Goal: Transaction & Acquisition: Purchase product/service

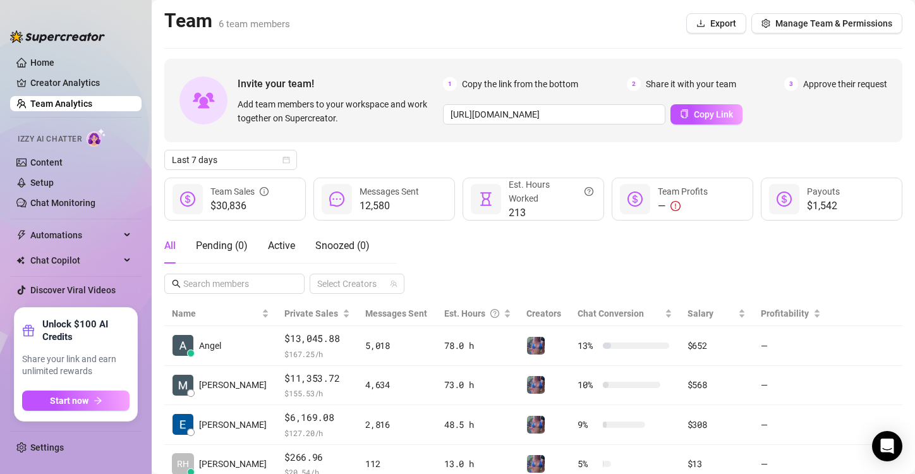
scroll to position [148, 0]
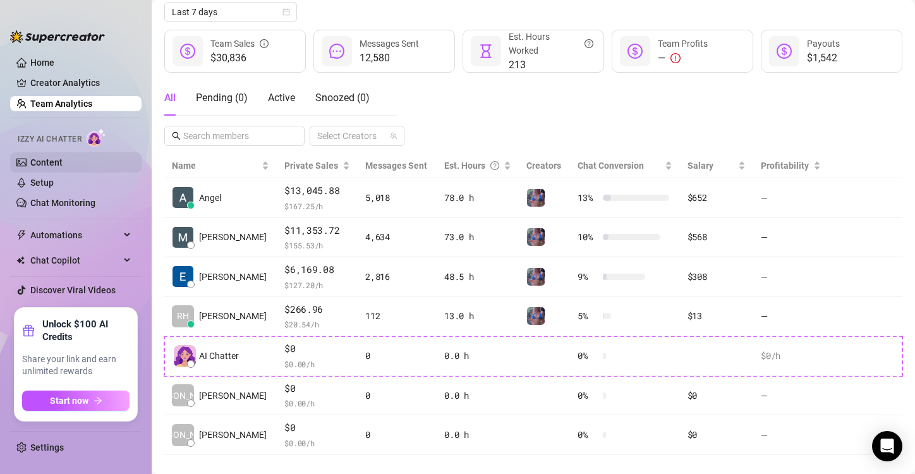
click at [57, 162] on link "Content" at bounding box center [46, 162] width 32 height 10
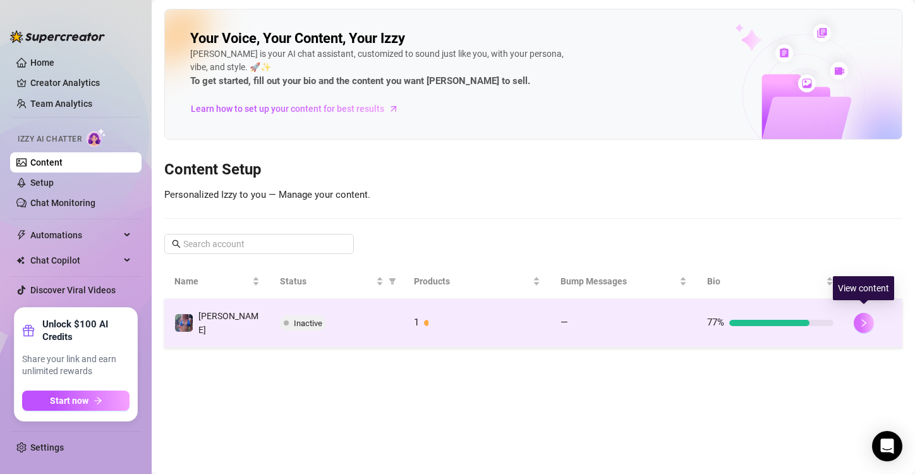
click at [866, 318] on icon "right" at bounding box center [863, 322] width 9 height 9
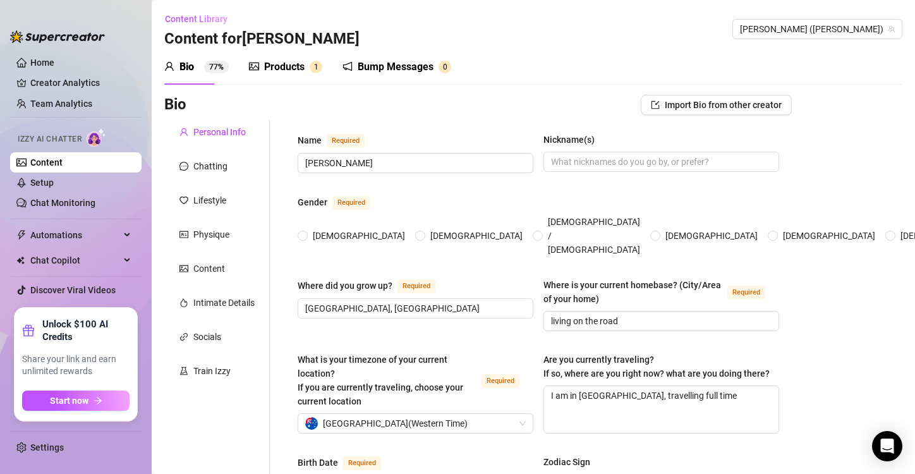
radio input "true"
type input "[DATE]"
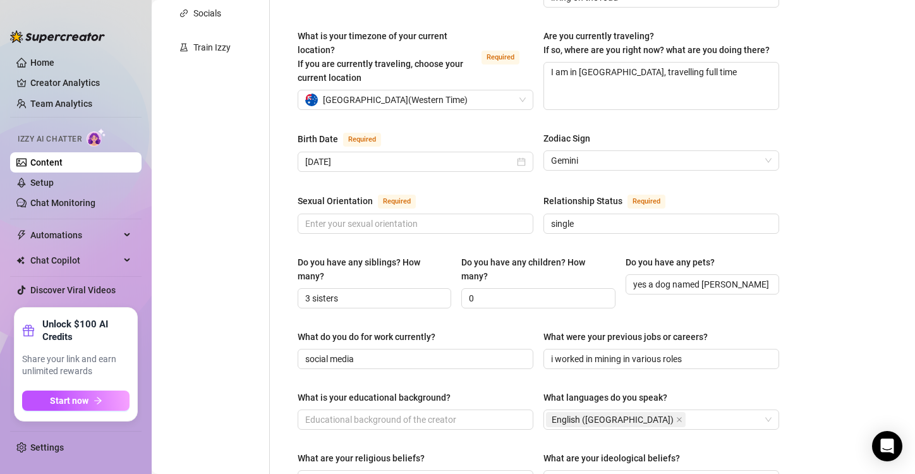
scroll to position [329, 0]
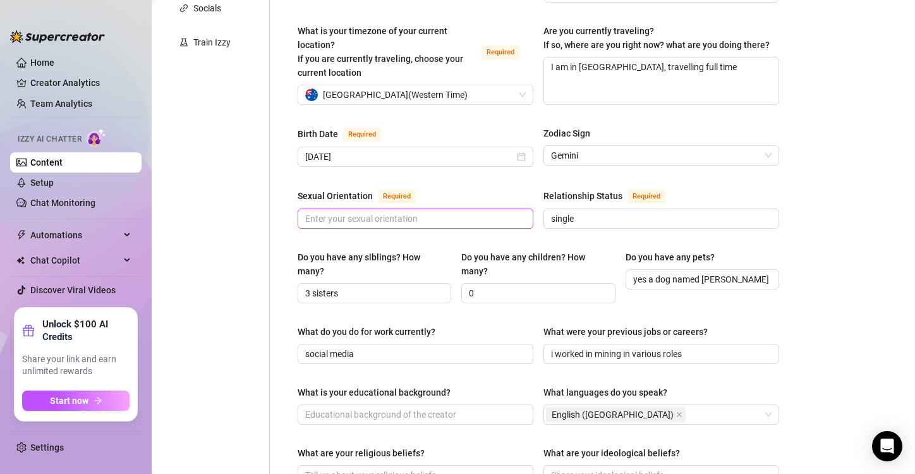
click at [338, 212] on input "Sexual Orientation Required" at bounding box center [414, 219] width 218 height 14
type input "Bit of Both"
click at [809, 301] on div "Bio Import Bio from other creator Personal Info Chatting Lifestyle Physique Con…" at bounding box center [533, 351] width 738 height 1171
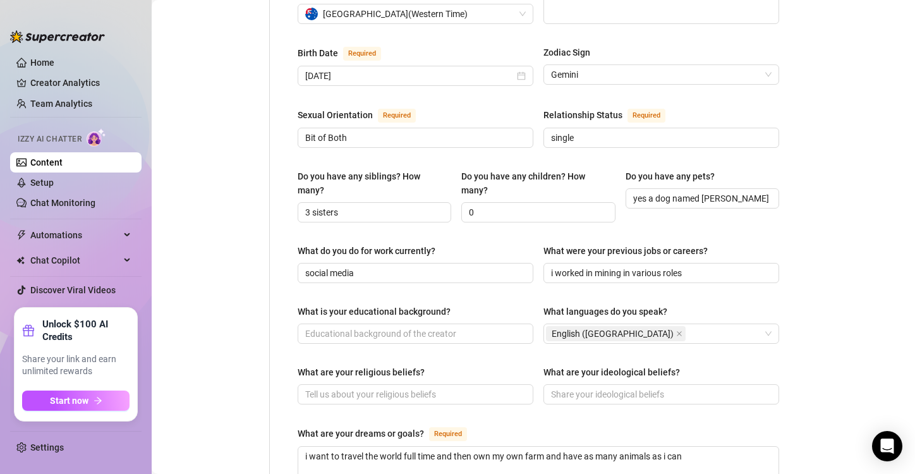
scroll to position [445, 0]
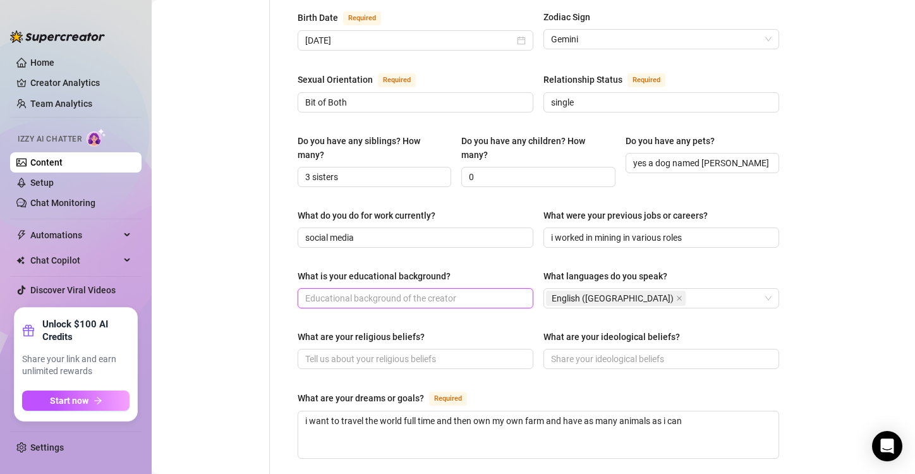
click at [328, 291] on input "What is your educational background?" at bounding box center [414, 298] width 218 height 14
type input "N"
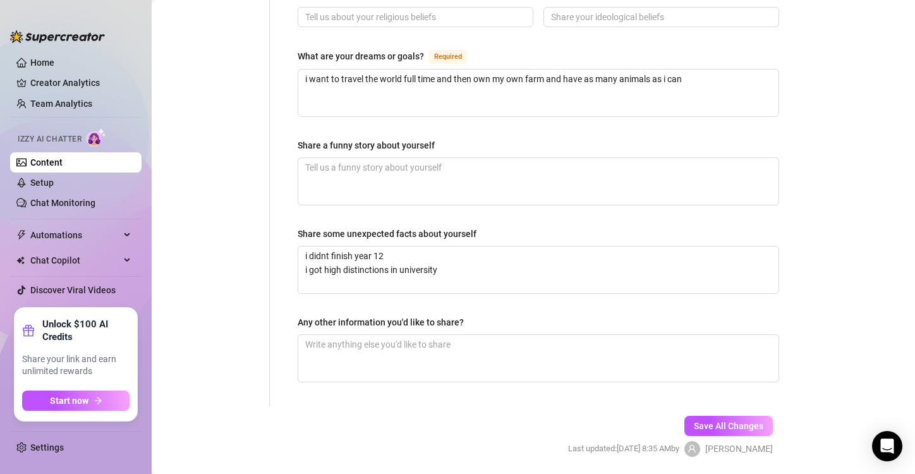
scroll to position [818, 0]
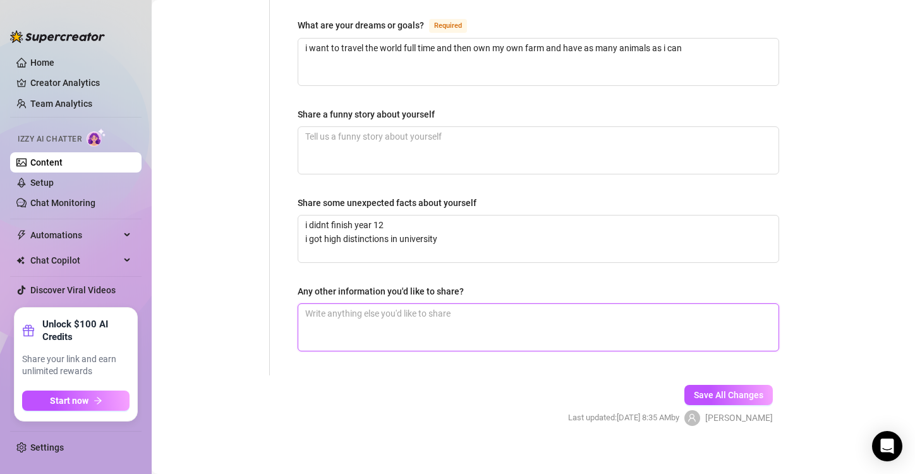
click at [320, 309] on textarea "Any other information you'd like to share?" at bounding box center [538, 327] width 480 height 47
type textarea "I"
type textarea "I l"
type textarea "I lo"
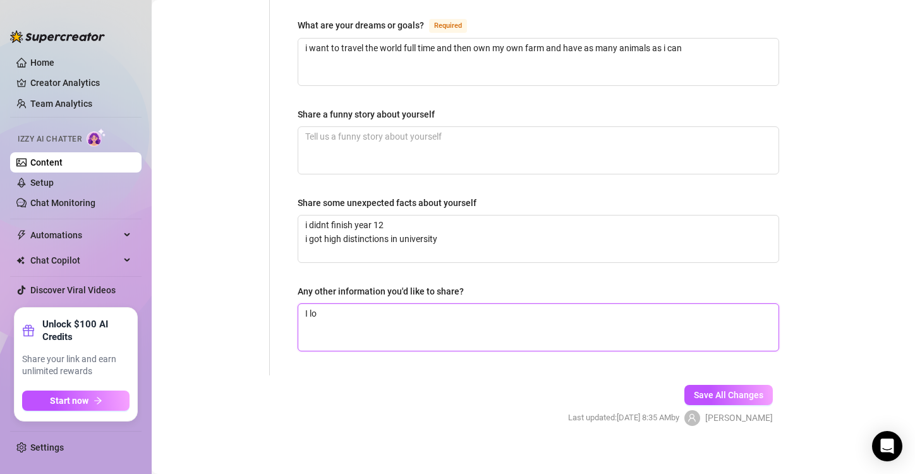
type textarea "I lov"
type textarea "I love"
type textarea "I love t"
type textarea "I love th"
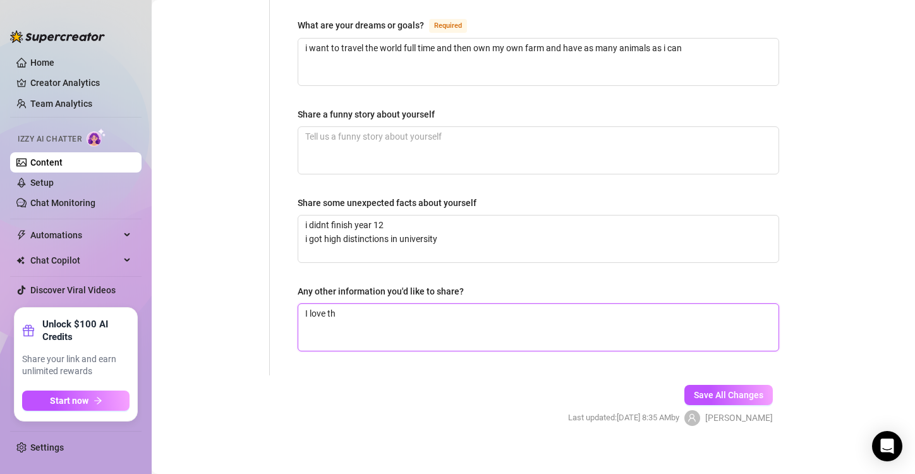
type textarea "I love the"
type textarea "I love the o"
type textarea "I love the ou"
type textarea "I love the out"
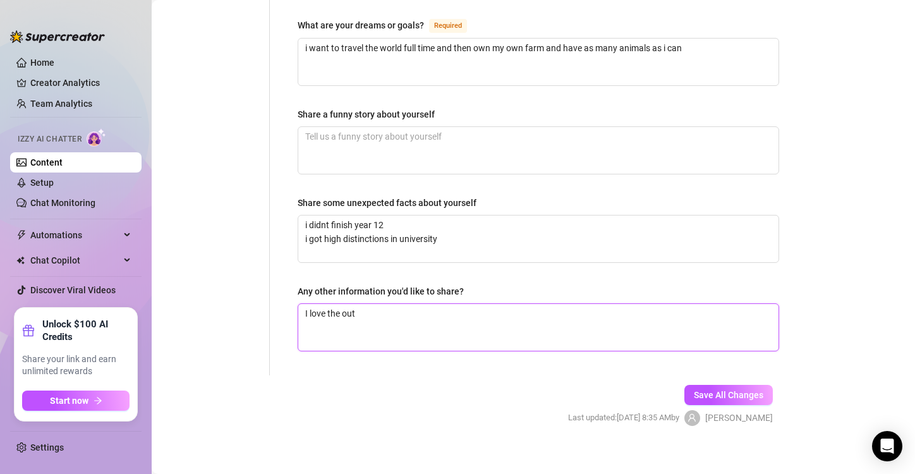
type textarea "I love the outd"
type textarea "I love the outdo"
type textarea "I love the outdor"
type textarea "I love the outdorr"
type textarea "I love the outdorrs"
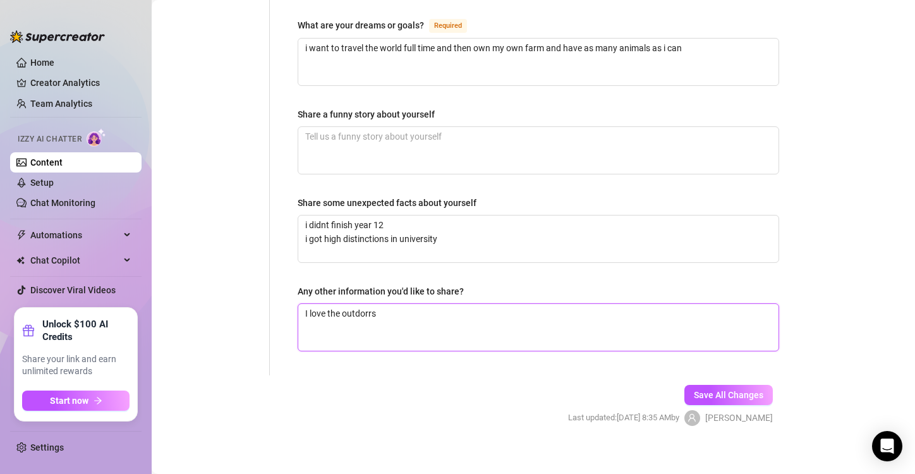
type textarea "I love the outdorrs"
type textarea "I love the outdorr"
type textarea "I love the outdor"
type textarea "I love the outdo"
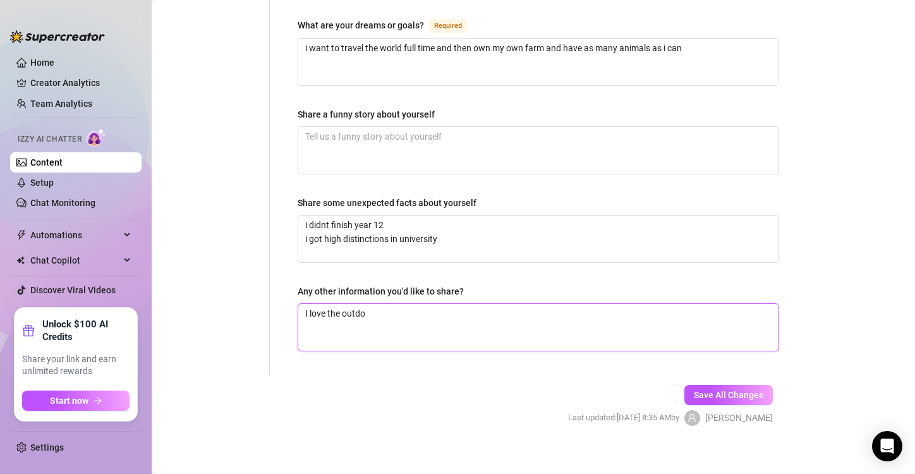
type textarea "I love the outdoo"
type textarea "I love the outdoor"
type textarea "I love the outdoors"
type textarea "I love the outdoors a"
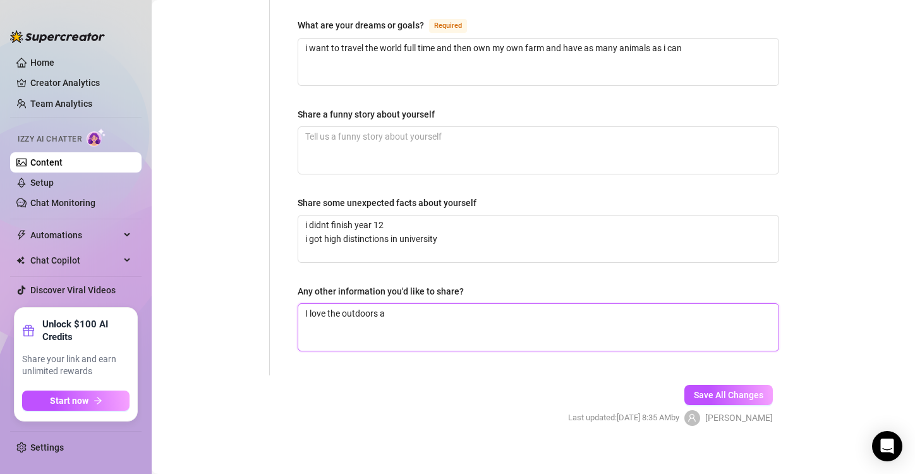
type textarea "I love the outdoors an"
type textarea "I love the outdoors anf"
type textarea "I love the outdoors an"
type textarea "I love the outdoors and"
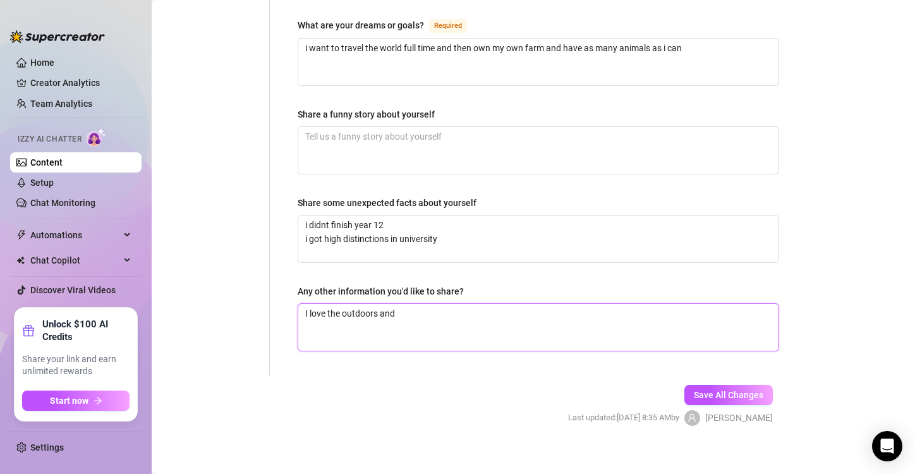
type textarea "I love the outdoors and e"
type textarea "I love the outdoors and ex"
type textarea "I love the outdoors and exp"
type textarea "I love the outdoors and expl"
type textarea "I love the outdoors and explo"
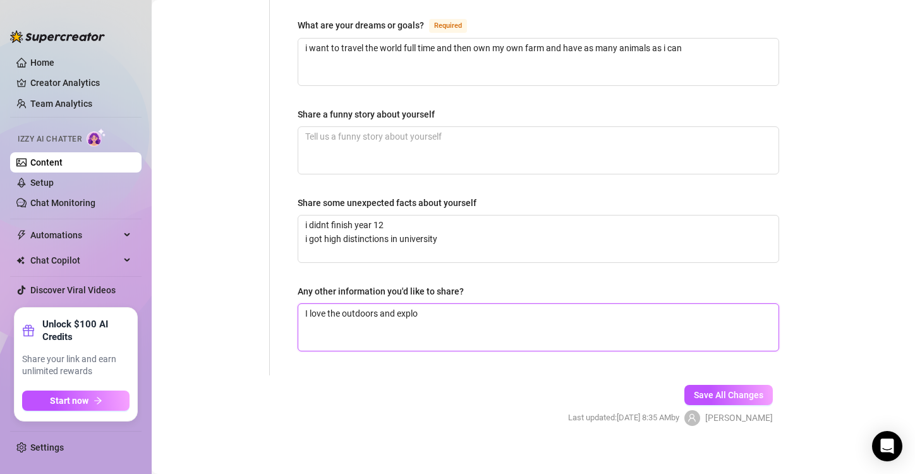
type textarea "I love the outdoors and explor"
type textarea "I love the outdoors and explori"
type textarea "I love the outdoors and explorin"
type textarea "I love the outdoors and exploring"
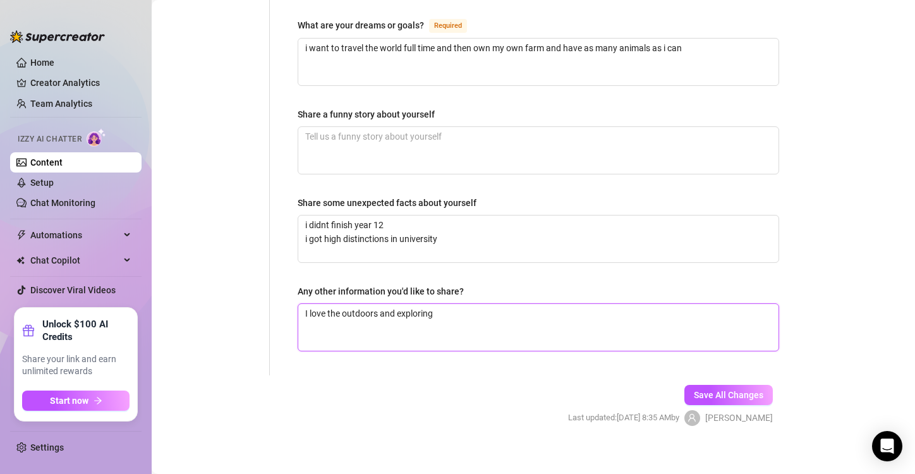
type textarea "I love the outdoors and exploring n"
type textarea "I love the outdoors and exploring ne"
type textarea "I love the outdoors and exploring new"
type textarea "I love the outdoors and exploring new a"
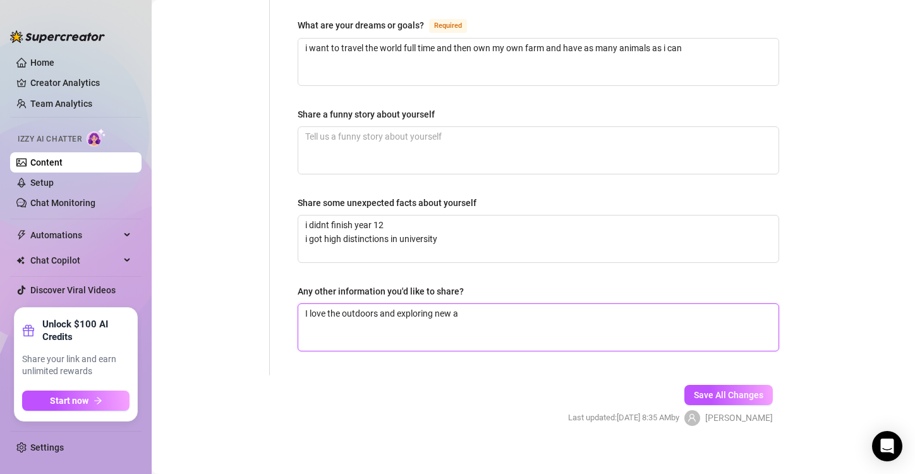
type textarea "I love the outdoors and exploring new ar"
type textarea "I love the outdoors and exploring new are"
type textarea "I love the outdoors and exploring new area"
type textarea "I love the outdoors and exploring new areas"
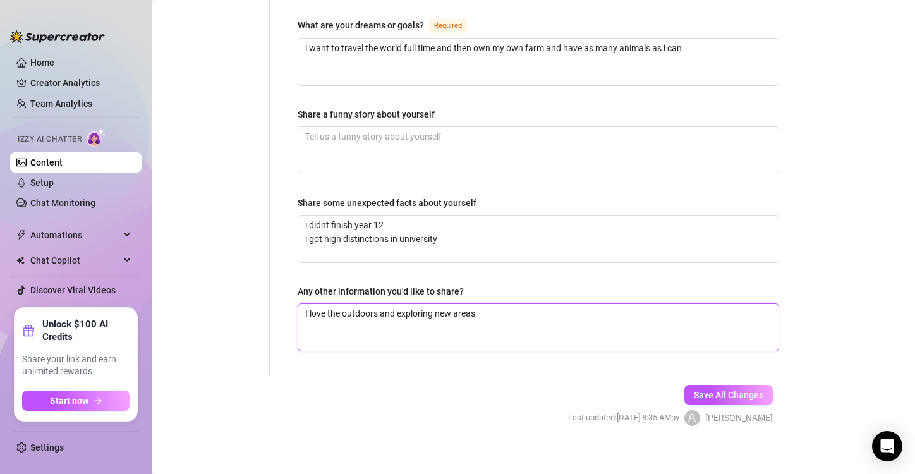
type textarea "I love the outdoors and exploring new areas,"
type textarea "I love the outdoors and exploring new areas, I"
type textarea "I love the outdoors and exploring new areas, I a"
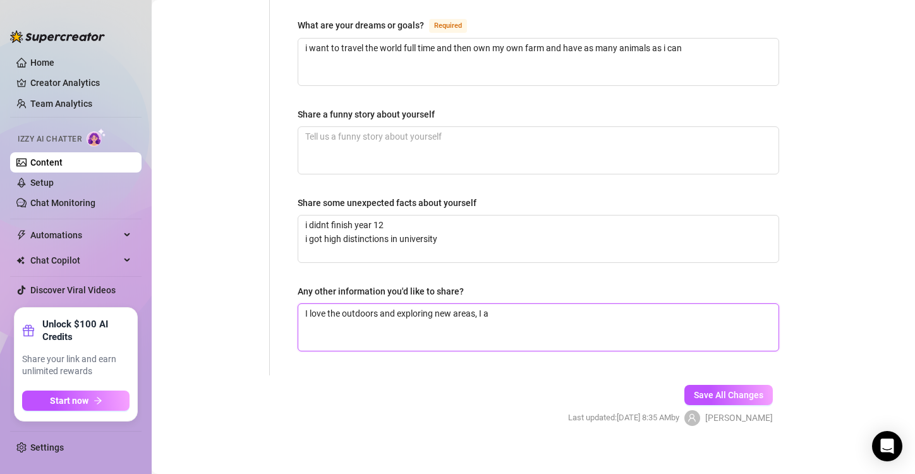
type textarea "I love the outdoors and exploring new areas, I al"
type textarea "I love the outdoors and exploring new areas, I also"
type textarea "I love the outdoors and exploring new areas, I also l"
type textarea "I love the outdoors and exploring new areas, I also lo"
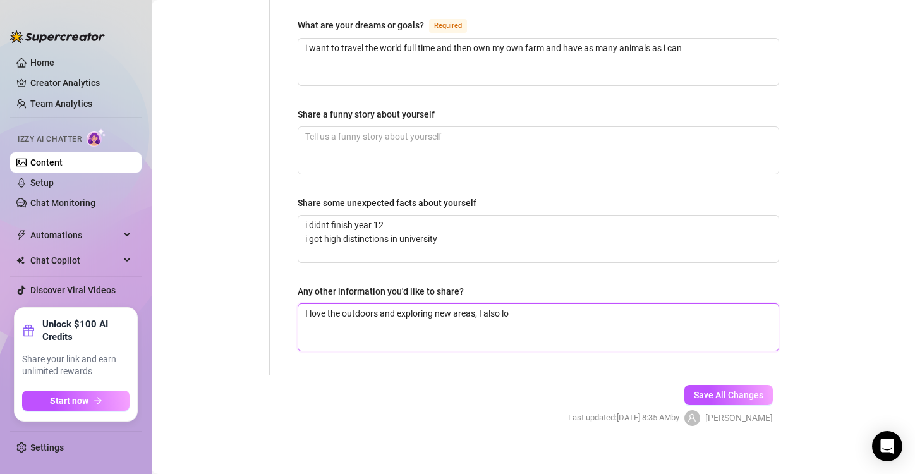
type textarea "I love the outdoors and exploring new areas, I also lov"
type textarea "I love the outdoors and exploring new areas, I also love"
type textarea "I love the outdoors and exploring new areas, I also love a"
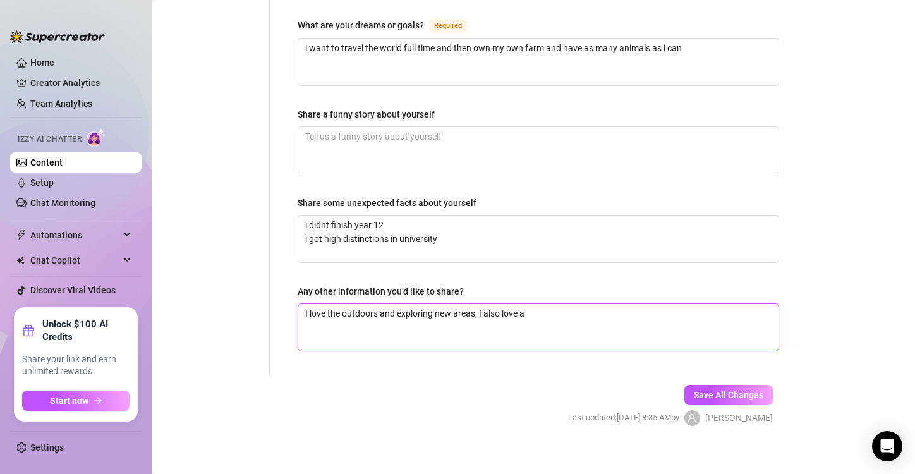
type textarea "I love the outdoors and exploring new areas, I also love a q"
type textarea "I love the outdoors and exploring new areas, I also love a qu"
type textarea "I love the outdoors and exploring new areas, I also love a qui"
type textarea "I love the outdoors and exploring new areas, I also love a quie"
type textarea "I love the outdoors and exploring new areas, I also love a quiet"
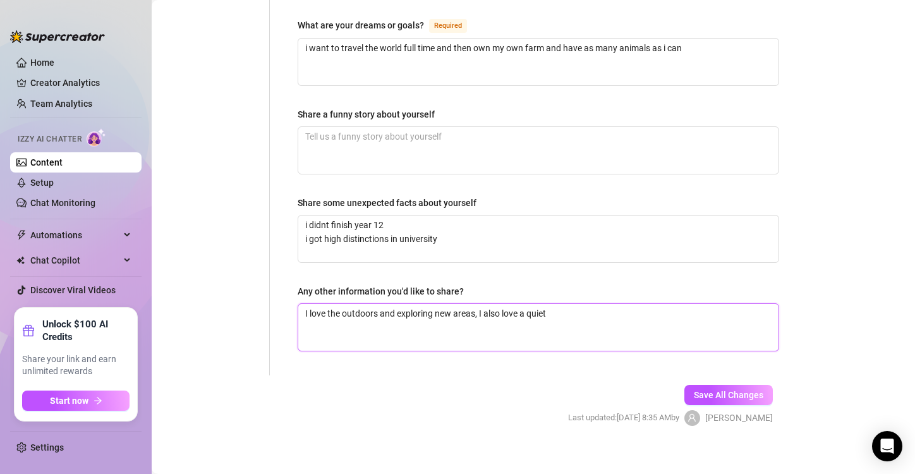
type textarea "I love the outdoors and exploring new areas, I also love a quiet"
type textarea "I love the outdoors and exploring new areas, I also love a quiet in"
type textarea "I love the outdoors and exploring new areas, I also love a quiet ins"
type textarea "I love the outdoors and exploring new areas, I also love a quiet insi"
type textarea "I love the outdoors and exploring new areas, I also love a quiet insid"
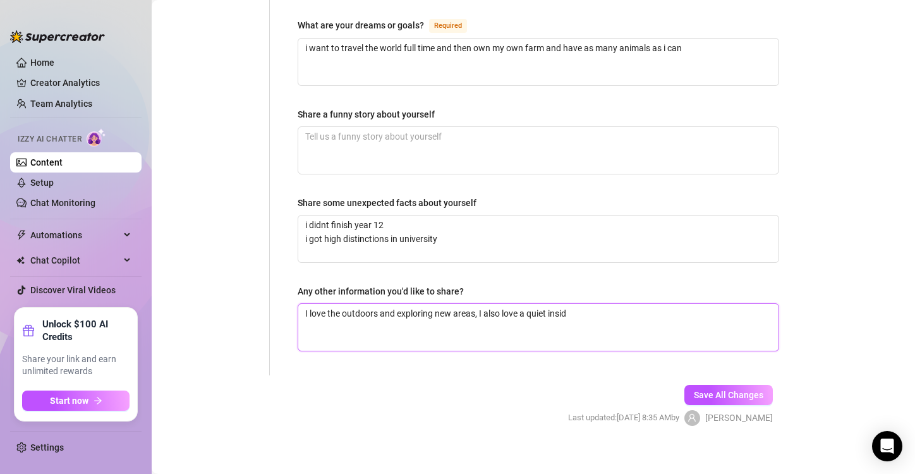
type textarea "I love the outdoors and exploring new areas, I also love a quiet inside"
type textarea "I love the outdoors and exploring new areas, I also love a quiet inside d"
type textarea "I love the outdoors and exploring new areas, I also love a quiet inside da"
type textarea "I love the outdoors and exploring new areas, I also love a quiet inside day"
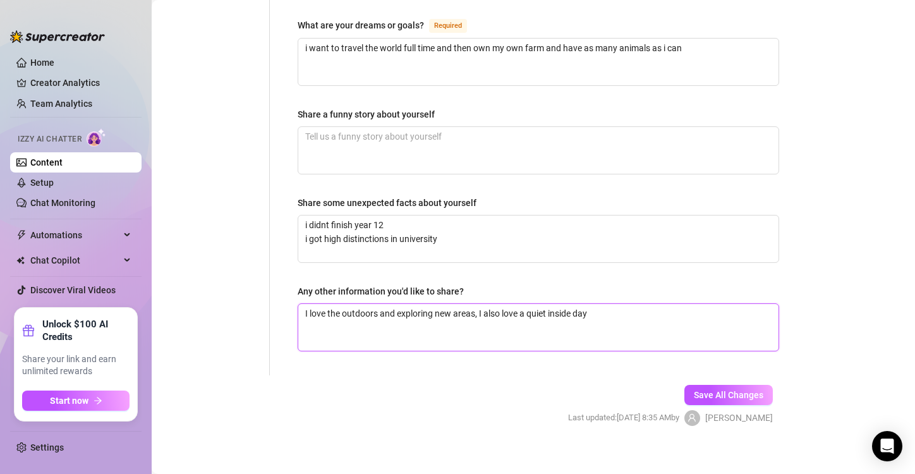
type textarea "I love the outdoors and exploring new areas, I also love a quiet inside day"
type textarea "I love the outdoors and exploring new areas, I also love a quiet inside day t"
type textarea "I love the outdoors and exploring new areas, I also love a quiet inside day tp"
type textarea "I love the outdoors and exploring new areas, I also love a quiet inside day t"
type textarea "I love the outdoors and exploring new areas, I also love a quiet inside day to"
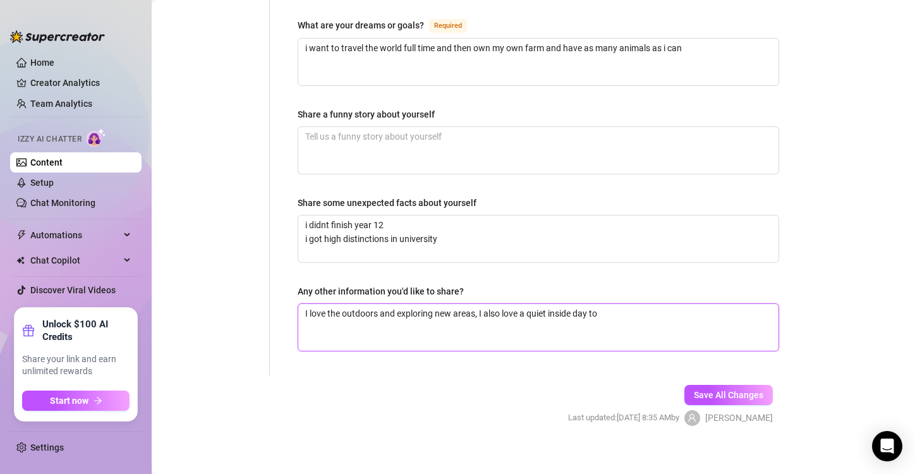
type textarea "I love the outdoors and exploring new areas, I also love a quiet inside day to"
type textarea "I love the outdoors and exploring new areas, I also love a quiet inside day to c"
type textarea "I love the outdoors and exploring new areas, I also love a quiet inside day to …"
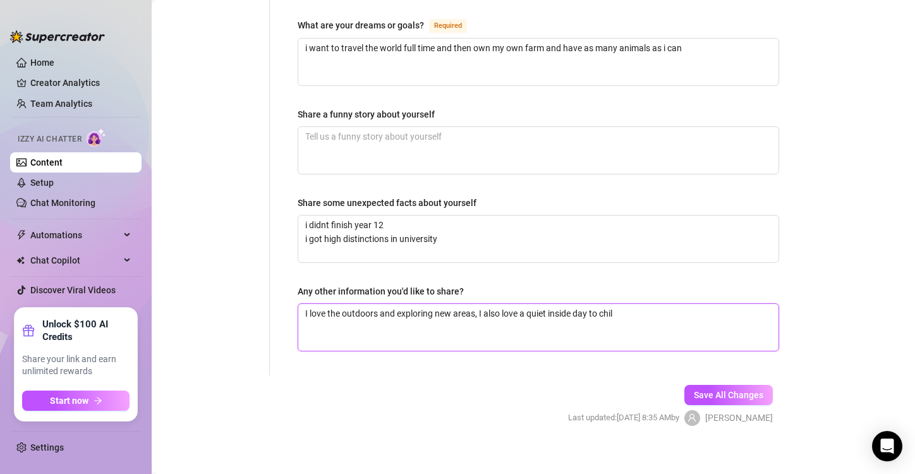
type textarea "I love the outdoors and exploring new areas, I also love a quiet inside day to …"
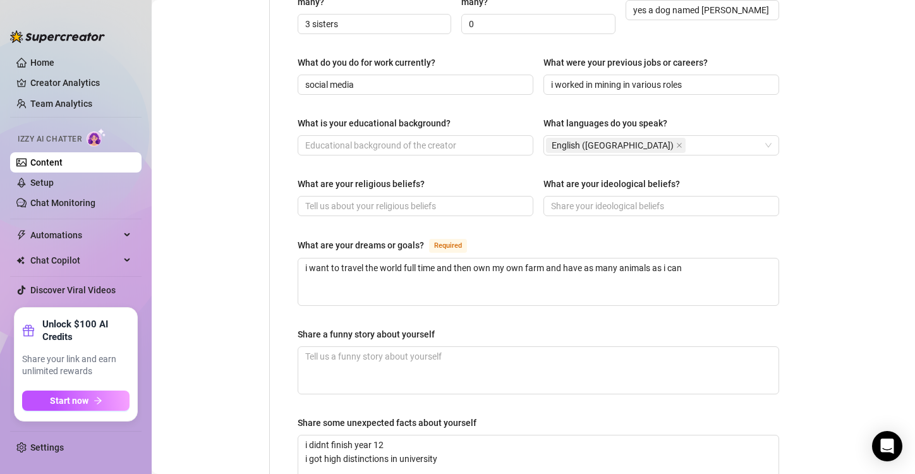
scroll to position [591, 0]
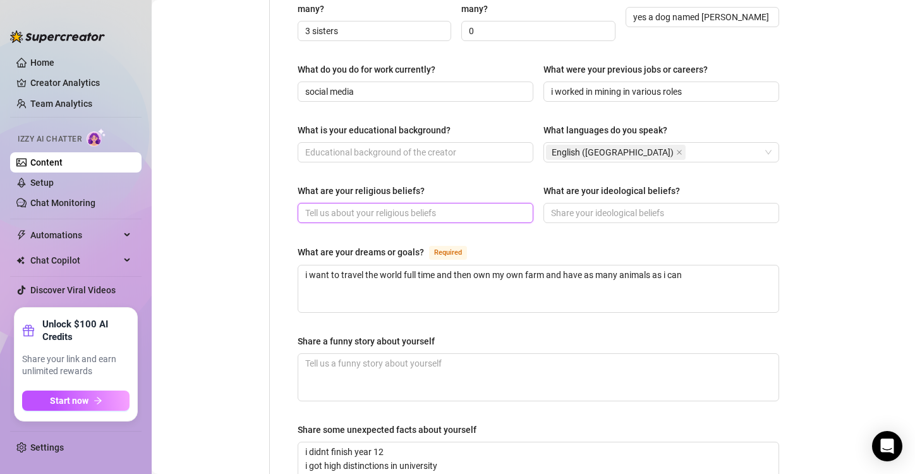
click at [313, 206] on input "What are your religious beliefs?" at bounding box center [414, 213] width 218 height 14
click at [602, 206] on input "What are your ideological beliefs?" at bounding box center [660, 213] width 218 height 14
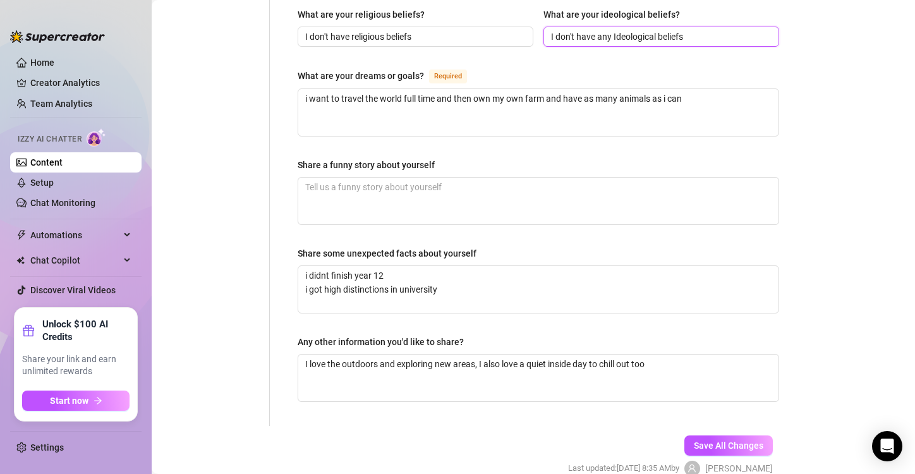
scroll to position [770, 0]
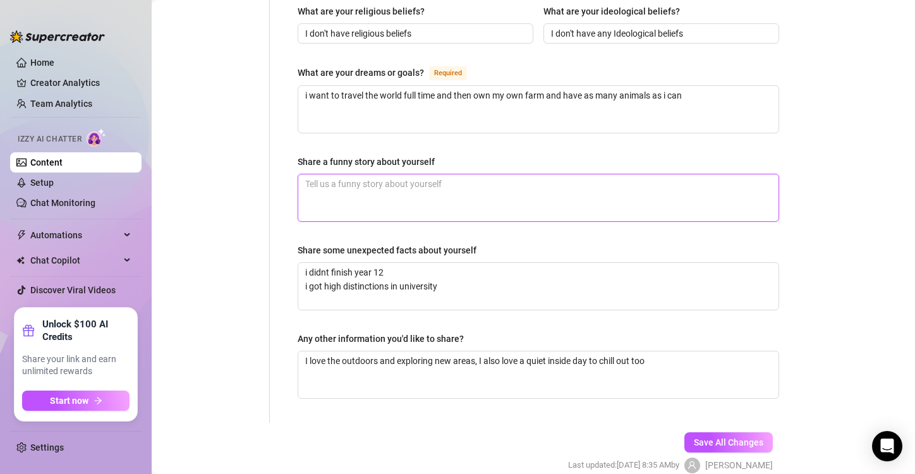
click at [328, 175] on textarea "Share a funny story about yourself" at bounding box center [538, 197] width 480 height 47
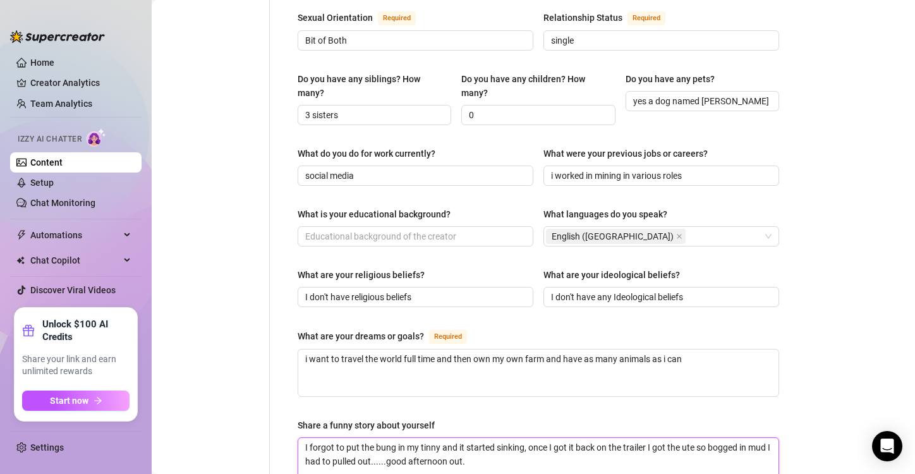
scroll to position [506, 0]
click at [336, 230] on input "What is your educational background?" at bounding box center [414, 237] width 218 height 14
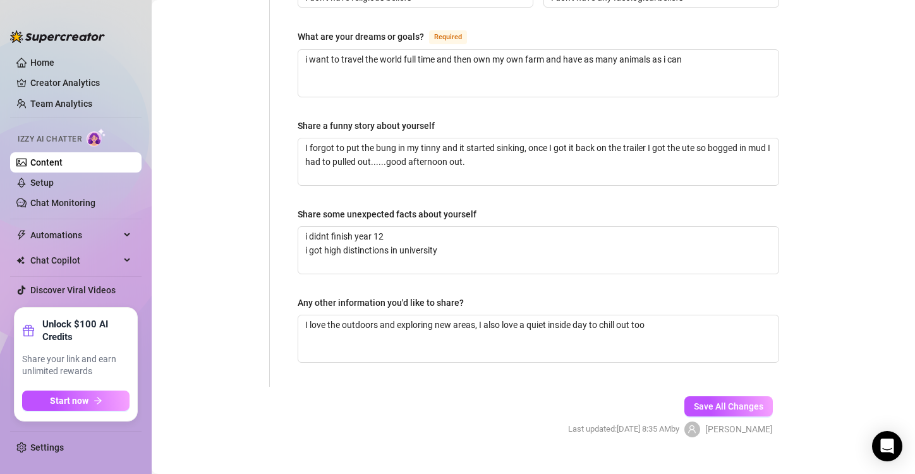
scroll to position [818, 0]
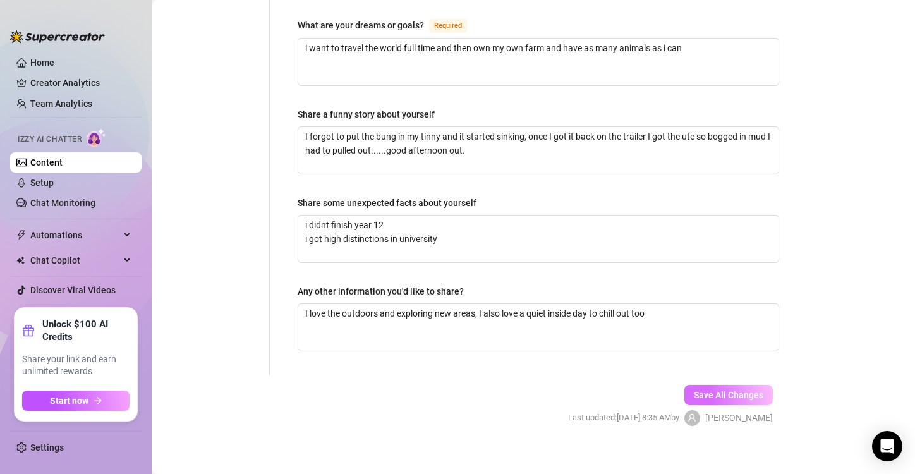
click at [723, 390] on span "Save All Changes" at bounding box center [729, 395] width 70 height 10
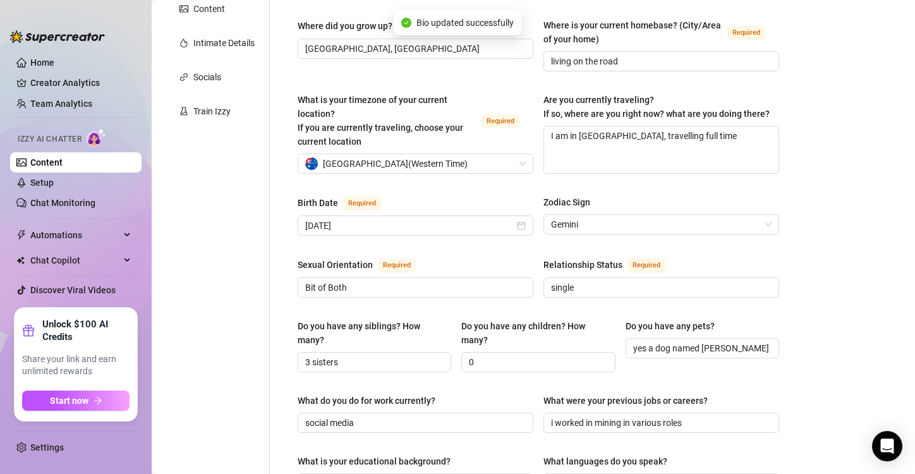
scroll to position [0, 0]
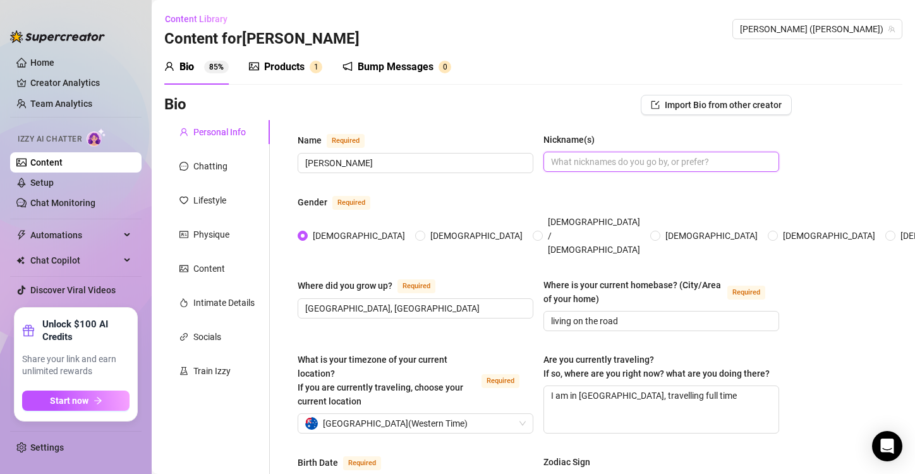
click at [558, 159] on input "Nickname(s)" at bounding box center [660, 162] width 218 height 14
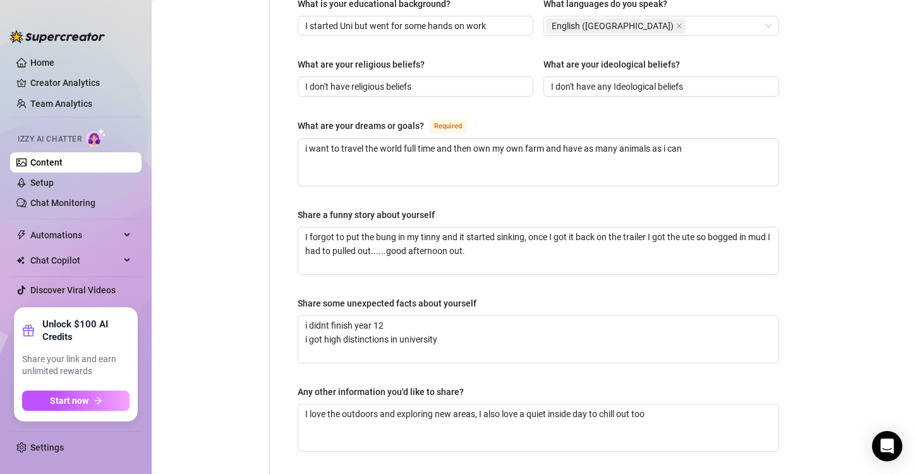
scroll to position [818, 0]
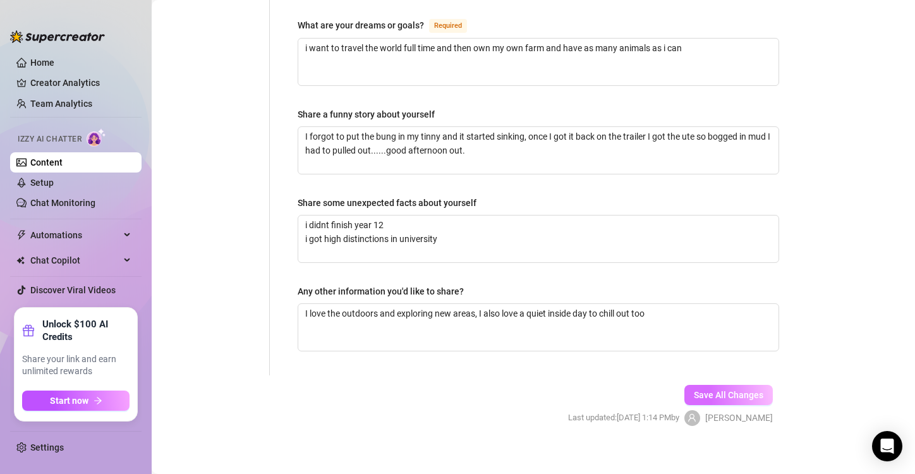
click at [705, 390] on span "Save All Changes" at bounding box center [729, 395] width 70 height 10
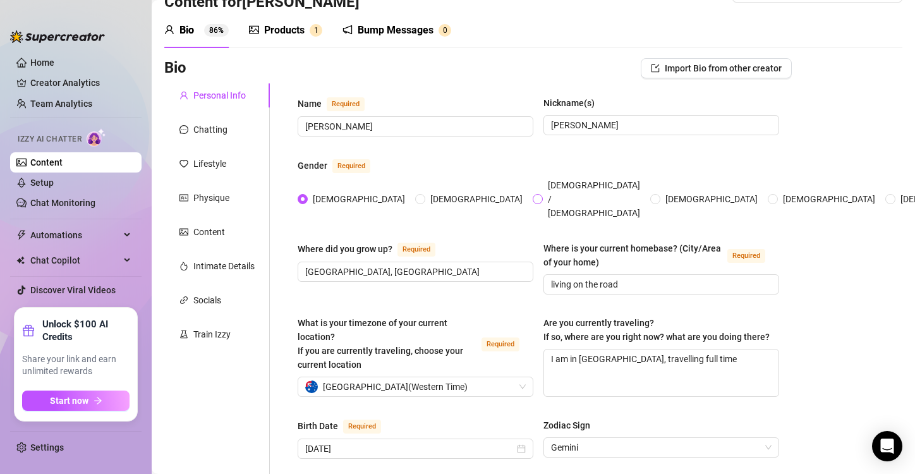
scroll to position [0, 0]
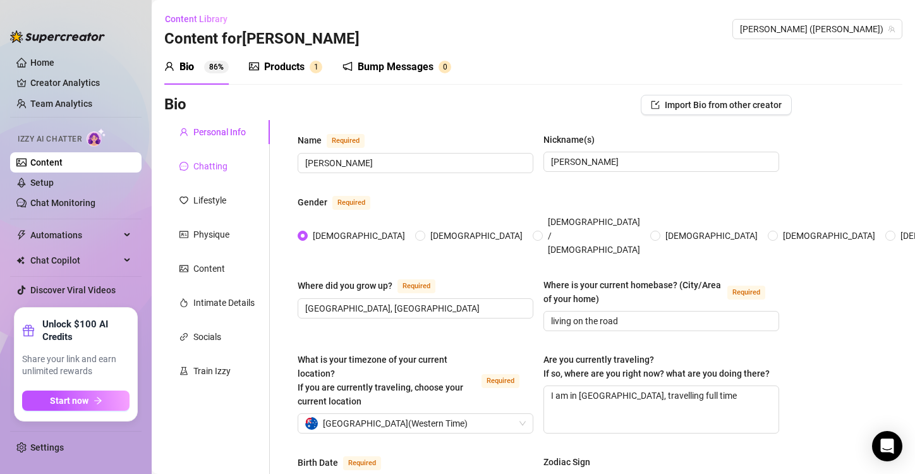
click at [217, 167] on div "Chatting" at bounding box center [210, 166] width 34 height 14
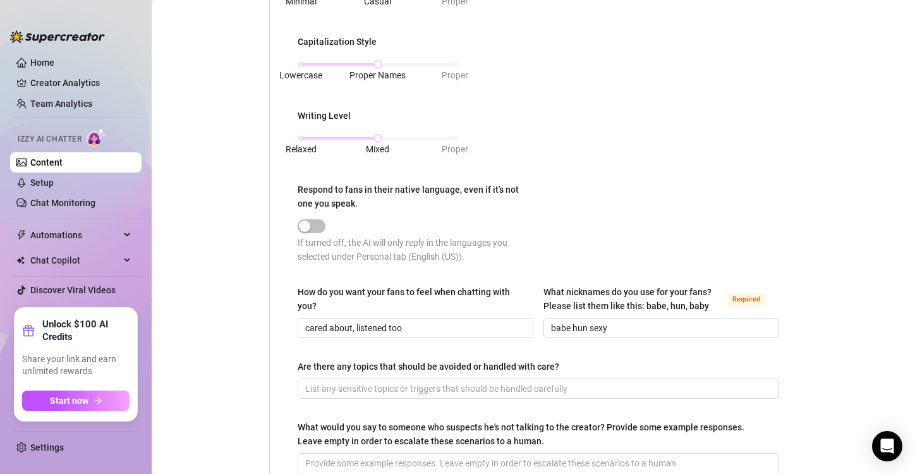
scroll to position [655, 0]
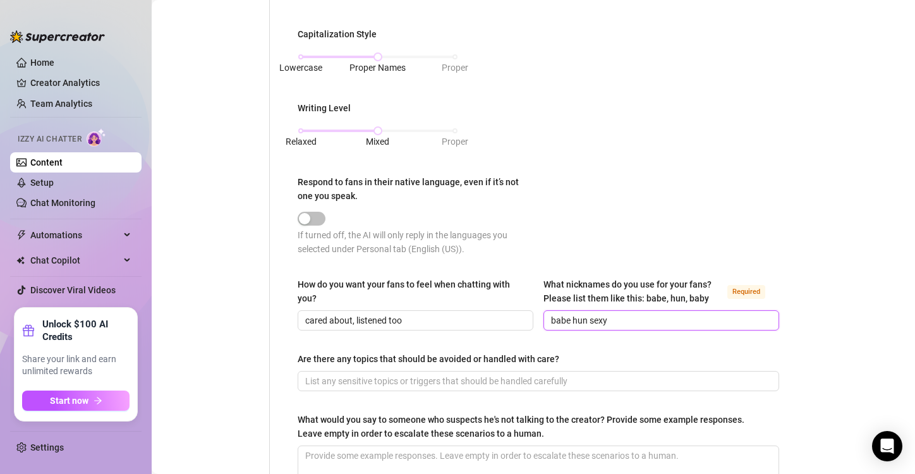
click at [567, 318] on input "babe hun sexy" at bounding box center [660, 320] width 218 height 14
click at [587, 318] on input "babe, hun sexy" at bounding box center [660, 320] width 218 height 14
click at [608, 321] on input "babe, hun, sexy" at bounding box center [660, 320] width 218 height 14
click at [606, 318] on input "babe, hun, sexy, cheeky" at bounding box center [660, 320] width 218 height 14
click at [586, 316] on input "babe, hun, sexy cheeky" at bounding box center [660, 320] width 218 height 14
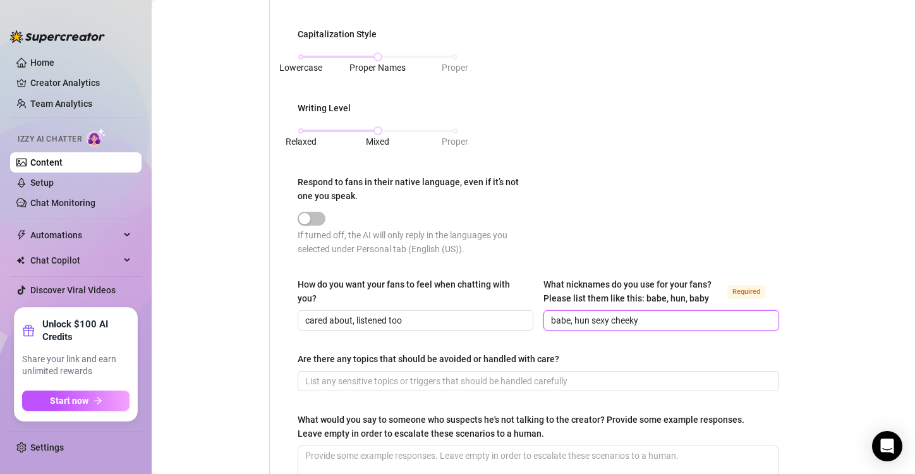
click at [569, 317] on input "babe, hun sexy cheeky" at bounding box center [660, 320] width 218 height 14
click at [689, 185] on div "Punctuation Style Minimal Casual Proper Capitalization Style Lowercase Proper N…" at bounding box center [538, 110] width 481 height 314
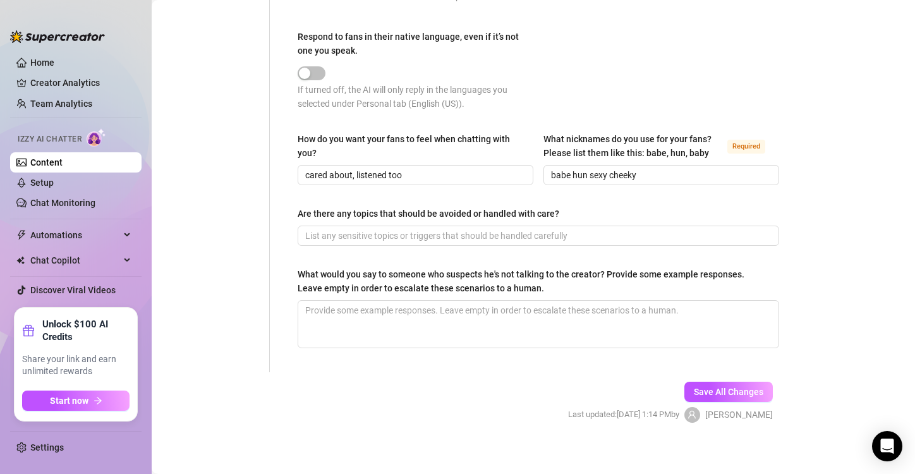
scroll to position [801, 0]
click at [325, 235] on input "Are there any topics that should be avoided or handled with care?" at bounding box center [537, 235] width 464 height 14
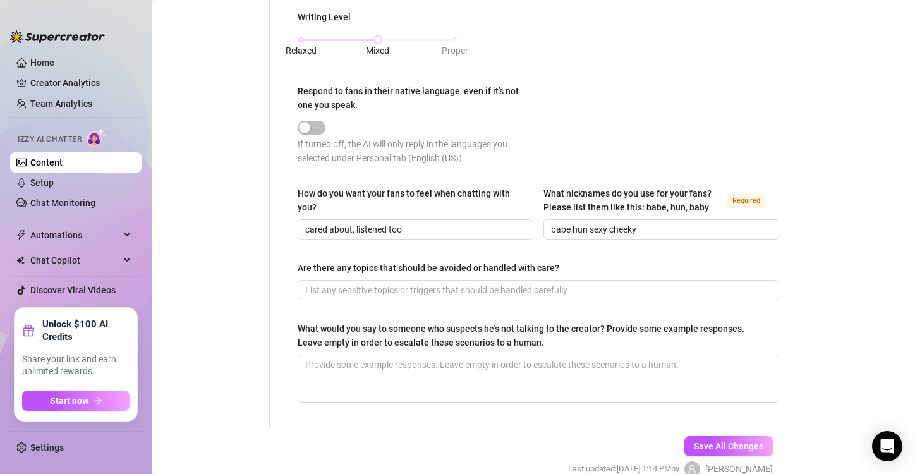
scroll to position [806, 0]
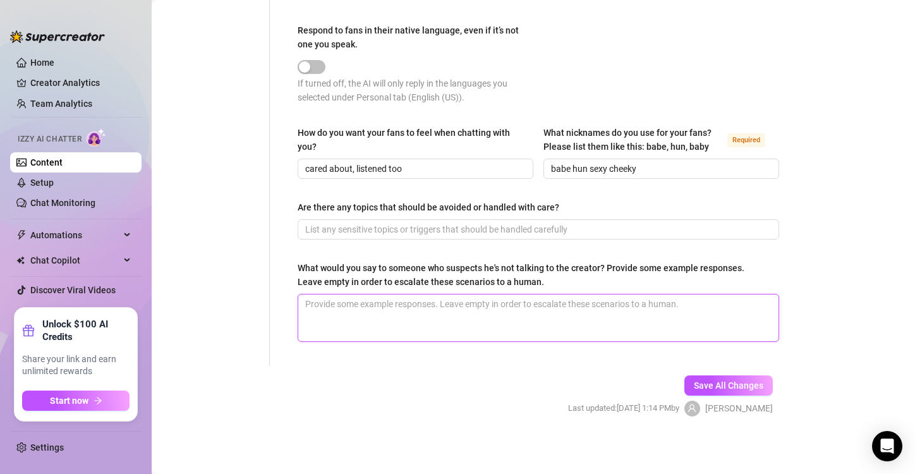
click at [348, 303] on textarea "What would you say to someone who suspects he's not talking to the creator? Pro…" at bounding box center [538, 317] width 480 height 47
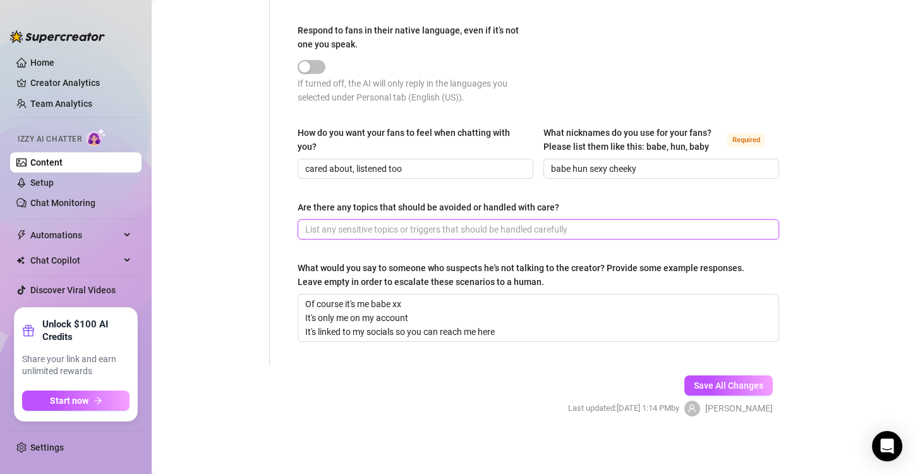
click at [318, 229] on input "Are there any topics that should be avoided or handled with care?" at bounding box center [537, 229] width 464 height 14
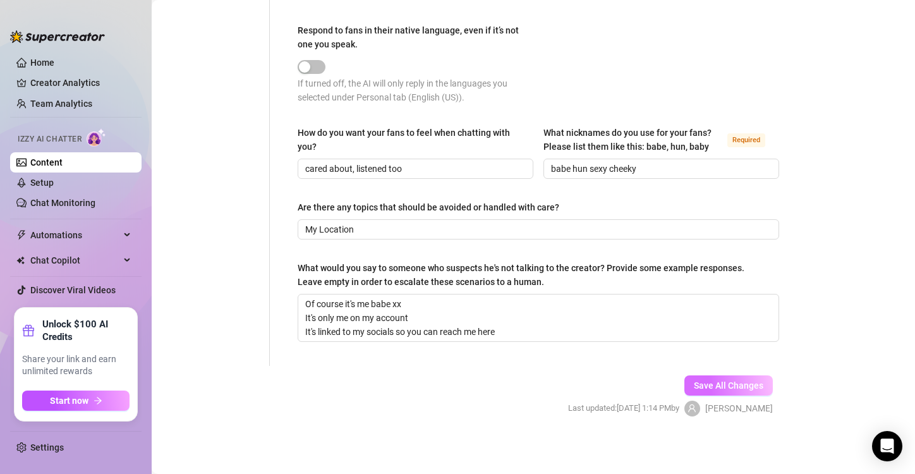
click at [699, 382] on span "Save All Changes" at bounding box center [729, 385] width 70 height 10
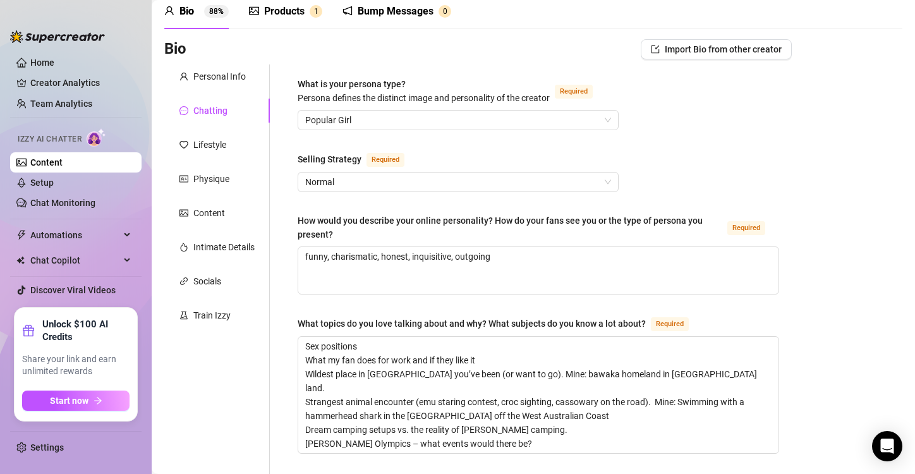
scroll to position [55, 0]
click at [208, 142] on div "Lifestyle" at bounding box center [209, 145] width 33 height 14
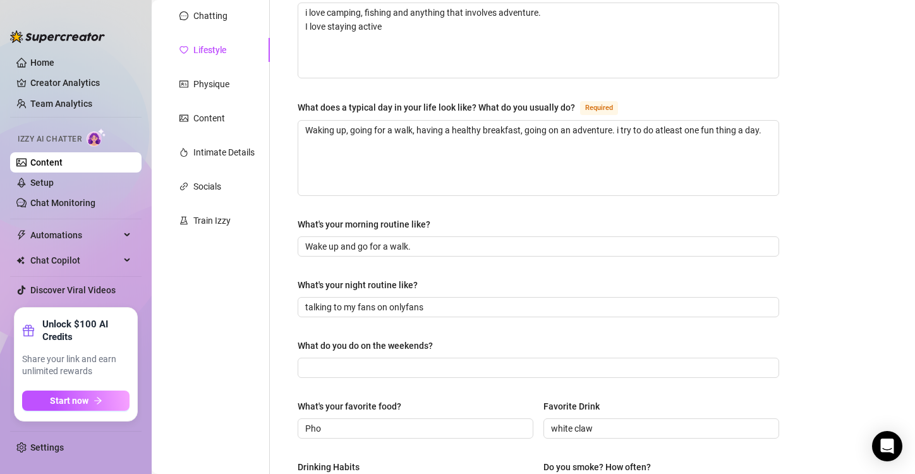
scroll to position [151, 0]
click at [334, 369] on input "What do you do on the weekends?" at bounding box center [537, 367] width 464 height 14
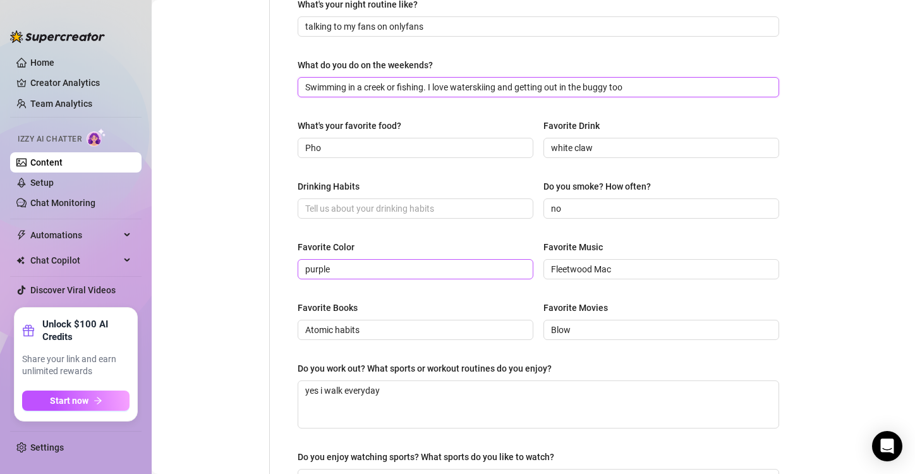
scroll to position [425, 0]
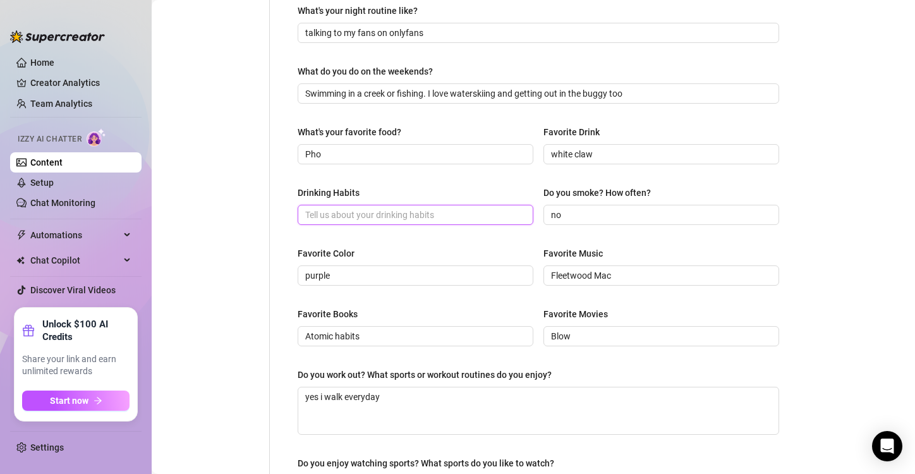
click at [361, 208] on input "Drinking Habits" at bounding box center [414, 215] width 218 height 14
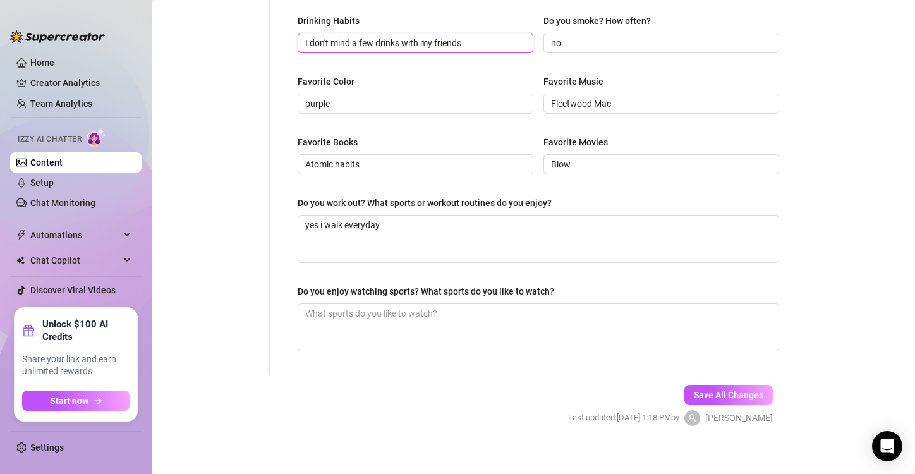
scroll to position [606, 0]
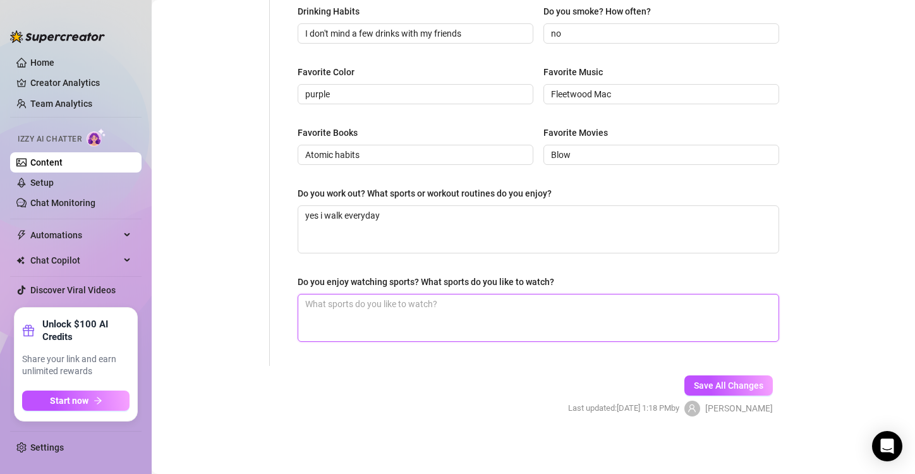
click at [328, 301] on textarea "Do you enjoy watching sports? What sports do you like to watch?" at bounding box center [538, 317] width 480 height 47
click at [708, 390] on button "Save All Changes" at bounding box center [728, 385] width 88 height 20
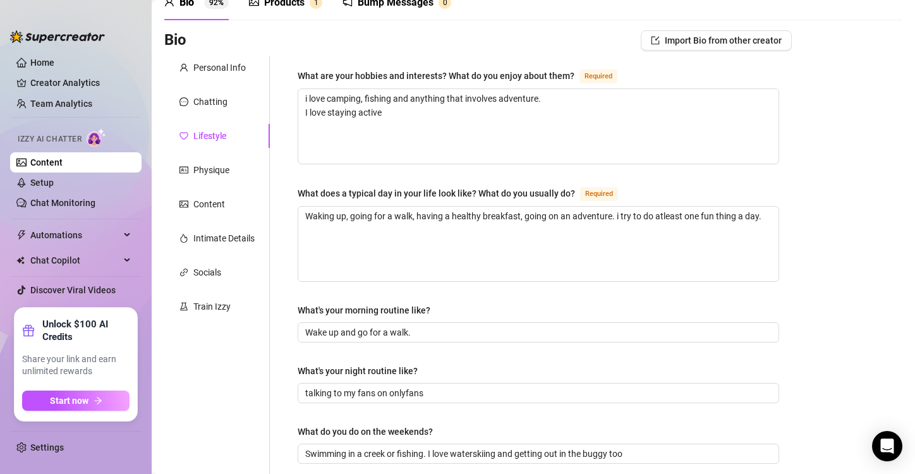
scroll to position [65, 0]
click at [221, 169] on div "Physique" at bounding box center [211, 169] width 36 height 14
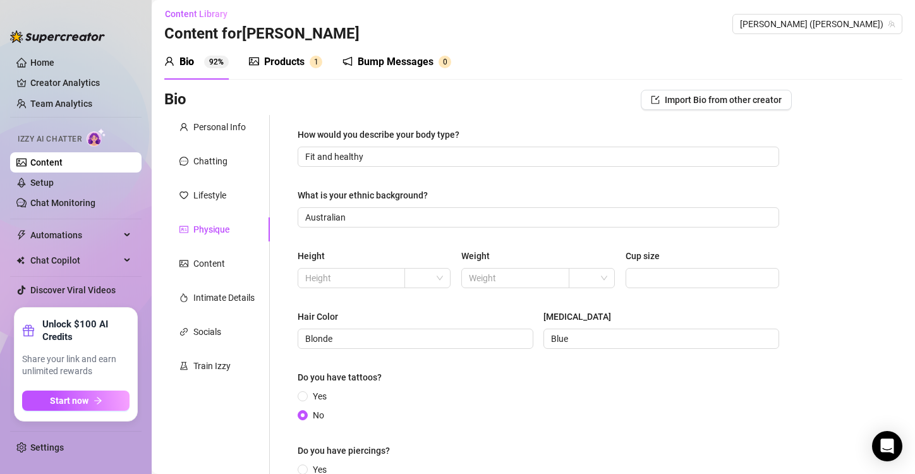
scroll to position [0, 0]
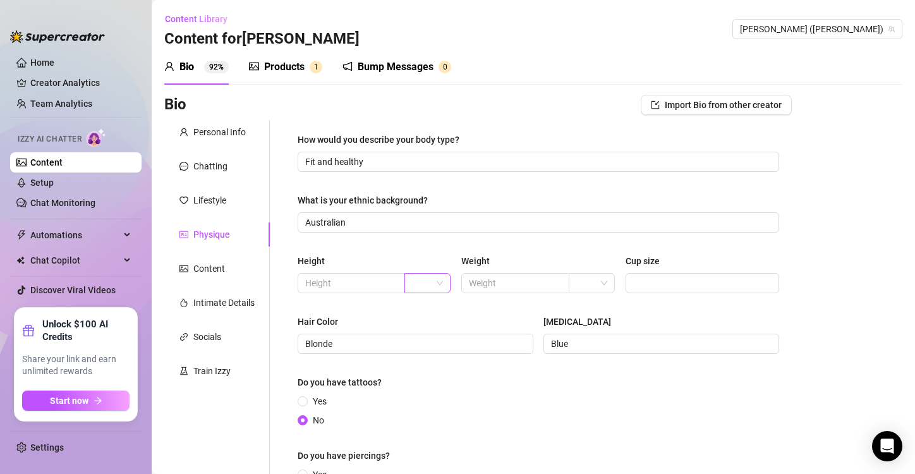
click at [432, 287] on span at bounding box center [427, 283] width 31 height 19
click at [423, 318] on div "cm" at bounding box center [425, 308] width 40 height 20
click at [322, 285] on input "text" at bounding box center [350, 283] width 90 height 14
click at [633, 282] on input "Cup size" at bounding box center [701, 283] width 136 height 14
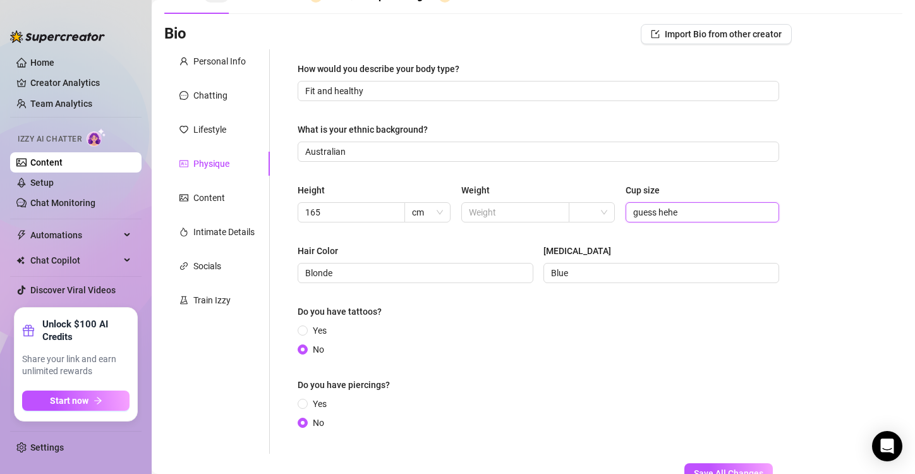
scroll to position [71, 0]
click at [490, 210] on input "text" at bounding box center [514, 212] width 90 height 14
click at [583, 214] on input "search" at bounding box center [586, 211] width 20 height 19
click at [589, 238] on div "kg" at bounding box center [586, 236] width 25 height 14
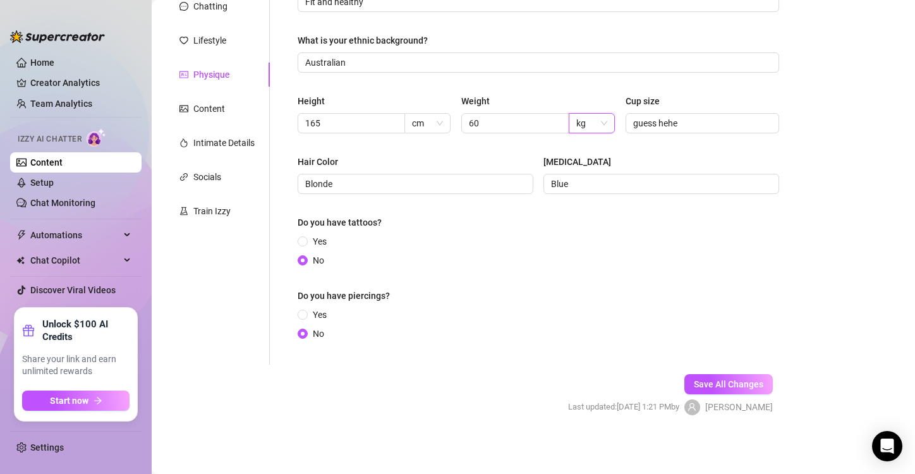
scroll to position [160, 0]
click at [725, 383] on span "Save All Changes" at bounding box center [729, 383] width 70 height 10
click at [204, 108] on div "Content" at bounding box center [209, 108] width 32 height 14
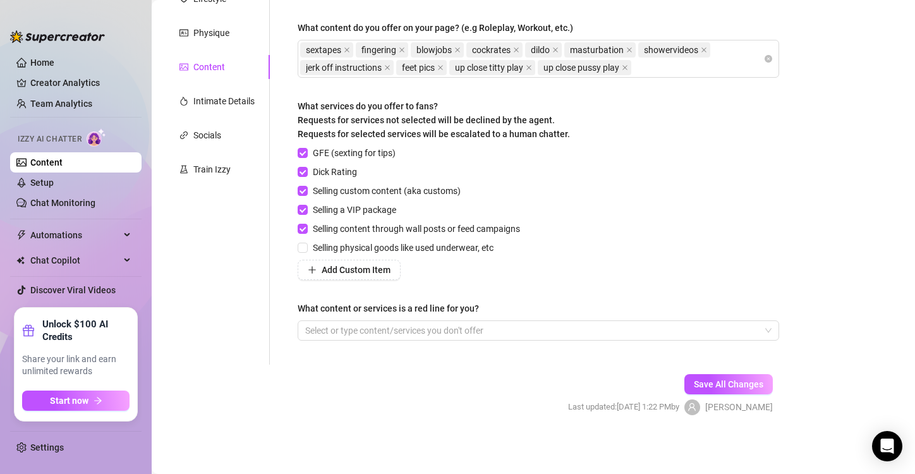
scroll to position [201, 0]
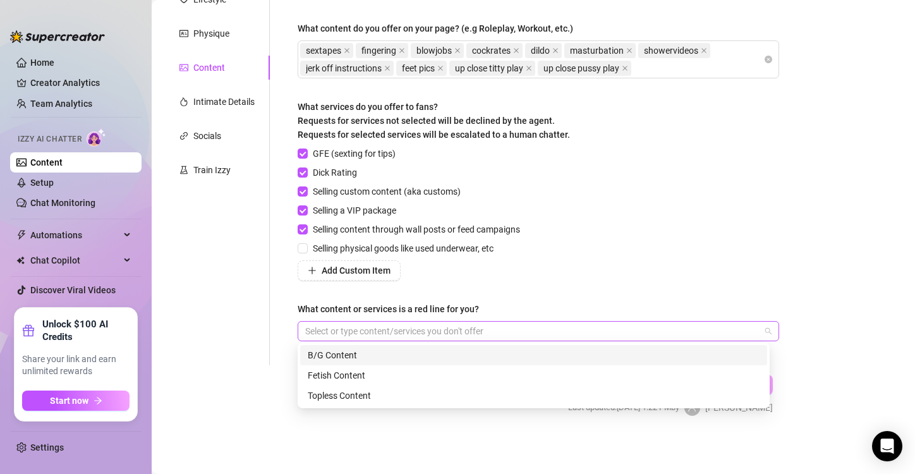
click at [751, 326] on div at bounding box center [531, 331] width 463 height 18
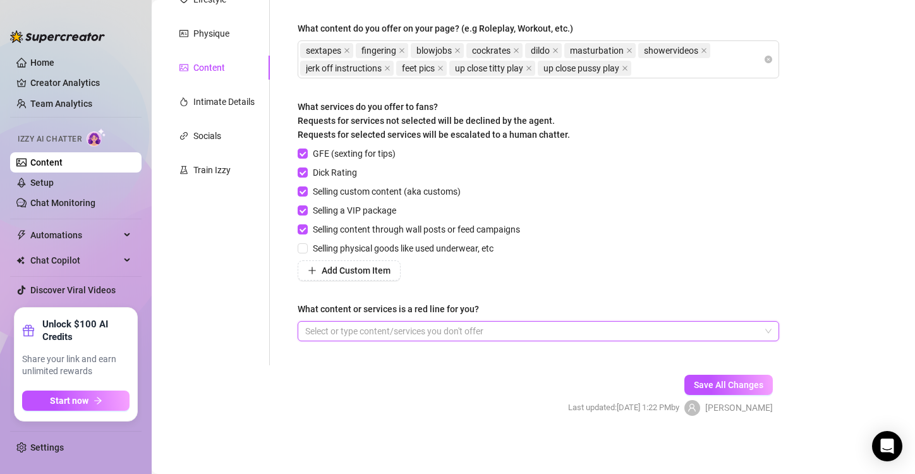
click at [300, 324] on div at bounding box center [302, 331] width 5 height 15
click at [406, 397] on form "Personal Info Chatting Lifestyle Physique Content Intimate Details Socials Trai…" at bounding box center [477, 178] width 627 height 519
click at [725, 382] on span "Save All Changes" at bounding box center [729, 385] width 70 height 10
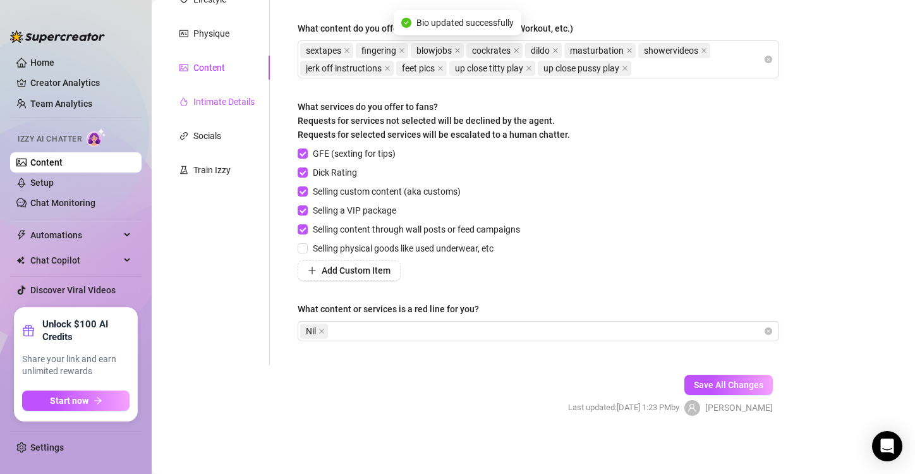
click at [229, 100] on div "Intimate Details" at bounding box center [223, 102] width 61 height 14
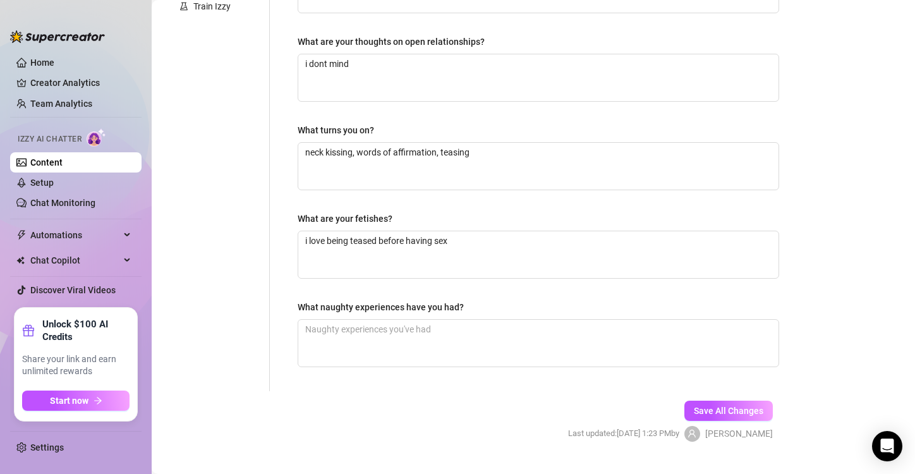
scroll to position [389, 0]
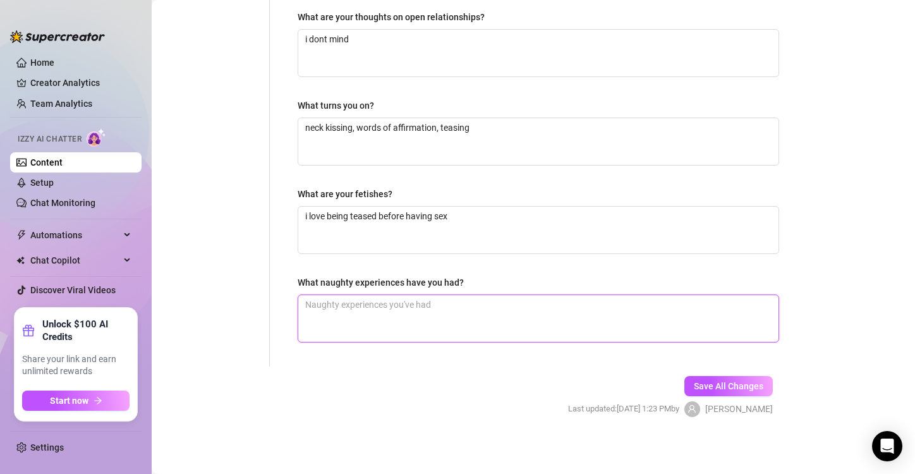
click at [318, 303] on textarea "What naughty experiences have you had?" at bounding box center [538, 318] width 480 height 47
drag, startPoint x: 329, startPoint y: 299, endPoint x: 291, endPoint y: 297, distance: 38.6
click at [291, 297] on div "Why did you start OnlyFans? Required I wanted to gain control of my own life an…" at bounding box center [538, 49] width 507 height 636
click at [727, 381] on span "Save All Changes" at bounding box center [729, 386] width 70 height 10
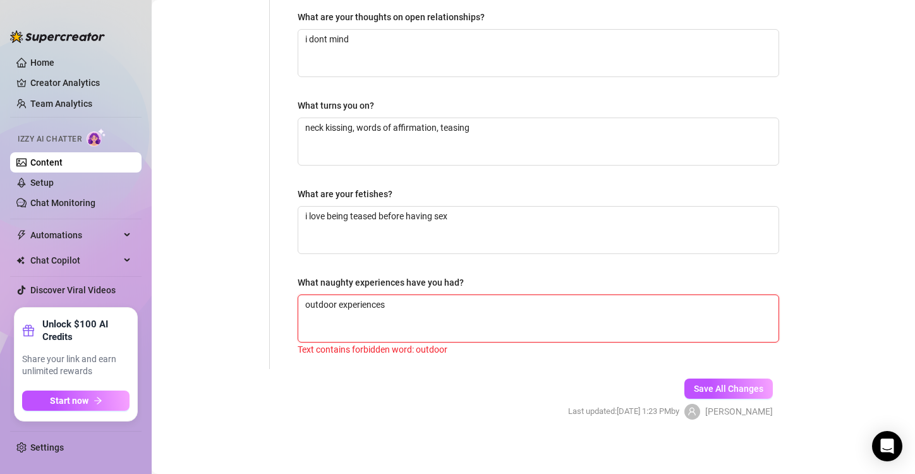
click at [339, 301] on textarea "outdoor experiences" at bounding box center [538, 318] width 480 height 47
drag, startPoint x: 406, startPoint y: 301, endPoint x: 255, endPoint y: 304, distance: 150.4
click at [255, 304] on div "Personal Info Chatting Lifestyle Physique Content Intimate Details Socials Trai…" at bounding box center [477, 50] width 627 height 638
drag, startPoint x: 394, startPoint y: 301, endPoint x: 237, endPoint y: 299, distance: 156.7
click at [237, 299] on div "Personal Info Chatting Lifestyle Physique Content Intimate Details Socials Trai…" at bounding box center [477, 50] width 627 height 638
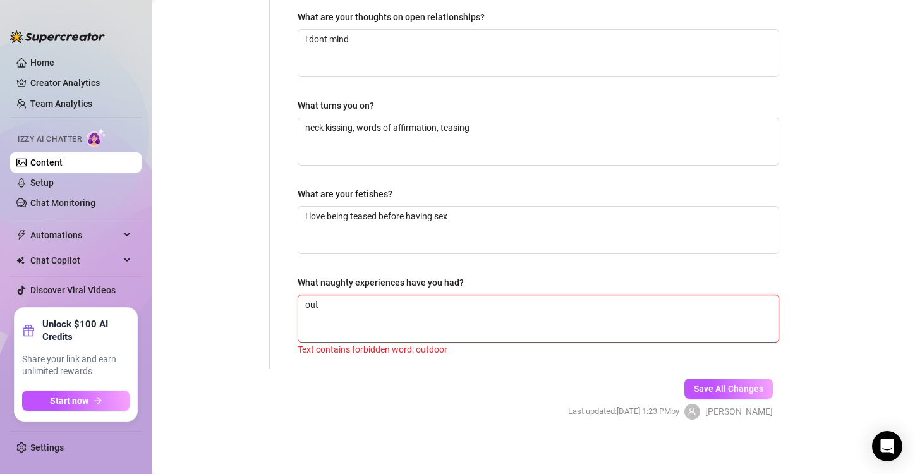
click at [318, 298] on textarea "out" at bounding box center [538, 318] width 480 height 47
click at [708, 378] on button "Save All Changes" at bounding box center [728, 388] width 88 height 20
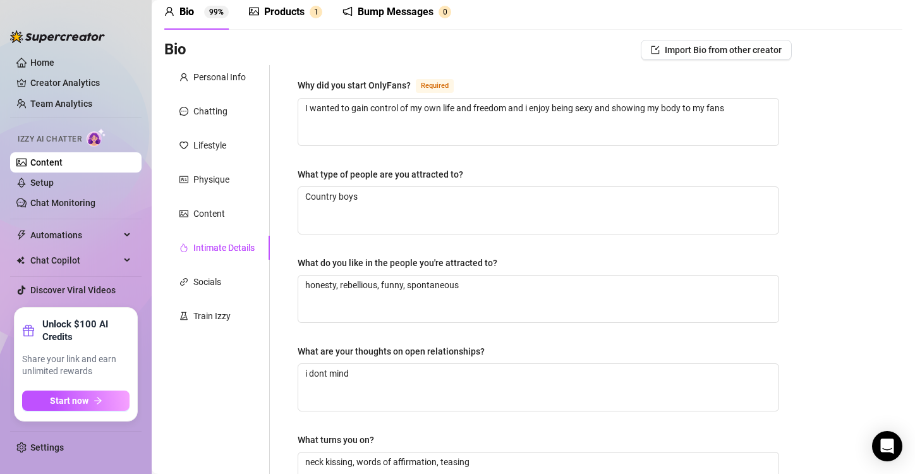
scroll to position [86, 0]
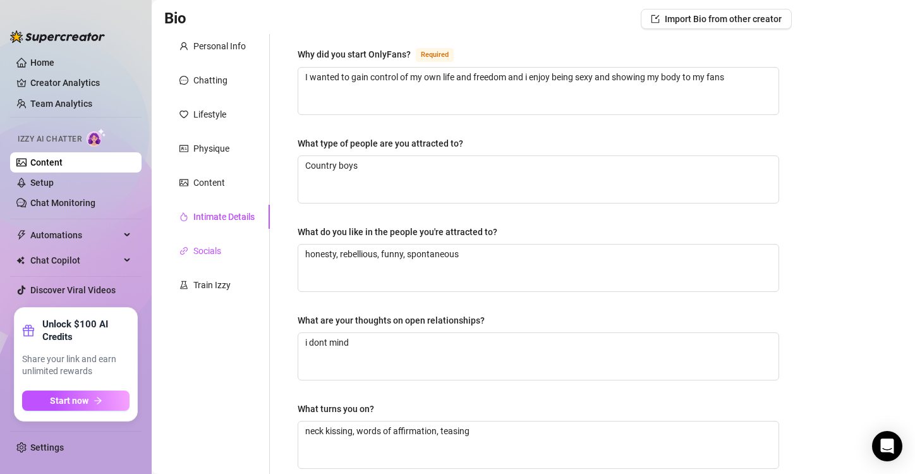
click at [202, 248] on div "Socials" at bounding box center [207, 251] width 28 height 14
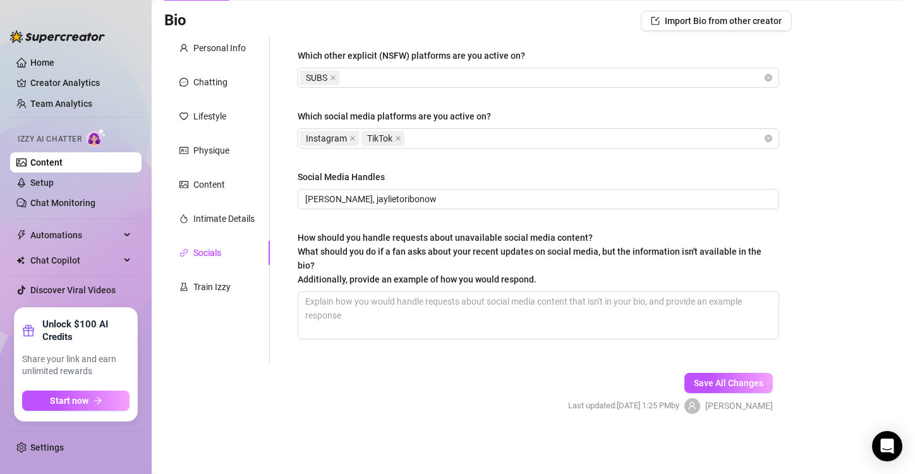
scroll to position [83, 0]
click at [327, 306] on textarea "How should you handle requests about unavailable social media content? What sho…" at bounding box center [538, 316] width 480 height 47
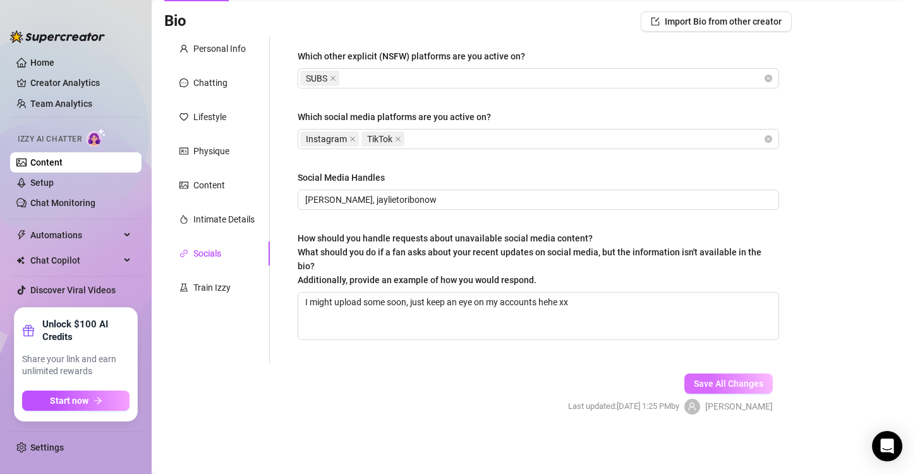
click at [720, 382] on span "Save All Changes" at bounding box center [729, 383] width 70 height 10
click at [215, 275] on div "Train Izzy" at bounding box center [217, 287] width 106 height 24
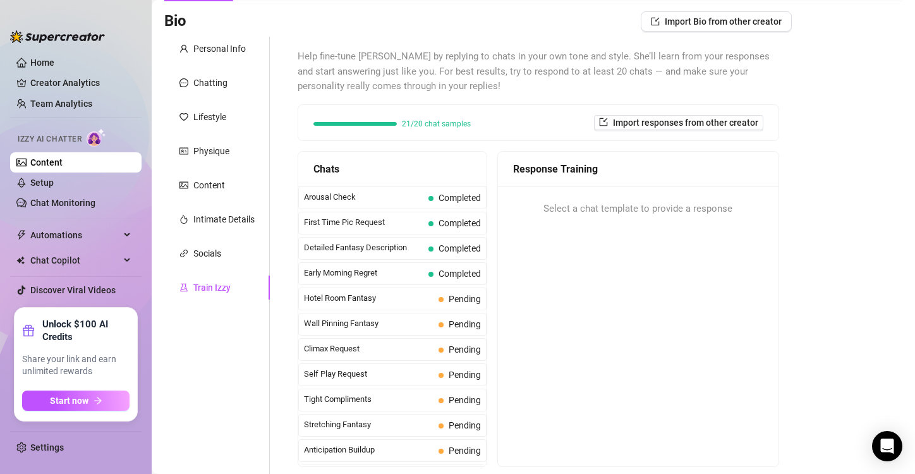
scroll to position [427, 0]
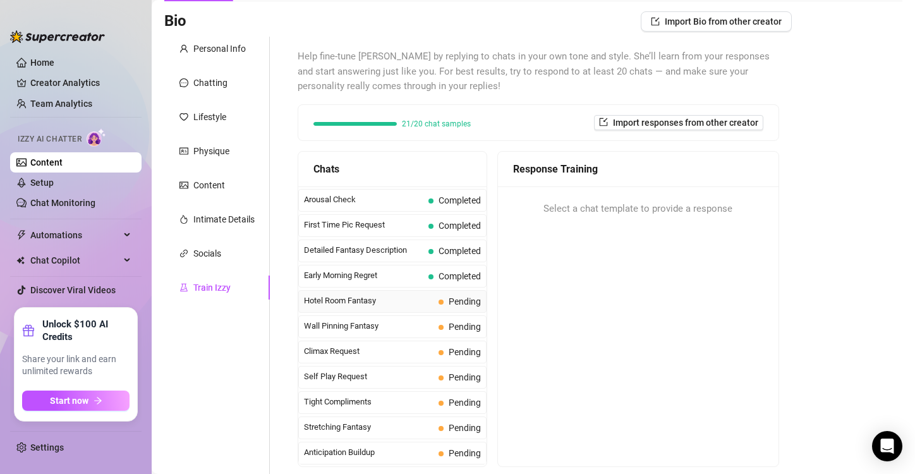
click at [356, 294] on span "Hotel Room Fantasy" at bounding box center [369, 300] width 130 height 13
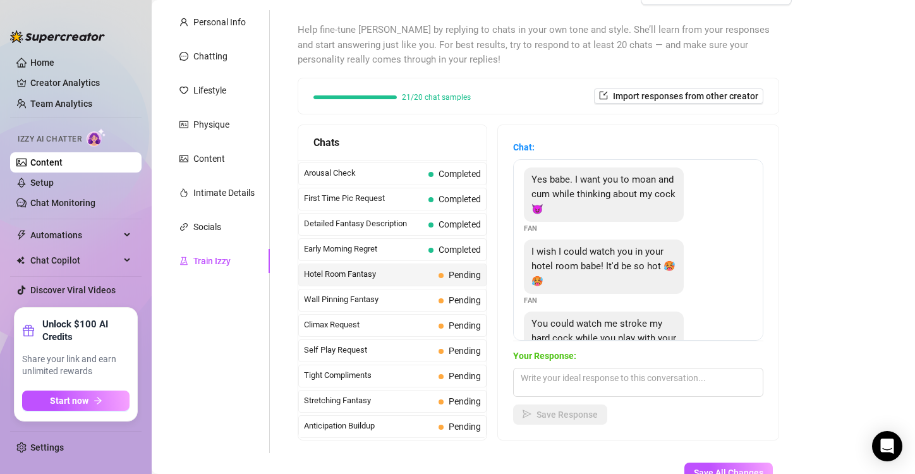
scroll to position [0, 0]
click at [548, 382] on textarea at bounding box center [638, 382] width 250 height 29
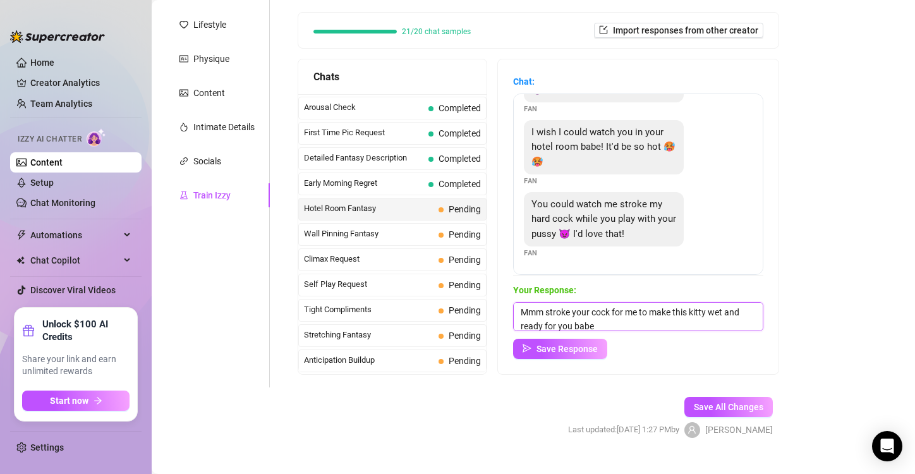
scroll to position [176, 0]
click at [592, 348] on span "Save Response" at bounding box center [566, 348] width 61 height 10
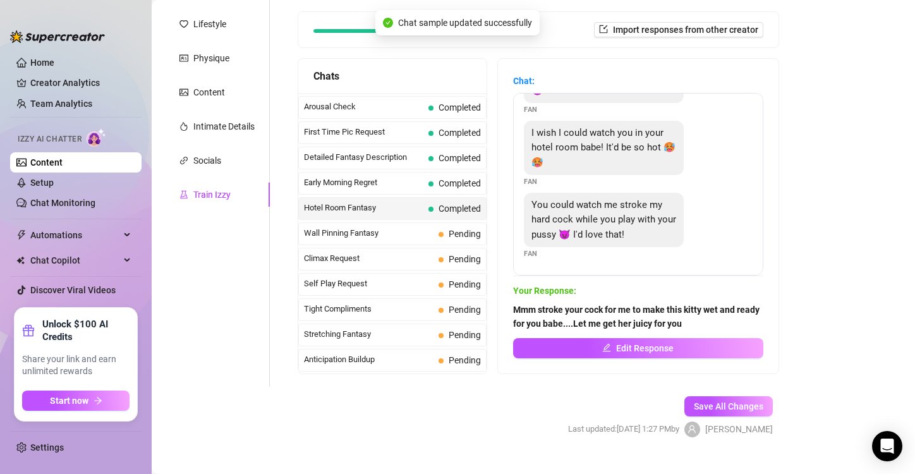
scroll to position [69, 0]
click at [396, 227] on span "Wall Pinning Fantasy" at bounding box center [369, 233] width 130 height 13
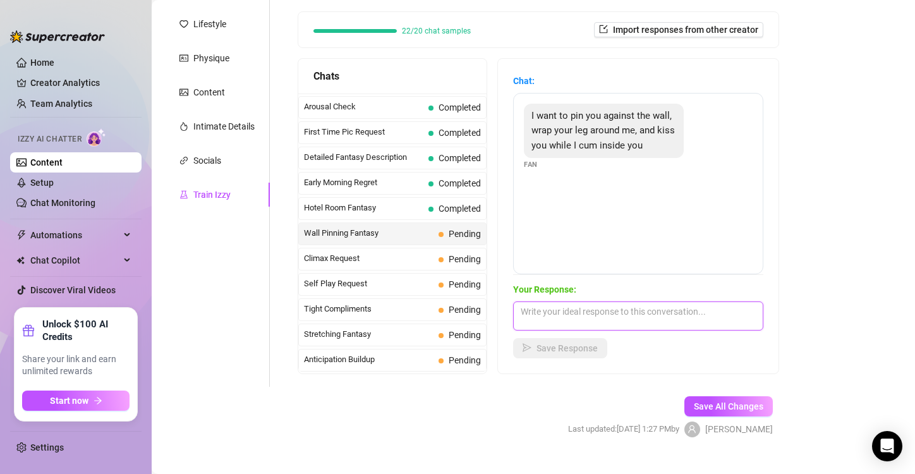
click at [559, 303] on textarea at bounding box center [638, 315] width 250 height 29
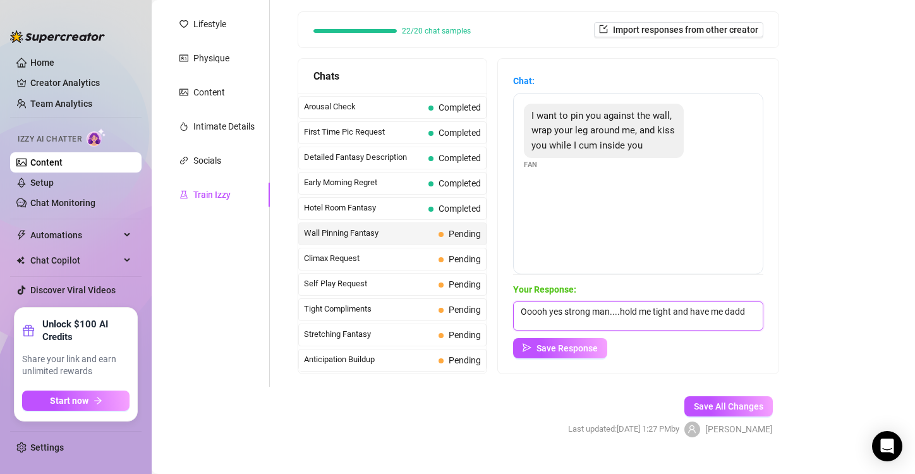
scroll to position [0, 0]
click at [567, 346] on span "Save Response" at bounding box center [566, 348] width 61 height 10
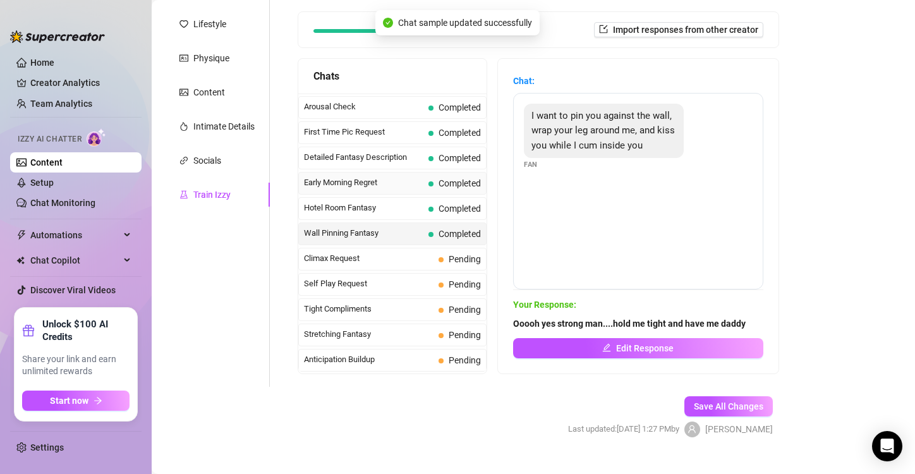
click at [375, 176] on span "Early Morning Regret" at bounding box center [363, 182] width 119 height 13
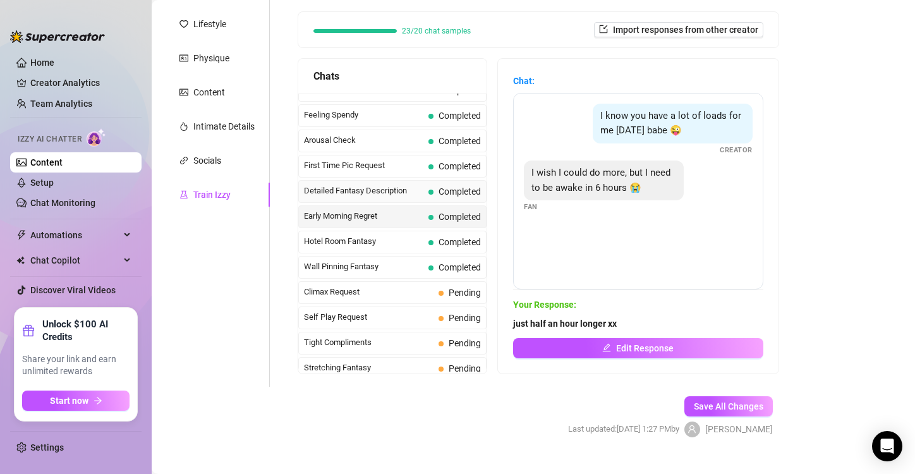
scroll to position [389, 0]
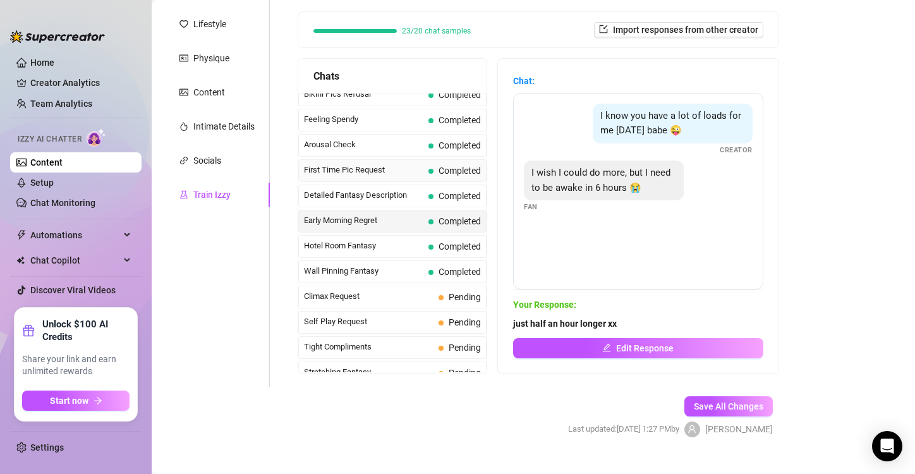
click at [370, 164] on span "First Time Pic Request" at bounding box center [363, 170] width 119 height 13
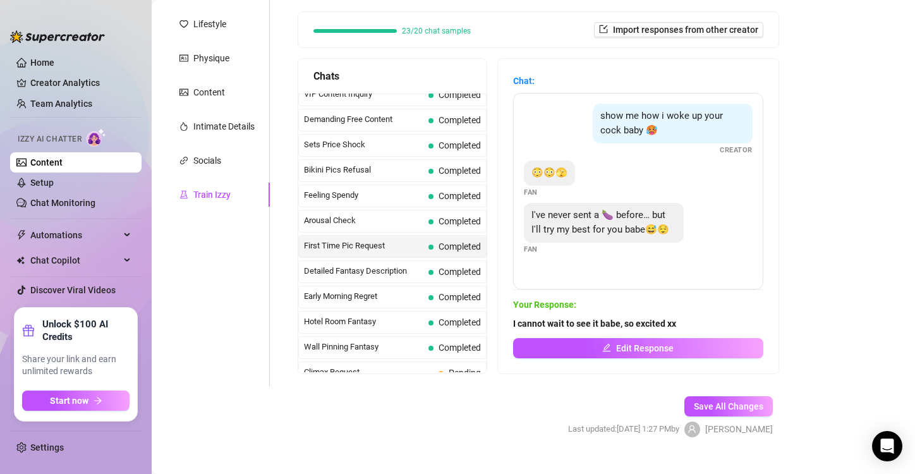
scroll to position [300, 0]
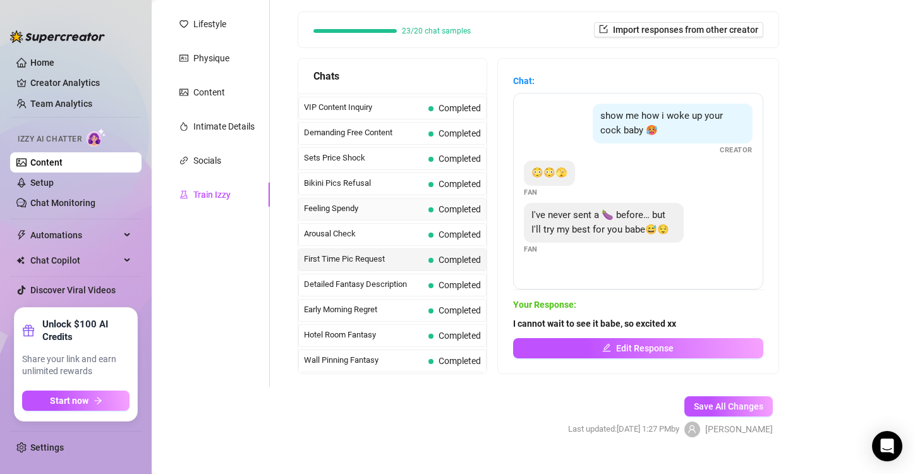
click at [361, 207] on span "Feeling Spendy" at bounding box center [363, 208] width 119 height 13
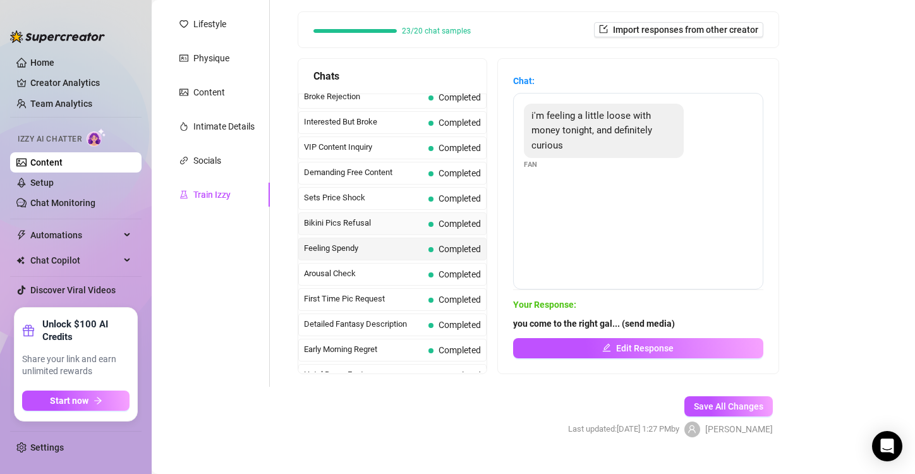
scroll to position [255, 0]
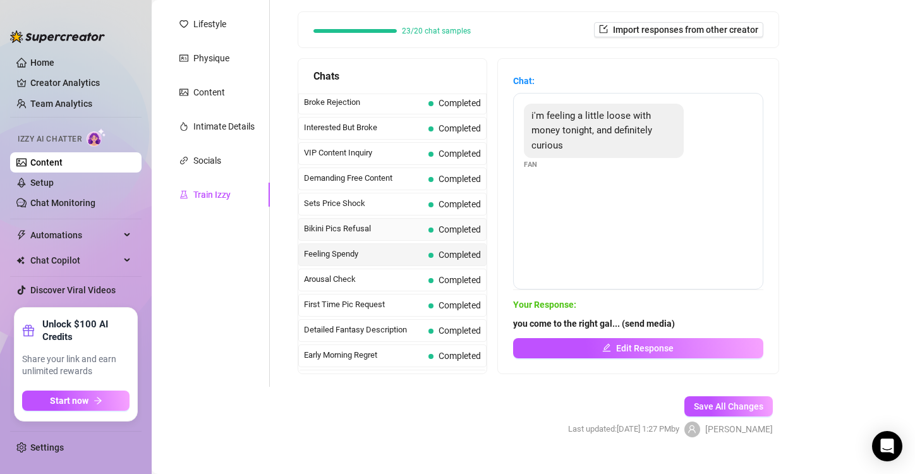
click at [381, 218] on div "Bikini Pics Refusal Completed" at bounding box center [392, 229] width 188 height 23
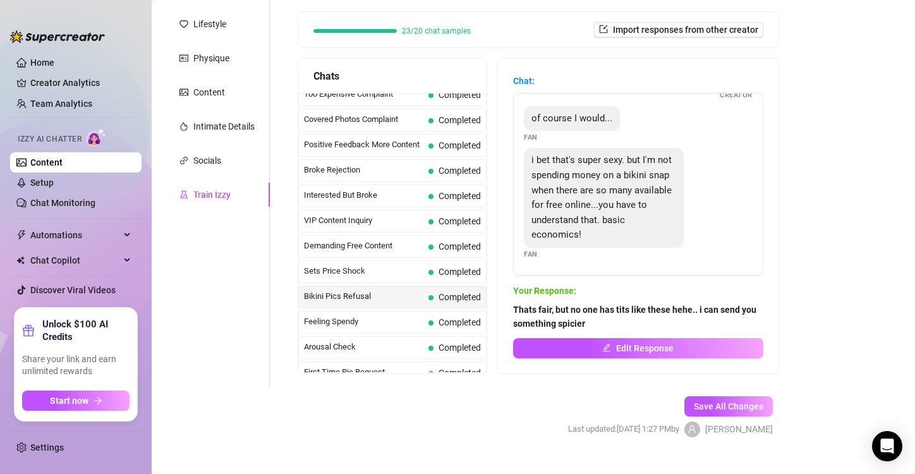
scroll to position [185, 0]
click at [373, 245] on span "Demanding Free Content" at bounding box center [363, 247] width 119 height 13
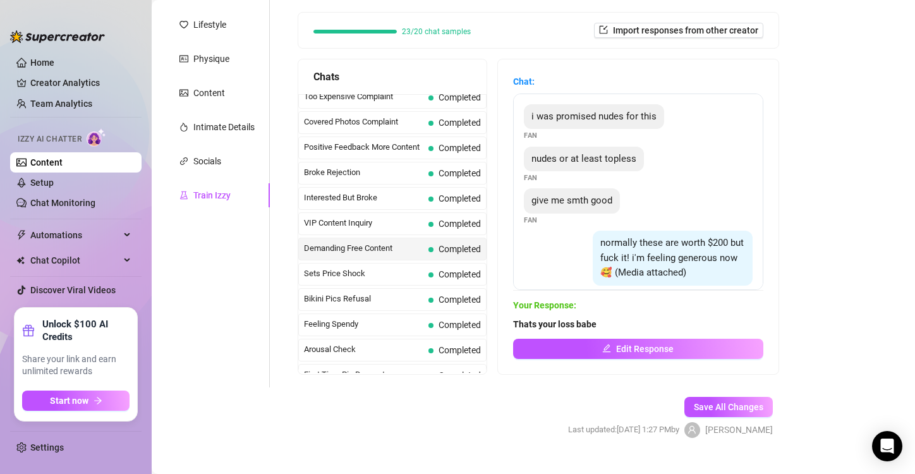
scroll to position [174, 0]
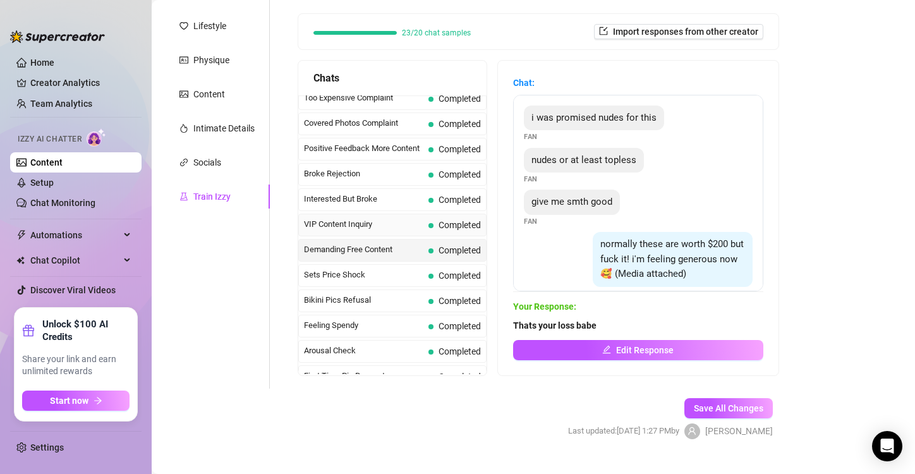
click at [381, 219] on span "VIP Content Inquiry" at bounding box center [363, 224] width 119 height 13
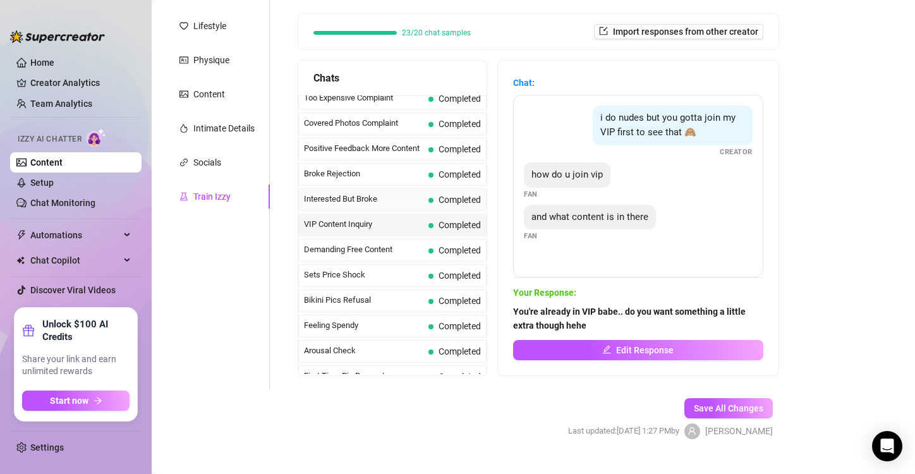
click at [361, 199] on span "Interested But Broke" at bounding box center [363, 199] width 119 height 13
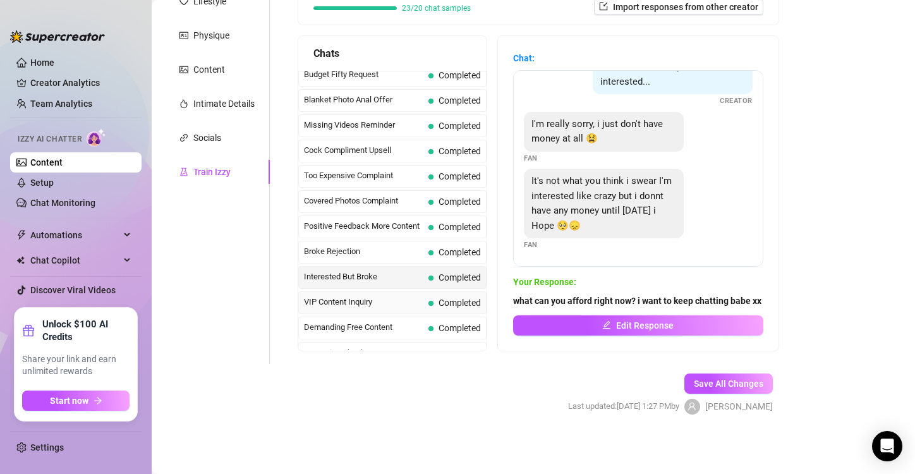
scroll to position [78, 0]
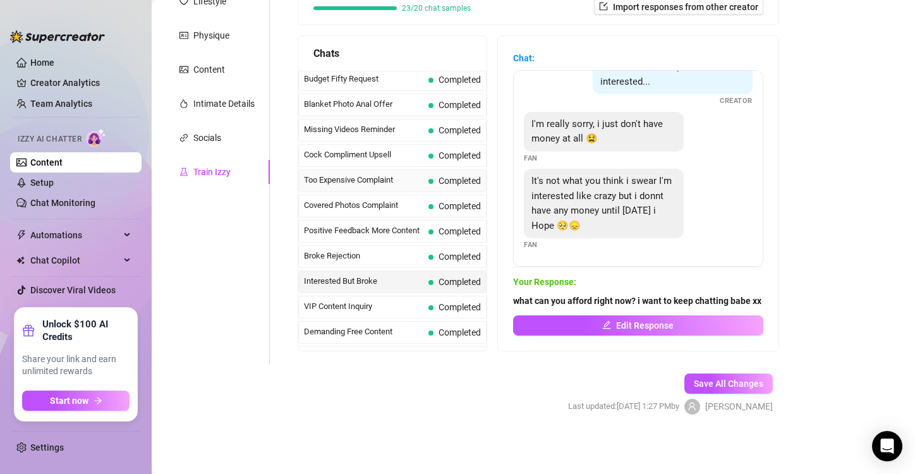
click at [375, 178] on span "Too Expensive Complaint" at bounding box center [363, 180] width 119 height 13
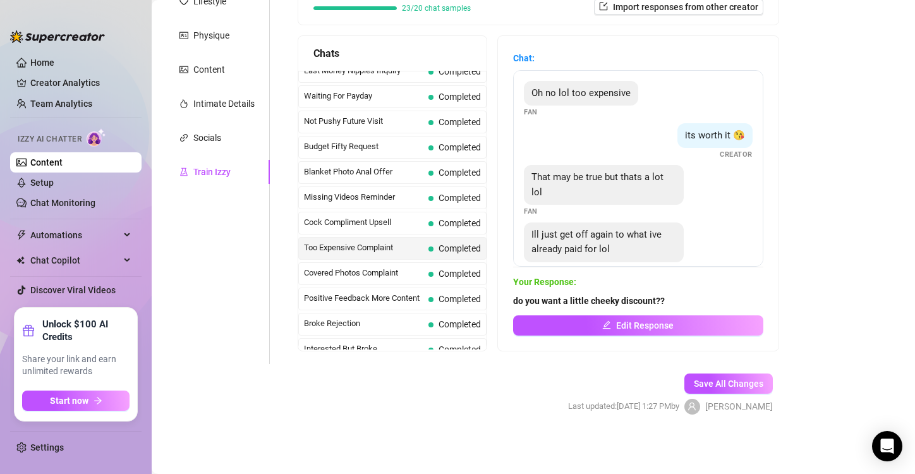
scroll to position [10, 0]
click at [391, 200] on span "Missing Videos Reminder" at bounding box center [363, 197] width 119 height 13
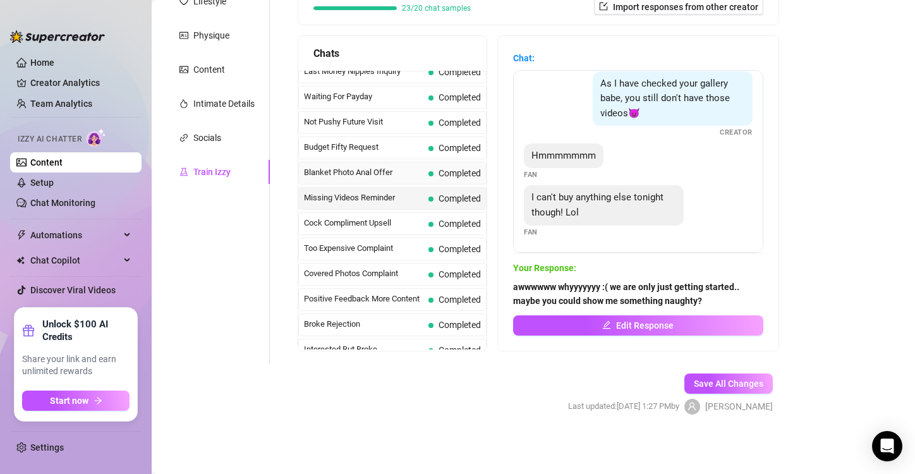
scroll to position [0, 0]
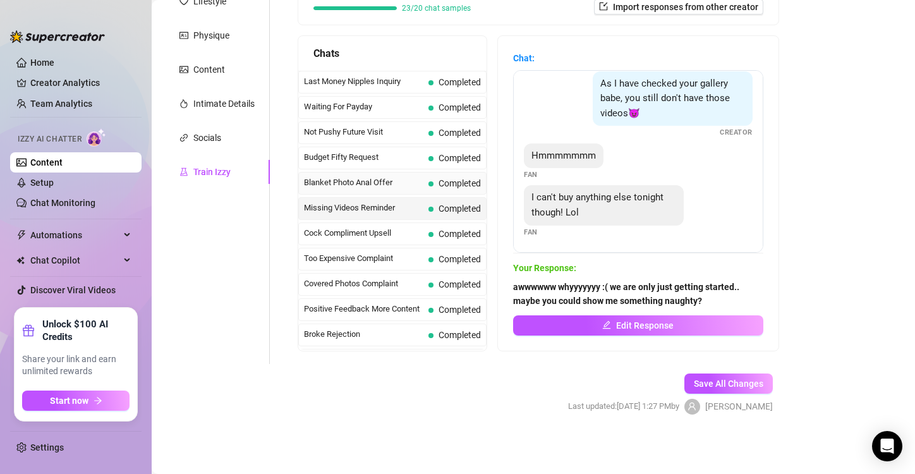
click at [377, 182] on span "Blanket Photo Anal Offer" at bounding box center [363, 182] width 119 height 13
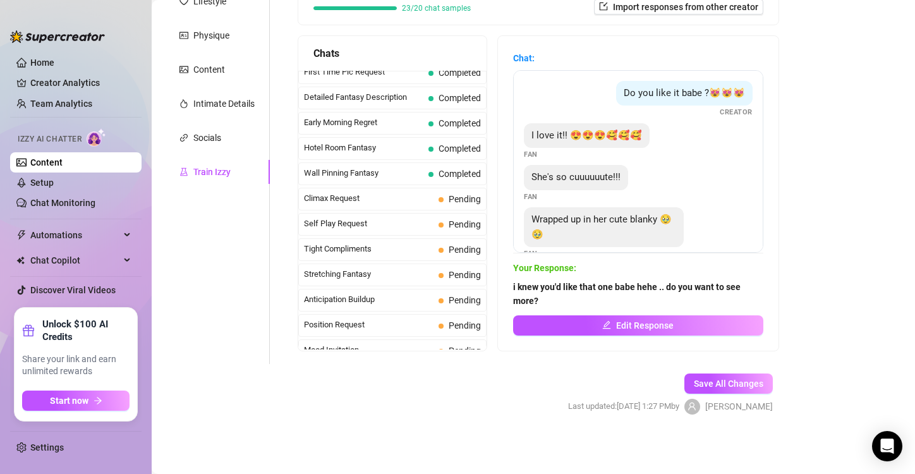
scroll to position [465, 0]
click at [384, 193] on span "Climax Request" at bounding box center [369, 197] width 130 height 13
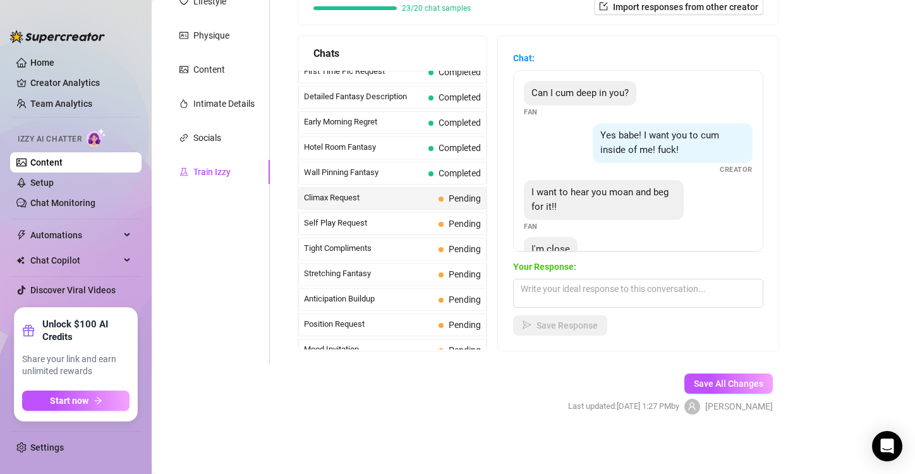
scroll to position [38, 0]
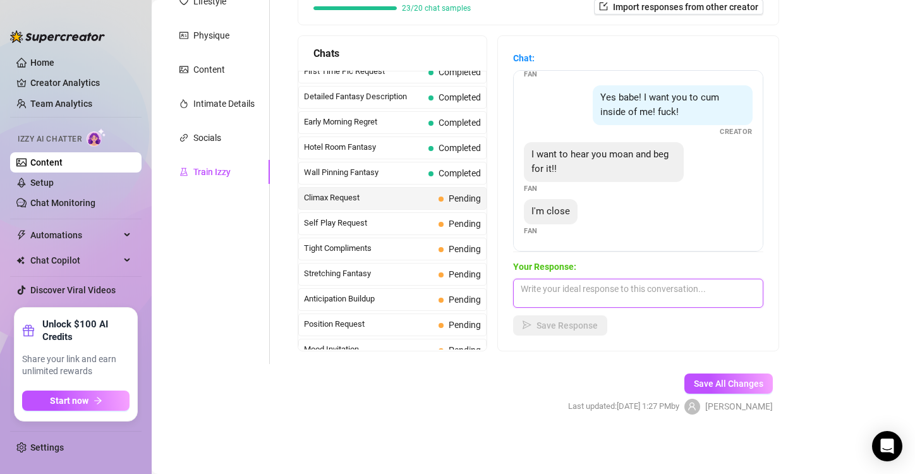
click at [556, 287] on textarea at bounding box center [638, 293] width 250 height 29
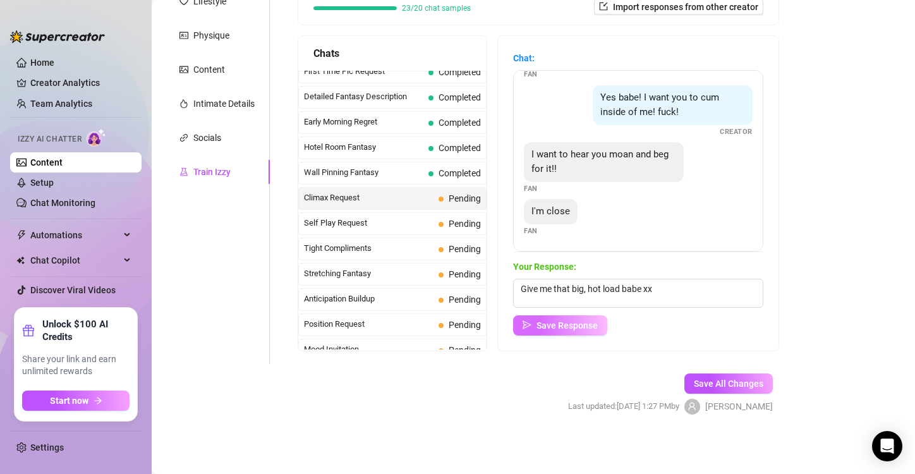
click at [581, 327] on span "Save Response" at bounding box center [566, 325] width 61 height 10
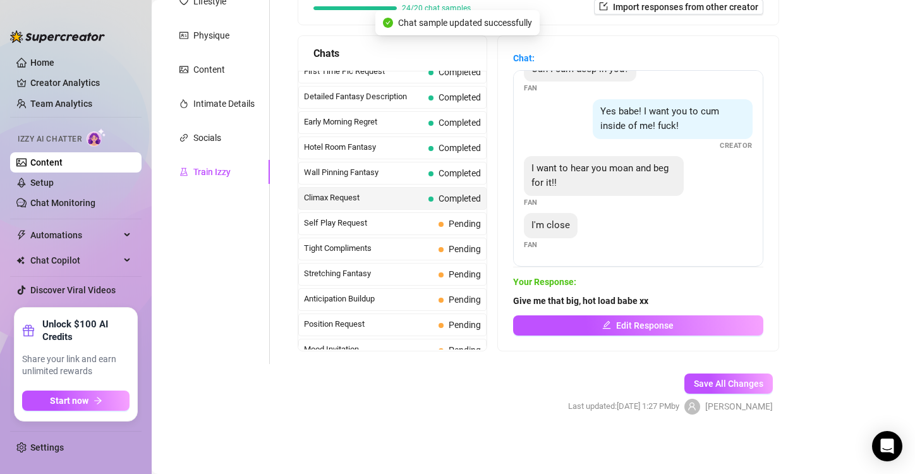
scroll to position [23, 0]
click at [368, 217] on span "Self Play Request" at bounding box center [369, 223] width 130 height 13
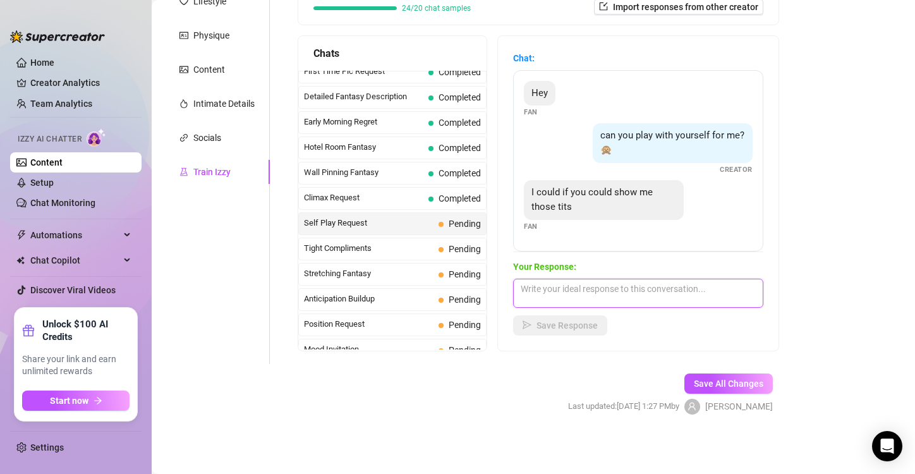
click at [545, 281] on textarea at bounding box center [638, 293] width 250 height 29
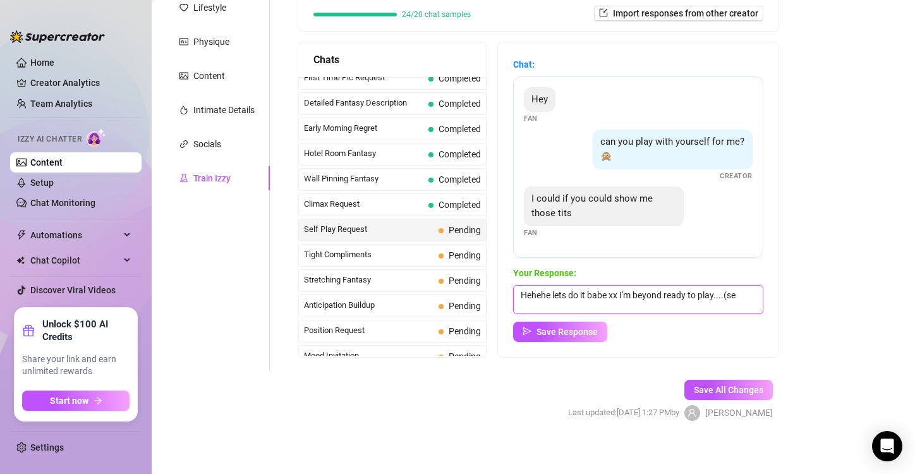
scroll to position [0, 0]
click at [581, 327] on span "Save Response" at bounding box center [566, 332] width 61 height 10
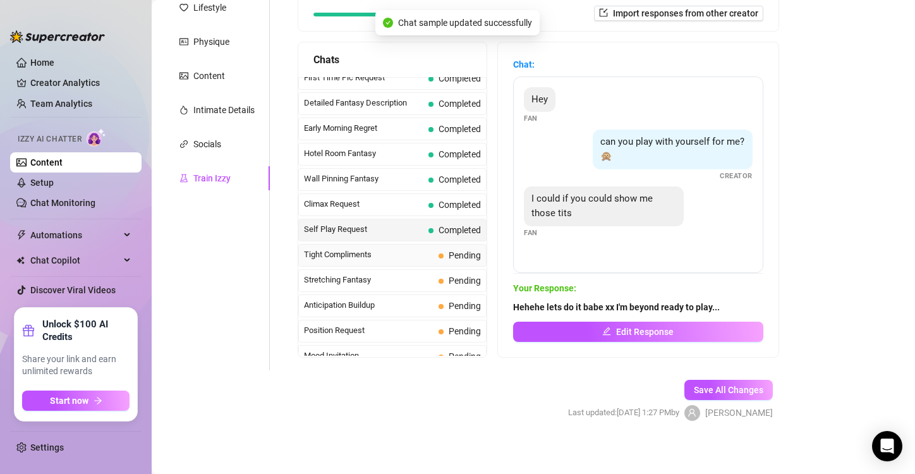
click at [373, 248] on span "Tight Compliments" at bounding box center [369, 254] width 130 height 13
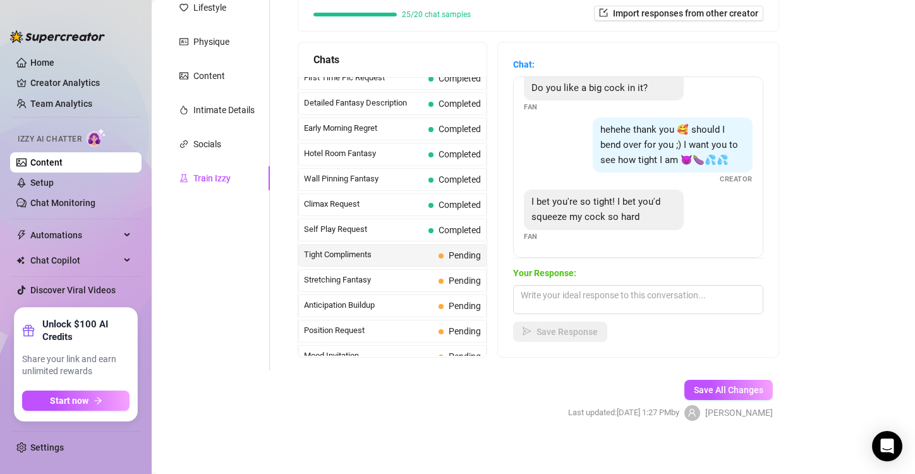
scroll to position [199, 0]
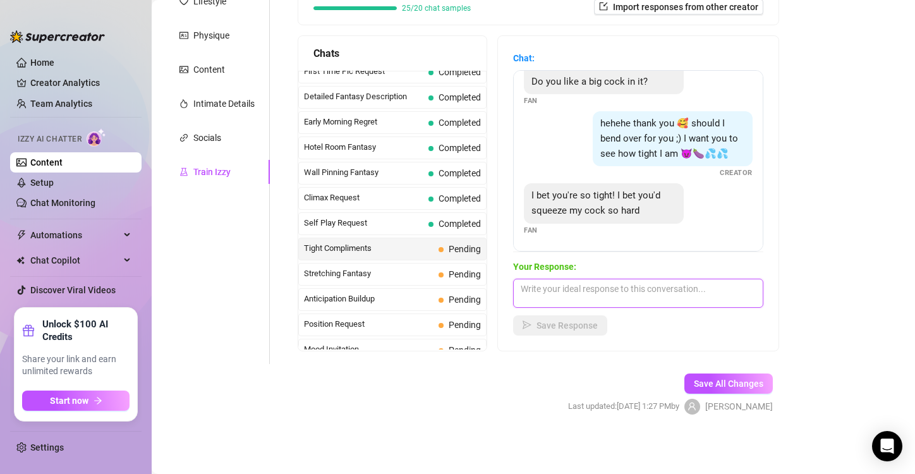
click at [553, 291] on textarea at bounding box center [638, 293] width 250 height 29
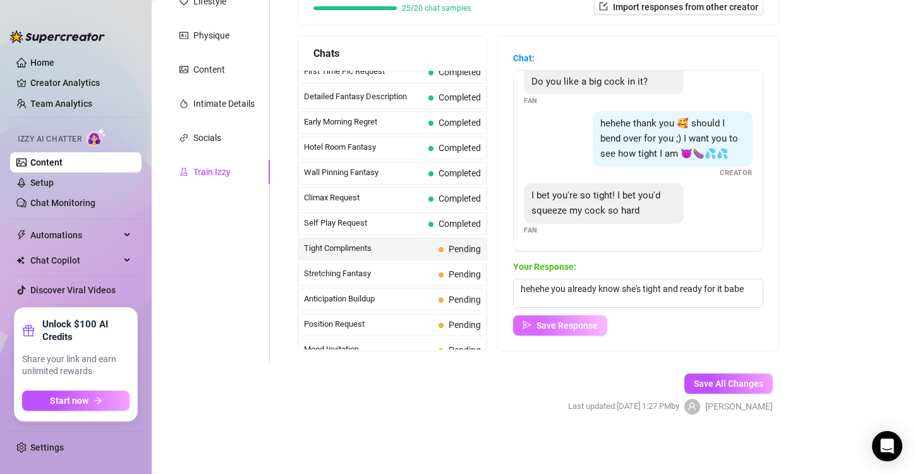
click at [553, 326] on span "Save Response" at bounding box center [566, 325] width 61 height 10
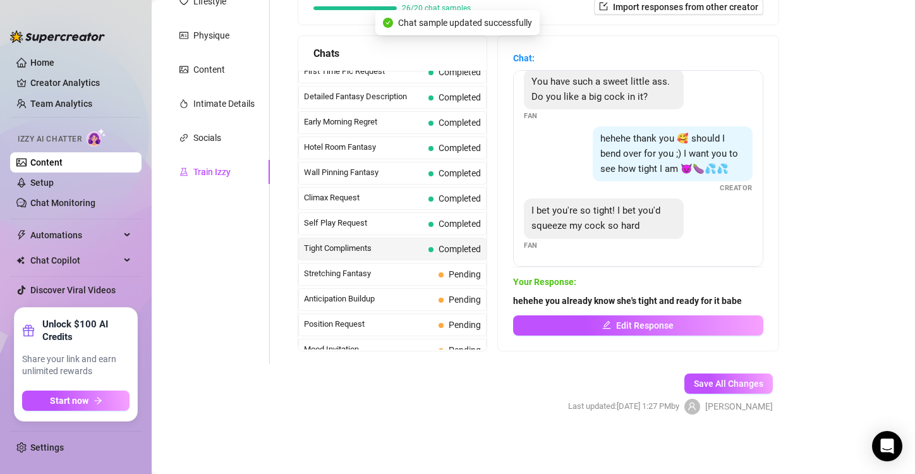
scroll to position [112, 0]
click at [397, 267] on span "Stretching Fantasy" at bounding box center [369, 273] width 130 height 13
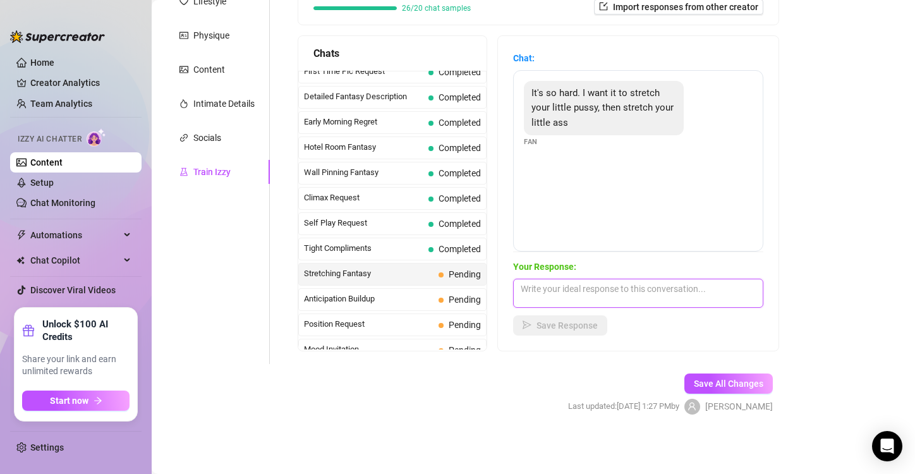
click at [555, 293] on textarea at bounding box center [638, 293] width 250 height 29
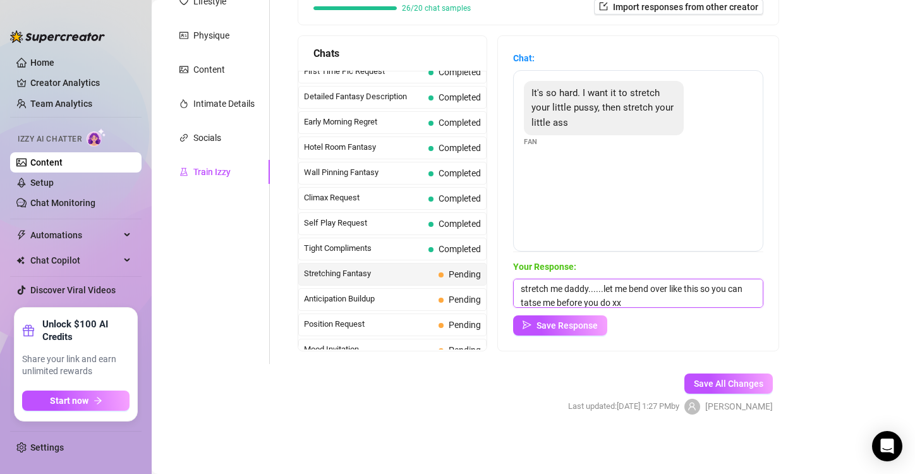
click at [576, 301] on textarea "stretch me daddy......let me bend over like this so you can tatse me before you…" at bounding box center [638, 293] width 250 height 29
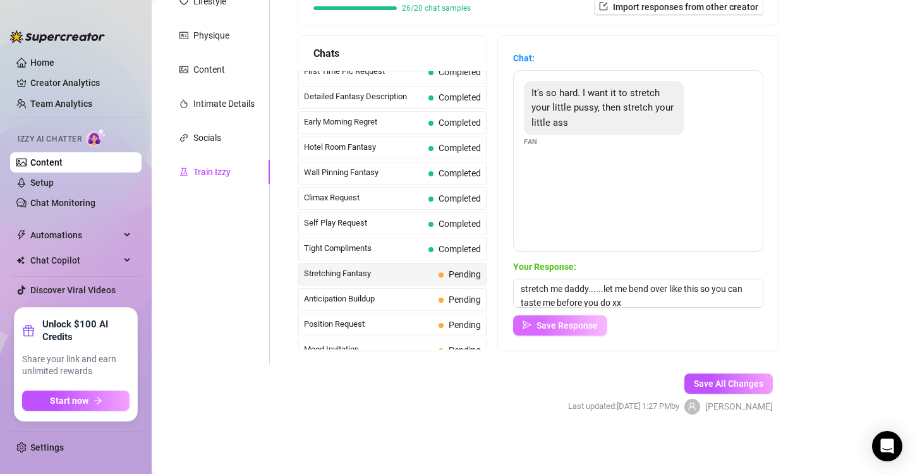
click at [584, 327] on span "Save Response" at bounding box center [566, 325] width 61 height 10
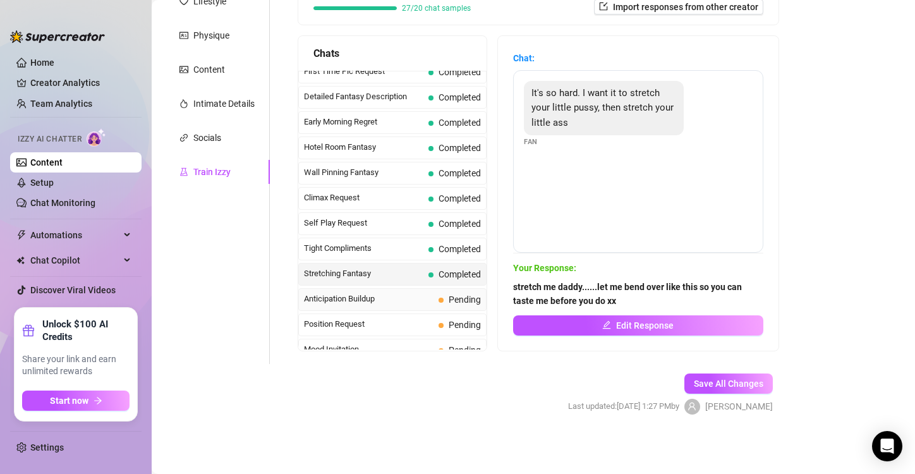
click at [377, 293] on span "Anticipation Buildup" at bounding box center [369, 299] width 130 height 13
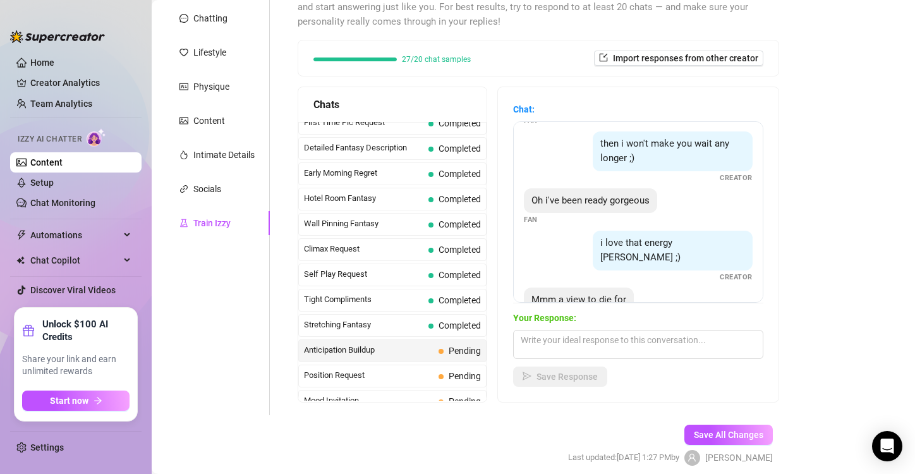
scroll to position [65, 0]
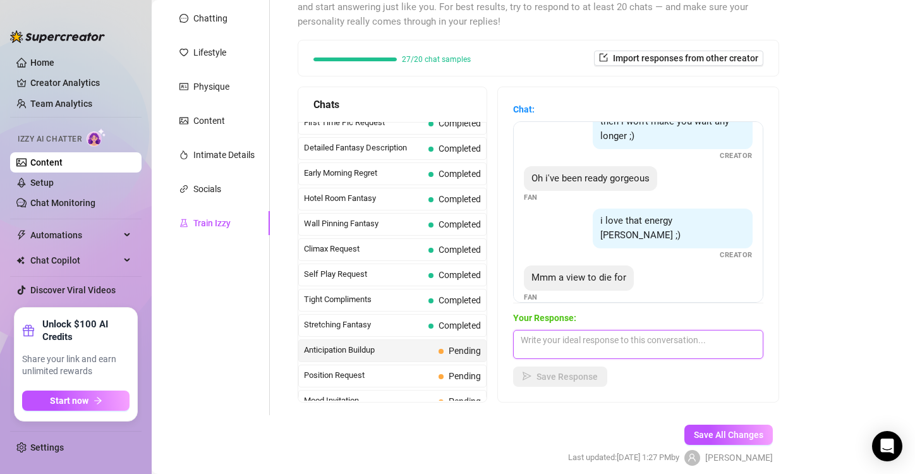
click at [548, 338] on textarea at bounding box center [638, 344] width 250 height 29
click at [590, 375] on span "Save Response" at bounding box center [566, 377] width 61 height 10
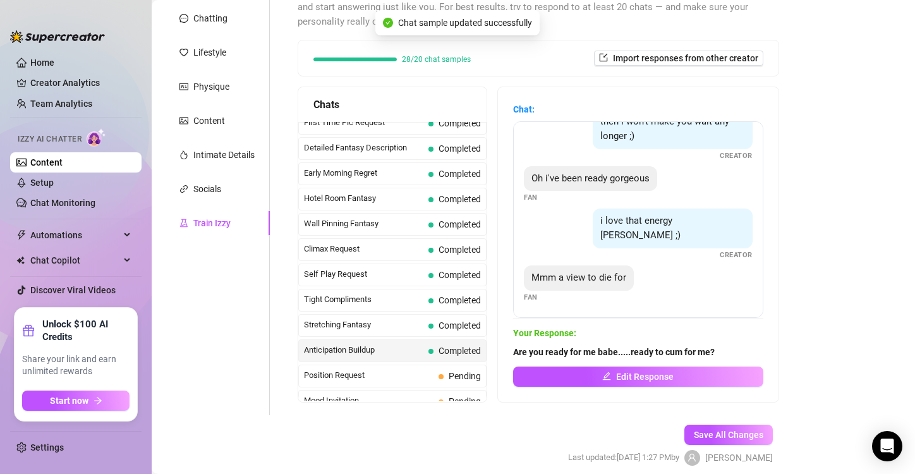
scroll to position [50, 0]
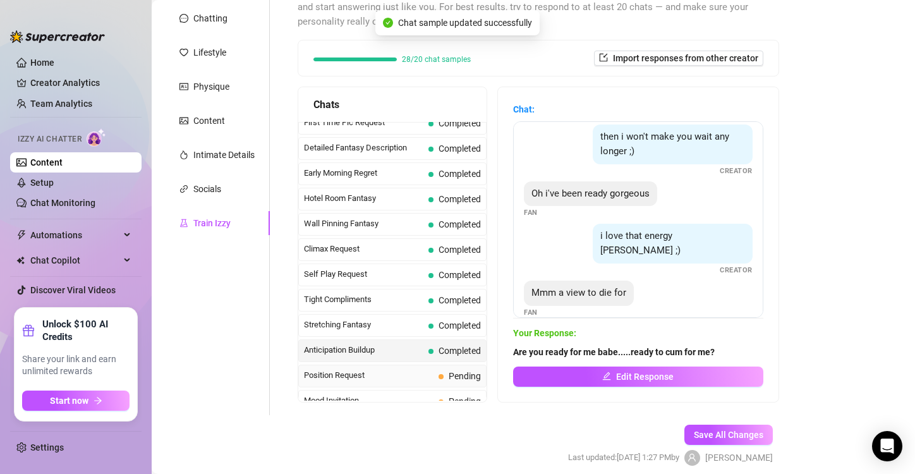
click at [378, 369] on span "Position Request" at bounding box center [369, 375] width 130 height 13
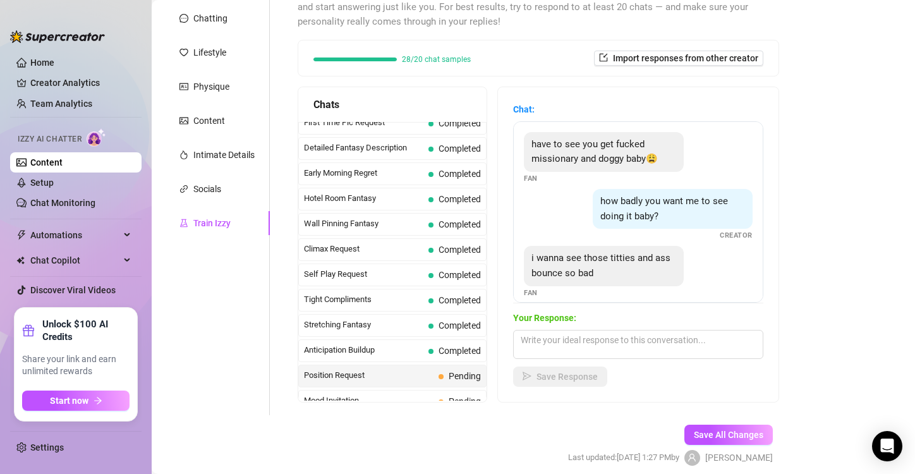
click at [378, 369] on span "Position Request" at bounding box center [369, 375] width 130 height 13
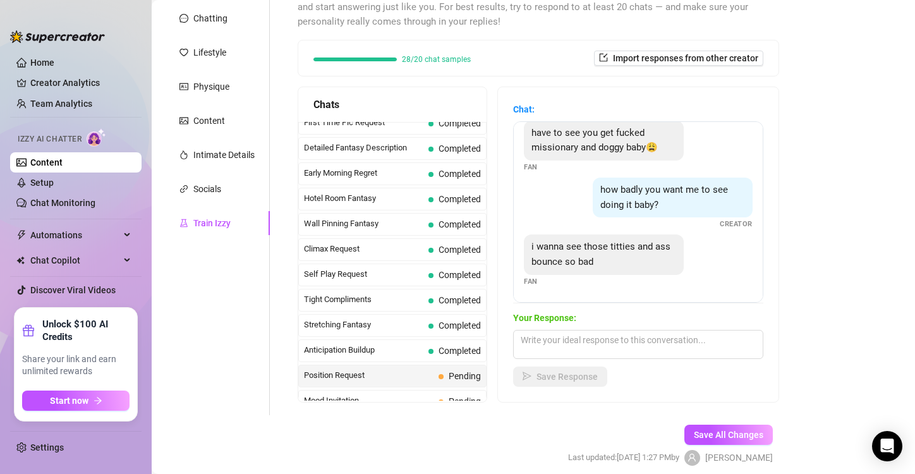
scroll to position [190, 0]
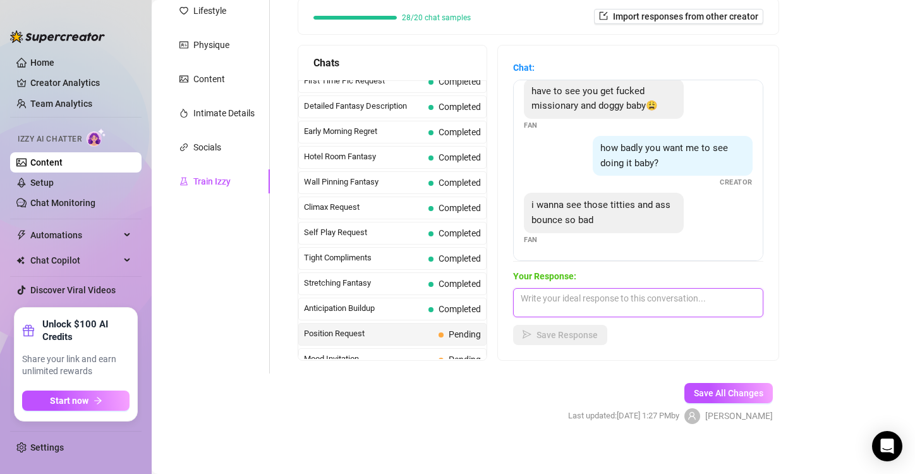
click at [548, 299] on textarea at bounding box center [638, 302] width 250 height 29
click at [678, 296] on textarea "I've got the perfect thing for you babe .....watch me" at bounding box center [638, 302] width 250 height 29
click at [734, 298] on textarea "I've got the perfect thing for you babe.....watch me" at bounding box center [638, 302] width 250 height 29
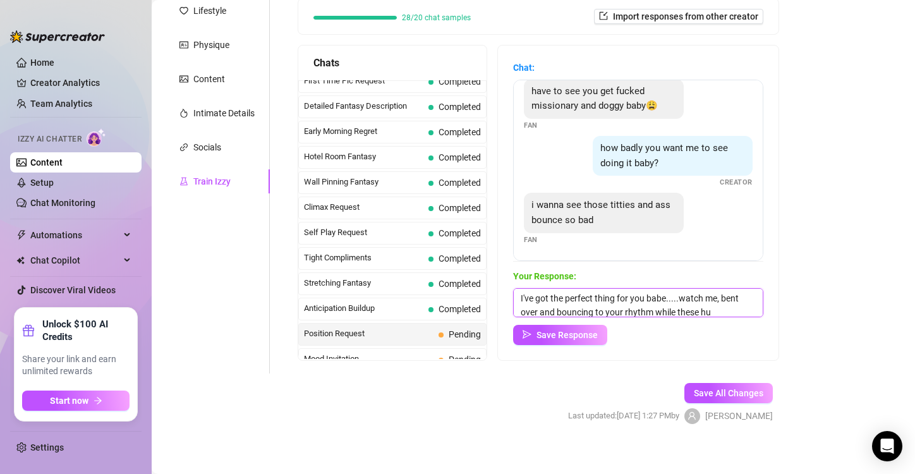
scroll to position [15, 0]
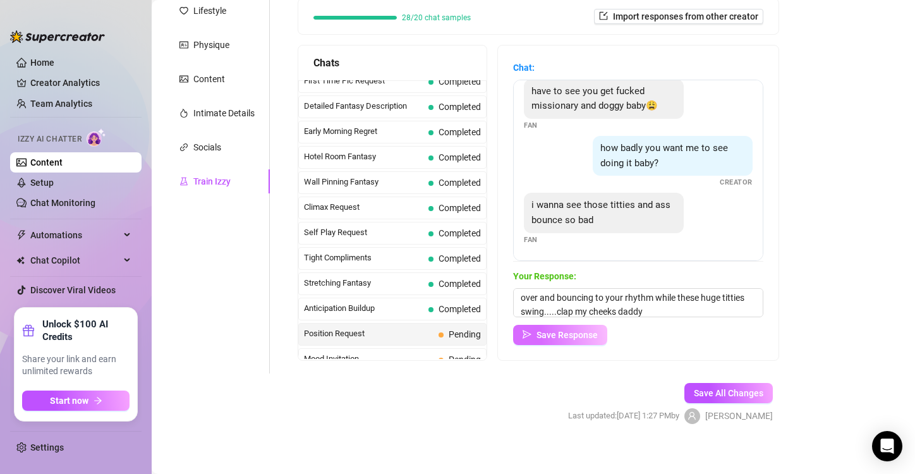
click at [571, 338] on span "Save Response" at bounding box center [566, 335] width 61 height 10
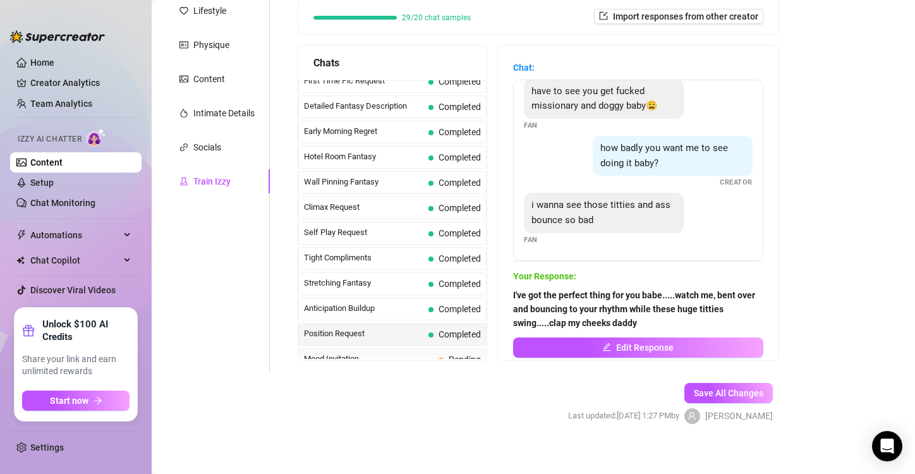
click at [374, 353] on span "Mood Invitation" at bounding box center [369, 359] width 130 height 13
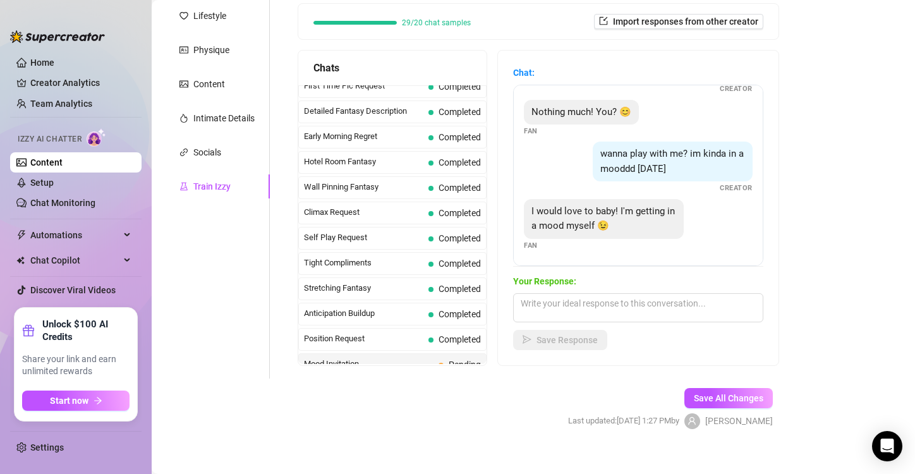
scroll to position [199, 0]
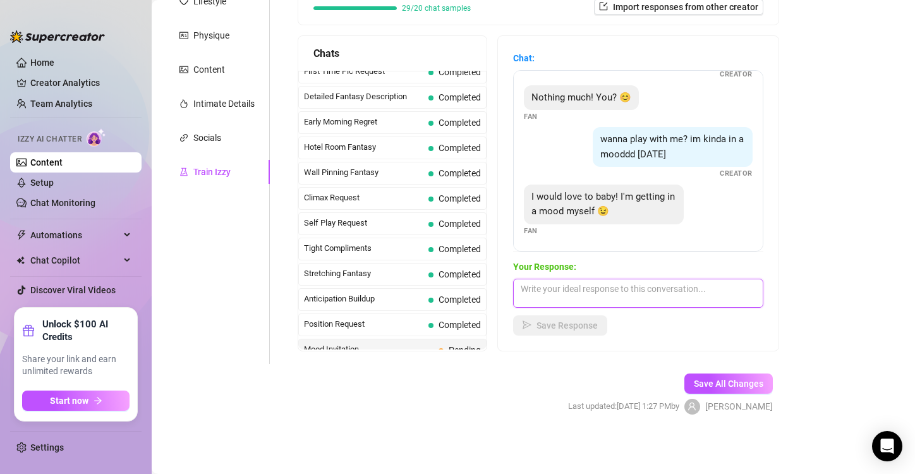
click at [556, 288] on textarea at bounding box center [638, 293] width 250 height 29
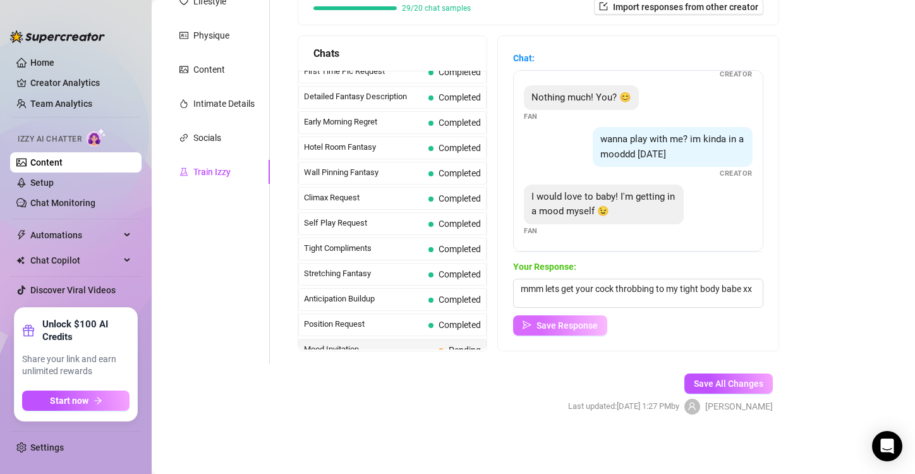
click at [578, 331] on button "Save Response" at bounding box center [560, 325] width 94 height 20
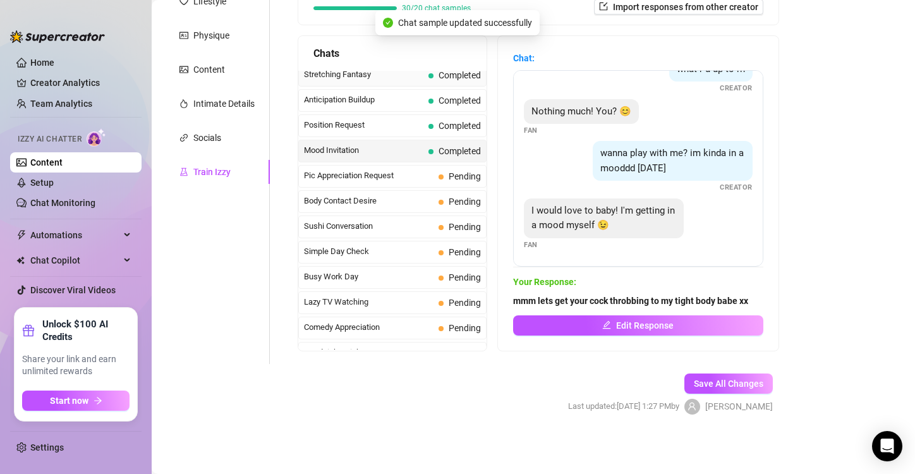
scroll to position [665, 0]
click at [376, 169] on span "Pic Appreciation Request" at bounding box center [369, 175] width 130 height 13
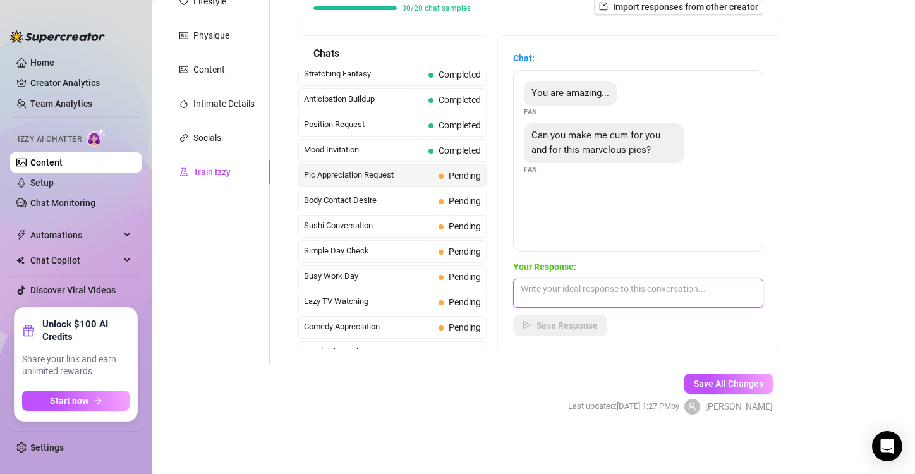
click at [574, 284] on textarea at bounding box center [638, 293] width 250 height 29
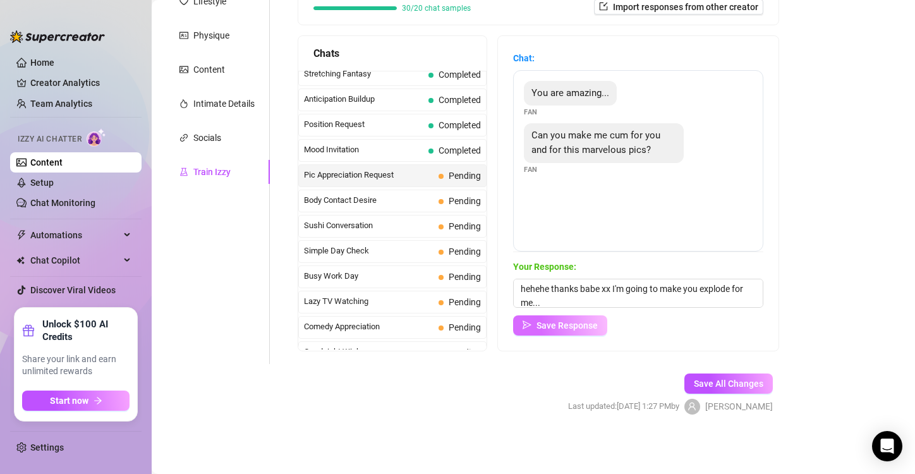
click at [590, 327] on span "Save Response" at bounding box center [566, 325] width 61 height 10
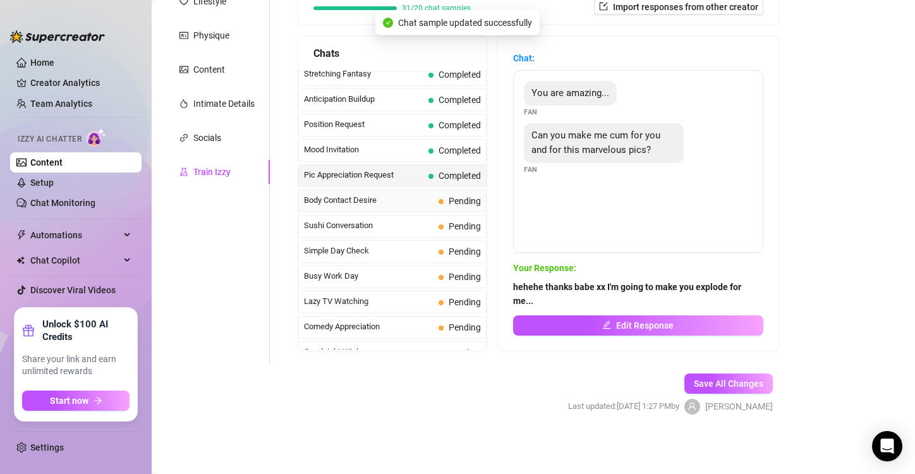
click at [371, 194] on span "Body Contact Desire" at bounding box center [369, 200] width 130 height 13
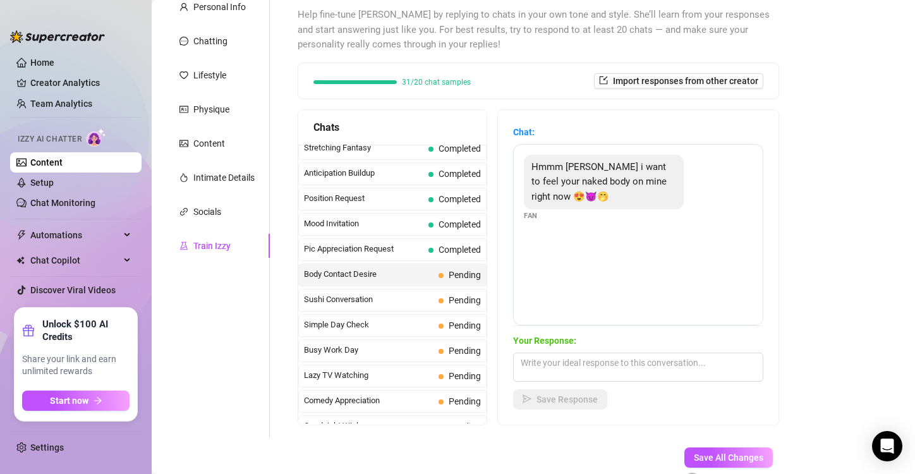
scroll to position [199, 0]
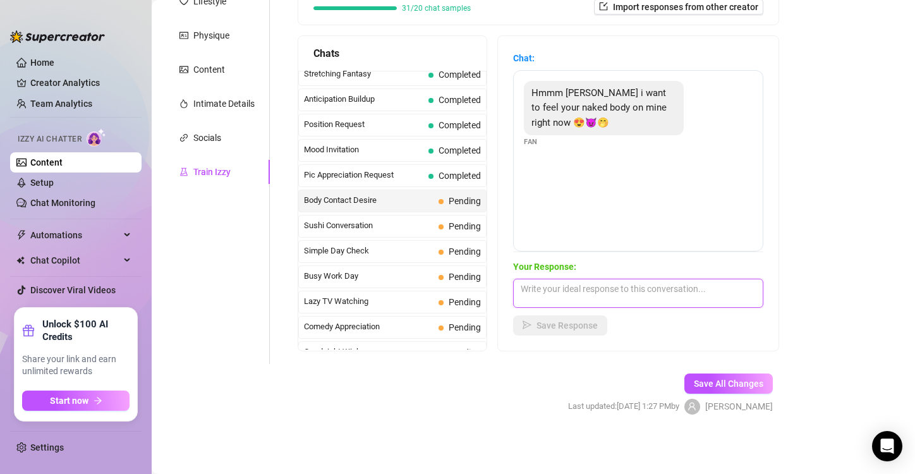
click at [562, 292] on textarea at bounding box center [638, 293] width 250 height 29
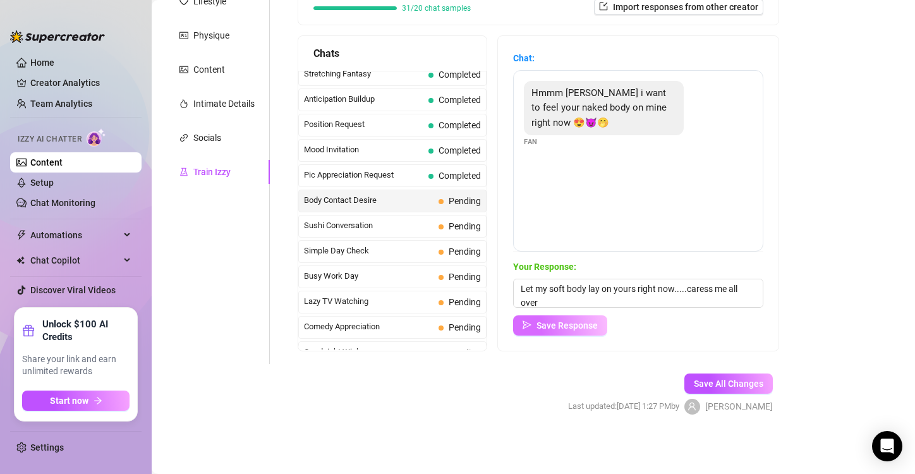
click at [583, 320] on span "Save Response" at bounding box center [566, 325] width 61 height 10
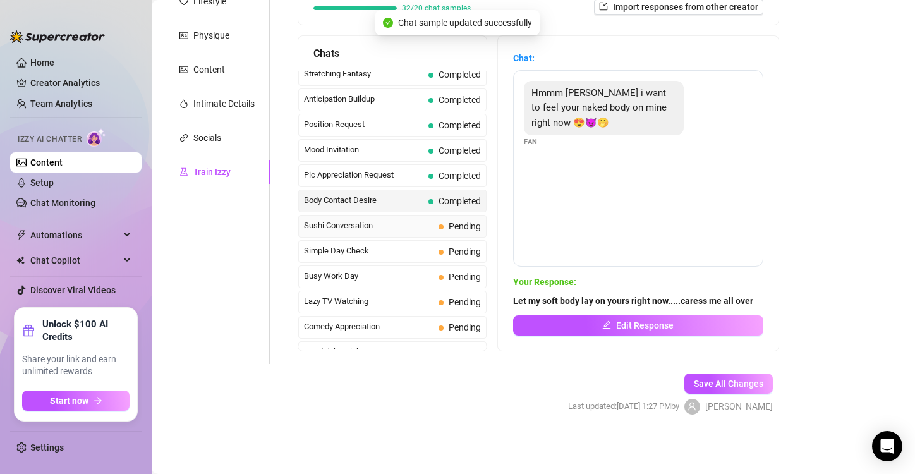
click at [389, 222] on span "Sushi Conversation" at bounding box center [369, 225] width 130 height 13
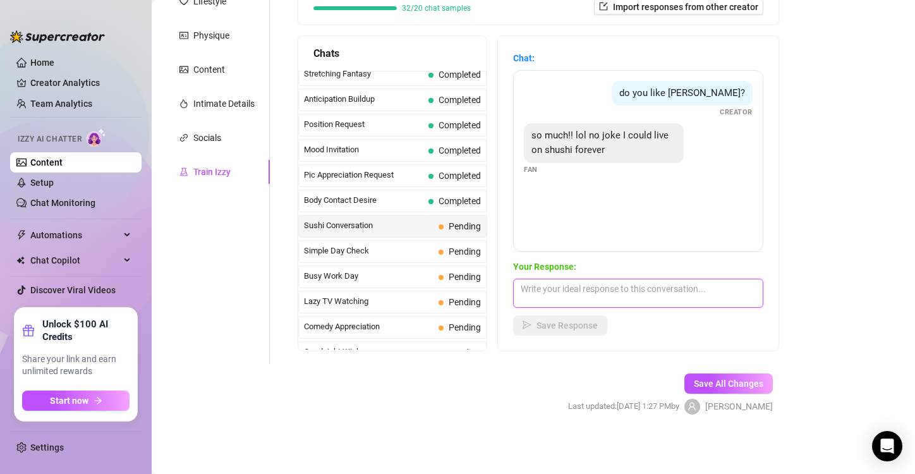
click at [543, 286] on textarea at bounding box center [638, 293] width 250 height 29
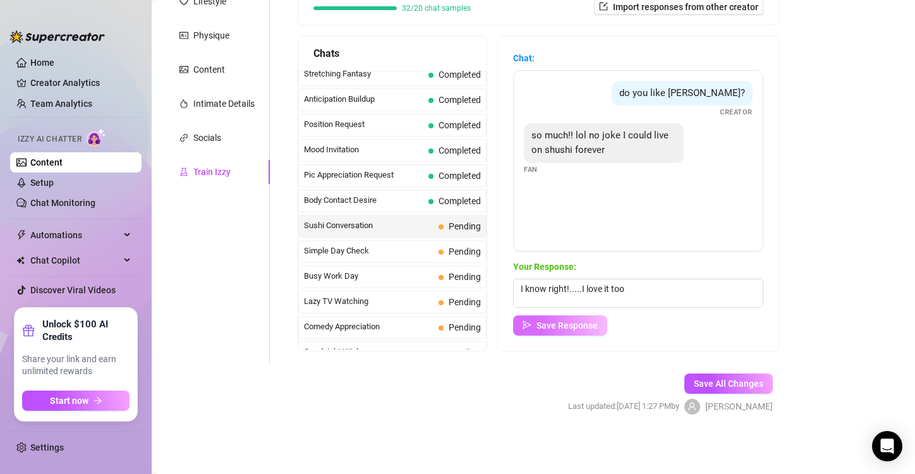
click at [572, 324] on span "Save Response" at bounding box center [566, 325] width 61 height 10
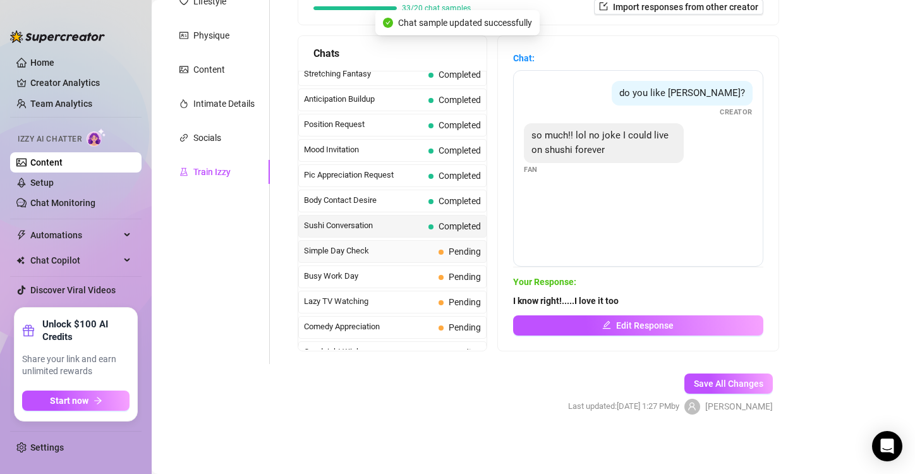
click at [373, 245] on span "Simple Day Check" at bounding box center [369, 251] width 130 height 13
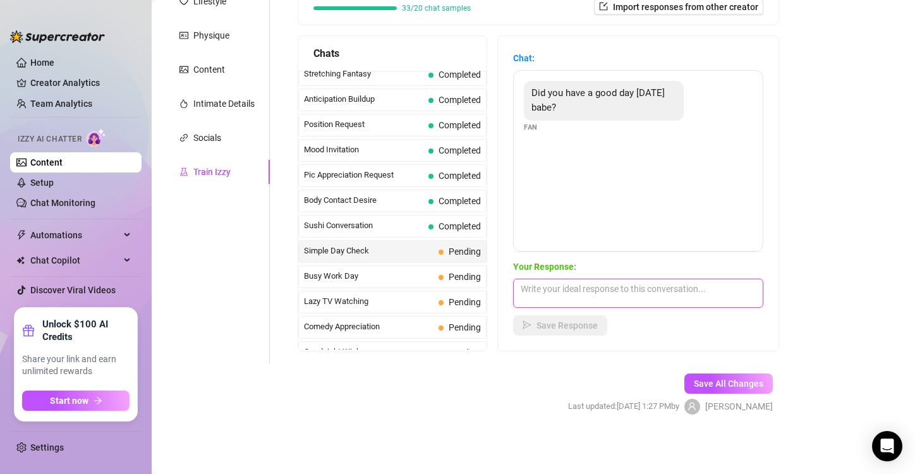
click at [535, 293] on textarea at bounding box center [638, 293] width 250 height 29
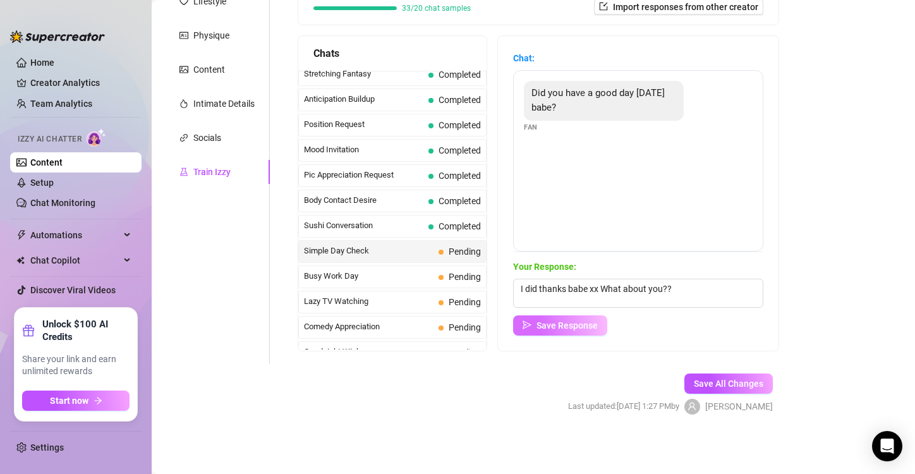
click at [586, 323] on span "Save Response" at bounding box center [566, 325] width 61 height 10
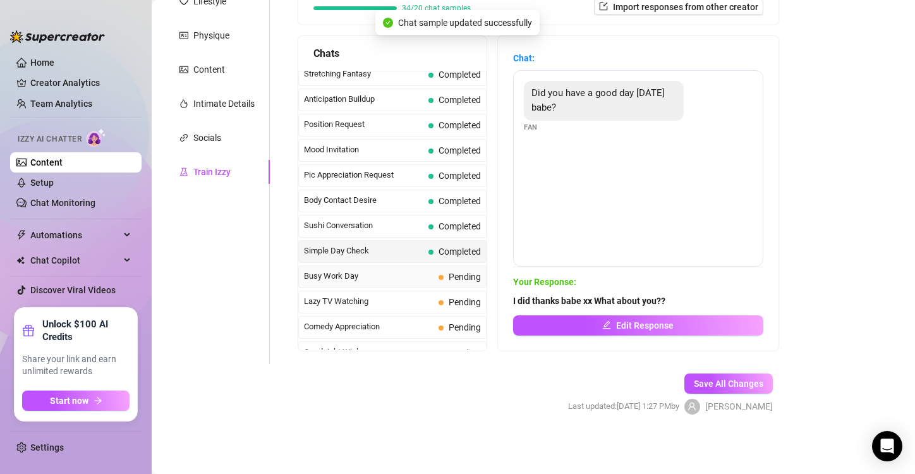
click at [373, 270] on span "Busy Work Day" at bounding box center [369, 276] width 130 height 13
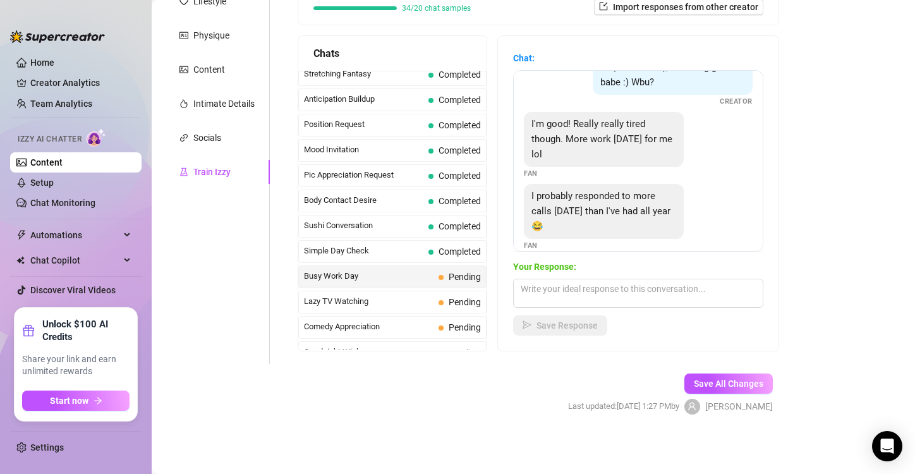
scroll to position [97, 0]
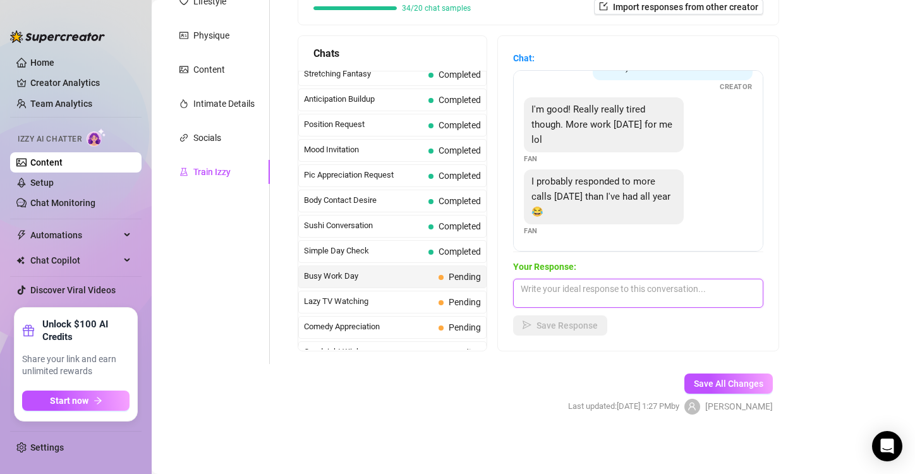
click at [555, 286] on textarea at bounding box center [638, 293] width 250 height 29
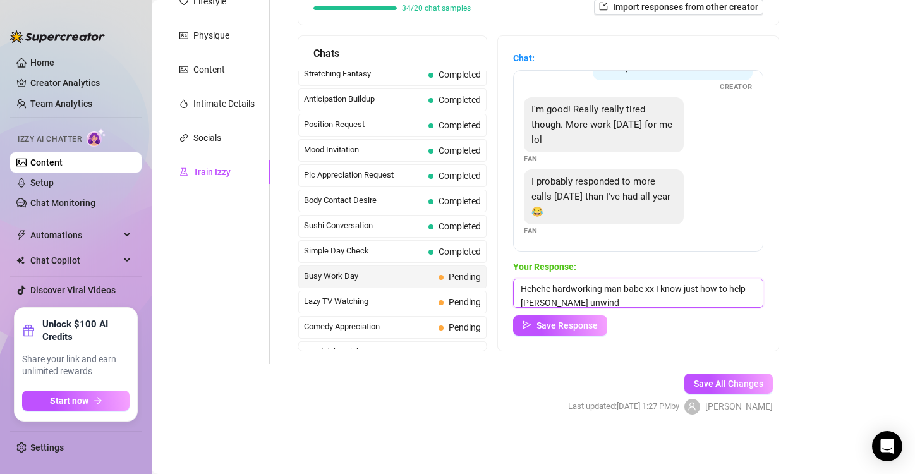
click at [575, 299] on textarea "Hehehe hardworking man babe xx I know just how to help [PERSON_NAME] unwind" at bounding box center [638, 293] width 250 height 29
click at [611, 296] on textarea "Hehehe hardworking man babe xx I know just how to help you unwind" at bounding box center [638, 293] width 250 height 29
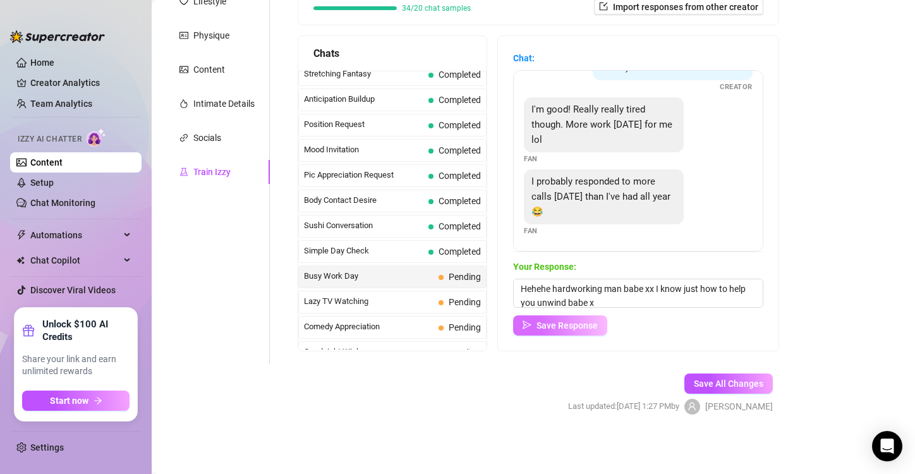
click at [598, 324] on span "Save Response" at bounding box center [566, 325] width 61 height 10
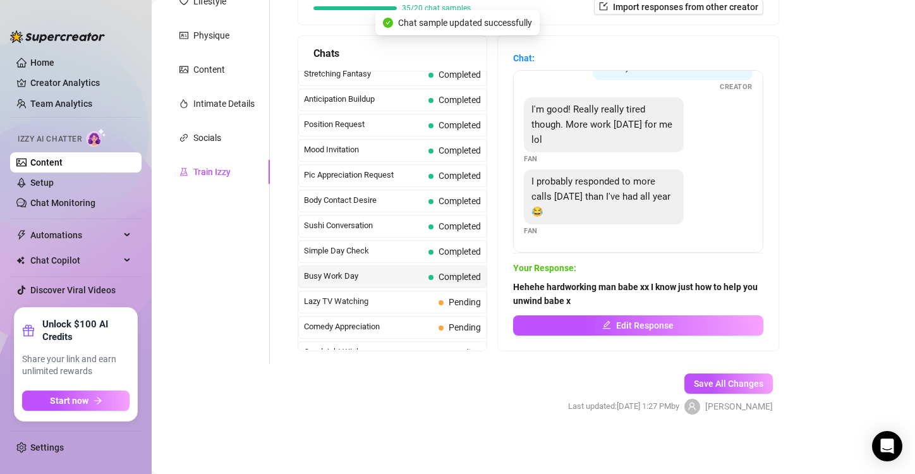
scroll to position [96, 0]
click at [381, 296] on span "Lazy TV Watching" at bounding box center [369, 301] width 130 height 13
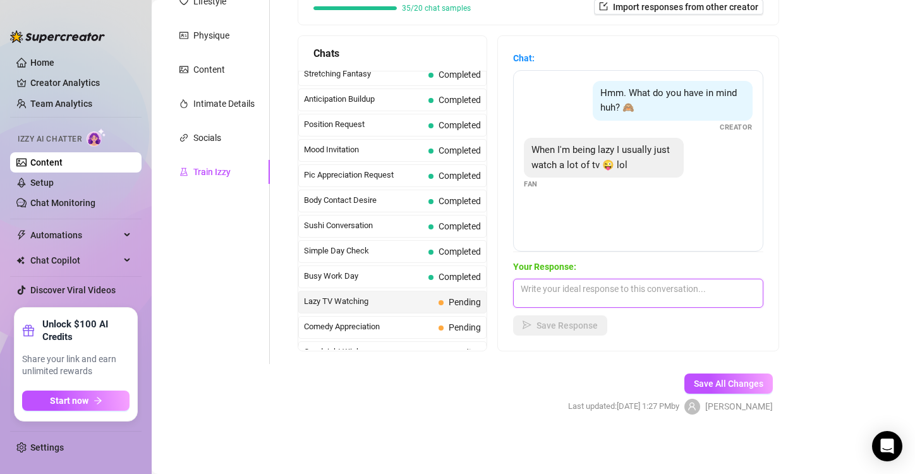
click at [563, 288] on textarea at bounding box center [638, 293] width 250 height 29
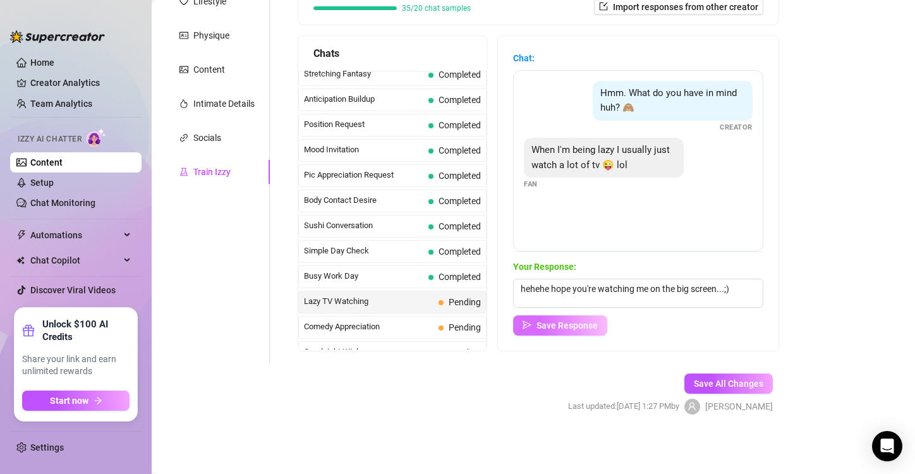
click at [550, 324] on span "Save Response" at bounding box center [566, 325] width 61 height 10
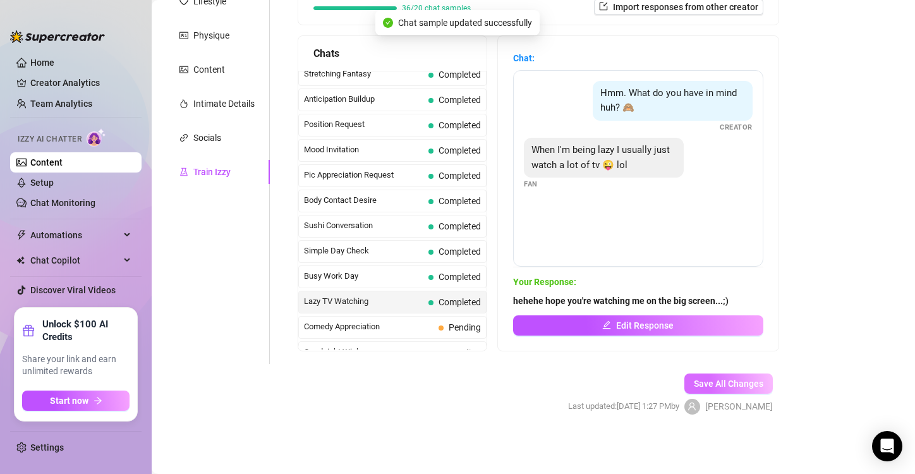
click at [723, 381] on span "Save All Changes" at bounding box center [729, 383] width 70 height 10
click at [407, 320] on span "Comedy Appreciation" at bounding box center [369, 326] width 130 height 13
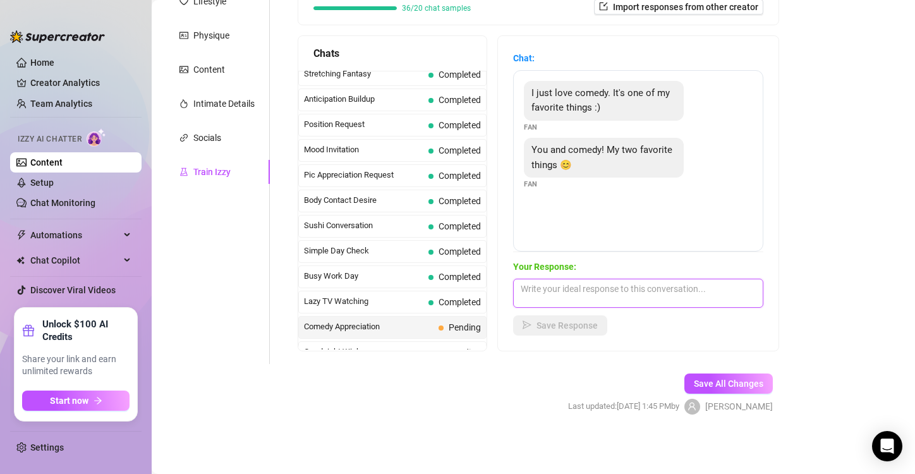
click at [542, 293] on textarea at bounding box center [638, 293] width 250 height 29
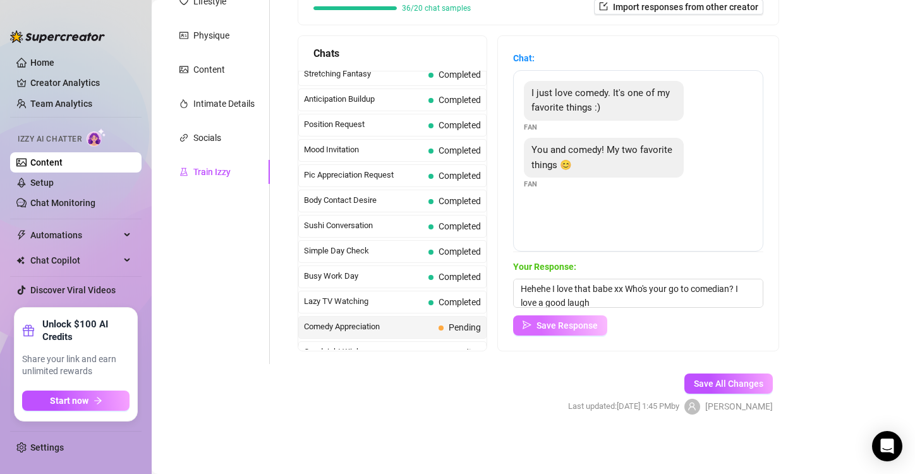
click at [591, 332] on button "Save Response" at bounding box center [560, 325] width 94 height 20
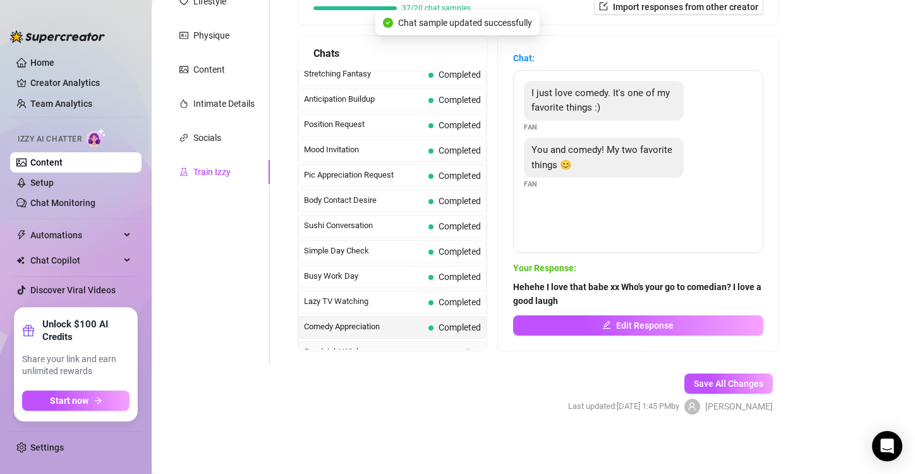
click at [396, 346] on span "Goodnight Wishes" at bounding box center [369, 352] width 130 height 13
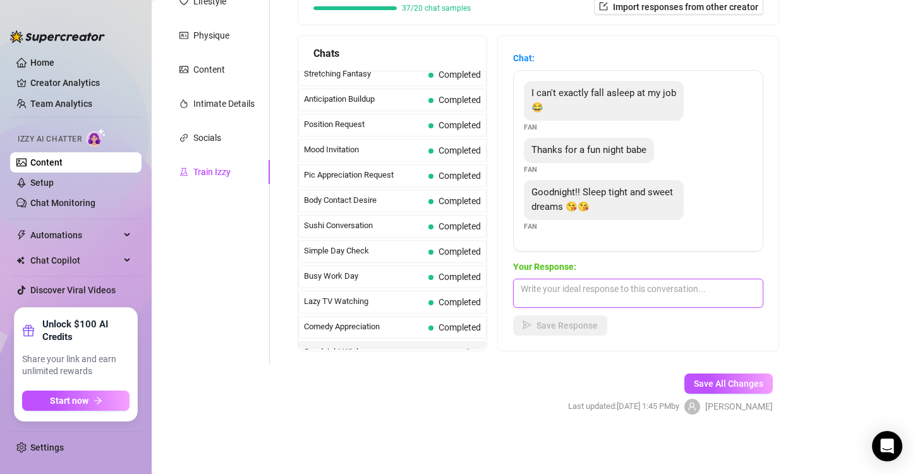
click at [553, 285] on textarea at bounding box center [638, 293] width 250 height 29
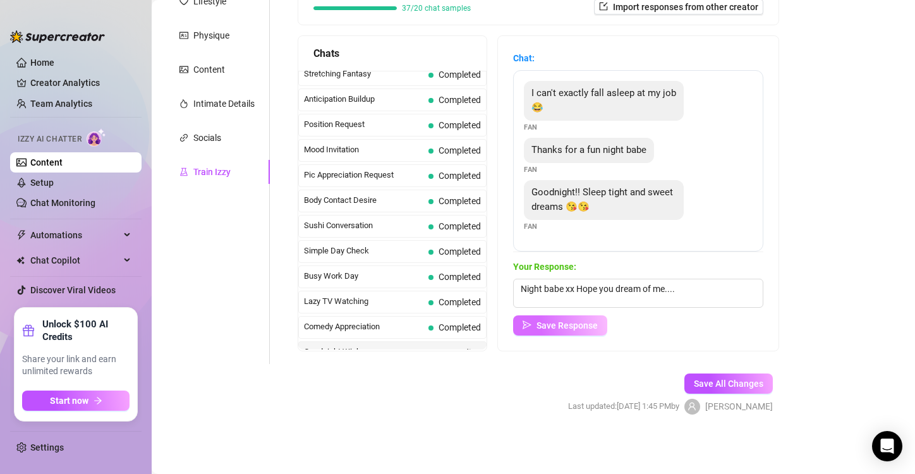
click at [576, 326] on span "Save Response" at bounding box center [566, 325] width 61 height 10
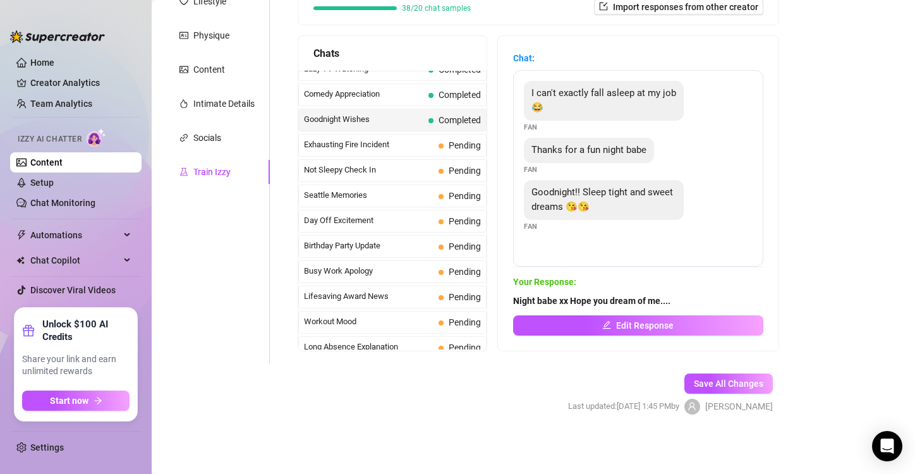
scroll to position [907, 0]
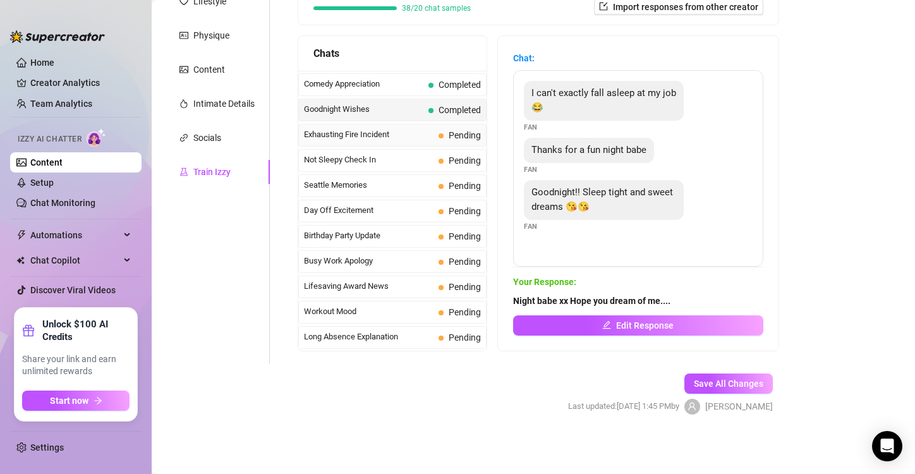
click at [397, 130] on span "Exhausting Fire Incident" at bounding box center [369, 134] width 130 height 13
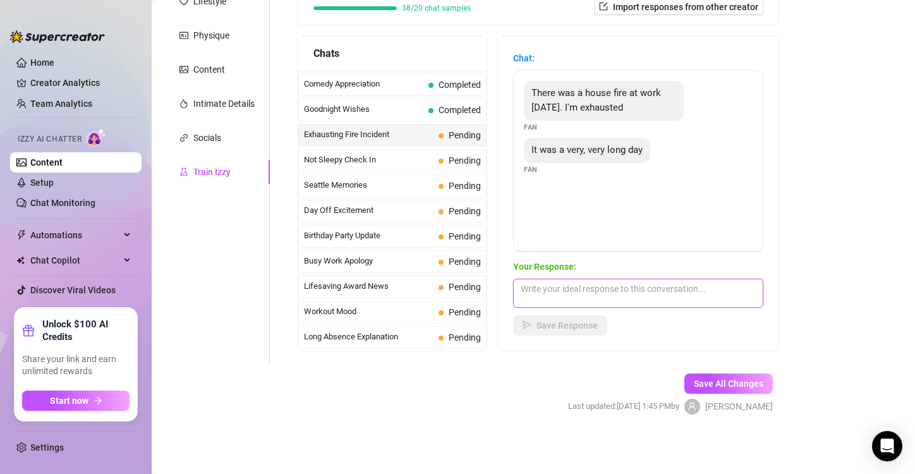
click at [556, 291] on textarea at bounding box center [638, 293] width 250 height 29
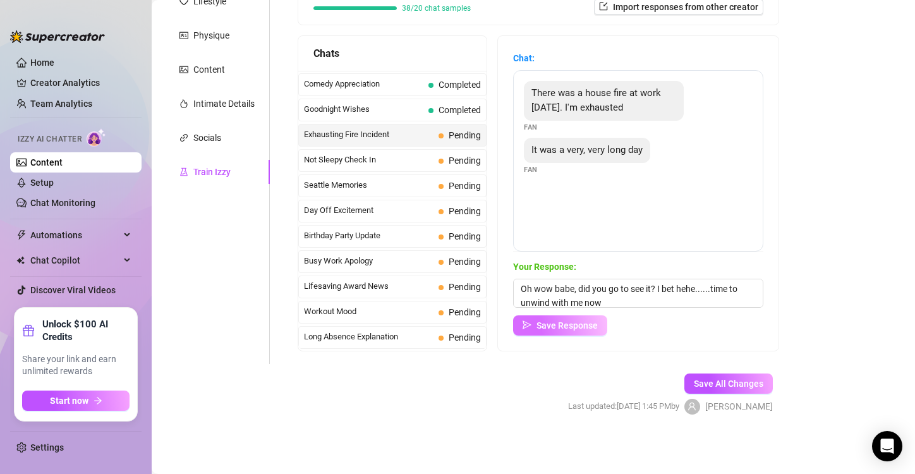
click at [572, 326] on span "Save Response" at bounding box center [566, 325] width 61 height 10
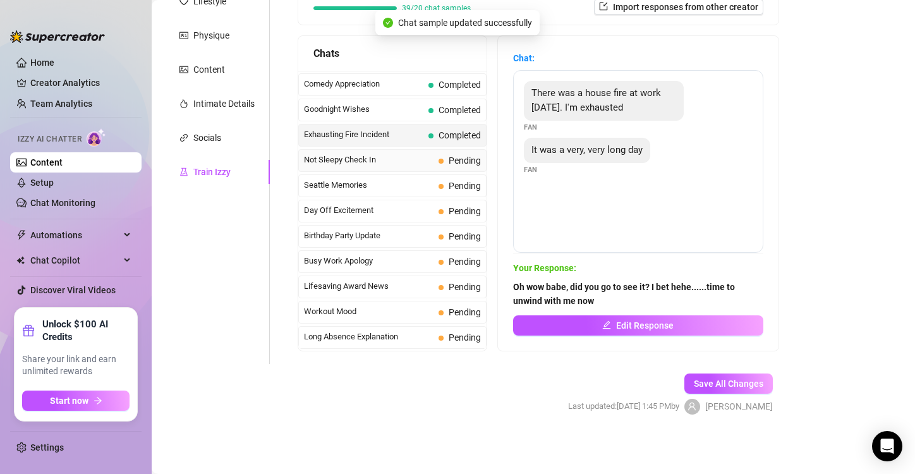
click at [384, 157] on div "Not Sleepy Check In Pending" at bounding box center [392, 160] width 188 height 23
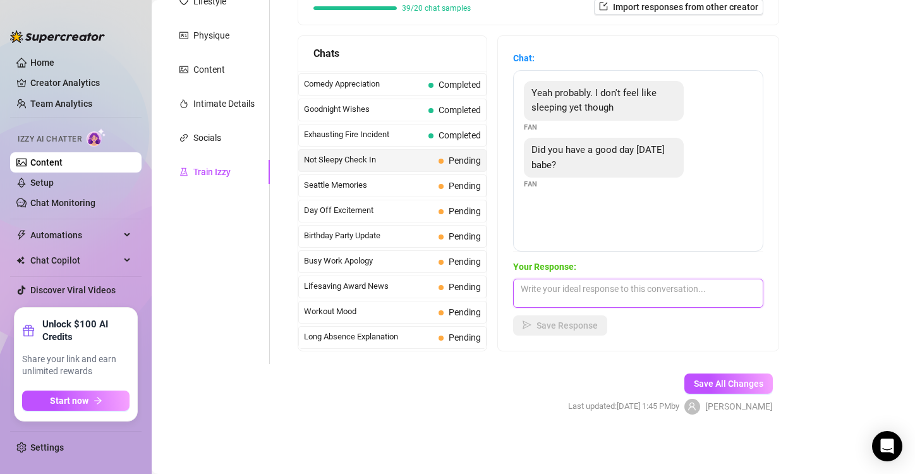
click at [553, 293] on textarea at bounding box center [638, 293] width 250 height 29
click at [689, 287] on textarea "Me either babe x Lets keep each other Occupied" at bounding box center [638, 293] width 250 height 29
click at [717, 289] on textarea "Me either babe x Lets keep each other occupied" at bounding box center [638, 293] width 250 height 29
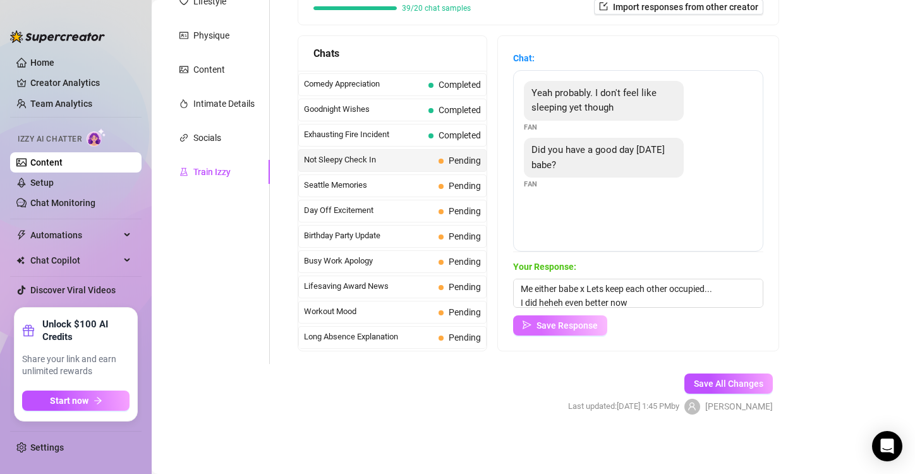
click at [596, 331] on button "Save Response" at bounding box center [560, 325] width 94 height 20
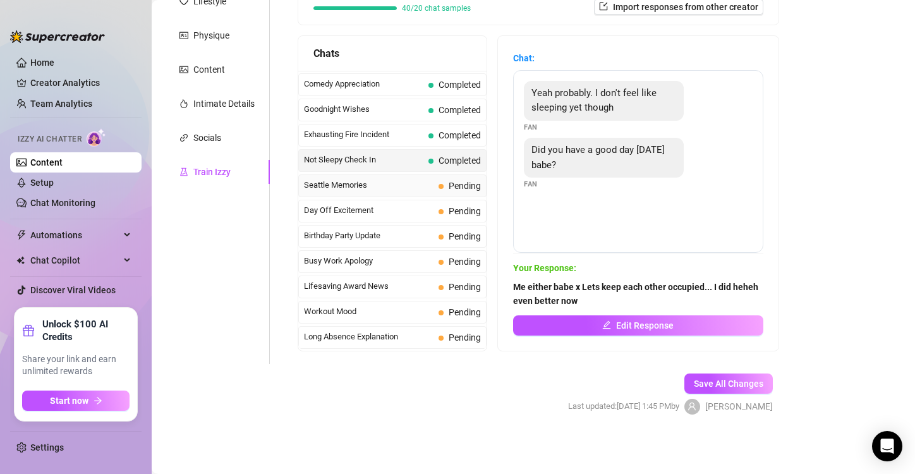
click at [371, 179] on span "Seattle Memories" at bounding box center [369, 185] width 130 height 13
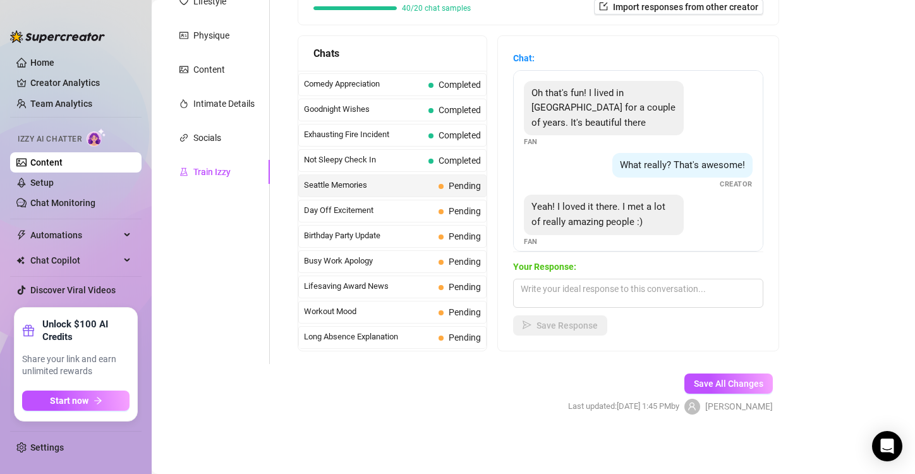
scroll to position [10, 0]
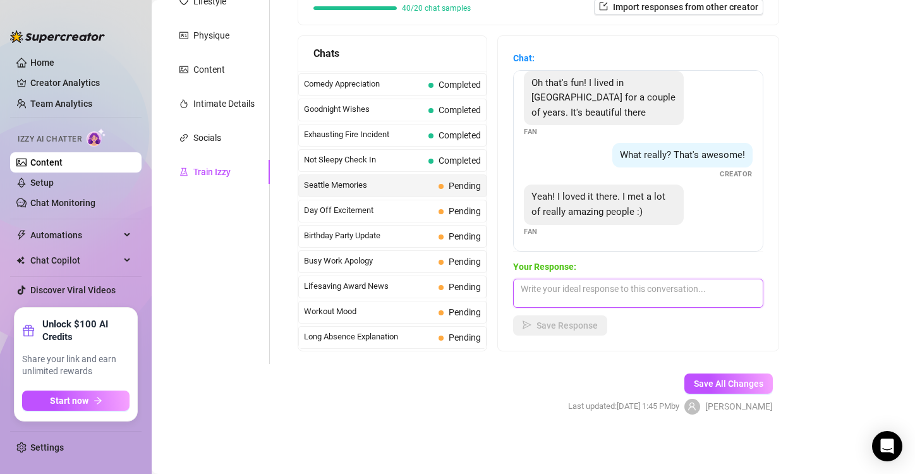
click at [551, 283] on textarea at bounding box center [638, 293] width 250 height 29
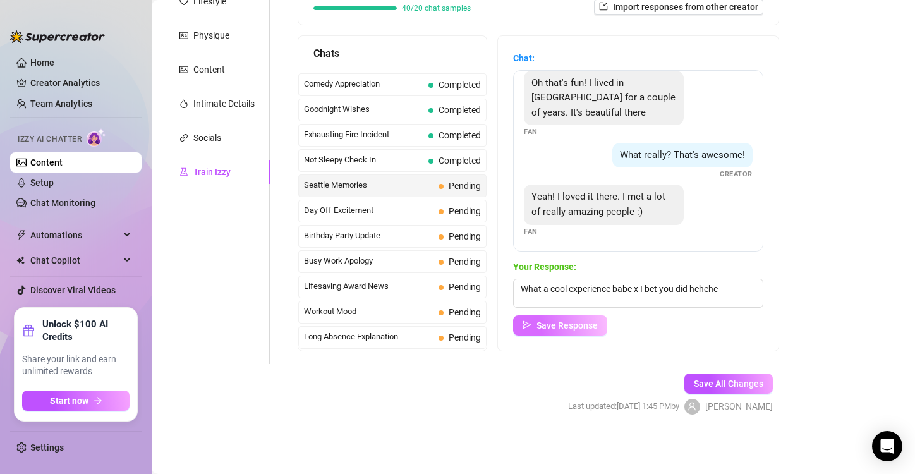
click at [573, 322] on span "Save Response" at bounding box center [566, 325] width 61 height 10
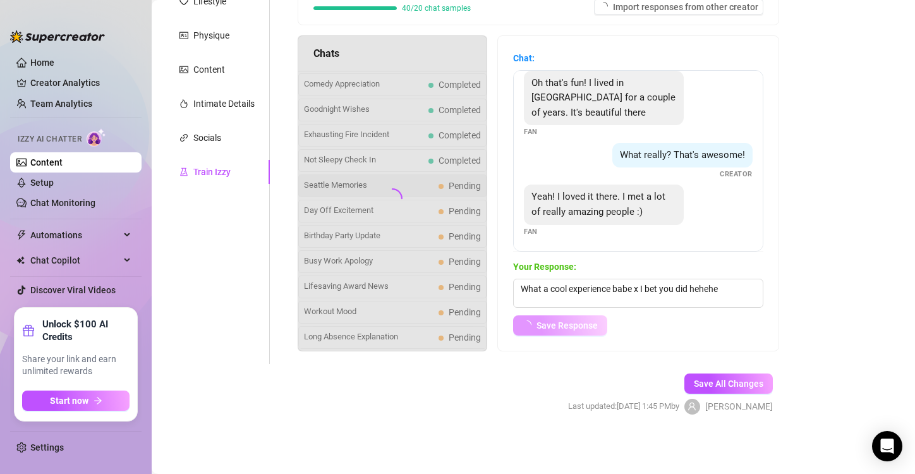
scroll to position [0, 0]
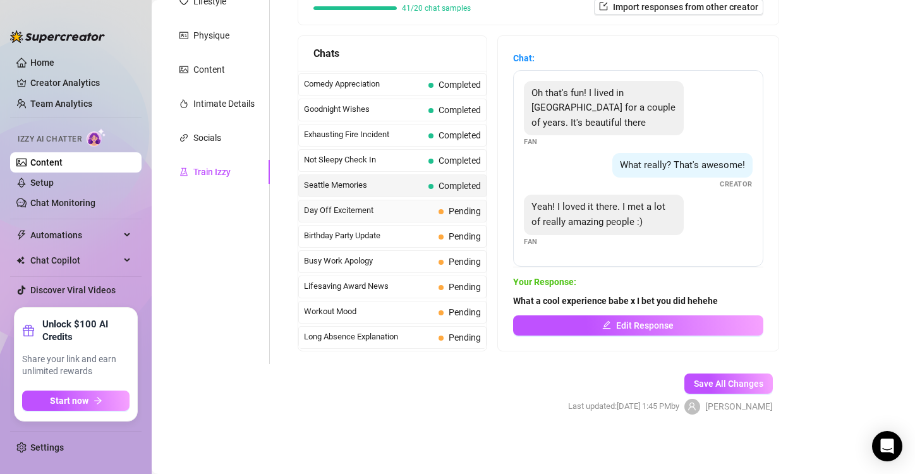
click at [392, 200] on div "Day Off Excitement Pending" at bounding box center [392, 211] width 188 height 23
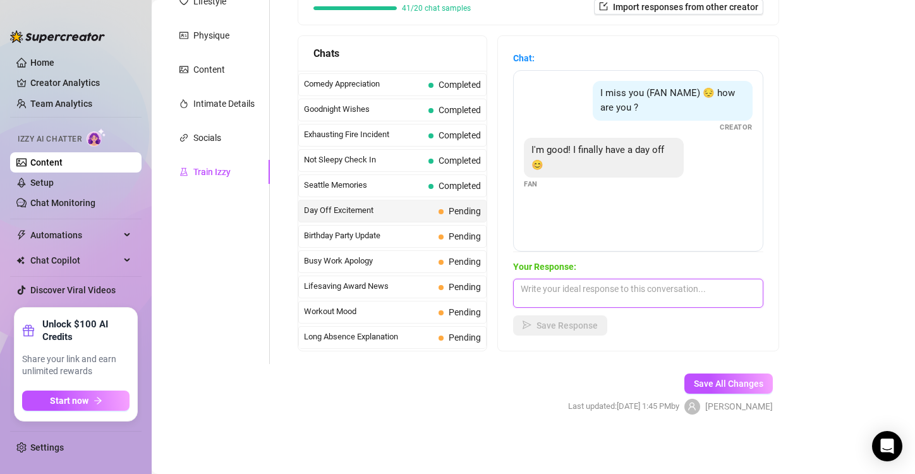
click at [582, 287] on textarea at bounding box center [638, 293] width 250 height 29
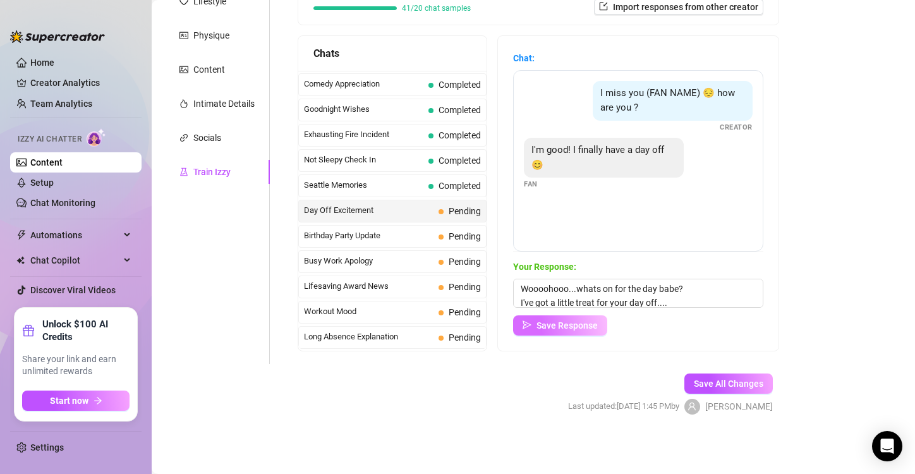
click at [585, 324] on span "Save Response" at bounding box center [566, 325] width 61 height 10
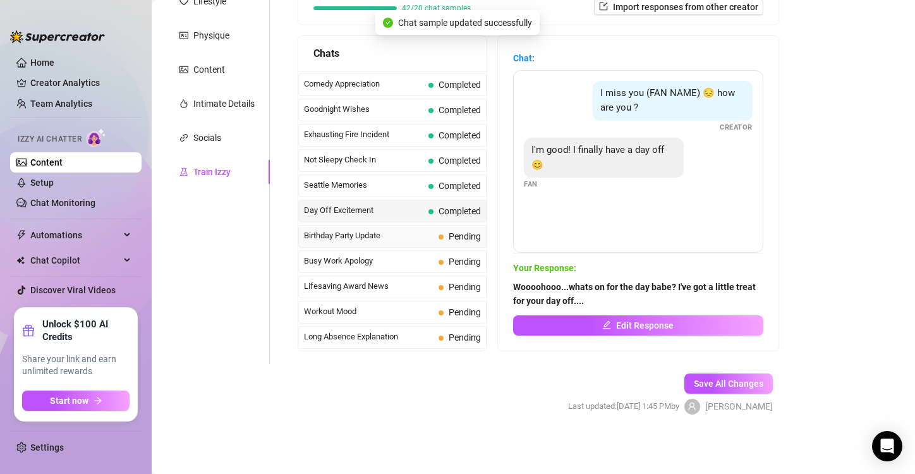
click at [361, 229] on span "Birthday Party Update" at bounding box center [369, 235] width 130 height 13
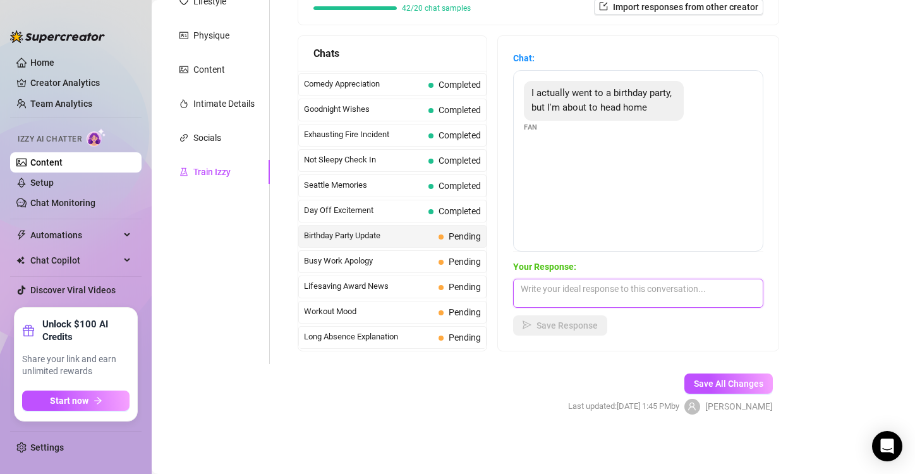
click at [552, 292] on textarea at bounding box center [638, 293] width 250 height 29
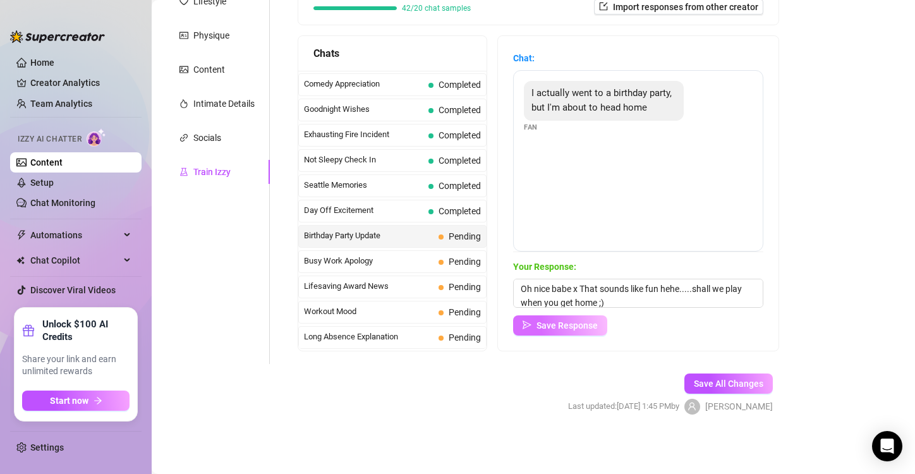
click at [593, 330] on span "Save Response" at bounding box center [566, 325] width 61 height 10
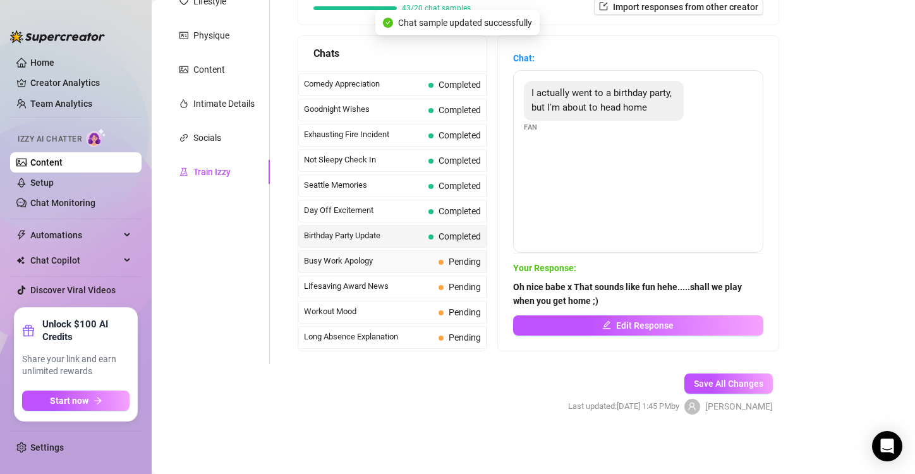
click at [356, 255] on span "Busy Work Apology" at bounding box center [369, 261] width 130 height 13
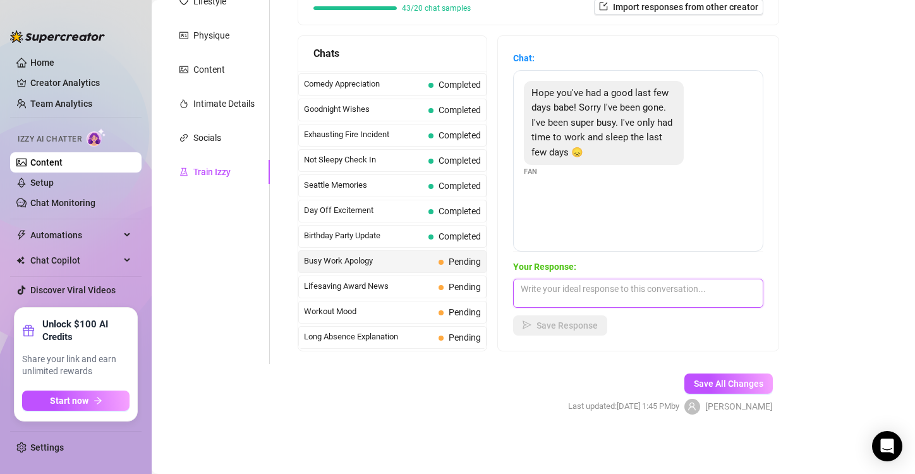
click at [566, 301] on textarea at bounding box center [638, 293] width 250 height 29
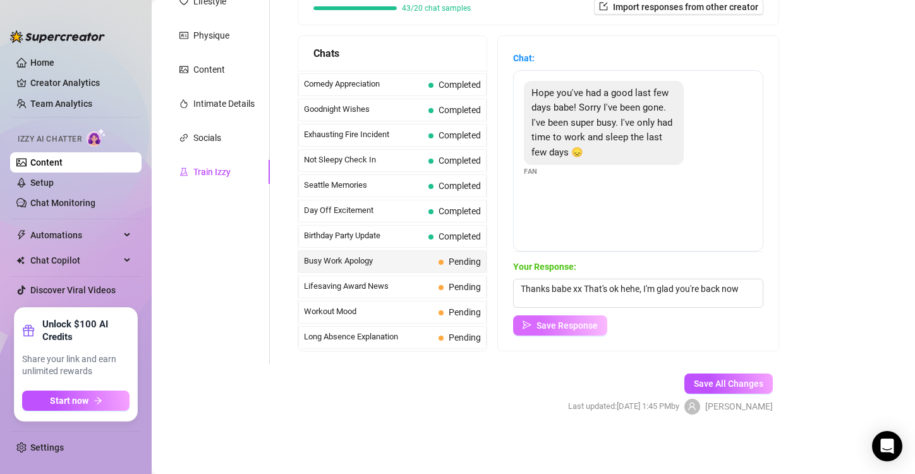
click at [572, 321] on span "Save Response" at bounding box center [566, 325] width 61 height 10
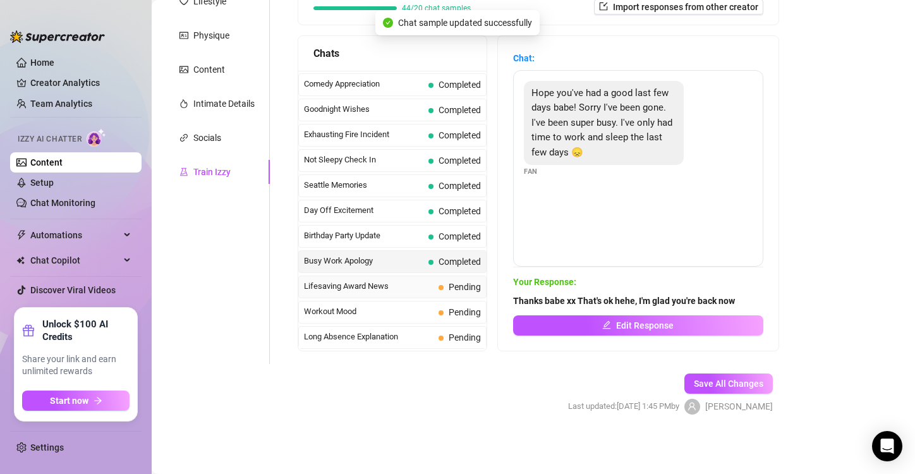
click at [398, 280] on span "Lifesaving Award News" at bounding box center [369, 286] width 130 height 13
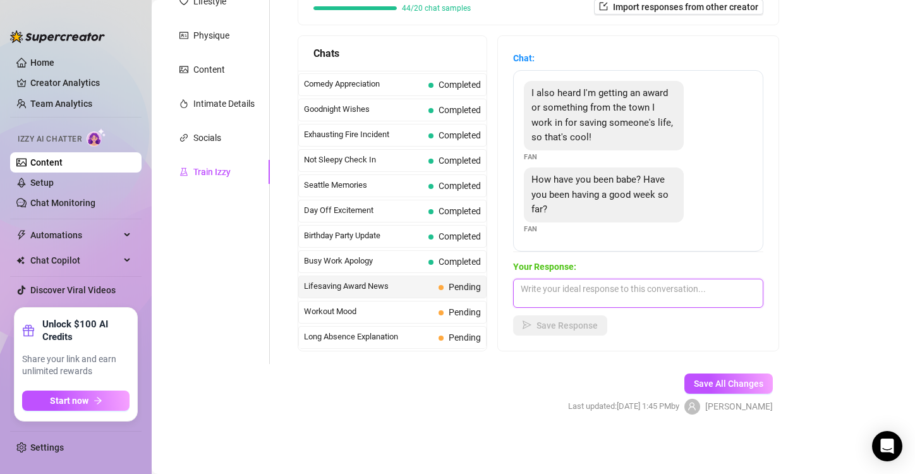
click at [545, 290] on textarea at bounding box center [638, 293] width 250 height 29
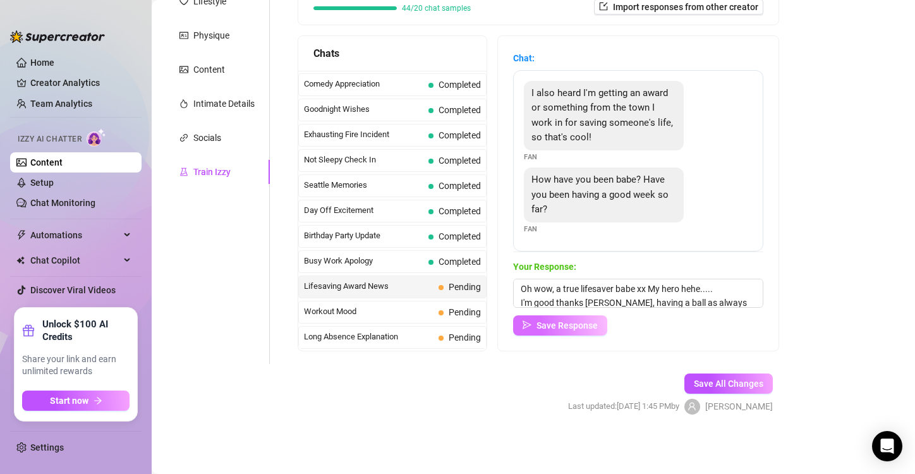
click at [573, 329] on span "Save Response" at bounding box center [566, 325] width 61 height 10
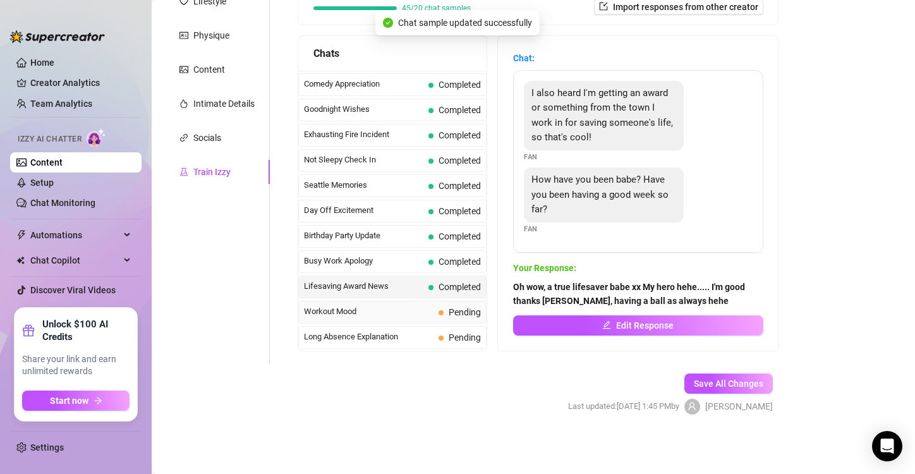
click at [369, 301] on div "Workout Mood Pending" at bounding box center [392, 312] width 188 height 23
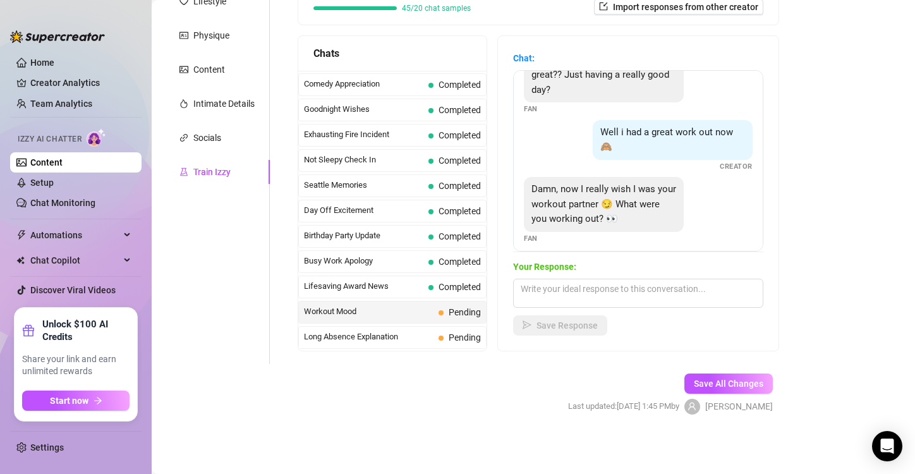
scroll to position [55, 0]
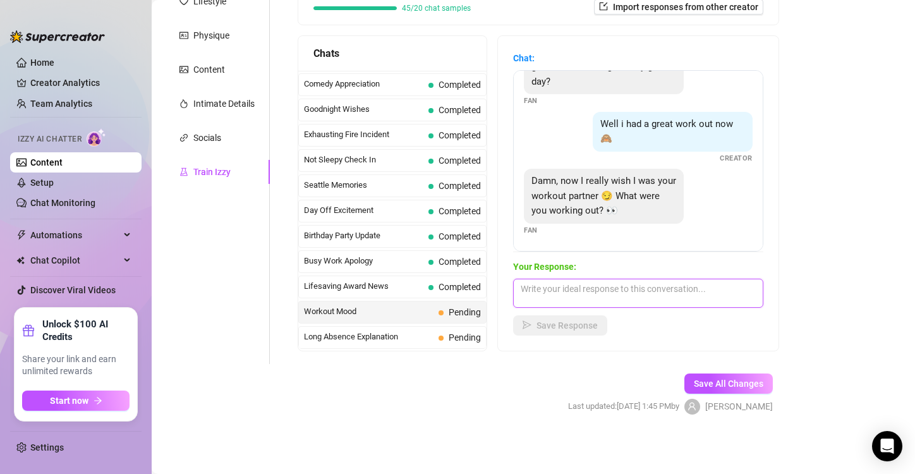
click at [545, 288] on textarea at bounding box center [638, 293] width 250 height 29
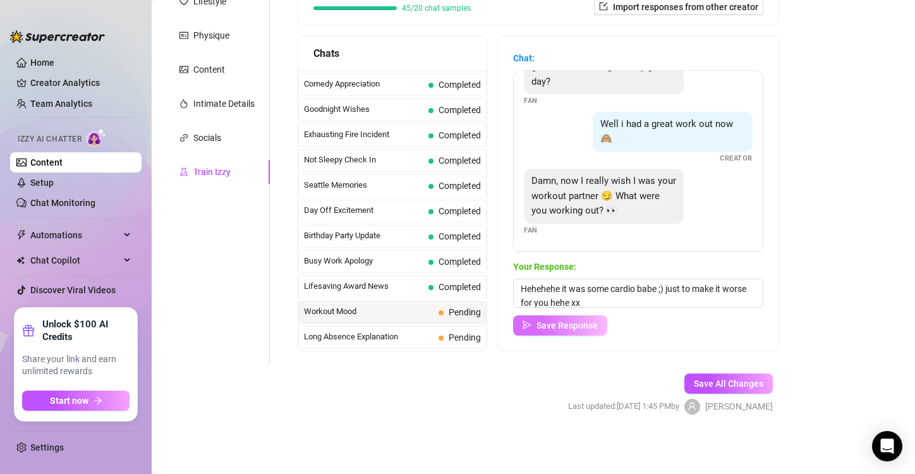
click at [581, 322] on span "Save Response" at bounding box center [566, 325] width 61 height 10
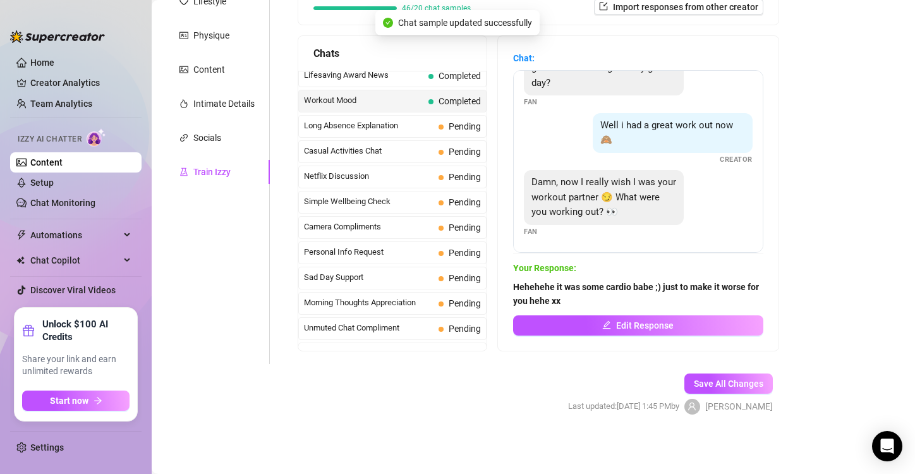
scroll to position [1120, 0]
click at [380, 118] on span "Long Absence Explanation" at bounding box center [369, 124] width 130 height 13
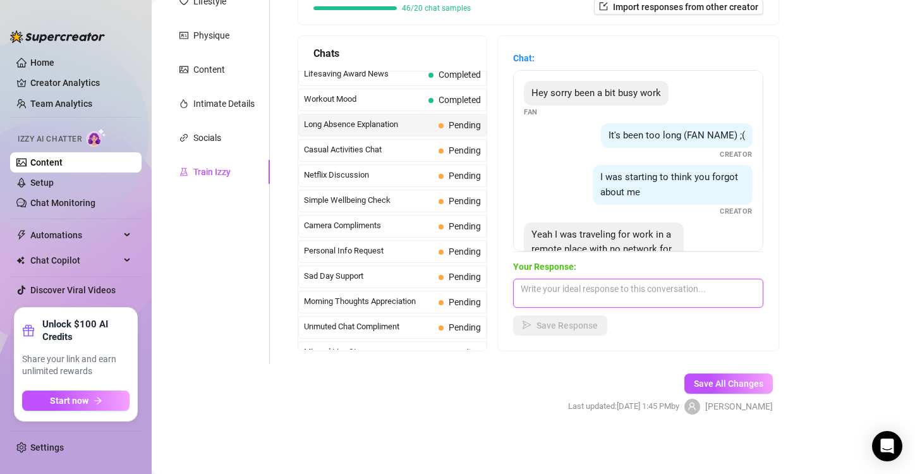
click at [543, 283] on textarea at bounding box center [638, 293] width 250 height 29
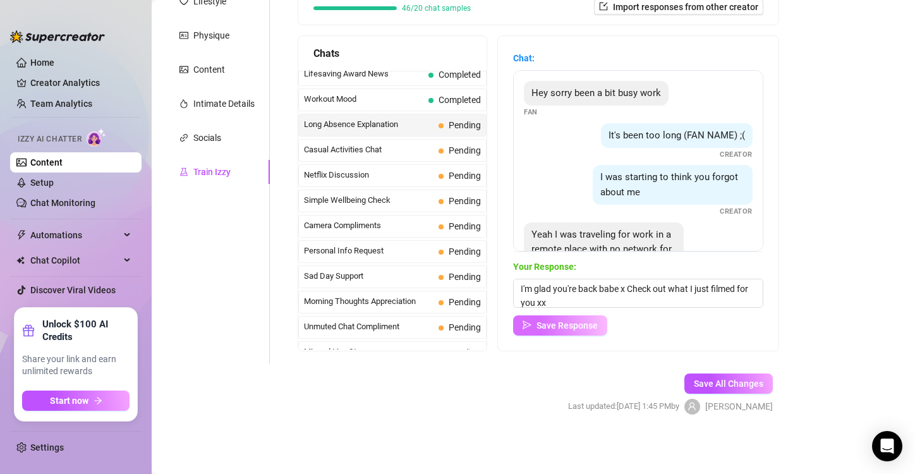
click at [566, 324] on span "Save Response" at bounding box center [566, 325] width 61 height 10
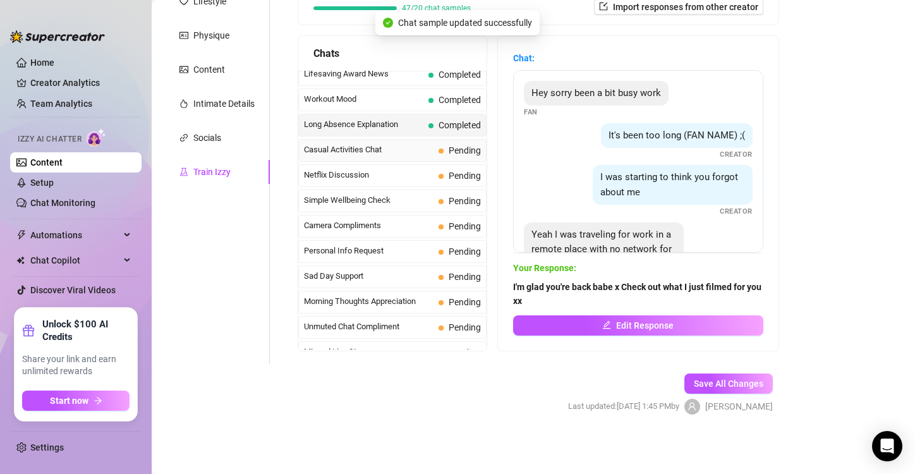
click at [383, 143] on span "Casual Activities Chat" at bounding box center [369, 149] width 130 height 13
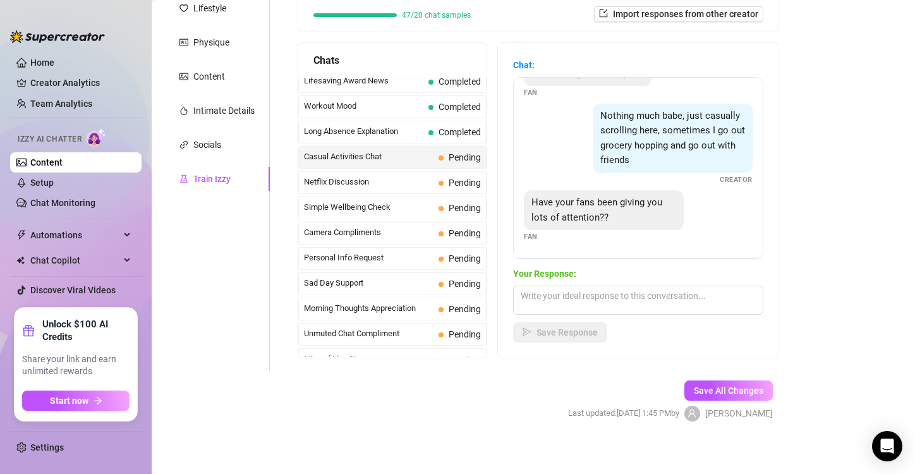
scroll to position [195, 0]
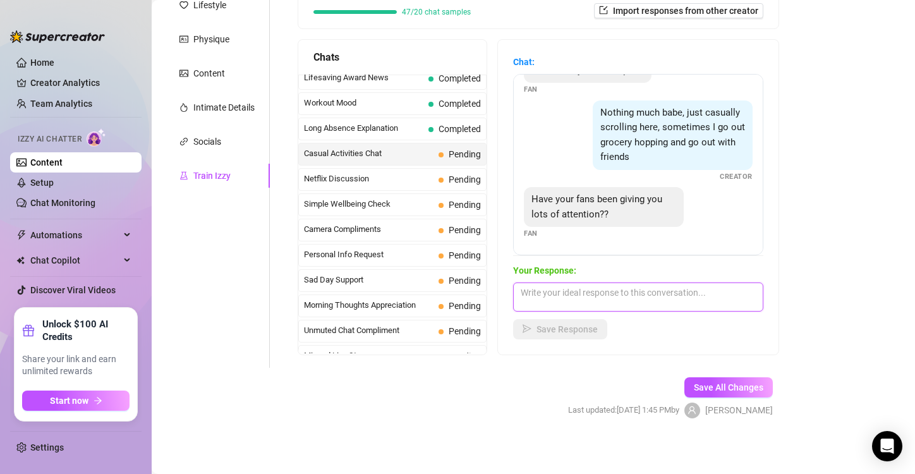
click at [554, 286] on textarea at bounding box center [638, 296] width 250 height 29
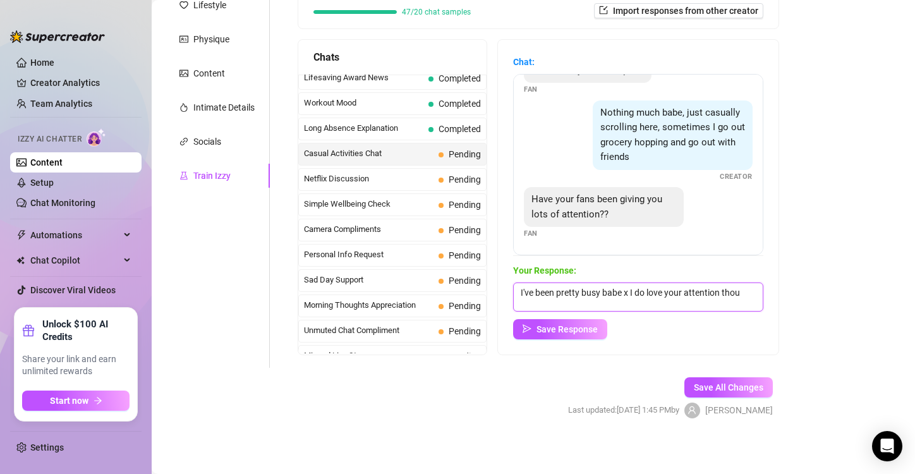
scroll to position [0, 0]
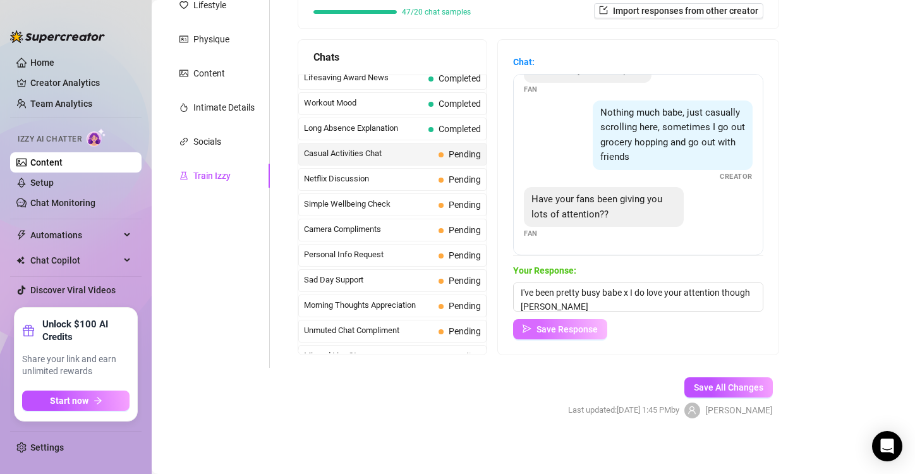
click at [570, 320] on button "Save Response" at bounding box center [560, 329] width 94 height 20
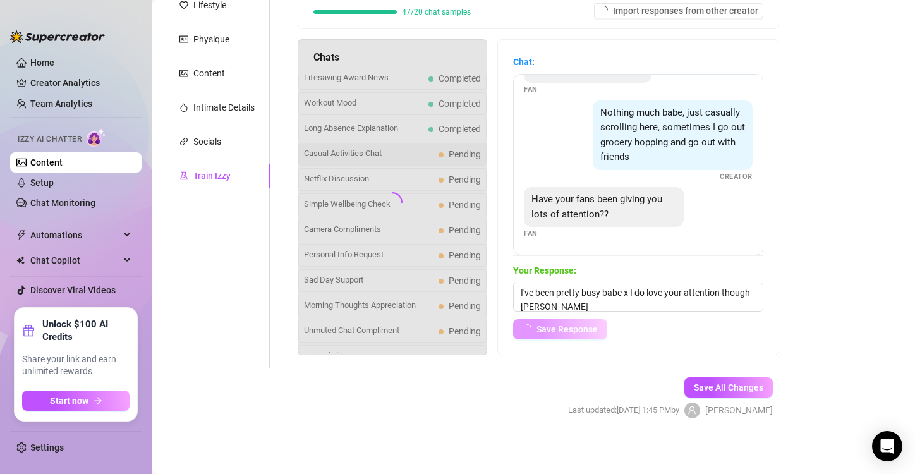
scroll to position [39, 0]
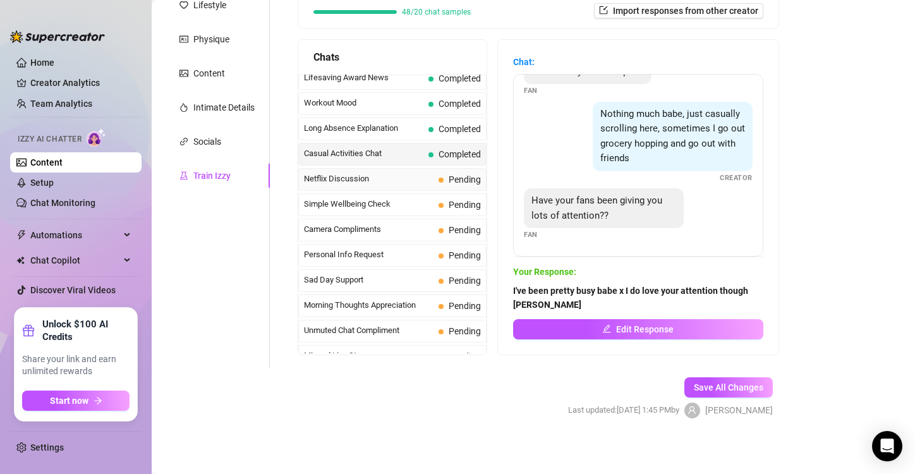
click at [393, 172] on span "Netflix Discussion" at bounding box center [369, 178] width 130 height 13
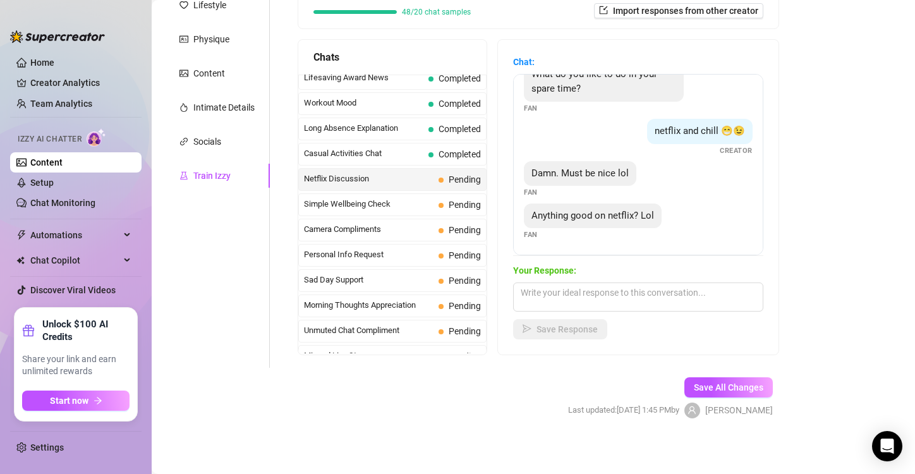
scroll to position [199, 0]
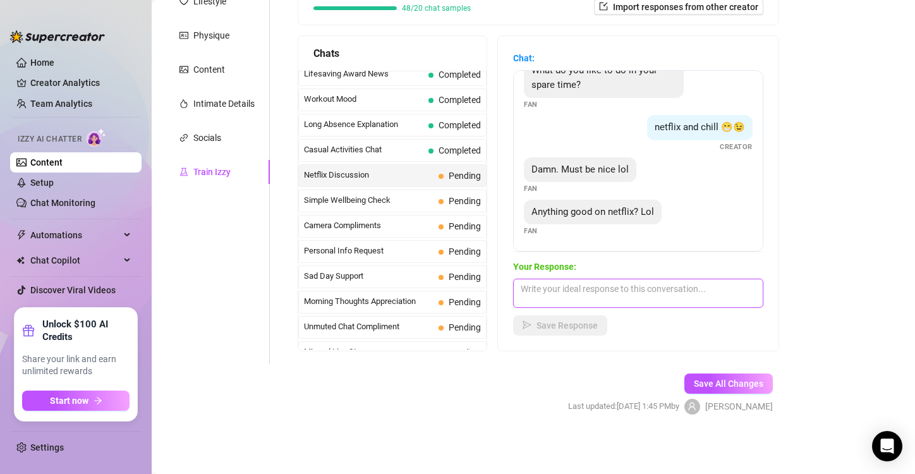
click at [558, 286] on textarea at bounding box center [638, 293] width 250 height 29
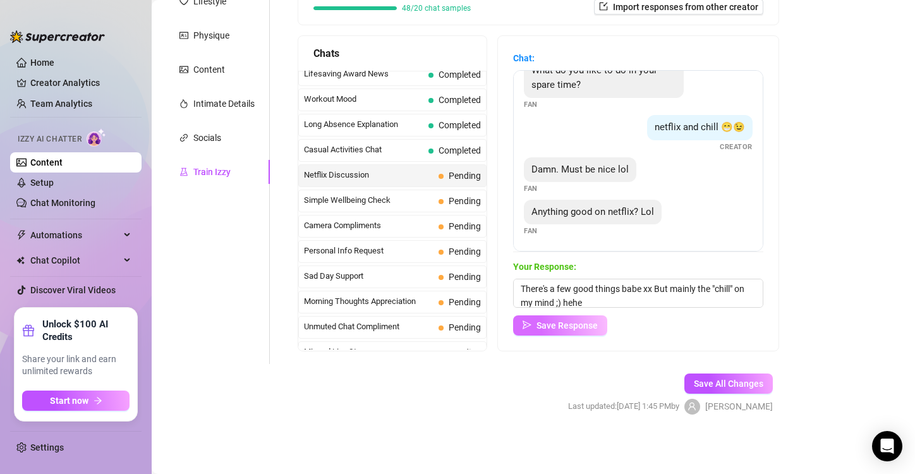
click at [590, 326] on span "Save Response" at bounding box center [566, 325] width 61 height 10
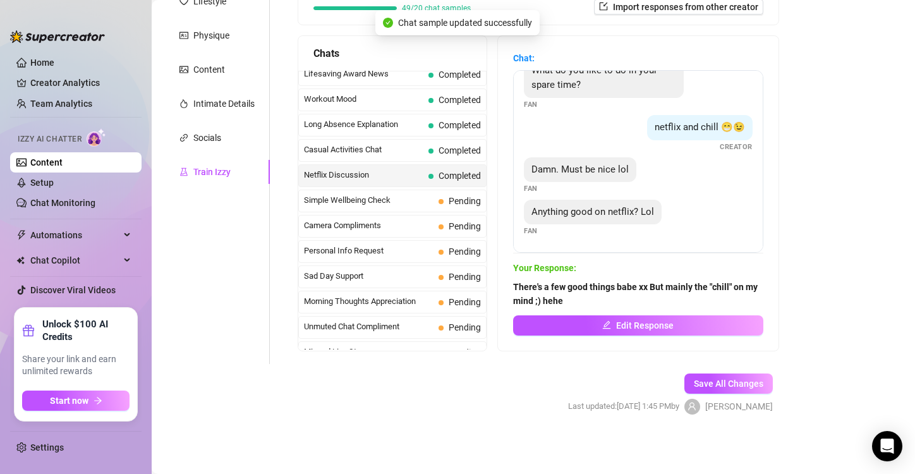
scroll to position [22, 0]
click at [385, 194] on span "Simple Wellbeing Check" at bounding box center [369, 200] width 130 height 13
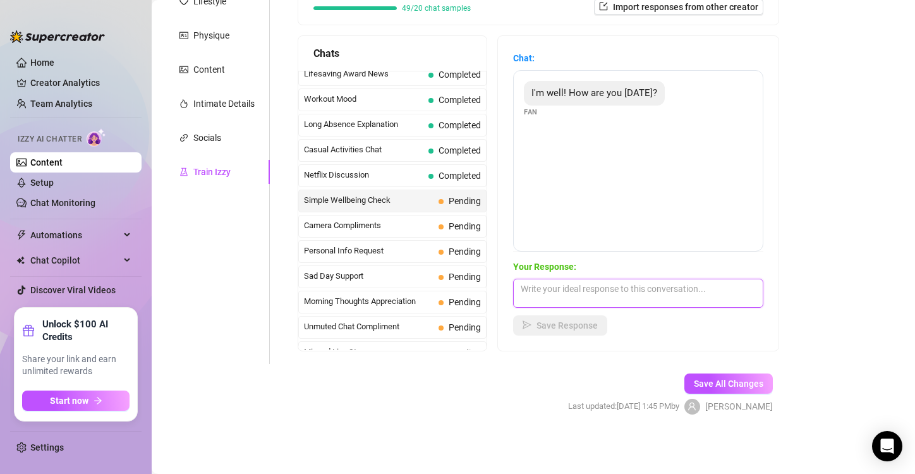
click at [567, 286] on textarea at bounding box center [638, 293] width 250 height 29
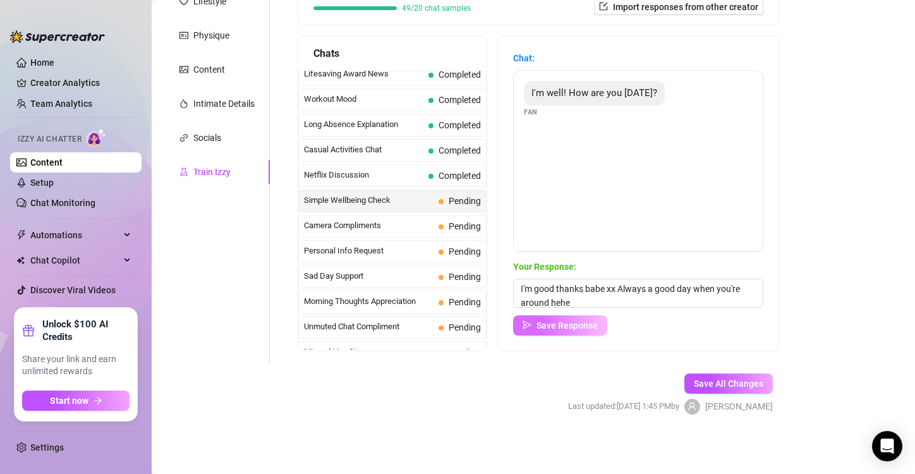
click at [574, 322] on span "Save Response" at bounding box center [566, 325] width 61 height 10
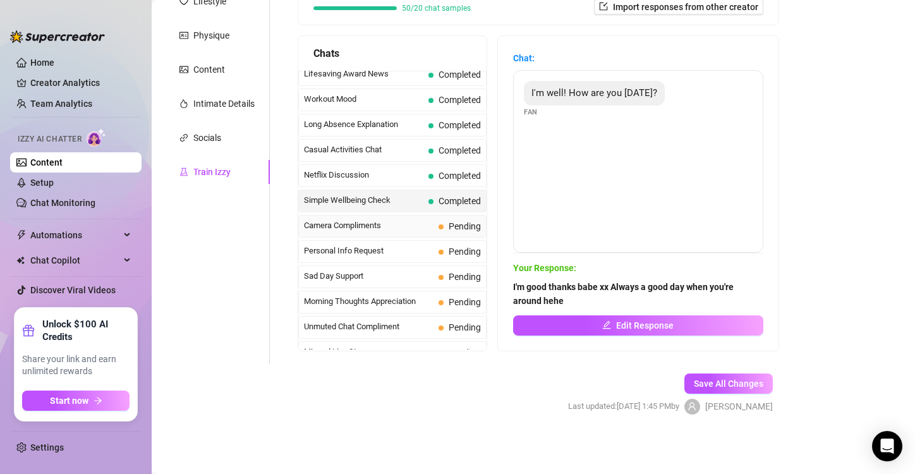
click at [351, 215] on div "Camera Compliments Pending" at bounding box center [392, 226] width 188 height 23
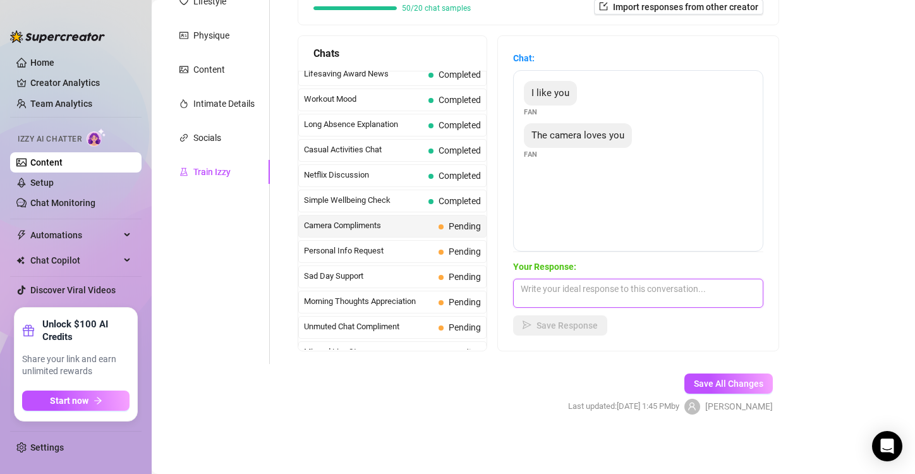
click at [562, 291] on textarea at bounding box center [638, 293] width 250 height 29
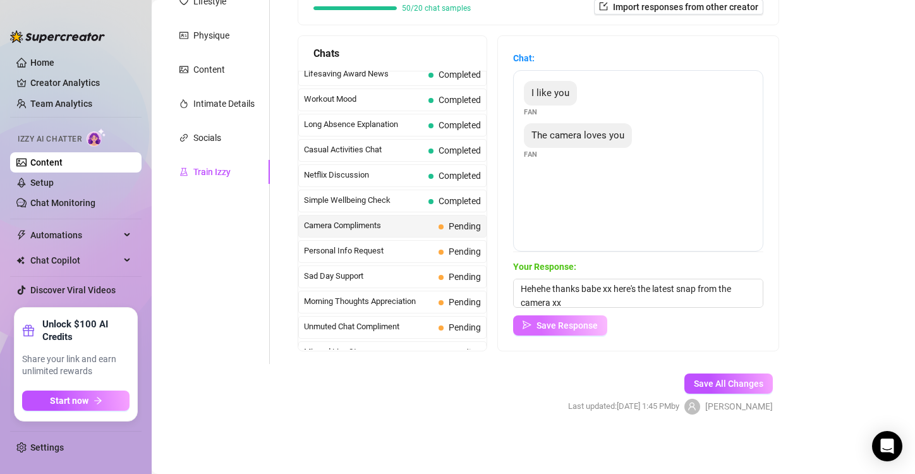
click at [581, 331] on button "Save Response" at bounding box center [560, 325] width 94 height 20
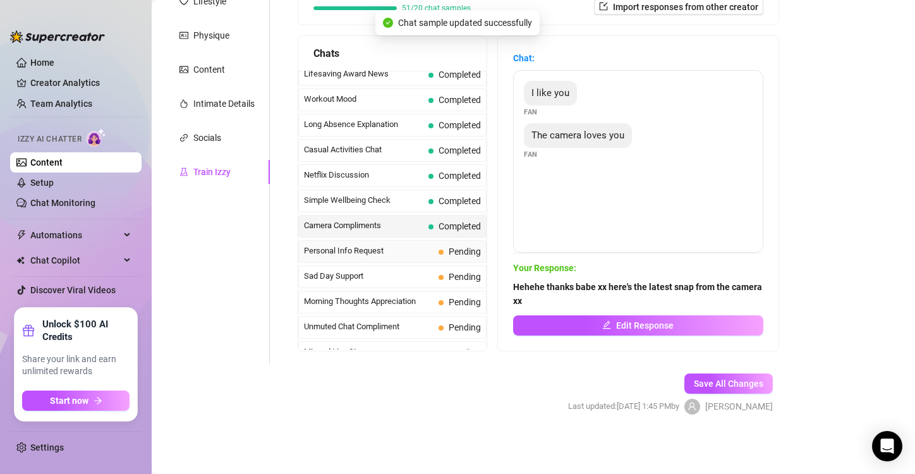
click at [370, 240] on div "Personal Info Request Pending" at bounding box center [392, 251] width 188 height 23
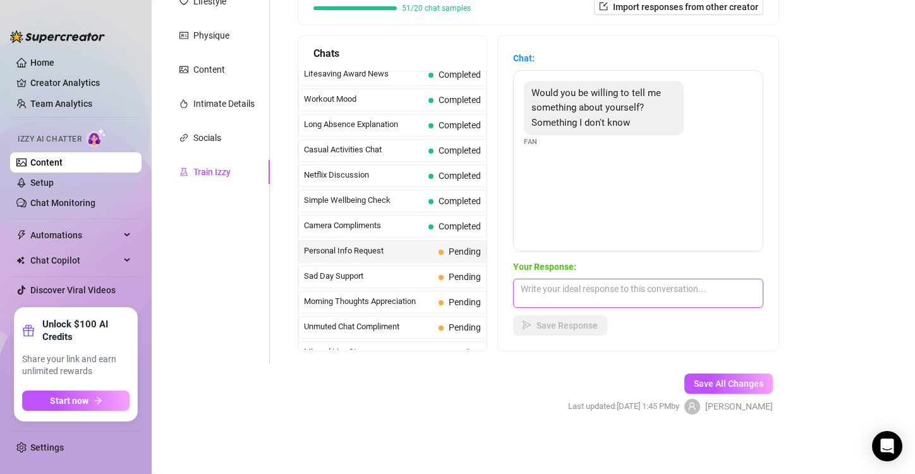
click at [544, 286] on textarea at bounding box center [638, 293] width 250 height 29
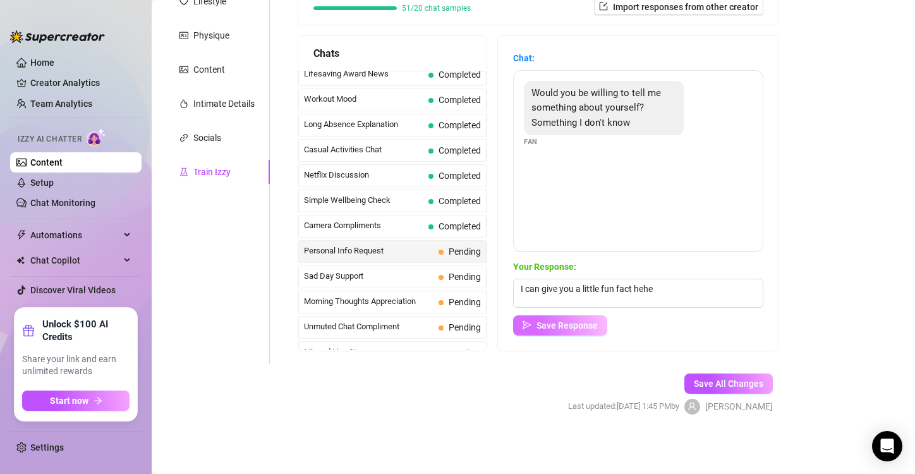
click at [566, 329] on span "Save Response" at bounding box center [566, 325] width 61 height 10
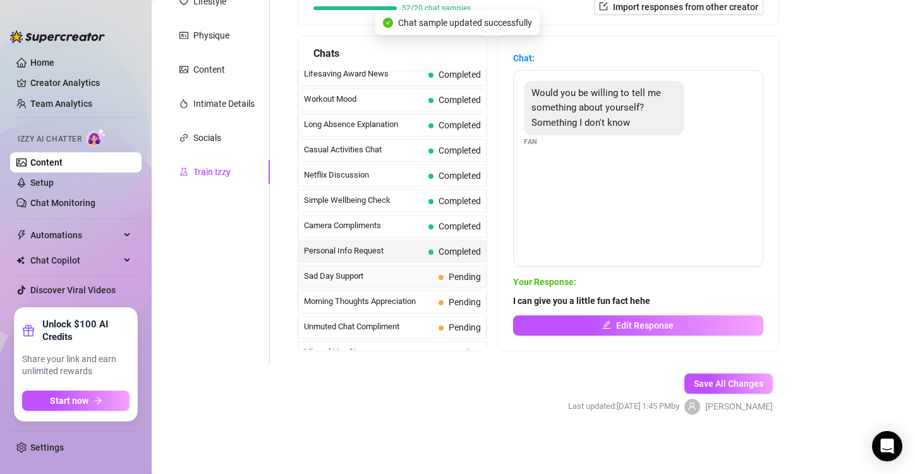
click at [396, 270] on span "Sad Day Support" at bounding box center [369, 276] width 130 height 13
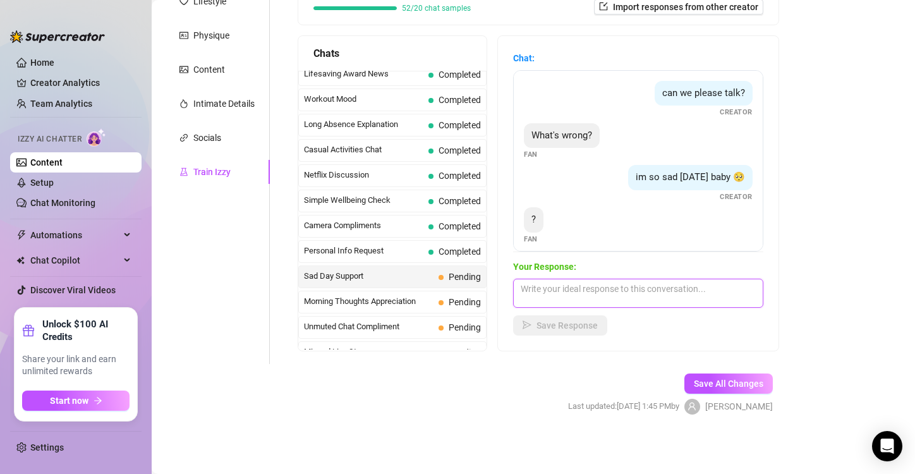
click at [549, 280] on textarea at bounding box center [638, 293] width 250 height 29
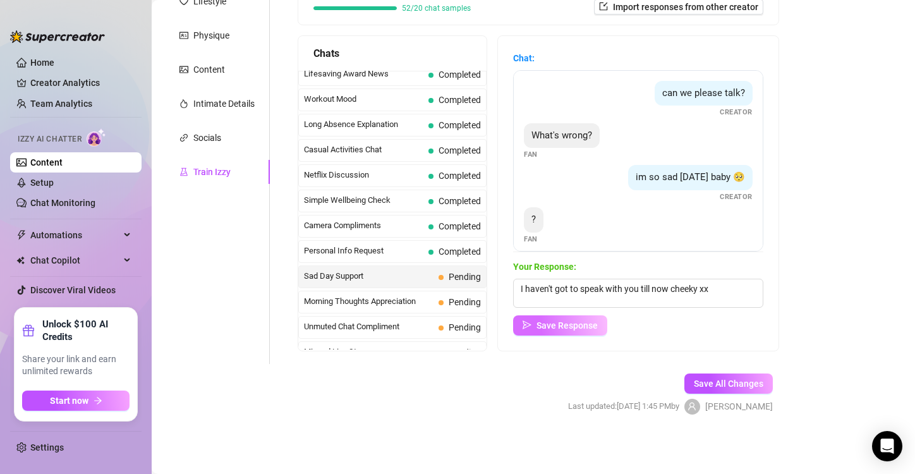
click at [576, 332] on button "Save Response" at bounding box center [560, 325] width 94 height 20
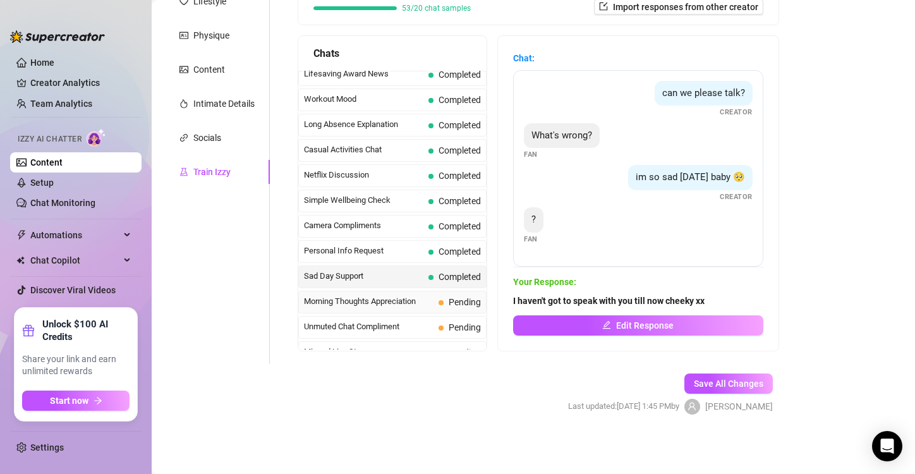
click at [379, 291] on div "Morning Thoughts Appreciation Pending" at bounding box center [392, 302] width 188 height 23
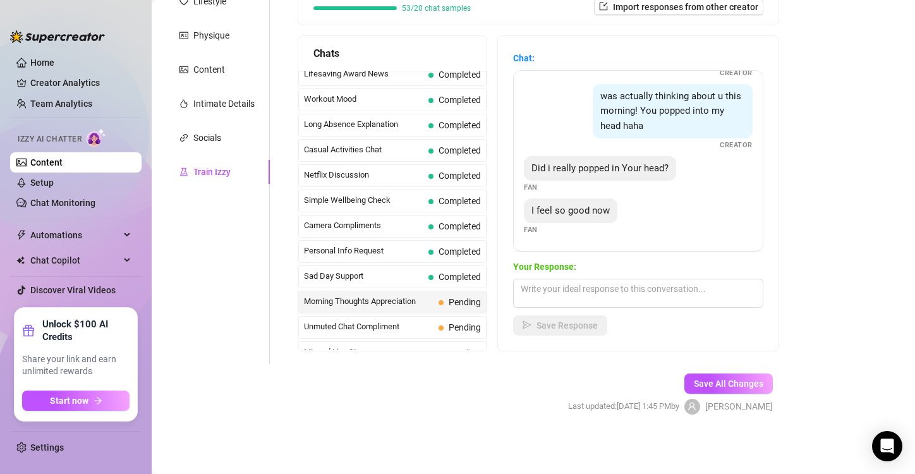
scroll to position [152, 0]
click at [549, 293] on textarea at bounding box center [638, 293] width 250 height 29
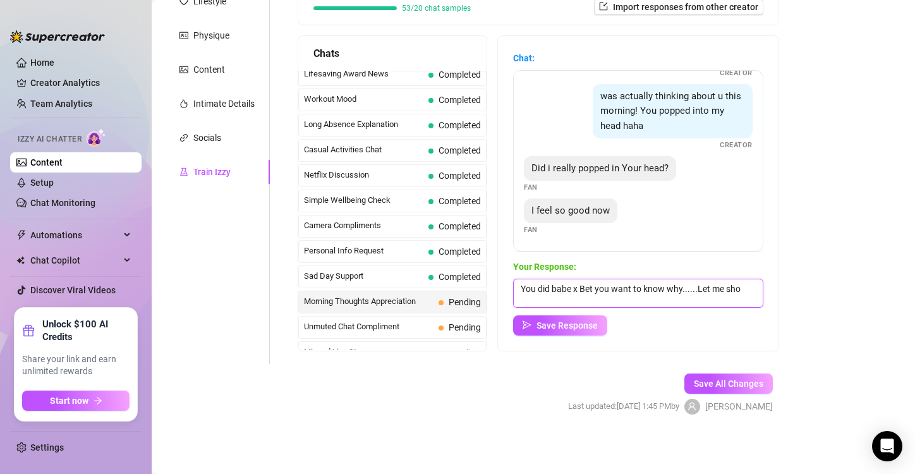
scroll to position [0, 0]
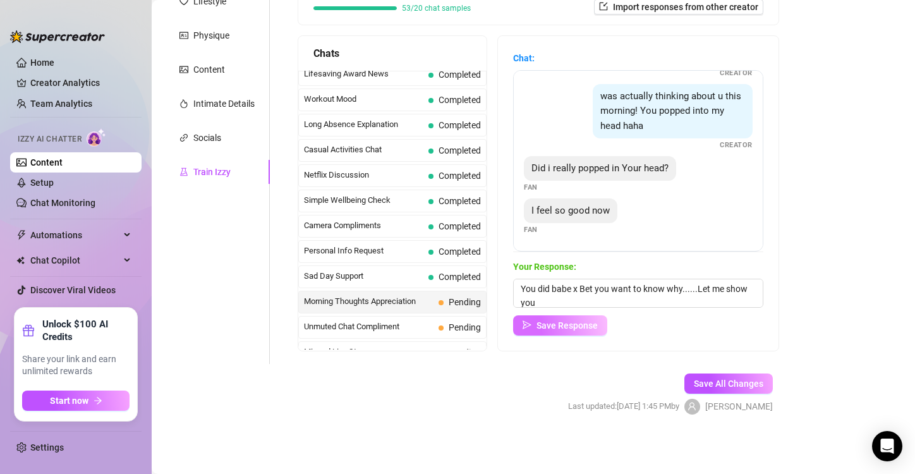
click at [573, 320] on span "Save Response" at bounding box center [566, 325] width 61 height 10
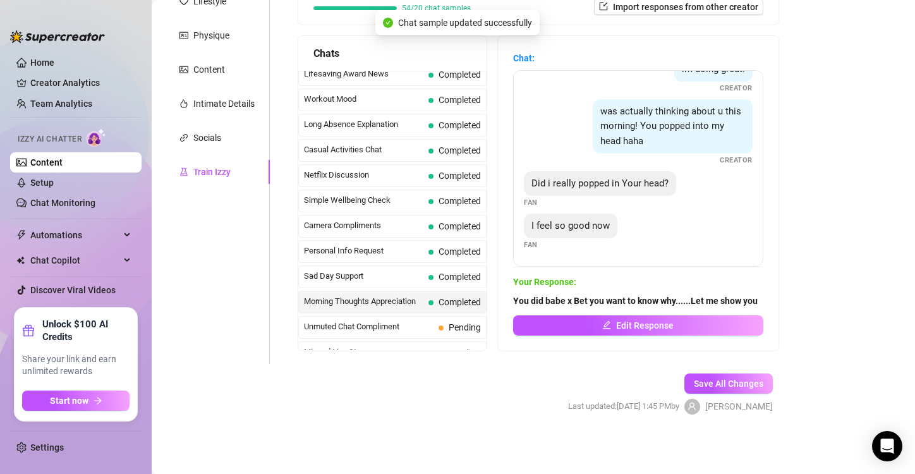
scroll to position [151, 0]
click at [359, 320] on span "Unmuted Chat Compliment" at bounding box center [369, 326] width 130 height 13
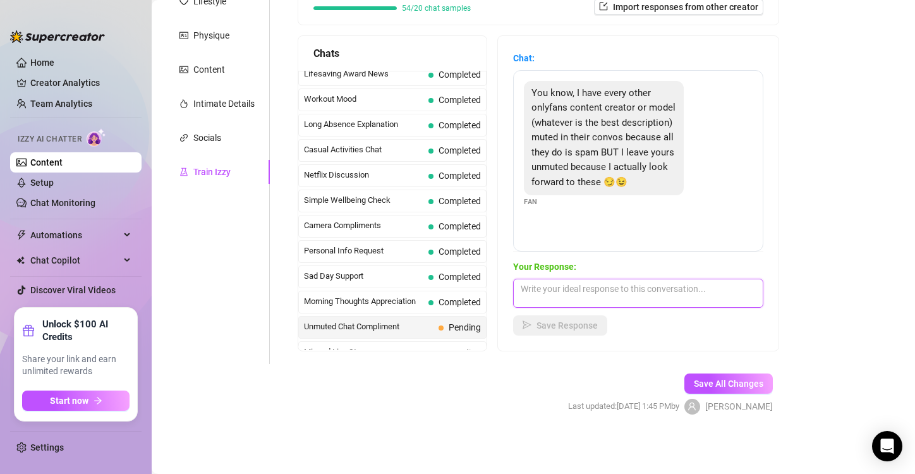
click at [566, 295] on textarea at bounding box center [638, 293] width 250 height 29
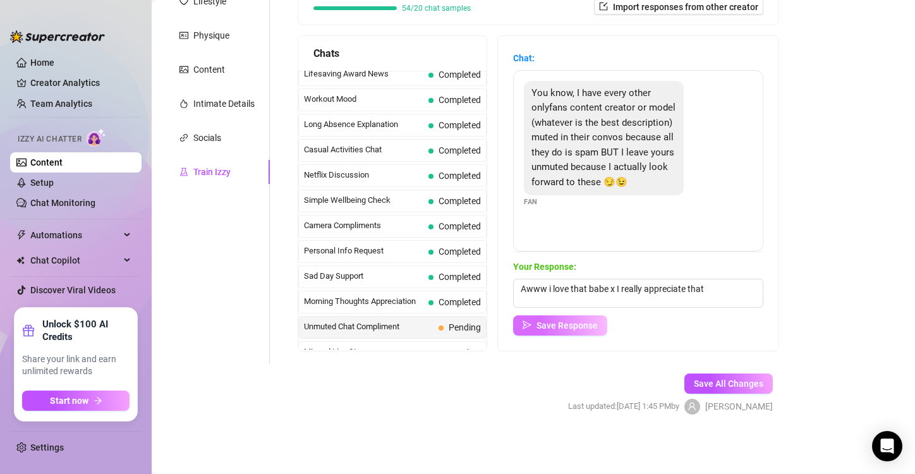
click at [576, 322] on span "Save Response" at bounding box center [566, 325] width 61 height 10
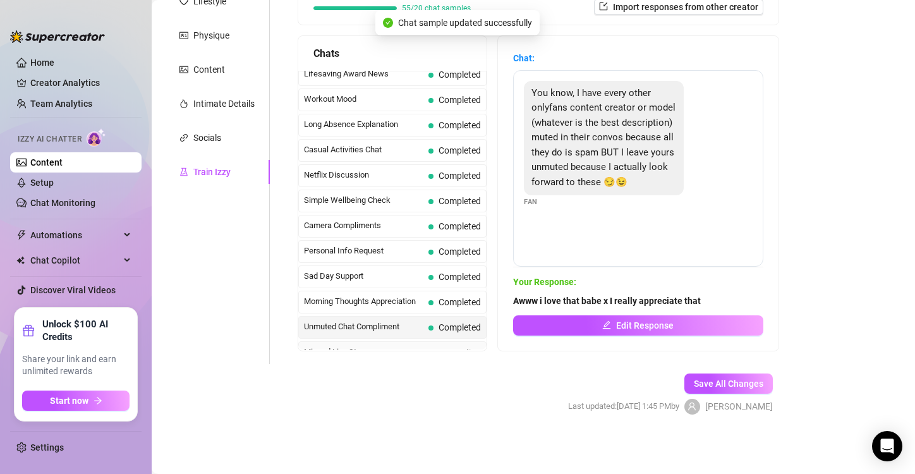
click at [376, 346] on span "Missed Live Stream" at bounding box center [369, 352] width 130 height 13
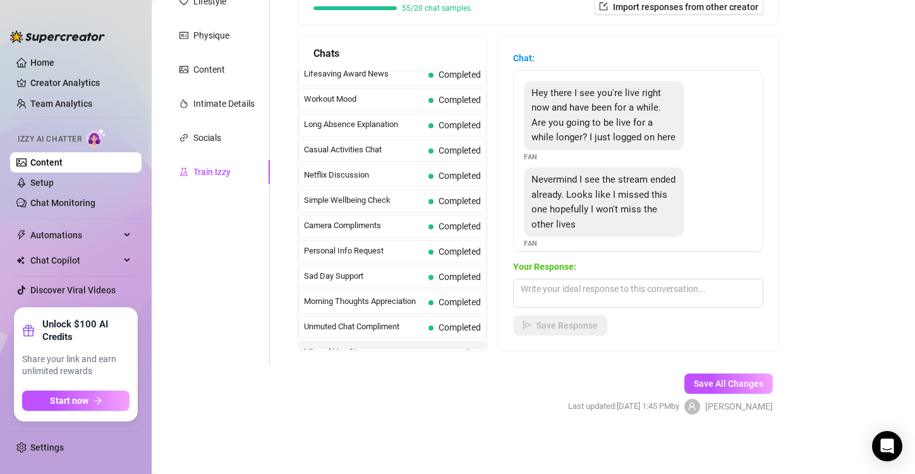
scroll to position [28, 0]
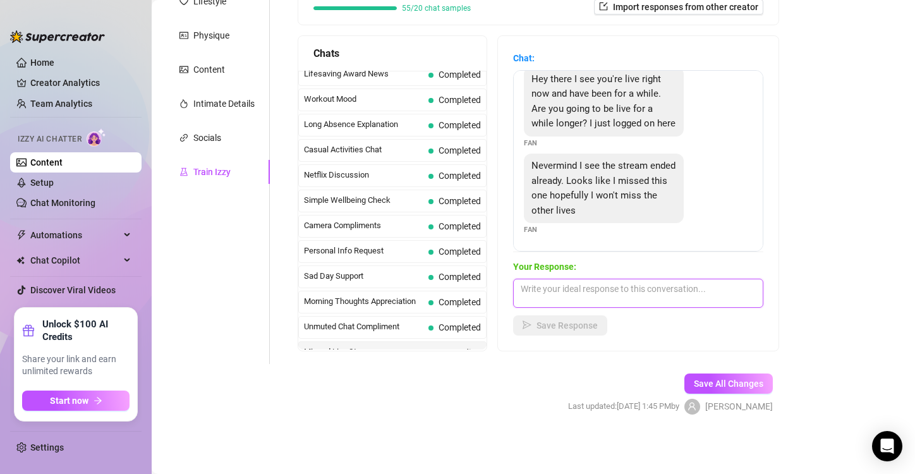
click at [550, 286] on textarea at bounding box center [638, 293] width 250 height 29
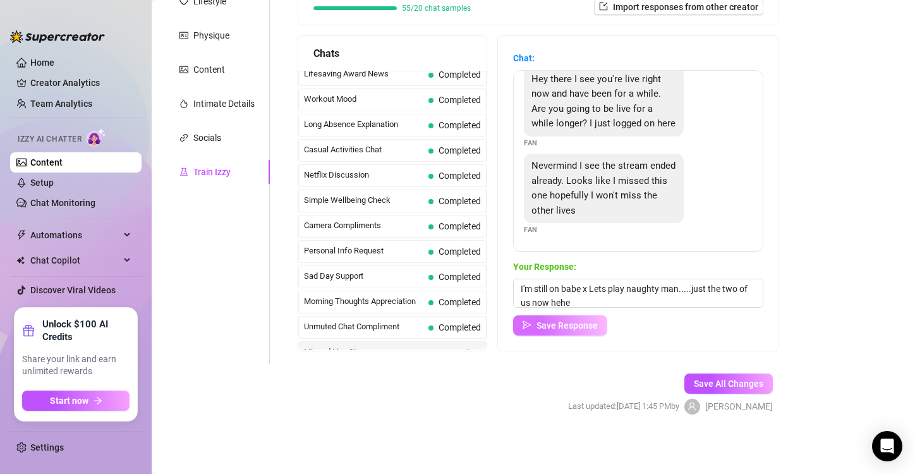
click at [578, 331] on button "Save Response" at bounding box center [560, 325] width 94 height 20
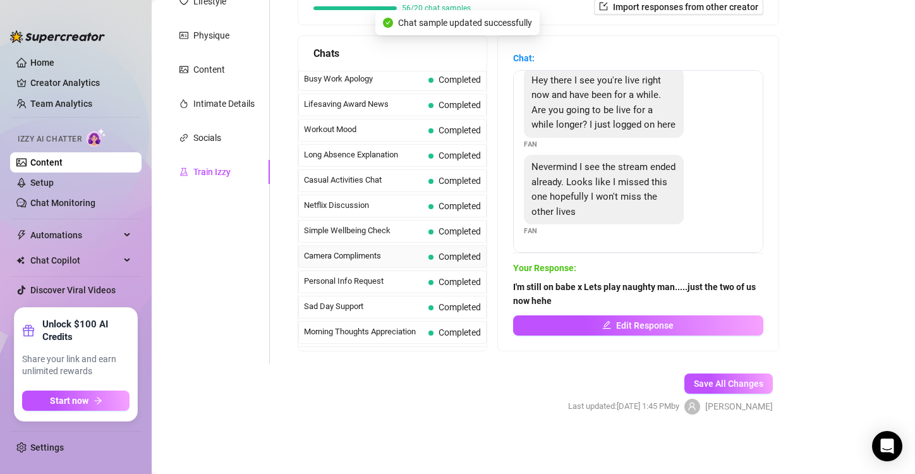
scroll to position [1120, 0]
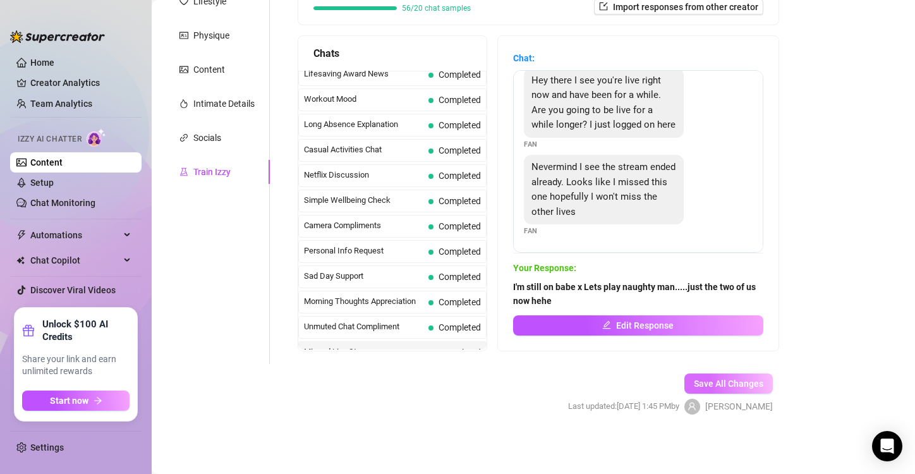
click at [720, 385] on span "Save All Changes" at bounding box center [729, 383] width 70 height 10
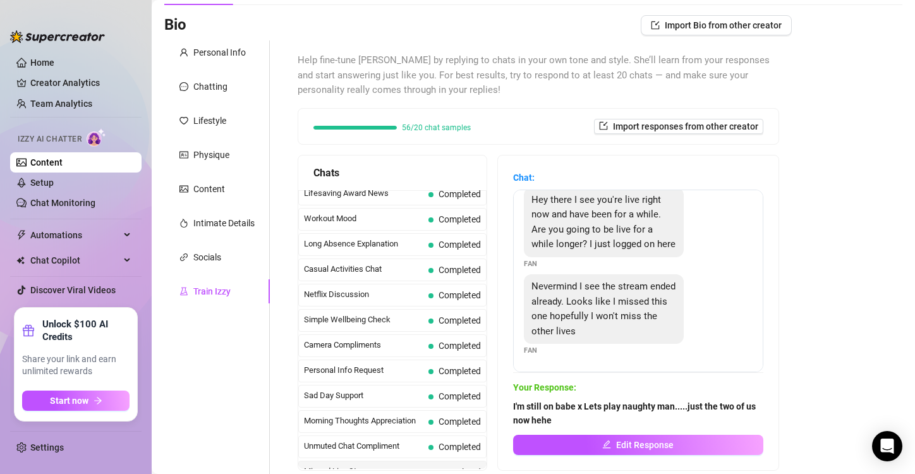
scroll to position [107, 0]
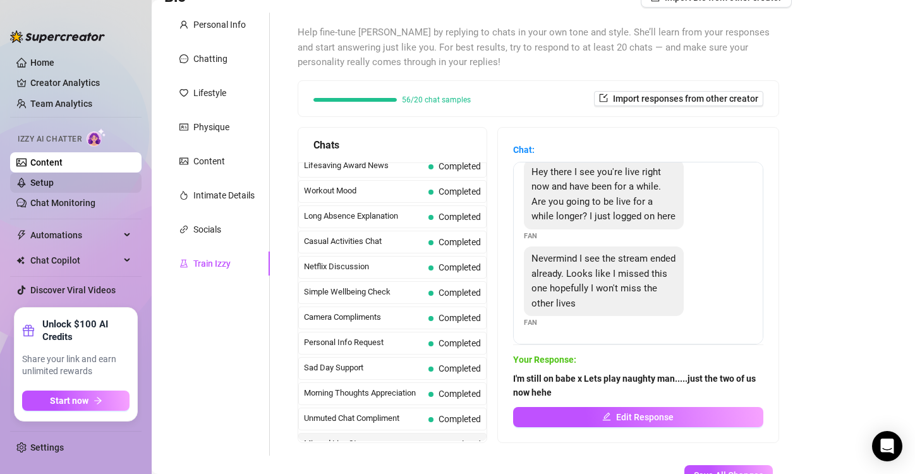
click at [50, 179] on link "Setup" at bounding box center [41, 183] width 23 height 10
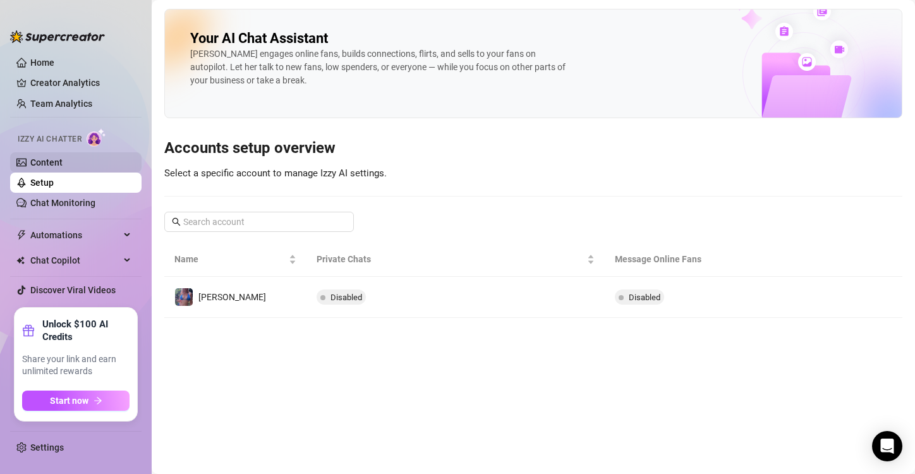
click at [47, 165] on link "Content" at bounding box center [46, 162] width 32 height 10
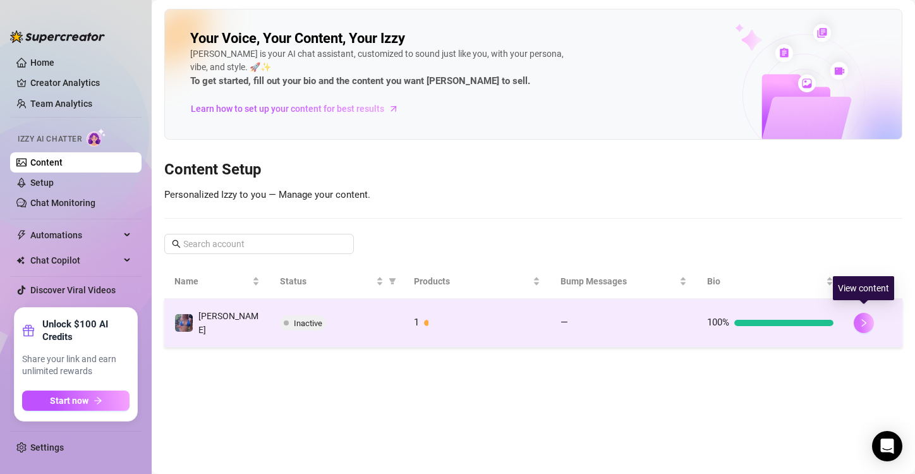
click at [863, 318] on icon "right" at bounding box center [863, 322] width 9 height 9
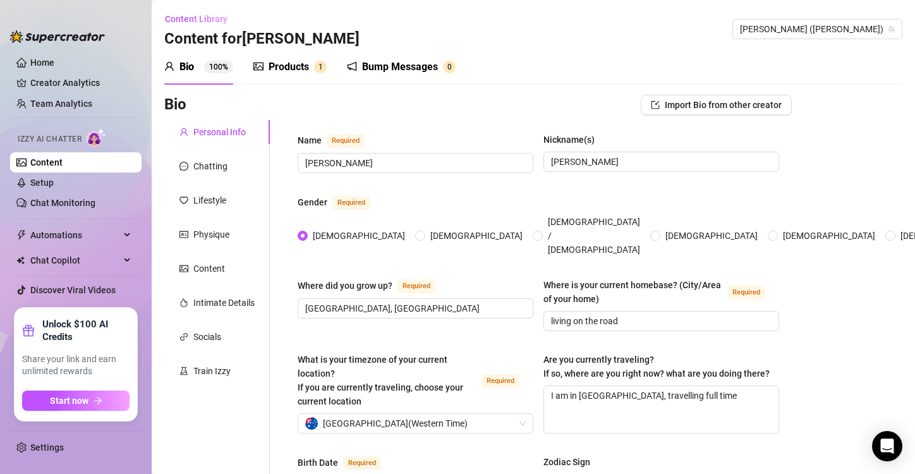
click at [282, 63] on div "Products" at bounding box center [289, 66] width 40 height 15
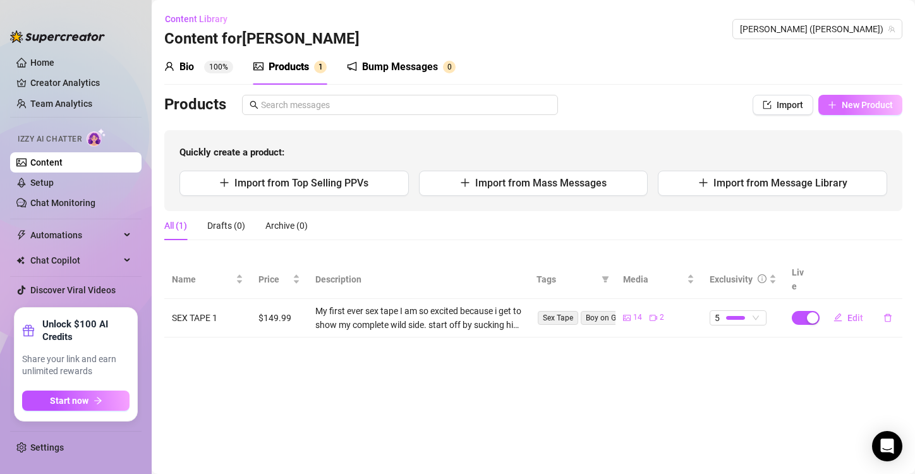
click at [845, 102] on span "New Product" at bounding box center [867, 105] width 51 height 10
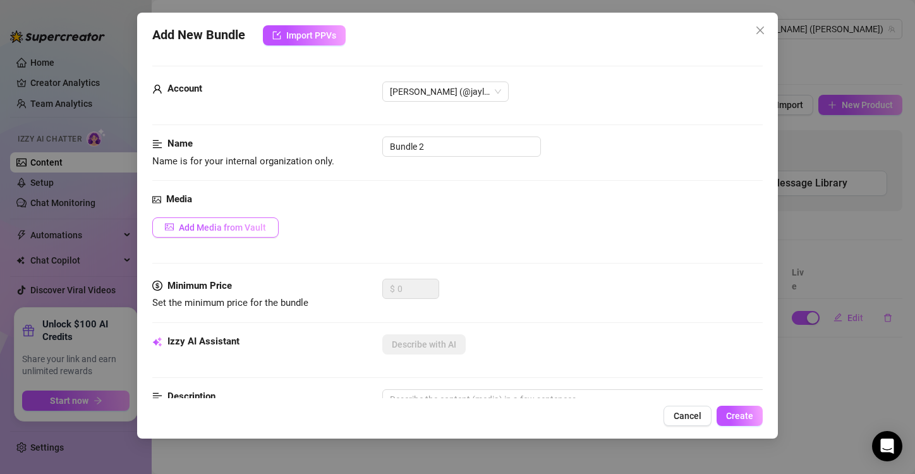
click at [239, 220] on button "Add Media from Vault" at bounding box center [215, 227] width 126 height 20
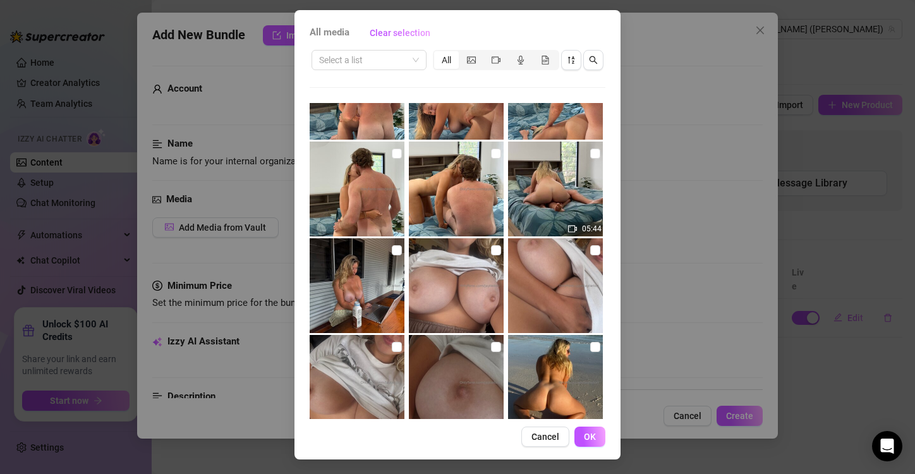
scroll to position [832, 0]
click at [392, 250] on input "checkbox" at bounding box center [397, 250] width 10 height 10
click at [584, 438] on span "OK" at bounding box center [590, 437] width 12 height 10
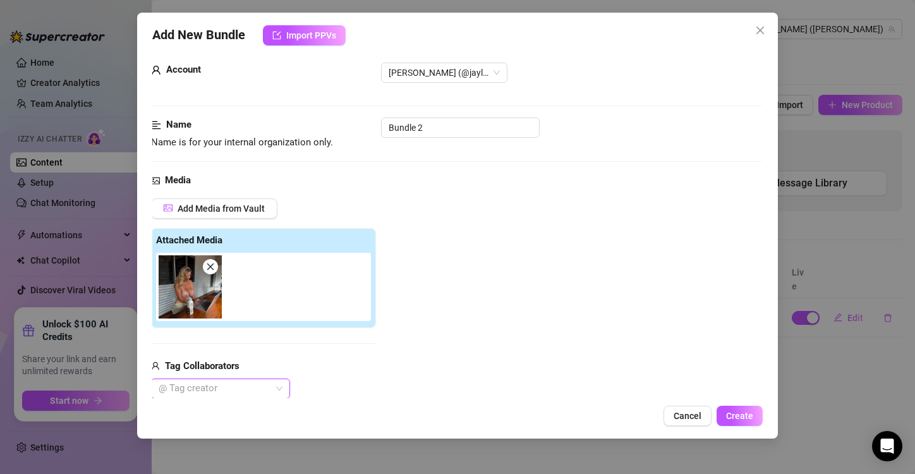
scroll to position [0, 0]
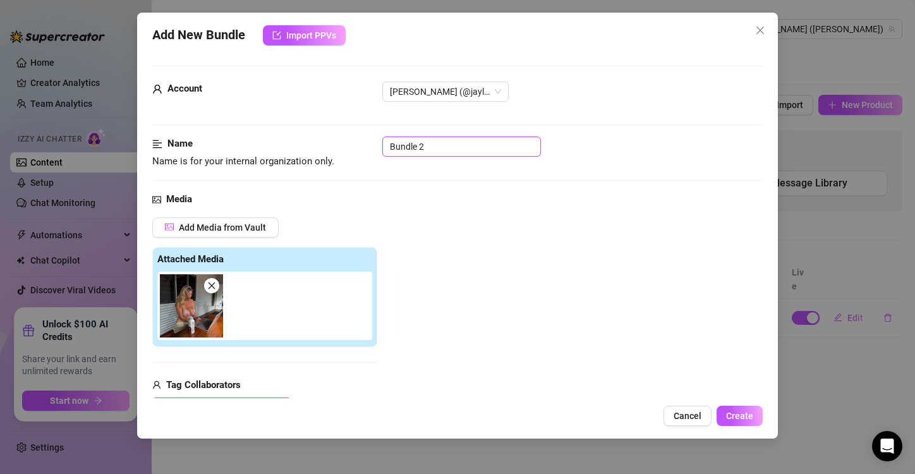
click at [429, 147] on input "Bundle 2" at bounding box center [461, 146] width 159 height 20
click at [214, 285] on icon "close" at bounding box center [211, 285] width 9 height 9
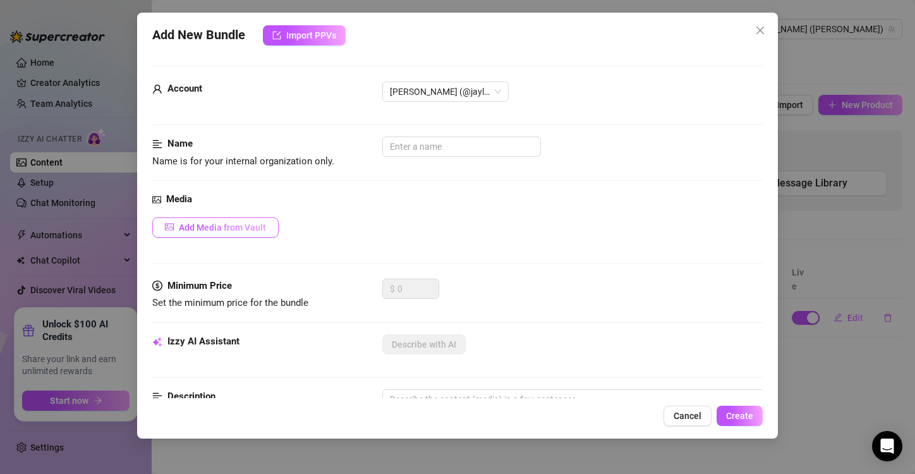
click at [246, 223] on span "Add Media from Vault" at bounding box center [222, 227] width 87 height 10
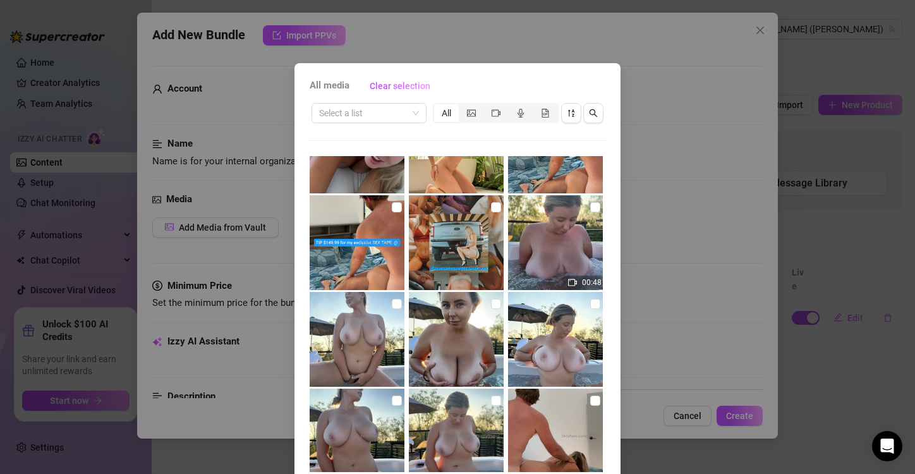
scroll to position [152, 0]
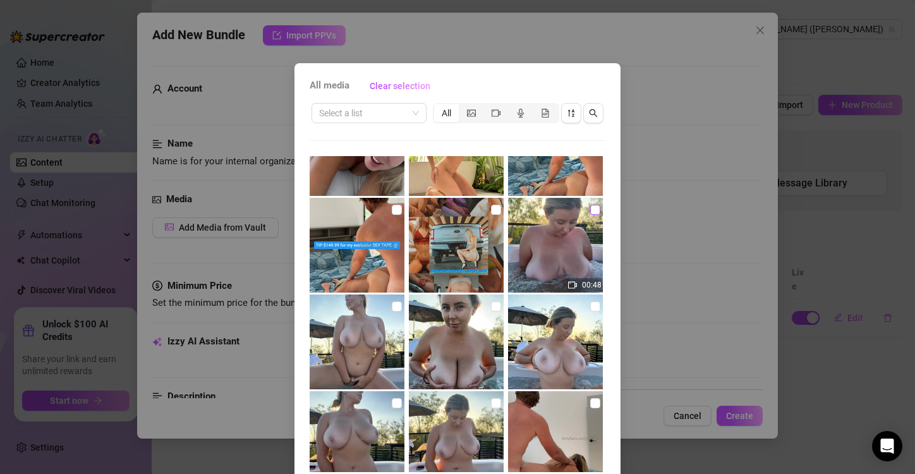
click at [590, 212] on input "checkbox" at bounding box center [595, 210] width 10 height 10
click at [392, 308] on input "checkbox" at bounding box center [397, 306] width 10 height 10
click at [491, 308] on input "checkbox" at bounding box center [496, 306] width 10 height 10
click at [590, 306] on input "checkbox" at bounding box center [595, 306] width 10 height 10
click at [392, 401] on input "checkbox" at bounding box center [397, 403] width 10 height 10
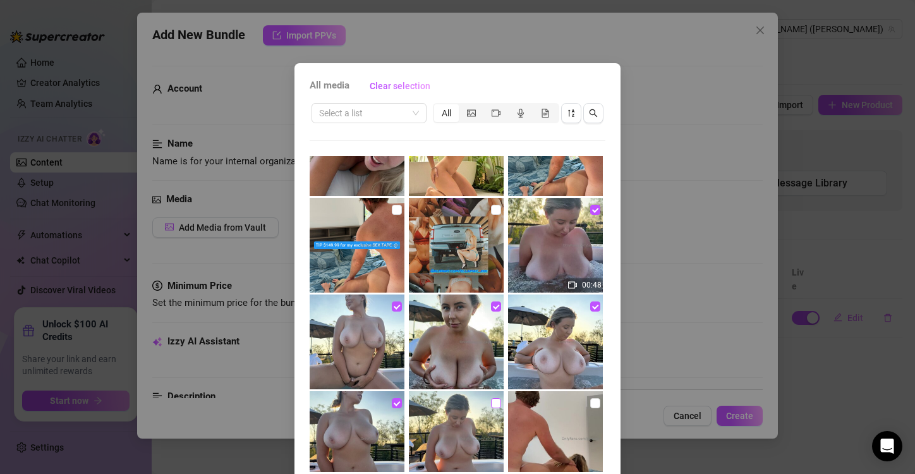
click at [491, 404] on input "checkbox" at bounding box center [496, 403] width 10 height 10
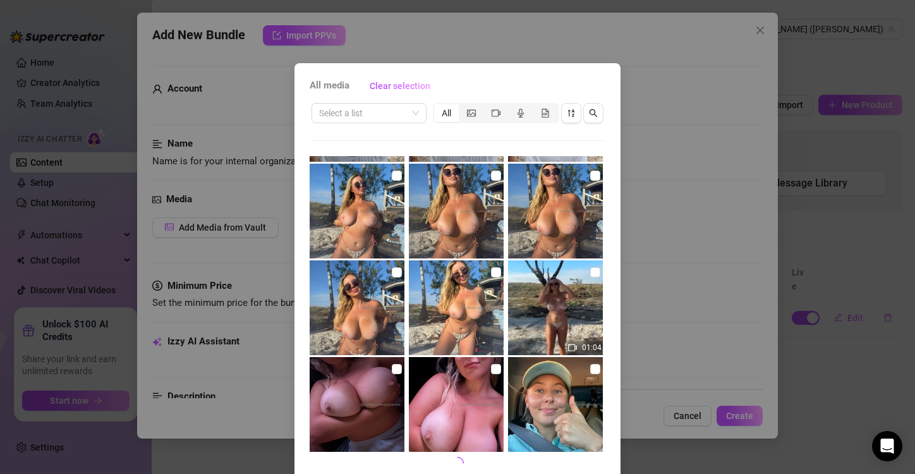
scroll to position [53, 0]
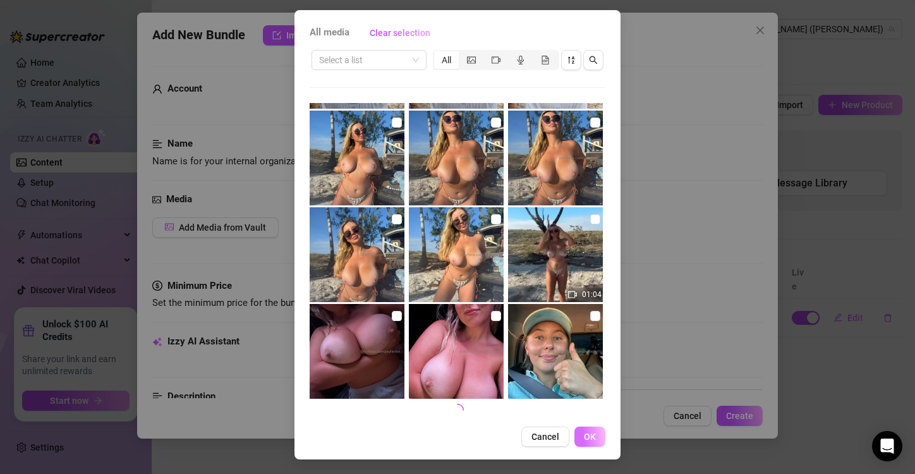
click at [593, 437] on button "OK" at bounding box center [589, 436] width 31 height 20
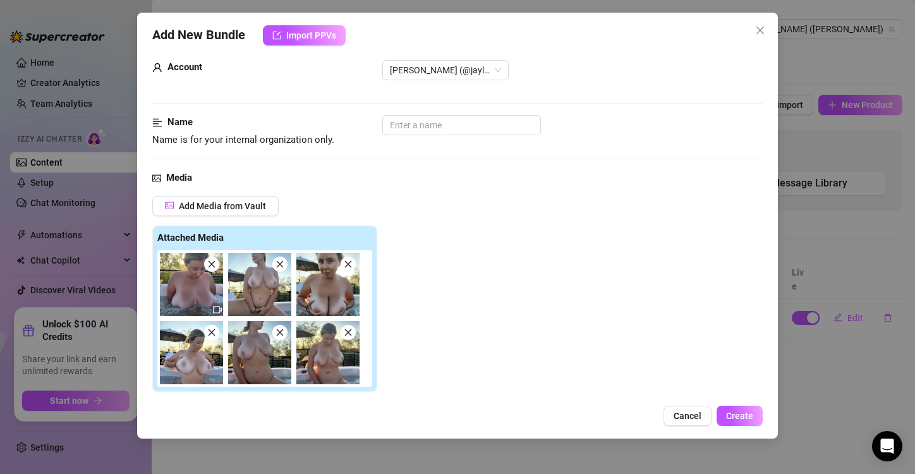
scroll to position [0, 0]
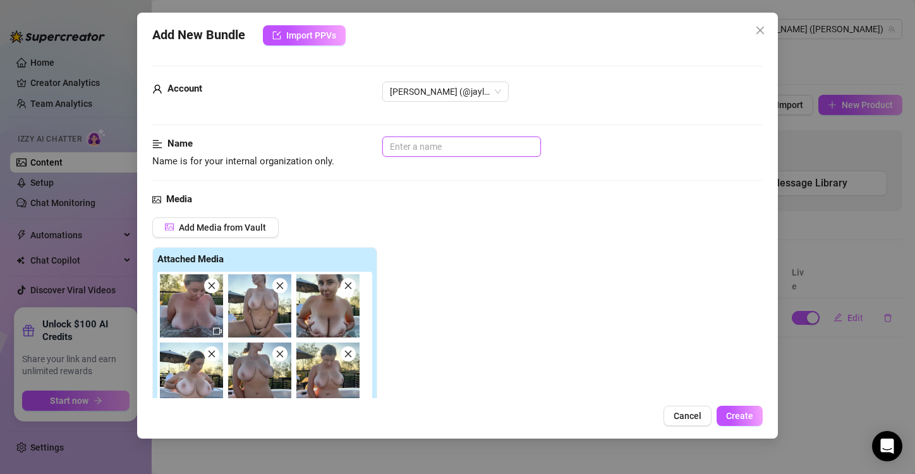
click at [397, 145] on input "text" at bounding box center [461, 146] width 159 height 20
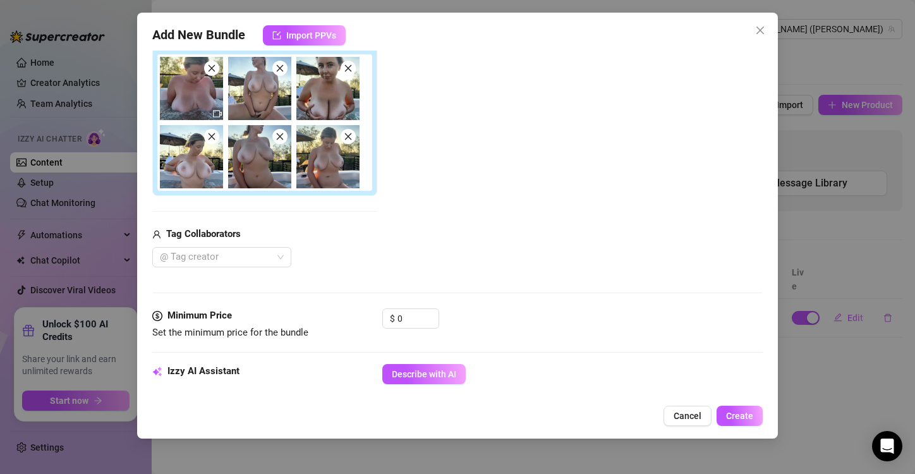
scroll to position [219, 0]
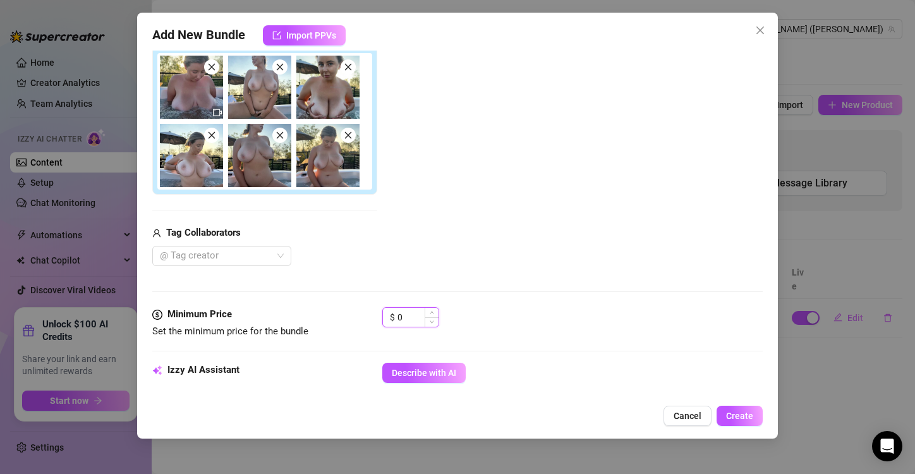
click at [402, 313] on input "0" at bounding box center [417, 317] width 41 height 19
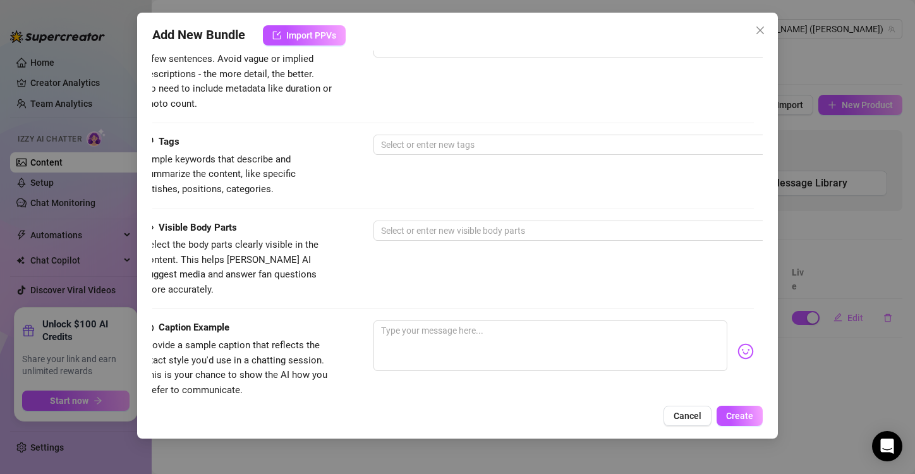
scroll to position [617, 0]
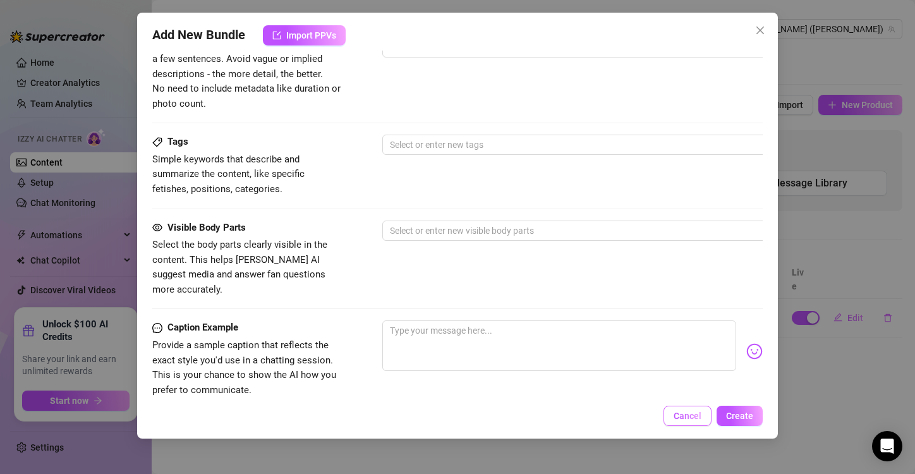
click at [696, 414] on span "Cancel" at bounding box center [688, 416] width 28 height 10
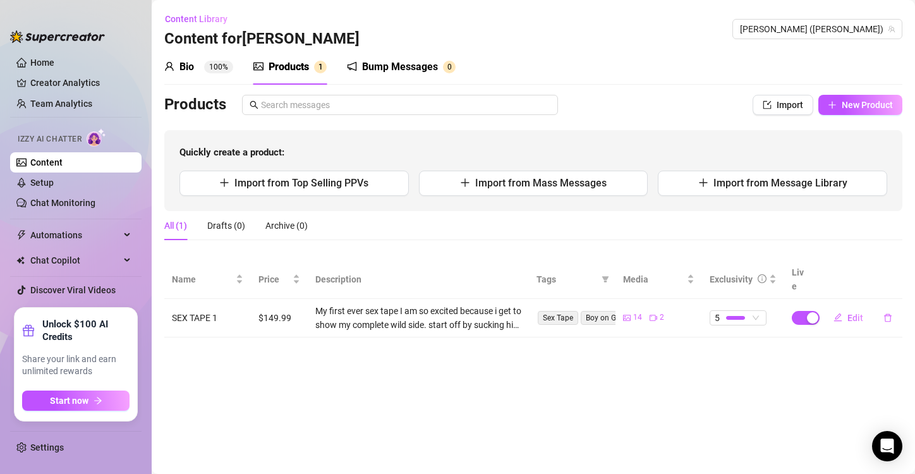
click at [305, 67] on div "Products" at bounding box center [289, 66] width 40 height 15
click at [845, 106] on span "New Product" at bounding box center [867, 105] width 51 height 10
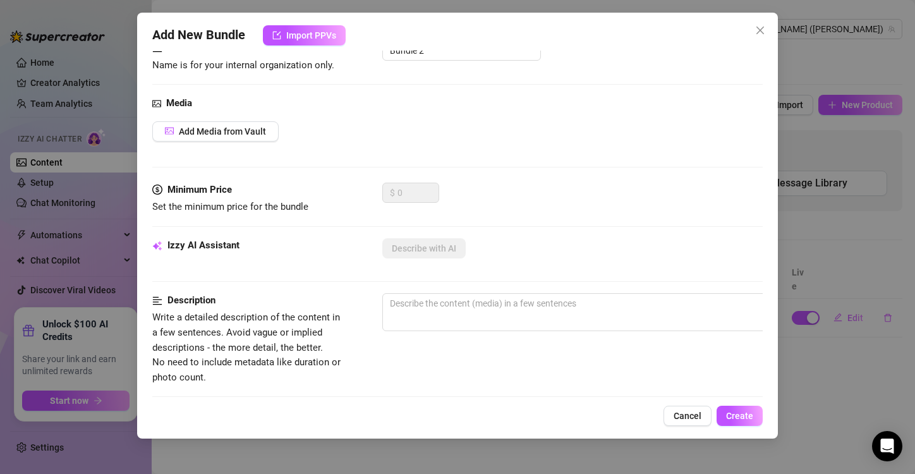
scroll to position [113, 0]
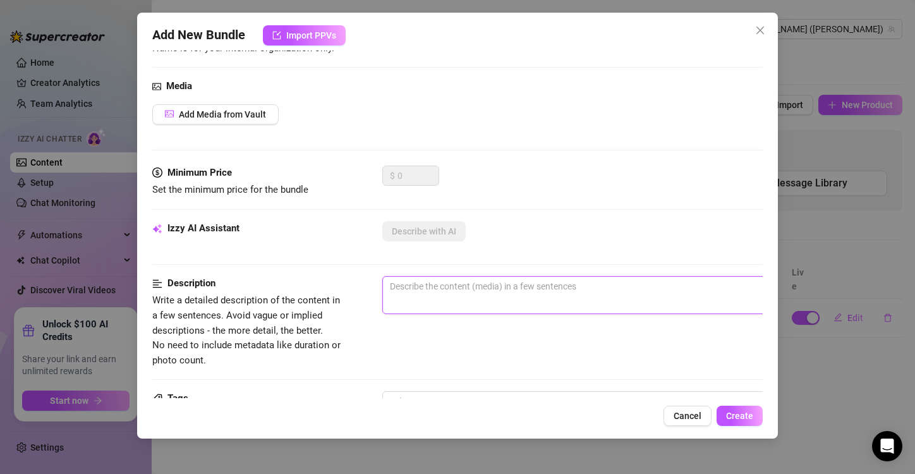
click at [408, 281] on textarea at bounding box center [603, 286] width 441 height 19
paste textarea "He watched me finger my [PERSON_NAME] pussy in the spa and took these to show y…"
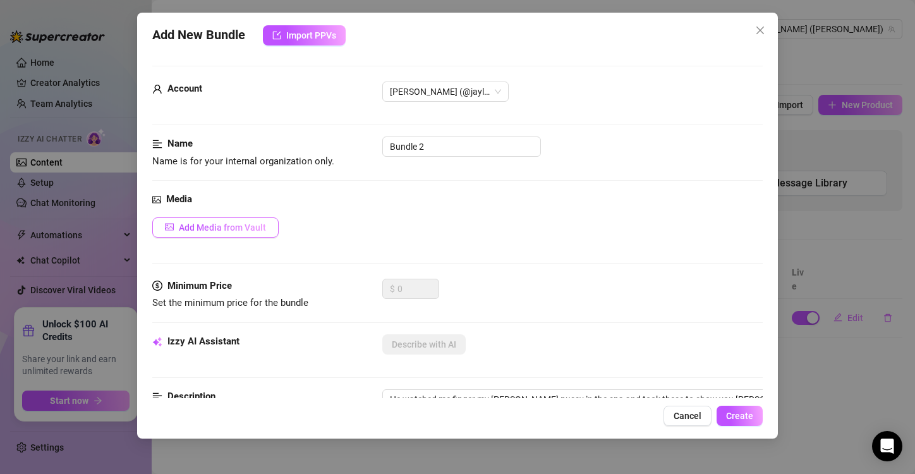
click at [255, 224] on span "Add Media from Vault" at bounding box center [222, 227] width 87 height 10
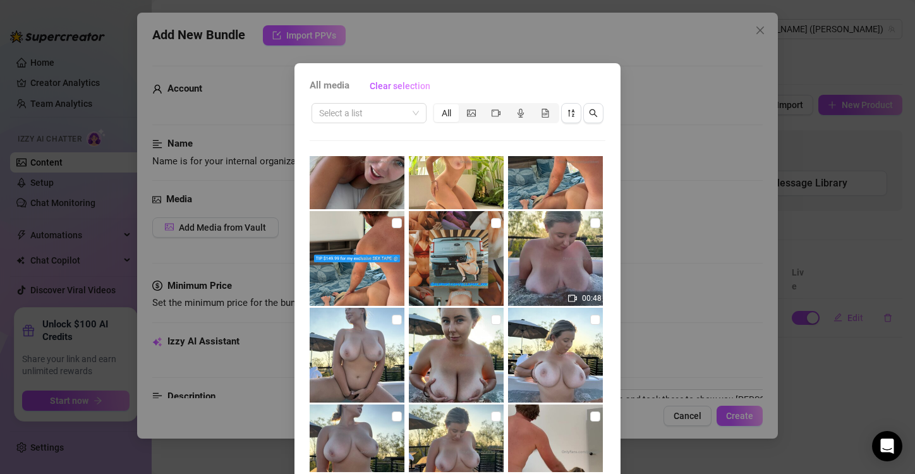
scroll to position [138, 0]
click at [590, 220] on input "checkbox" at bounding box center [595, 224] width 10 height 10
click at [392, 324] on input "checkbox" at bounding box center [397, 320] width 10 height 10
click at [491, 326] on label at bounding box center [496, 320] width 10 height 14
click at [491, 325] on input "checkbox" at bounding box center [496, 320] width 10 height 10
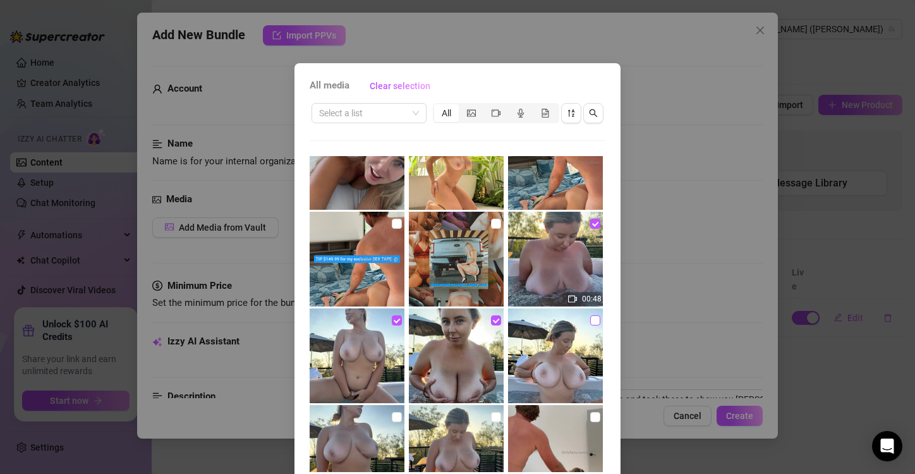
click at [590, 324] on input "checkbox" at bounding box center [595, 320] width 10 height 10
click at [392, 416] on input "checkbox" at bounding box center [397, 417] width 10 height 10
click at [491, 419] on input "checkbox" at bounding box center [496, 417] width 10 height 10
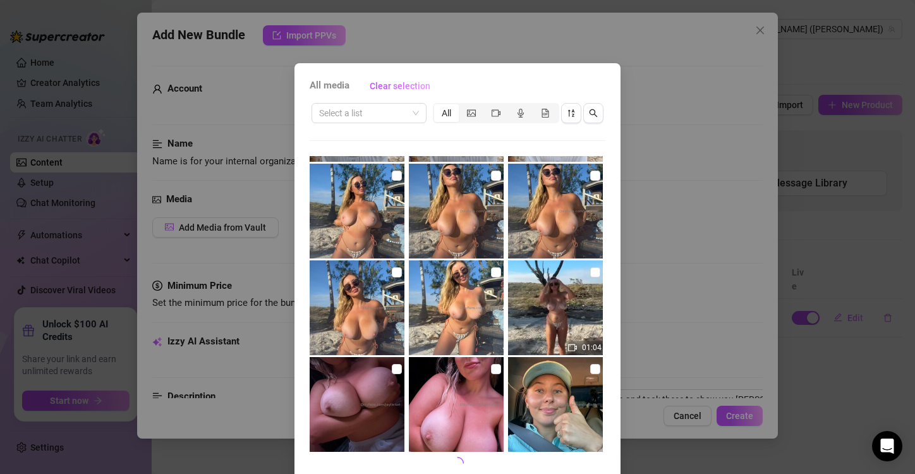
scroll to position [53, 0]
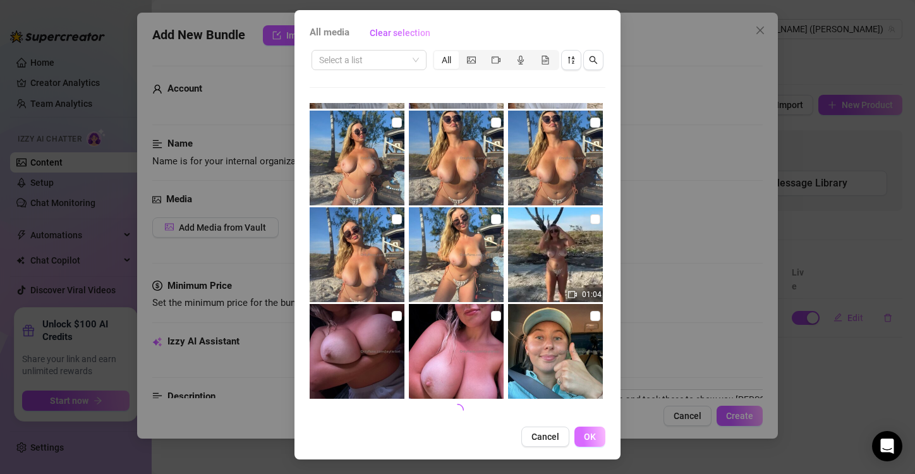
click at [591, 440] on button "OK" at bounding box center [589, 436] width 31 height 20
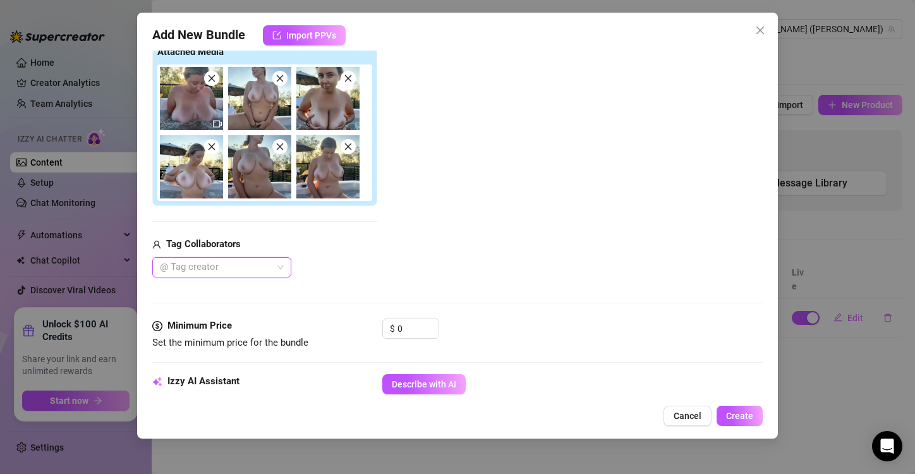
scroll to position [211, 0]
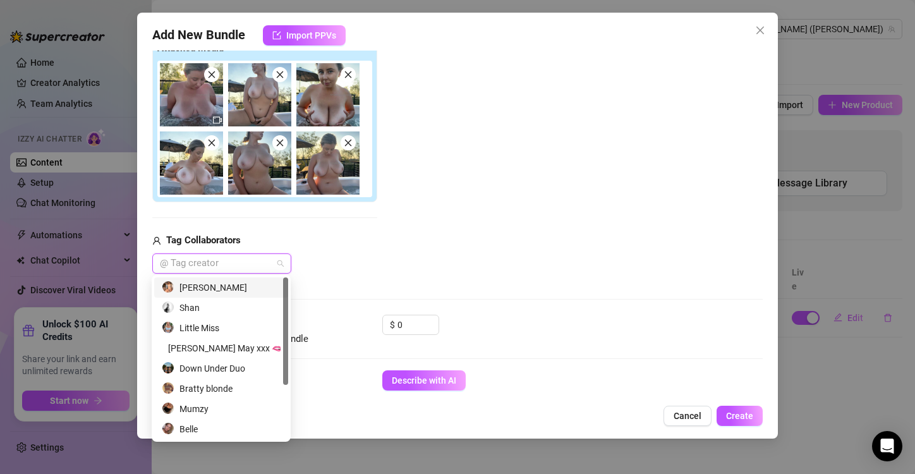
click at [277, 262] on div "@ Tag creator" at bounding box center [221, 263] width 139 height 20
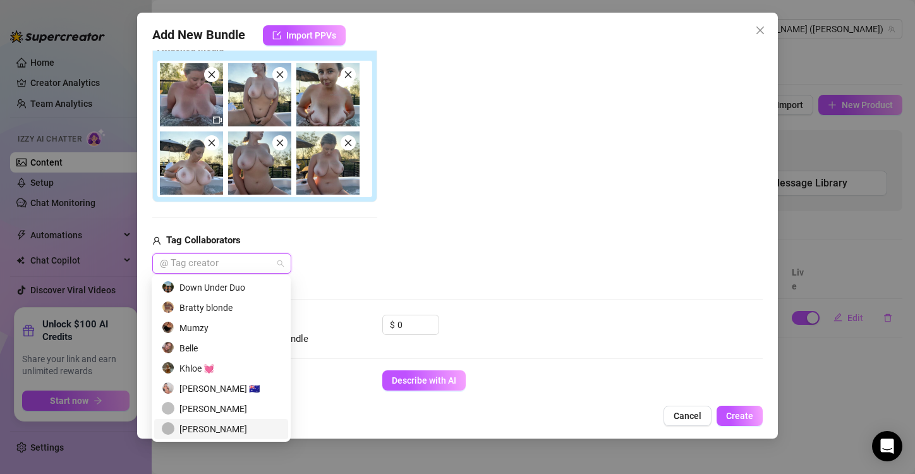
click at [191, 427] on div "[PERSON_NAME]" at bounding box center [221, 429] width 119 height 14
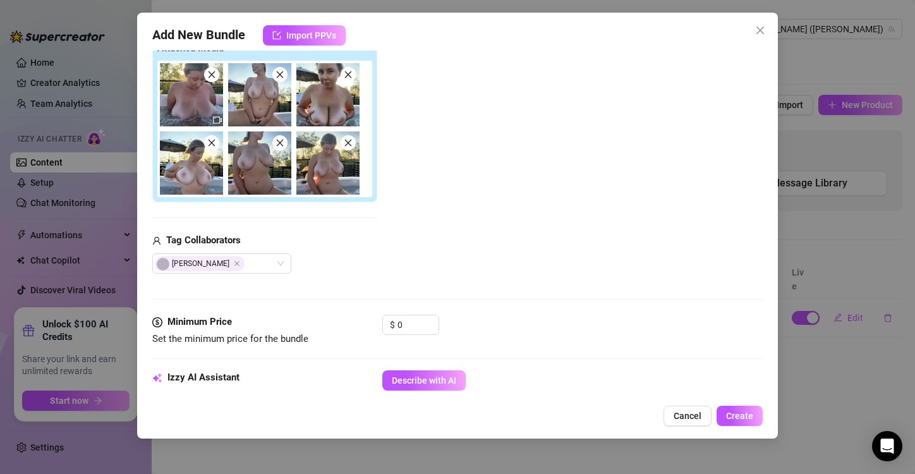
click at [437, 194] on div "Add Media from Vault Attached Media Tag Collaborators [PERSON_NAME]" at bounding box center [457, 139] width 610 height 267
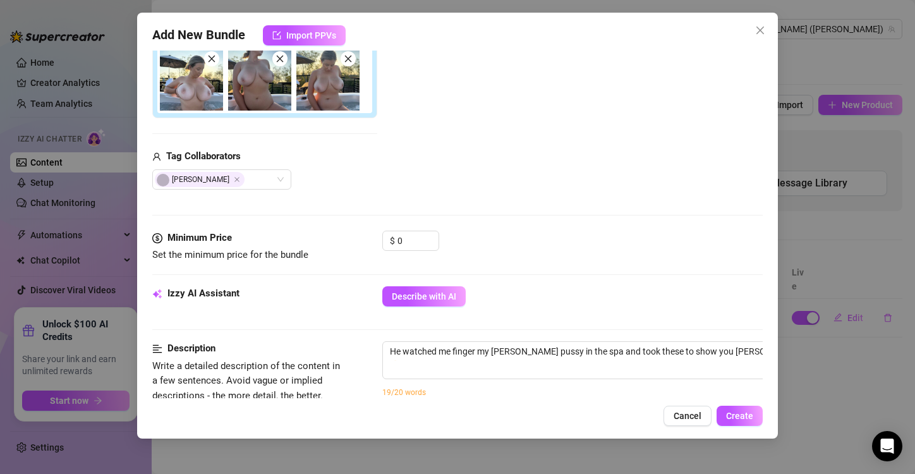
scroll to position [304, 0]
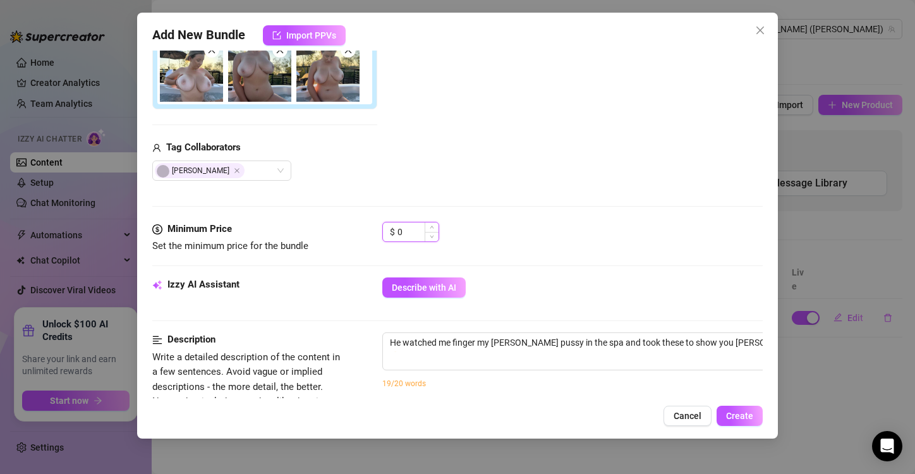
click at [414, 233] on input "0" at bounding box center [417, 231] width 41 height 19
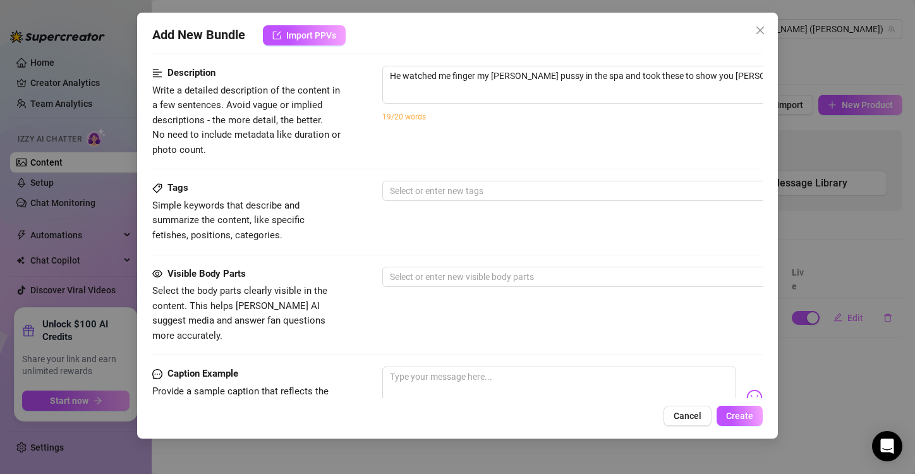
scroll to position [571, 0]
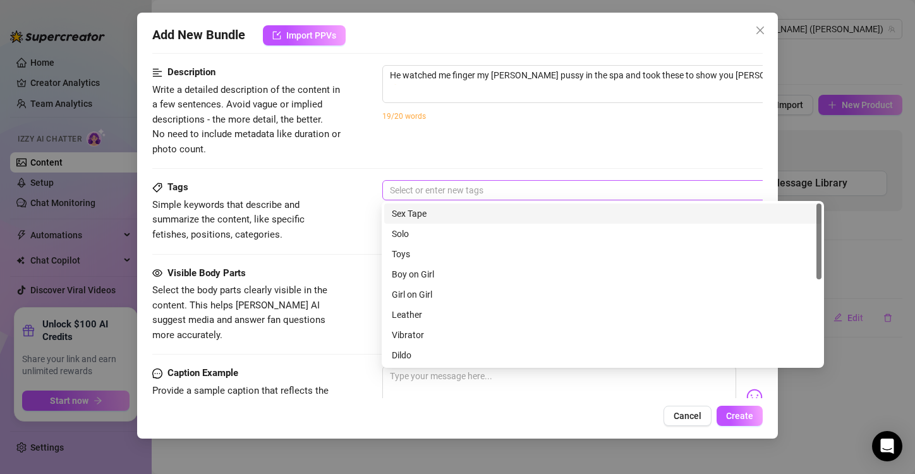
click at [429, 187] on div at bounding box center [597, 190] width 424 height 18
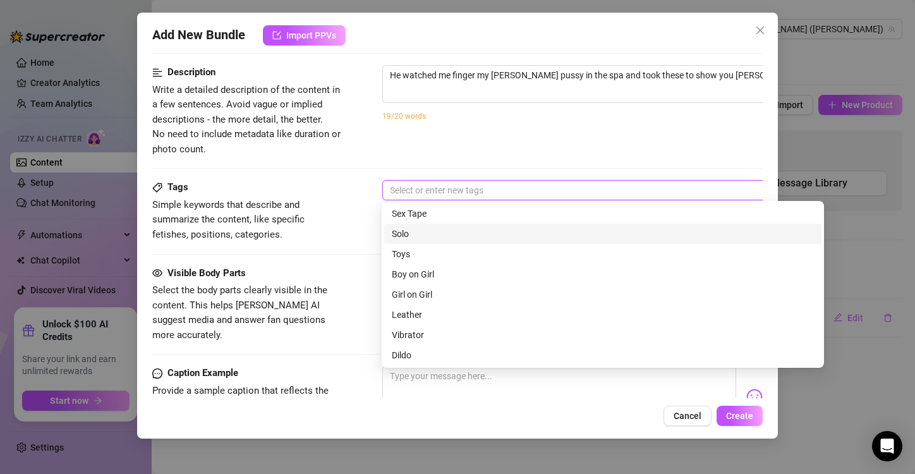
click at [404, 231] on div "Solo" at bounding box center [603, 234] width 422 height 14
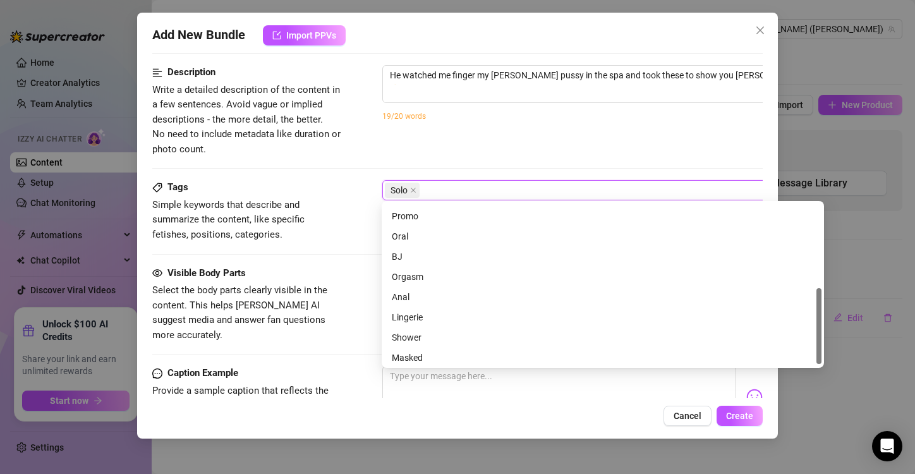
scroll to position [182, 0]
click at [416, 330] on div "Shower" at bounding box center [603, 335] width 422 height 14
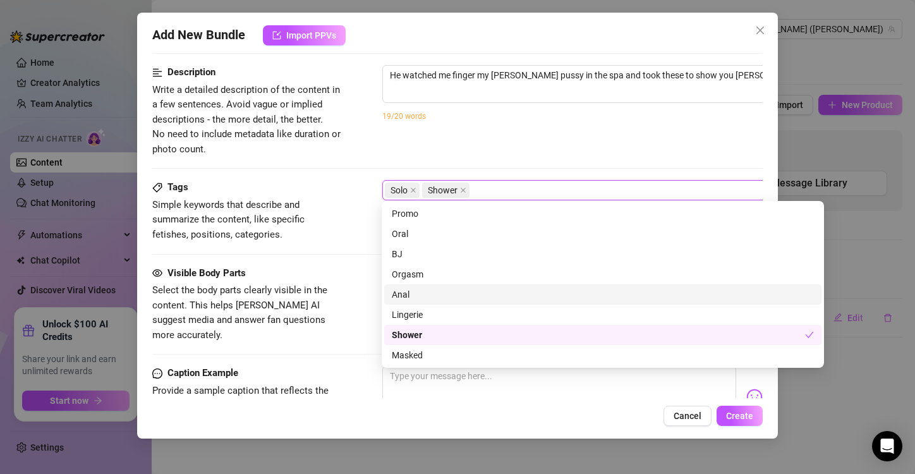
click at [344, 254] on div at bounding box center [457, 254] width 610 height 1
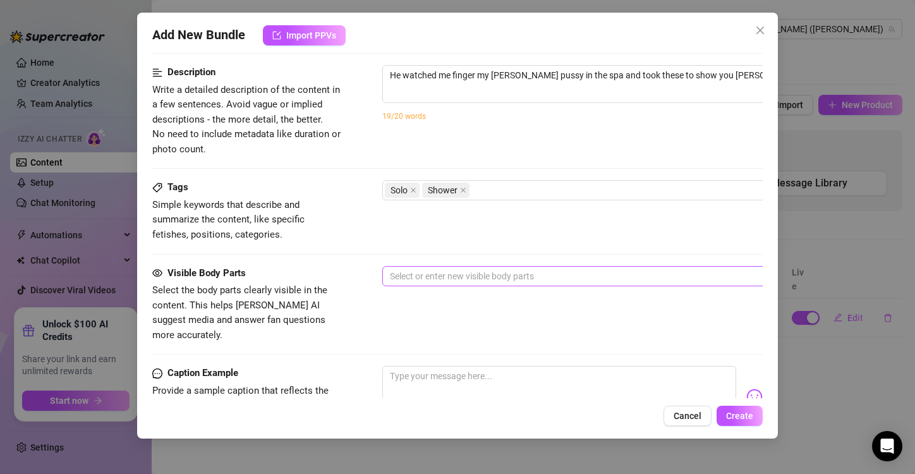
click at [496, 276] on div at bounding box center [597, 276] width 424 height 18
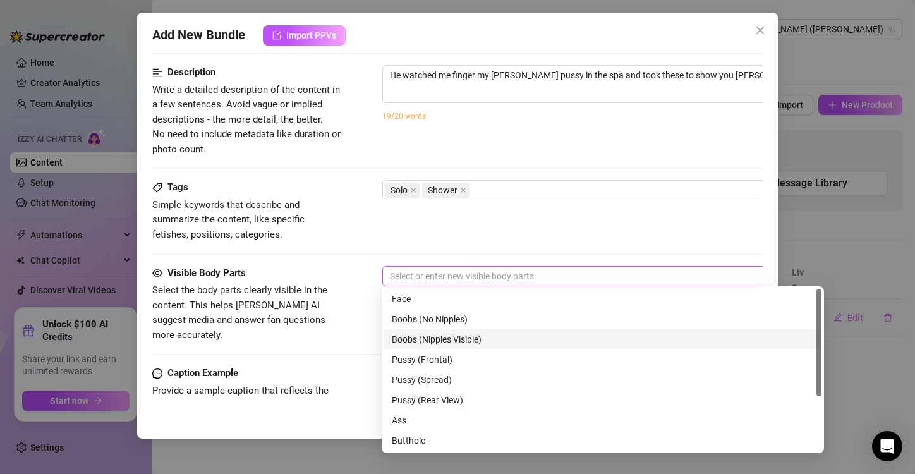
click at [440, 337] on div "Boobs (Nipples Visible)" at bounding box center [603, 339] width 422 height 14
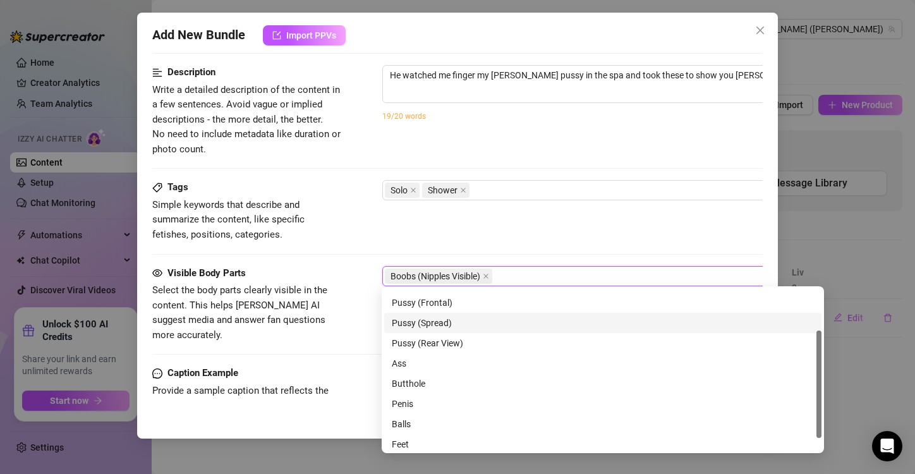
scroll to position [81, 0]
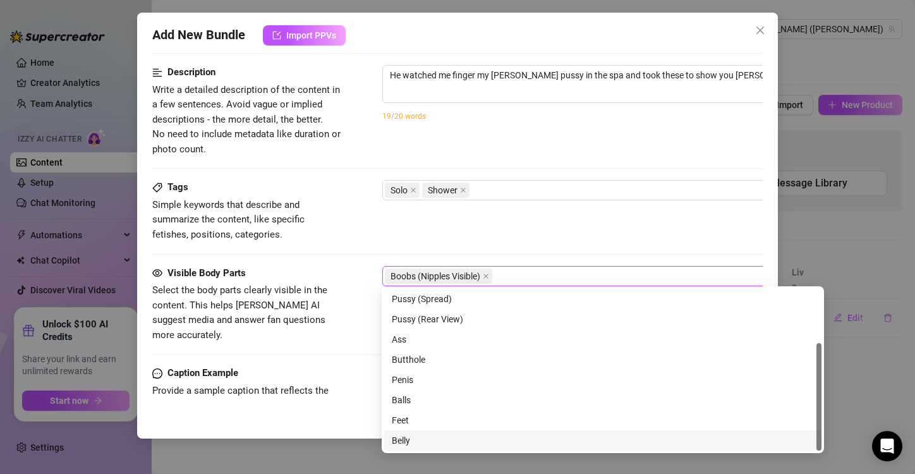
click at [393, 438] on div "Belly" at bounding box center [603, 440] width 422 height 14
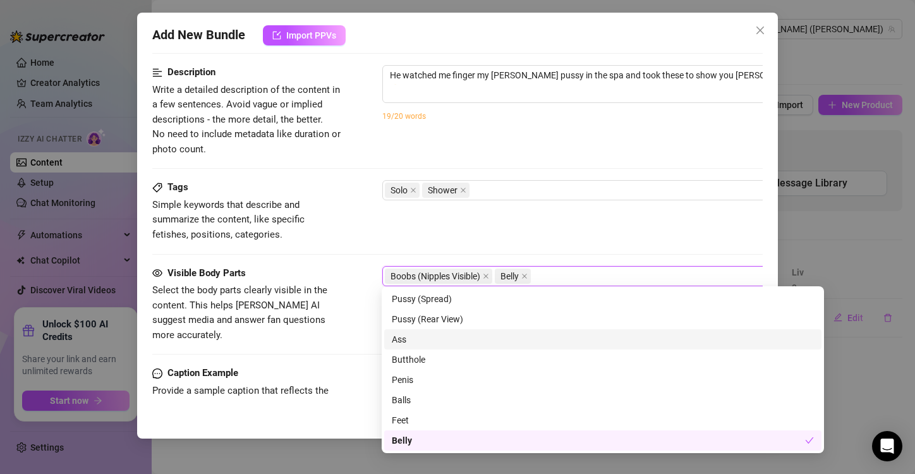
click at [406, 338] on div "Ass" at bounding box center [603, 339] width 422 height 14
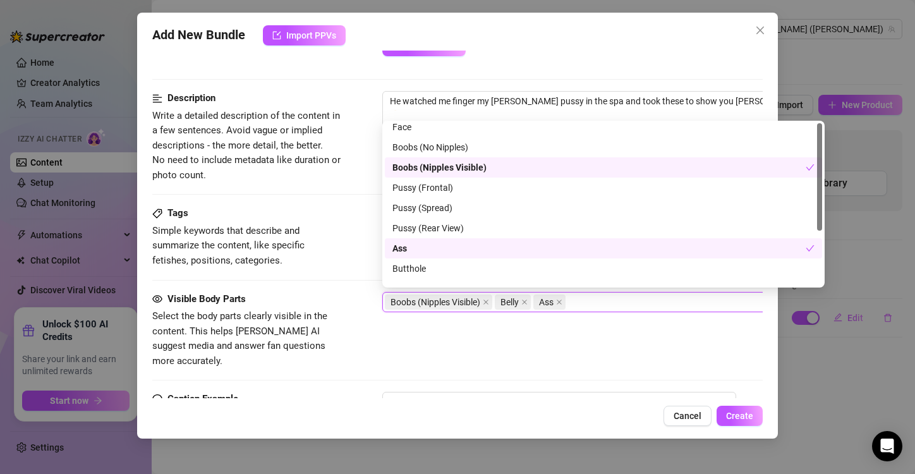
scroll to position [0, 0]
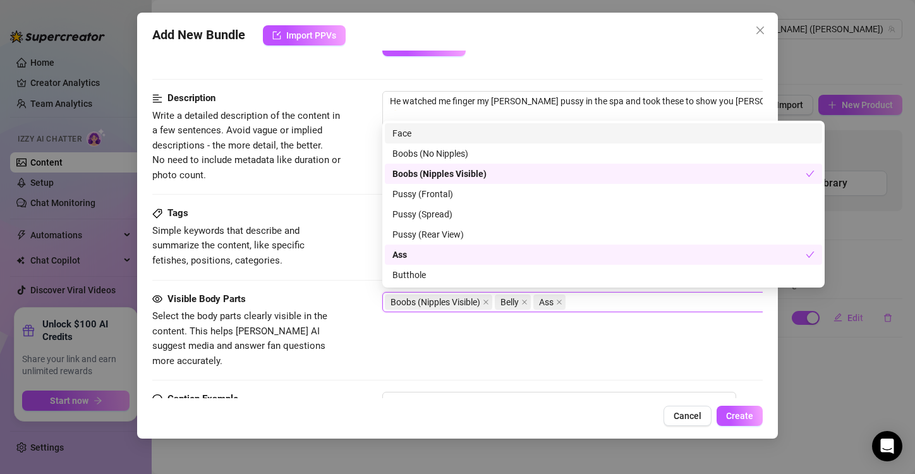
click at [408, 140] on div "Face" at bounding box center [603, 133] width 422 height 14
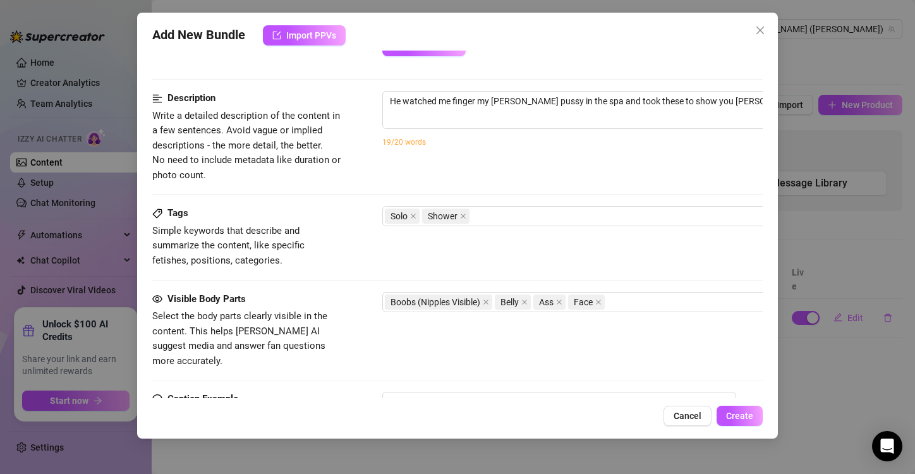
click at [324, 271] on div "Tags Simple keywords that describe and summarize the content, like specific fet…" at bounding box center [457, 248] width 610 height 85
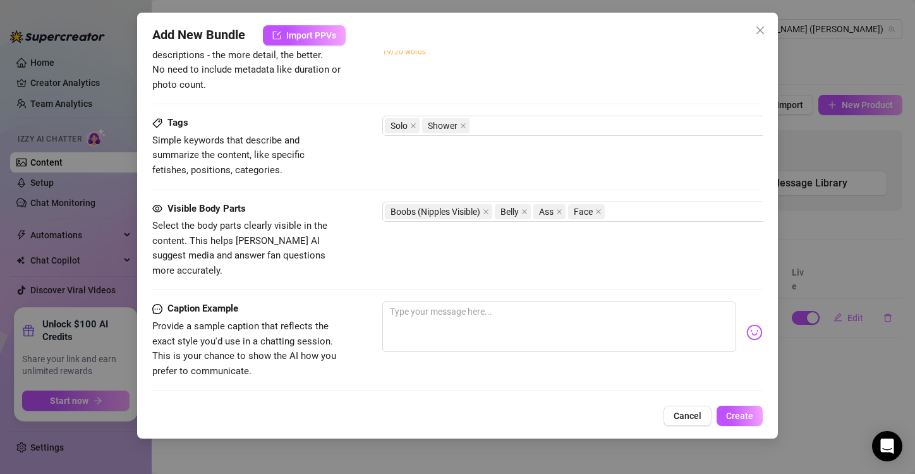
scroll to position [650, 0]
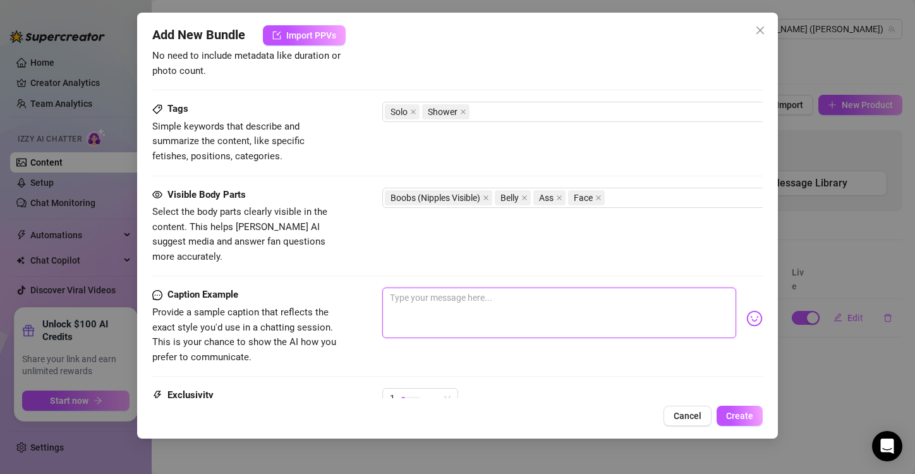
click at [409, 287] on textarea at bounding box center [559, 312] width 354 height 51
paste textarea "He watched me finger my [PERSON_NAME] pussy in the spa and took these to show y…"
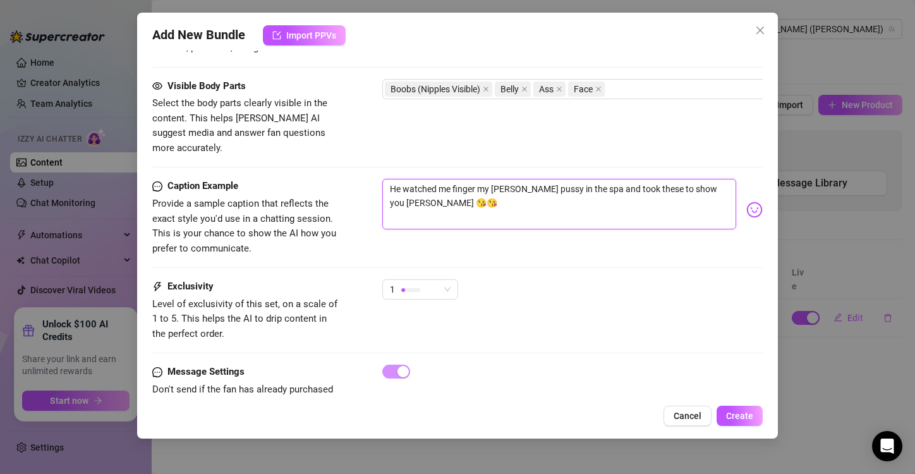
scroll to position [789, 0]
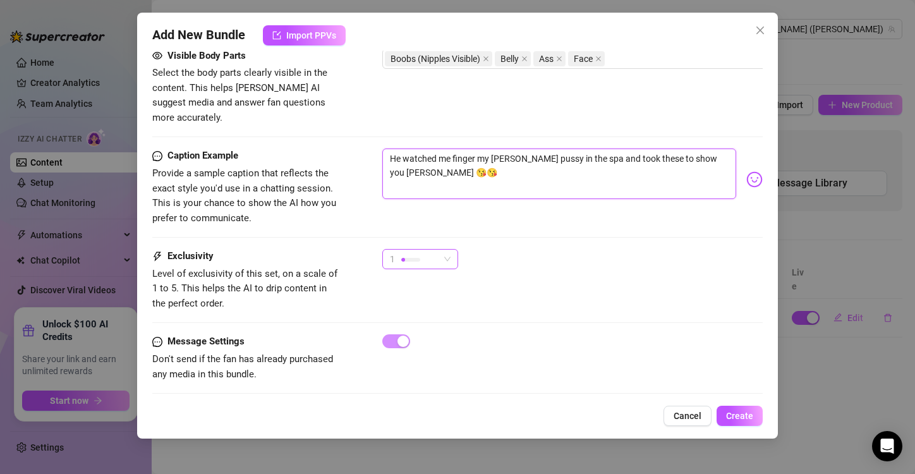
click at [448, 250] on span "1" at bounding box center [420, 259] width 61 height 19
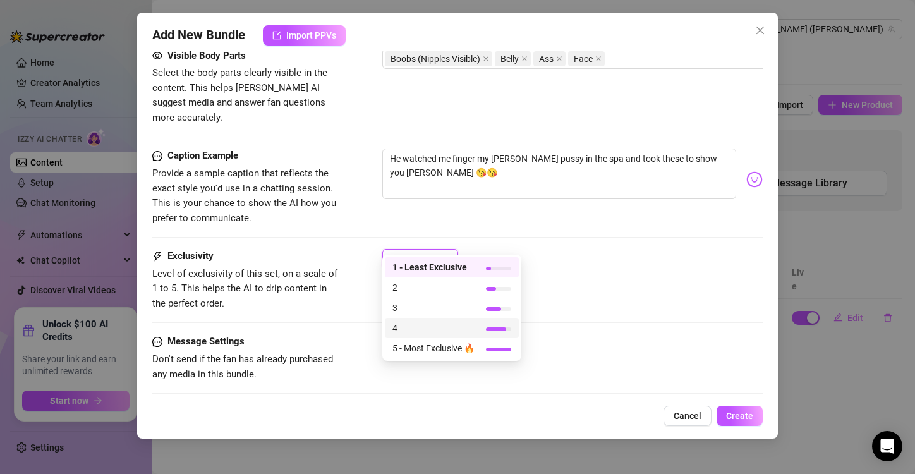
click at [408, 327] on span "4" at bounding box center [433, 328] width 82 height 14
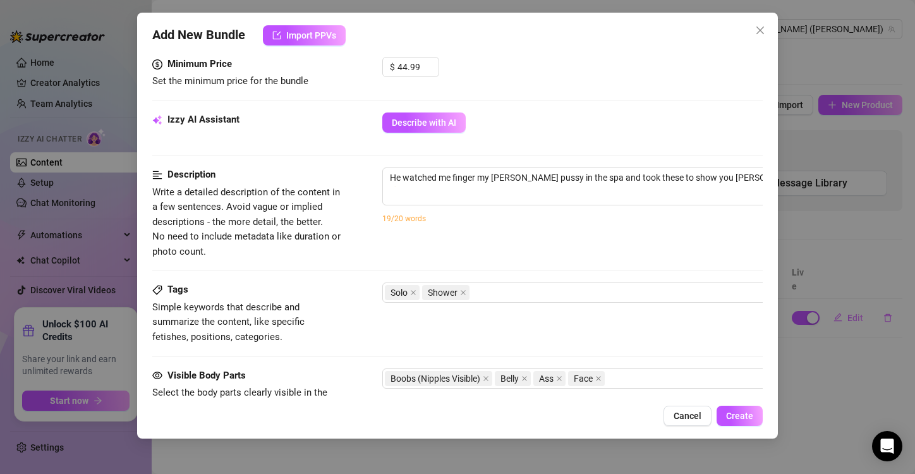
scroll to position [468, 0]
click at [753, 417] on span "Create" at bounding box center [739, 416] width 27 height 10
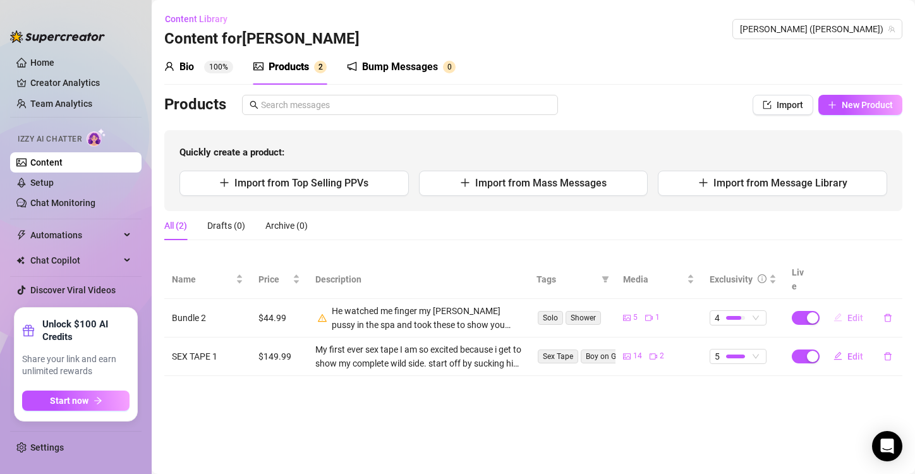
click at [854, 313] on span "Edit" at bounding box center [855, 318] width 16 height 10
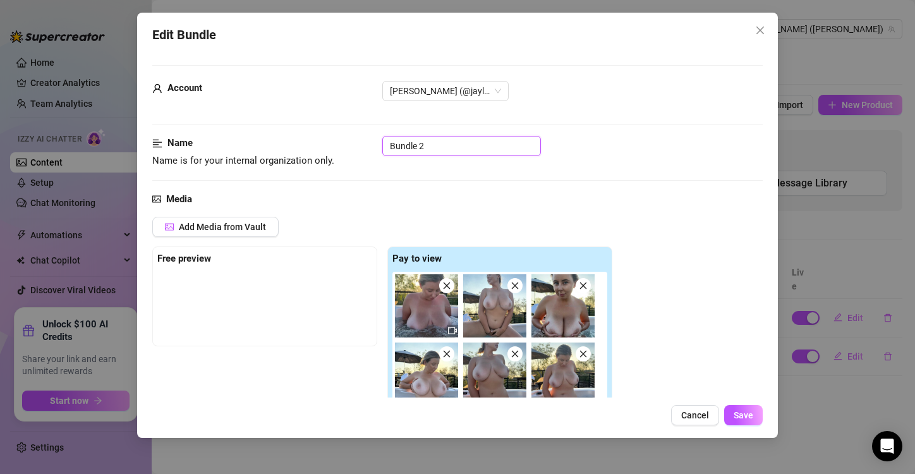
click at [440, 148] on input "Bundle 2" at bounding box center [461, 146] width 159 height 20
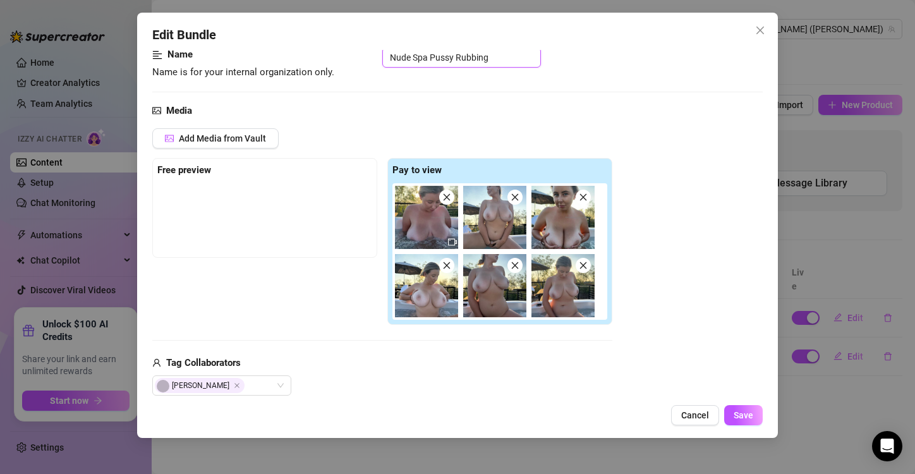
scroll to position [146, 0]
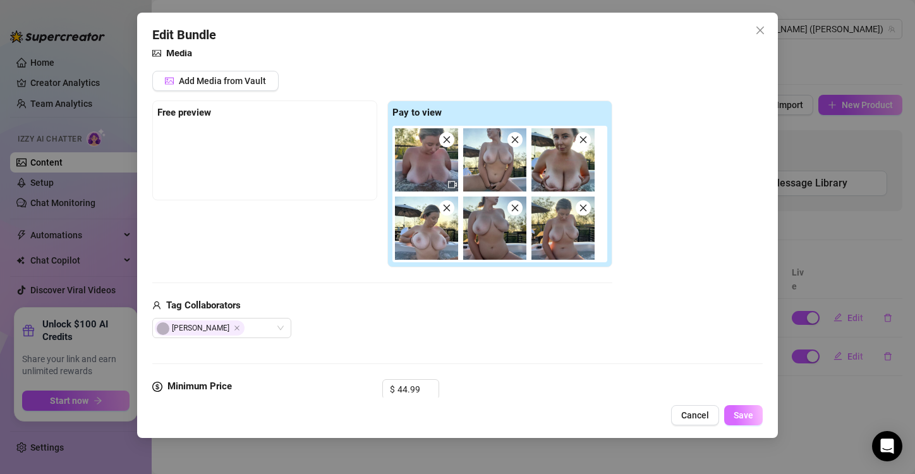
click at [738, 414] on span "Save" at bounding box center [744, 415] width 20 height 10
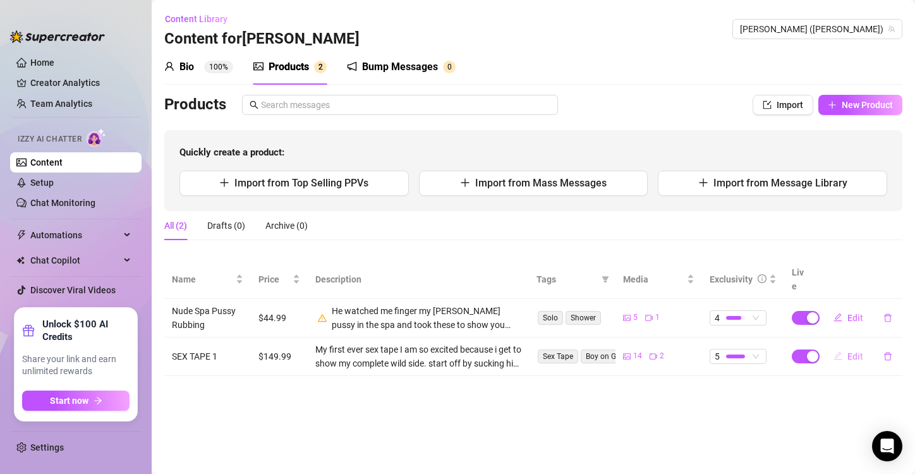
click at [841, 351] on icon "edit" at bounding box center [837, 355] width 9 height 9
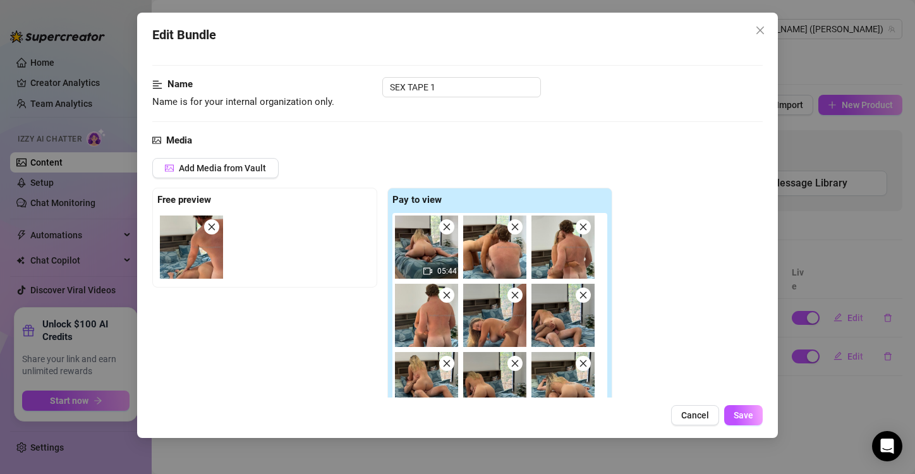
scroll to position [0, 0]
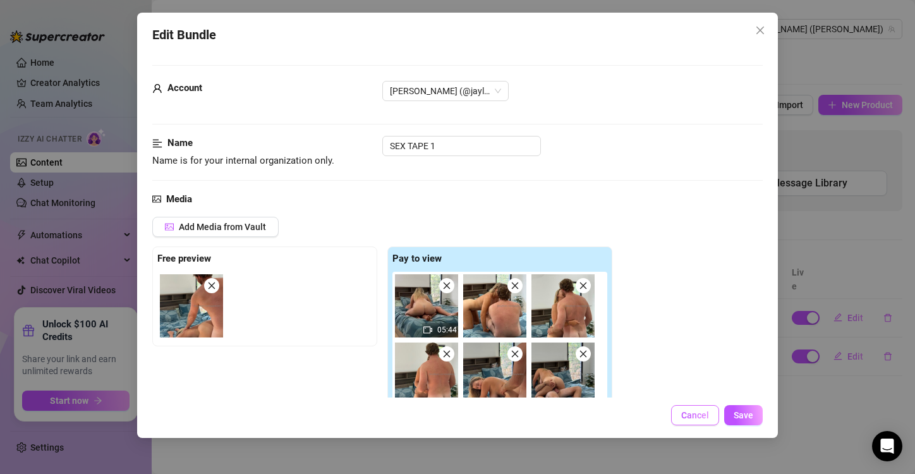
click at [693, 422] on button "Cancel" at bounding box center [695, 415] width 48 height 20
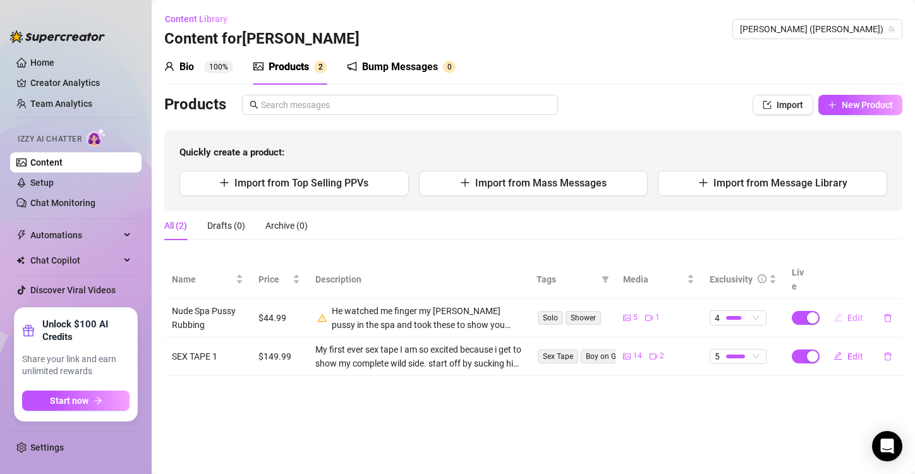
click at [836, 313] on icon "edit" at bounding box center [838, 317] width 8 height 8
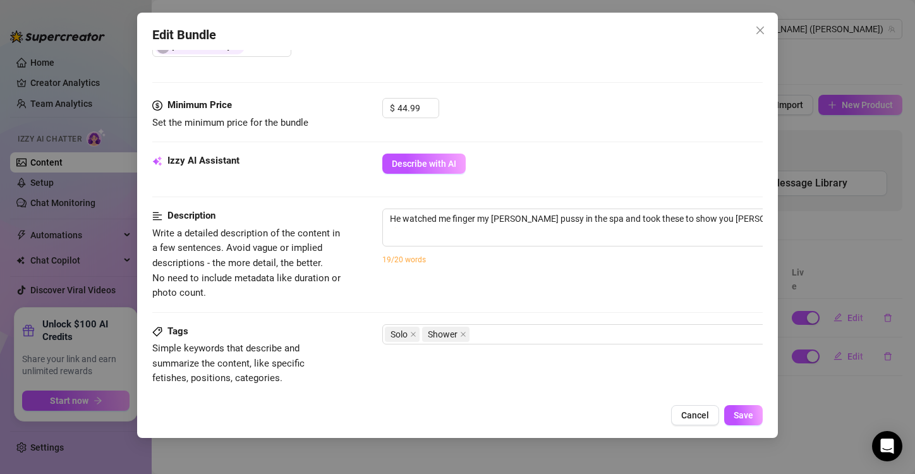
scroll to position [522, 0]
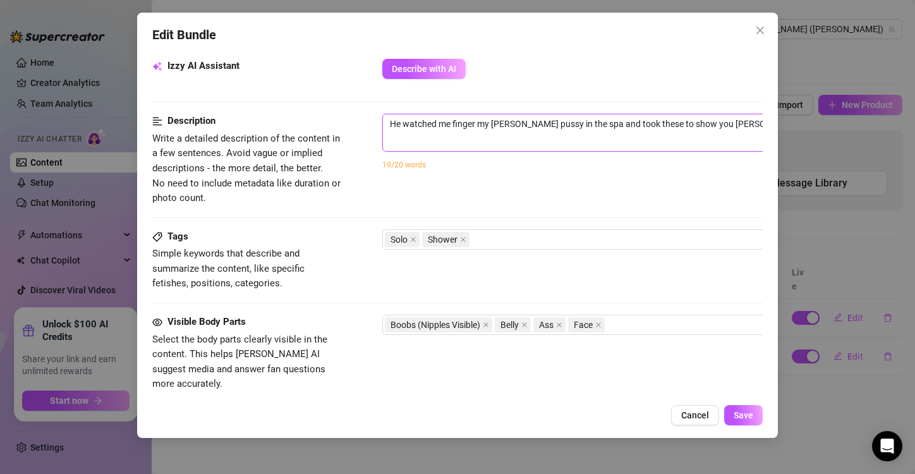
click at [742, 121] on textarea "He watched me finger my [PERSON_NAME] pussy in the spa and took these to show y…" at bounding box center [603, 123] width 441 height 19
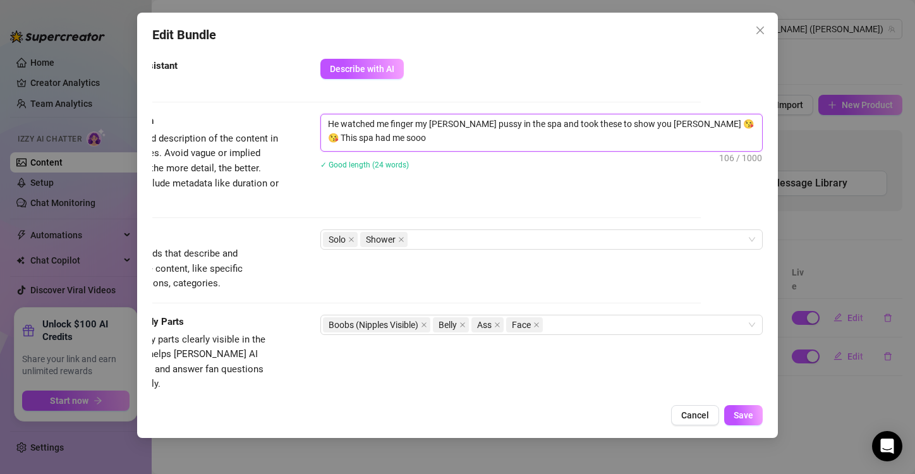
scroll to position [0, 0]
click at [750, 415] on span "Save" at bounding box center [744, 415] width 20 height 10
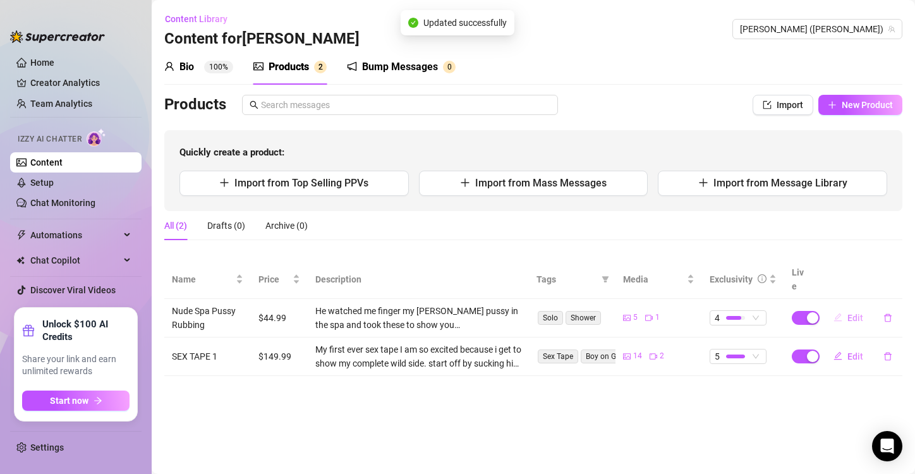
click at [835, 313] on icon "edit" at bounding box center [837, 317] width 9 height 9
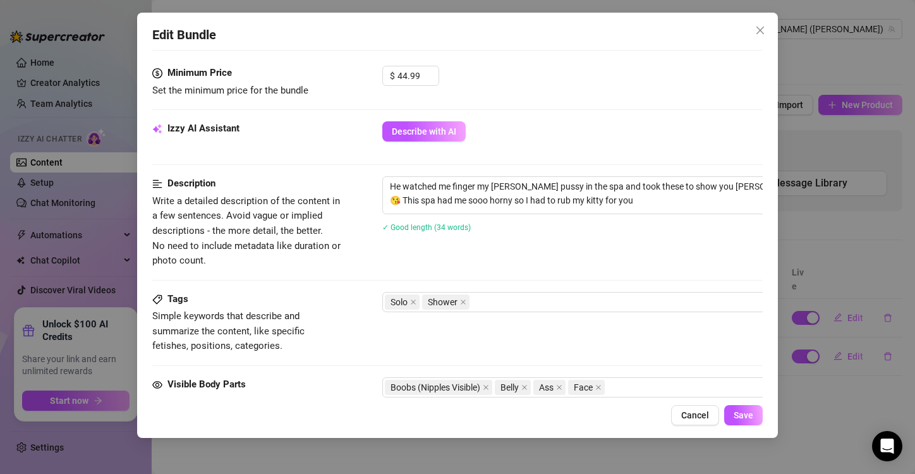
scroll to position [460, 0]
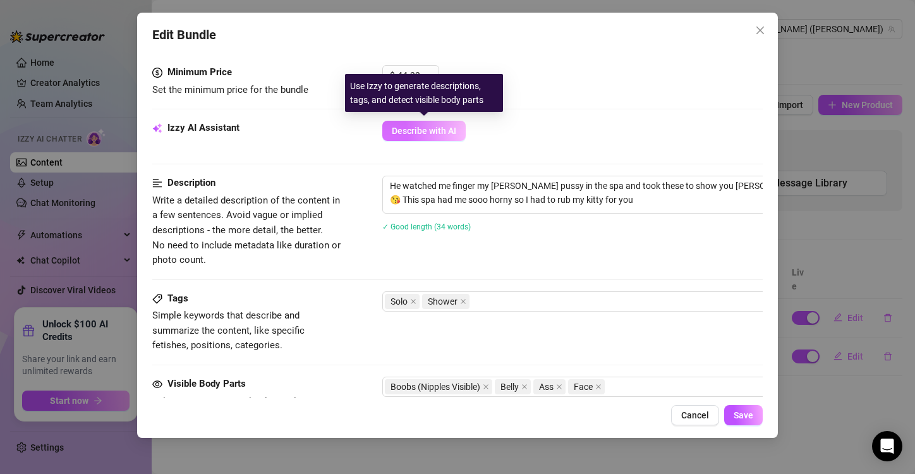
click at [415, 135] on span "Describe with AI" at bounding box center [424, 131] width 64 height 10
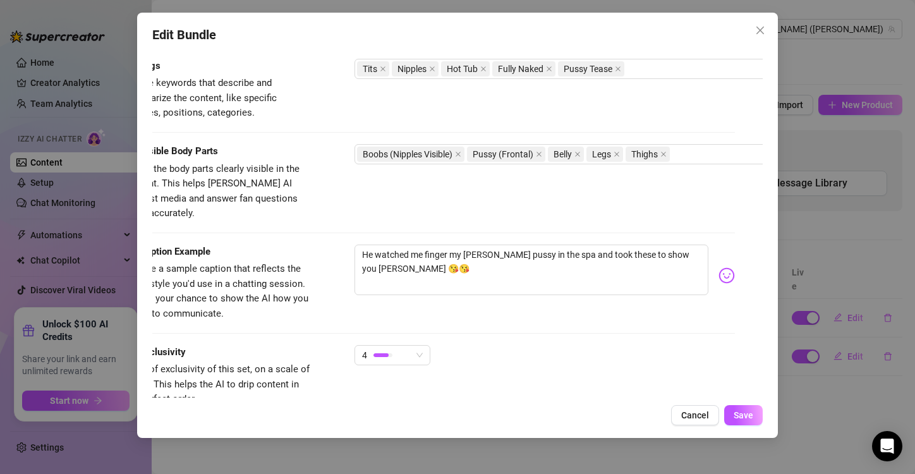
scroll to position [789, 28]
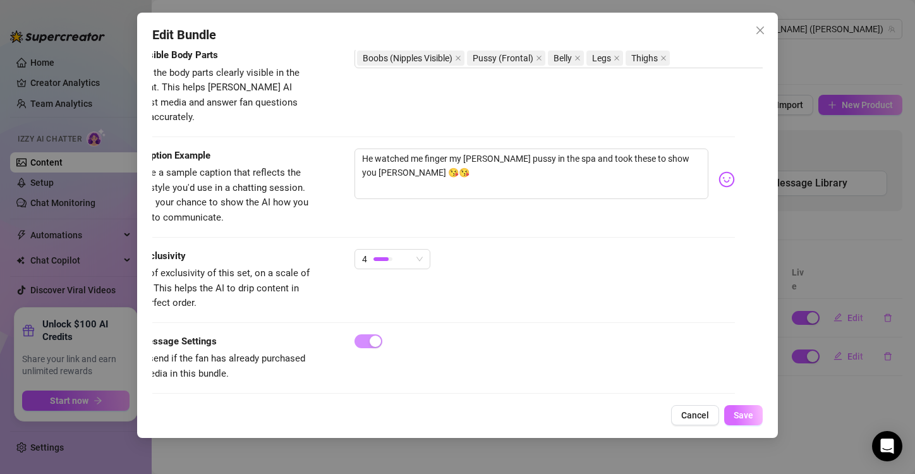
click at [744, 412] on span "Save" at bounding box center [744, 415] width 20 height 10
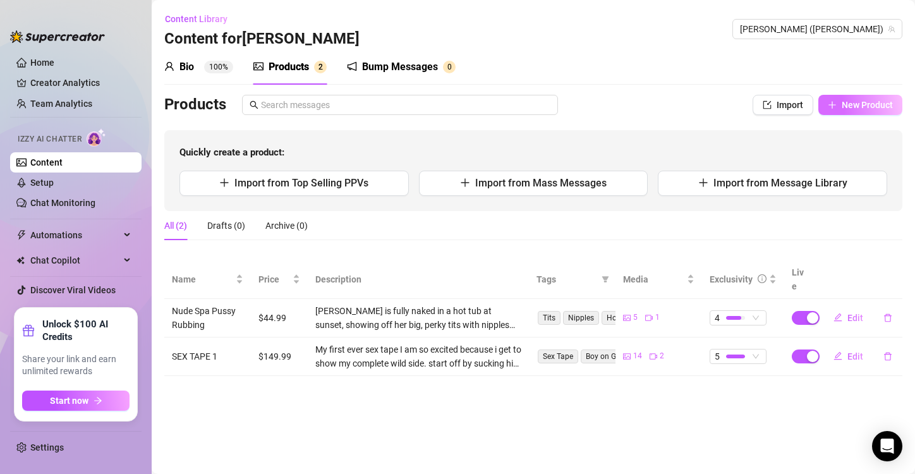
click at [869, 107] on span "New Product" at bounding box center [867, 105] width 51 height 10
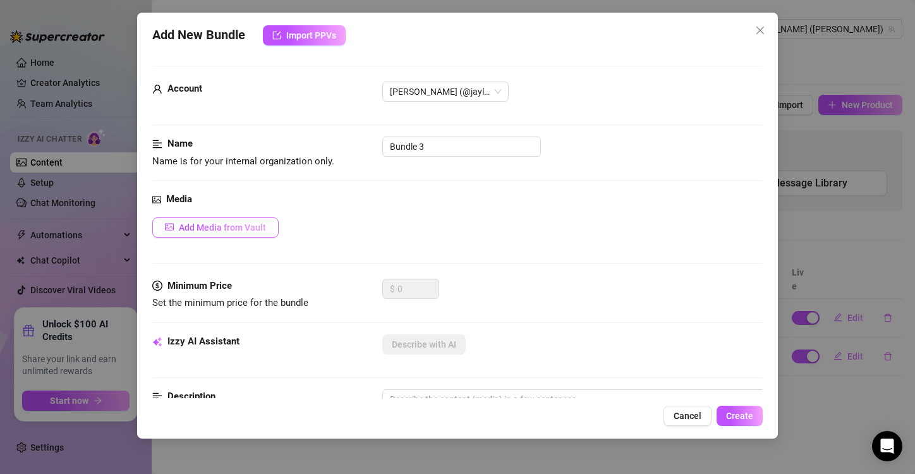
click at [237, 230] on span "Add Media from Vault" at bounding box center [222, 227] width 87 height 10
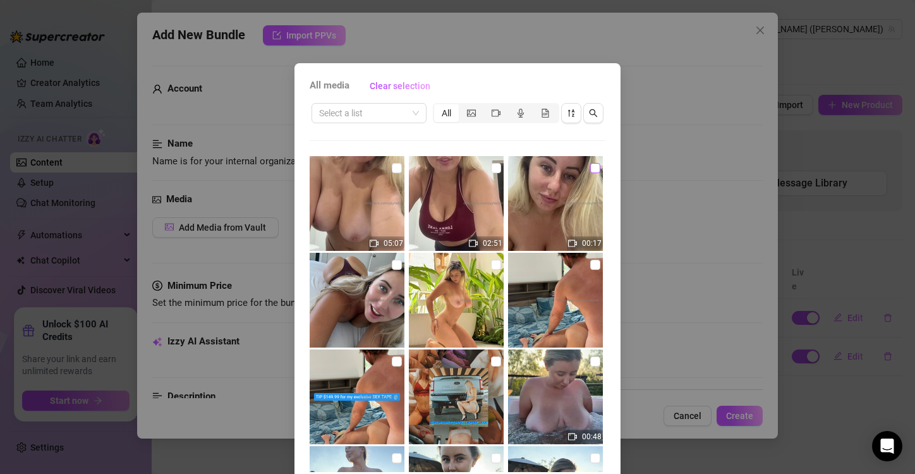
click at [590, 170] on input "checkbox" at bounding box center [595, 168] width 10 height 10
click at [491, 168] on input "checkbox" at bounding box center [496, 168] width 10 height 10
click at [392, 166] on input "checkbox" at bounding box center [397, 168] width 10 height 10
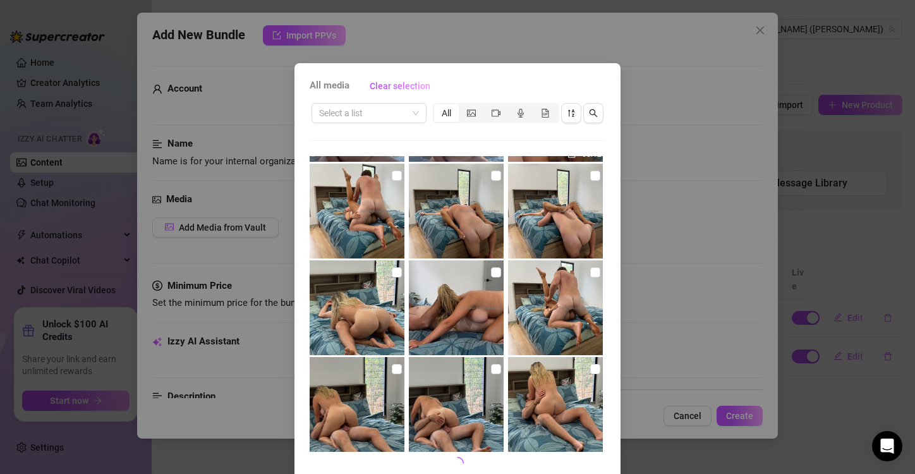
scroll to position [53, 0]
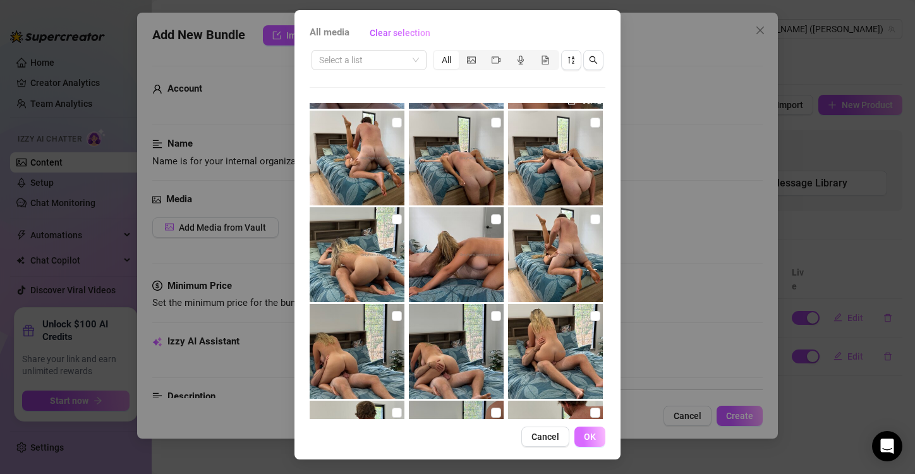
click at [588, 442] on button "OK" at bounding box center [589, 436] width 31 height 20
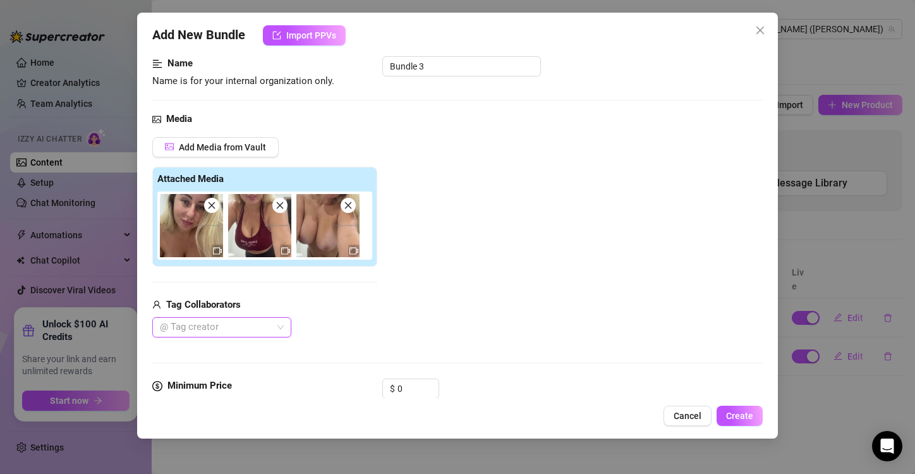
scroll to position [79, 0]
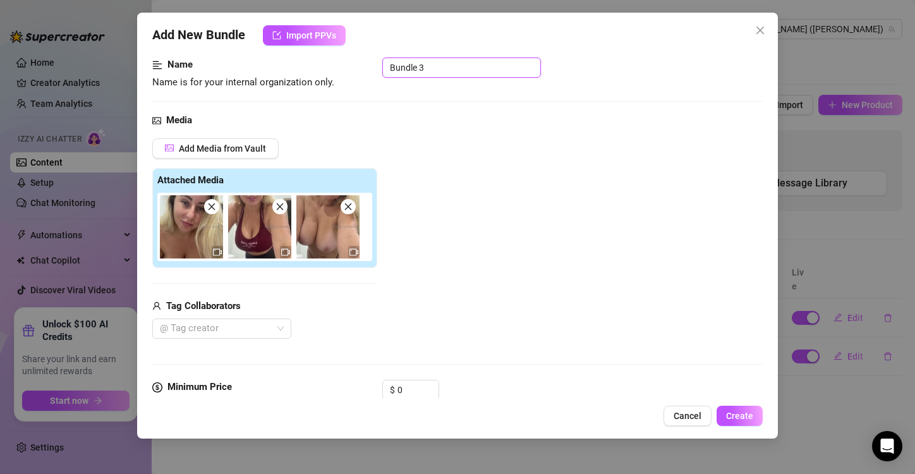
click at [425, 71] on input "Bundle 3" at bounding box center [461, 67] width 159 height 20
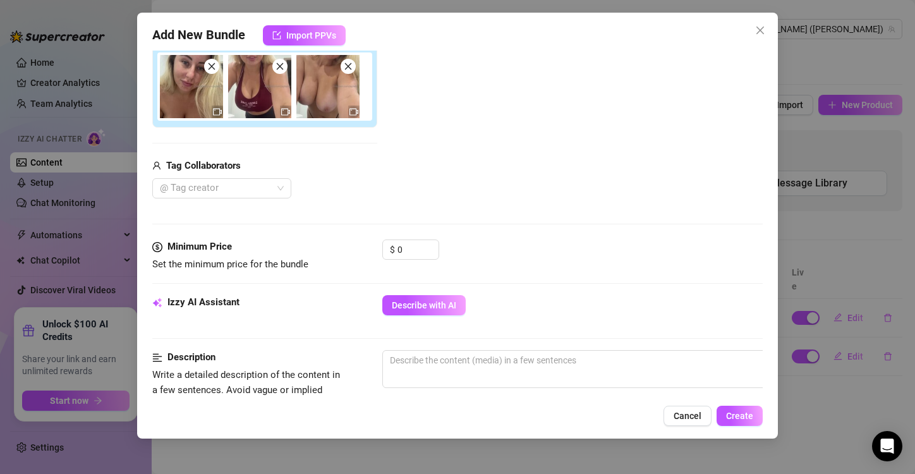
scroll to position [211, 0]
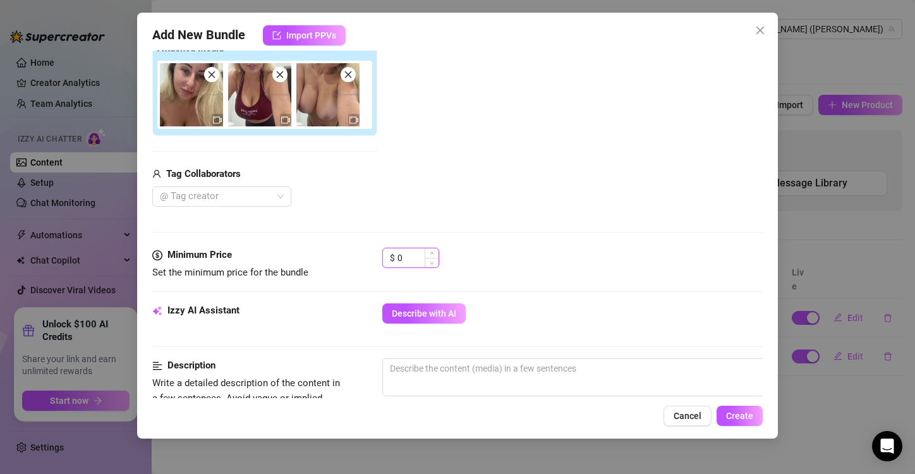
click at [399, 255] on input "0" at bounding box center [417, 257] width 41 height 19
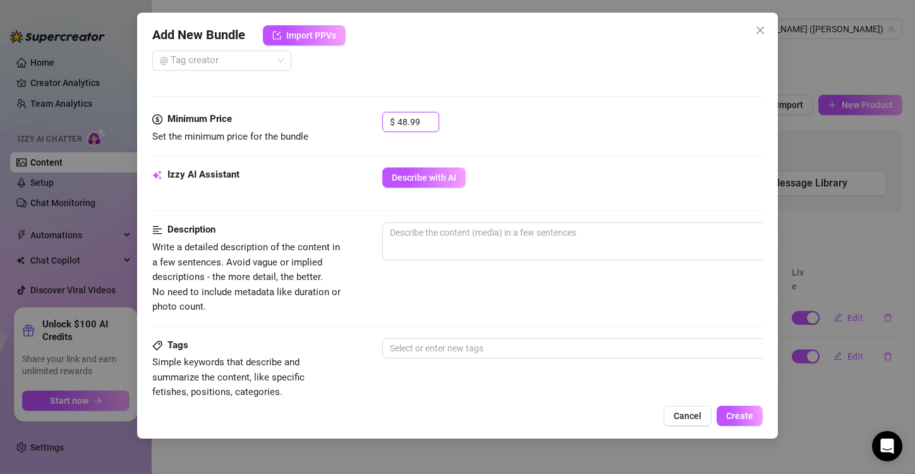
scroll to position [352, 0]
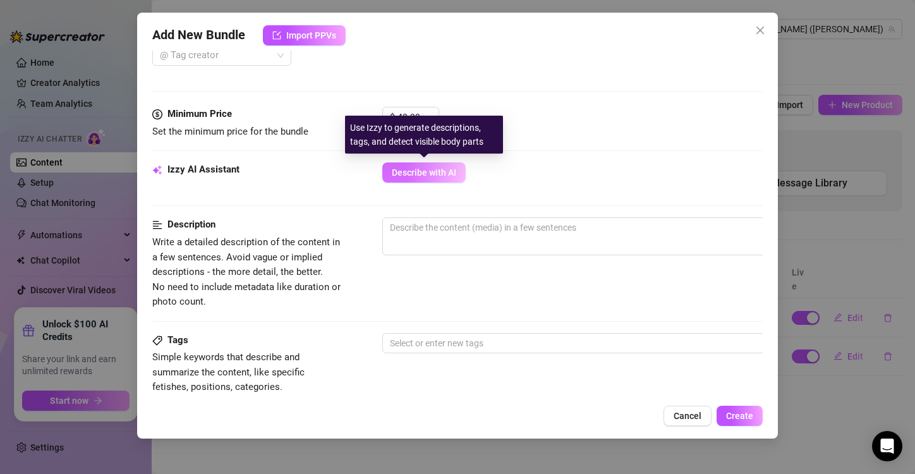
click at [433, 179] on button "Describe with AI" at bounding box center [423, 172] width 83 height 20
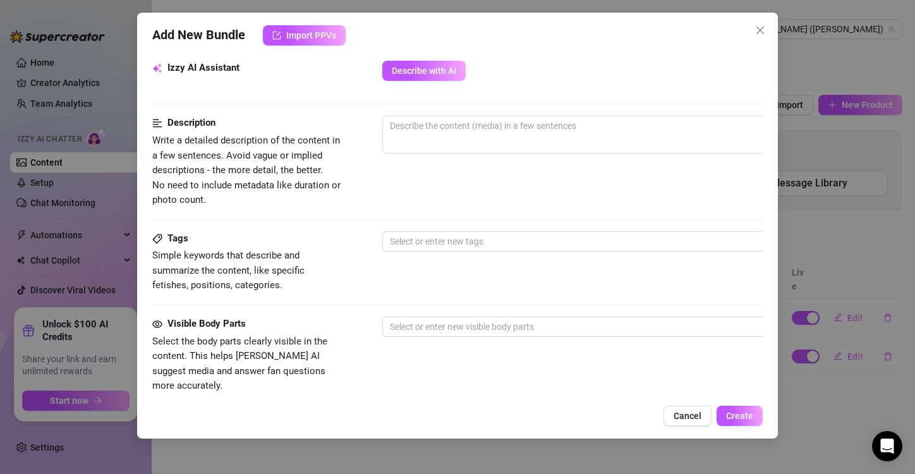
scroll to position [452, 0]
click at [402, 239] on div at bounding box center [597, 243] width 424 height 18
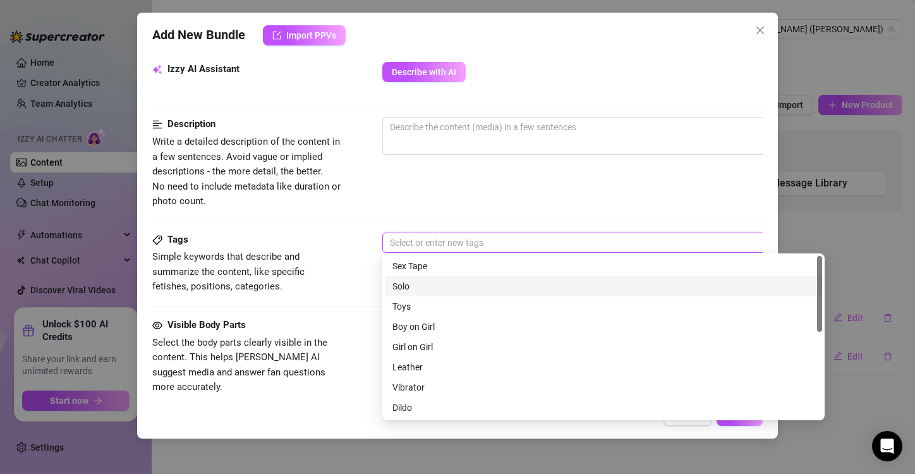
click at [413, 286] on div "Solo" at bounding box center [603, 286] width 422 height 14
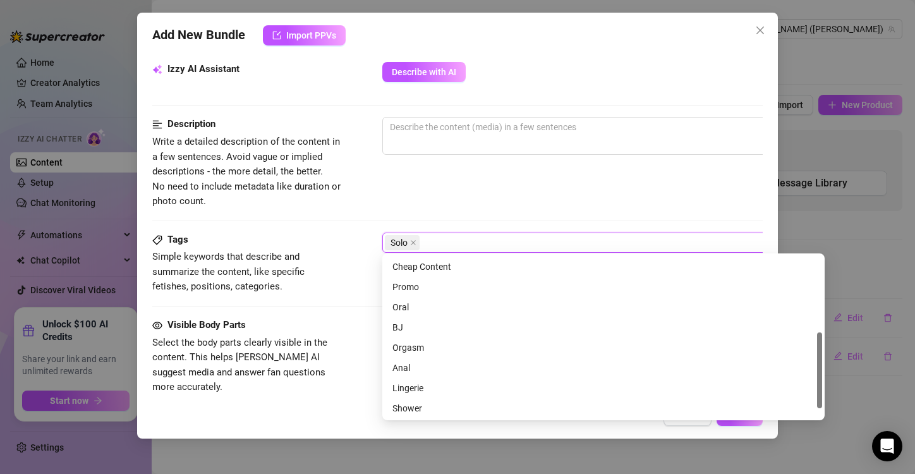
scroll to position [162, 0]
click at [414, 342] on div "Orgasm" at bounding box center [603, 347] width 422 height 14
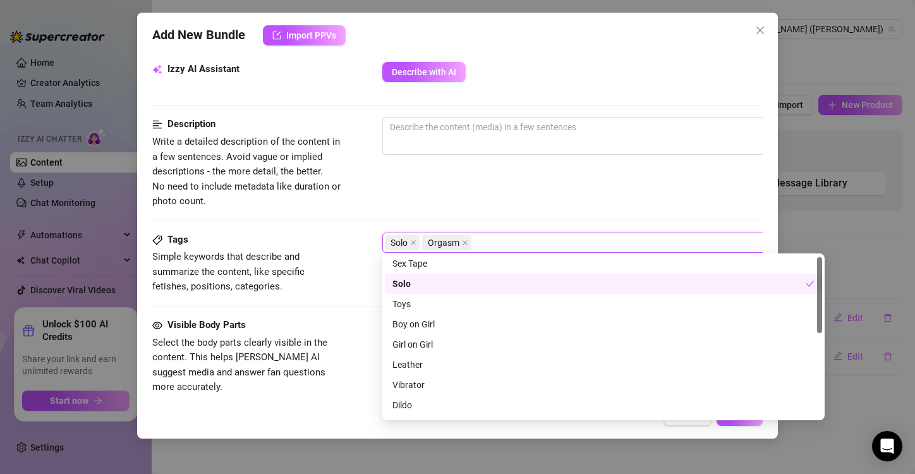
scroll to position [0, 0]
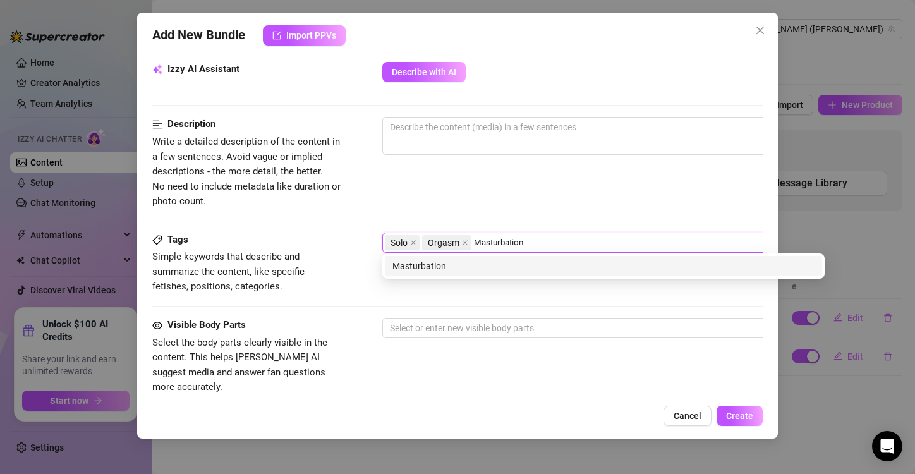
click at [425, 263] on div "Masturbation" at bounding box center [603, 266] width 422 height 14
click at [439, 265] on div "Fingering" at bounding box center [603, 266] width 422 height 14
click at [426, 264] on div "Pussy Play" at bounding box center [603, 266] width 422 height 14
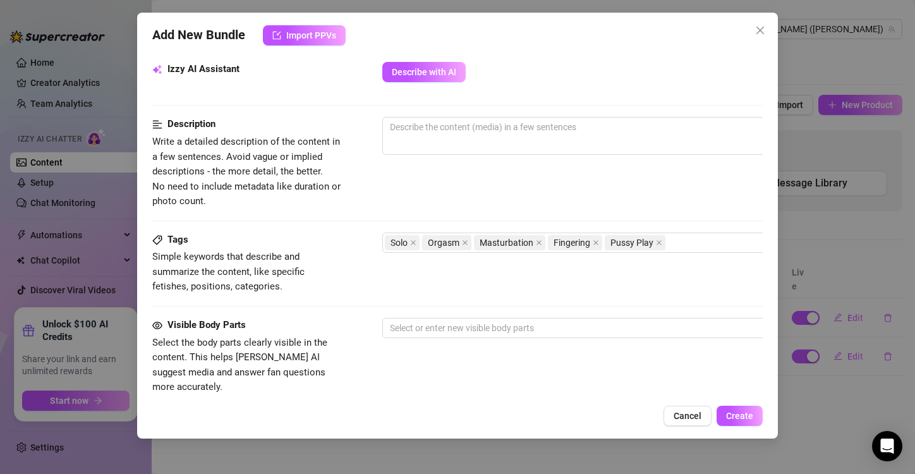
click at [437, 195] on div "Description Write a detailed description of the content in a few sentences. Avo…" at bounding box center [457, 163] width 610 height 92
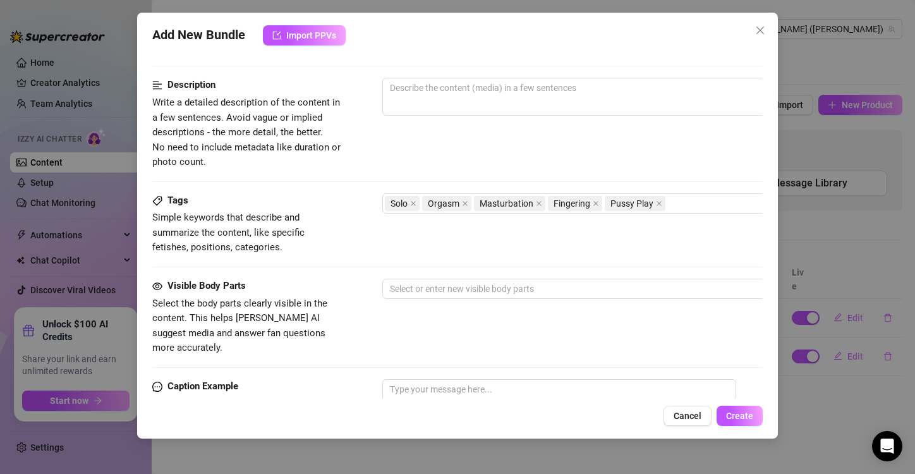
scroll to position [497, 0]
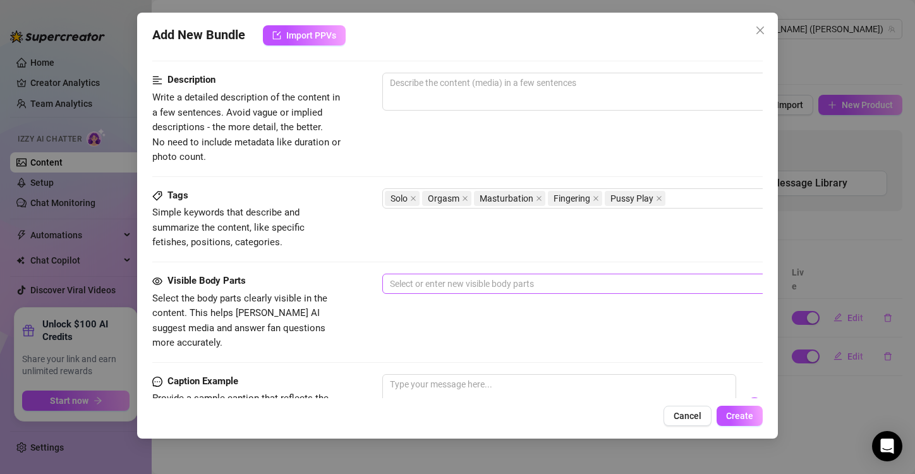
click at [439, 287] on div at bounding box center [597, 284] width 424 height 18
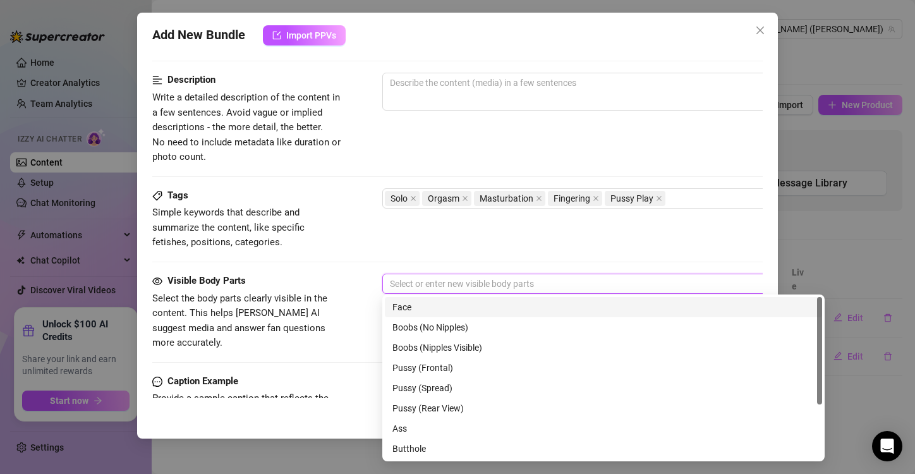
click at [416, 303] on div "Face" at bounding box center [603, 307] width 422 height 14
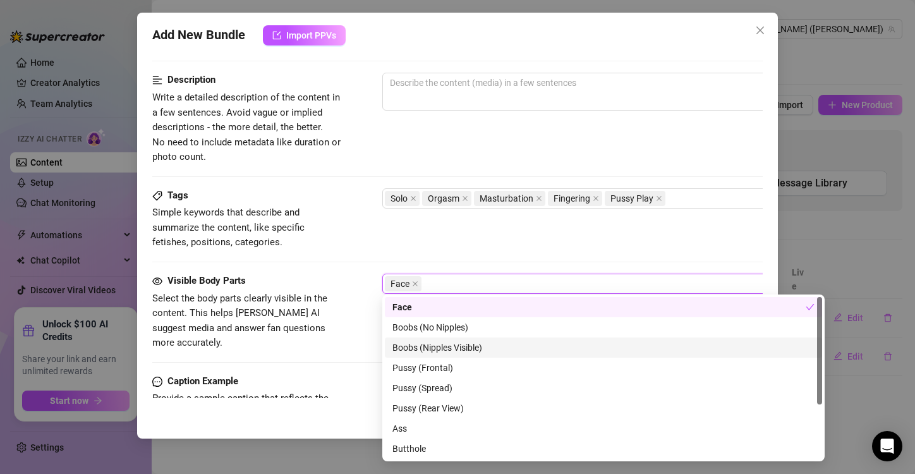
click at [447, 346] on div "Boobs (Nipples Visible)" at bounding box center [603, 348] width 422 height 14
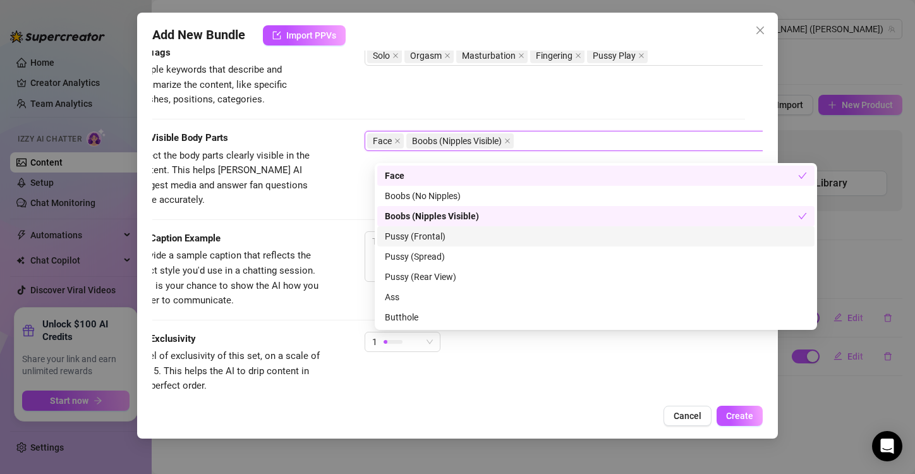
scroll to position [627, 7]
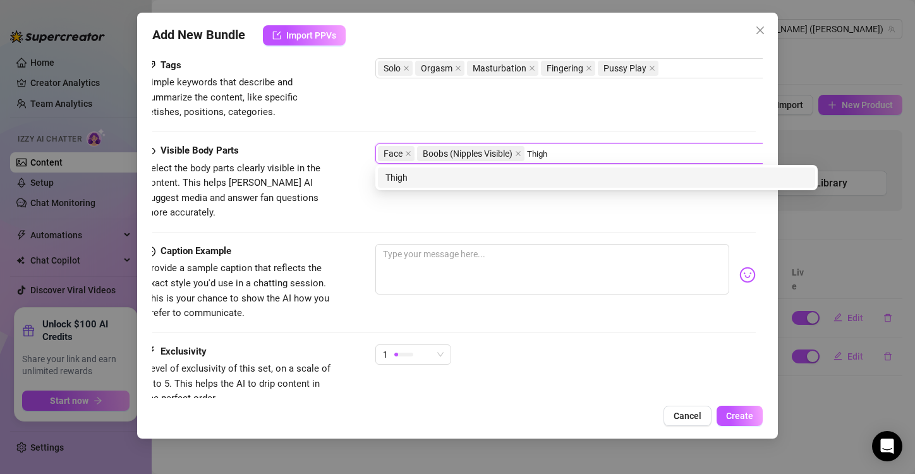
click at [403, 185] on div "Thigh" at bounding box center [596, 177] width 437 height 20
click at [399, 180] on div "Legs" at bounding box center [596, 178] width 422 height 14
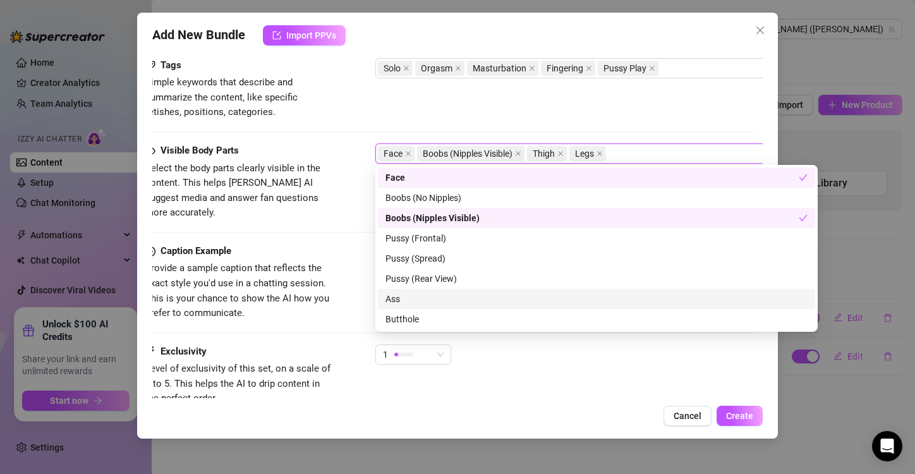
click at [399, 296] on div "Ass" at bounding box center [596, 299] width 422 height 14
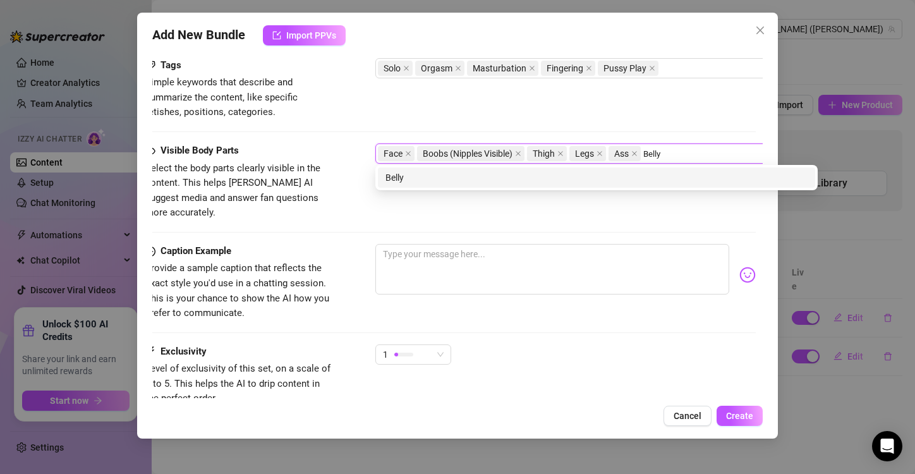
click at [480, 169] on div "Belly" at bounding box center [596, 177] width 437 height 20
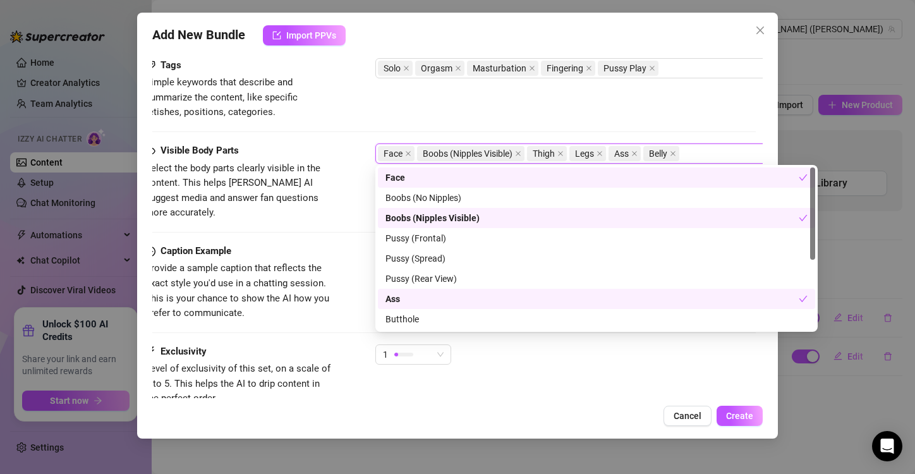
click at [312, 106] on span "Simple keywords that describe and summarize the content, like specific fetishes…" at bounding box center [240, 97] width 190 height 45
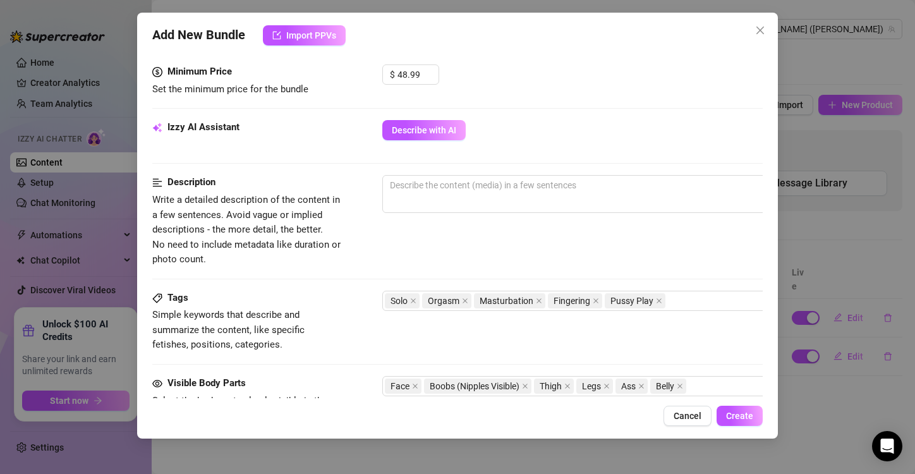
scroll to position [399, 0]
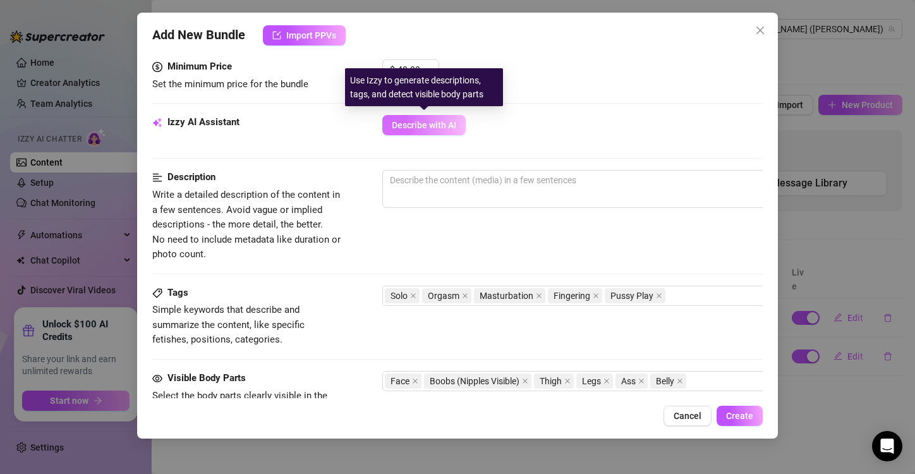
click at [418, 124] on span "Describe with AI" at bounding box center [424, 125] width 64 height 10
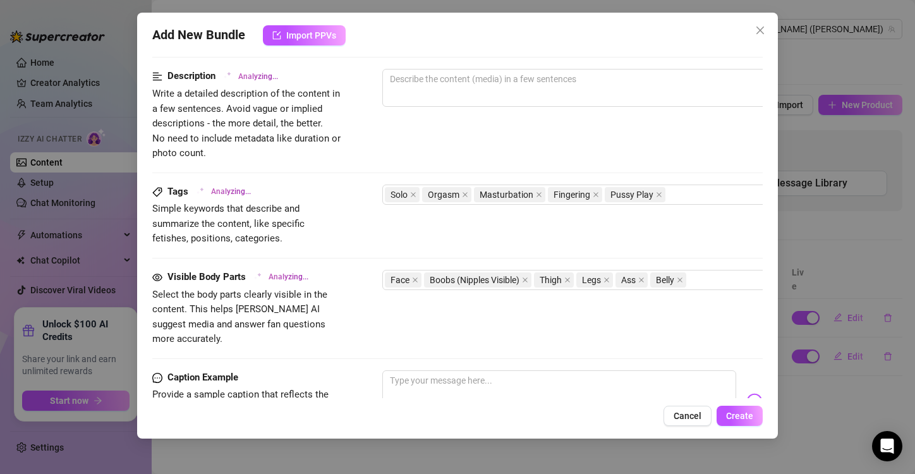
scroll to position [543, 20]
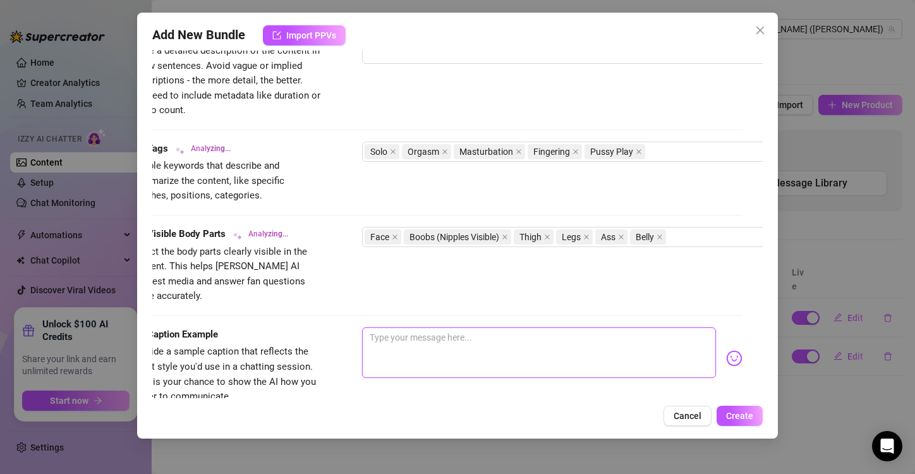
click at [414, 327] on textarea at bounding box center [539, 352] width 354 height 51
paste textarea "It’s been a longgggg time since I’ve fingered my little wet pussy for you.. wat…"
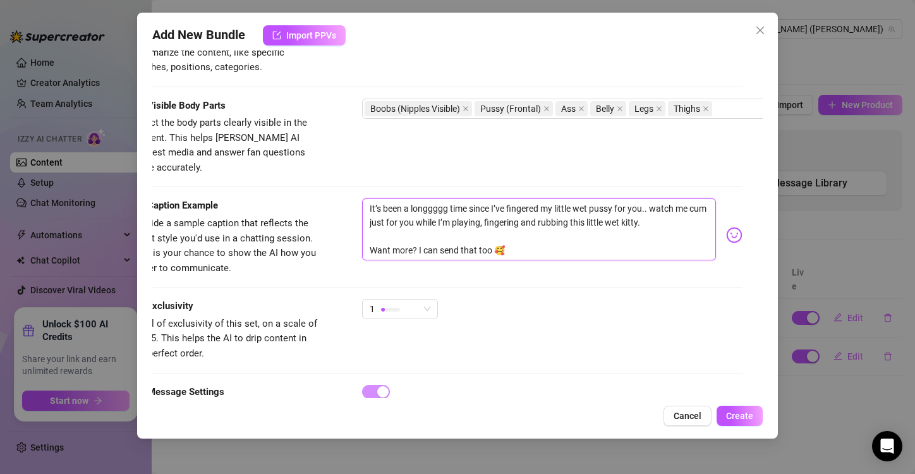
scroll to position [676, 0]
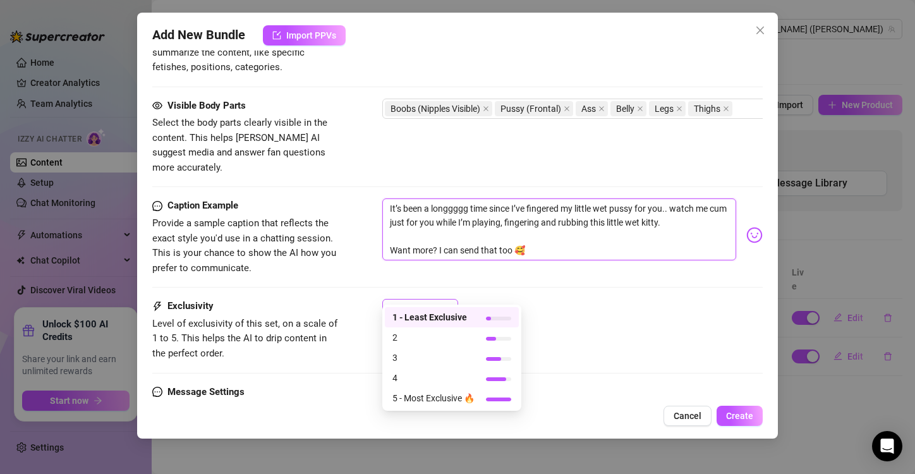
click at [449, 299] on span "1" at bounding box center [420, 308] width 61 height 19
click at [417, 389] on div "5 - Most Exclusive 🔥" at bounding box center [452, 398] width 134 height 20
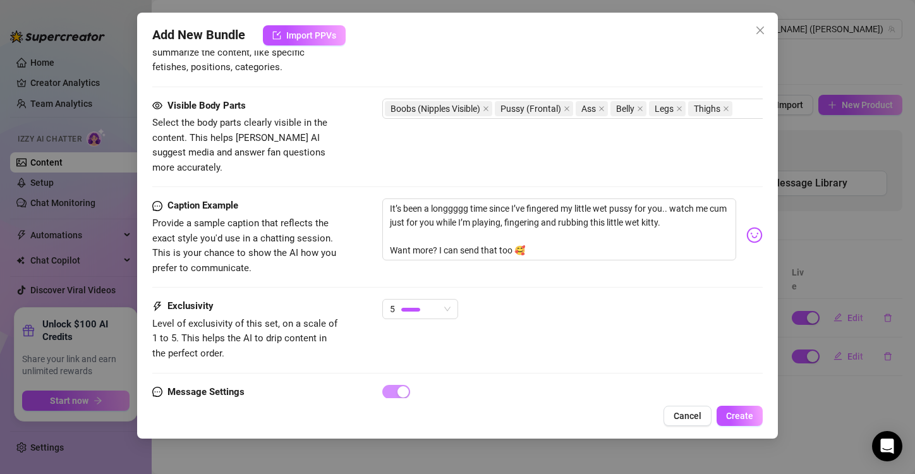
click at [548, 316] on div "Exclusivity Level of exclusivity of this set, on a scale of 1 to 5. This helps …" at bounding box center [457, 330] width 610 height 62
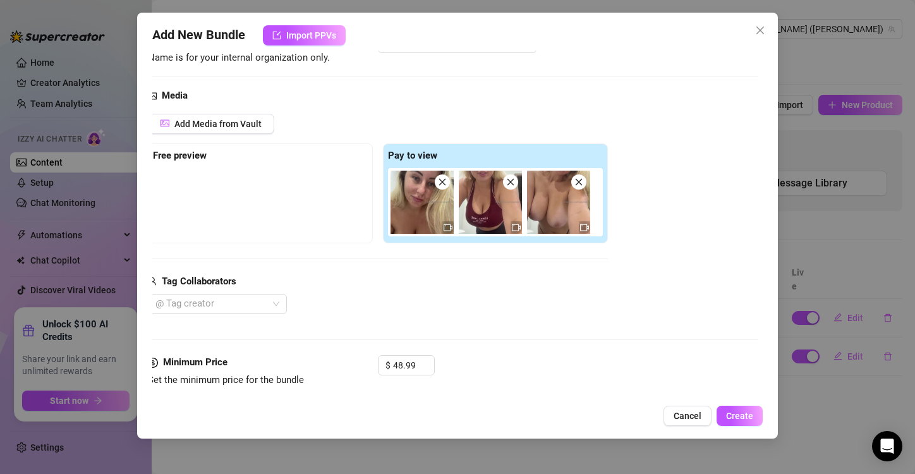
scroll to position [79, 0]
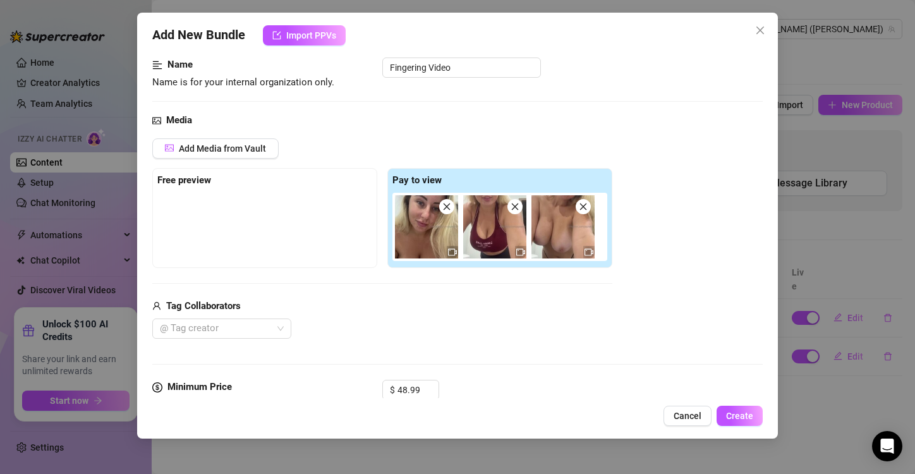
click at [182, 181] on strong "Free preview" at bounding box center [184, 179] width 54 height 11
click at [361, 171] on div "Free preview" at bounding box center [264, 218] width 225 height 100
click at [445, 205] on icon "close" at bounding box center [447, 206] width 7 height 7
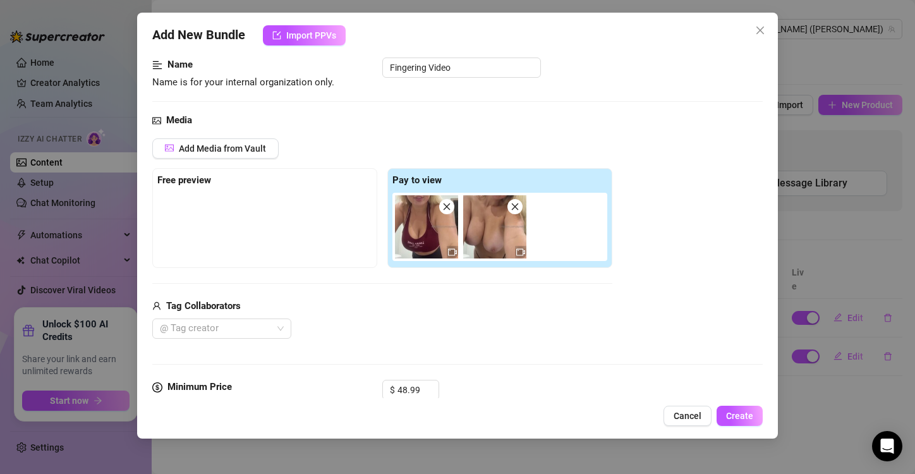
click at [258, 202] on div at bounding box center [264, 224] width 215 height 63
click at [204, 151] on span "Add Media from Vault" at bounding box center [222, 148] width 87 height 10
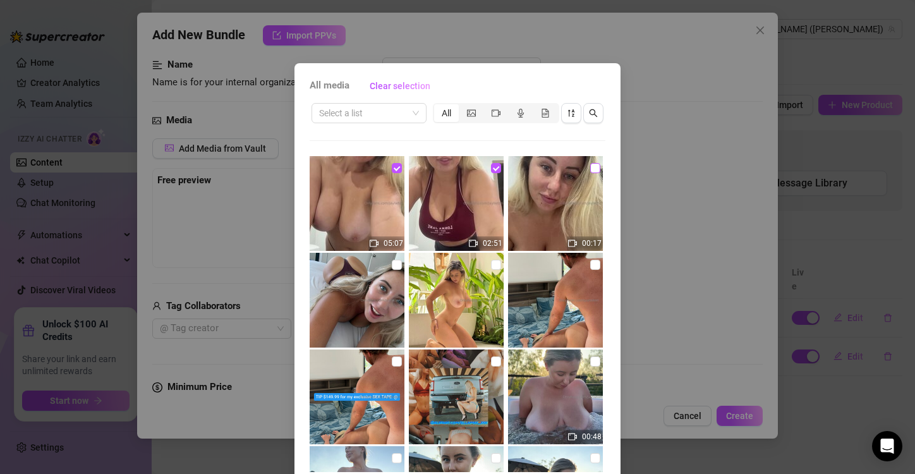
click at [590, 169] on input "checkbox" at bounding box center [595, 168] width 10 height 10
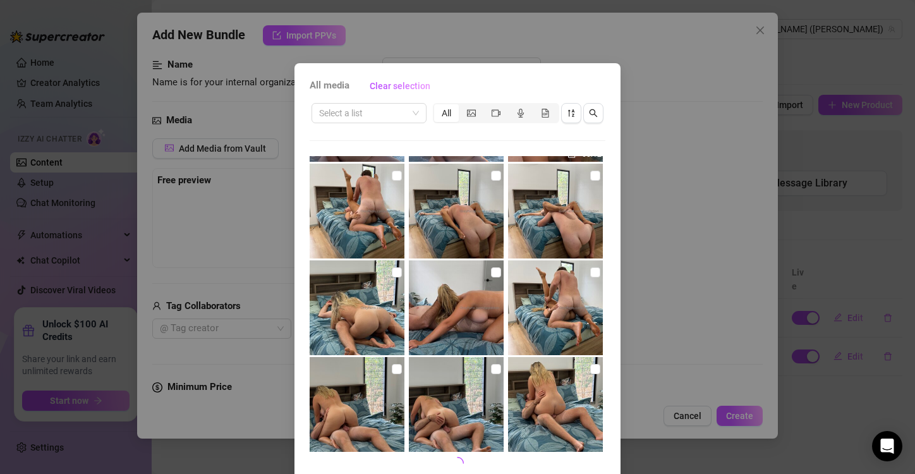
scroll to position [53, 0]
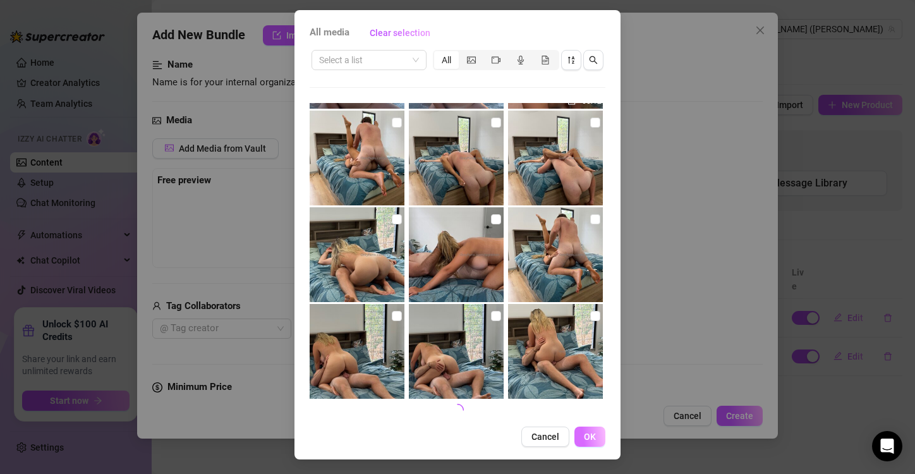
click at [586, 440] on span "OK" at bounding box center [590, 437] width 12 height 10
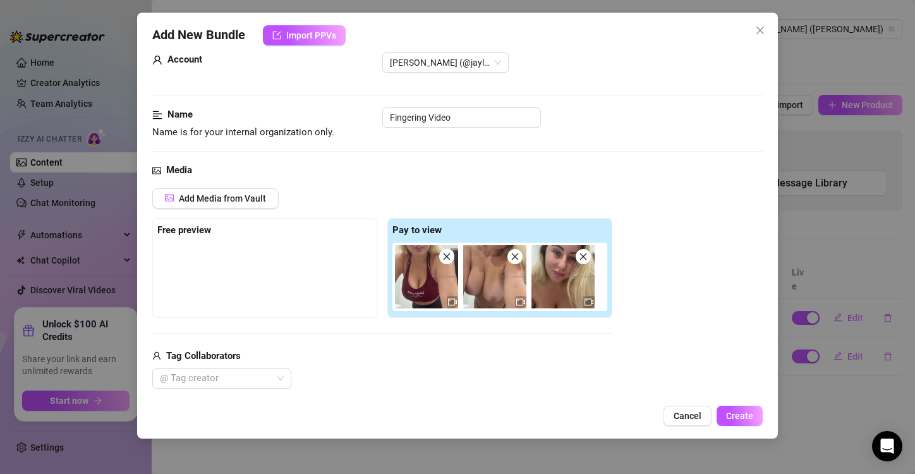
scroll to position [28, 0]
drag, startPoint x: 202, startPoint y: 265, endPoint x: 301, endPoint y: 265, distance: 99.8
click at [301, 265] on div at bounding box center [264, 275] width 215 height 63
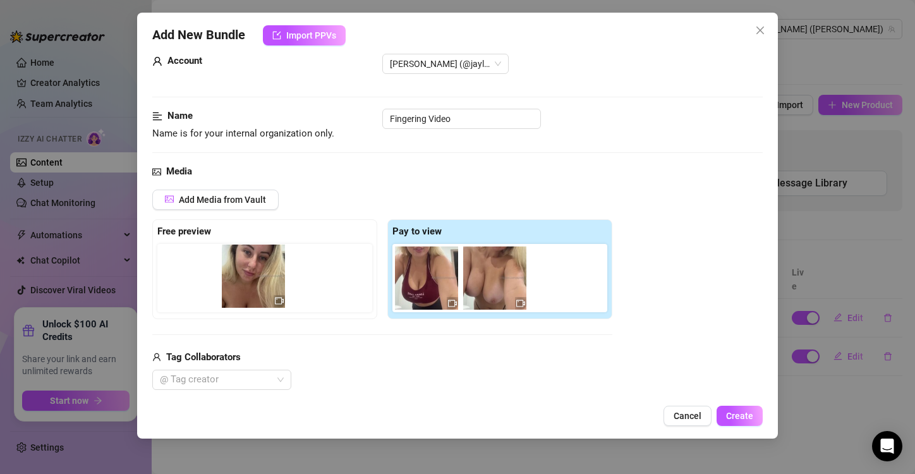
drag, startPoint x: 561, startPoint y: 282, endPoint x: 247, endPoint y: 281, distance: 314.0
click at [247, 281] on div "Free preview Pay to view" at bounding box center [382, 269] width 460 height 100
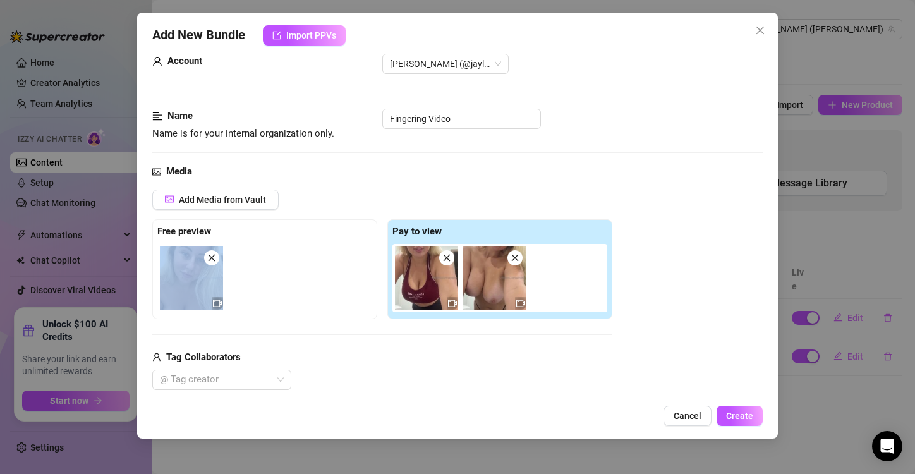
click at [189, 282] on img at bounding box center [191, 277] width 63 height 63
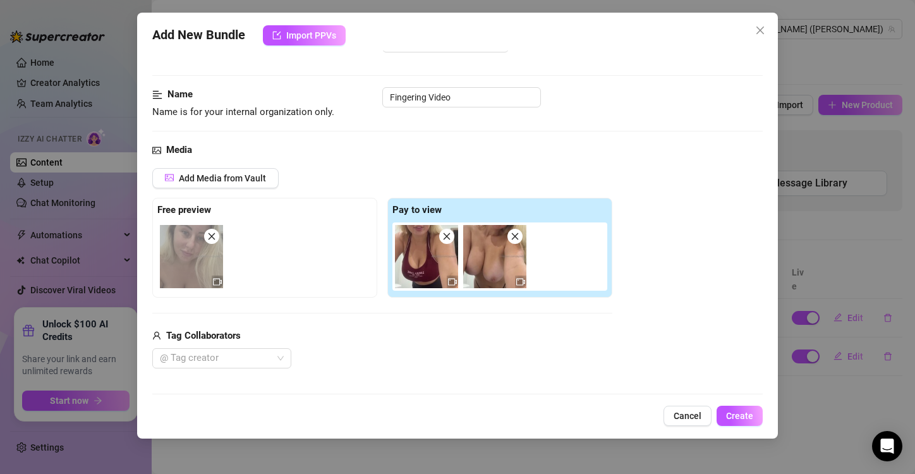
scroll to position [0, 0]
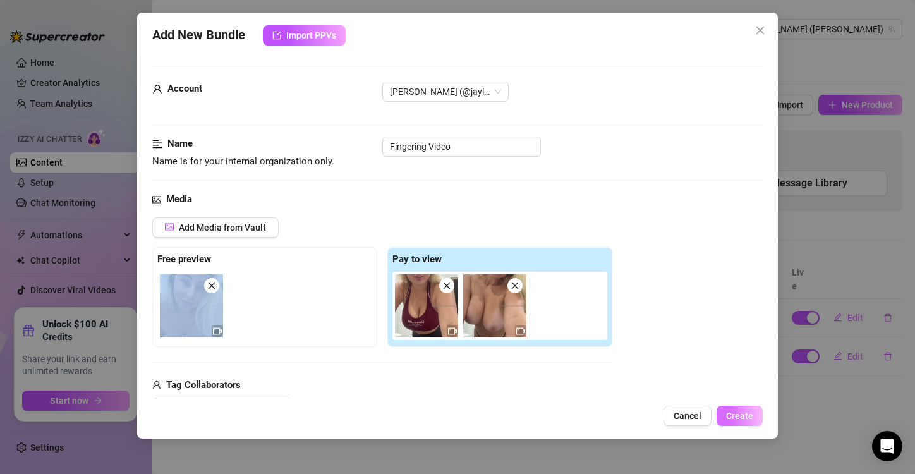
click at [738, 414] on span "Create" at bounding box center [739, 416] width 27 height 10
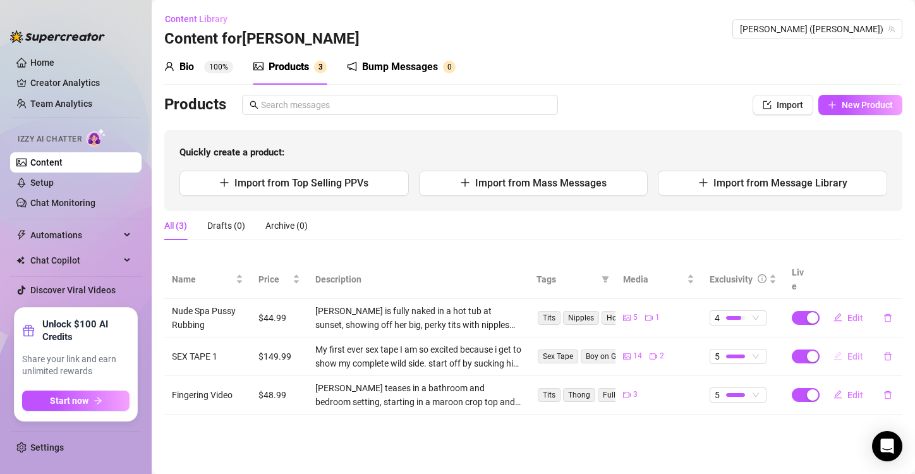
click at [837, 351] on icon "edit" at bounding box center [837, 355] width 9 height 9
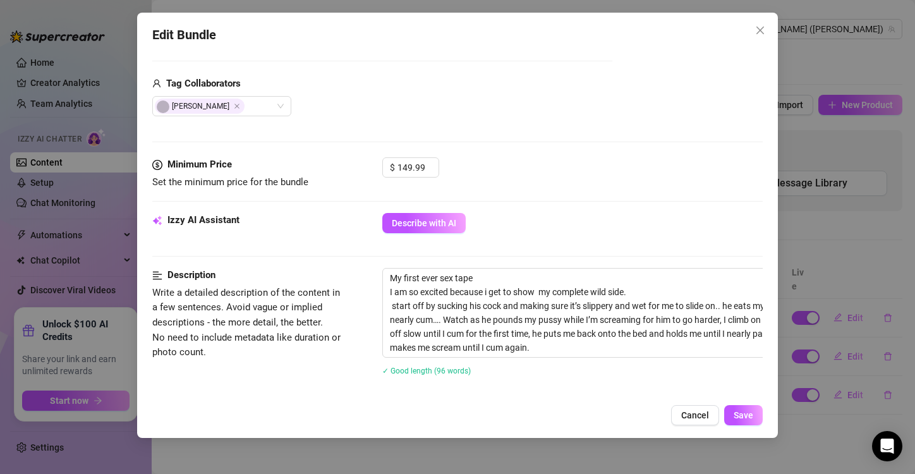
scroll to position [445, 0]
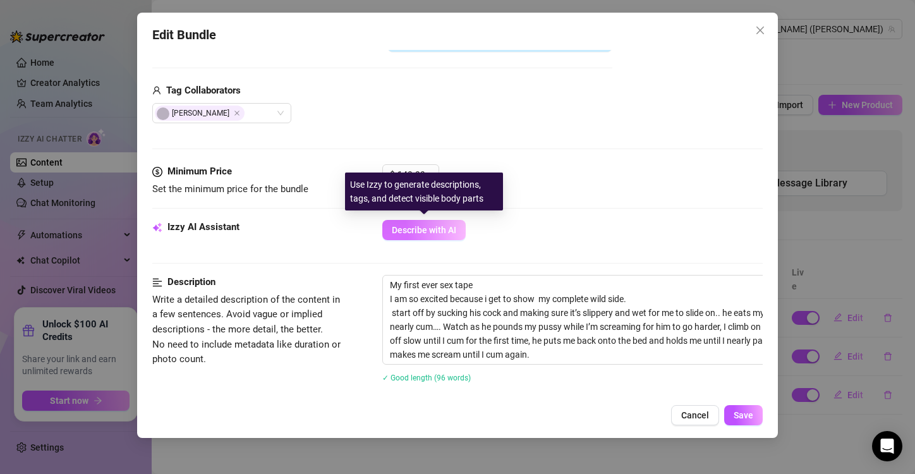
click at [426, 230] on span "Describe with AI" at bounding box center [424, 230] width 64 height 10
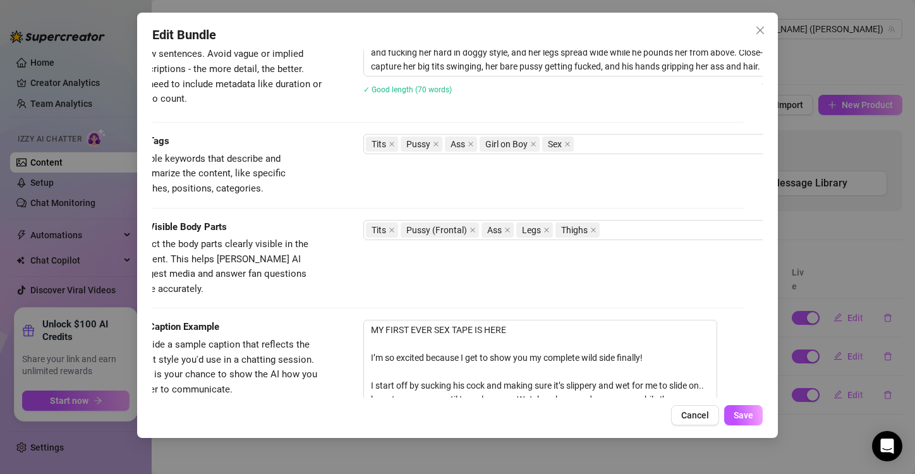
scroll to position [706, 0]
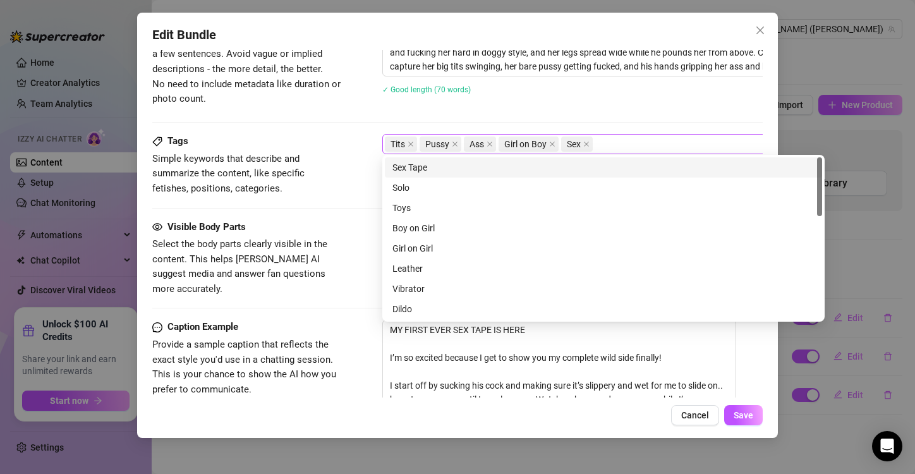
click at [622, 142] on div "Tits Pussy Ass Girl on Boy Sex" at bounding box center [597, 144] width 424 height 18
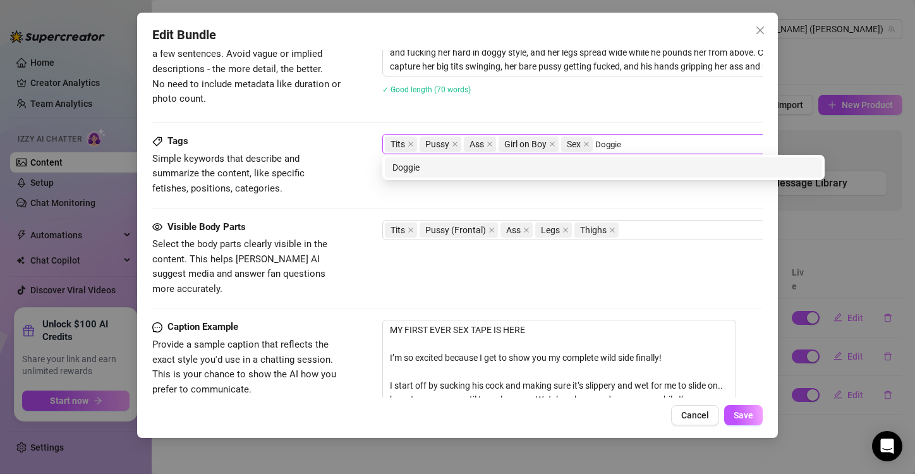
click at [464, 169] on div "Doggie" at bounding box center [603, 167] width 422 height 14
click at [416, 169] on div "Cowgirl" at bounding box center [603, 167] width 422 height 14
click at [409, 160] on div "Pussy Eating" at bounding box center [603, 167] width 422 height 14
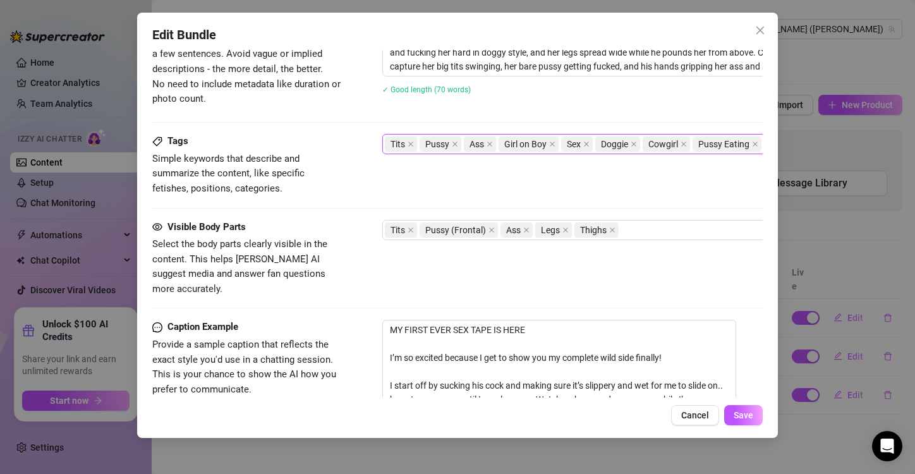
drag, startPoint x: 719, startPoint y: 144, endPoint x: 586, endPoint y: 167, distance: 134.6
click at [586, 167] on div "Tags Simple keywords that describe and summarize the content, like specific fet…" at bounding box center [457, 165] width 610 height 62
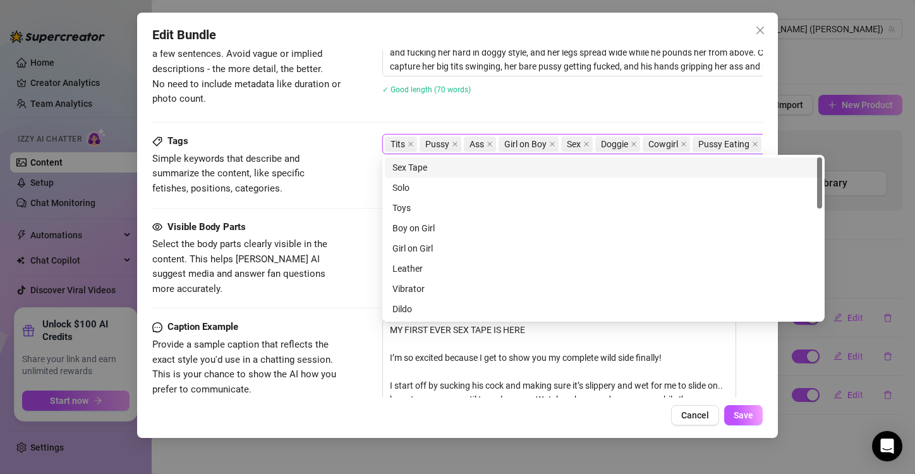
click at [417, 141] on div "Tits" at bounding box center [402, 144] width 35 height 18
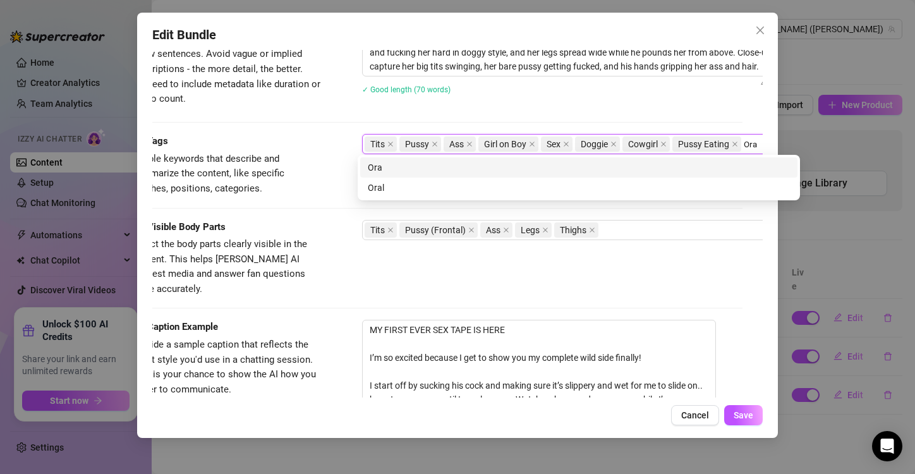
scroll to position [706, 25]
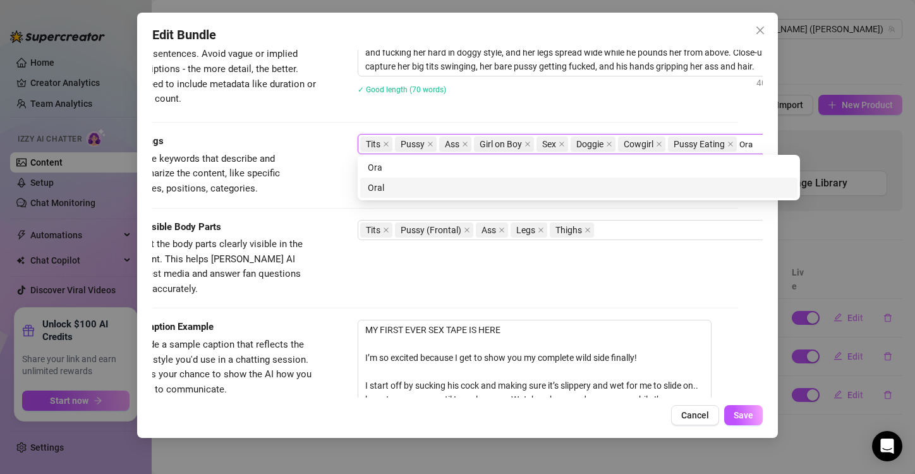
click at [384, 187] on div "Oral" at bounding box center [579, 188] width 422 height 14
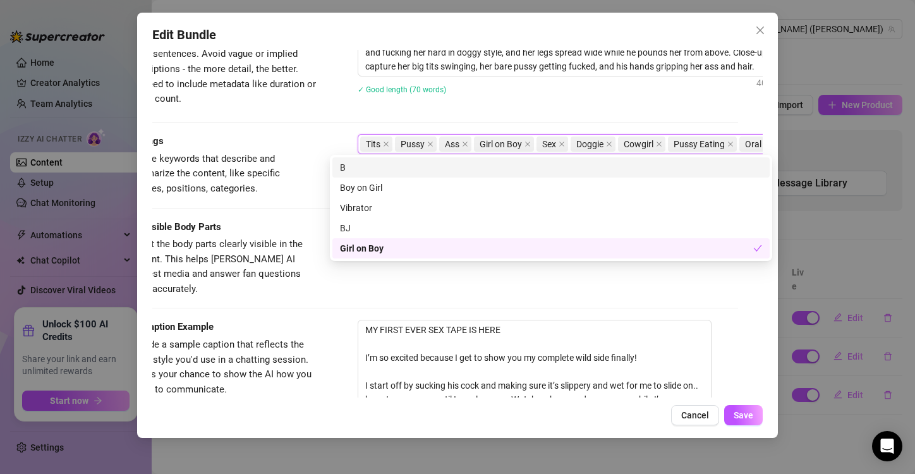
scroll to position [706, 52]
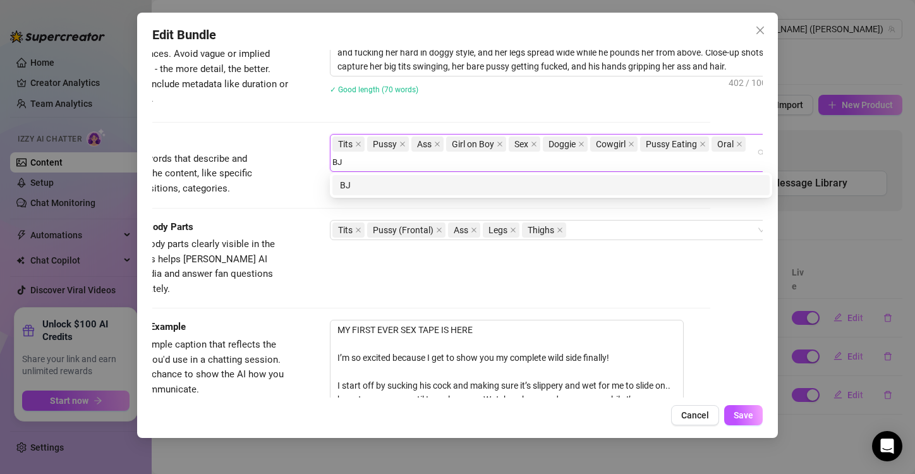
click at [371, 186] on div "BJ" at bounding box center [551, 185] width 422 height 14
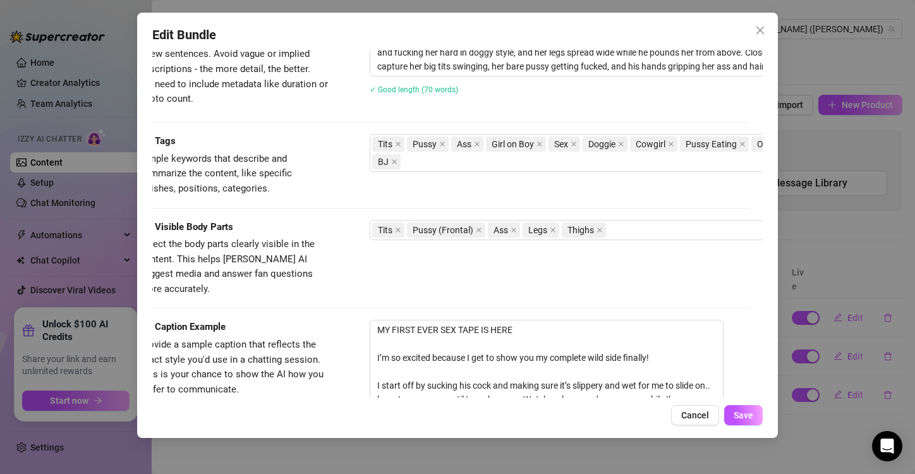
scroll to position [706, 0]
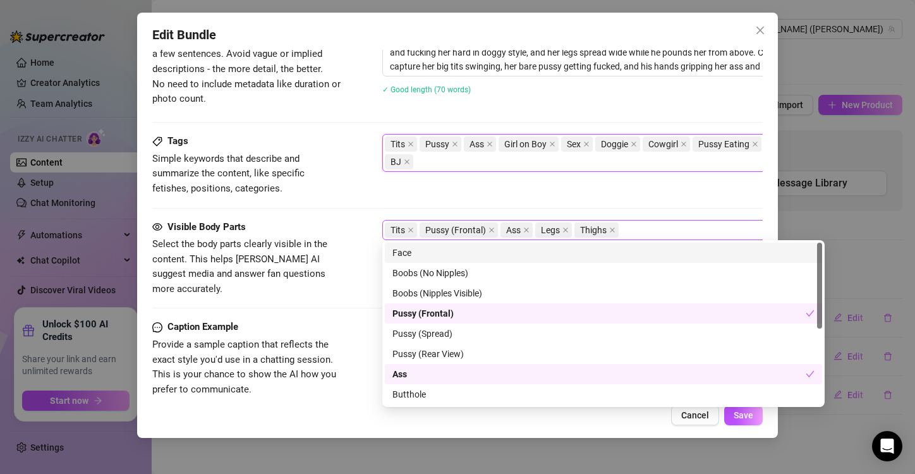
click at [637, 223] on div "Tits Pussy (Frontal) Ass Legs Thighs" at bounding box center [597, 230] width 424 height 18
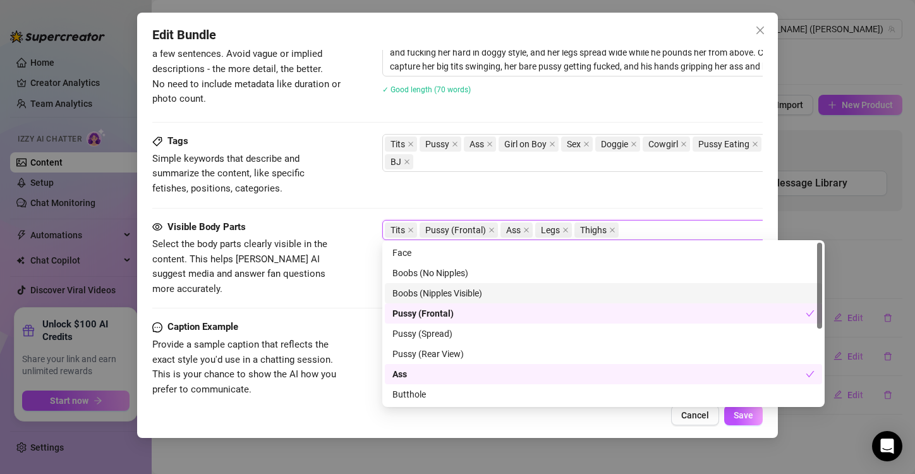
click at [482, 293] on div "Boobs (Nipples Visible)" at bounding box center [603, 293] width 422 height 14
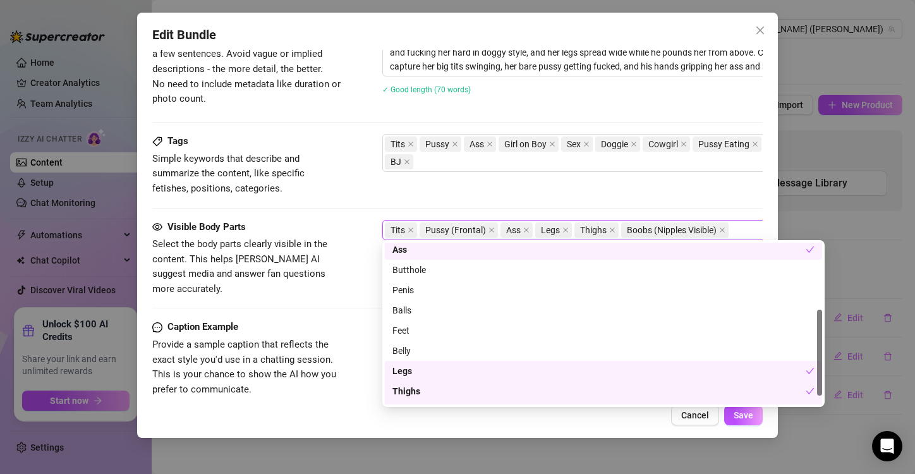
scroll to position [125, 0]
click at [404, 331] on div "Feet" at bounding box center [603, 330] width 422 height 14
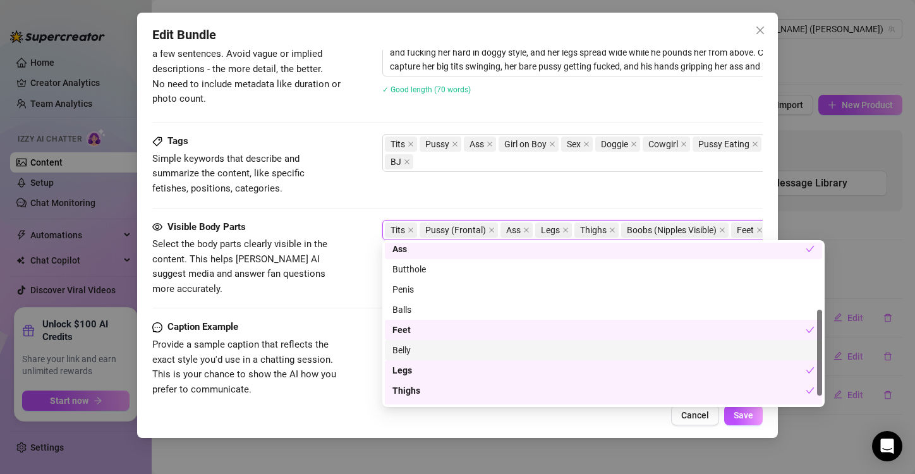
click at [411, 346] on div "Belly" at bounding box center [603, 350] width 422 height 14
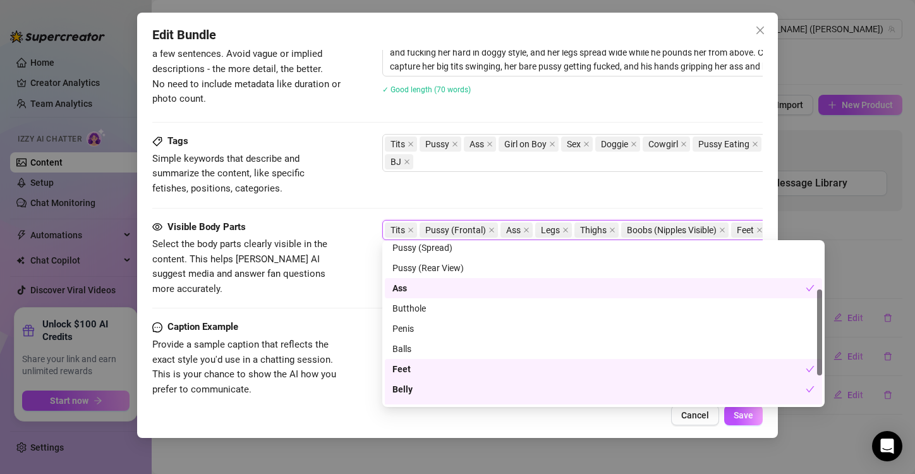
scroll to position [82, 0]
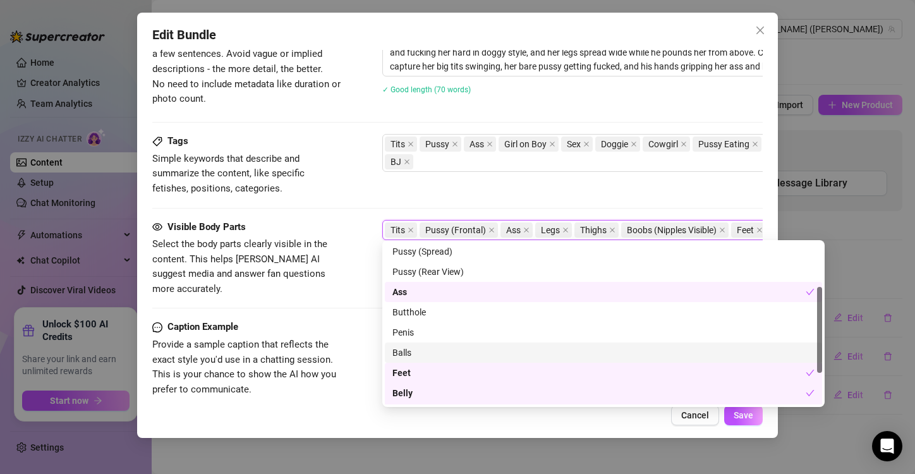
click at [408, 351] on div "Balls" at bounding box center [603, 353] width 422 height 14
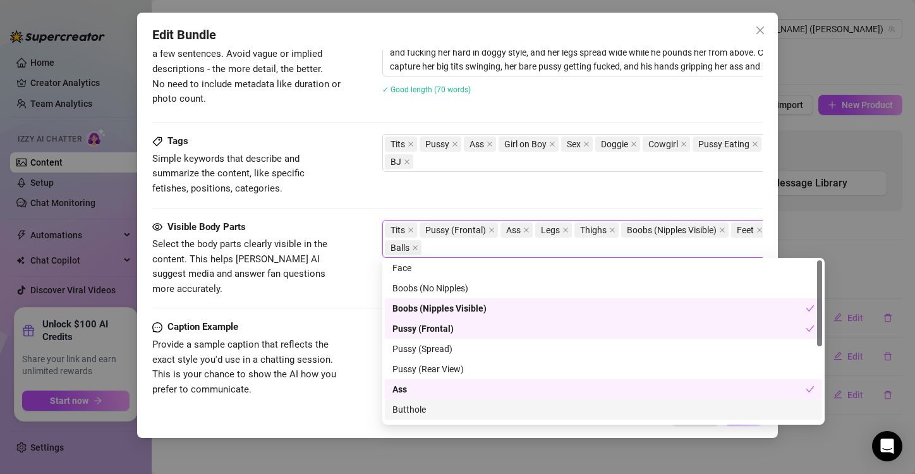
scroll to position [0, 0]
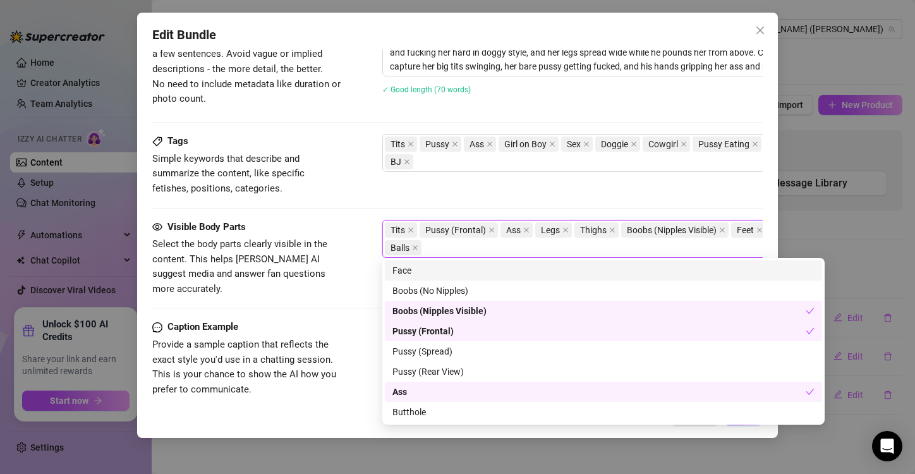
click at [399, 267] on div "Face" at bounding box center [603, 270] width 422 height 14
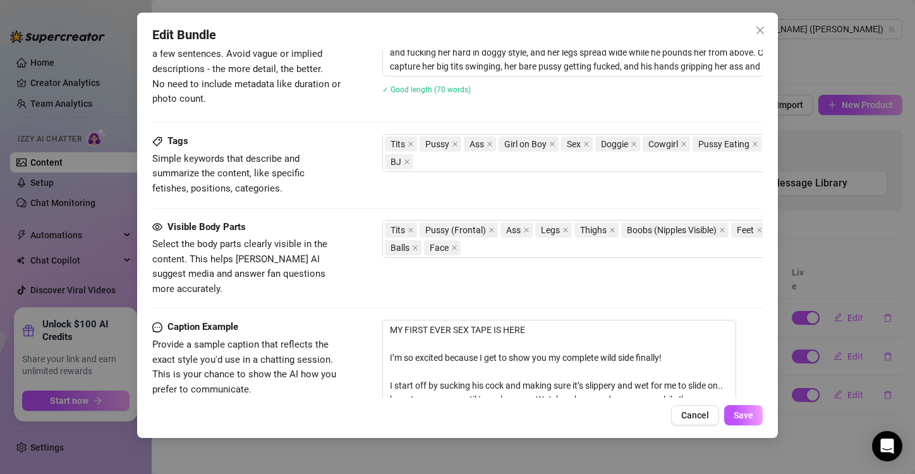
click at [570, 183] on div "Tags Simple keywords that describe and summarize the content, like specific fet…" at bounding box center [457, 165] width 610 height 62
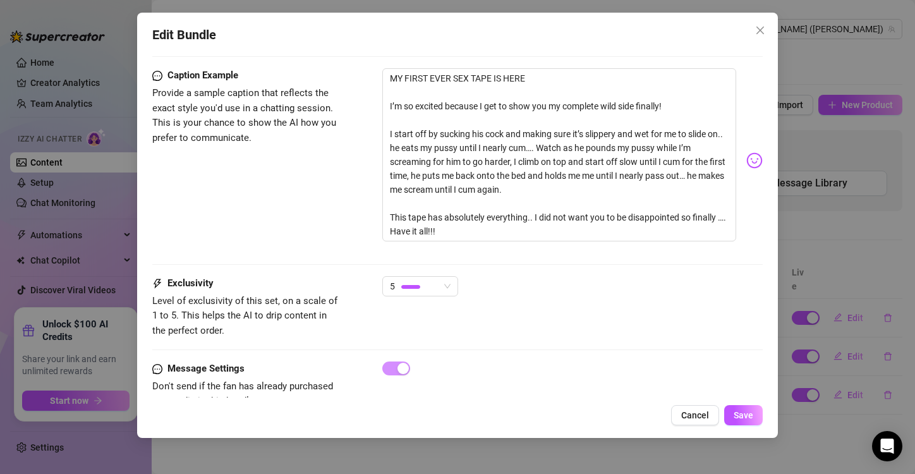
scroll to position [984, 0]
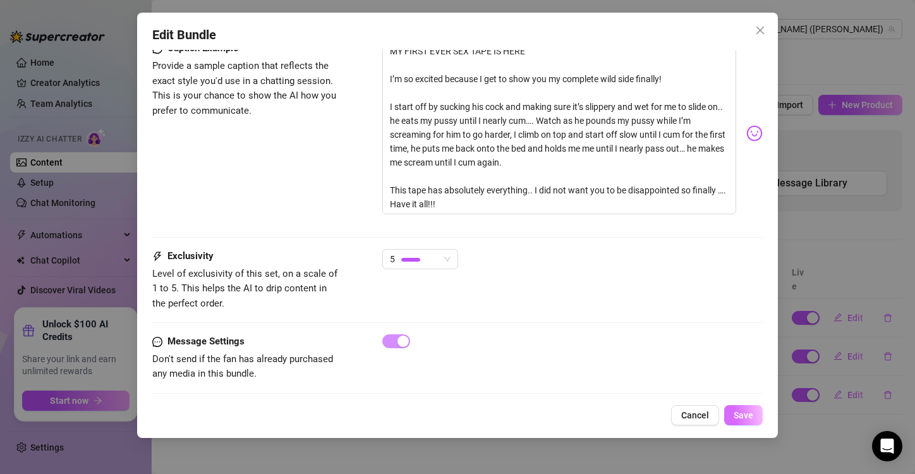
click at [737, 412] on span "Save" at bounding box center [744, 415] width 20 height 10
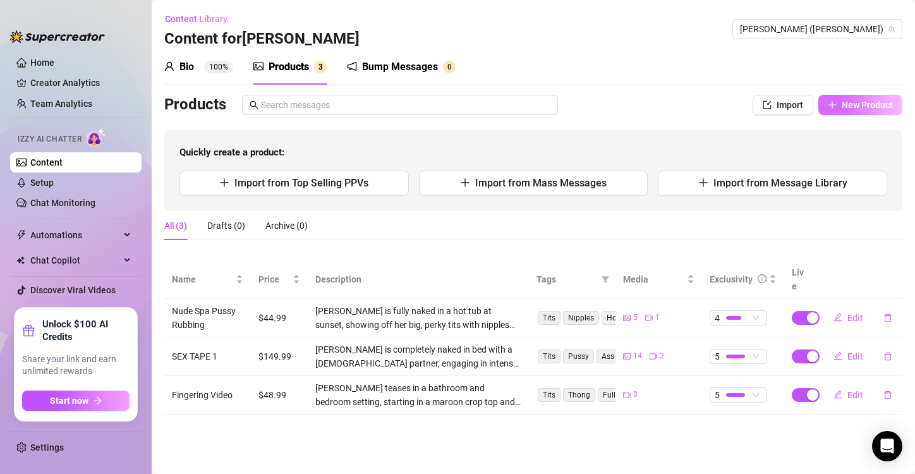
click at [860, 111] on button "New Product" at bounding box center [860, 105] width 84 height 20
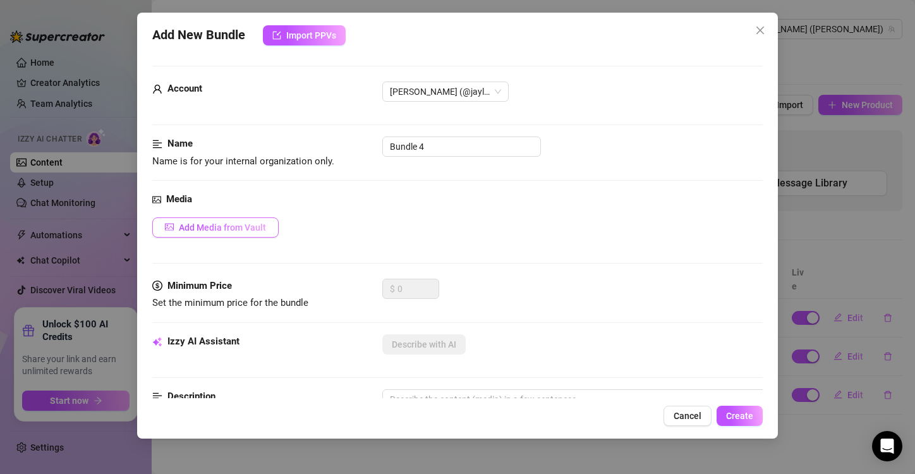
click at [234, 230] on span "Add Media from Vault" at bounding box center [222, 227] width 87 height 10
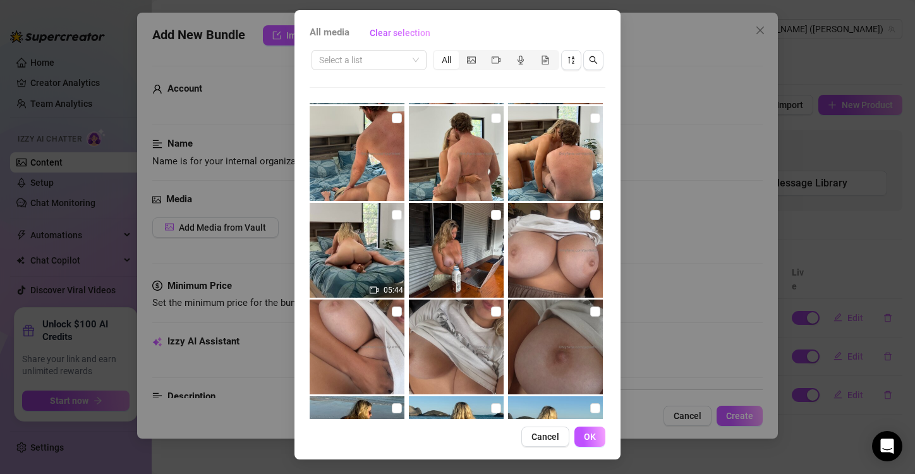
scroll to position [866, 0]
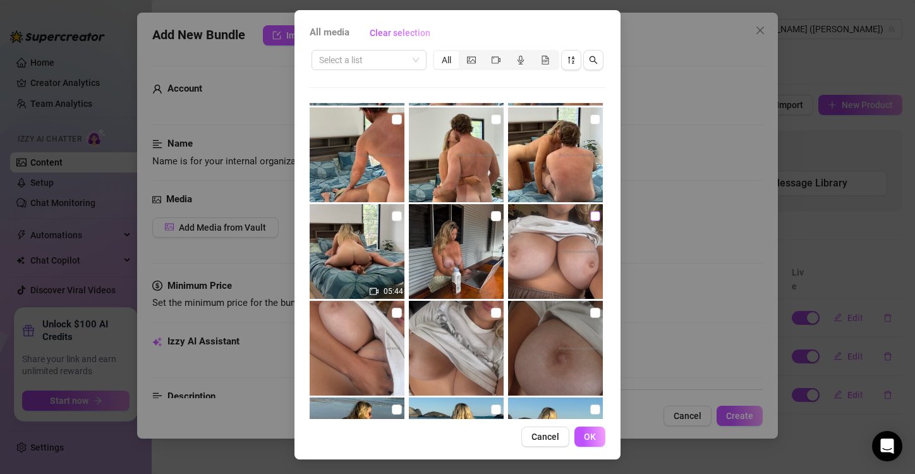
click at [590, 218] on input "checkbox" at bounding box center [595, 216] width 10 height 10
click at [392, 311] on input "checkbox" at bounding box center [397, 313] width 10 height 10
click at [491, 313] on input "checkbox" at bounding box center [496, 313] width 10 height 10
click at [590, 310] on input "checkbox" at bounding box center [595, 313] width 10 height 10
click at [586, 433] on span "OK" at bounding box center [590, 437] width 12 height 10
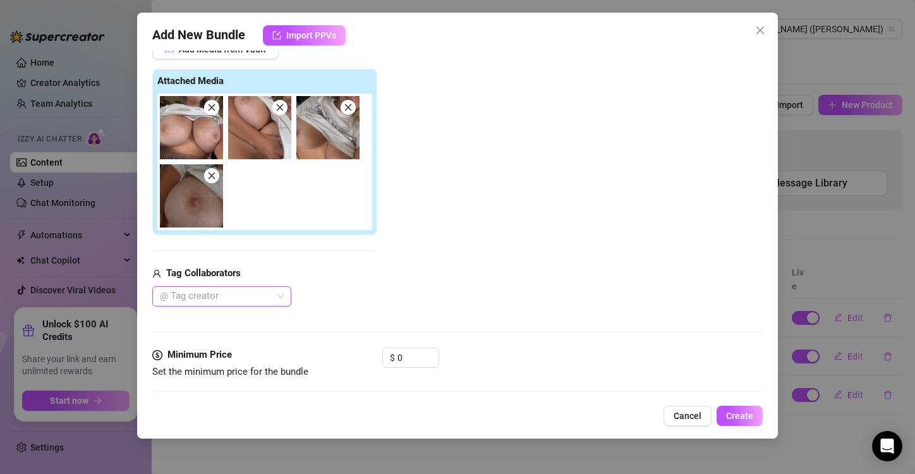
scroll to position [263, 0]
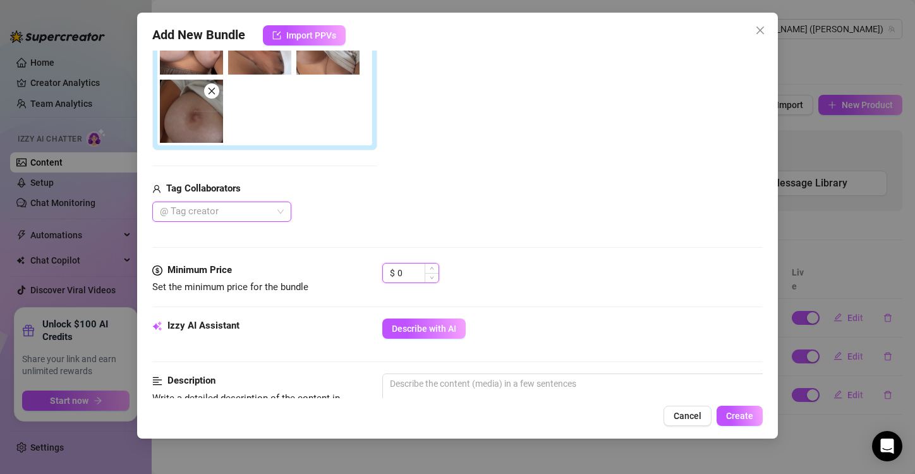
click at [404, 272] on input "0" at bounding box center [417, 272] width 41 height 19
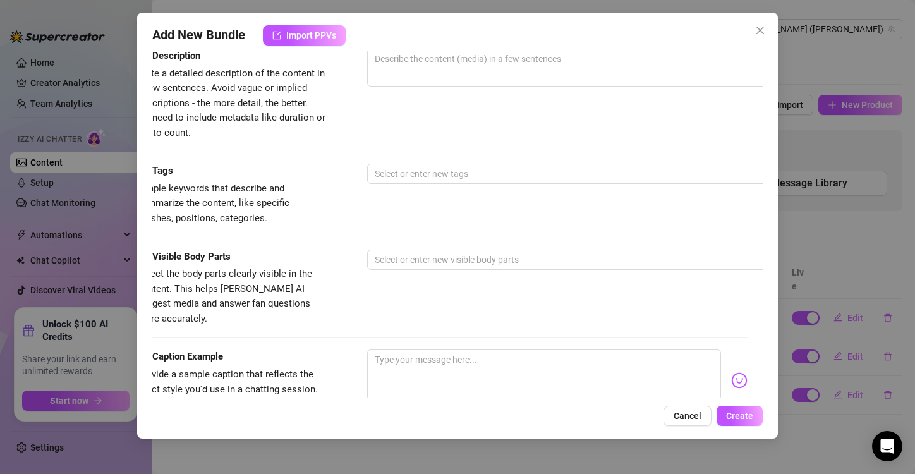
scroll to position [588, 15]
click at [414, 349] on textarea at bounding box center [544, 374] width 354 height 51
paste textarea "$2 [DATE] tittie pics to brighten your day hehe"
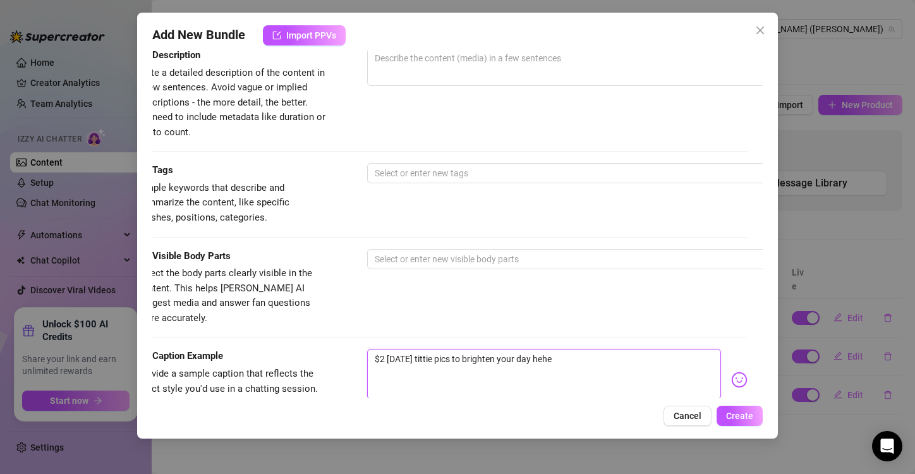
click at [416, 349] on textarea "$2 [DATE] tittie pics to brighten your day hehe" at bounding box center [544, 374] width 354 height 51
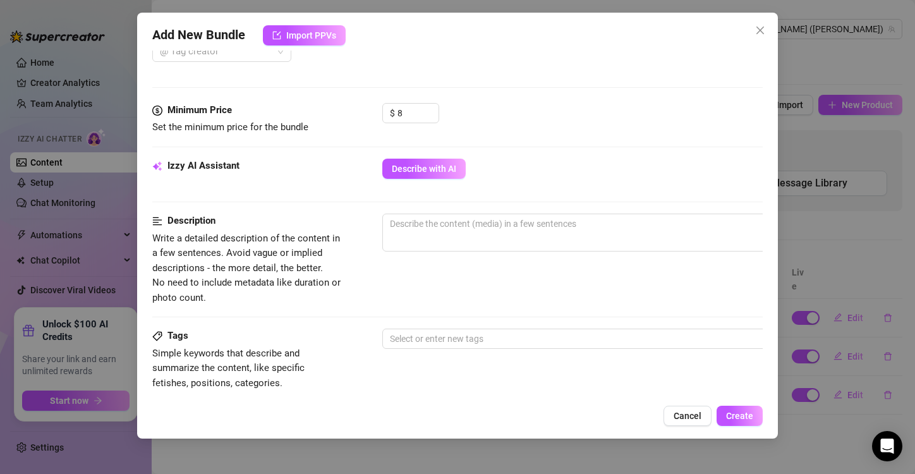
scroll to position [422, 0]
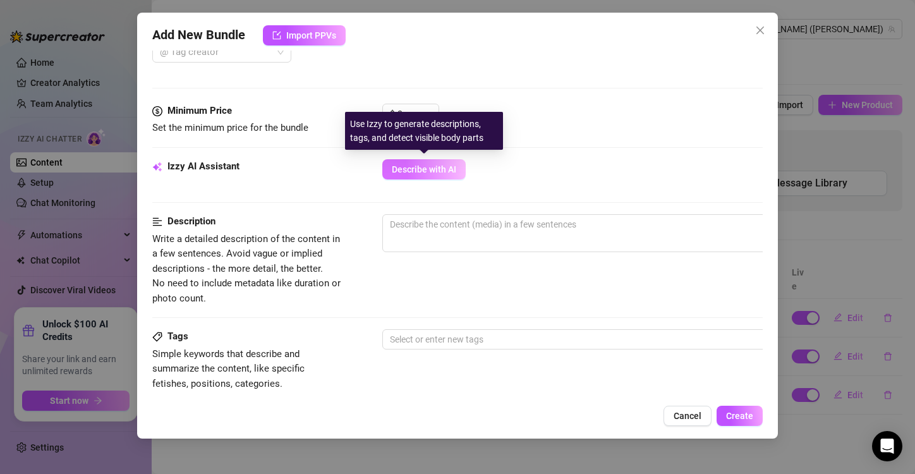
click at [420, 169] on span "Describe with AI" at bounding box center [424, 169] width 64 height 10
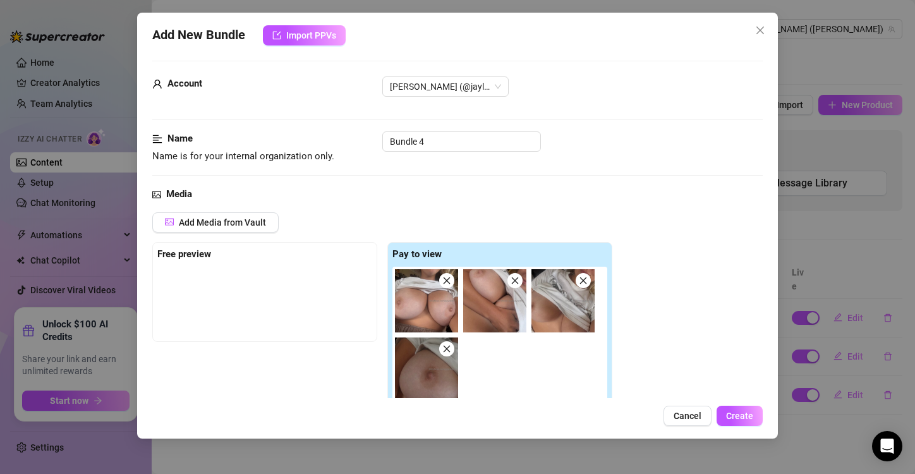
scroll to position [0, 0]
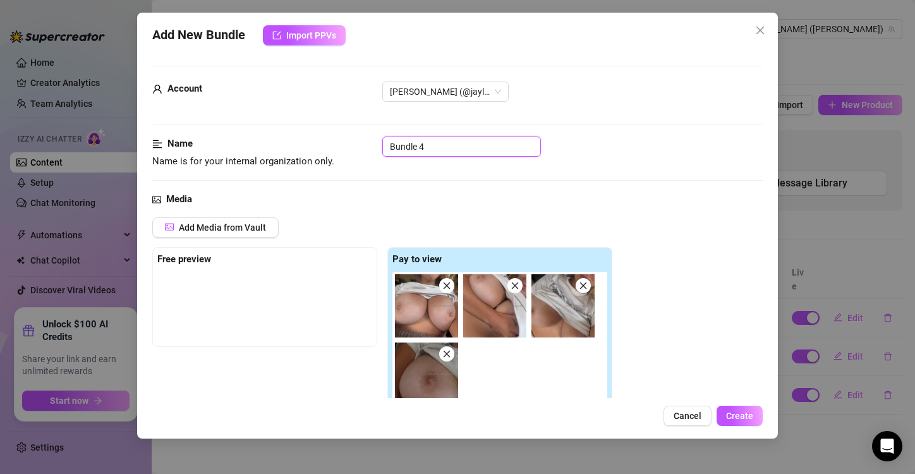
click at [424, 147] on input "Bundle 4" at bounding box center [461, 146] width 159 height 20
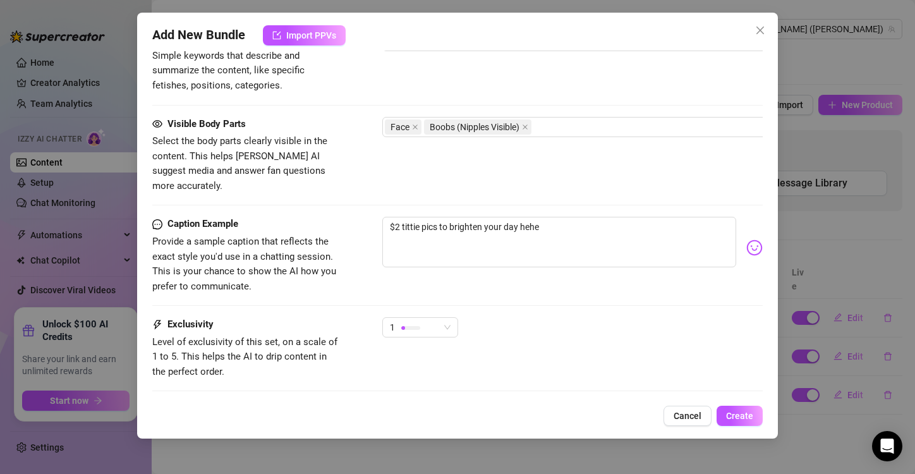
scroll to position [730, 0]
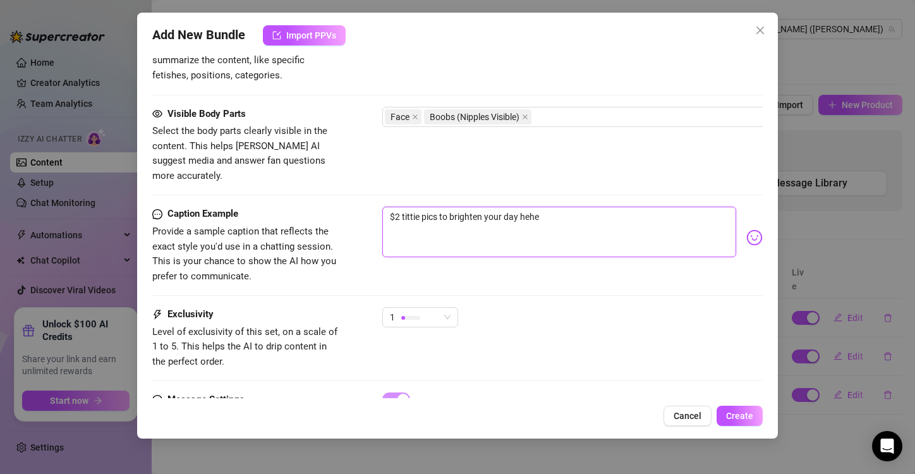
click at [419, 207] on textarea "$2 tittie pics to brighten your day hehe" at bounding box center [559, 232] width 354 height 51
click at [449, 308] on span "1" at bounding box center [420, 317] width 61 height 19
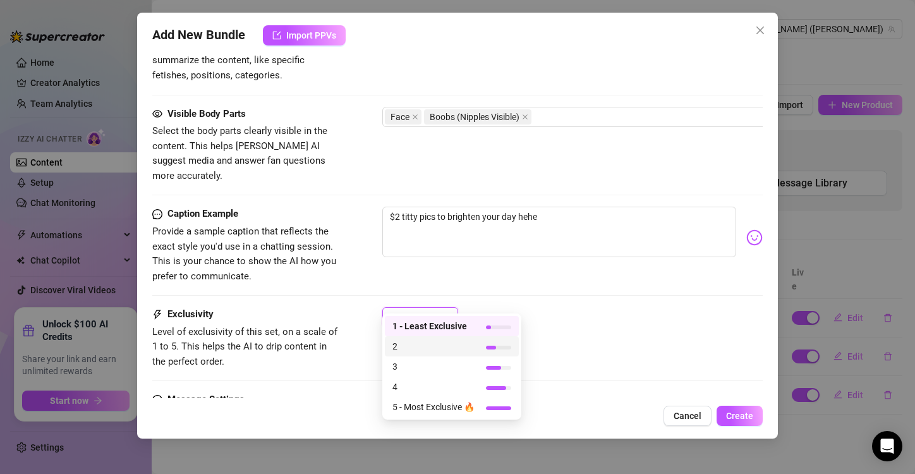
click at [467, 340] on span "2" at bounding box center [433, 346] width 82 height 14
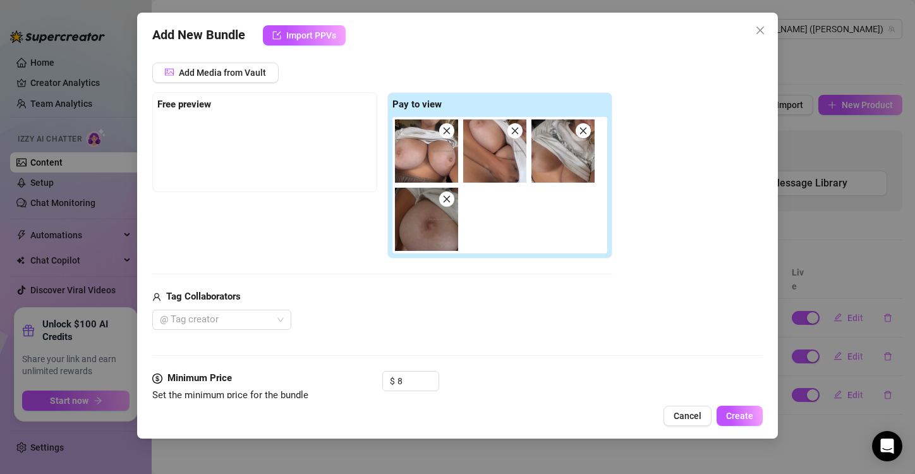
scroll to position [0, 0]
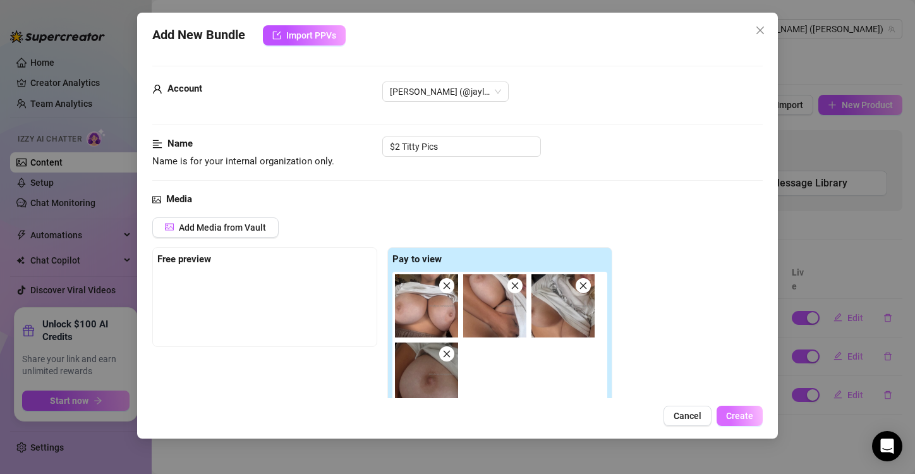
click at [750, 416] on span "Create" at bounding box center [739, 416] width 27 height 10
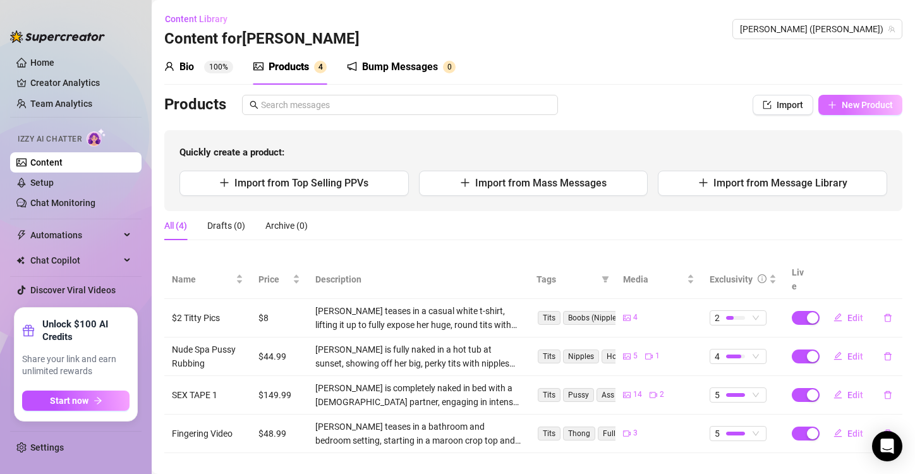
click at [823, 97] on button "New Product" at bounding box center [860, 105] width 84 height 20
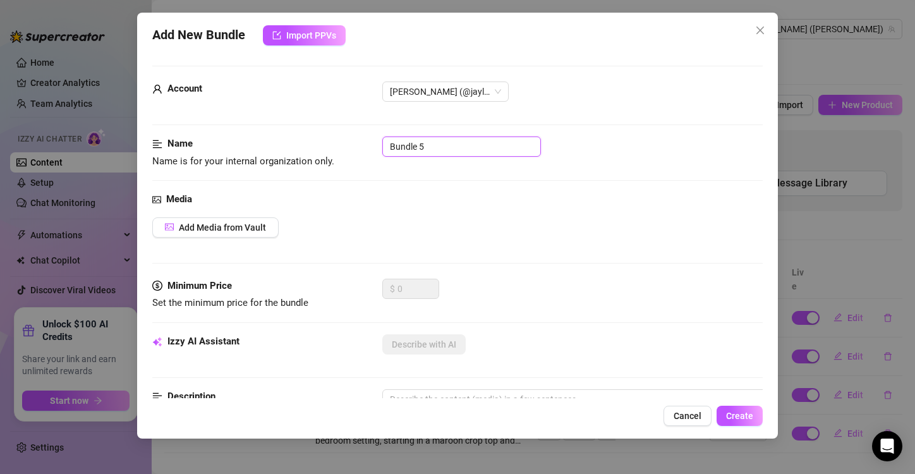
click at [426, 147] on input "Bundle 5" at bounding box center [461, 146] width 159 height 20
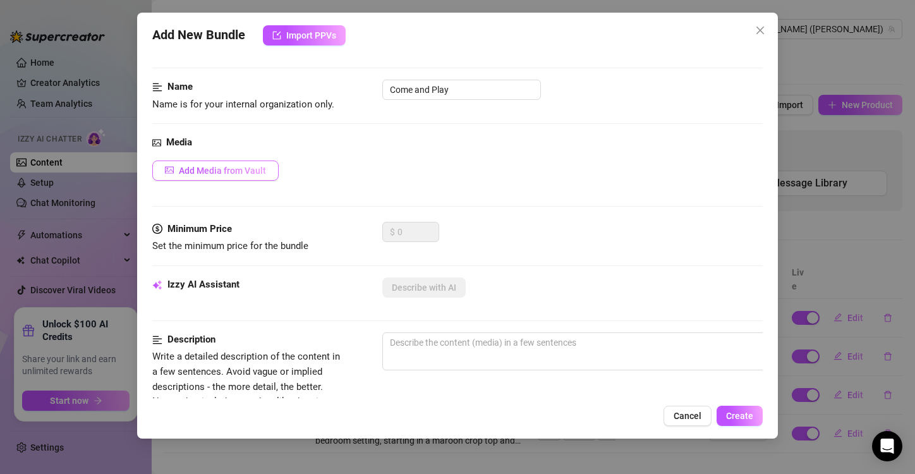
click at [238, 166] on span "Add Media from Vault" at bounding box center [222, 171] width 87 height 10
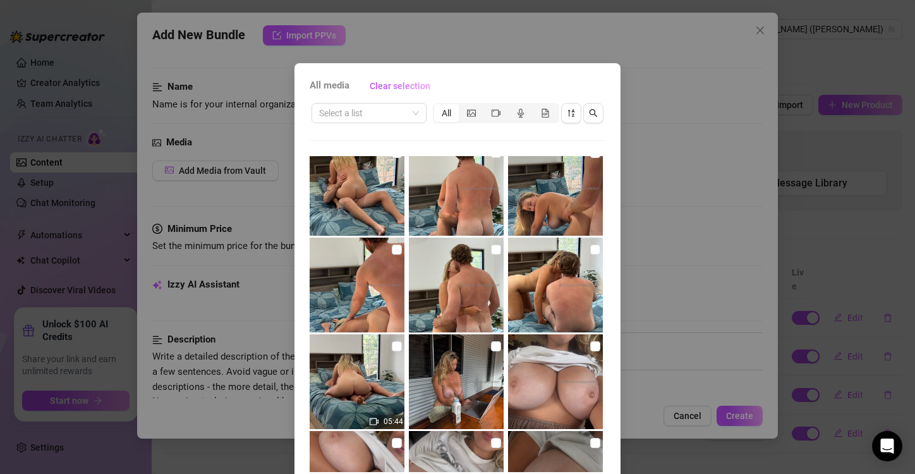
scroll to position [847, 0]
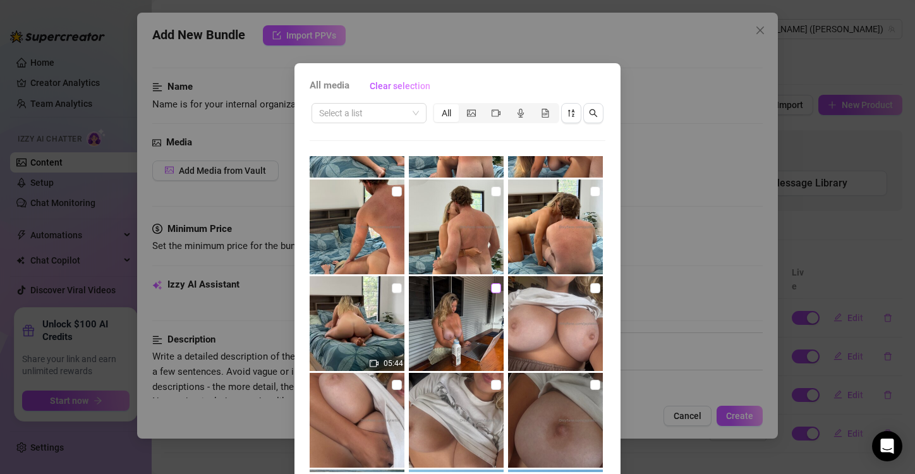
click at [491, 287] on input "checkbox" at bounding box center [496, 288] width 10 height 10
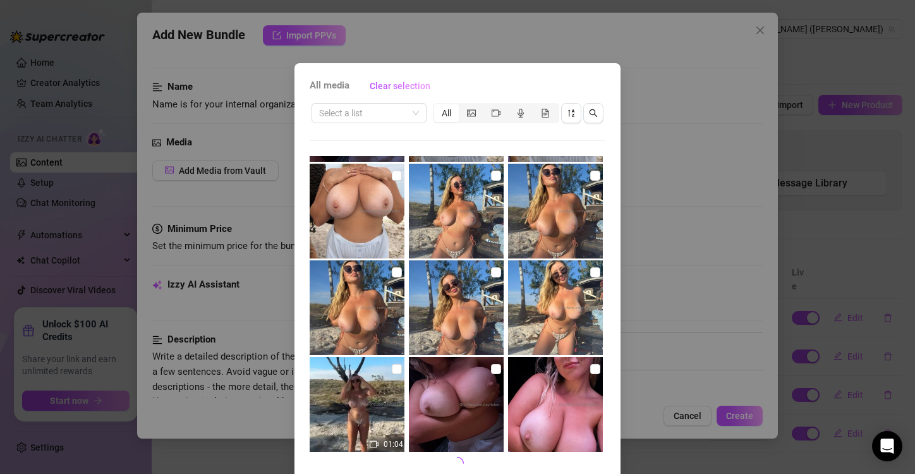
scroll to position [53, 0]
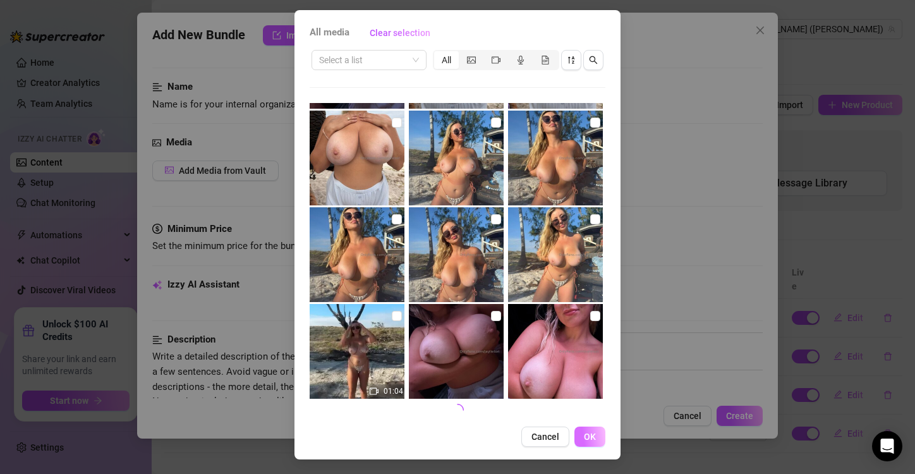
click at [584, 440] on span "OK" at bounding box center [590, 437] width 12 height 10
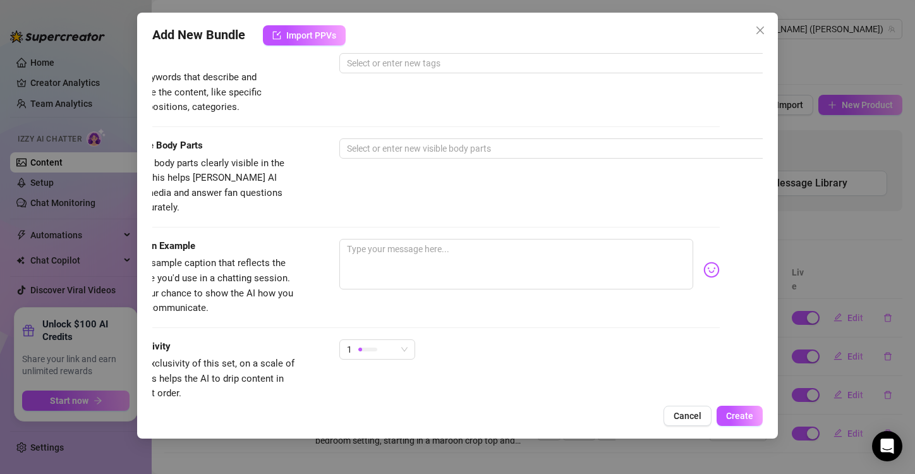
scroll to position [634, 44]
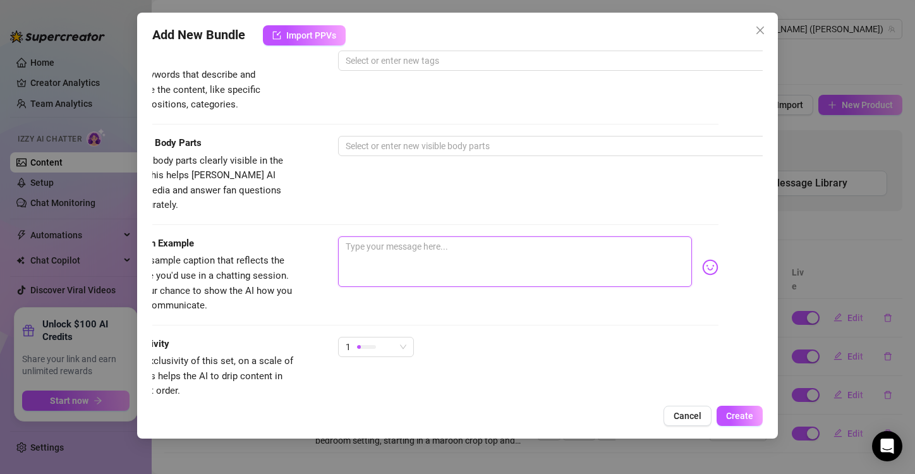
click at [381, 239] on textarea at bounding box center [515, 261] width 354 height 51
paste textarea "I’m sitting here naked ready to chat! What are you up to? 🤭👀"
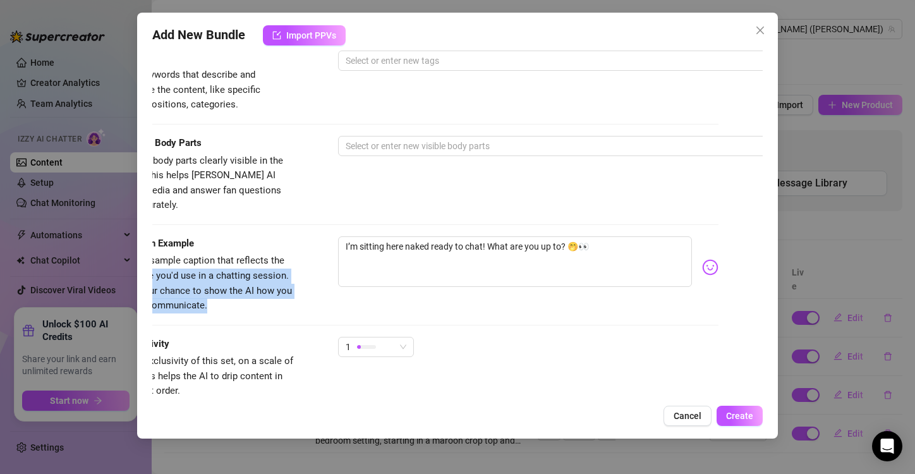
drag, startPoint x: 285, startPoint y: 245, endPoint x: 412, endPoint y: 272, distance: 130.0
click at [412, 272] on div "Caption Example Provide a sample caption that reflects the exact style you'd us…" at bounding box center [413, 274] width 610 height 77
click at [412, 272] on div "I’m sitting here naked ready to chat! What are you up to? 🤭👀" at bounding box center [528, 267] width 380 height 62
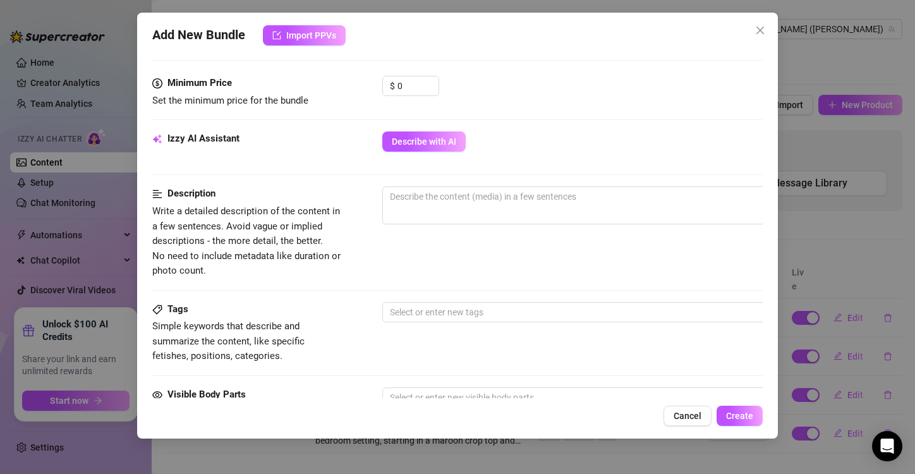
scroll to position [382, 0]
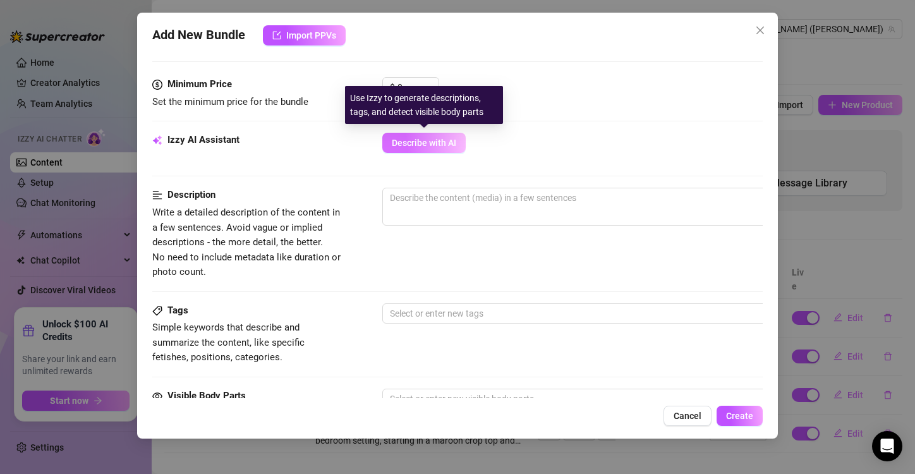
click at [437, 143] on span "Describe with AI" at bounding box center [424, 143] width 64 height 10
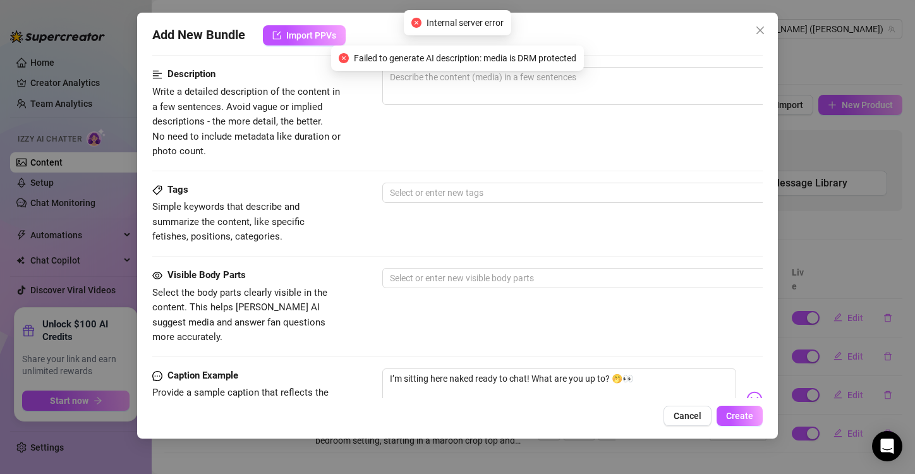
scroll to position [503, 0]
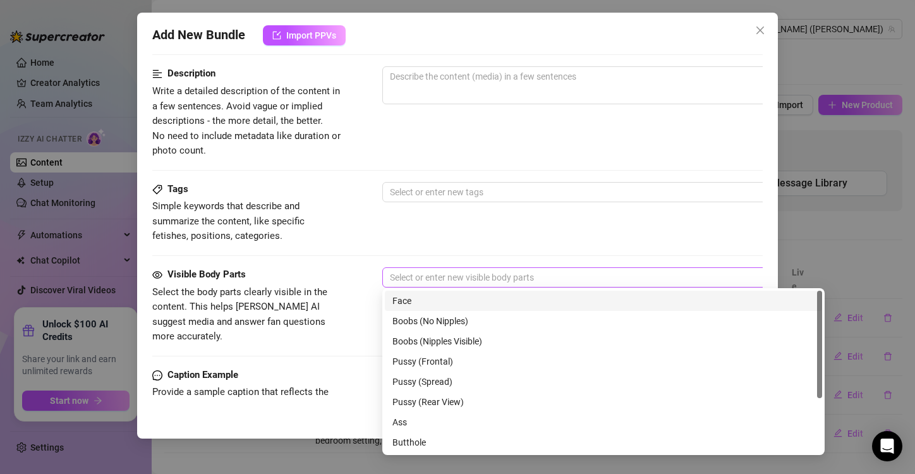
click at [437, 272] on div at bounding box center [597, 278] width 424 height 18
click at [412, 297] on div "Face" at bounding box center [603, 301] width 422 height 14
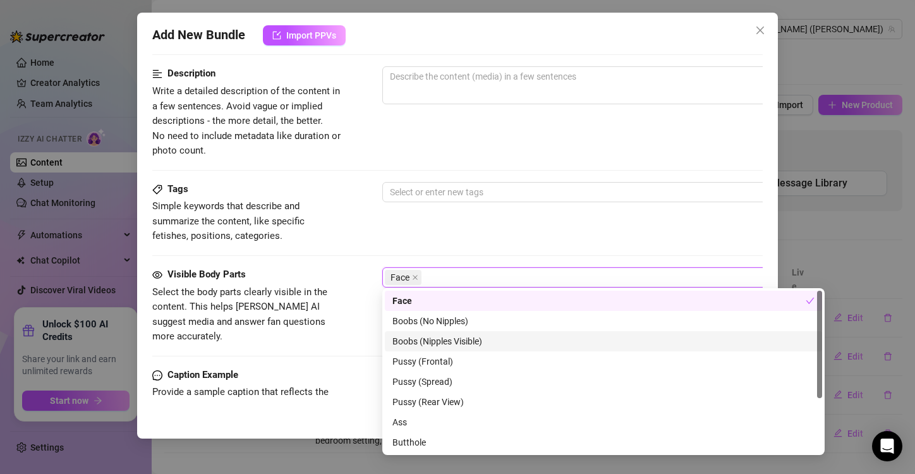
click at [436, 332] on div "Boobs (Nipples Visible)" at bounding box center [603, 341] width 437 height 20
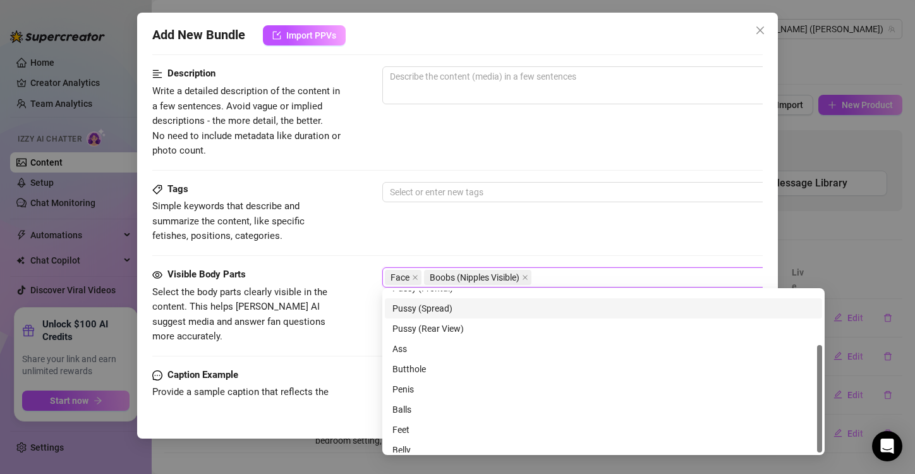
scroll to position [81, 0]
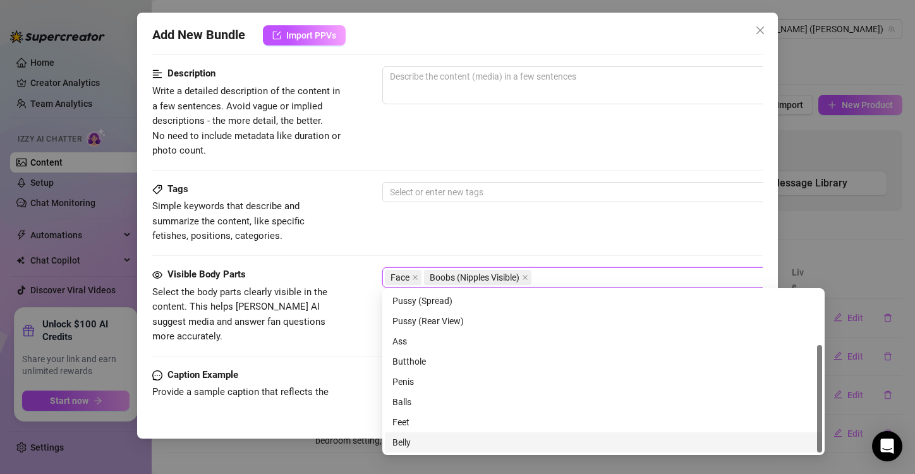
click at [403, 444] on div "Belly" at bounding box center [603, 442] width 422 height 14
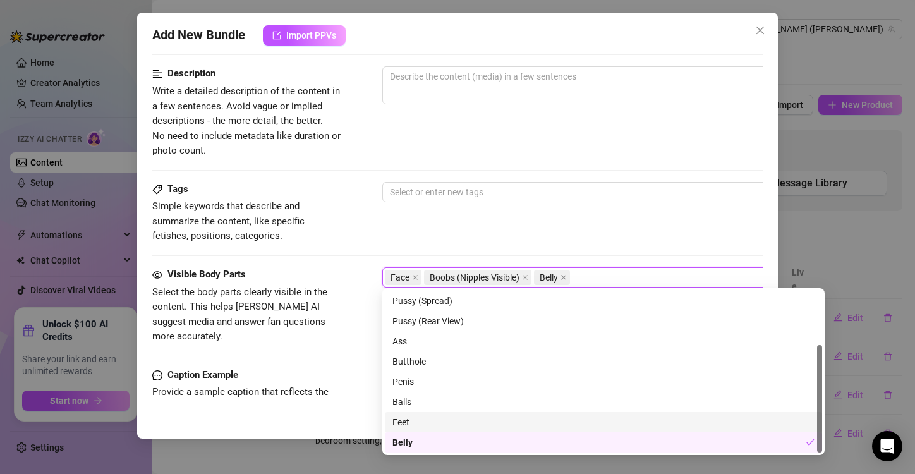
click at [404, 420] on div "Feet" at bounding box center [603, 422] width 422 height 14
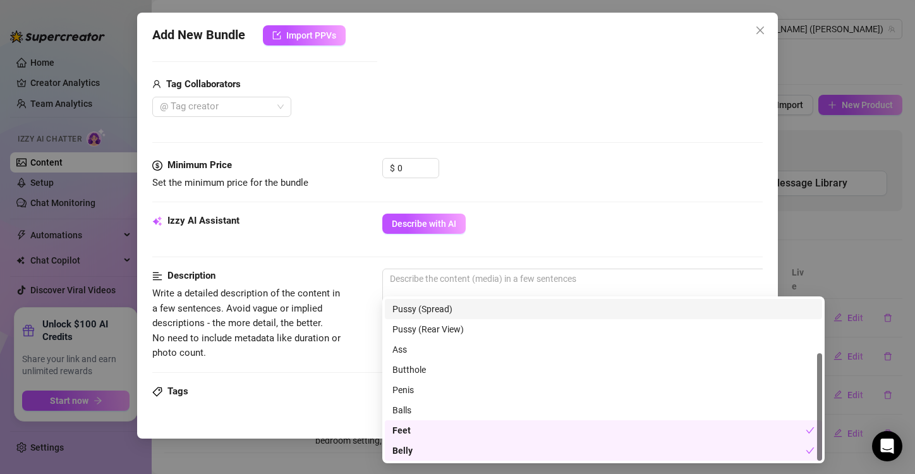
scroll to position [299, 0]
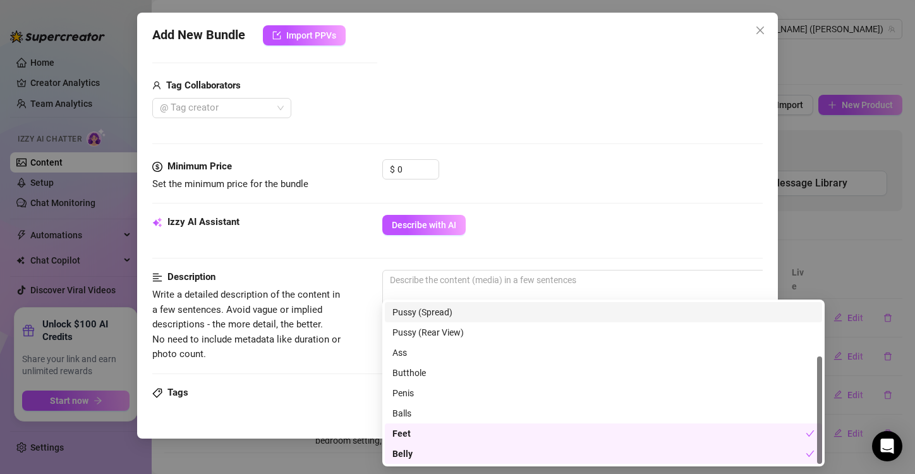
click at [331, 248] on div "Izzy AI Assistant Describe with AI" at bounding box center [457, 242] width 610 height 55
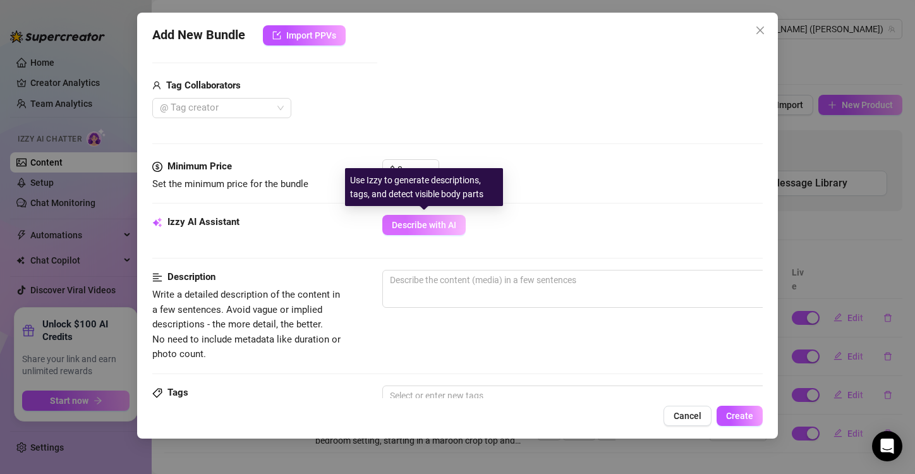
click at [426, 222] on span "Describe with AI" at bounding box center [424, 225] width 64 height 10
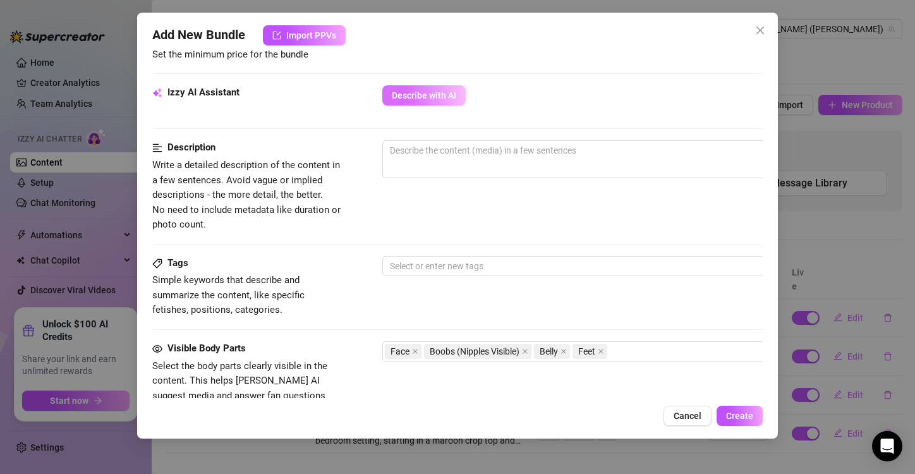
scroll to position [428, 0]
click at [410, 152] on textarea at bounding box center [603, 151] width 441 height 19
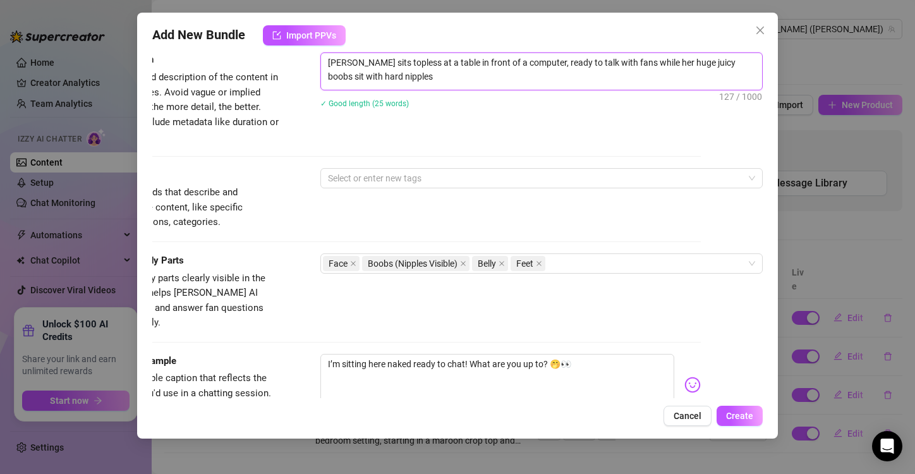
scroll to position [517, 0]
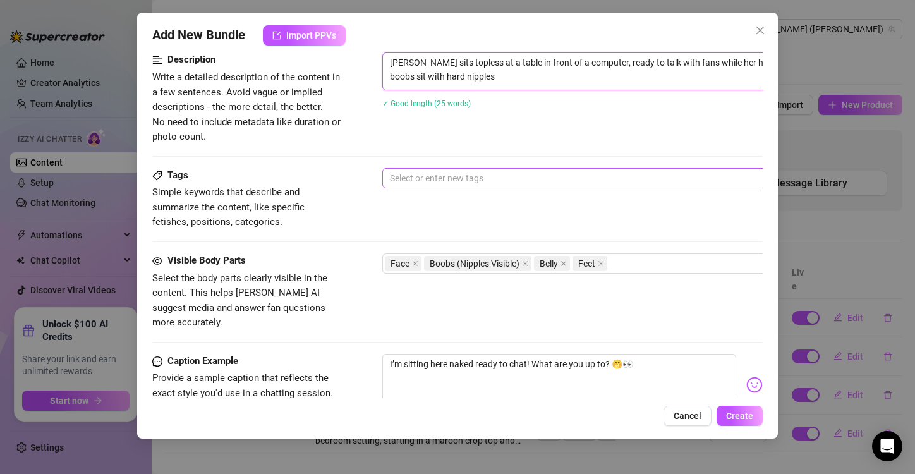
click at [446, 175] on div at bounding box center [597, 178] width 424 height 18
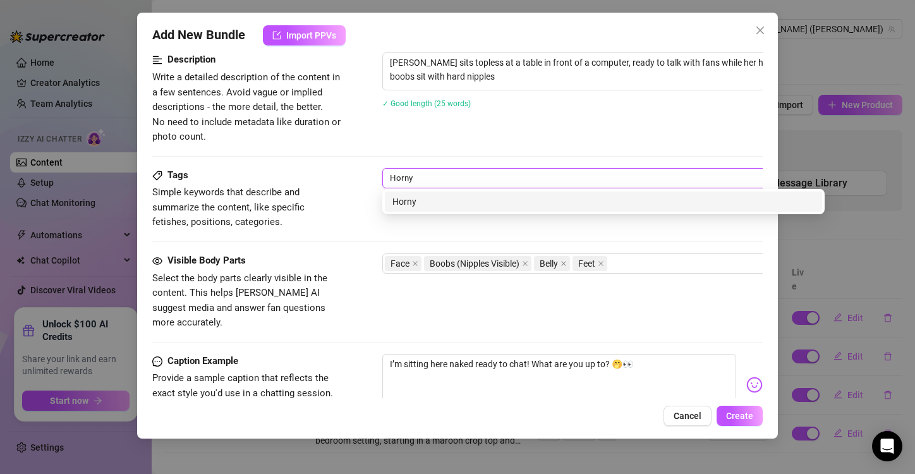
click at [409, 201] on div "Horny" at bounding box center [603, 202] width 422 height 14
click at [423, 203] on div "Playful" at bounding box center [603, 202] width 422 height 14
click at [430, 203] on div "Boobs" at bounding box center [603, 202] width 422 height 14
click at [446, 210] on div "Topless" at bounding box center [603, 201] width 437 height 20
click at [427, 197] on div "Chatty" at bounding box center [603, 202] width 422 height 14
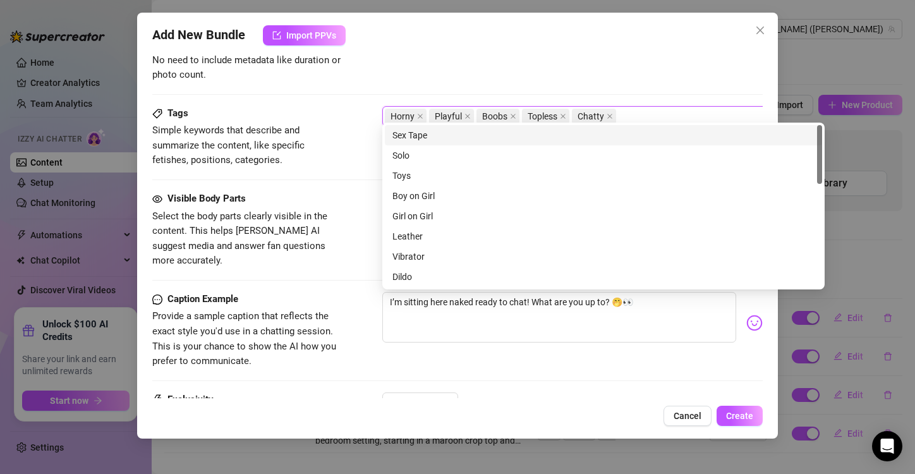
scroll to position [583, 0]
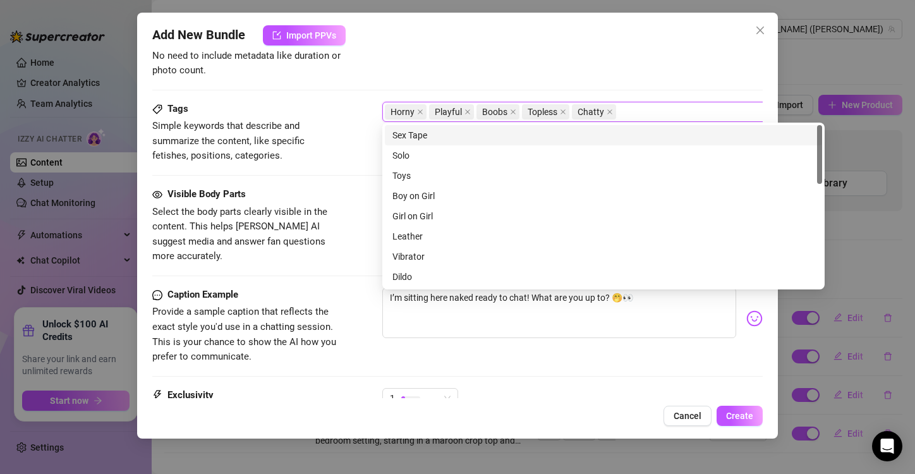
click at [347, 73] on div "Description Write a detailed description of the content in a few sentences. Avo…" at bounding box center [457, 32] width 610 height 92
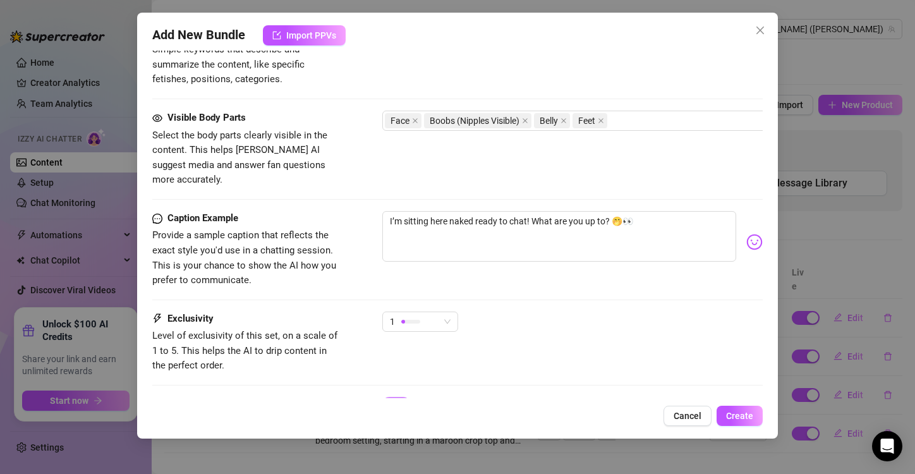
scroll to position [722, 0]
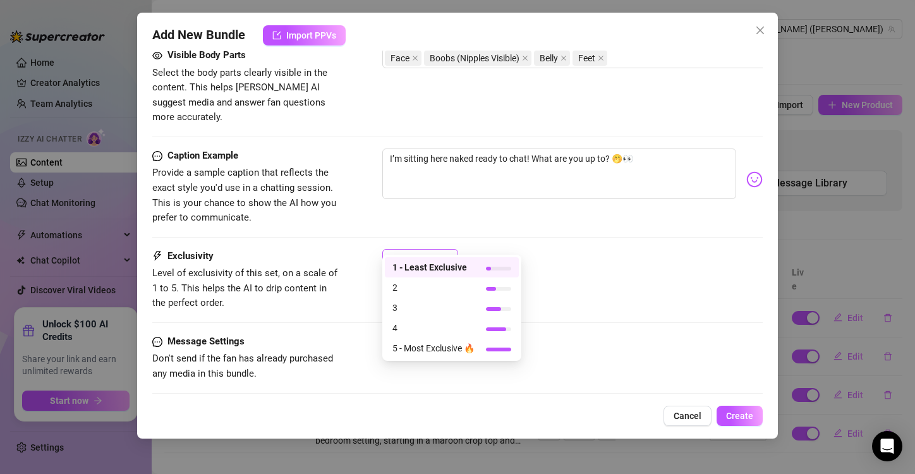
click at [447, 250] on span "1" at bounding box center [420, 259] width 61 height 19
click at [444, 289] on span "2" at bounding box center [433, 288] width 82 height 14
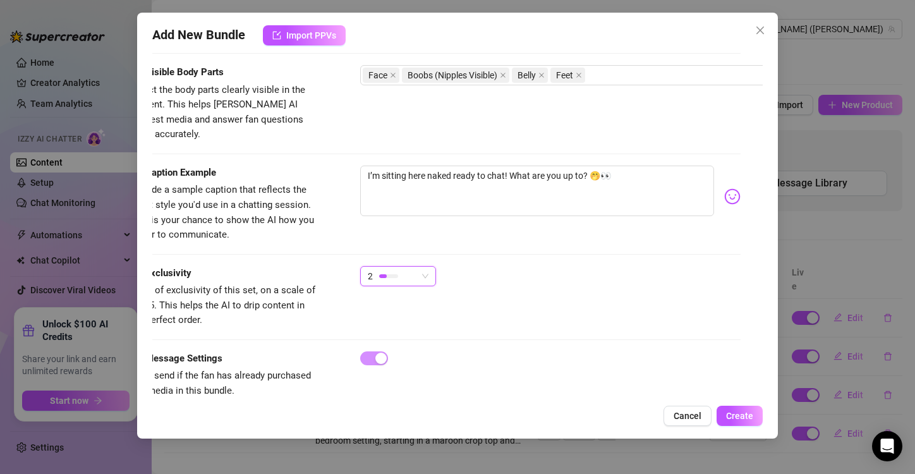
scroll to position [722, 22]
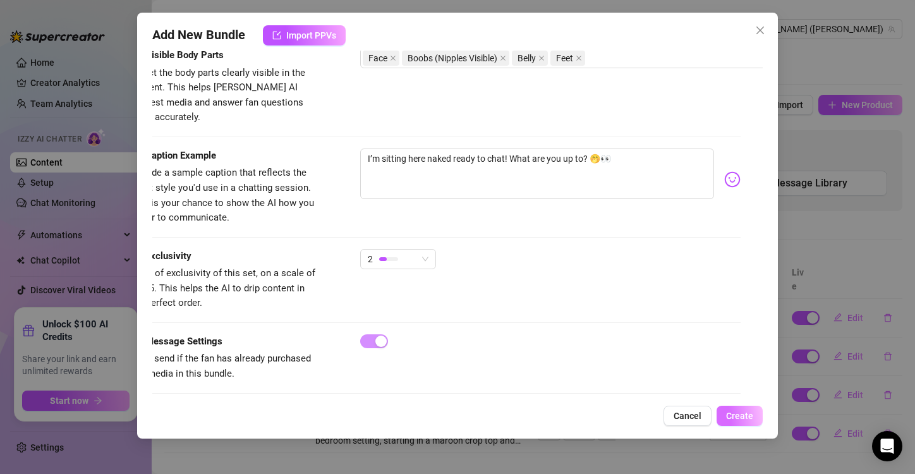
click at [746, 415] on span "Create" at bounding box center [739, 416] width 27 height 10
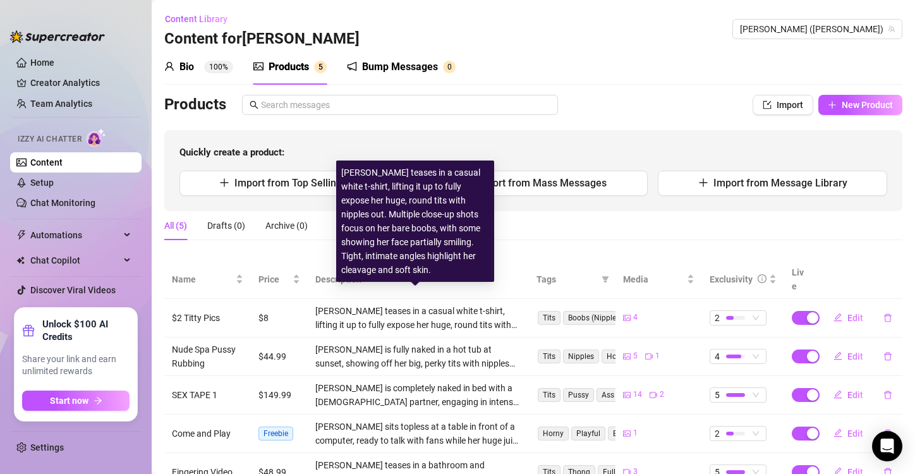
scroll to position [40, 0]
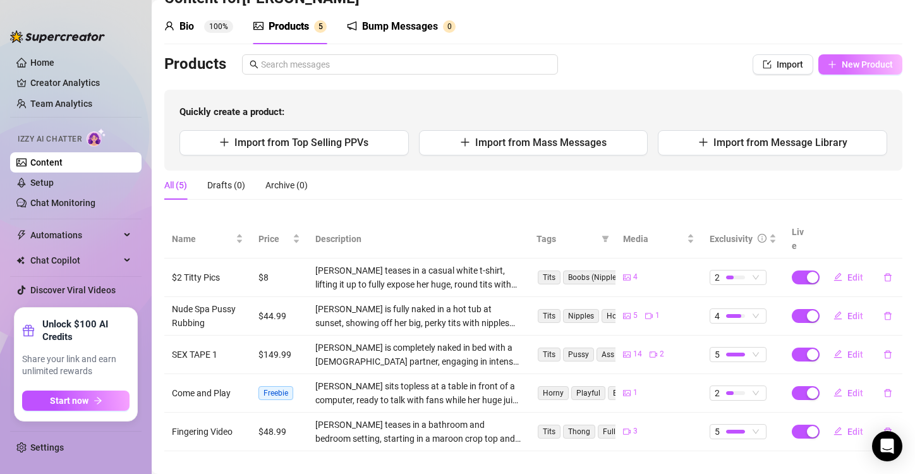
click at [843, 68] on span "New Product" at bounding box center [867, 64] width 51 height 10
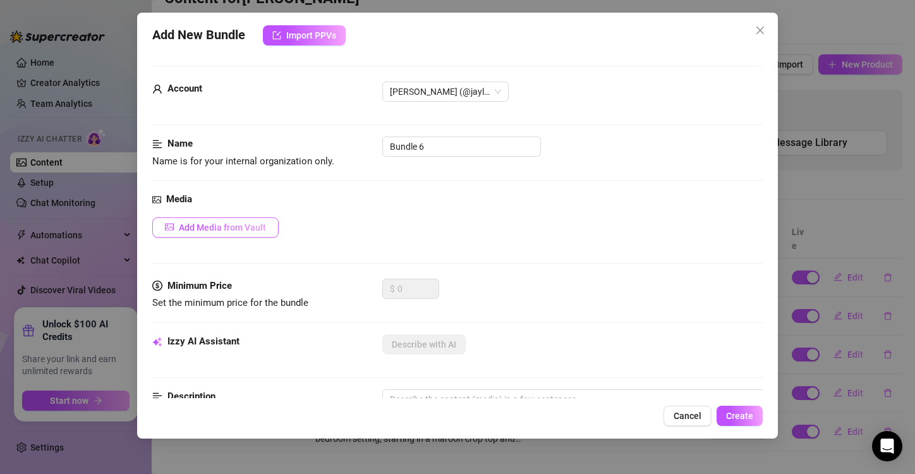
click at [238, 230] on span "Add Media from Vault" at bounding box center [222, 227] width 87 height 10
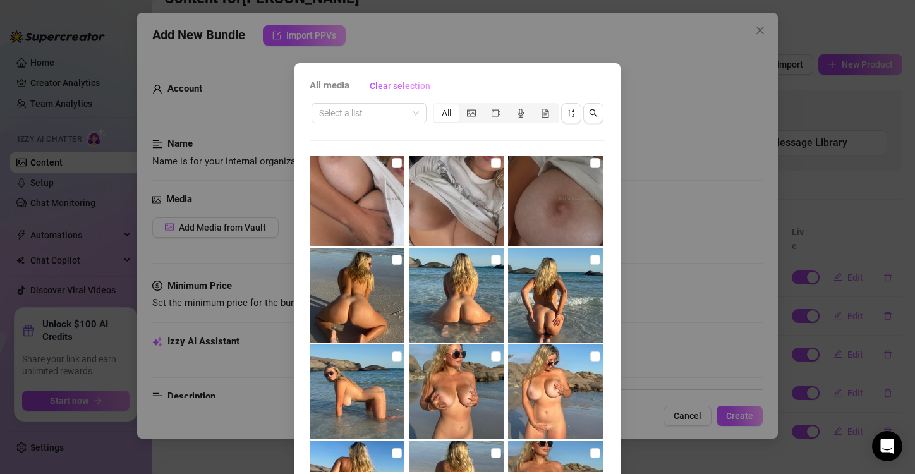
scroll to position [1069, 0]
click at [392, 257] on input "checkbox" at bounding box center [397, 259] width 10 height 10
click at [491, 260] on input "checkbox" at bounding box center [496, 259] width 10 height 10
click at [590, 258] on input "checkbox" at bounding box center [595, 259] width 10 height 10
click at [392, 353] on input "checkbox" at bounding box center [397, 356] width 10 height 10
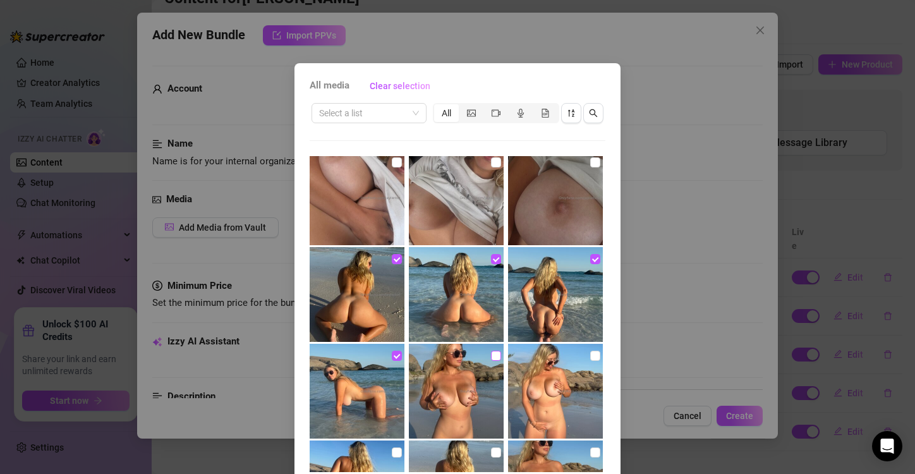
click at [491, 356] on input "checkbox" at bounding box center [496, 356] width 10 height 10
click at [590, 354] on input "checkbox" at bounding box center [595, 356] width 10 height 10
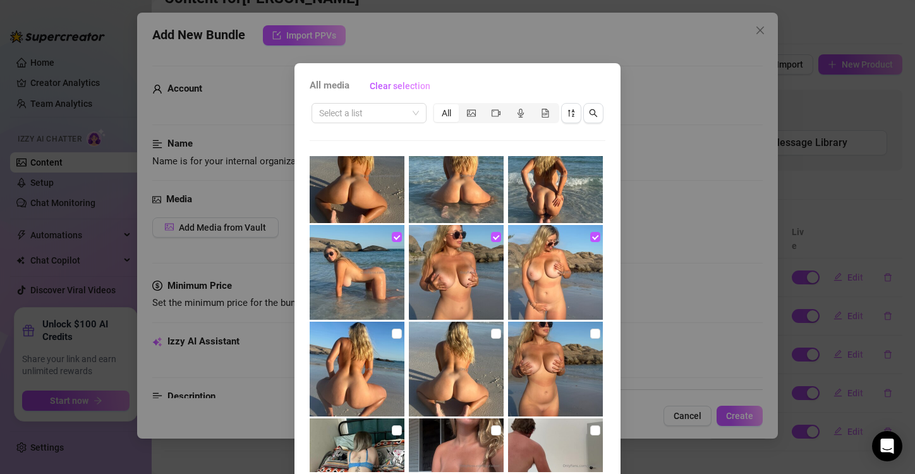
scroll to position [1193, 0]
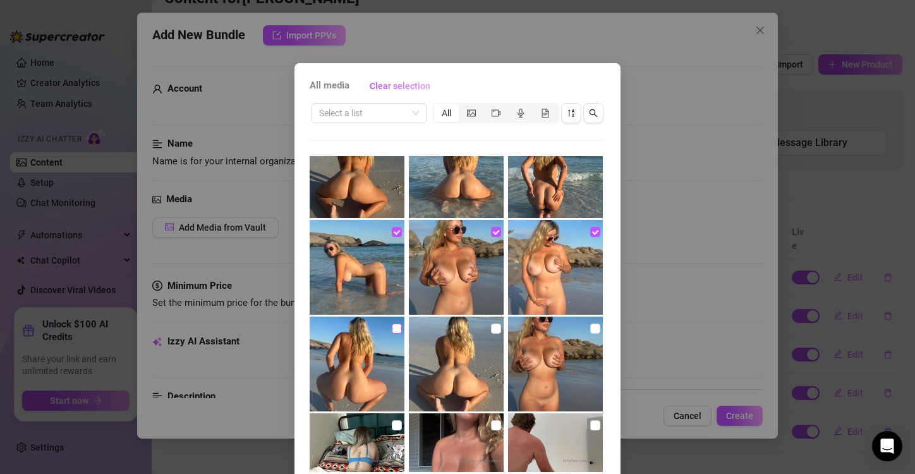
click at [392, 328] on input "checkbox" at bounding box center [397, 329] width 10 height 10
click at [491, 331] on input "checkbox" at bounding box center [496, 329] width 10 height 10
click at [590, 331] on input "checkbox" at bounding box center [595, 329] width 10 height 10
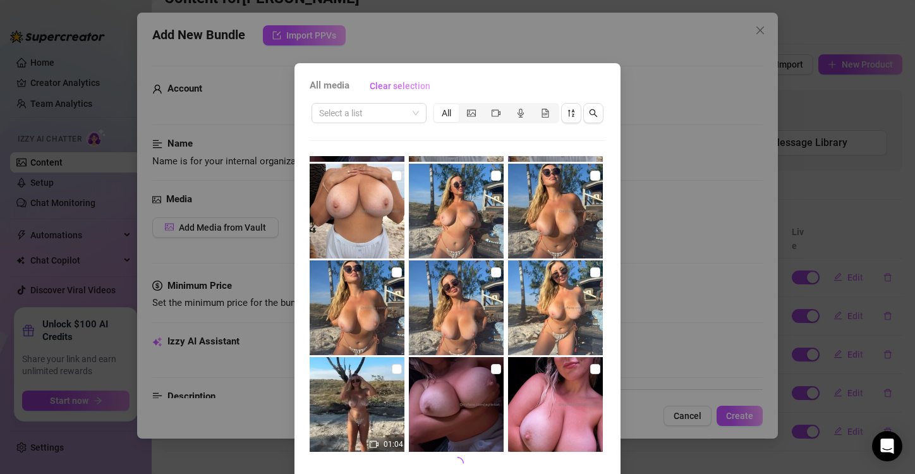
scroll to position [53, 0]
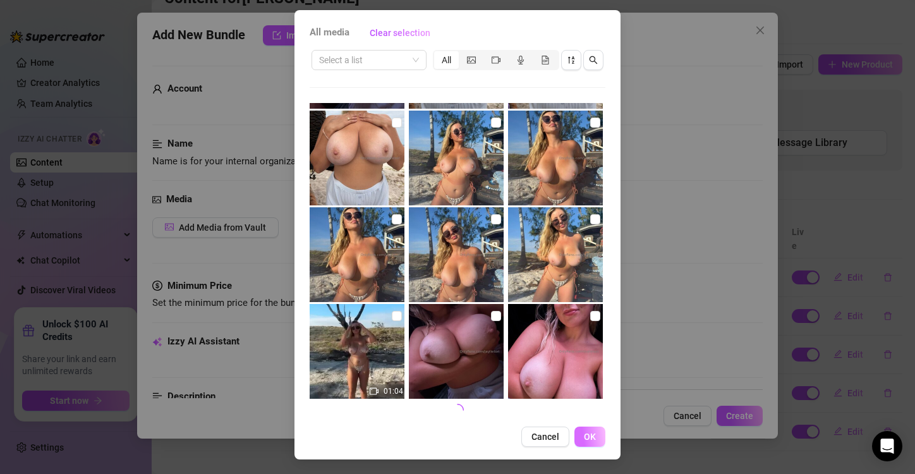
click at [584, 442] on button "OK" at bounding box center [589, 436] width 31 height 20
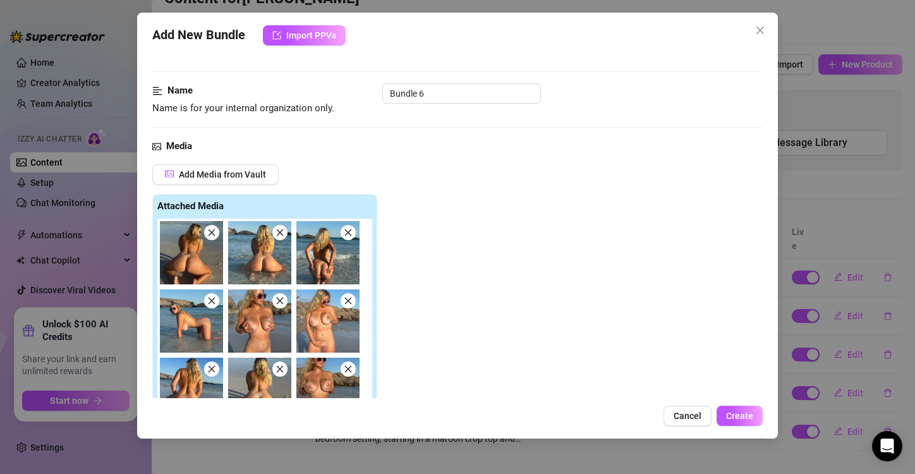
scroll to position [40, 0]
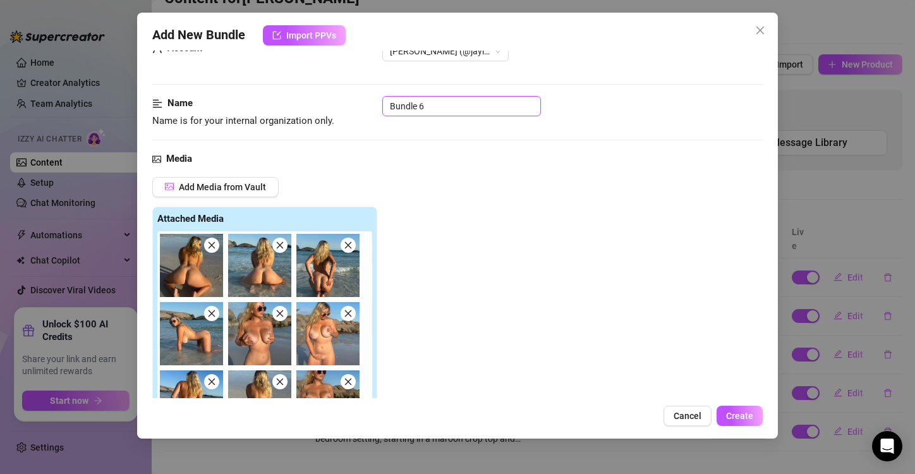
click at [429, 107] on input "Bundle 6" at bounding box center [461, 106] width 159 height 20
click at [475, 217] on div "Add Media from Vault Attached Media Tag Collaborators @ Tag creator" at bounding box center [457, 345] width 610 height 336
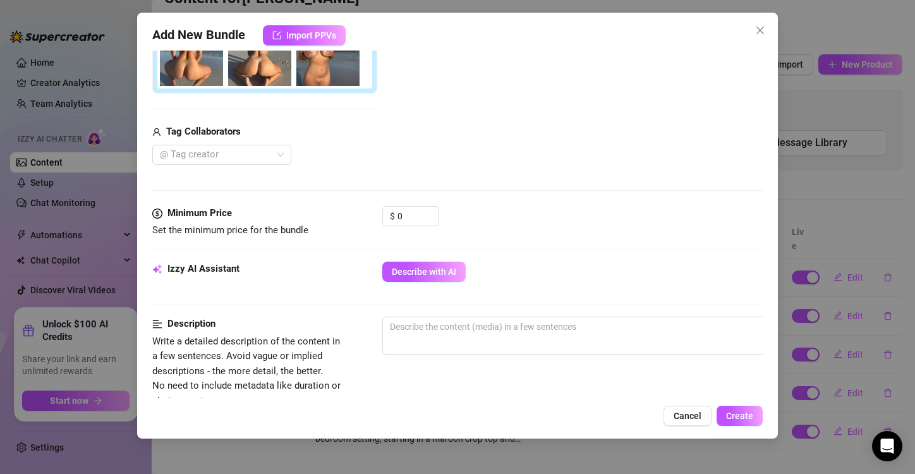
scroll to position [413, 0]
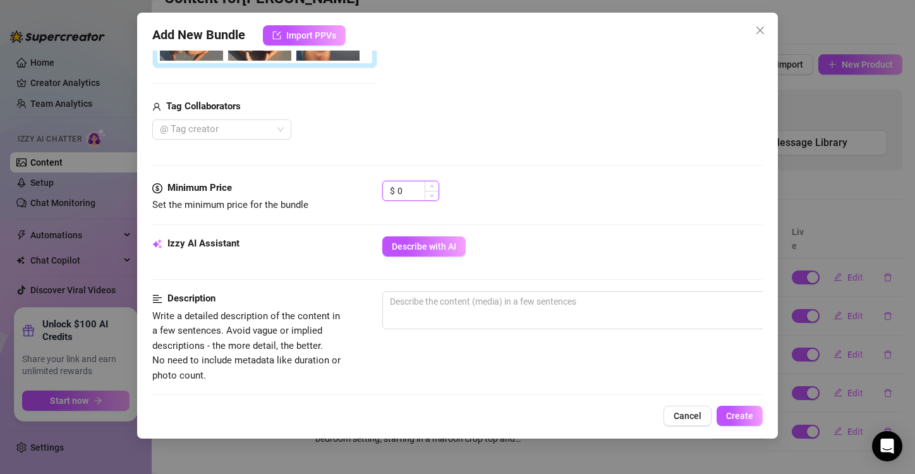
click at [401, 187] on input "0" at bounding box center [417, 190] width 41 height 19
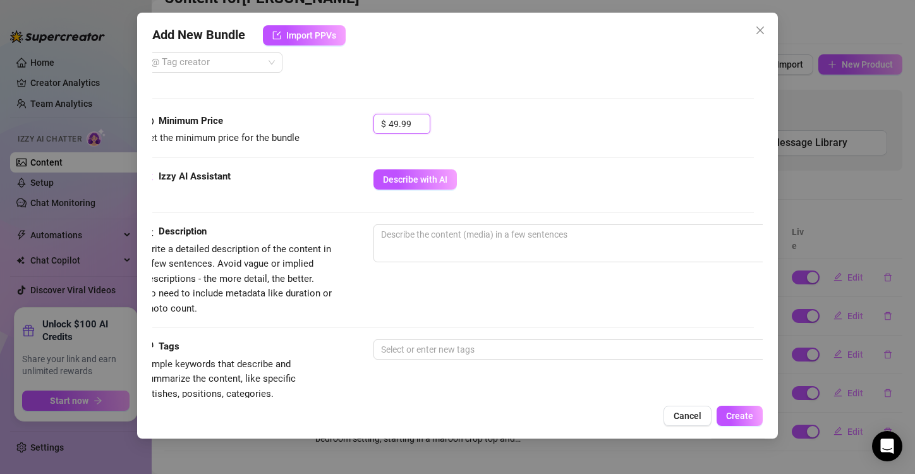
scroll to position [481, 9]
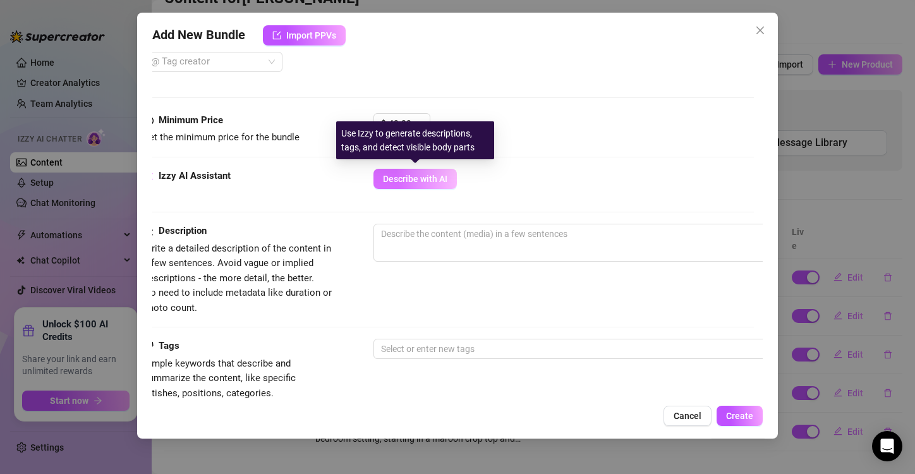
click at [421, 179] on span "Describe with AI" at bounding box center [415, 179] width 64 height 10
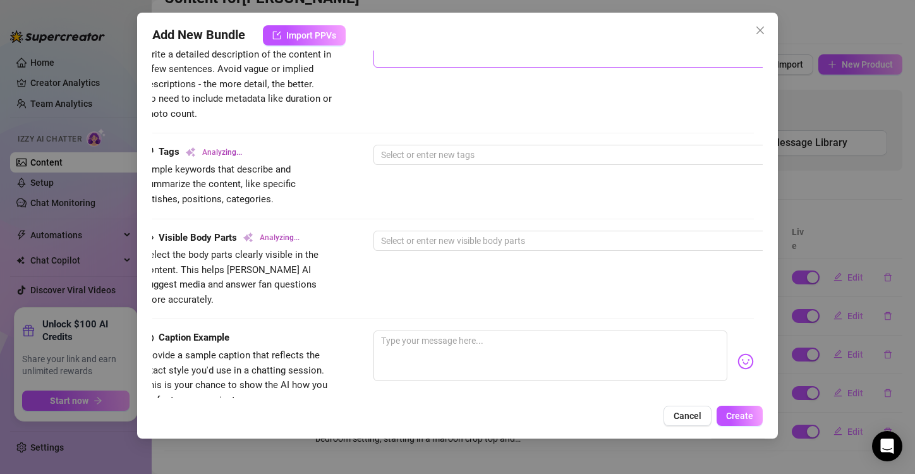
scroll to position [675, 9]
click at [418, 330] on textarea at bounding box center [550, 355] width 354 height 51
paste textarea "The nude beach content you didn’t know you NEEDED! Full nude (YES, you can see …"
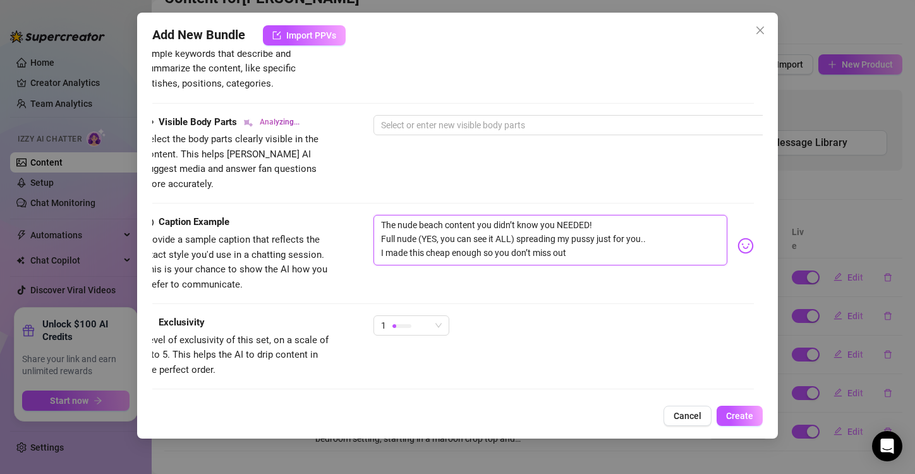
scroll to position [842, 9]
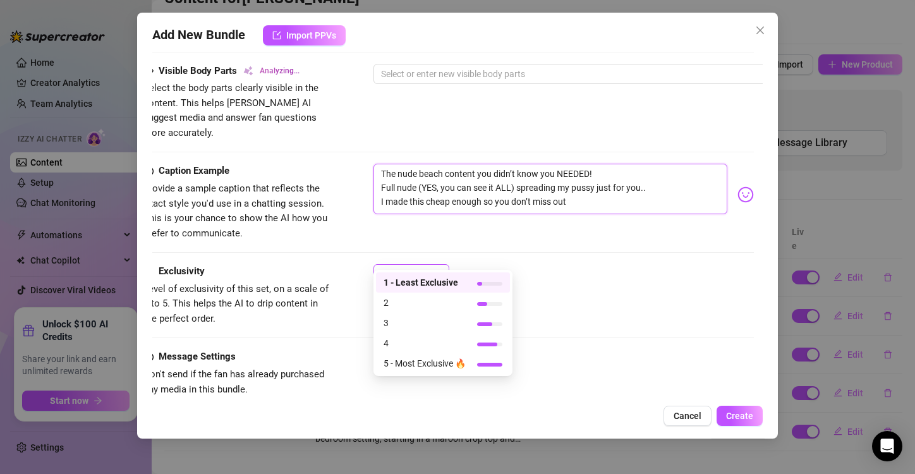
click at [438, 265] on span "1" at bounding box center [411, 274] width 61 height 19
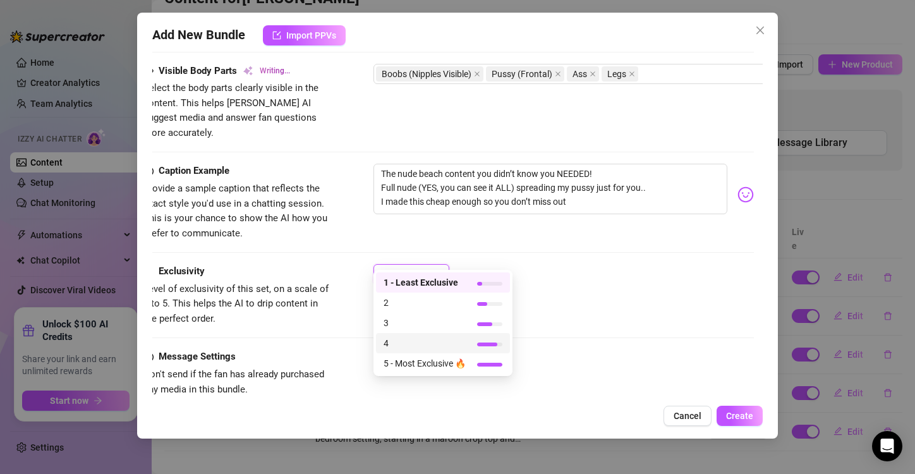
click at [424, 341] on span "4" at bounding box center [425, 343] width 82 height 14
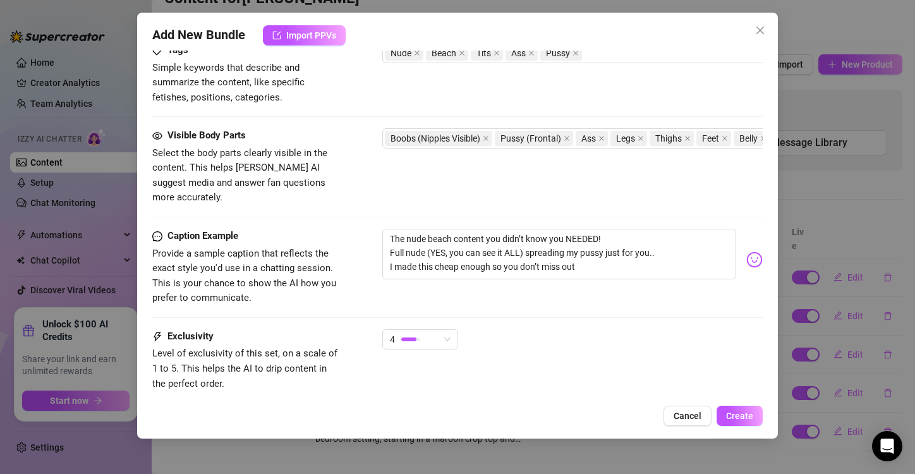
scroll to position [861, 0]
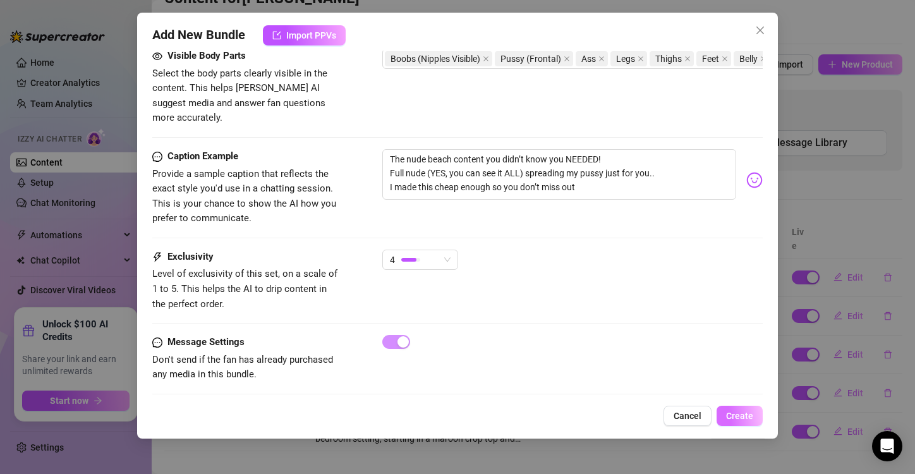
click at [750, 420] on span "Create" at bounding box center [739, 416] width 27 height 10
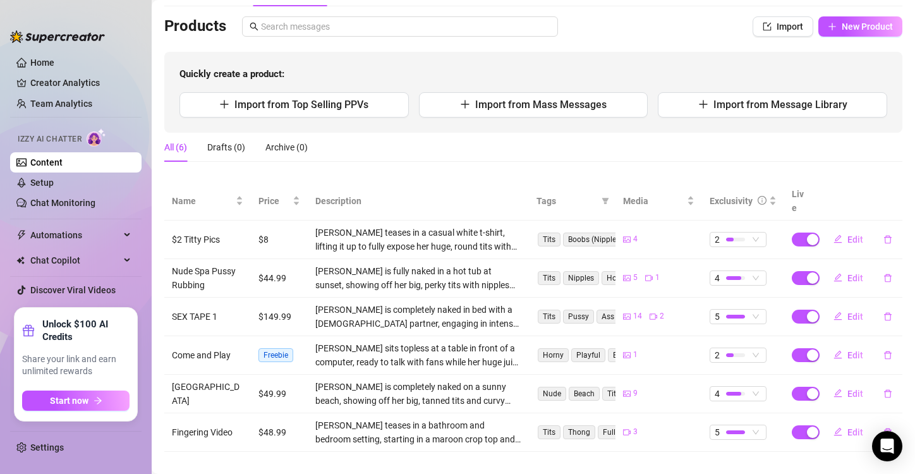
scroll to position [0, 0]
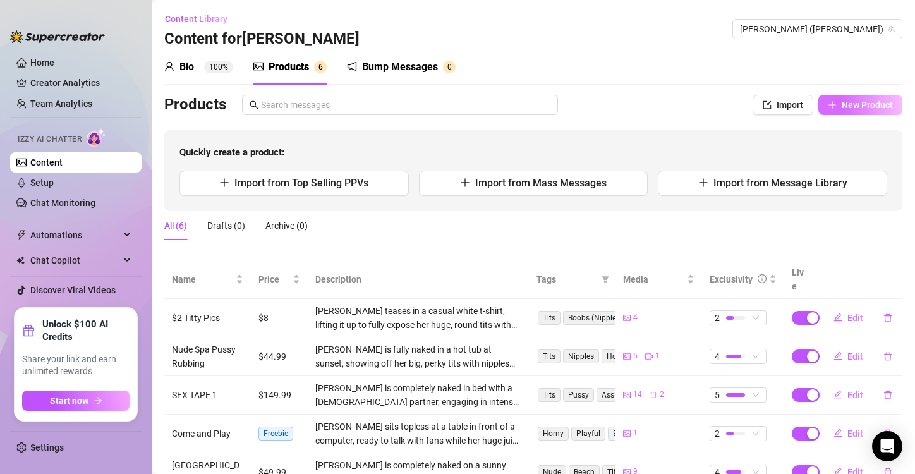
click at [870, 108] on span "New Product" at bounding box center [867, 105] width 51 height 10
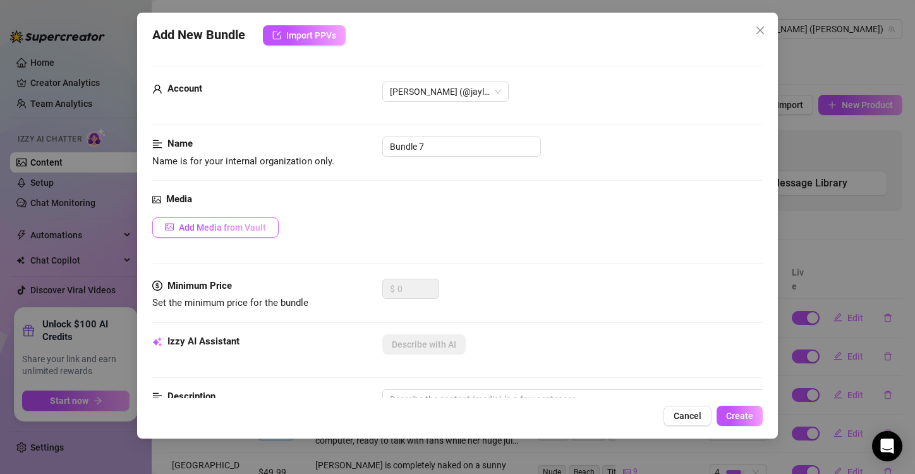
click at [251, 228] on span "Add Media from Vault" at bounding box center [222, 227] width 87 height 10
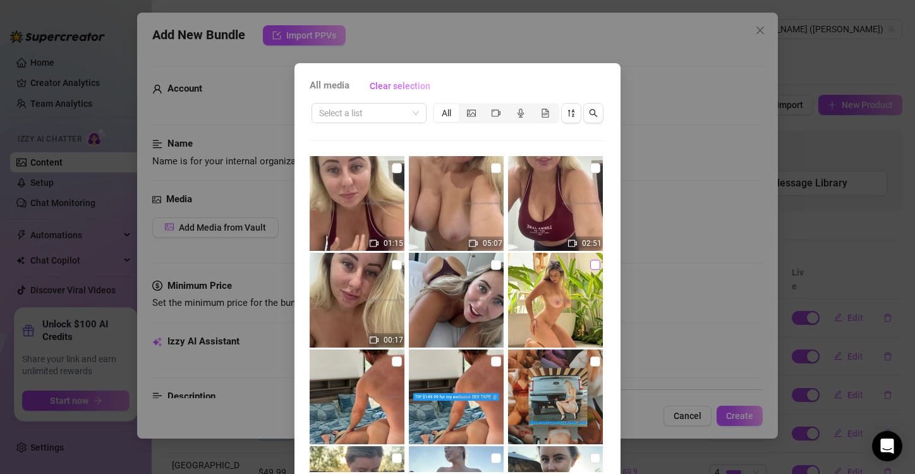
click at [590, 265] on input "checkbox" at bounding box center [595, 265] width 10 height 10
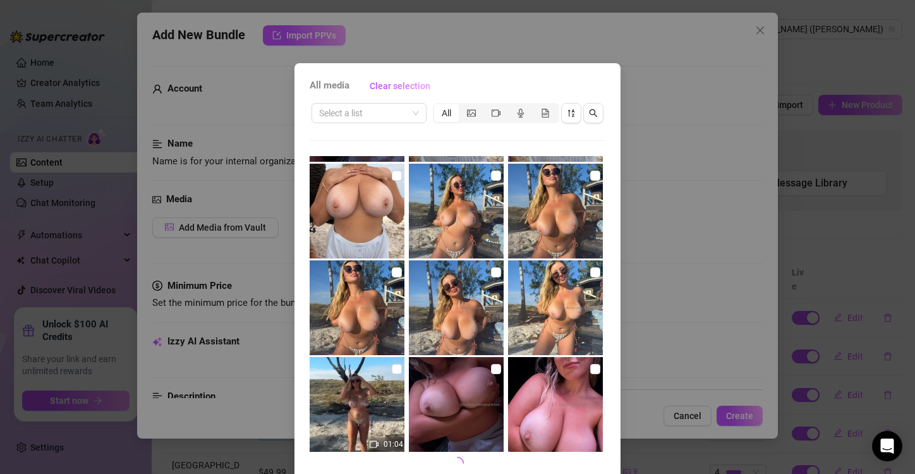
scroll to position [53, 0]
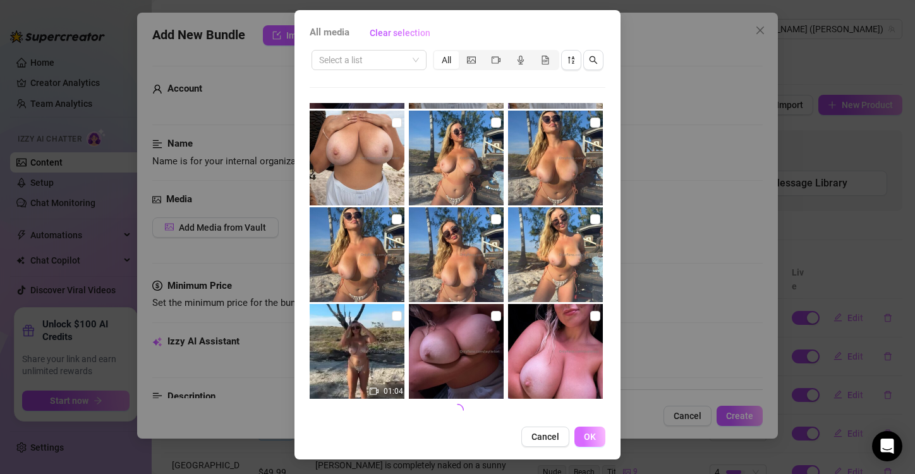
click at [584, 439] on span "OK" at bounding box center [590, 437] width 12 height 10
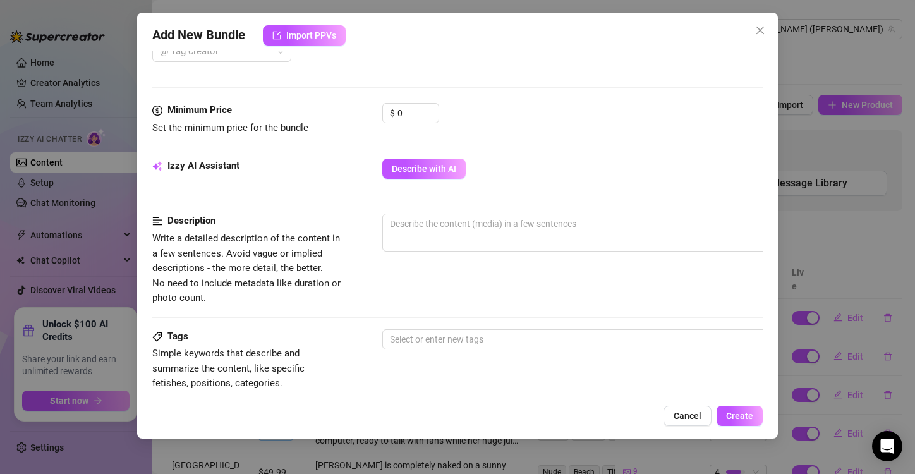
scroll to position [356, 0]
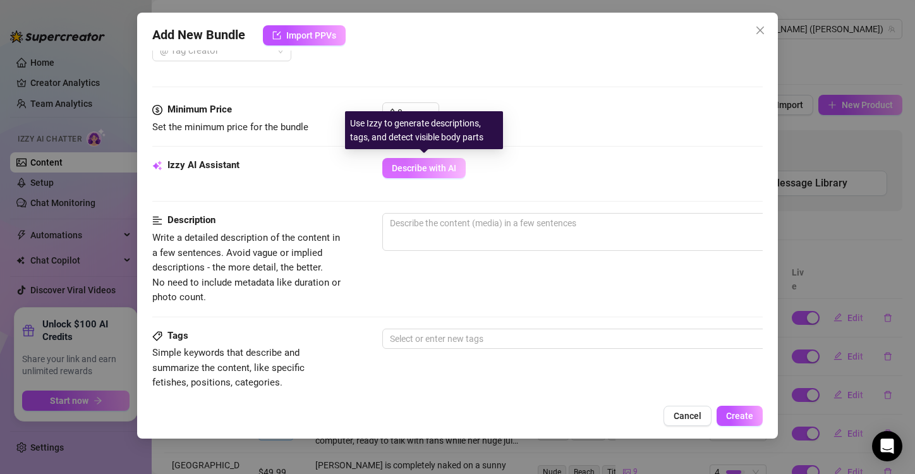
click at [412, 167] on span "Describe with AI" at bounding box center [424, 168] width 64 height 10
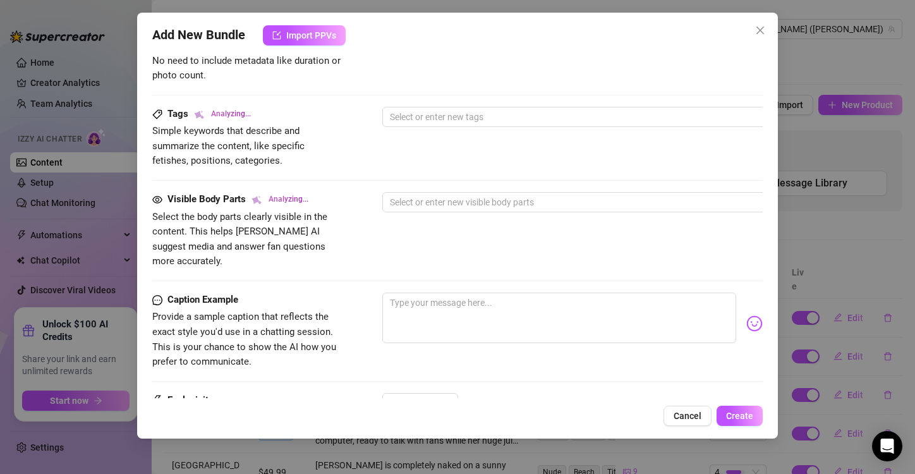
scroll to position [579, 0]
click at [430, 291] on textarea at bounding box center [559, 316] width 354 height 51
paste textarea "Hehe want to see more??"
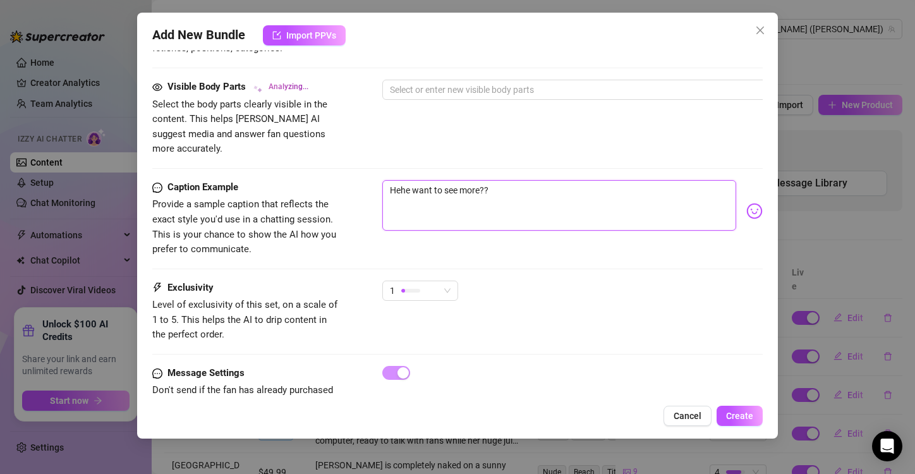
scroll to position [716, 5]
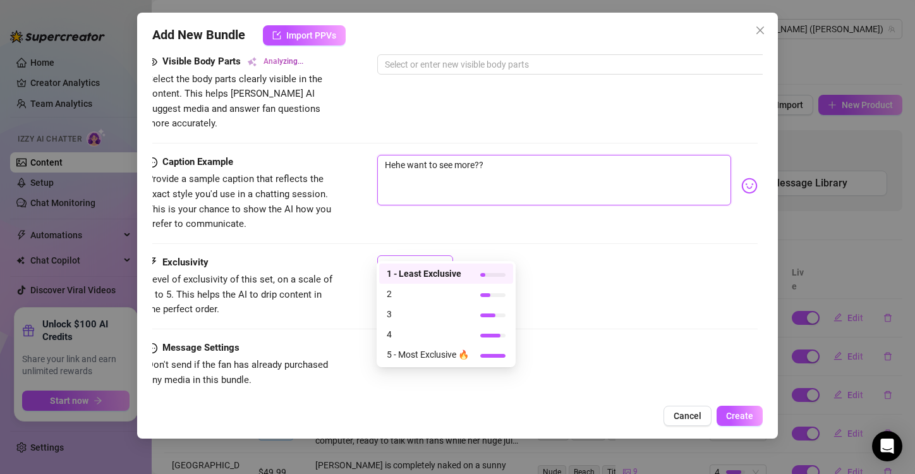
click at [444, 256] on span "1" at bounding box center [415, 265] width 61 height 19
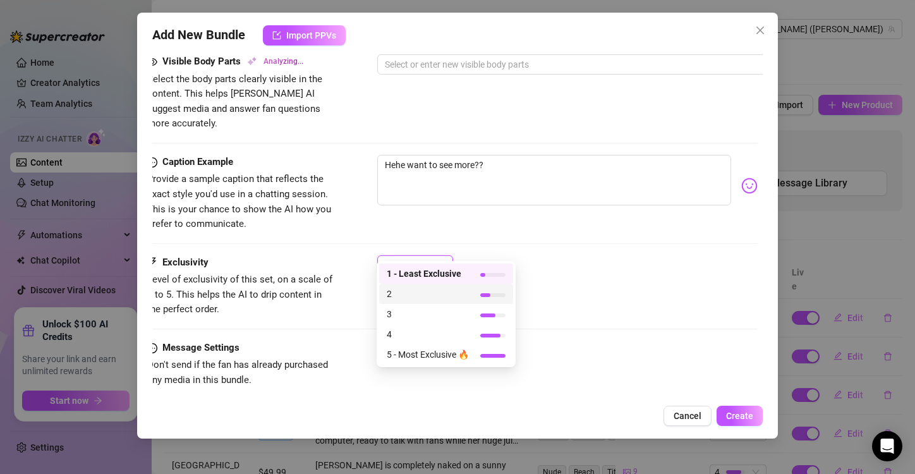
click at [421, 292] on span "2" at bounding box center [428, 294] width 82 height 14
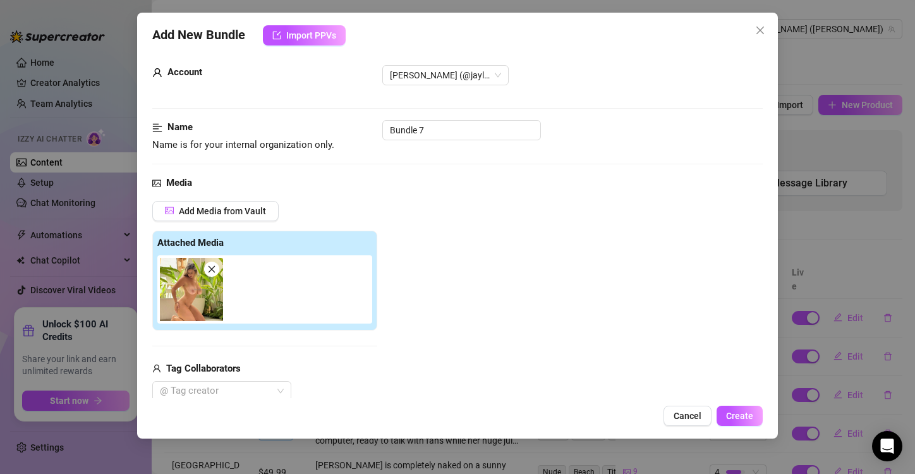
scroll to position [0, 0]
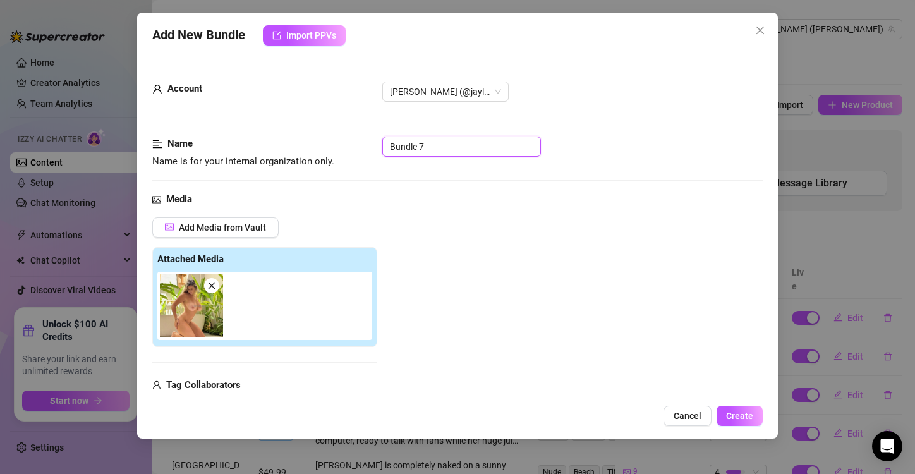
click at [425, 147] on input "Bundle 7" at bounding box center [461, 146] width 159 height 20
click at [729, 414] on span "Create" at bounding box center [739, 416] width 27 height 10
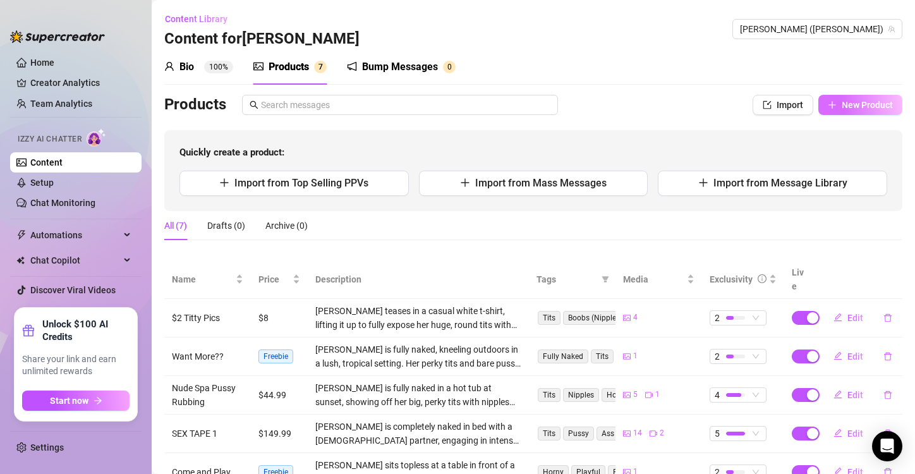
click at [842, 106] on span "New Product" at bounding box center [867, 105] width 51 height 10
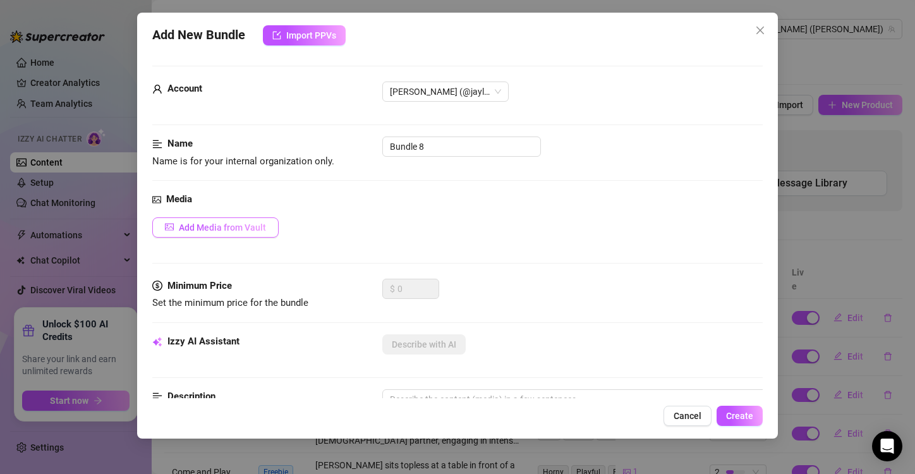
click at [252, 236] on button "Add Media from Vault" at bounding box center [215, 227] width 126 height 20
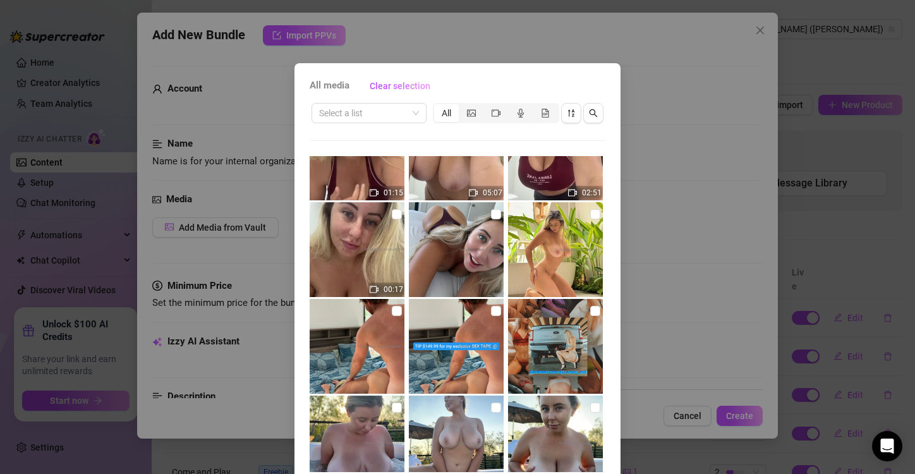
scroll to position [55, 0]
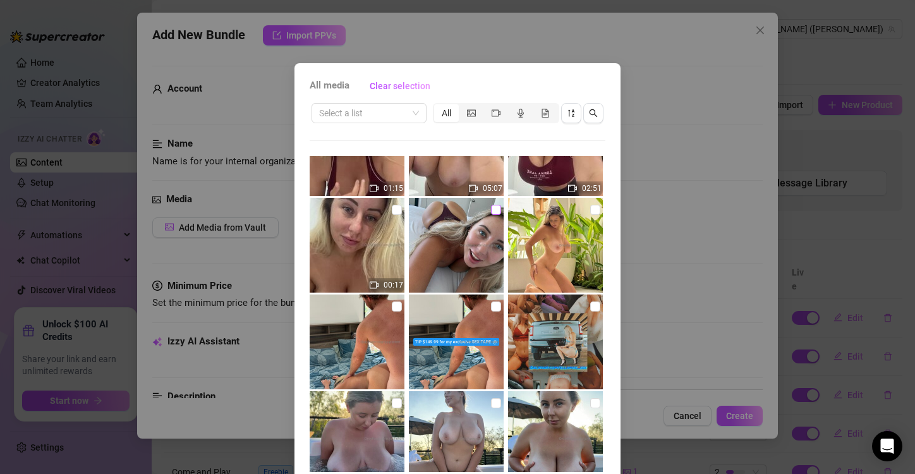
click at [491, 207] on input "checkbox" at bounding box center [496, 210] width 10 height 10
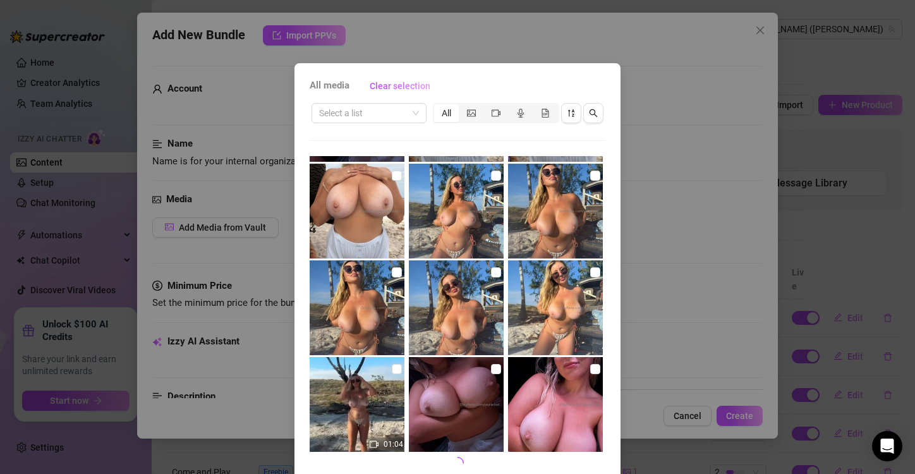
scroll to position [53, 0]
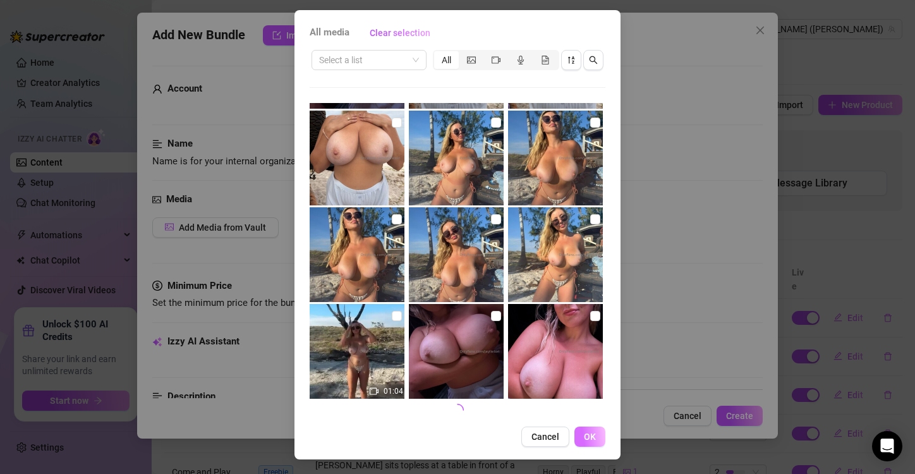
click at [586, 445] on button "OK" at bounding box center [589, 436] width 31 height 20
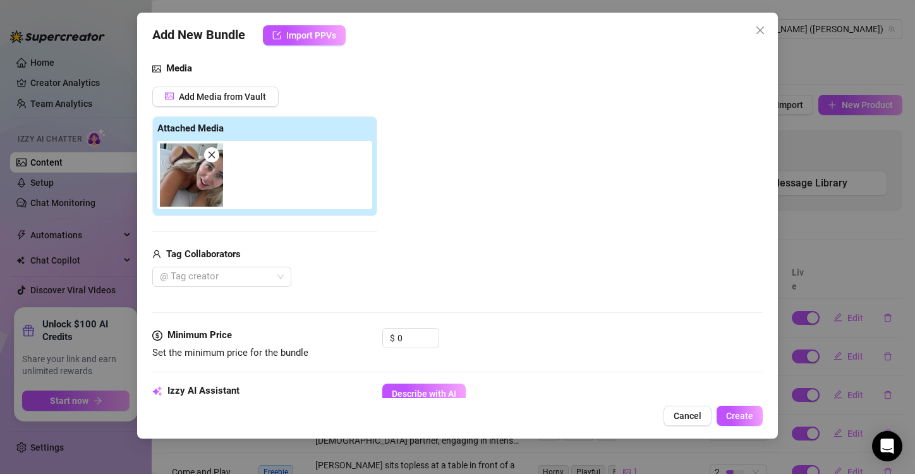
scroll to position [121, 0]
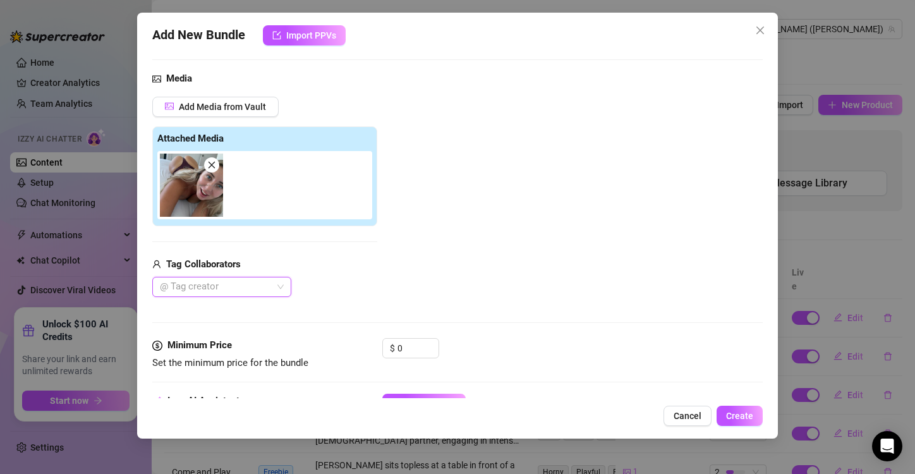
click at [214, 168] on icon "close" at bounding box center [211, 164] width 9 height 9
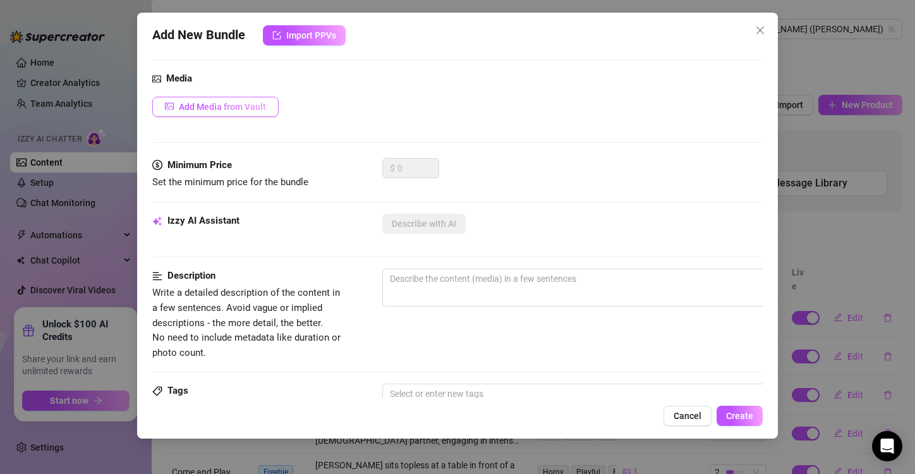
click at [214, 109] on span "Add Media from Vault" at bounding box center [222, 107] width 87 height 10
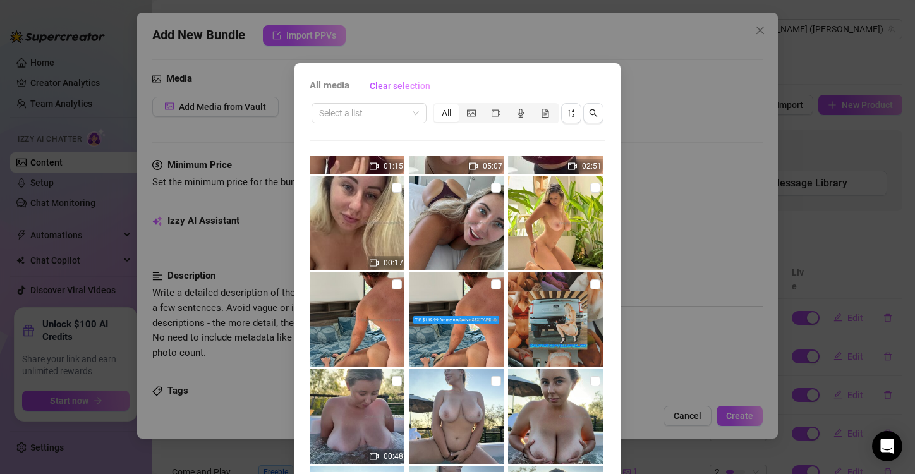
scroll to position [78, 0]
click at [590, 286] on input "checkbox" at bounding box center [595, 284] width 10 height 10
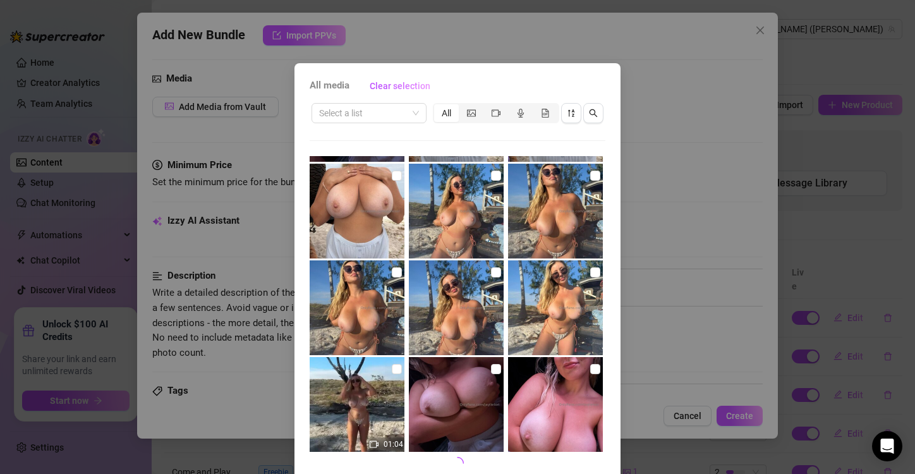
scroll to position [53, 0]
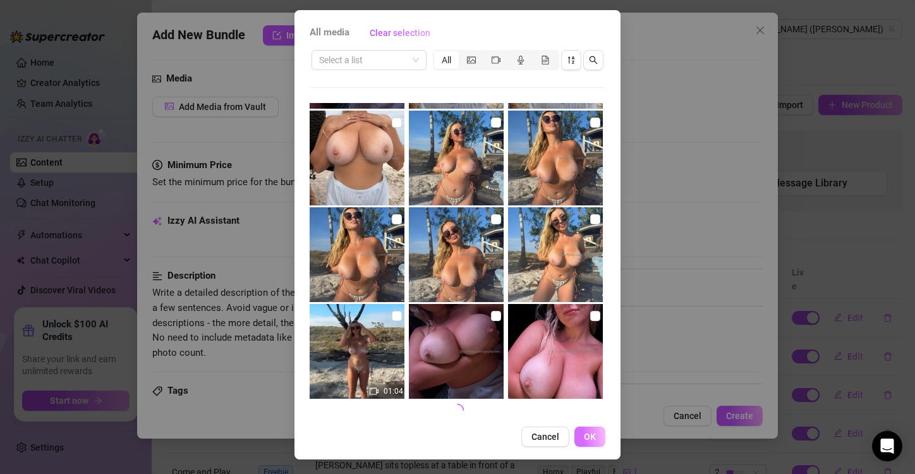
click at [591, 429] on button "OK" at bounding box center [589, 436] width 31 height 20
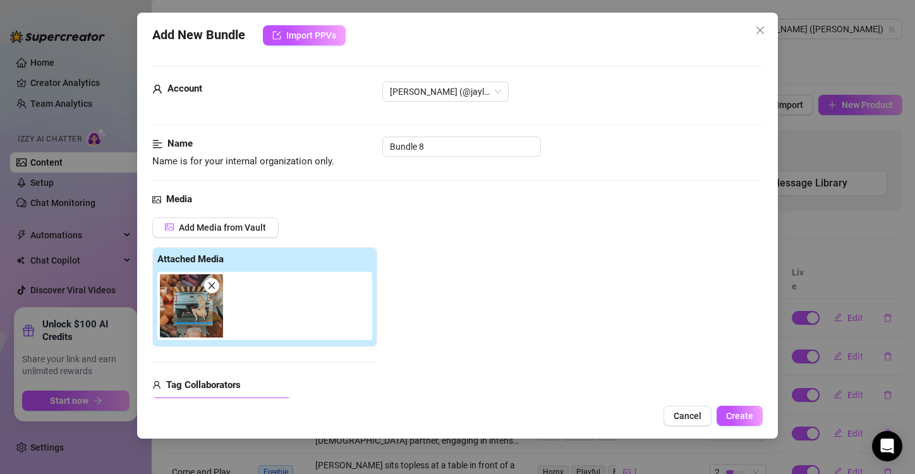
scroll to position [0, 0]
click at [429, 143] on input "Bundle 8" at bounding box center [461, 146] width 159 height 20
click at [389, 147] on input "unty" at bounding box center [461, 146] width 159 height 20
click at [418, 148] on input "Aunty" at bounding box center [461, 146] width 159 height 20
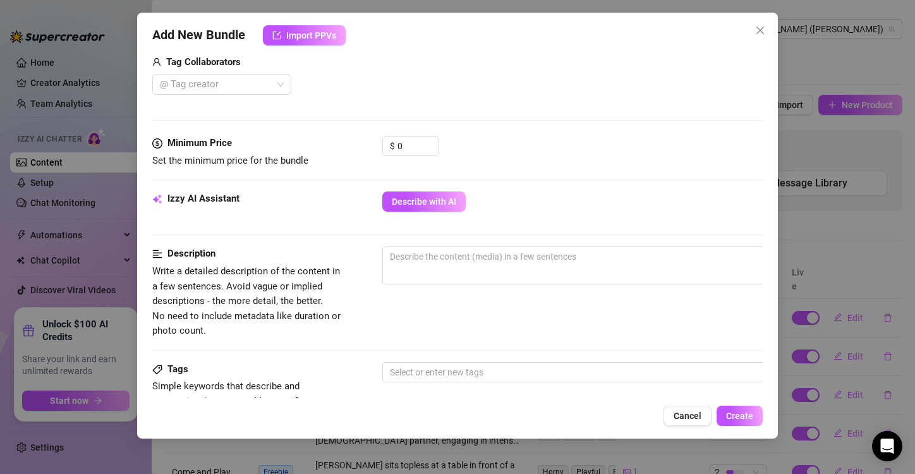
scroll to position [350, 0]
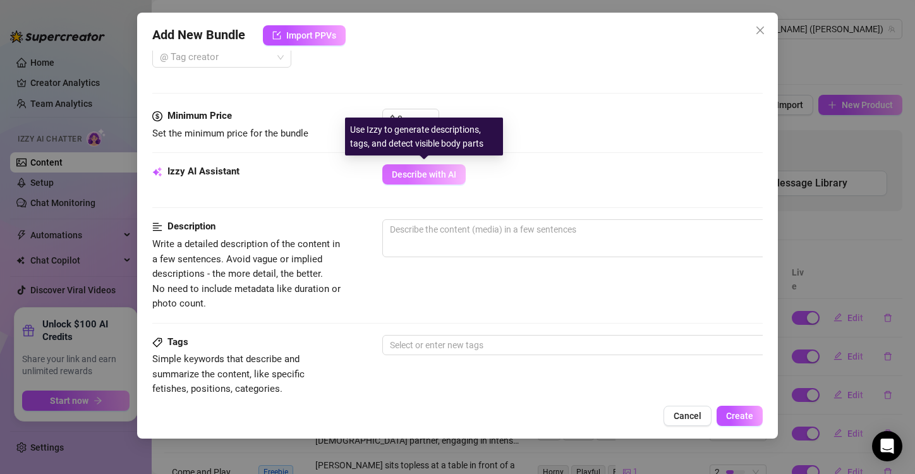
click at [414, 178] on span "Describe with AI" at bounding box center [424, 174] width 64 height 10
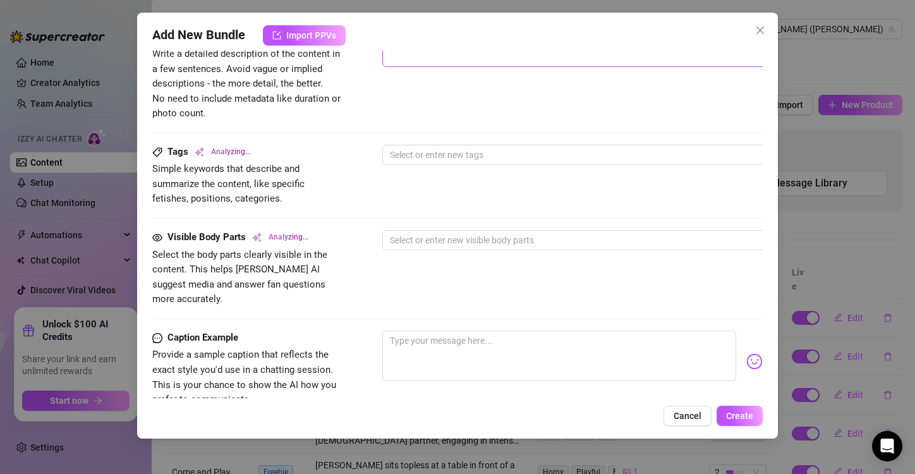
scroll to position [609, 0]
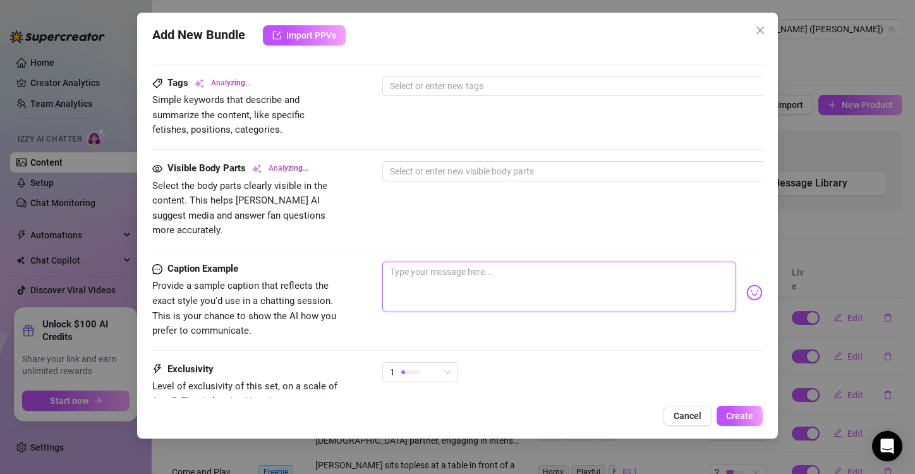
click at [424, 262] on textarea at bounding box center [559, 287] width 354 height 51
paste textarea "✨ Shoutout ✨THIS IS MY SEXY AUNTY.. can you believe it??? I told her how much y…"
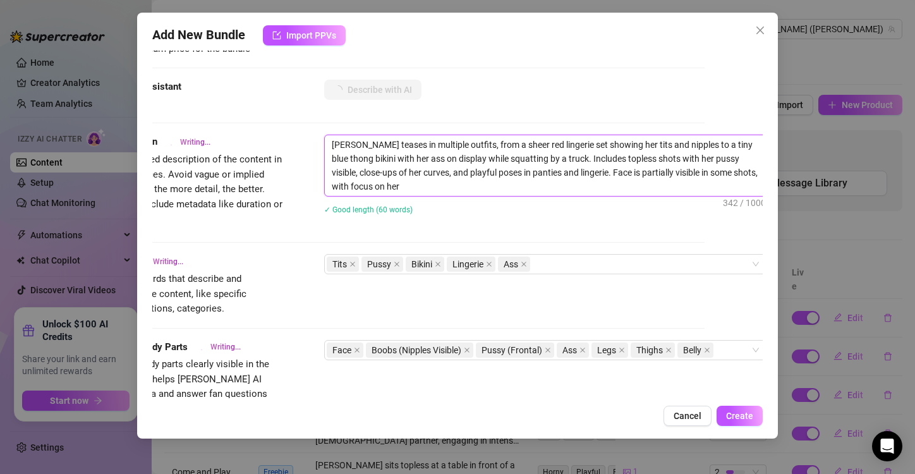
scroll to position [0, 0]
click at [355, 142] on textarea "[PERSON_NAME] teases in multiple outfits, from a sheer red lingerie set showing…" at bounding box center [545, 165] width 441 height 61
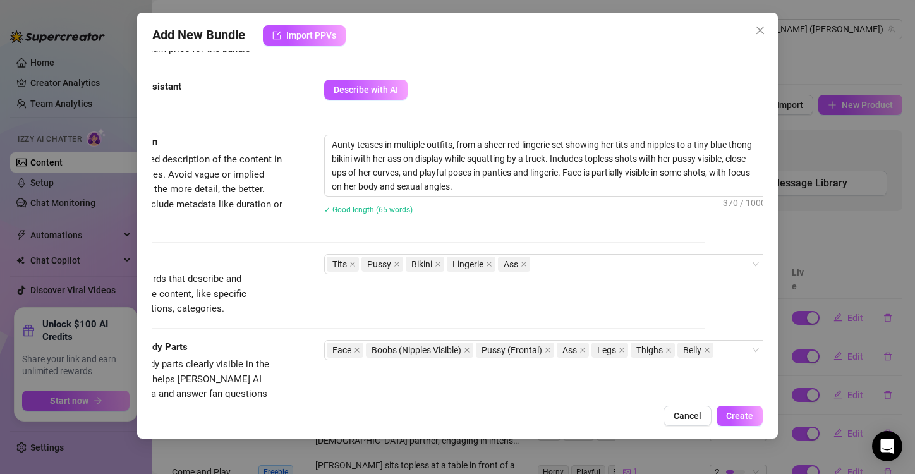
click at [502, 110] on div "Izzy AI Assistant Describe with AI" at bounding box center [399, 96] width 610 height 32
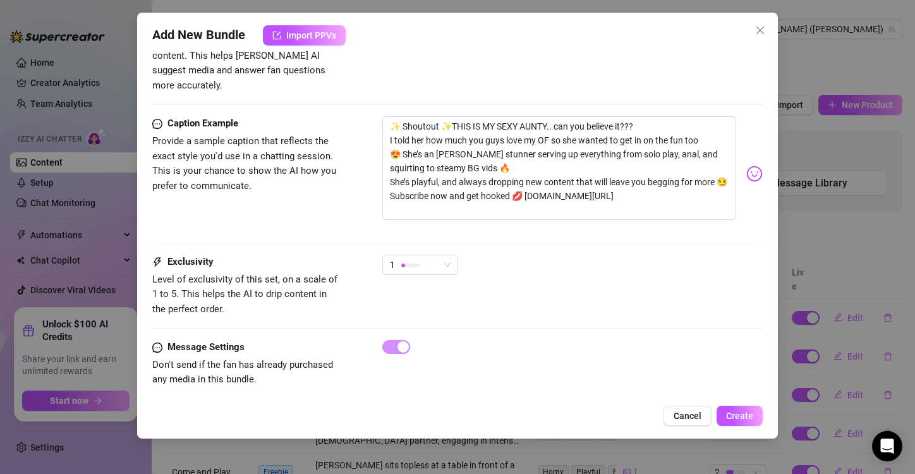
scroll to position [764, 0]
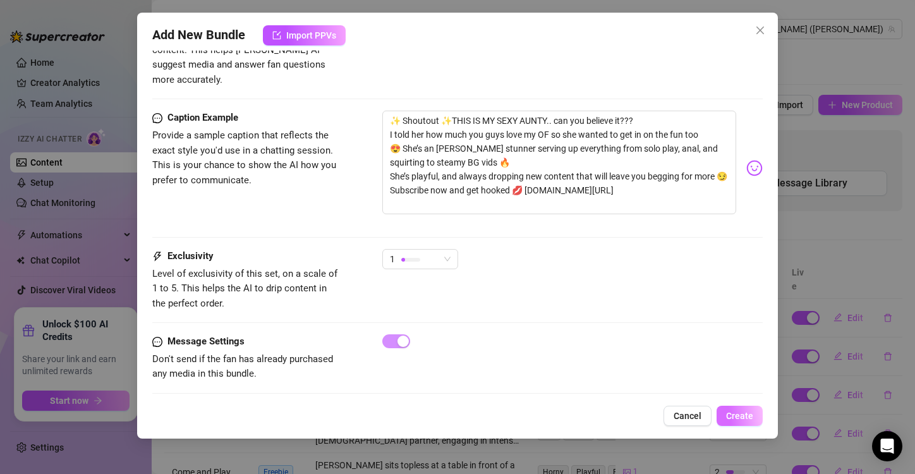
click at [735, 415] on span "Create" at bounding box center [739, 416] width 27 height 10
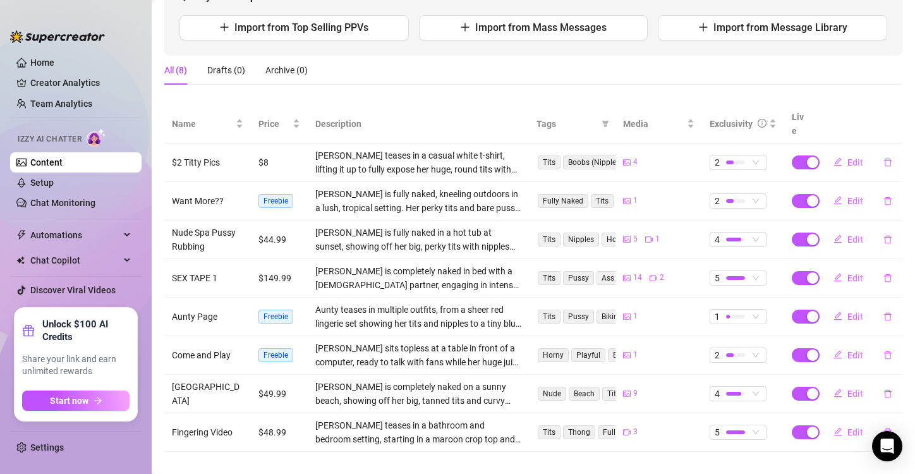
scroll to position [0, 0]
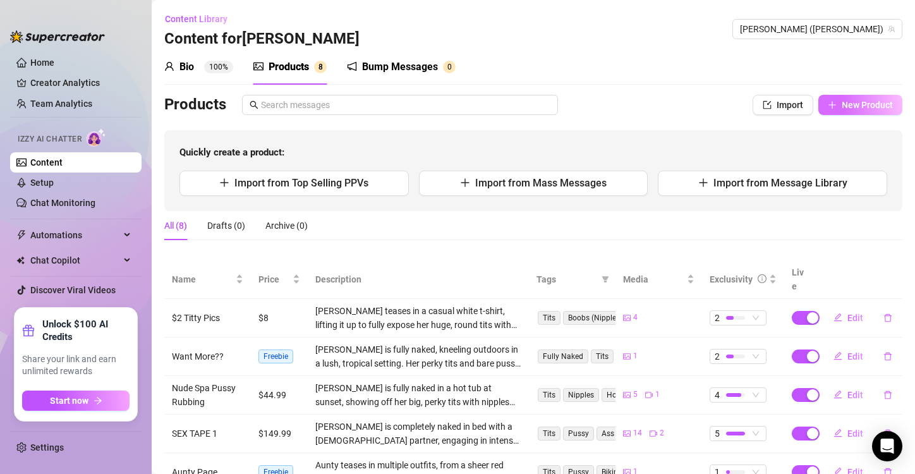
drag, startPoint x: 846, startPoint y: 93, endPoint x: 856, endPoint y: 102, distance: 13.0
click at [856, 102] on div "Bio 100% Products 8 Bump Messages 0 Bio Import Bio from other creator Personal …" at bounding box center [533, 328] width 738 height 558
click at [856, 102] on span "New Product" at bounding box center [867, 105] width 51 height 10
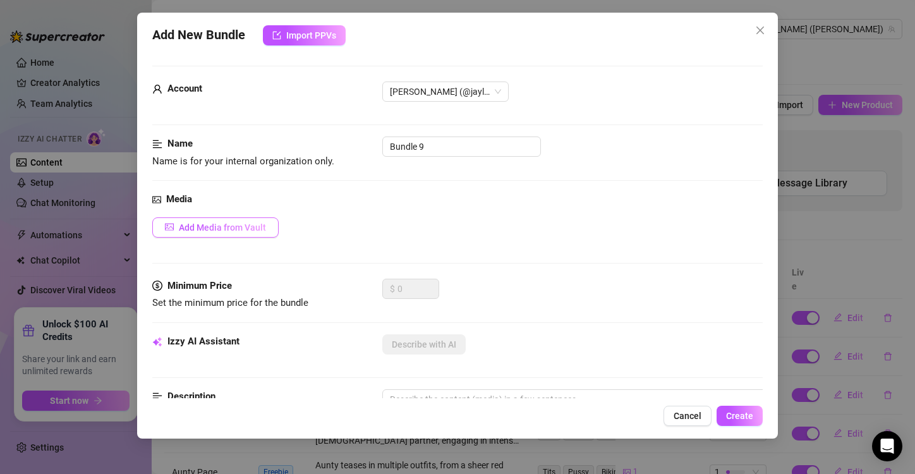
click at [210, 223] on span "Add Media from Vault" at bounding box center [222, 227] width 87 height 10
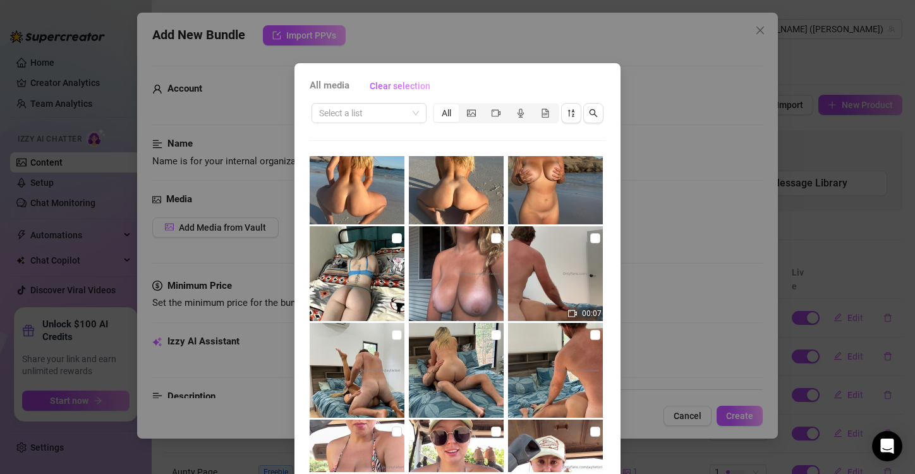
scroll to position [1377, 0]
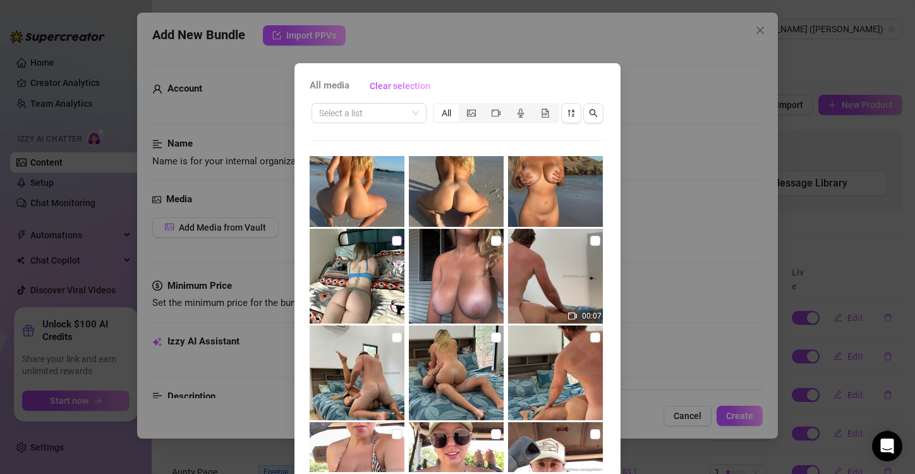
click at [392, 240] on input "checkbox" at bounding box center [397, 241] width 10 height 10
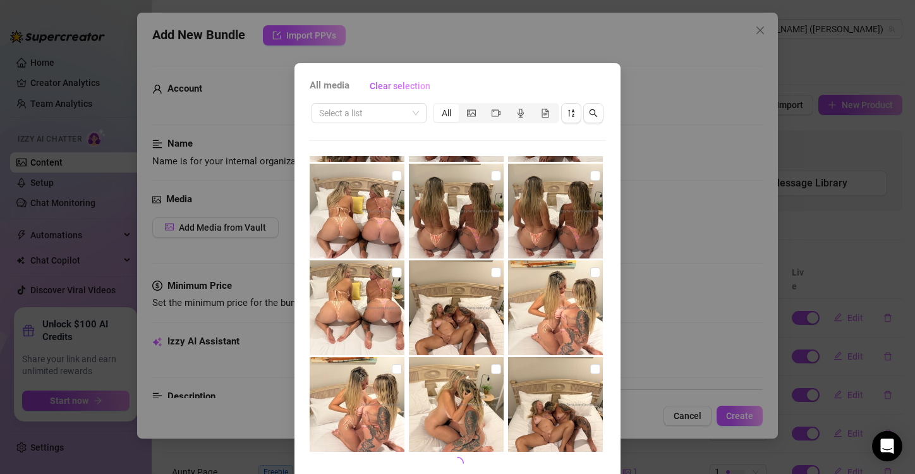
scroll to position [53, 0]
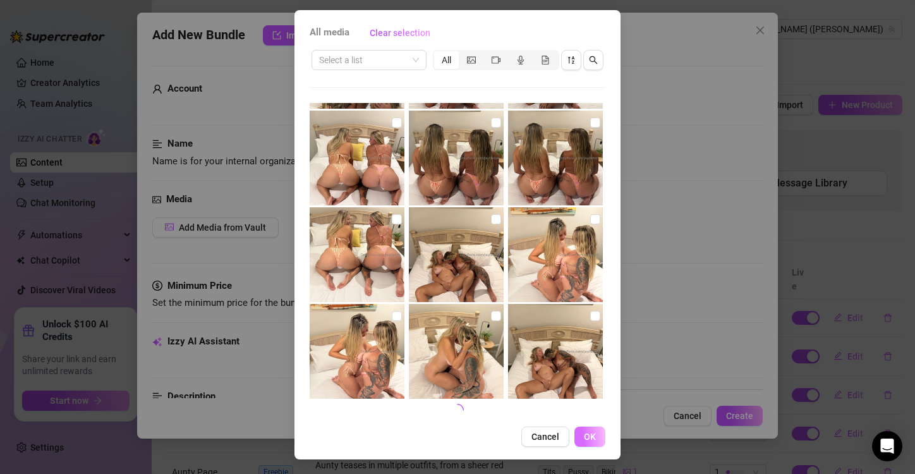
click at [584, 437] on span "OK" at bounding box center [590, 437] width 12 height 10
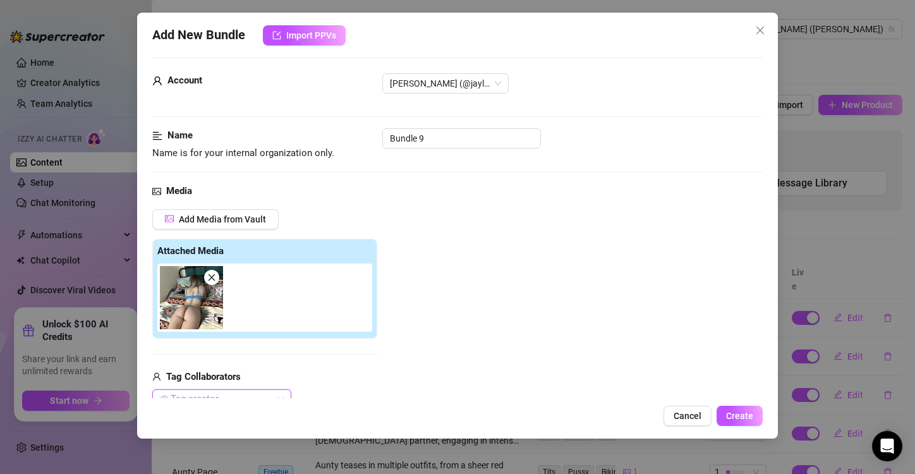
scroll to position [8, 0]
click at [429, 142] on input "Bundle 9" at bounding box center [461, 139] width 159 height 20
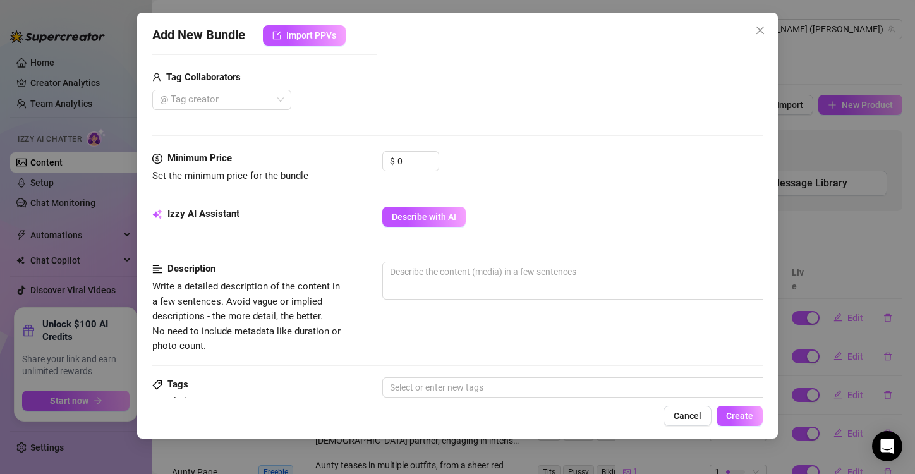
scroll to position [308, 0]
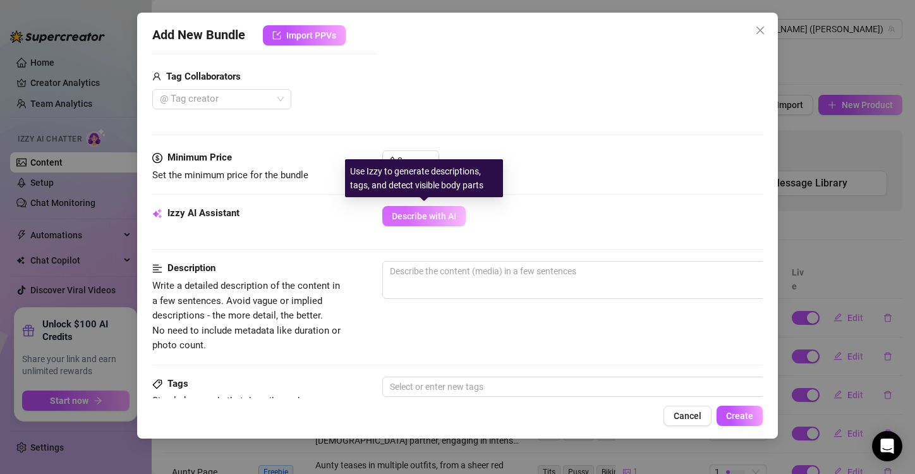
click at [429, 211] on span "Describe with AI" at bounding box center [424, 216] width 64 height 10
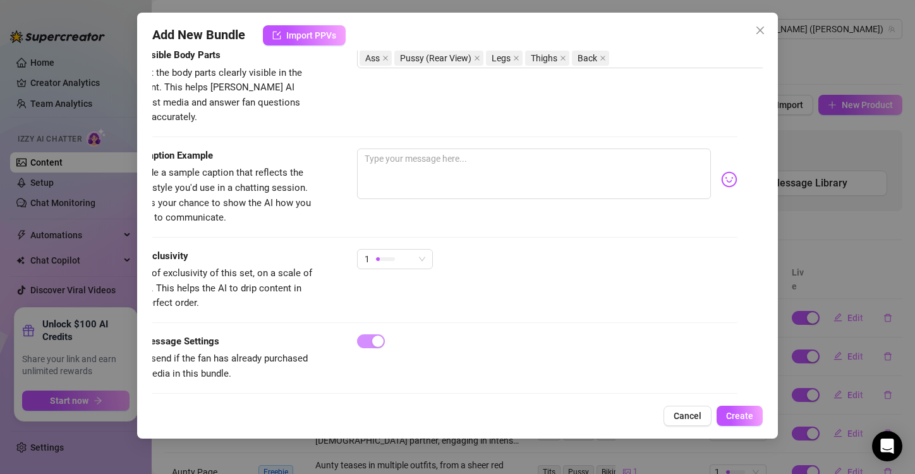
scroll to position [646, 0]
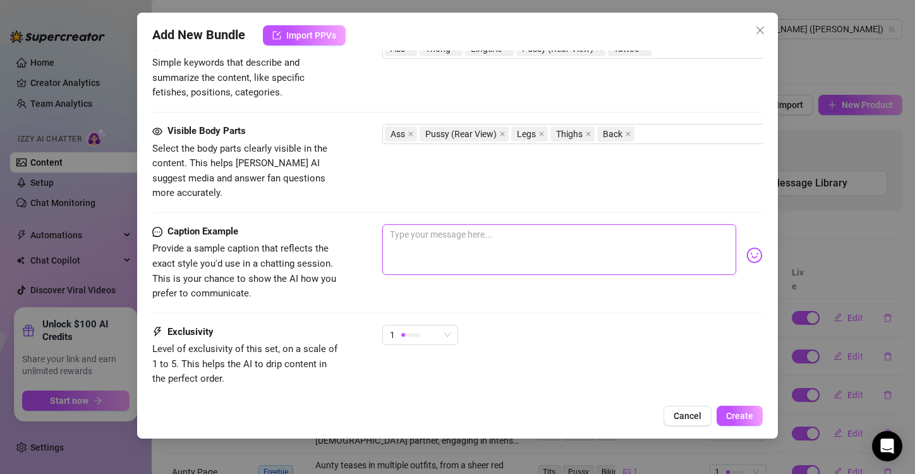
click at [421, 224] on textarea at bounding box center [559, 249] width 354 height 51
paste textarea "My little cousin just signed up to OF!!! She’s freshly 18 😳 Go sub to her here:…"
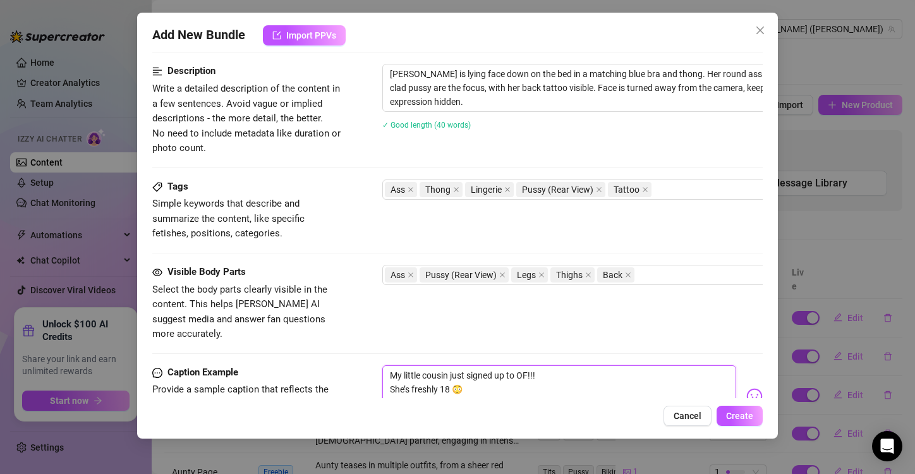
scroll to position [457, 0]
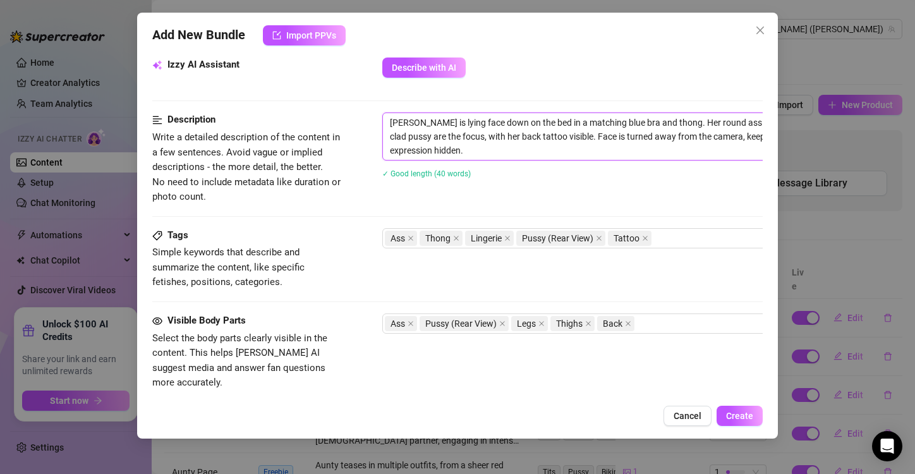
click at [411, 118] on textarea "[PERSON_NAME] is lying face down on the bed in a matching blue bra and thong. H…" at bounding box center [603, 136] width 441 height 47
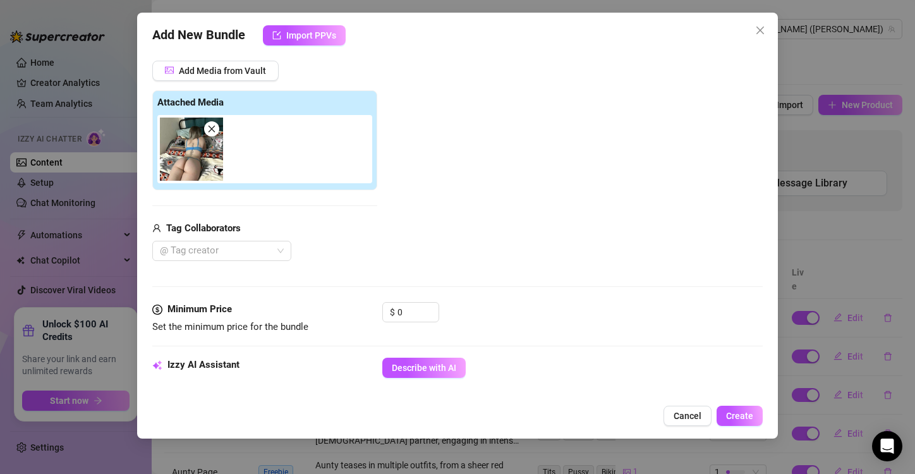
scroll to position [164, 0]
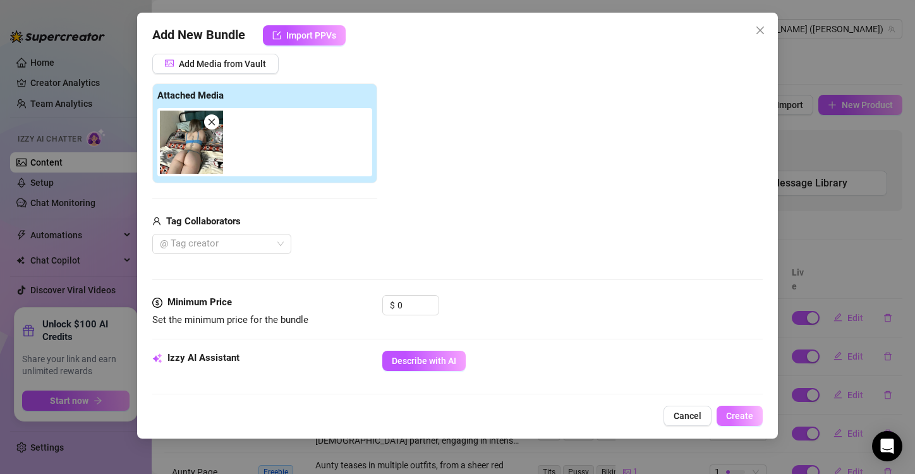
click at [737, 416] on span "Create" at bounding box center [739, 416] width 27 height 10
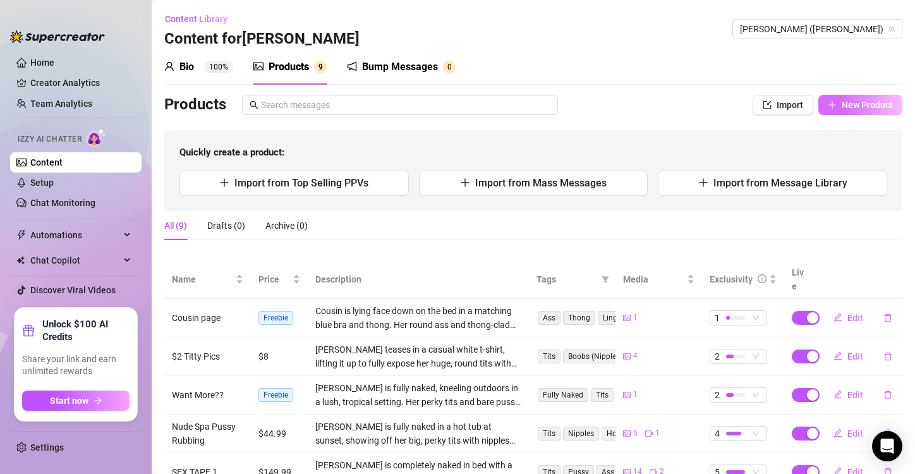
click at [839, 97] on button "New Product" at bounding box center [860, 105] width 84 height 20
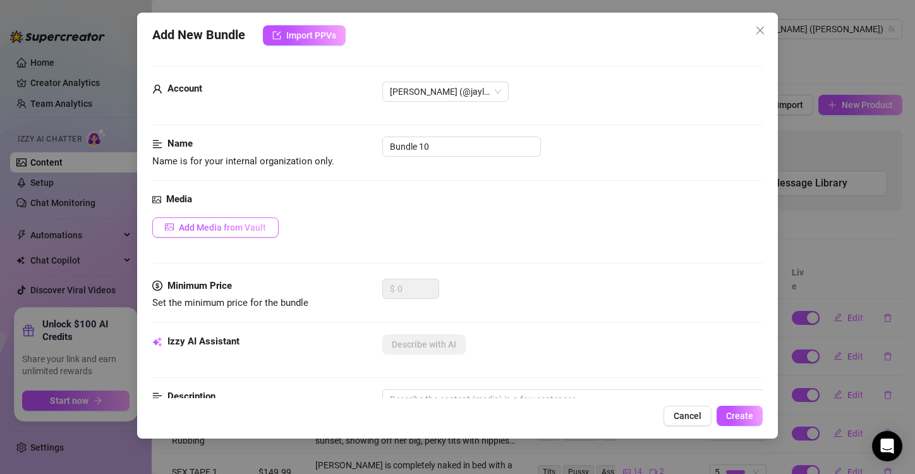
click at [262, 223] on span "Add Media from Vault" at bounding box center [222, 227] width 87 height 10
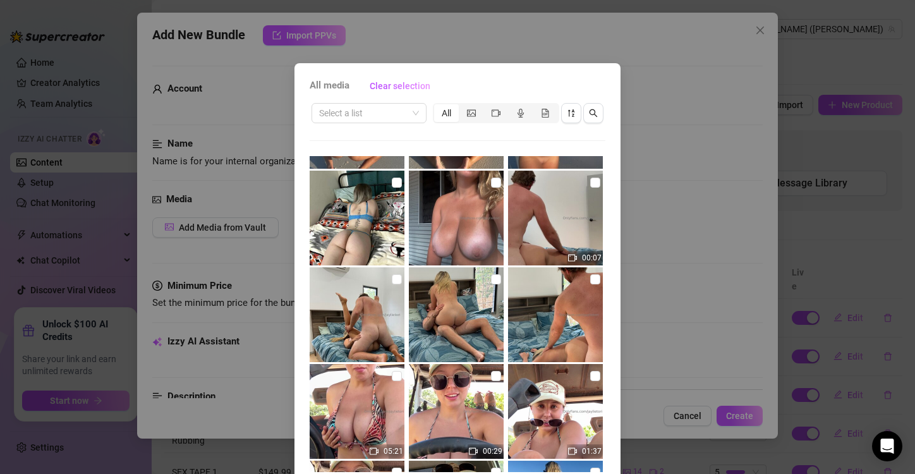
scroll to position [1436, 0]
click at [590, 181] on input "checkbox" at bounding box center [595, 183] width 10 height 10
click at [392, 279] on input "checkbox" at bounding box center [397, 279] width 10 height 10
click at [491, 279] on input "checkbox" at bounding box center [496, 279] width 10 height 10
click at [590, 279] on input "checkbox" at bounding box center [595, 279] width 10 height 10
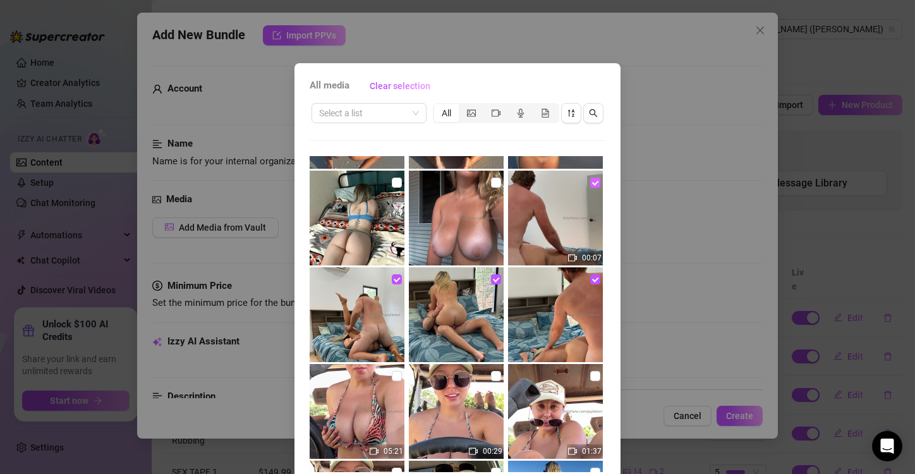
click at [590, 183] on input "checkbox" at bounding box center [595, 183] width 10 height 10
click at [392, 278] on input "checkbox" at bounding box center [397, 279] width 10 height 10
click at [491, 281] on input "checkbox" at bounding box center [496, 279] width 10 height 10
click at [590, 278] on input "checkbox" at bounding box center [595, 279] width 10 height 10
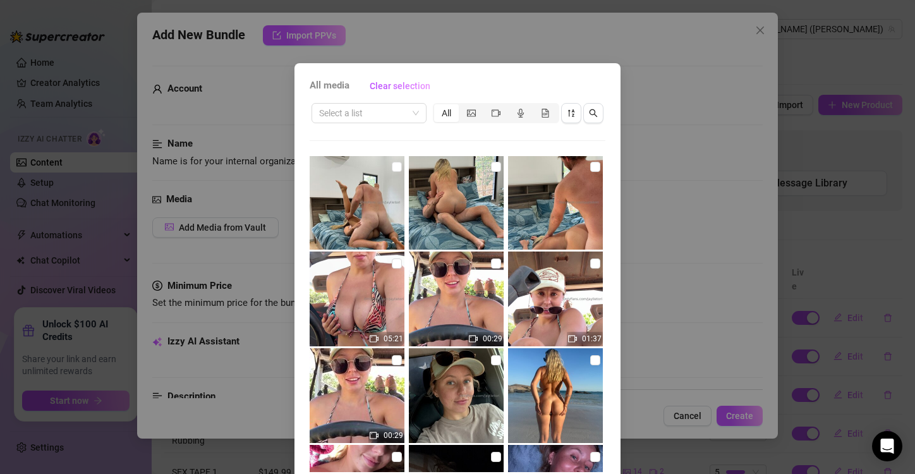
scroll to position [1573, 0]
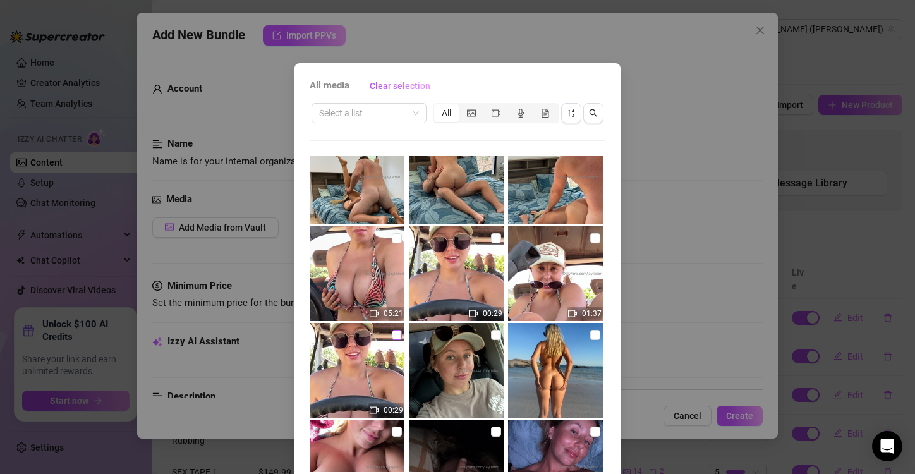
click at [392, 334] on input "checkbox" at bounding box center [397, 335] width 10 height 10
click at [590, 240] on input "checkbox" at bounding box center [595, 238] width 10 height 10
click at [392, 237] on input "checkbox" at bounding box center [397, 238] width 10 height 10
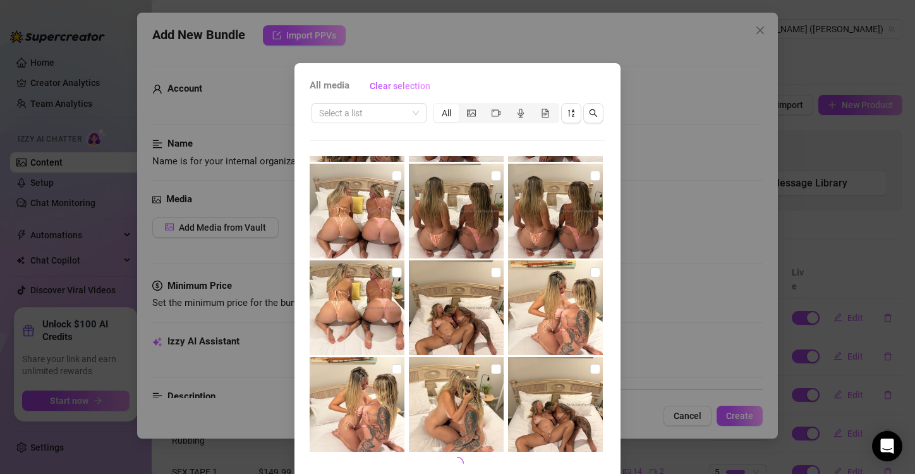
scroll to position [53, 0]
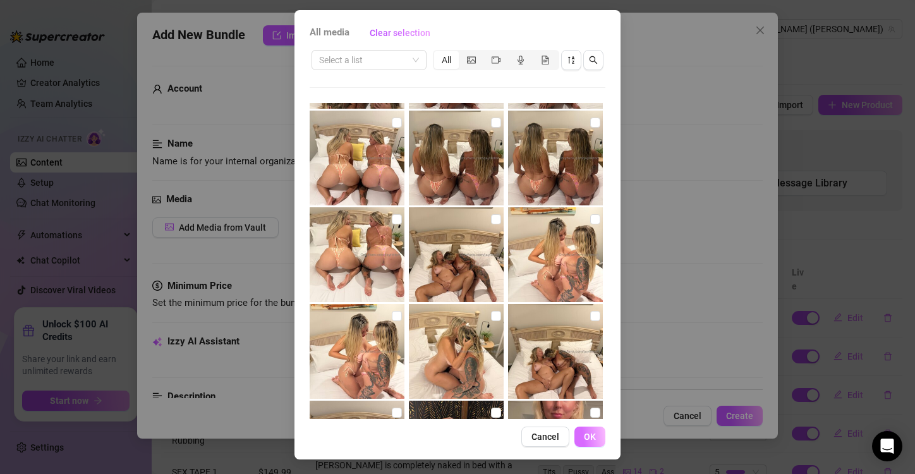
click at [593, 442] on button "OK" at bounding box center [589, 436] width 31 height 20
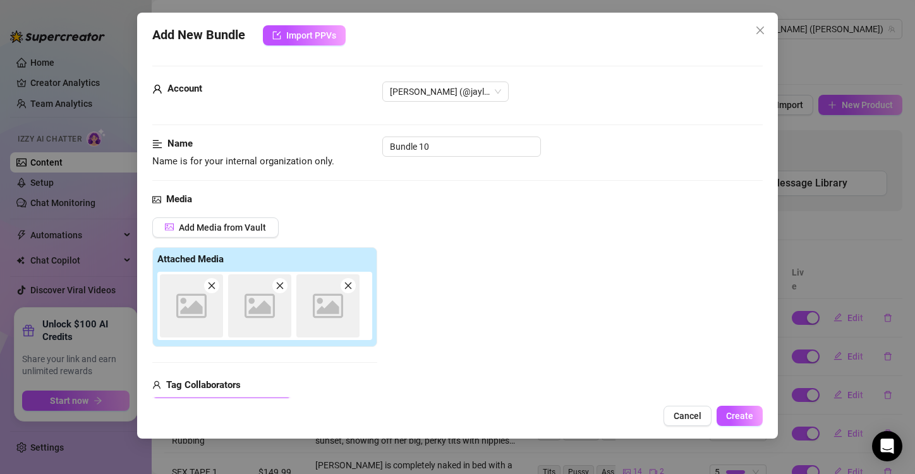
scroll to position [178, 0]
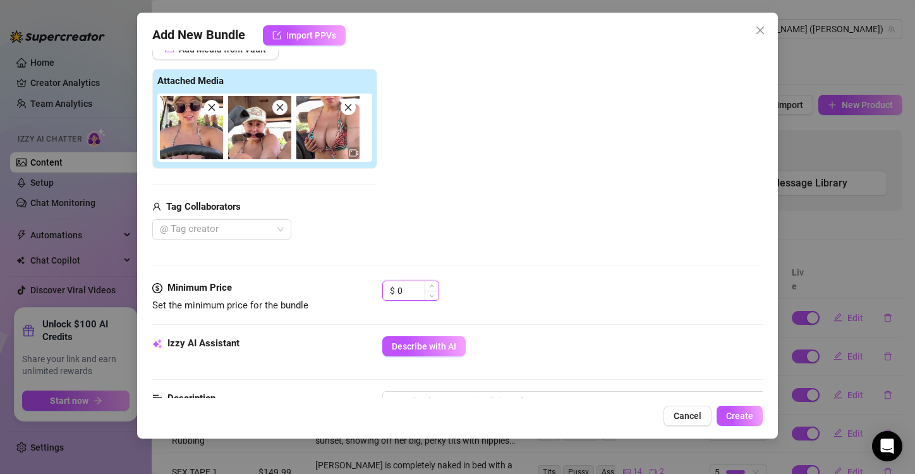
click at [404, 287] on input "0" at bounding box center [417, 290] width 41 height 19
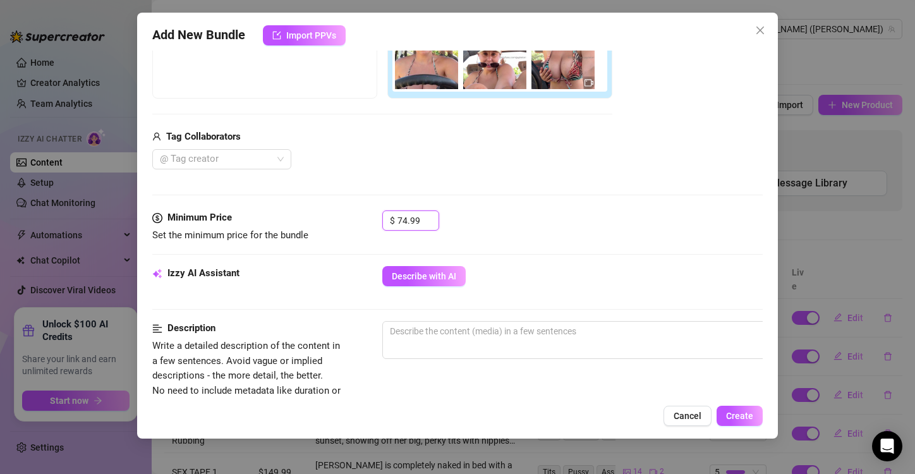
scroll to position [269, 0]
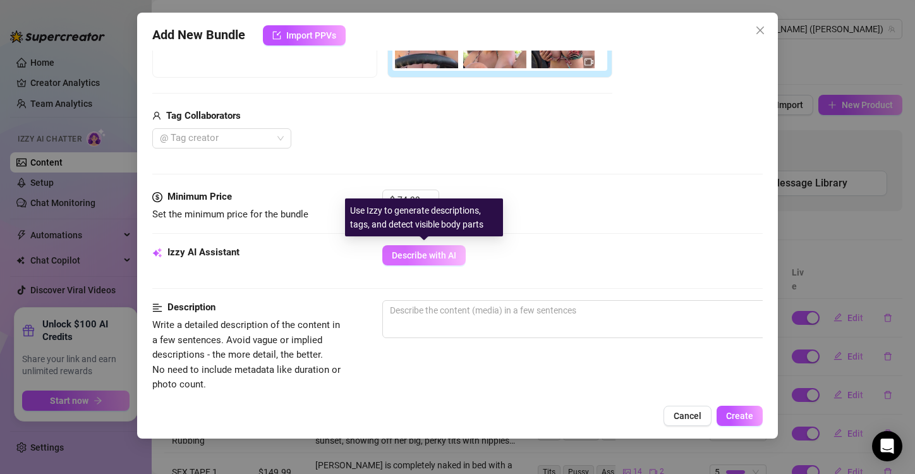
click at [410, 255] on span "Describe with AI" at bounding box center [424, 255] width 64 height 10
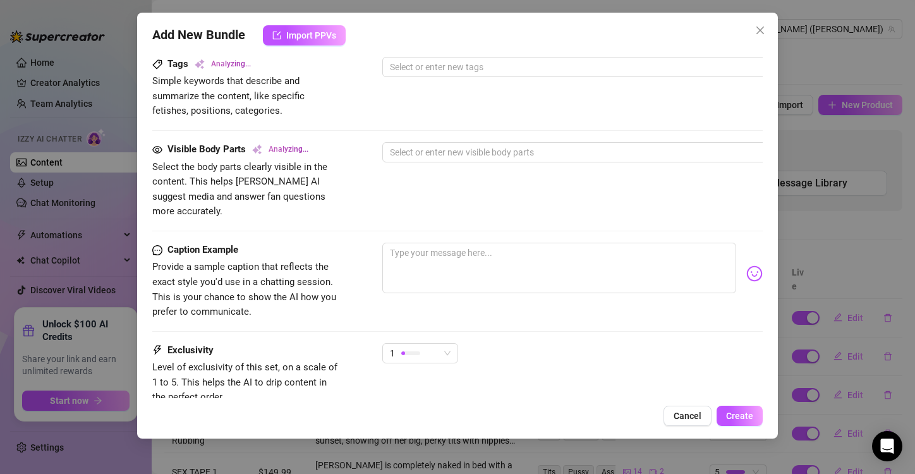
scroll to position [630, 0]
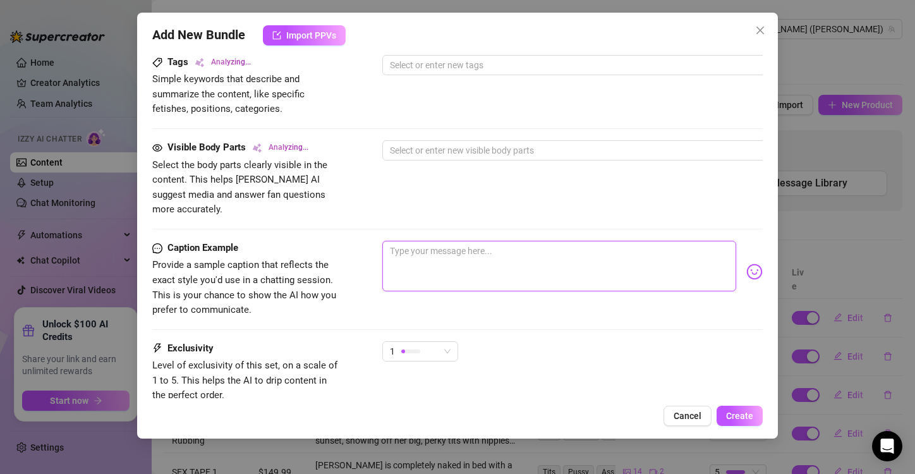
click at [426, 244] on textarea at bounding box center [559, 266] width 354 height 51
paste textarea "7 minutes of pussy fingering in broad daylight in my new buggy… There is 2 vide…"
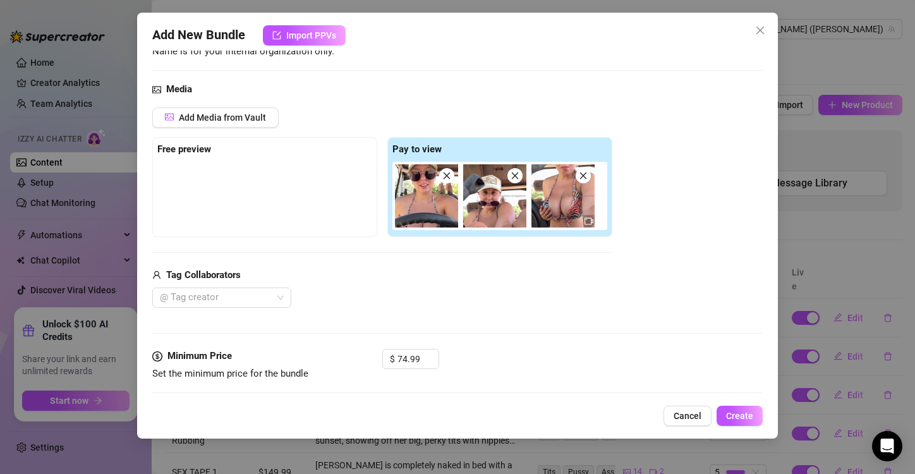
scroll to position [109, 0]
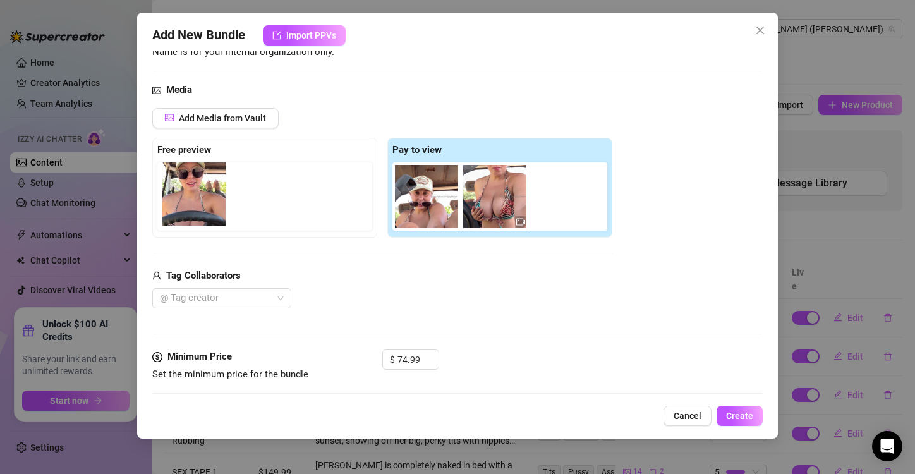
drag, startPoint x: 425, startPoint y: 197, endPoint x: 189, endPoint y: 195, distance: 236.3
click at [189, 195] on div "Free preview Pay to view" at bounding box center [382, 188] width 460 height 100
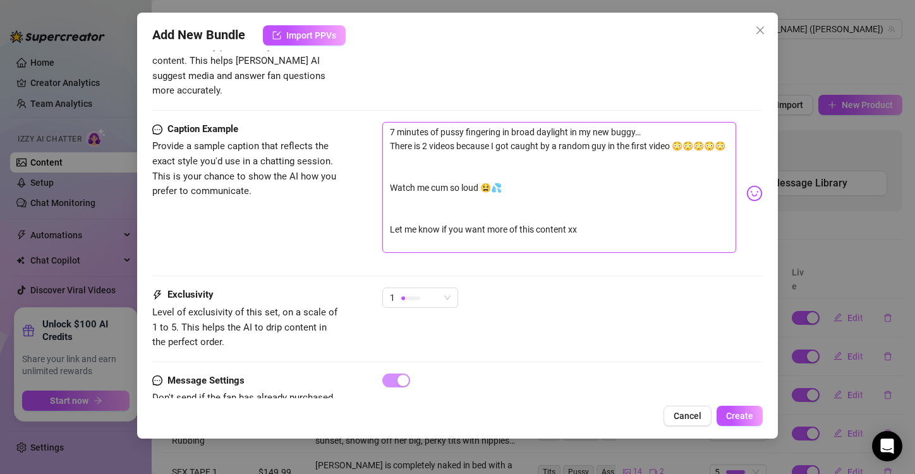
scroll to position [760, 0]
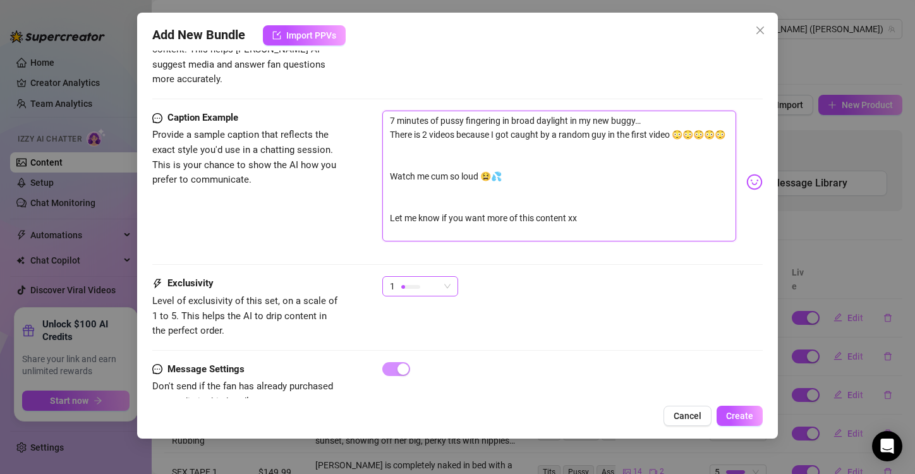
click at [452, 276] on div "1" at bounding box center [420, 286] width 76 height 20
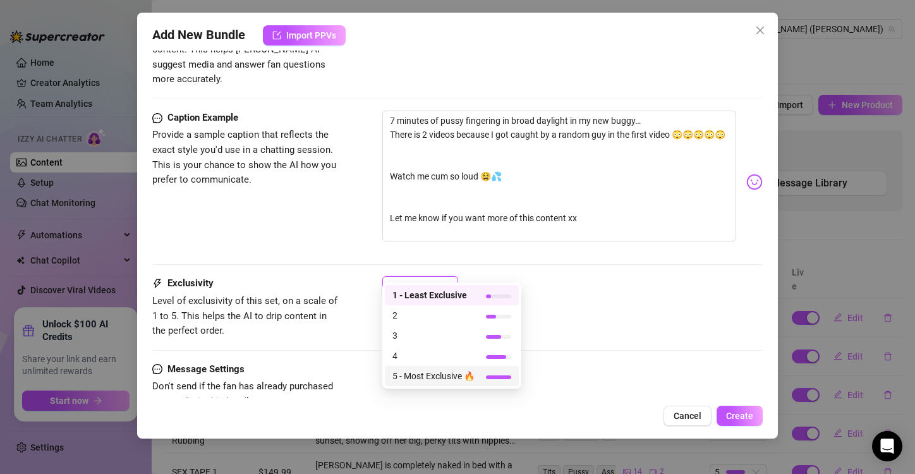
click at [467, 372] on span "5 - Most Exclusive 🔥" at bounding box center [433, 376] width 82 height 14
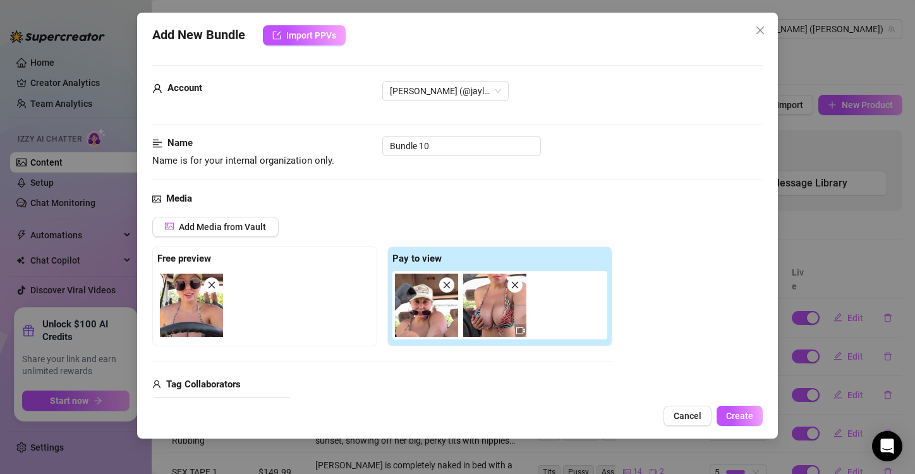
scroll to position [0, 0]
click at [431, 145] on input "Bundle 10" at bounding box center [461, 146] width 159 height 20
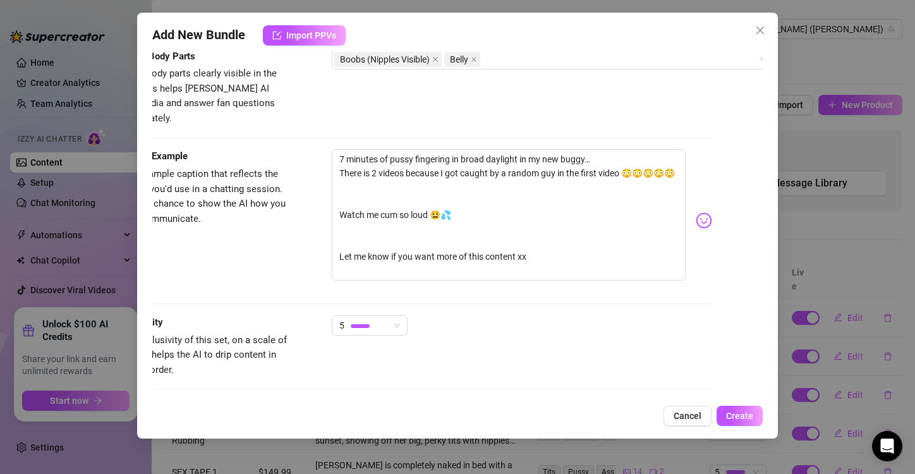
scroll to position [792, 51]
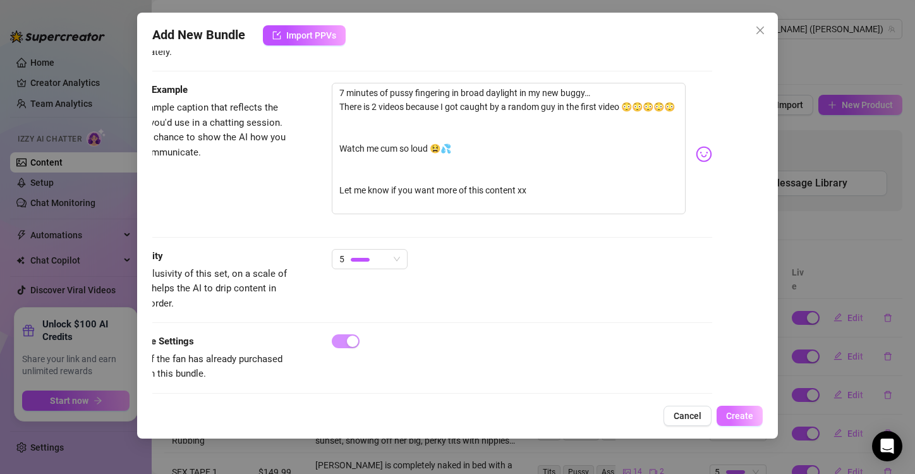
click at [737, 420] on span "Create" at bounding box center [739, 416] width 27 height 10
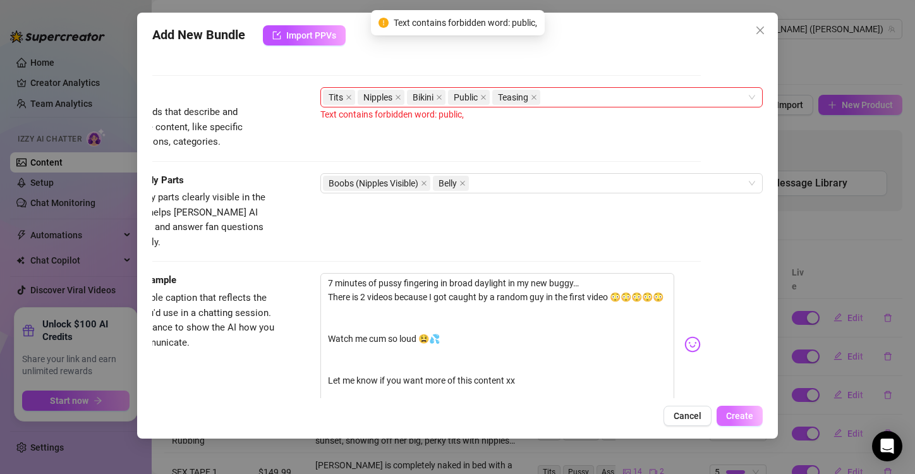
scroll to position [478, 72]
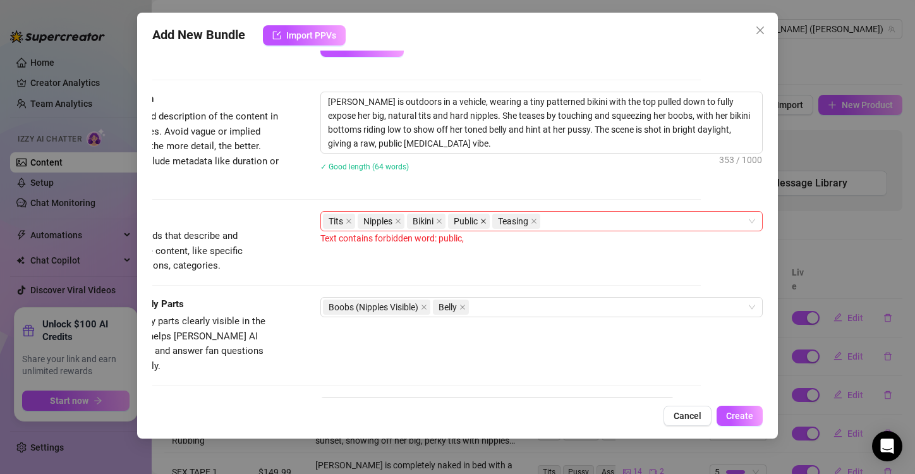
click at [481, 220] on icon "close" at bounding box center [483, 221] width 5 height 5
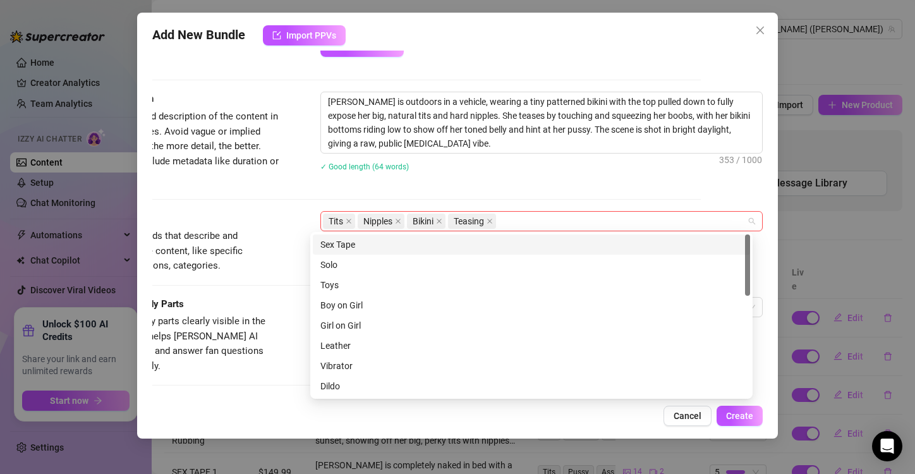
click at [495, 215] on div "Tits Nipples Bikini Teasing" at bounding box center [535, 221] width 424 height 18
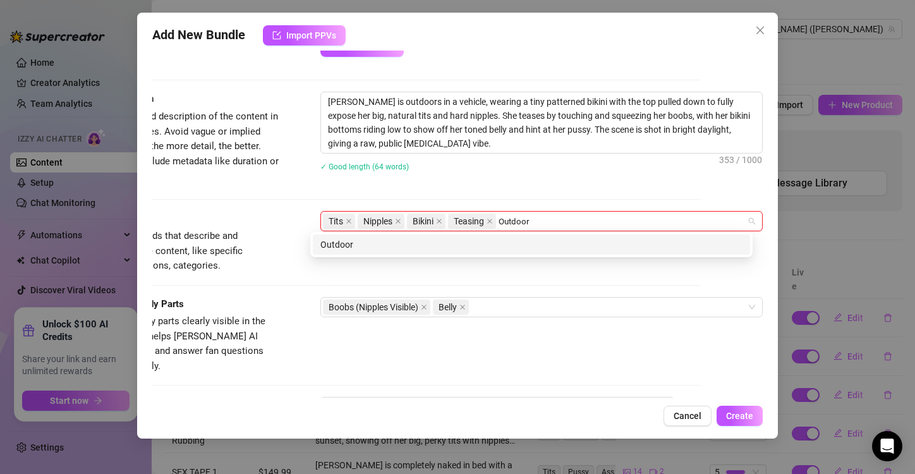
click at [389, 244] on div "Outdoor" at bounding box center [531, 245] width 422 height 14
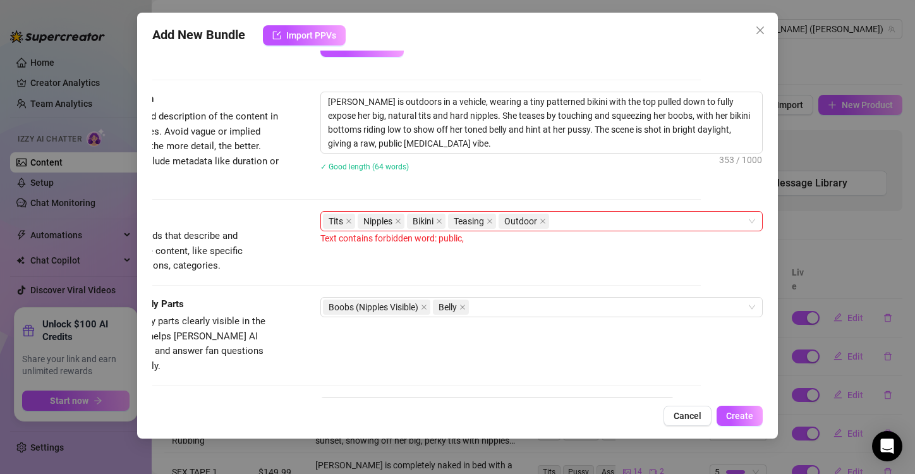
click at [544, 176] on div "[PERSON_NAME] is outdoors in a vehicle, wearing a tiny patterned bikini with th…" at bounding box center [541, 140] width 442 height 96
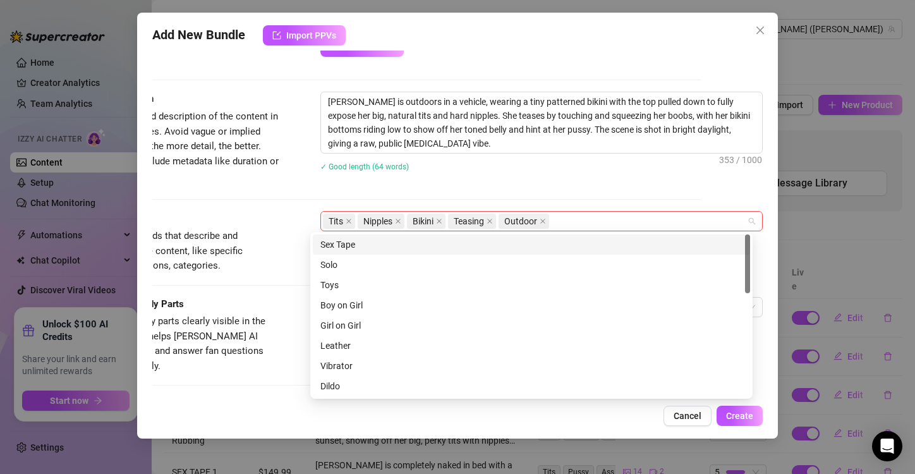
click at [567, 220] on div "Tits Nipples Bikini Teasing Outdoor" at bounding box center [535, 221] width 424 height 18
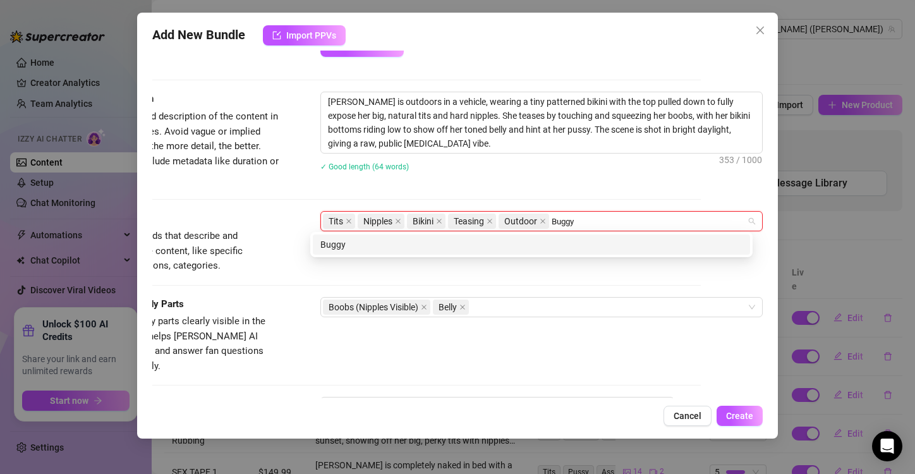
click at [458, 245] on div "Buggy" at bounding box center [531, 245] width 422 height 14
click at [456, 241] on div "Fingering" at bounding box center [531, 245] width 422 height 14
click at [366, 236] on div "Masturbation" at bounding box center [531, 244] width 437 height 20
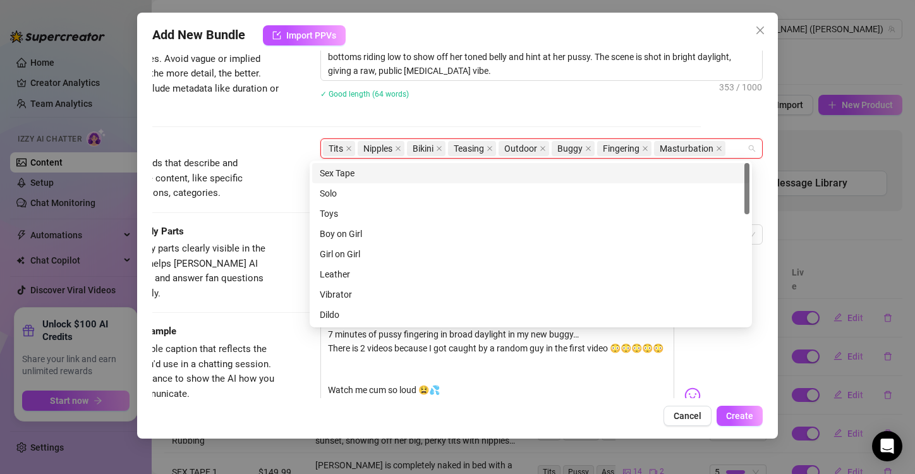
scroll to position [549, 73]
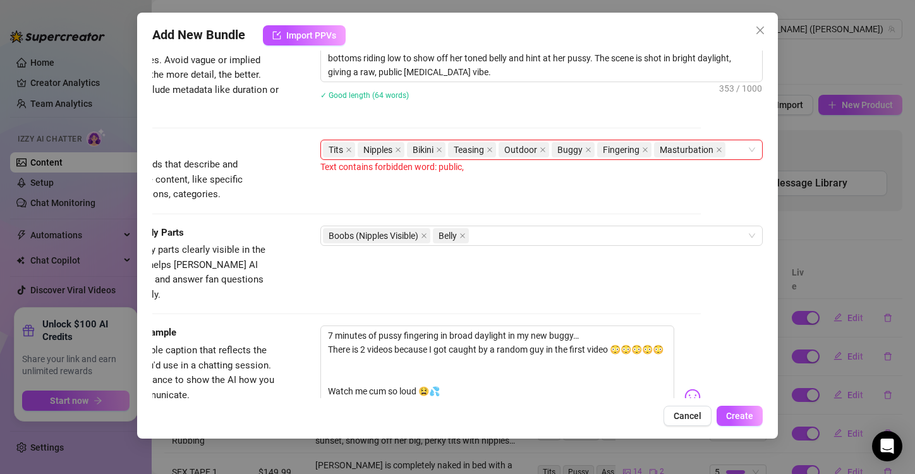
click at [492, 105] on div "[PERSON_NAME] is outdoors in a vehicle, wearing a tiny patterned bikini with th…" at bounding box center [541, 68] width 442 height 96
click at [742, 421] on span "Create" at bounding box center [739, 416] width 27 height 10
click at [540, 149] on icon "close" at bounding box center [543, 150] width 6 height 6
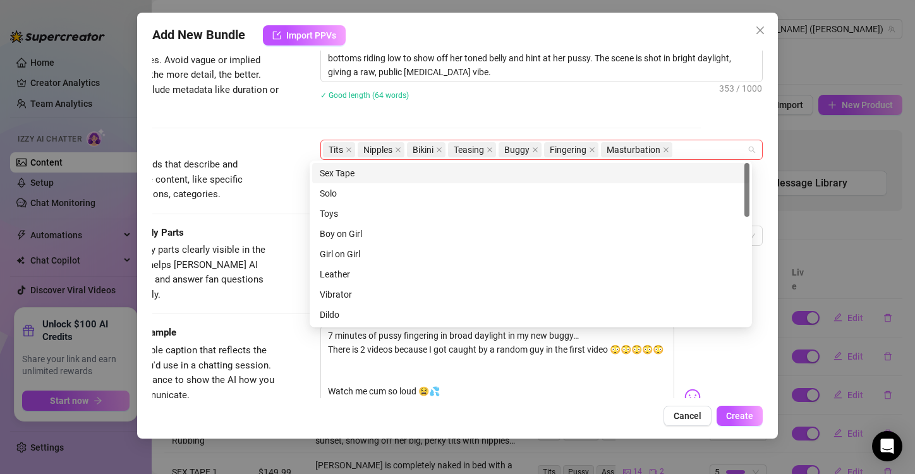
click at [689, 152] on div "Tits Nipples Bikini Teasing Buggy Fingering Masturbation" at bounding box center [535, 150] width 424 height 18
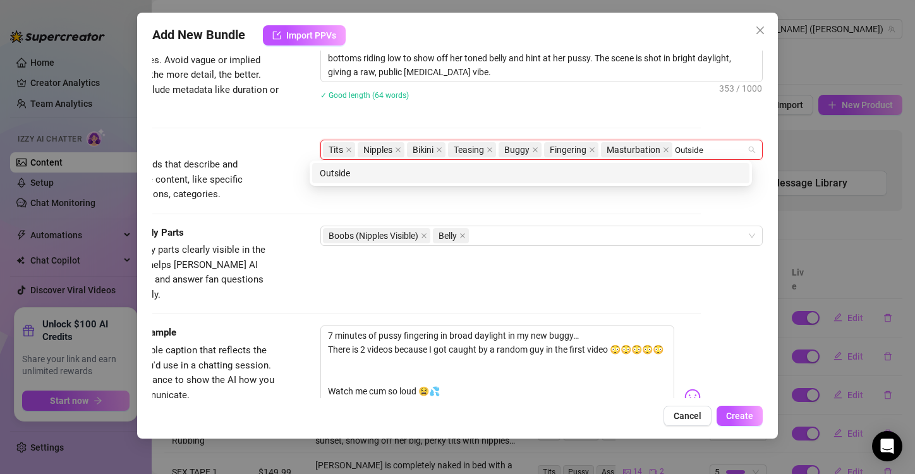
click at [515, 176] on div "Outside" at bounding box center [531, 173] width 422 height 14
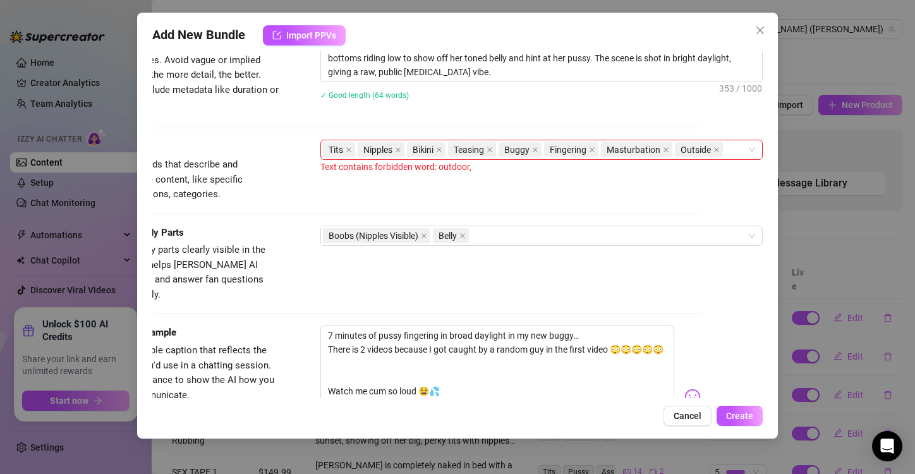
click at [497, 111] on div "[PERSON_NAME] is outdoors in a vehicle, wearing a tiny patterned bikini with th…" at bounding box center [541, 68] width 442 height 96
click at [744, 414] on span "Create" at bounding box center [739, 416] width 27 height 10
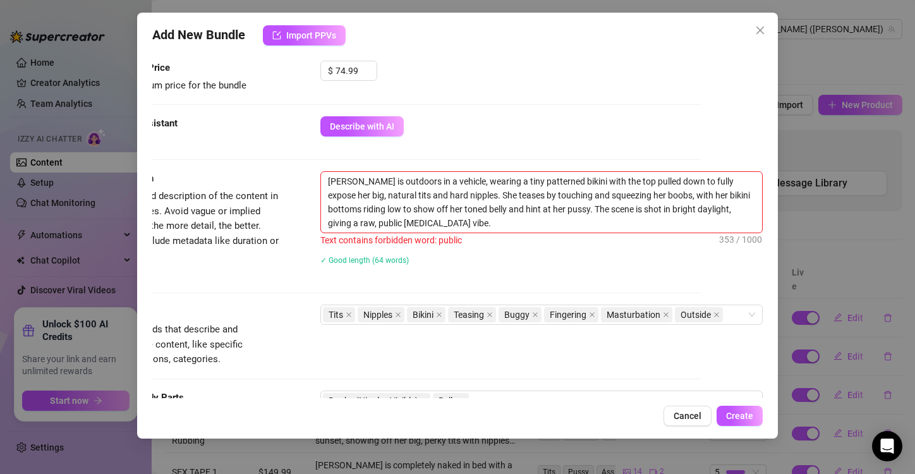
scroll to position [396, 72]
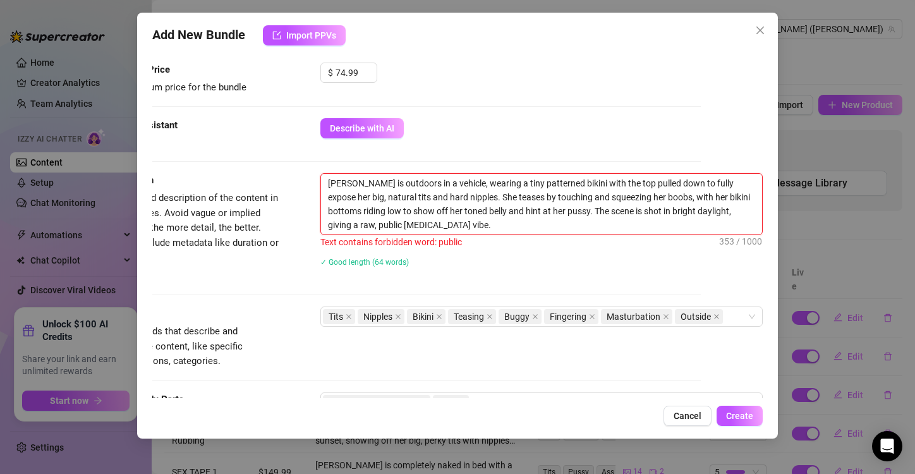
click at [740, 209] on textarea "[PERSON_NAME] is outdoors in a vehicle, wearing a tiny patterned bikini with th…" at bounding box center [541, 204] width 441 height 61
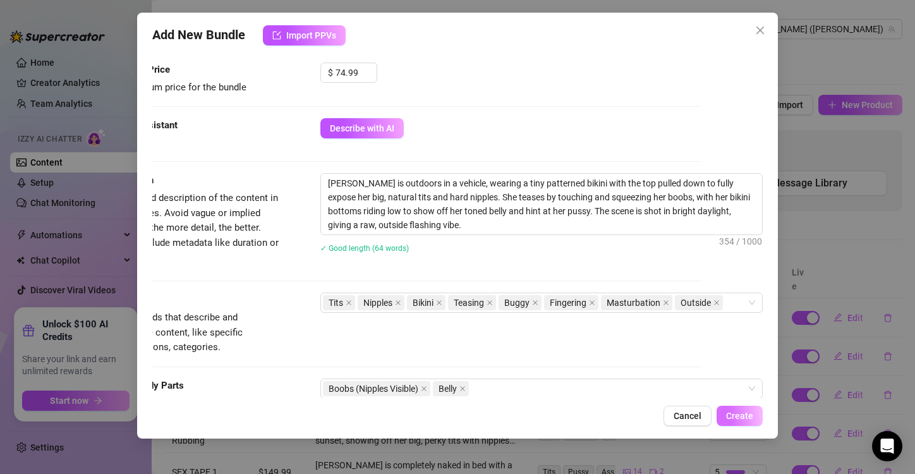
click at [732, 412] on span "Create" at bounding box center [739, 416] width 27 height 10
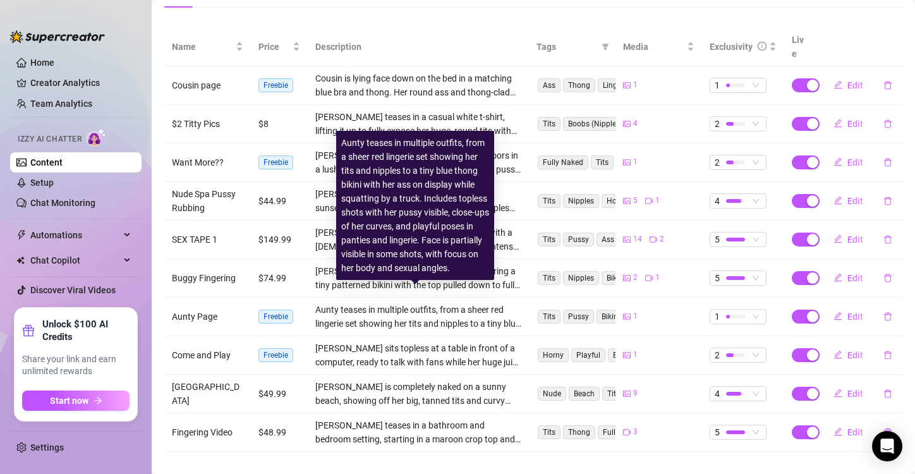
scroll to position [0, 0]
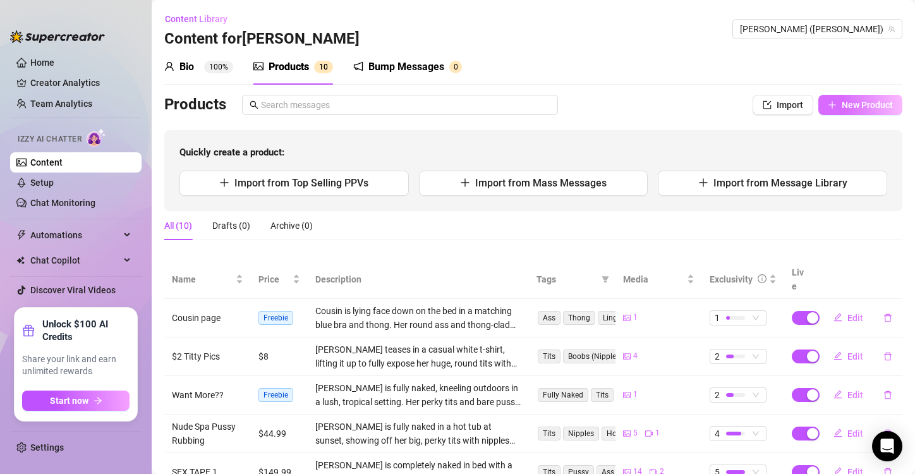
click at [859, 108] on span "New Product" at bounding box center [867, 105] width 51 height 10
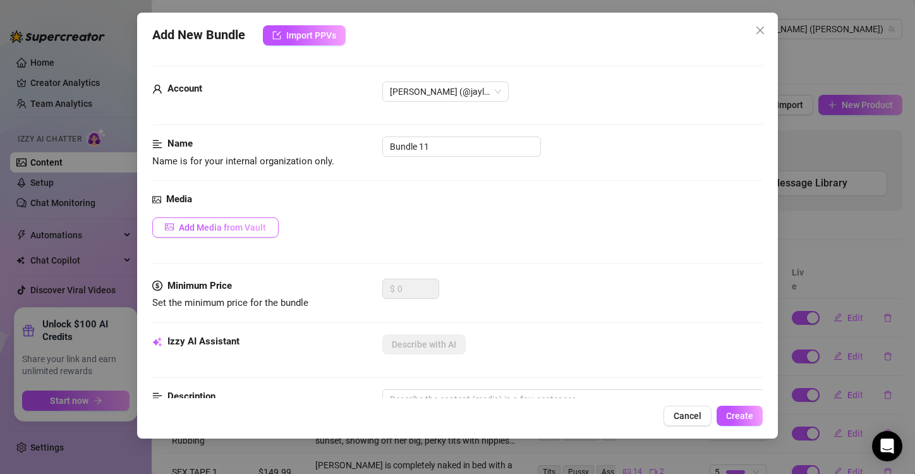
click at [247, 221] on button "Add Media from Vault" at bounding box center [215, 227] width 126 height 20
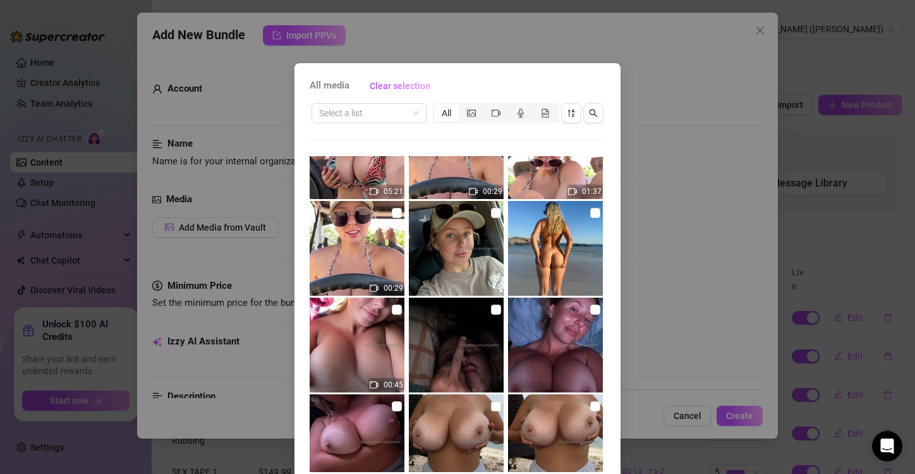
scroll to position [1695, 0]
click at [590, 215] on input "checkbox" at bounding box center [595, 214] width 10 height 10
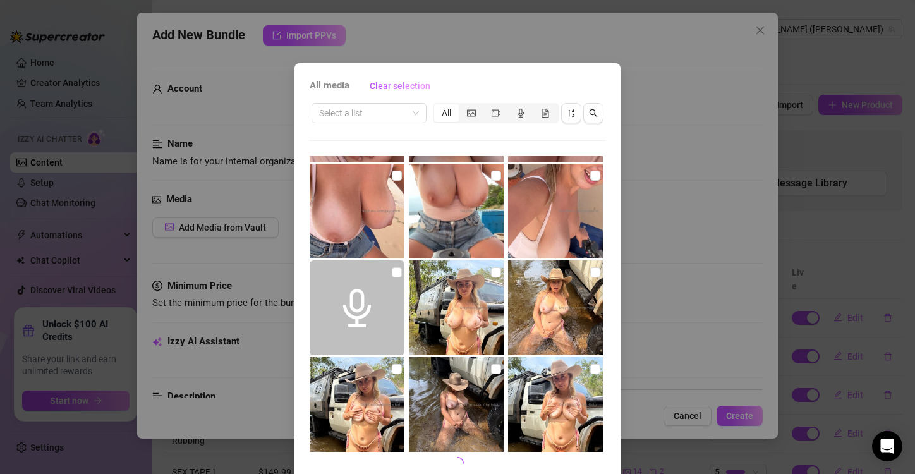
scroll to position [53, 0]
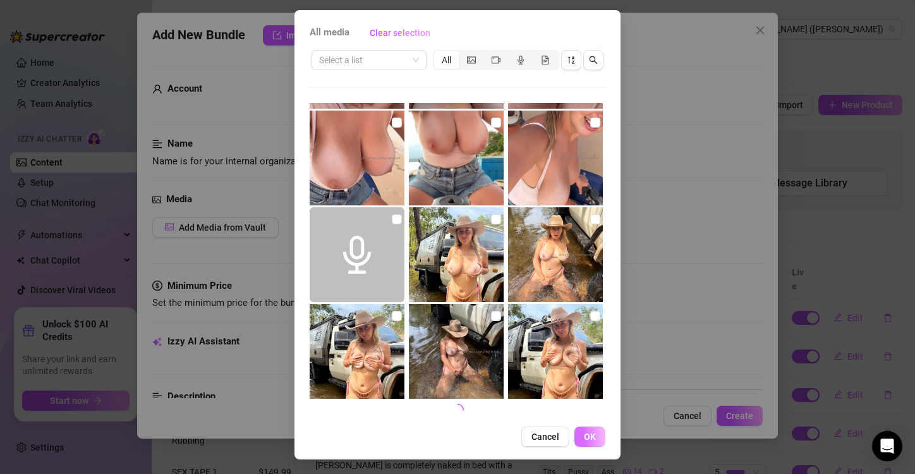
click at [588, 444] on button "OK" at bounding box center [589, 436] width 31 height 20
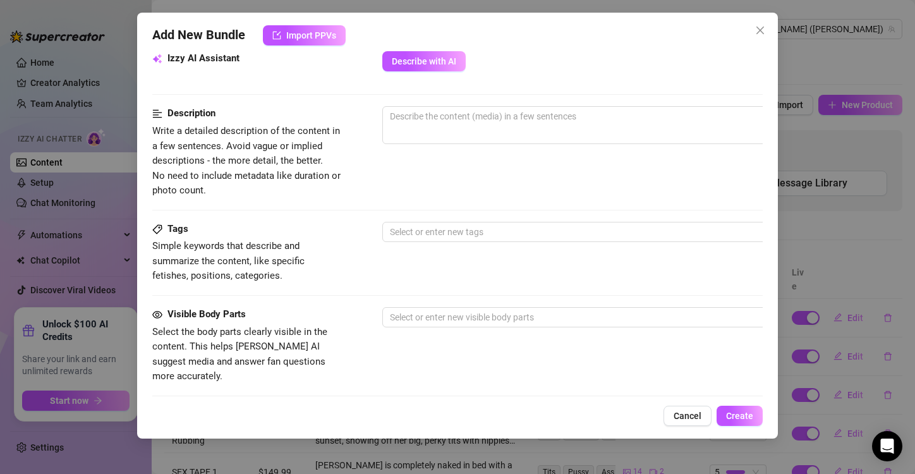
scroll to position [722, 0]
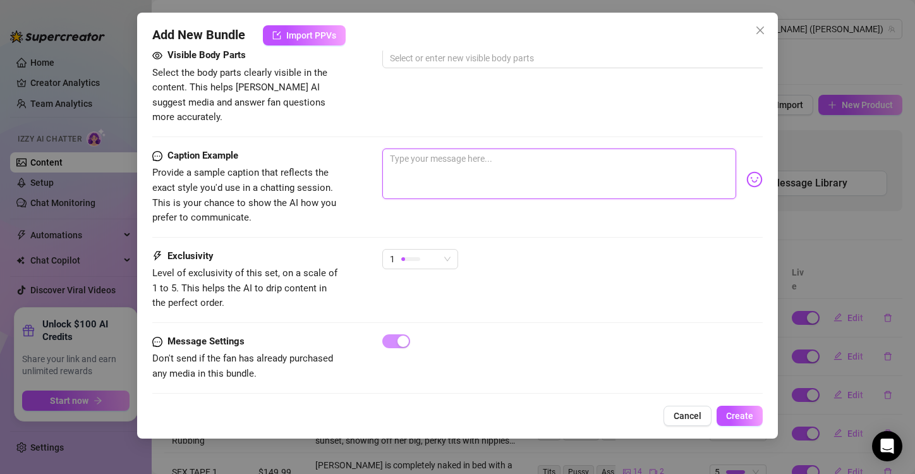
click at [437, 151] on textarea at bounding box center [559, 173] width 354 height 51
paste textarea "can i shove this ass on your face? 🍑"
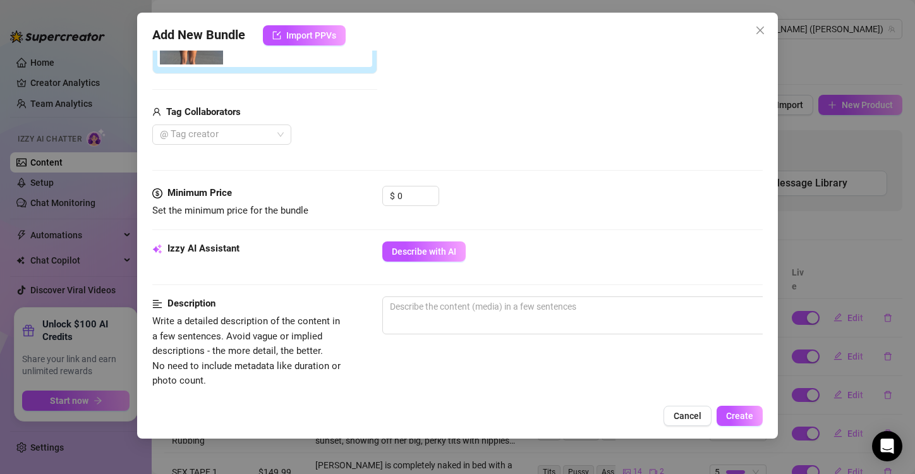
scroll to position [271, 0]
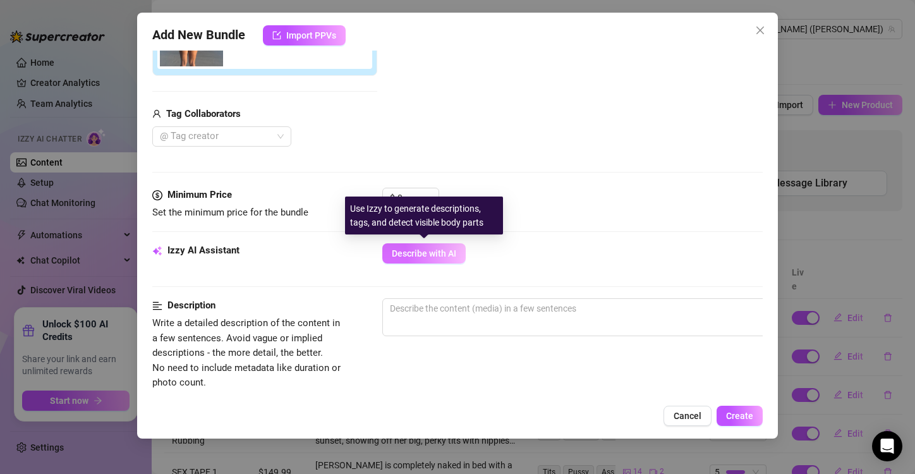
click at [413, 251] on span "Describe with AI" at bounding box center [424, 253] width 64 height 10
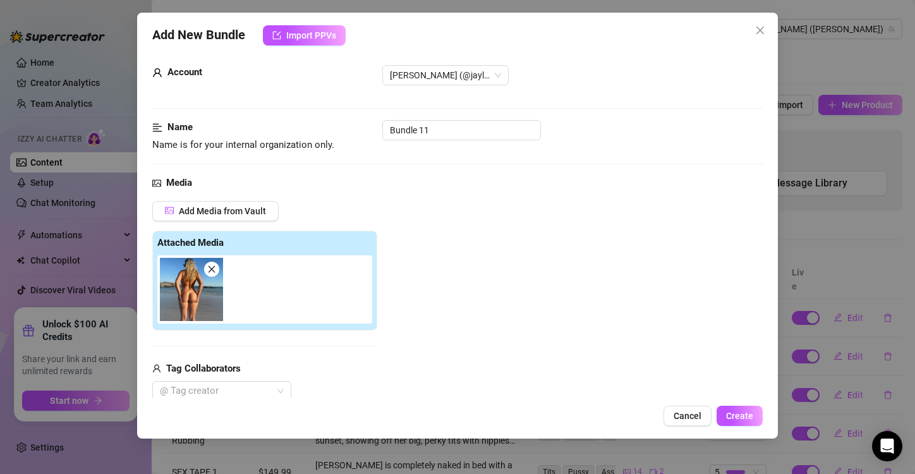
scroll to position [0, 0]
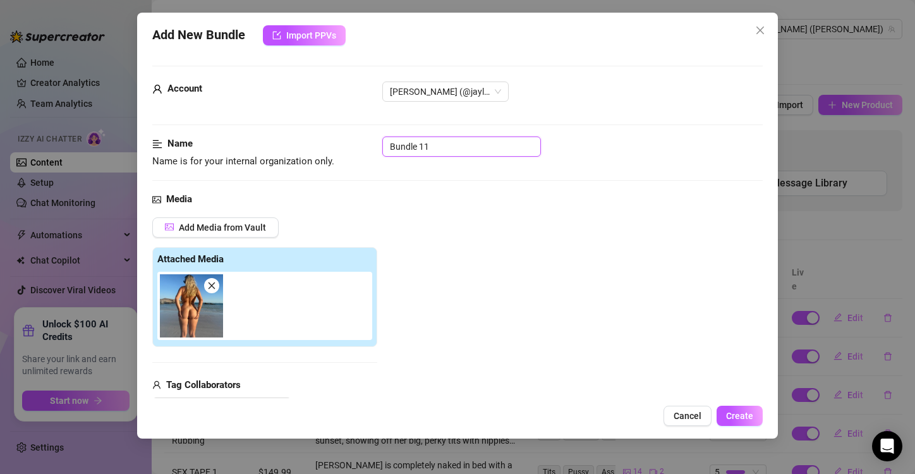
click at [439, 142] on input "Bundle 11" at bounding box center [461, 146] width 159 height 20
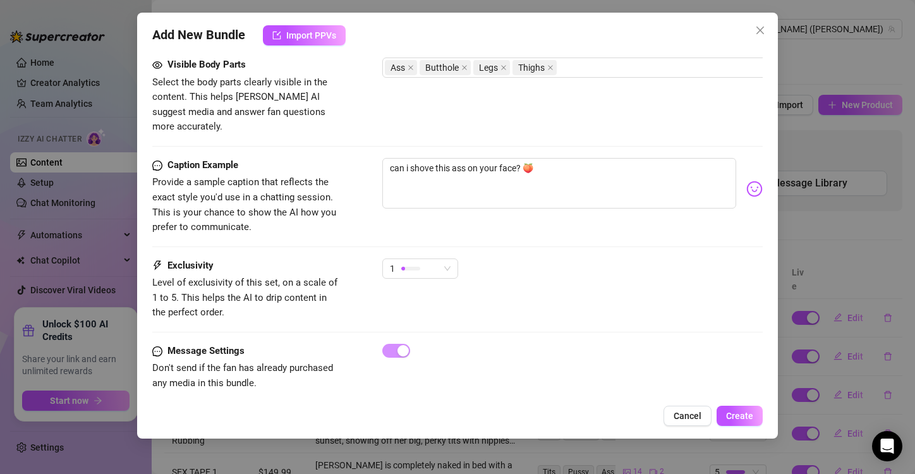
scroll to position [722, 0]
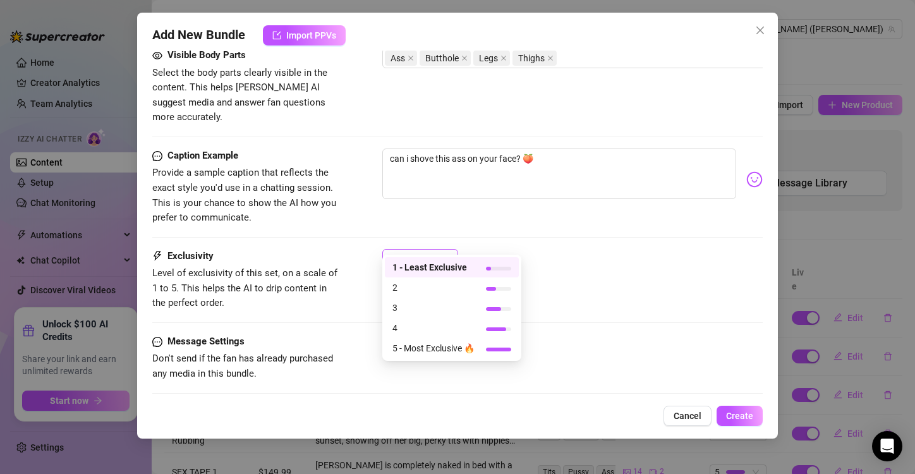
click at [450, 250] on span "1" at bounding box center [420, 259] width 61 height 19
click at [432, 291] on span "2" at bounding box center [433, 288] width 82 height 14
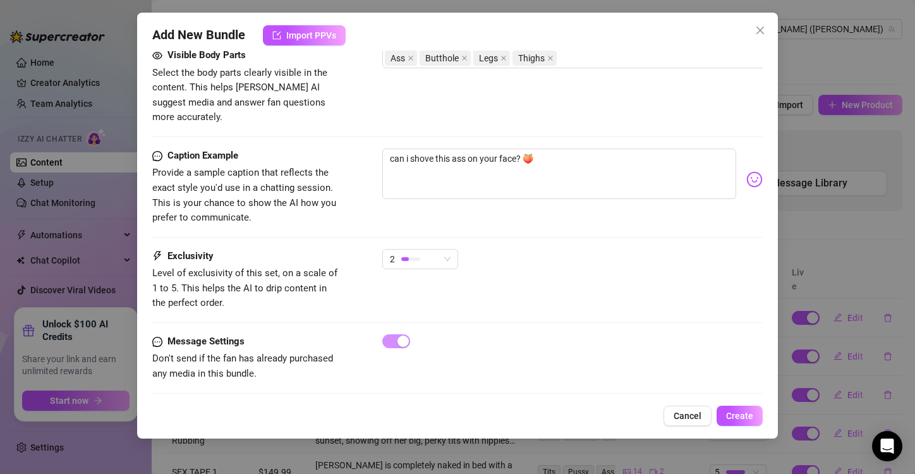
click at [577, 303] on div "Exclusivity Level of exclusivity of this set, on a scale of 1 to 5. This helps …" at bounding box center [457, 291] width 610 height 85
click at [734, 420] on span "Create" at bounding box center [739, 416] width 27 height 10
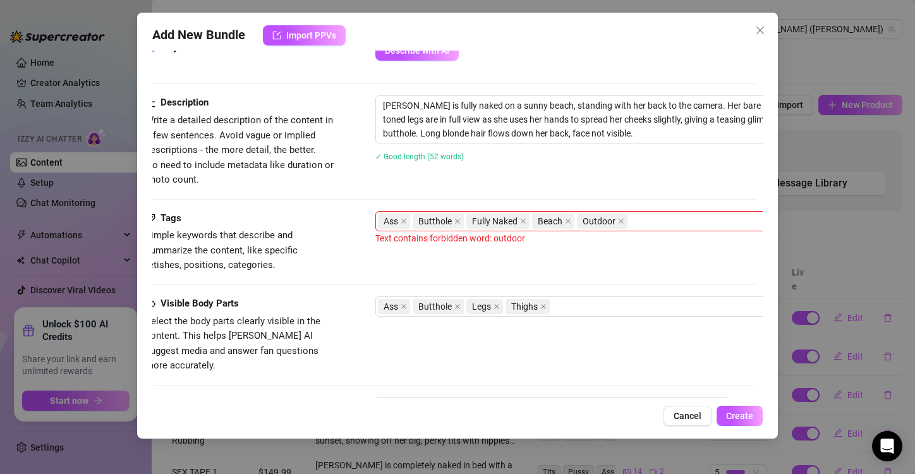
scroll to position [474, 0]
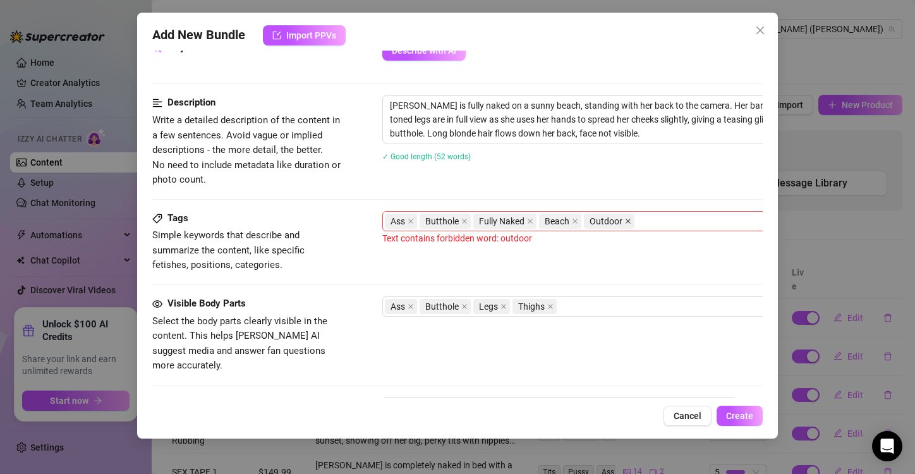
click at [625, 219] on icon "close" at bounding box center [628, 221] width 6 height 6
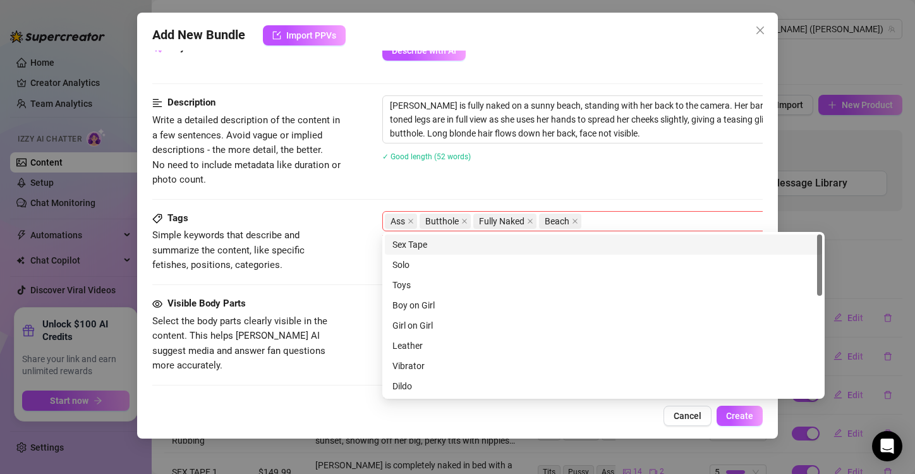
click at [627, 224] on div "Ass Butthole Fully Naked Beach" at bounding box center [597, 221] width 424 height 18
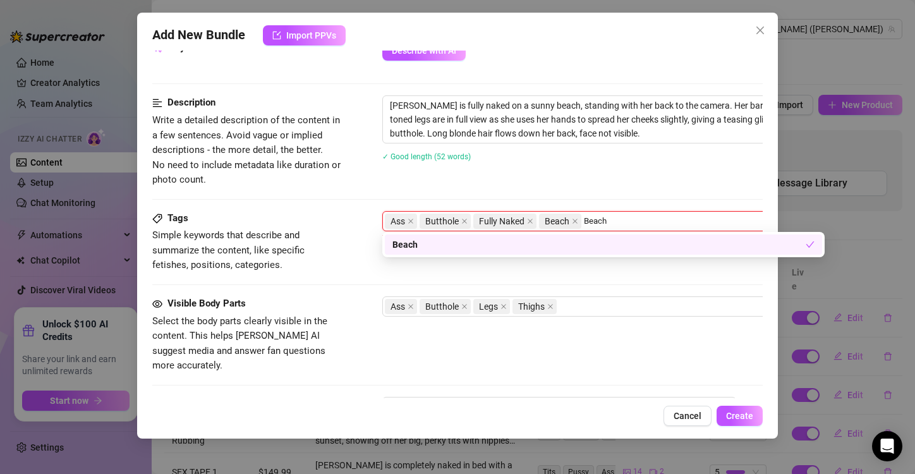
click at [507, 240] on div "Beach" at bounding box center [598, 245] width 413 height 14
click at [458, 248] on div "Beach" at bounding box center [603, 245] width 422 height 14
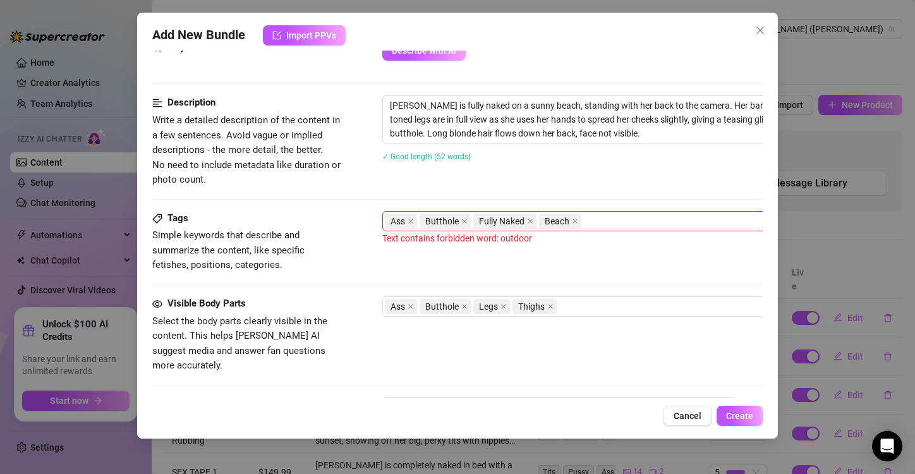
click at [346, 177] on div "Description Write a detailed description of the content in a few sentences. Avo…" at bounding box center [457, 141] width 610 height 92
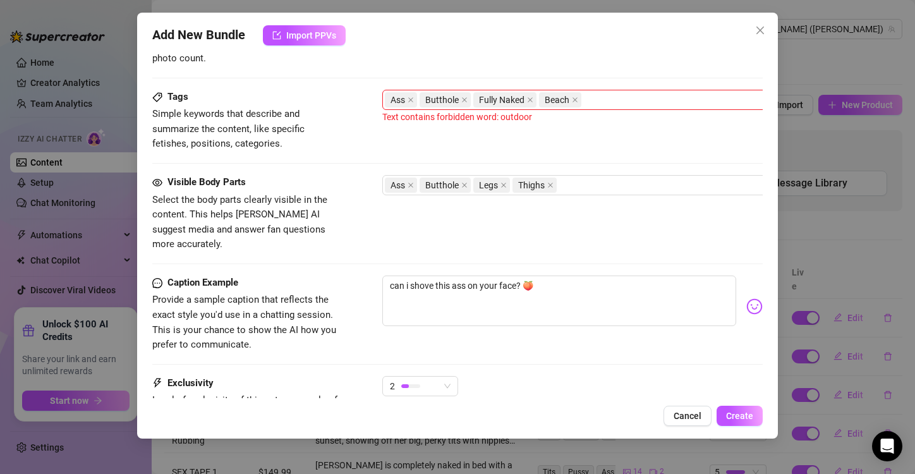
scroll to position [600, 0]
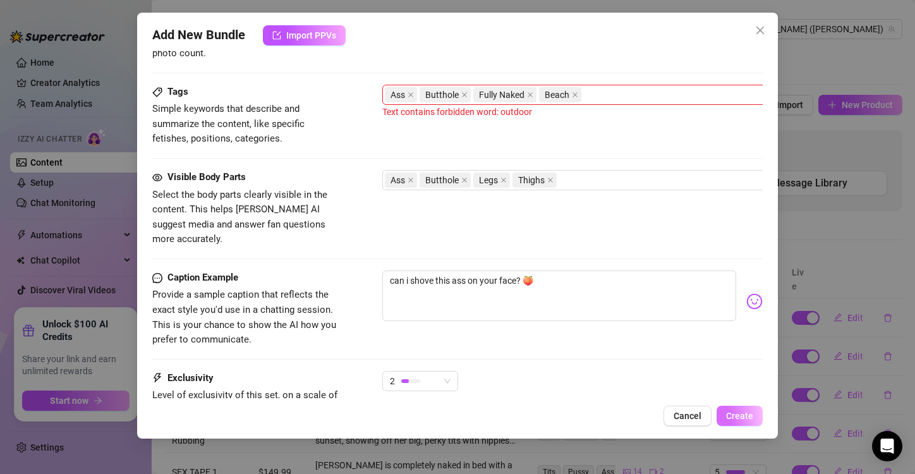
click at [742, 420] on span "Create" at bounding box center [739, 416] width 27 height 10
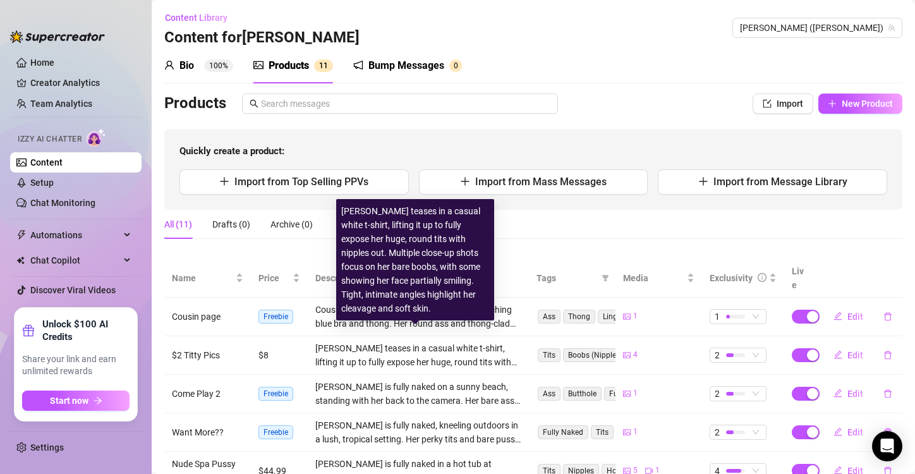
scroll to position [0, 0]
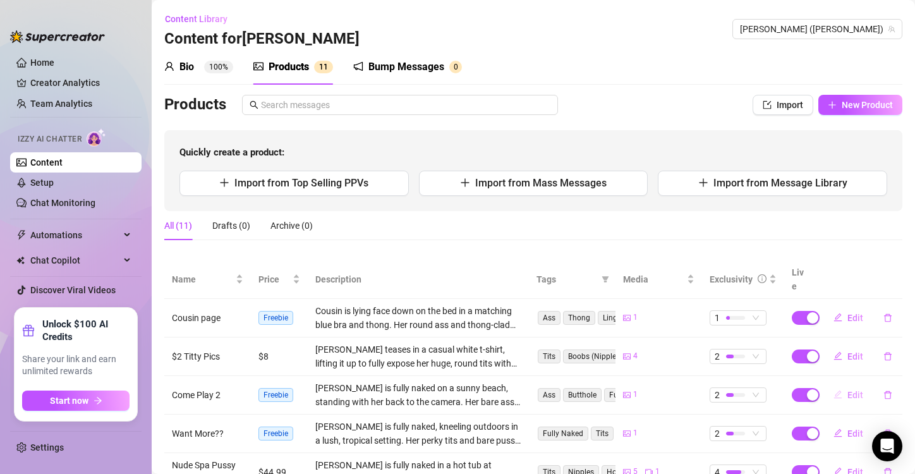
click at [834, 390] on icon "edit" at bounding box center [838, 394] width 8 height 8
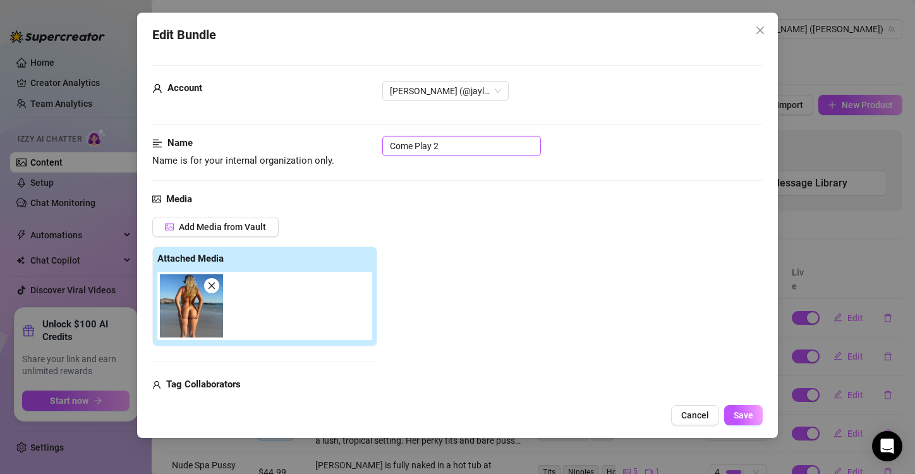
click at [415, 145] on input "Come Play 2" at bounding box center [461, 146] width 159 height 20
click at [742, 416] on span "Save" at bounding box center [744, 415] width 20 height 10
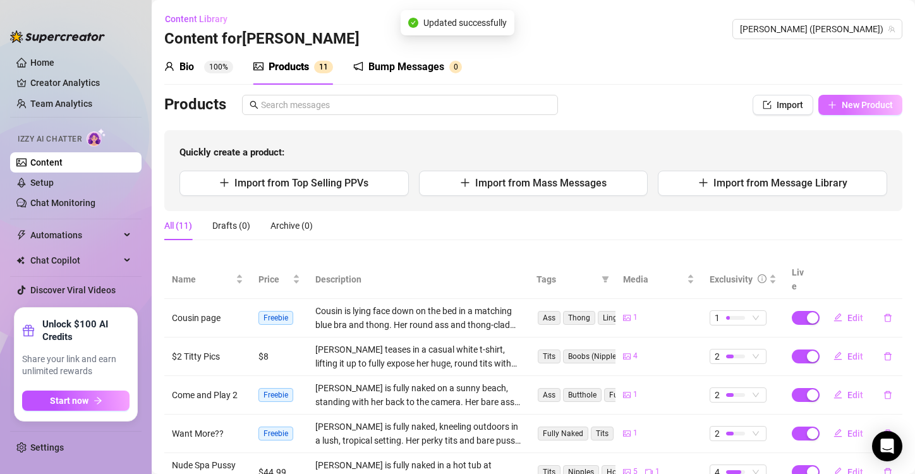
click at [828, 102] on icon "plus" at bounding box center [832, 104] width 9 height 9
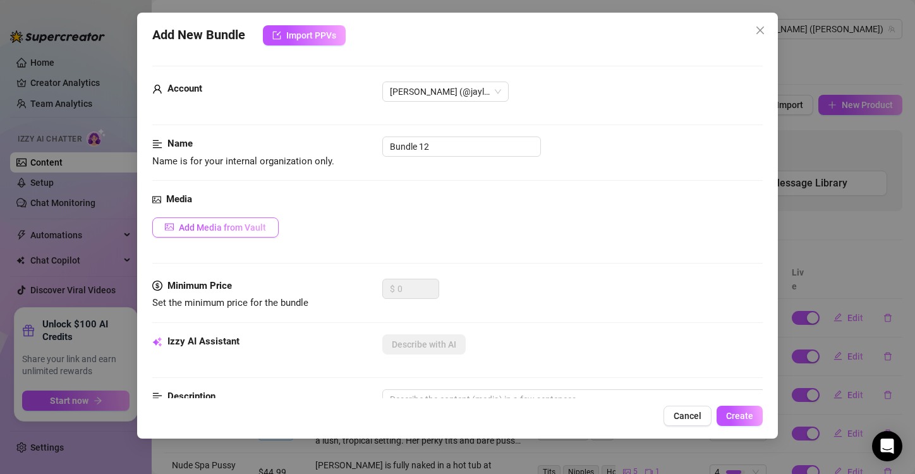
click at [252, 220] on button "Add Media from Vault" at bounding box center [215, 227] width 126 height 20
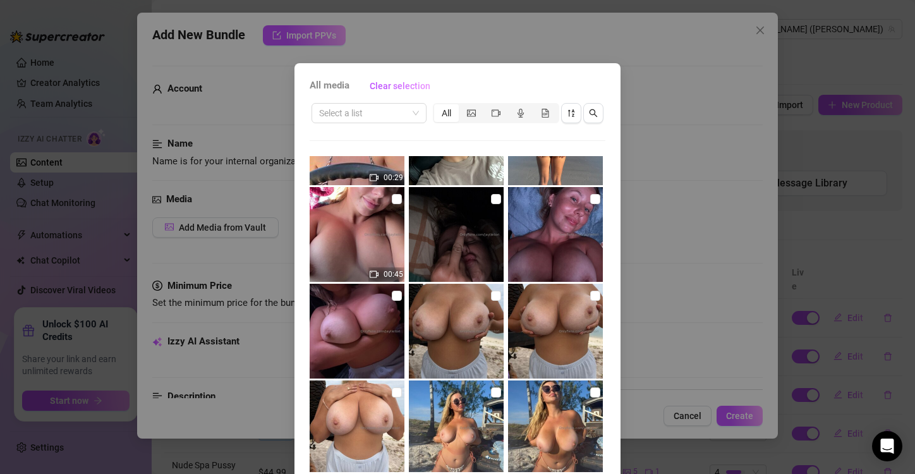
scroll to position [1820, 0]
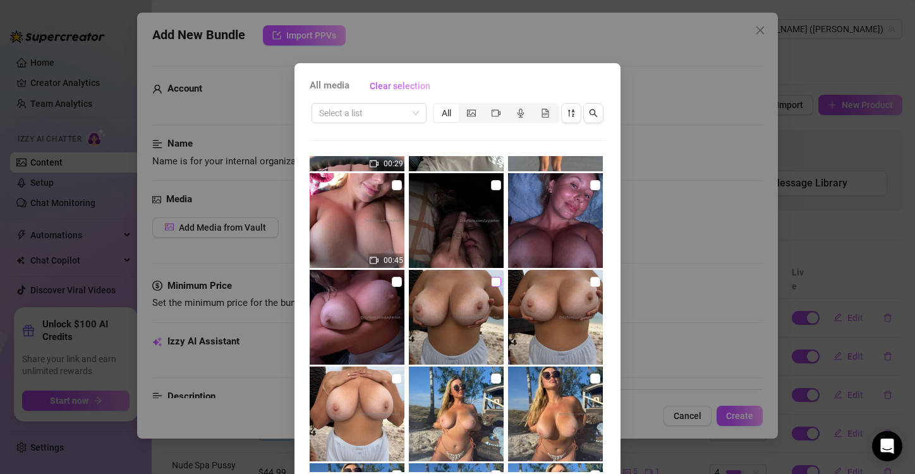
click at [491, 283] on input "checkbox" at bounding box center [496, 282] width 10 height 10
click at [590, 283] on input "checkbox" at bounding box center [595, 282] width 10 height 10
click at [392, 379] on input "checkbox" at bounding box center [397, 378] width 10 height 10
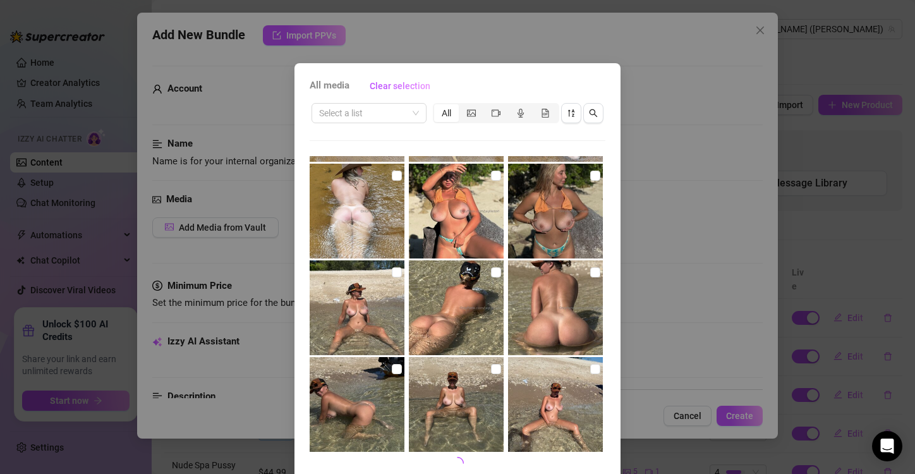
scroll to position [53, 0]
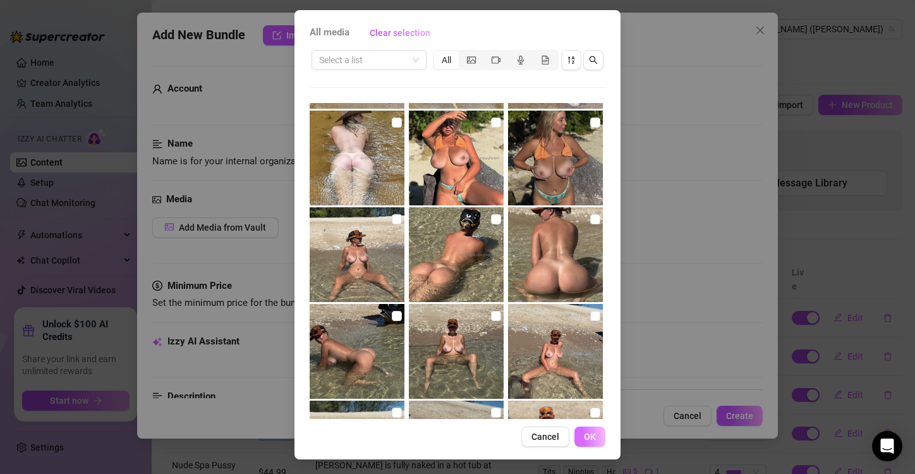
click at [584, 433] on span "OK" at bounding box center [590, 437] width 12 height 10
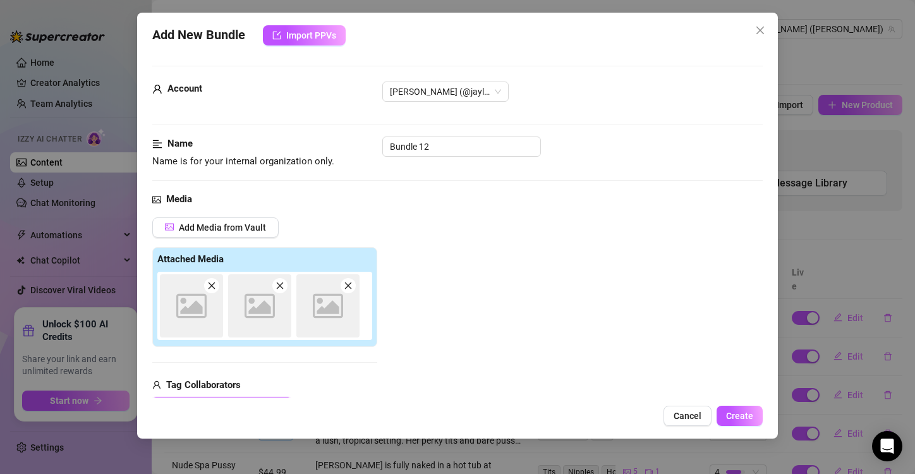
scroll to position [178, 0]
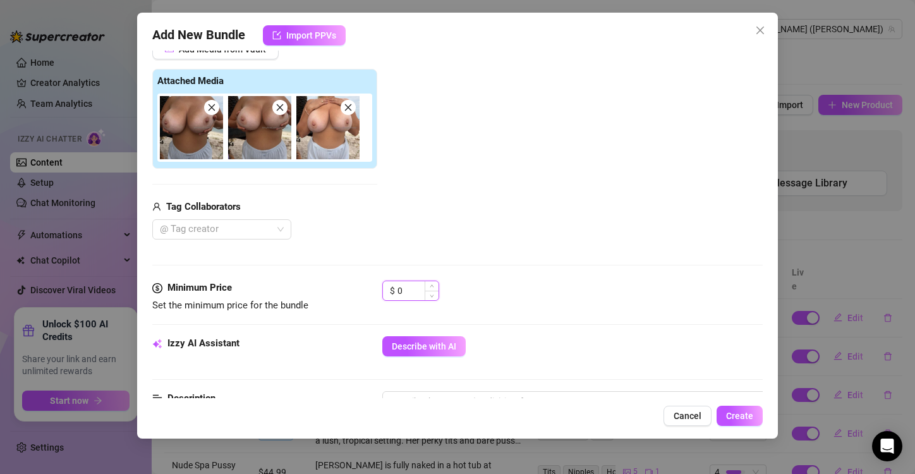
click at [412, 286] on input "0" at bounding box center [417, 290] width 41 height 19
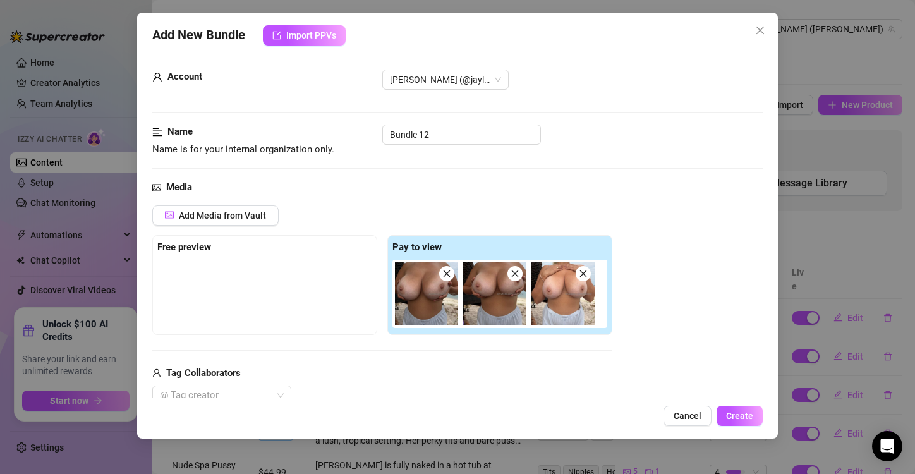
scroll to position [0, 0]
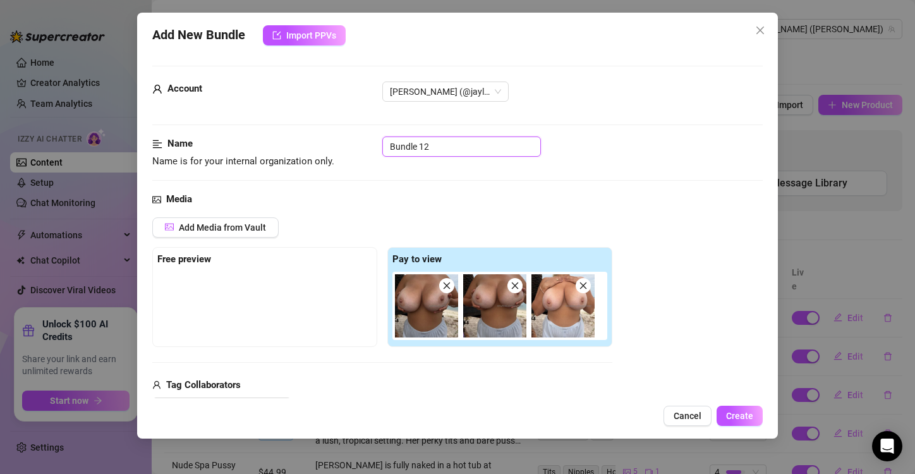
drag, startPoint x: 450, startPoint y: 148, endPoint x: 361, endPoint y: 145, distance: 89.1
click at [361, 145] on div "Name Name is for your internal organization only. Bundle 12" at bounding box center [457, 152] width 610 height 32
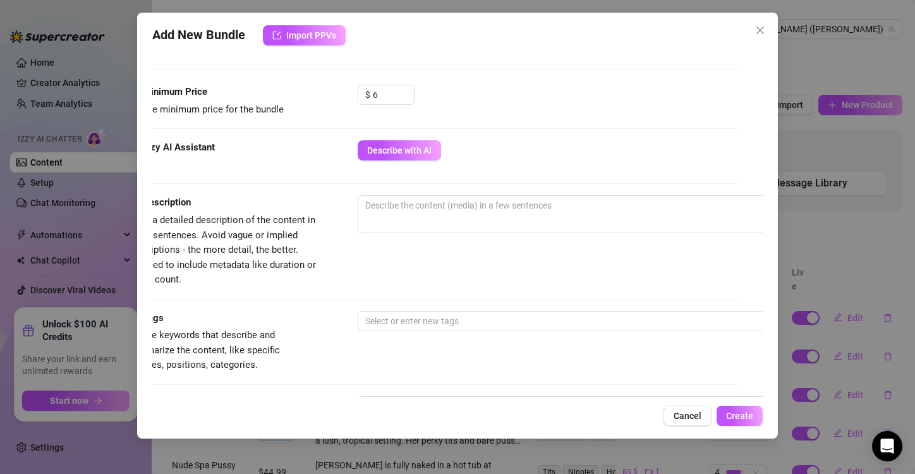
scroll to position [414, 25]
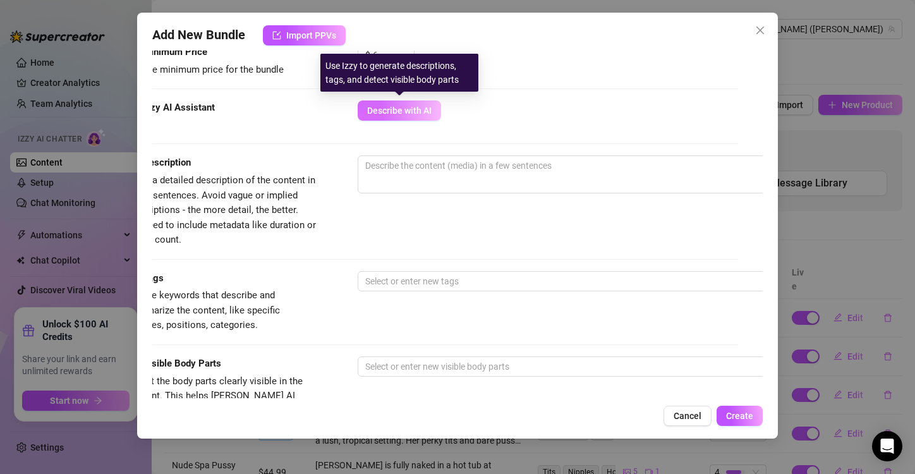
click at [398, 110] on span "Describe with AI" at bounding box center [399, 111] width 64 height 10
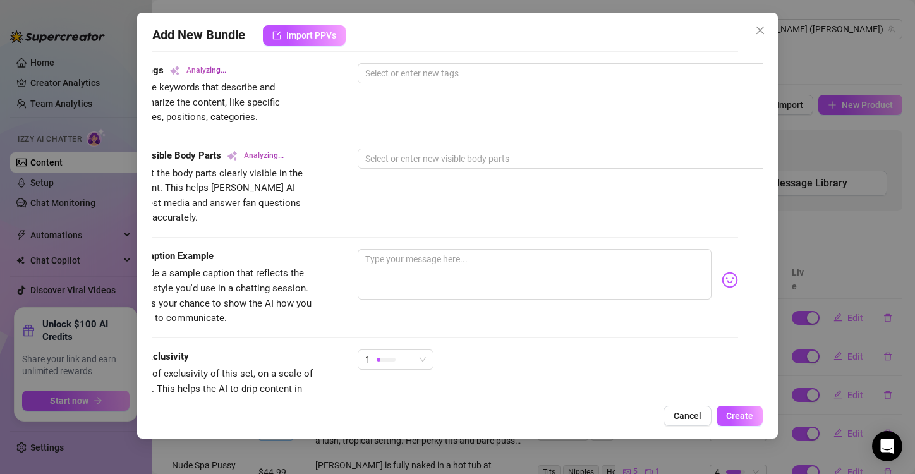
scroll to position [624, 25]
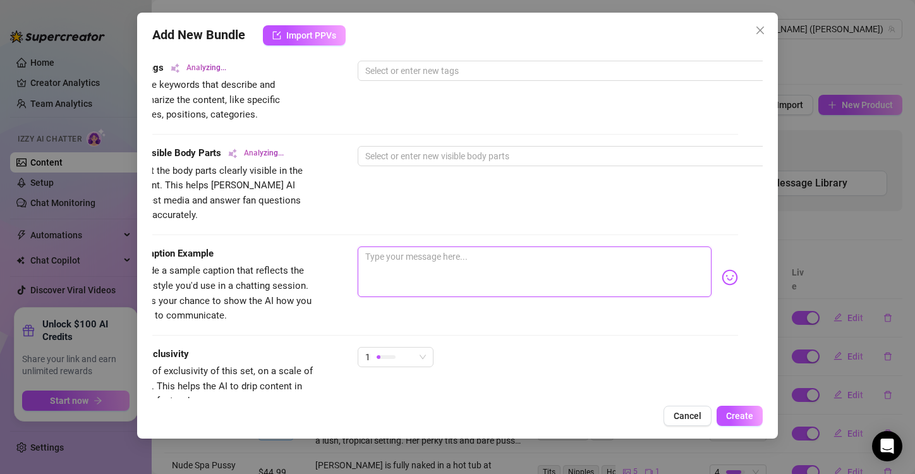
click at [401, 246] on textarea at bounding box center [535, 271] width 354 height 51
paste textarea "$2 tittie pics for your [DATE] 🤭🥰"
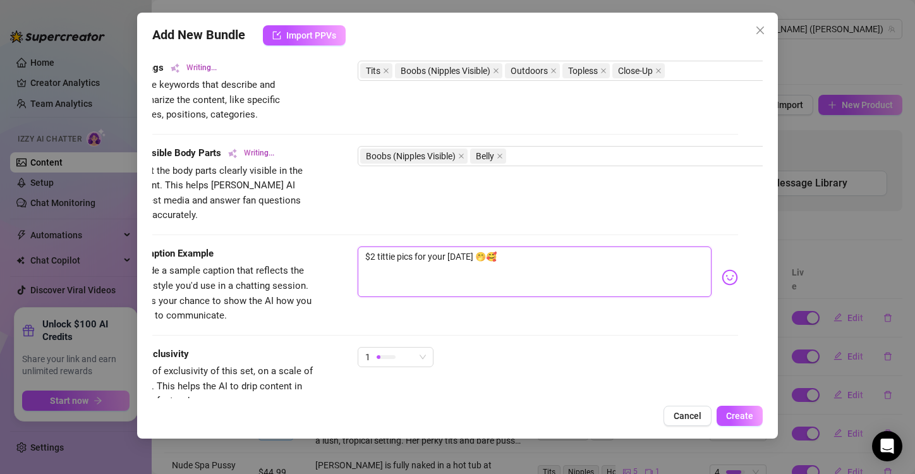
click at [485, 246] on textarea "$2 tittie pics for your [DATE] 🤭🥰" at bounding box center [535, 271] width 354 height 51
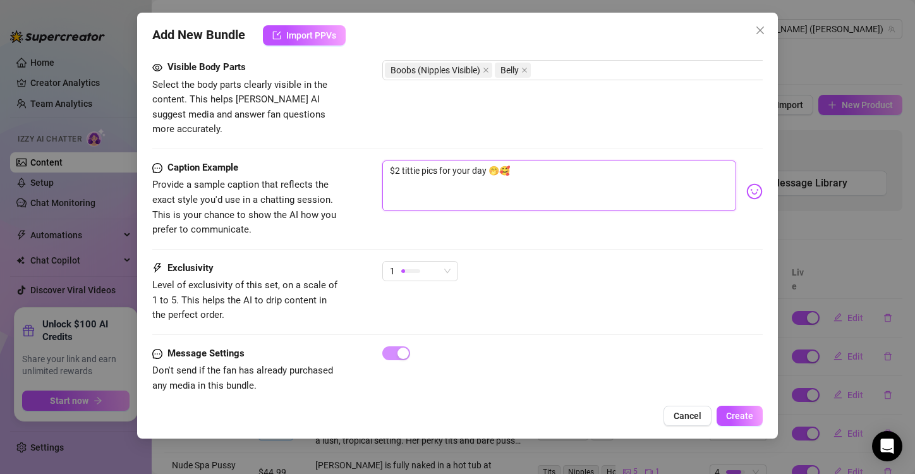
scroll to position [722, 0]
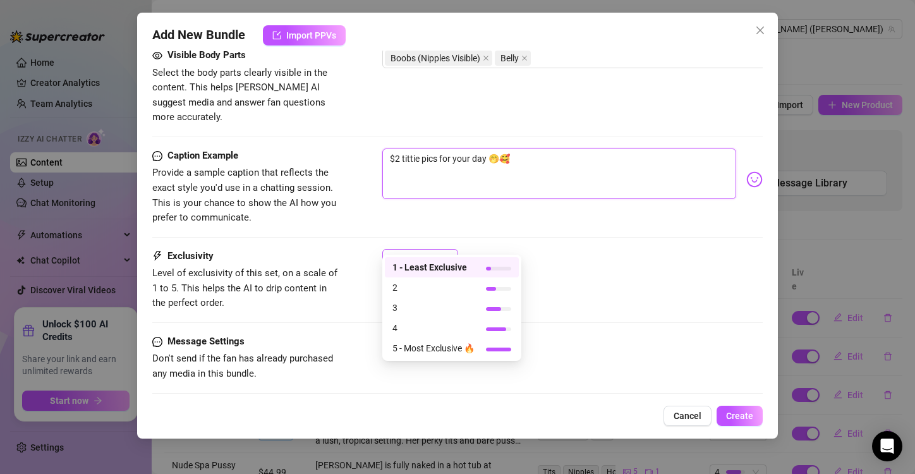
click at [445, 250] on span "1" at bounding box center [420, 259] width 61 height 19
click at [421, 286] on span "2" at bounding box center [433, 288] width 82 height 14
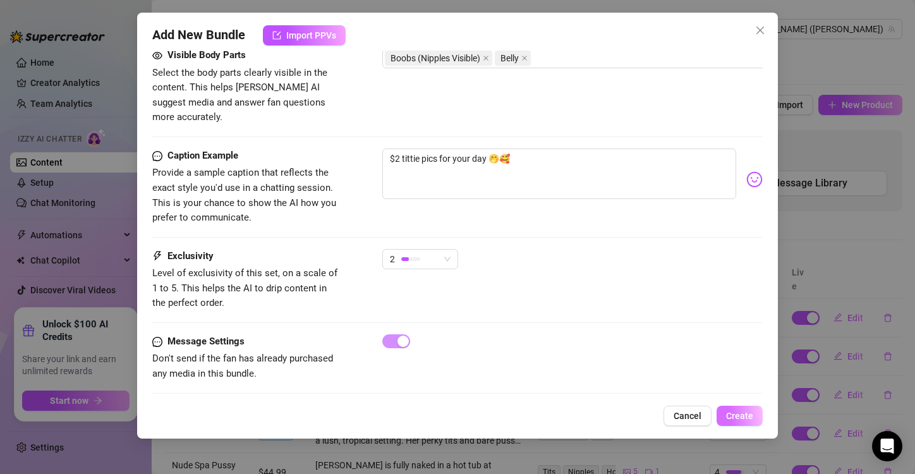
click at [731, 417] on span "Create" at bounding box center [739, 416] width 27 height 10
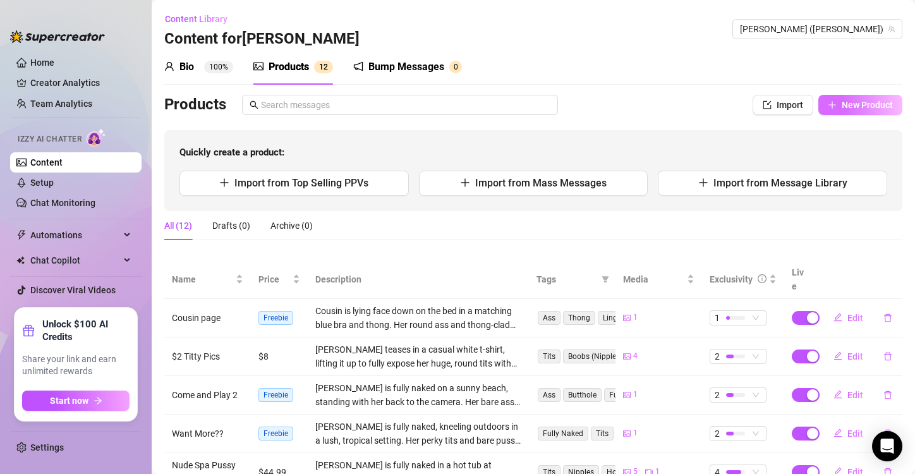
click at [851, 107] on span "New Product" at bounding box center [867, 105] width 51 height 10
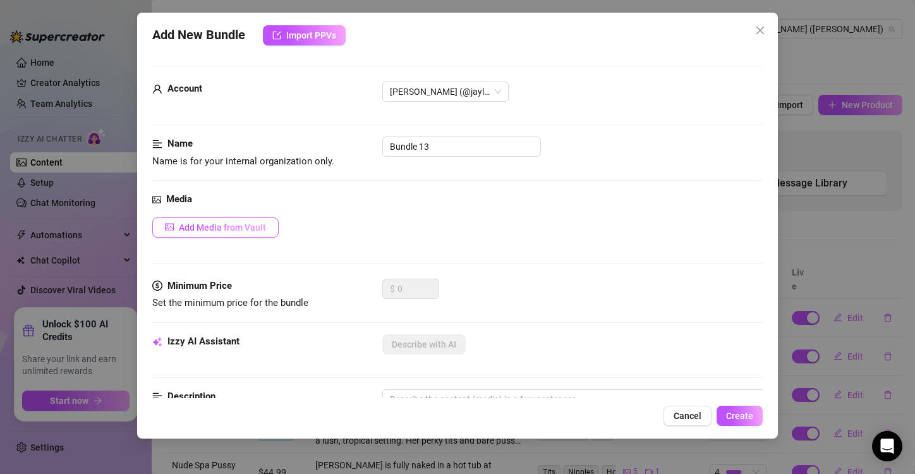
click at [229, 225] on span "Add Media from Vault" at bounding box center [222, 227] width 87 height 10
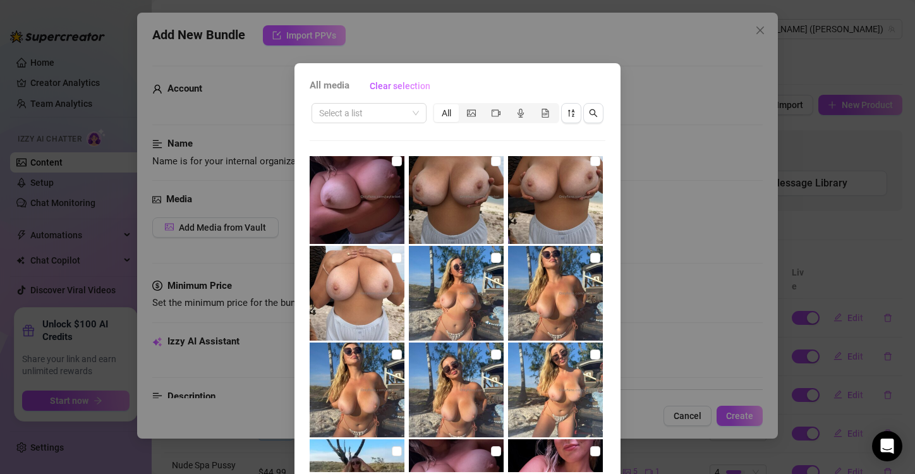
scroll to position [1955, 0]
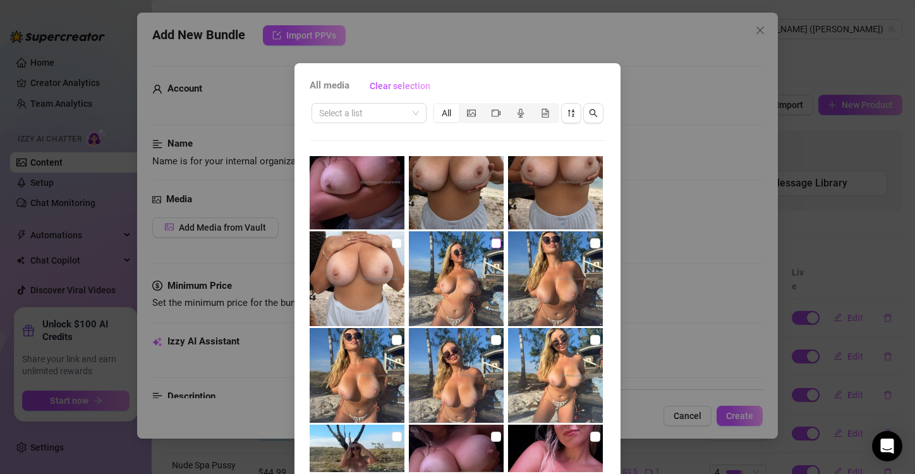
click at [491, 246] on input "checkbox" at bounding box center [496, 243] width 10 height 10
click at [590, 246] on input "checkbox" at bounding box center [595, 243] width 10 height 10
click at [392, 338] on input "checkbox" at bounding box center [397, 340] width 10 height 10
click at [491, 342] on input "checkbox" at bounding box center [496, 340] width 10 height 10
click at [590, 341] on input "checkbox" at bounding box center [595, 340] width 10 height 10
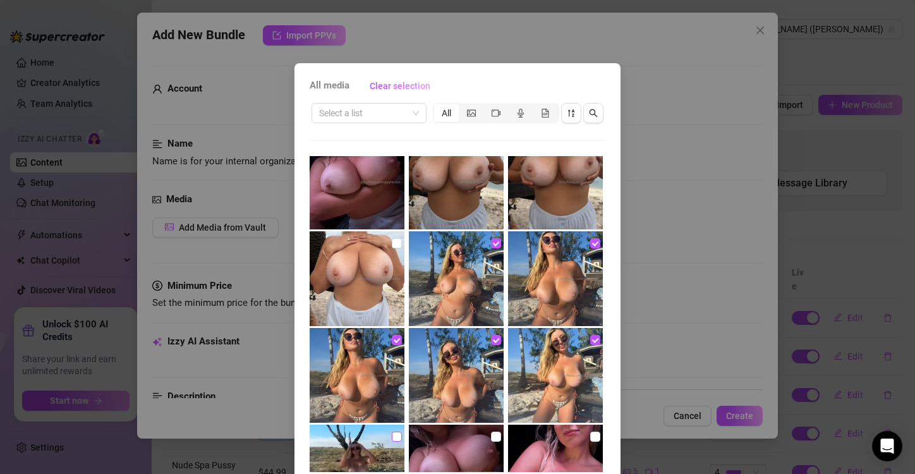
click at [392, 436] on input "checkbox" at bounding box center [397, 437] width 10 height 10
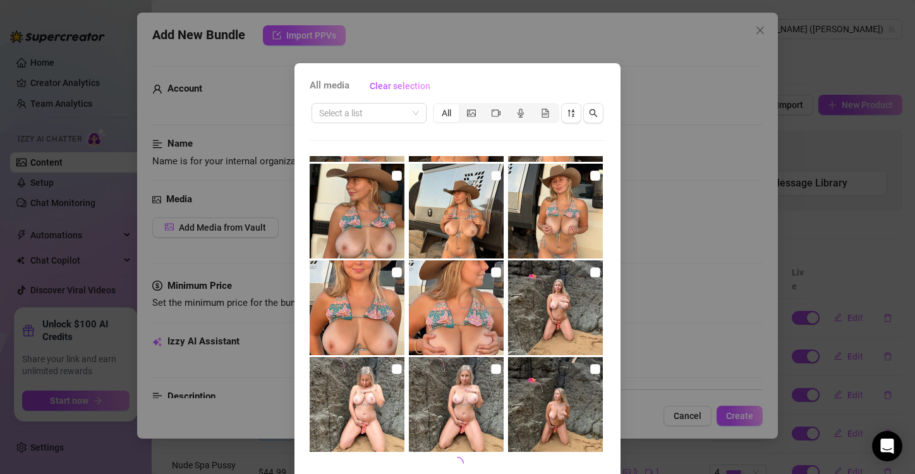
scroll to position [53, 0]
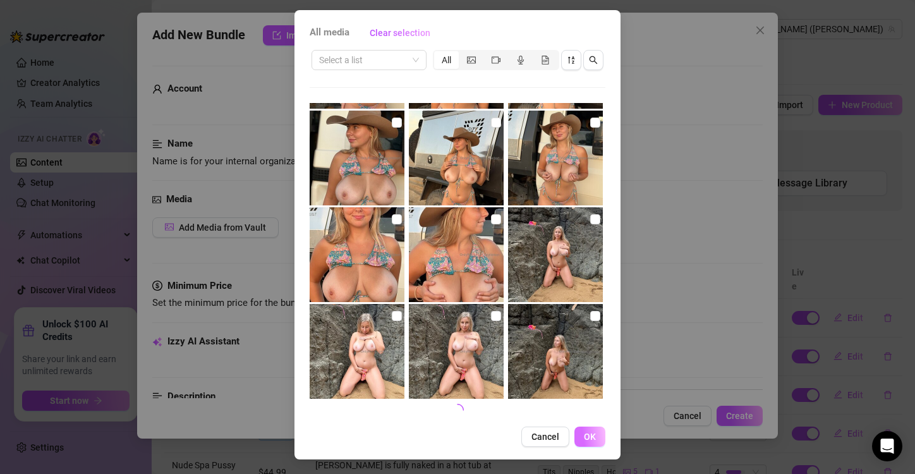
click at [593, 442] on button "OK" at bounding box center [589, 436] width 31 height 20
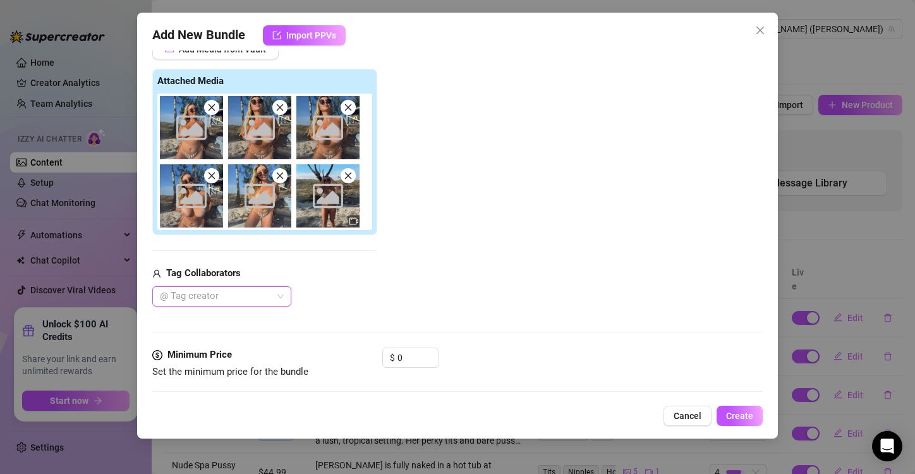
scroll to position [0, 0]
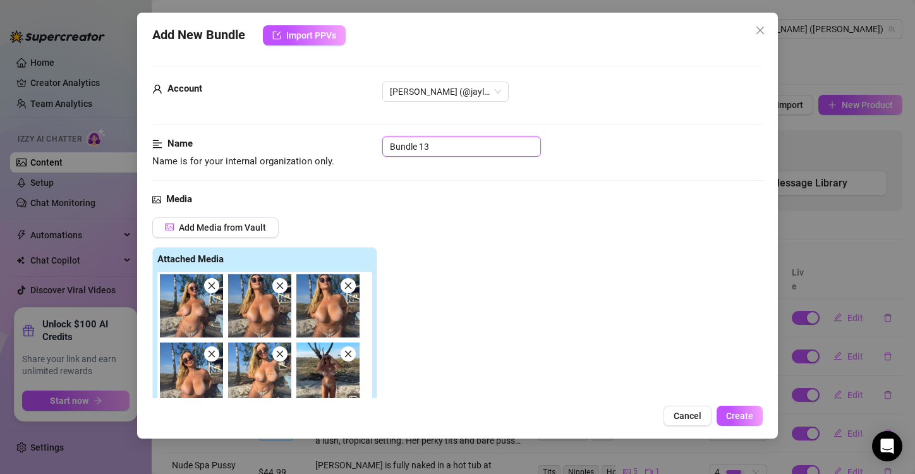
drag, startPoint x: 440, startPoint y: 143, endPoint x: 396, endPoint y: 140, distance: 44.3
click at [396, 140] on input "Bundle 13" at bounding box center [461, 146] width 159 height 20
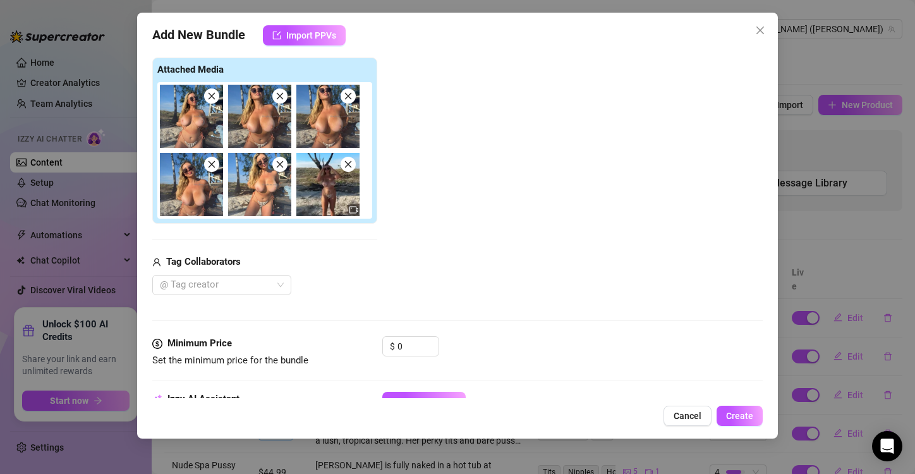
scroll to position [246, 0]
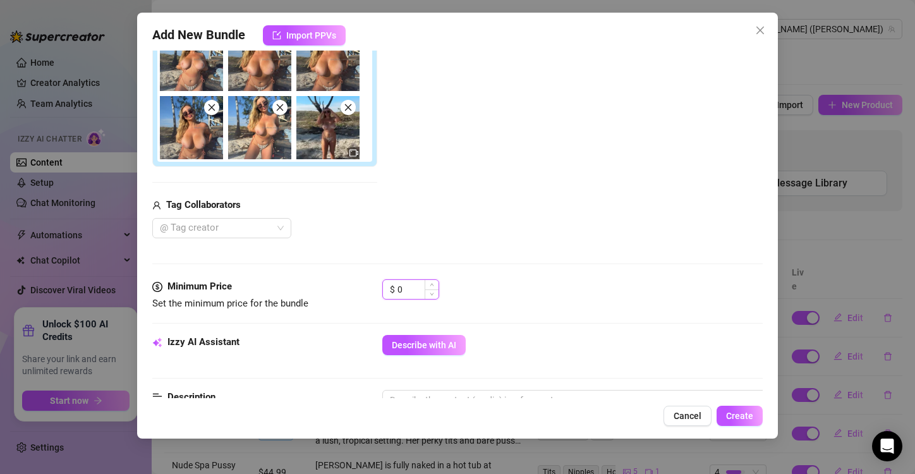
click at [408, 287] on input "0" at bounding box center [417, 289] width 41 height 19
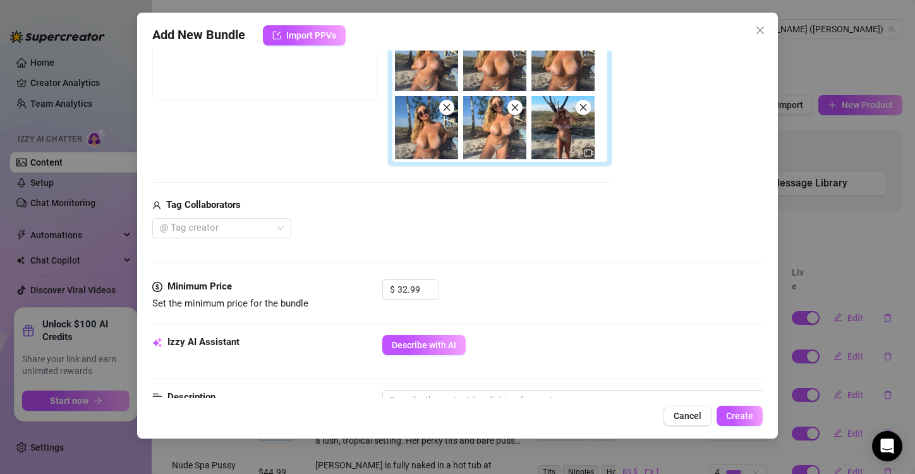
click at [364, 227] on div "@ Tag creator" at bounding box center [382, 228] width 460 height 20
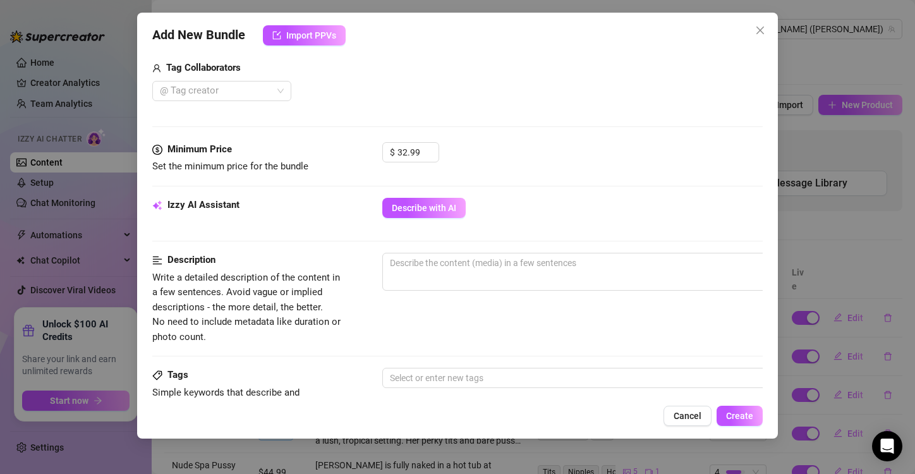
scroll to position [384, 0]
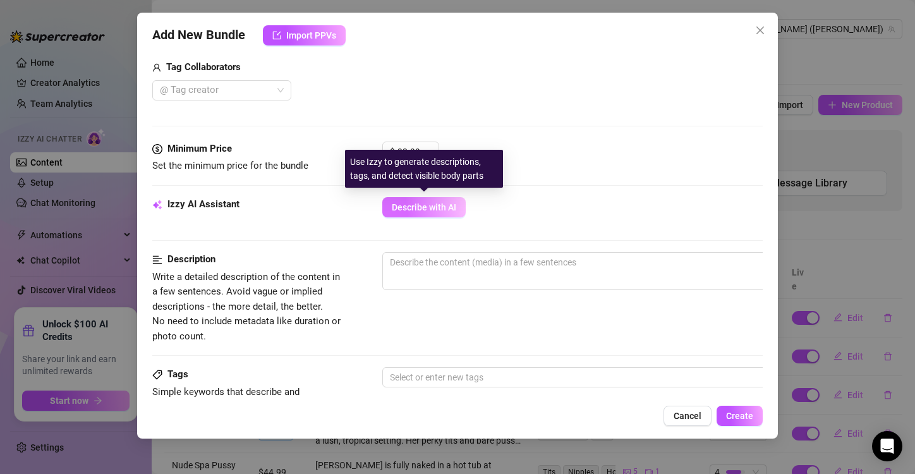
click at [433, 197] on button "Describe with AI" at bounding box center [423, 207] width 83 height 20
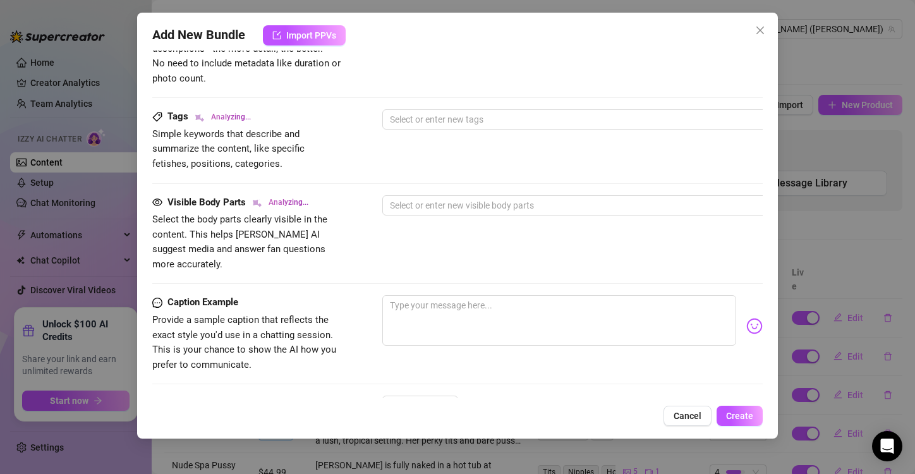
scroll to position [647, 0]
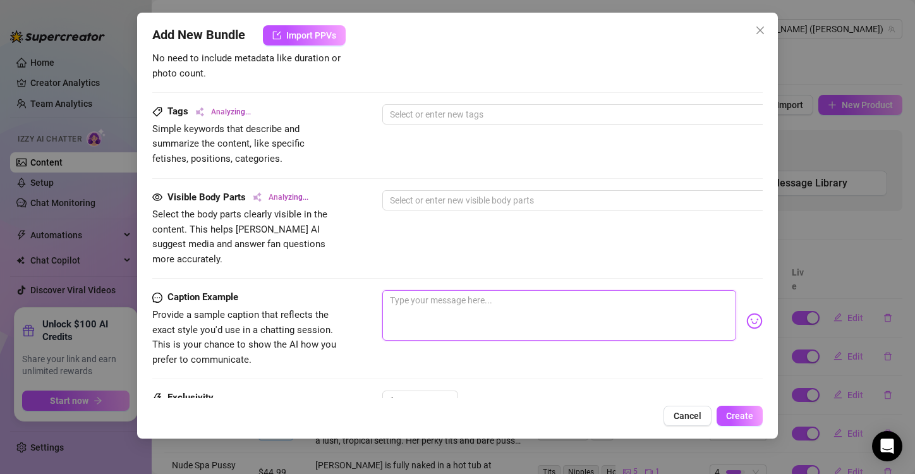
click at [461, 293] on textarea at bounding box center [559, 315] width 354 height 51
paste textarea "these were not supposed to leave the vault but fuck it🫣 lick my hard nipples wh…"
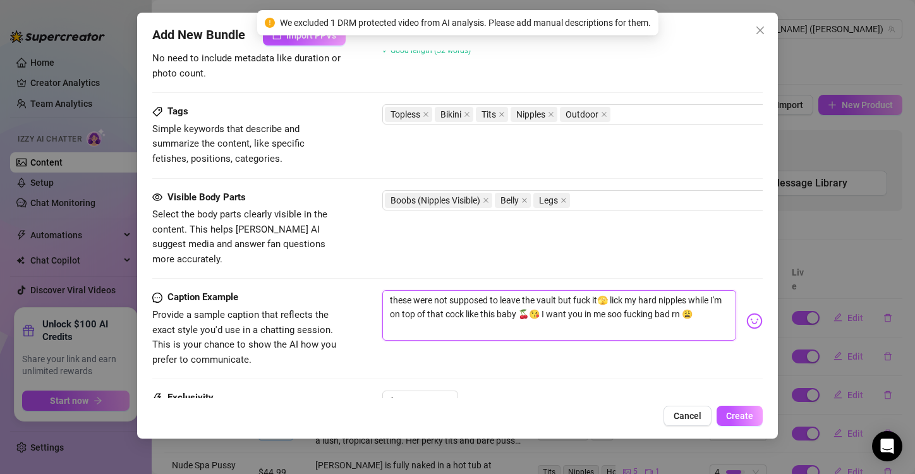
drag, startPoint x: 533, startPoint y: 296, endPoint x: 690, endPoint y: 268, distance: 159.8
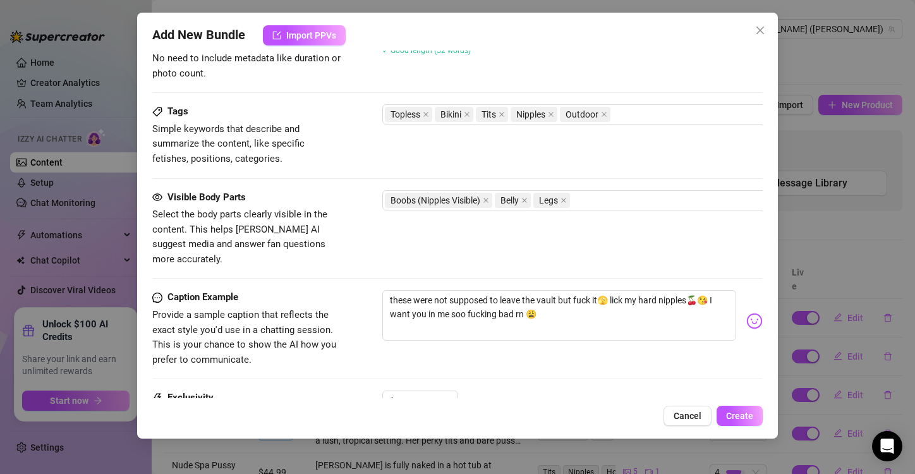
click at [493, 228] on div "Visible Body Parts Select the body parts clearly visible in the content. This h…" at bounding box center [457, 228] width 610 height 77
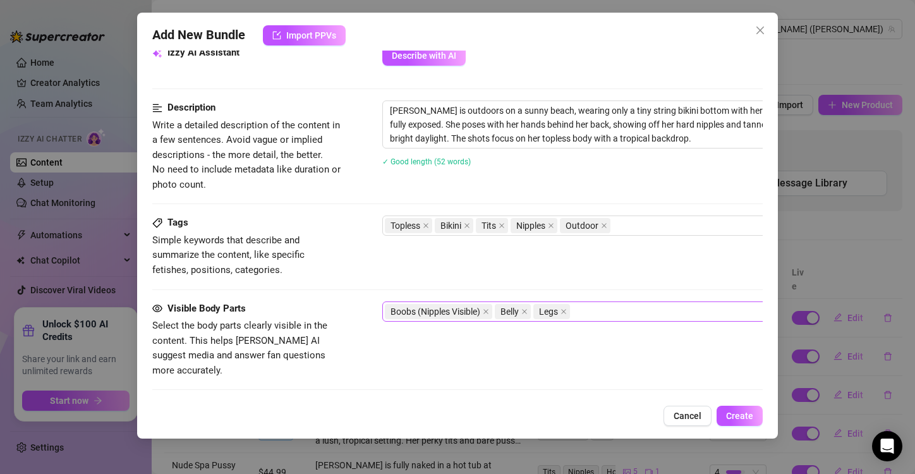
scroll to position [535, 0]
click at [605, 224] on icon "close" at bounding box center [604, 226] width 5 height 5
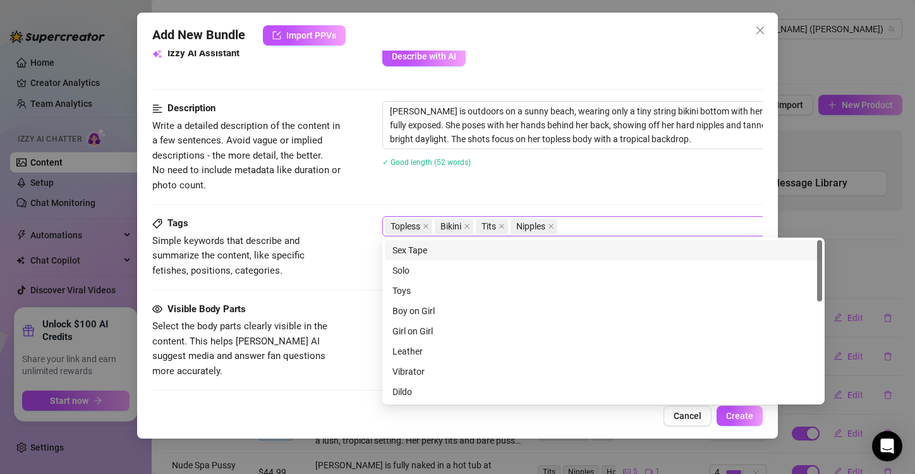
click at [586, 225] on div "Topless Bikini Tits Nipples" at bounding box center [597, 226] width 424 height 18
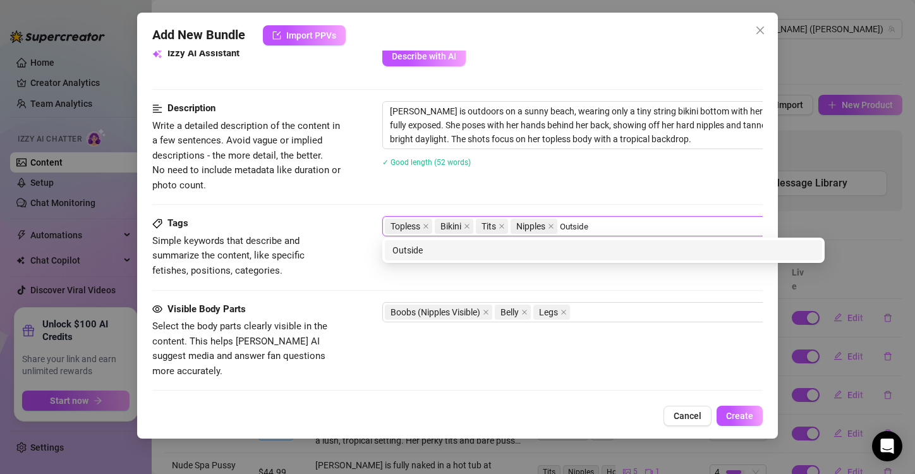
click at [486, 250] on div "Outside" at bounding box center [603, 250] width 422 height 14
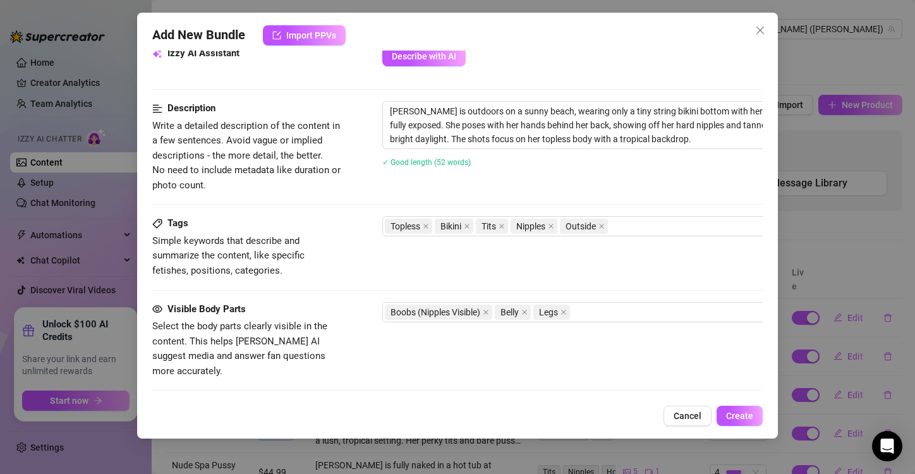
click at [596, 184] on div "Description Write a detailed description of the content in a few sentences. Avo…" at bounding box center [457, 147] width 610 height 92
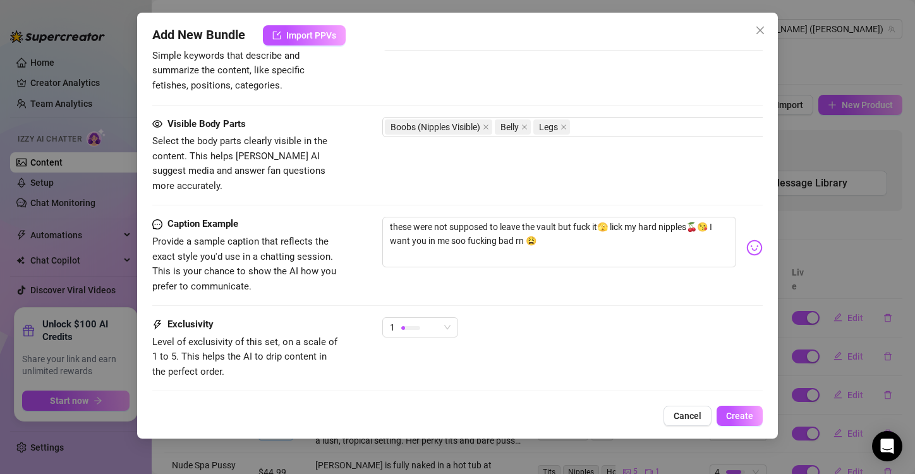
scroll to position [789, 0]
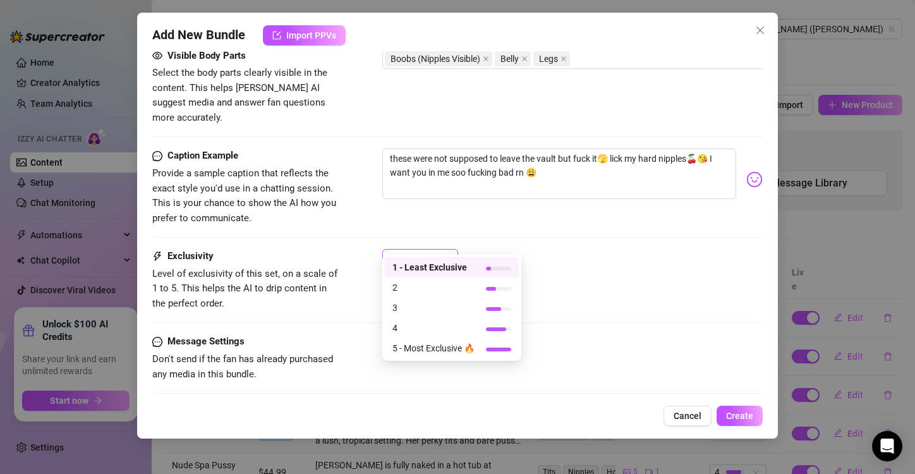
click at [440, 250] on span "1" at bounding box center [420, 259] width 61 height 19
click at [429, 318] on div "4" at bounding box center [452, 328] width 134 height 20
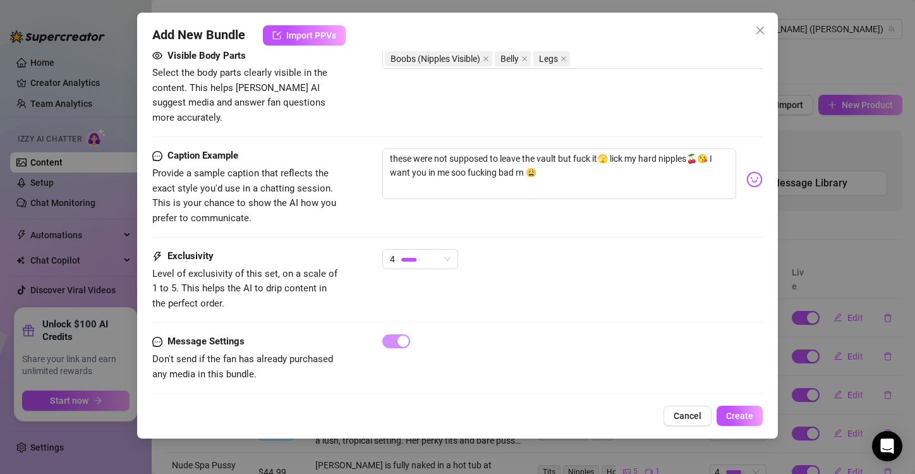
click at [537, 277] on div "Exclusivity Level of exclusivity of this set, on a scale of 1 to 5. This helps …" at bounding box center [457, 280] width 610 height 62
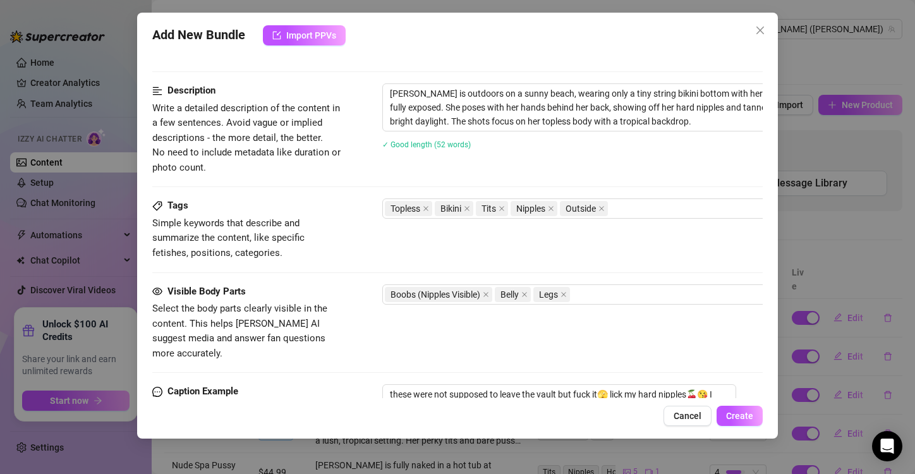
scroll to position [551, 0]
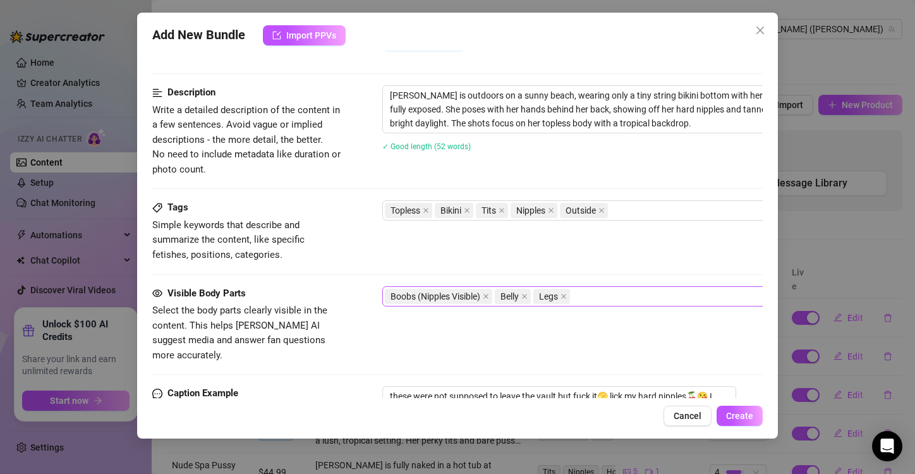
click at [588, 295] on div "Boobs (Nipples Visible) Belly Legs" at bounding box center [597, 296] width 424 height 18
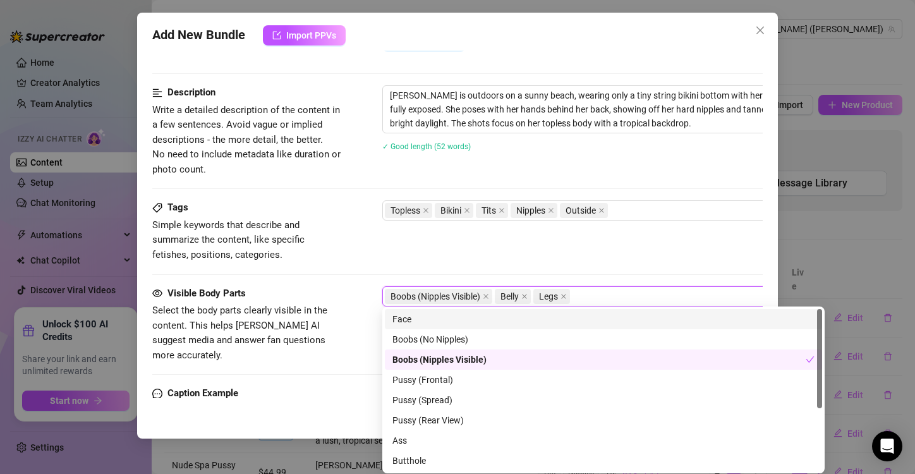
click at [446, 316] on div "Face" at bounding box center [603, 319] width 422 height 14
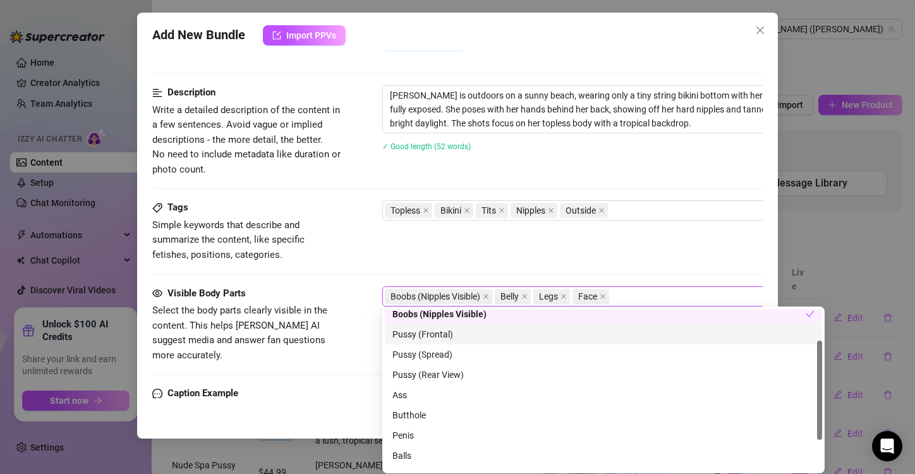
scroll to position [51, 0]
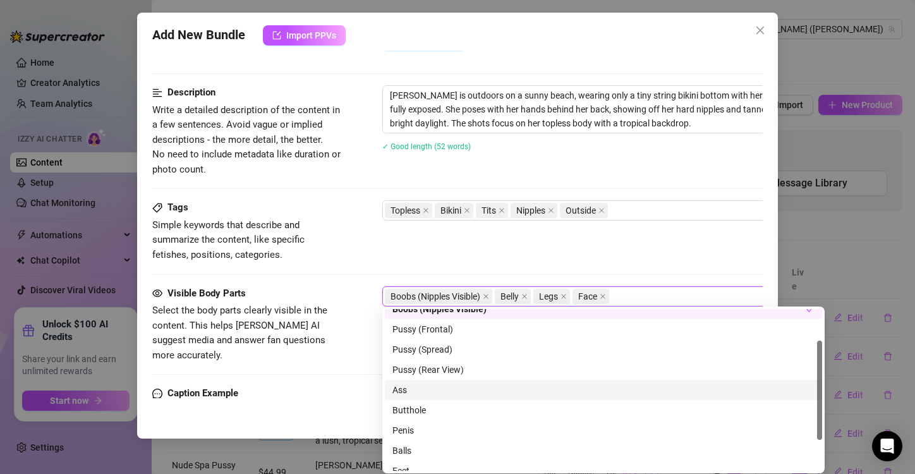
click at [416, 389] on div "Ass" at bounding box center [603, 390] width 422 height 14
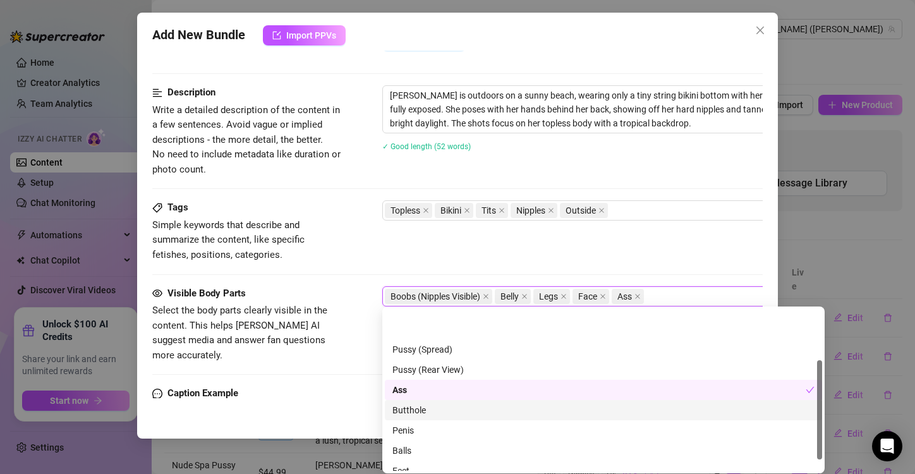
scroll to position [101, 0]
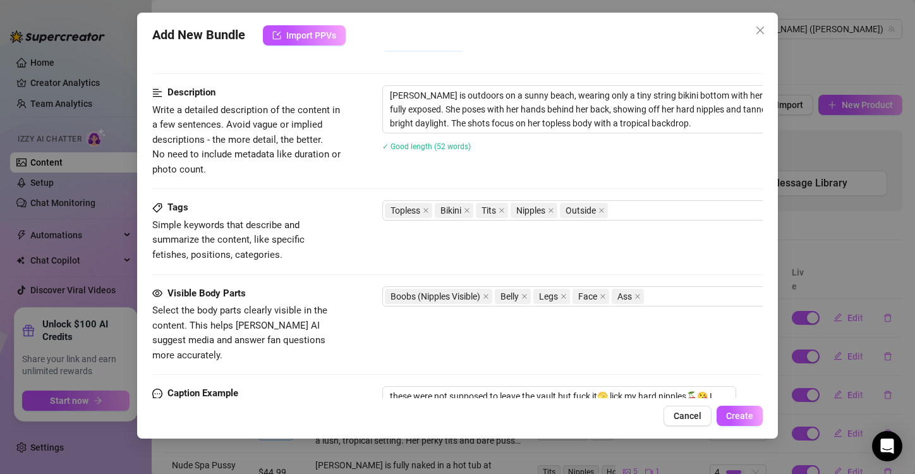
click at [401, 254] on div "Tags Simple keywords that describe and summarize the content, like specific fet…" at bounding box center [457, 231] width 610 height 62
click at [635, 209] on div "Topless Bikini Tits Nipples Outside" at bounding box center [597, 211] width 424 height 18
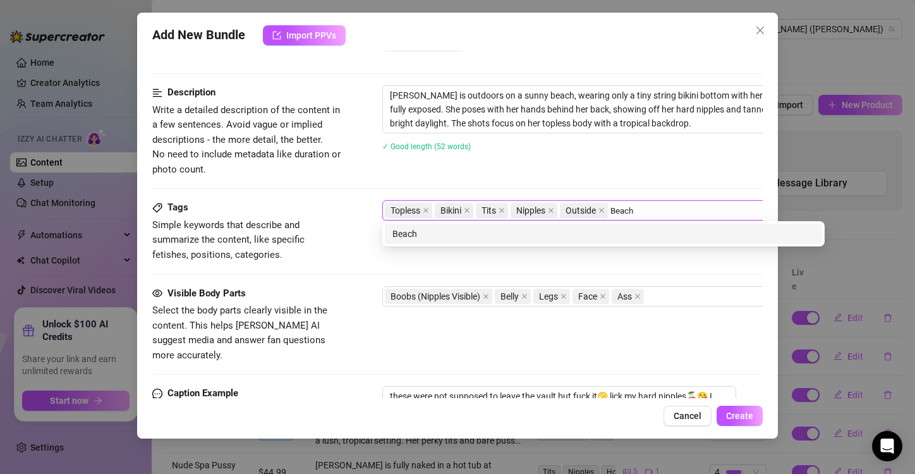
click at [486, 233] on div "Beach" at bounding box center [603, 234] width 422 height 14
click at [485, 238] on div "Boobs" at bounding box center [603, 234] width 422 height 14
click at [413, 233] on div "Nipples" at bounding box center [598, 234] width 413 height 14
click at [406, 234] on div "Nipples" at bounding box center [603, 234] width 422 height 14
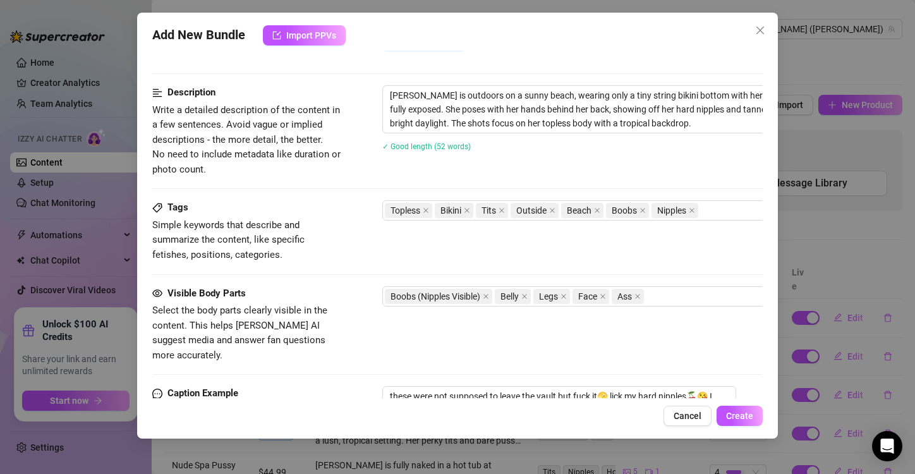
click at [337, 194] on div "Description Write a detailed description of the content in a few sentences. Avo…" at bounding box center [457, 142] width 610 height 115
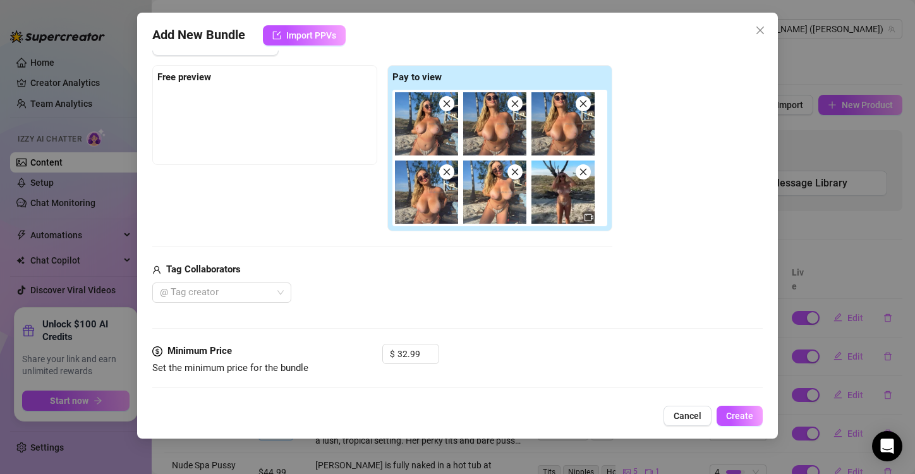
scroll to position [0, 0]
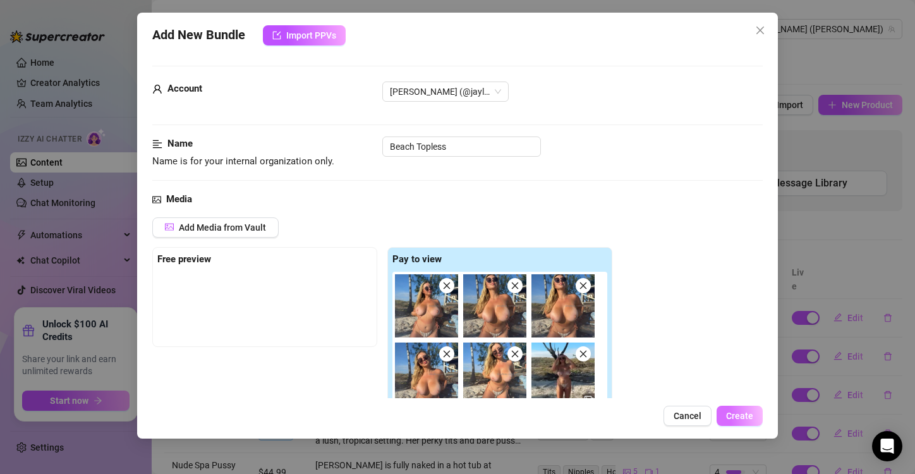
click at [743, 414] on span "Create" at bounding box center [739, 416] width 27 height 10
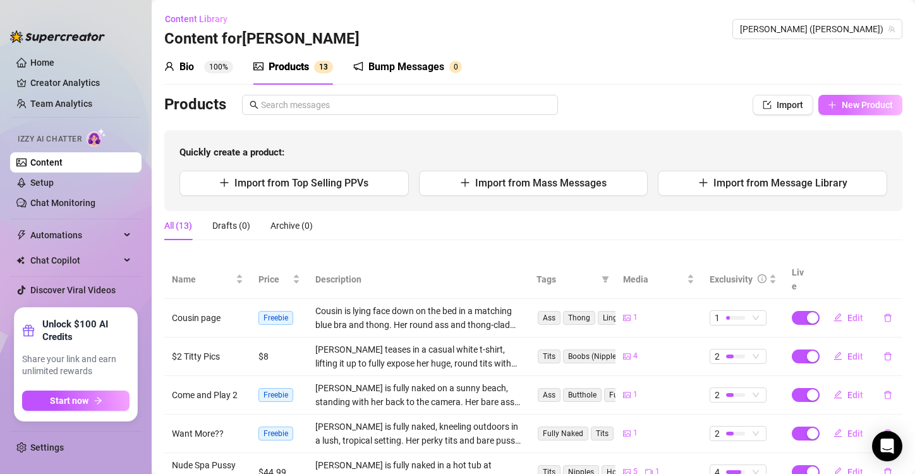
click at [858, 101] on span "New Product" at bounding box center [867, 105] width 51 height 10
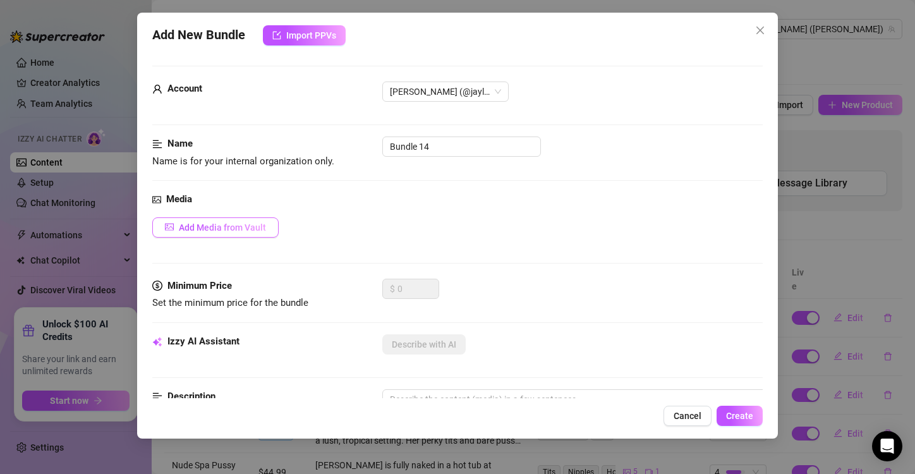
click at [251, 224] on span "Add Media from Vault" at bounding box center [222, 227] width 87 height 10
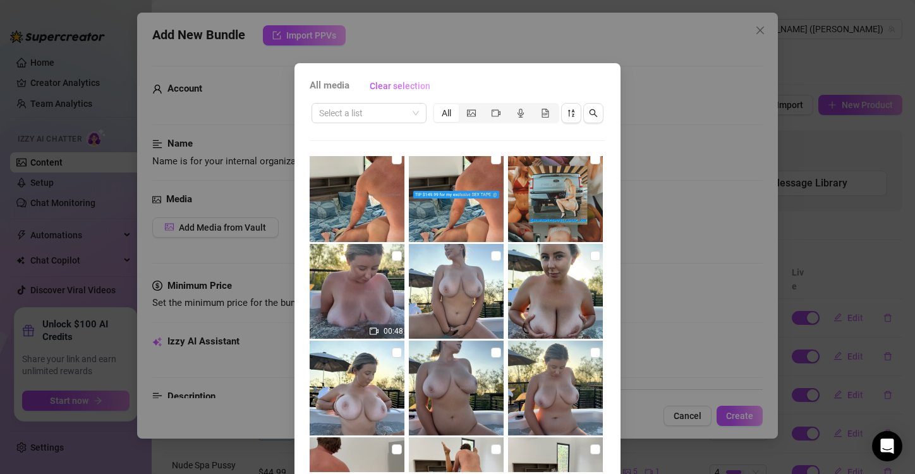
scroll to position [215, 0]
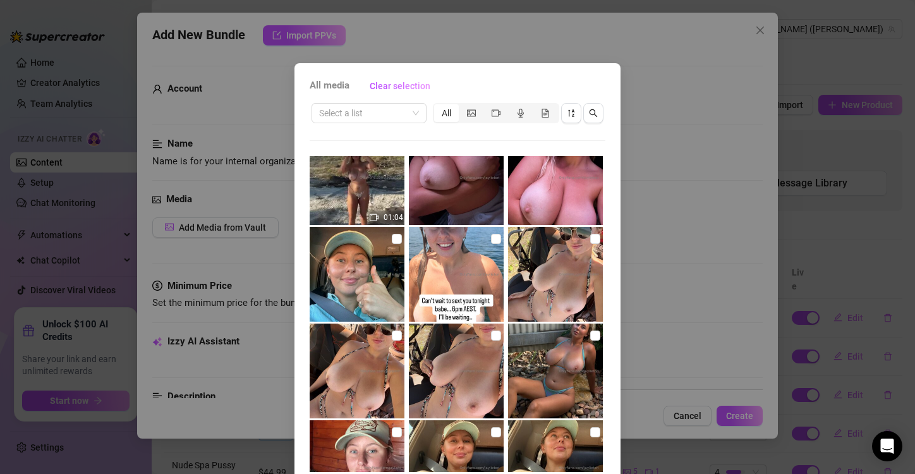
scroll to position [2243, 0]
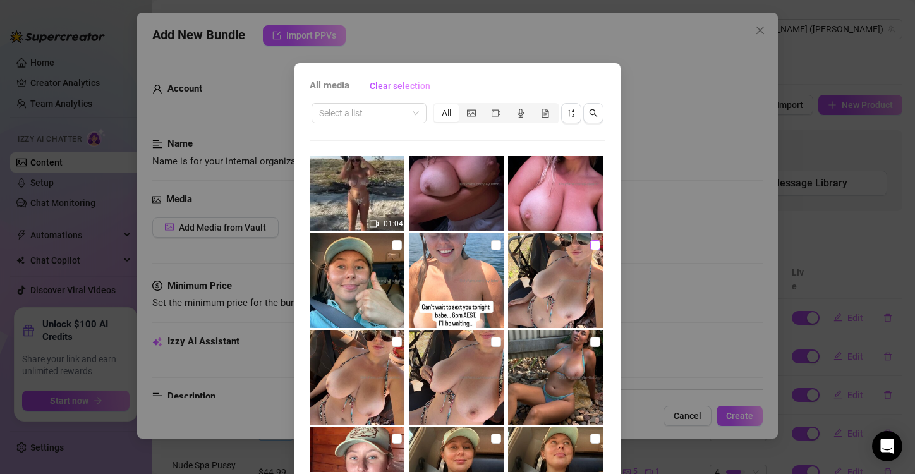
click at [590, 248] on input "checkbox" at bounding box center [595, 245] width 10 height 10
checkbox input "true"
click at [392, 342] on input "checkbox" at bounding box center [397, 342] width 10 height 10
checkbox input "true"
click at [491, 341] on input "checkbox" at bounding box center [496, 342] width 10 height 10
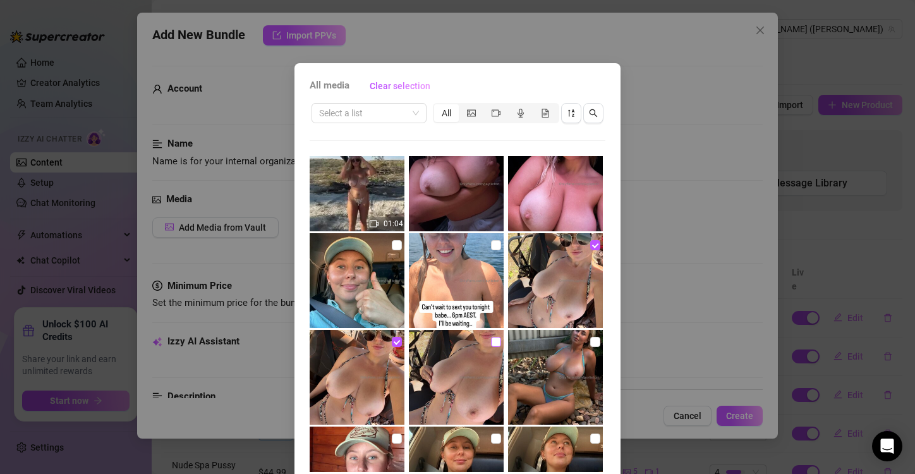
checkbox input "true"
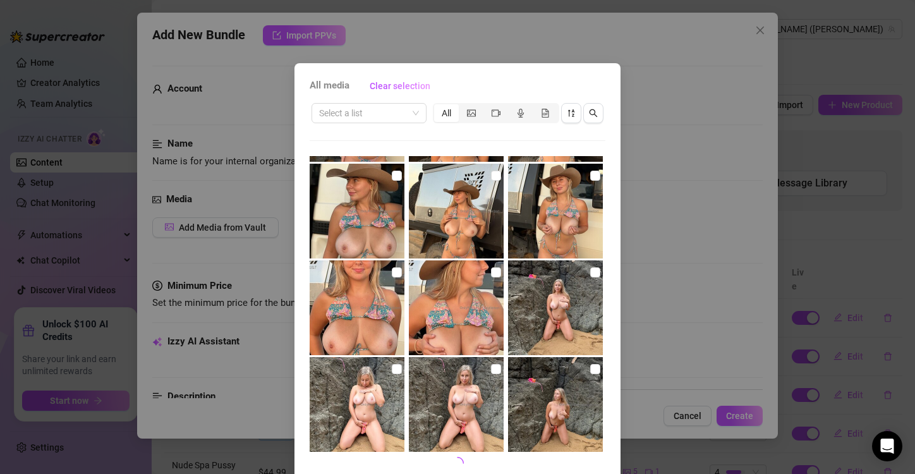
scroll to position [53, 0]
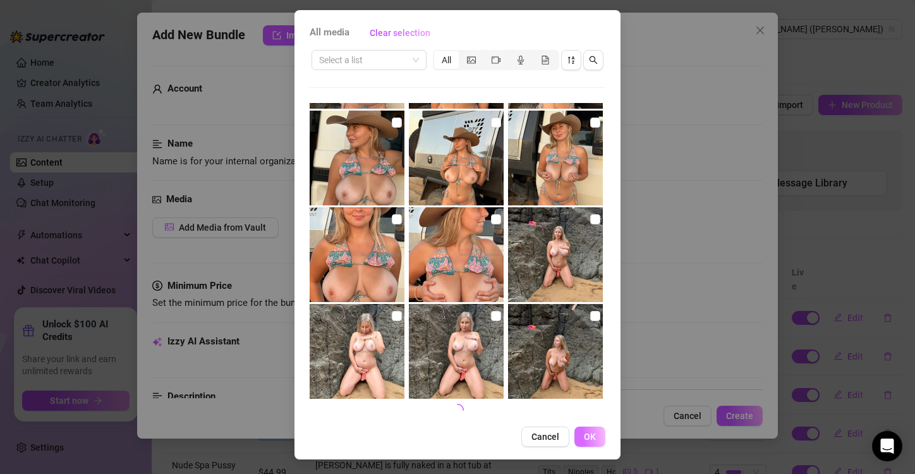
click at [588, 445] on button "OK" at bounding box center [589, 436] width 31 height 20
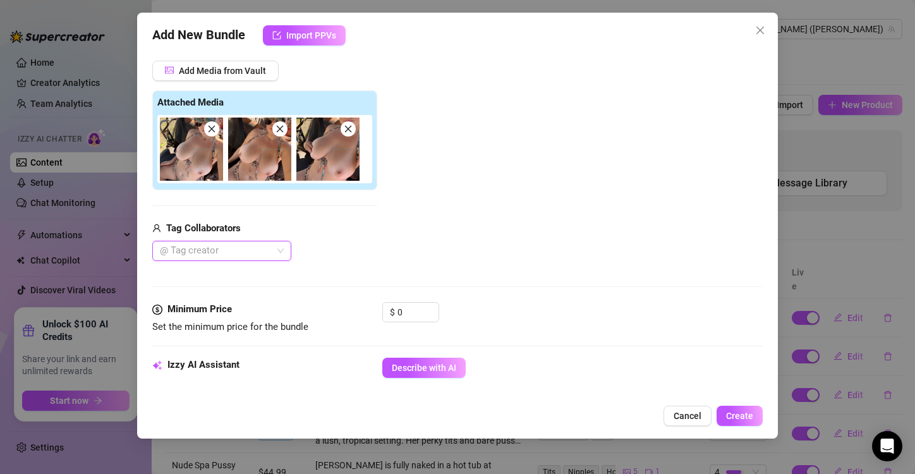
scroll to position [156, 0]
click at [402, 311] on input "0" at bounding box center [417, 312] width 41 height 19
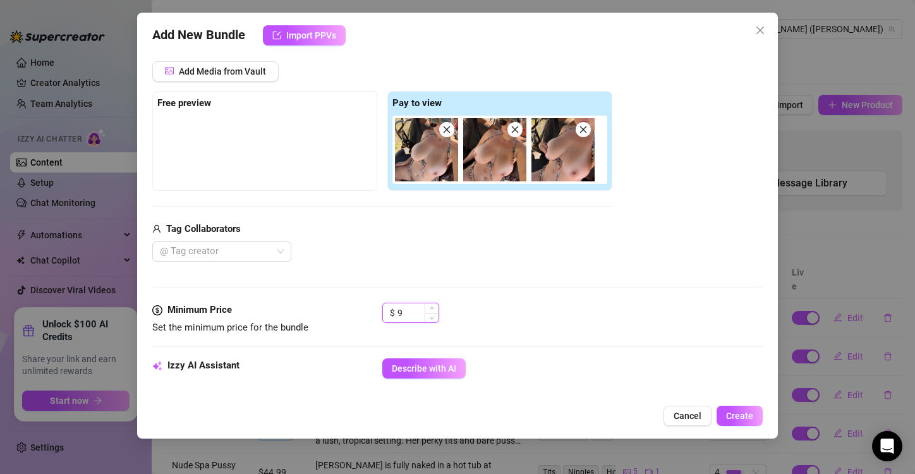
scroll to position [0, 0]
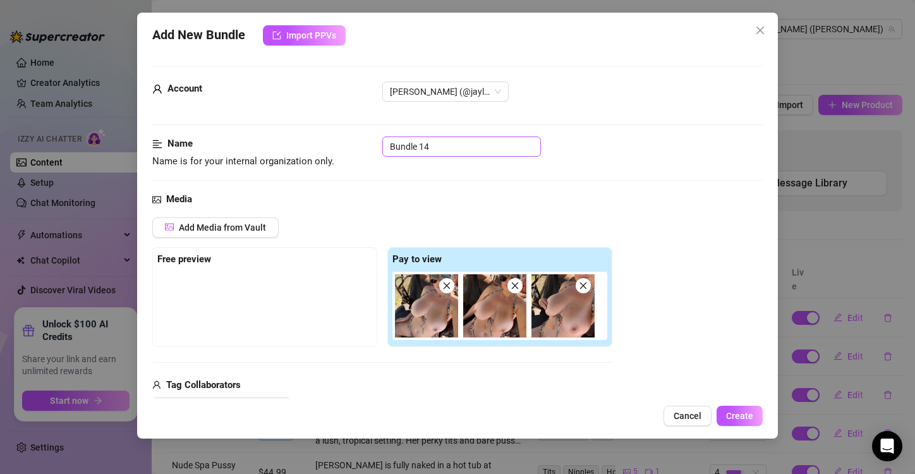
type input "9"
drag, startPoint x: 454, startPoint y: 145, endPoint x: 349, endPoint y: 145, distance: 104.9
click at [349, 145] on div "Name Name is for your internal organization only. Bundle 14" at bounding box center [457, 152] width 610 height 32
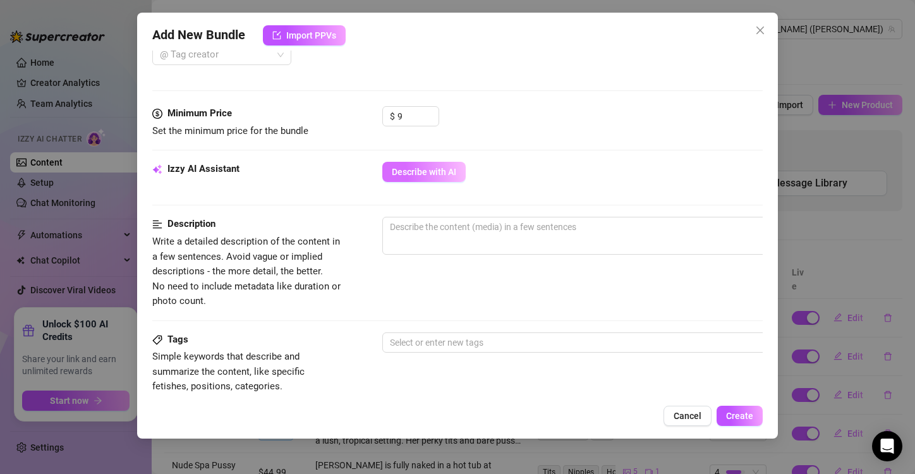
scroll to position [353, 0]
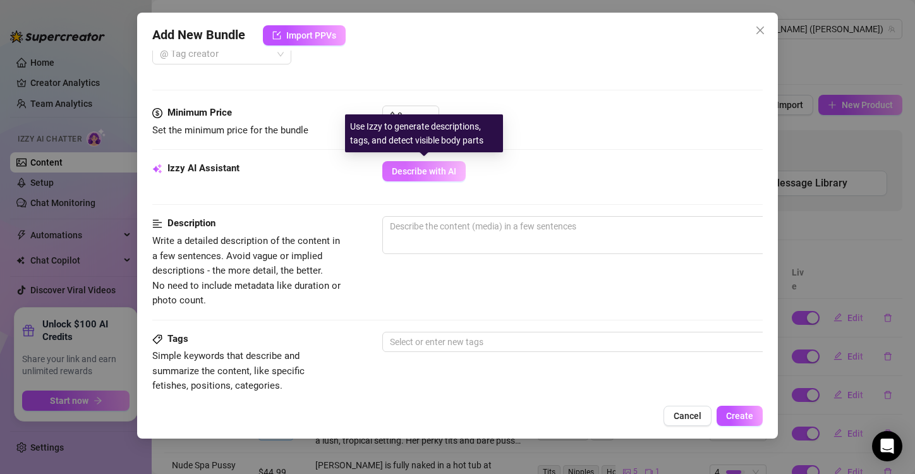
type input "$3 Titty Pics"
click at [420, 167] on span "Describe with AI" at bounding box center [424, 171] width 64 height 10
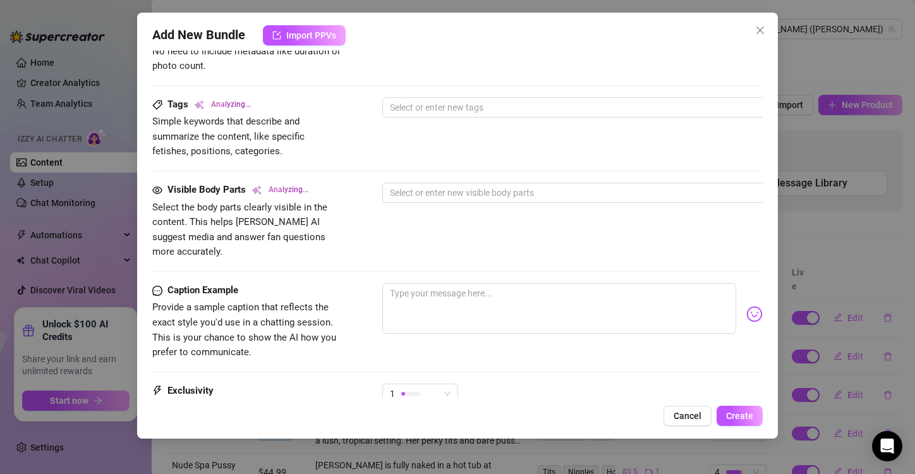
scroll to position [588, 0]
click at [420, 282] on textarea at bounding box center [559, 307] width 354 height 51
paste textarea "GOOD MORNING BABE! Here’s some $3 naughty pics to win your morning over 🥰 I hop…"
type textarea "GOOD MORNING BABE! Here’s some $3 naughty pics to win your morning over 🥰 I hop…"
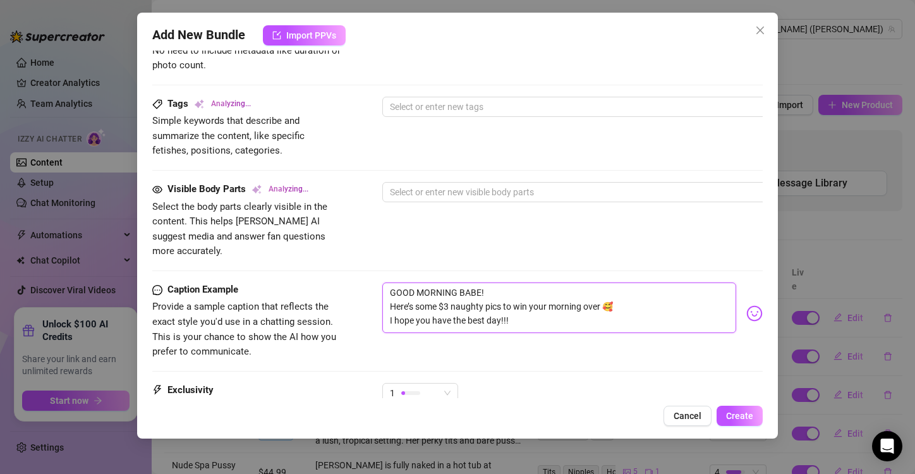
type textarea "GOOD MORNING BABE! Here’s some $3 naughty pics to win your morning over 🥰 I hop…"
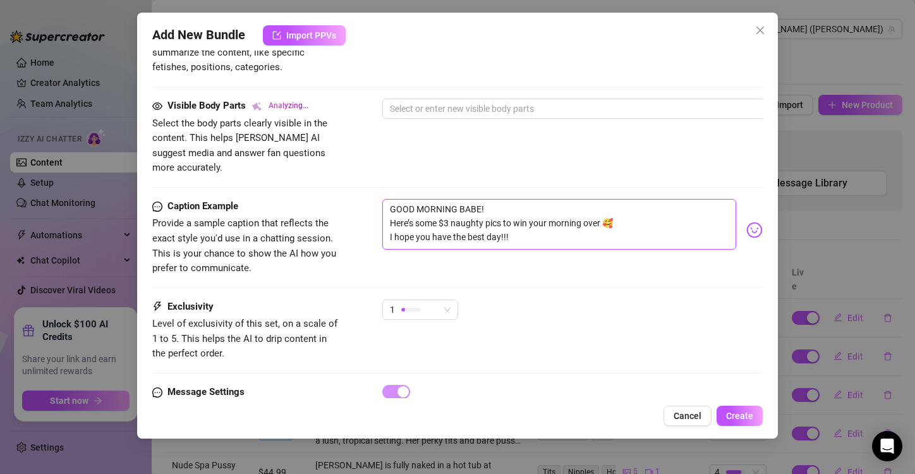
scroll to position [722, 0]
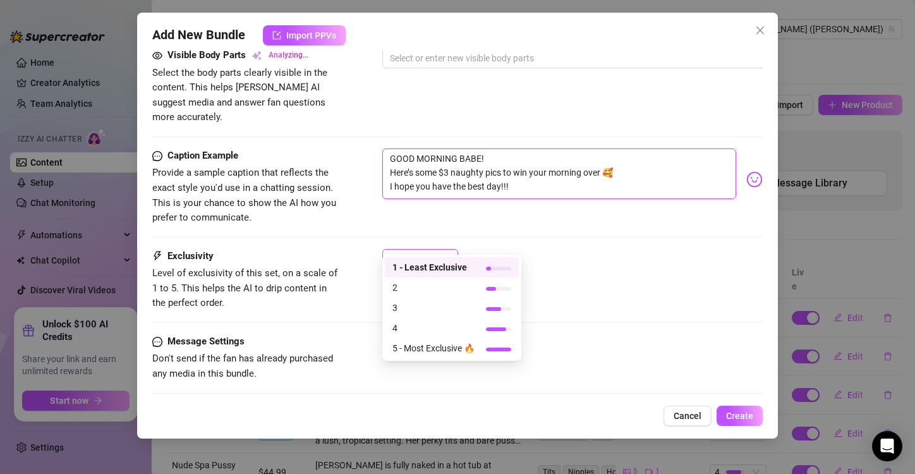
click at [444, 250] on span "1" at bounding box center [420, 259] width 61 height 19
type textarea "GOOD MORNING BABE! Here’s some $3 naughty pics to win your morning over 🥰 I hop…"
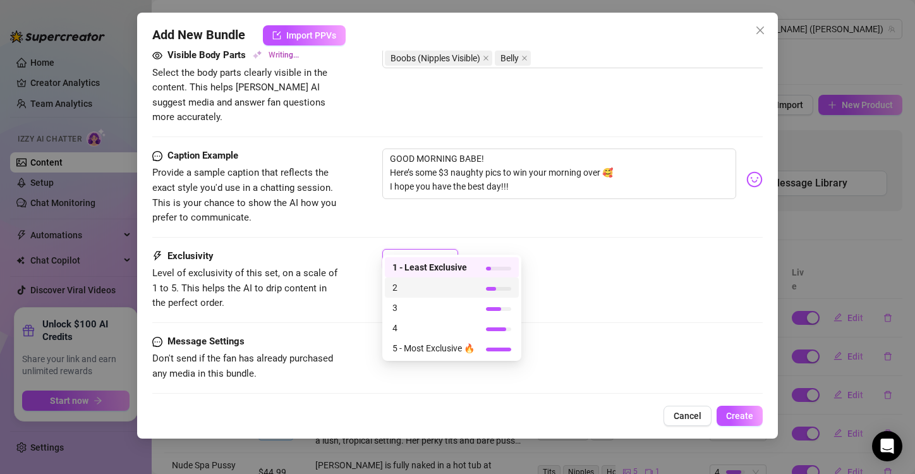
click at [432, 289] on span "2" at bounding box center [433, 288] width 82 height 14
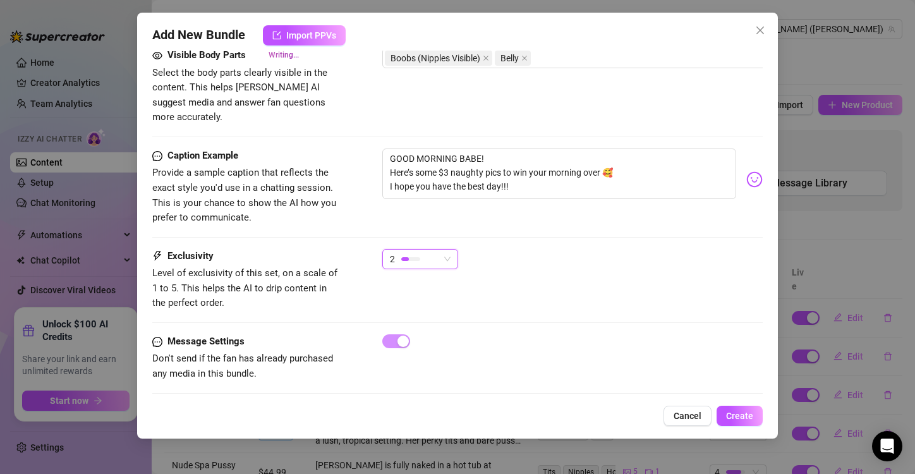
type textarea "Jaylie is outdoors in a vehicle, wearing a skimpy patterned bikini with the top…"
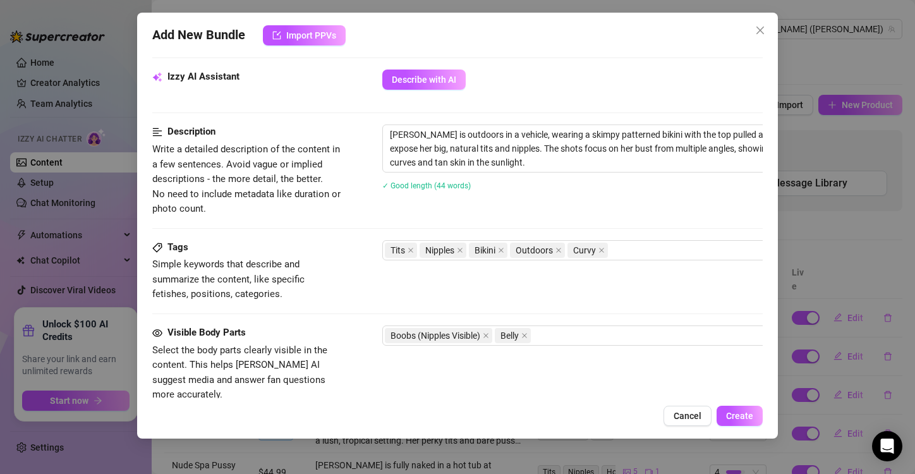
scroll to position [444, 0]
click at [457, 132] on textarea "Jaylie is outdoors in a vehicle, wearing a skimpy patterned bikini with the top…" at bounding box center [603, 149] width 441 height 47
type textarea "Jaylie is outdoors in a vehicle, wearing a skimpy patterned bikini with the top…"
type textarea "Jaylie is outdoor in a vehicle, wearing a skimpy patterned bikini with the top …"
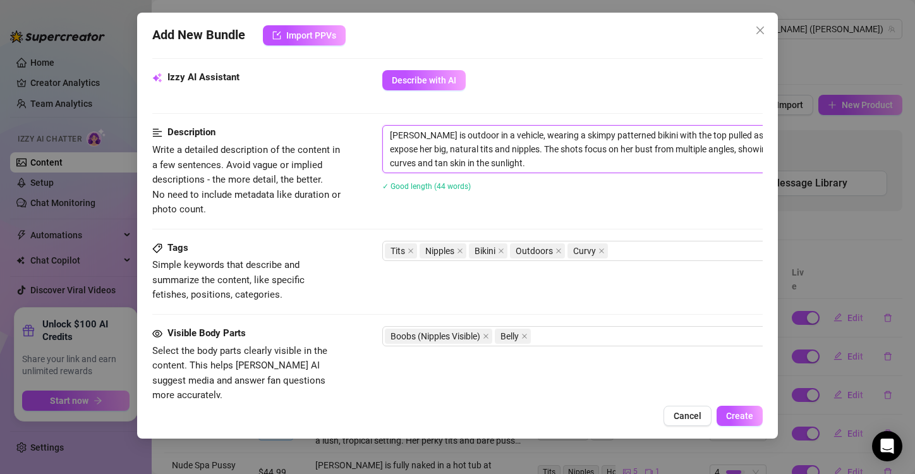
type textarea "Jaylie is outdoo in a vehicle, wearing a skimpy patterned bikini with the top p…"
type textarea "Jaylie is outdo in a vehicle, wearing a skimpy patterned bikini with the top pu…"
type textarea "Jaylie is outd in a vehicle, wearing a skimpy patterned bikini with the top pul…"
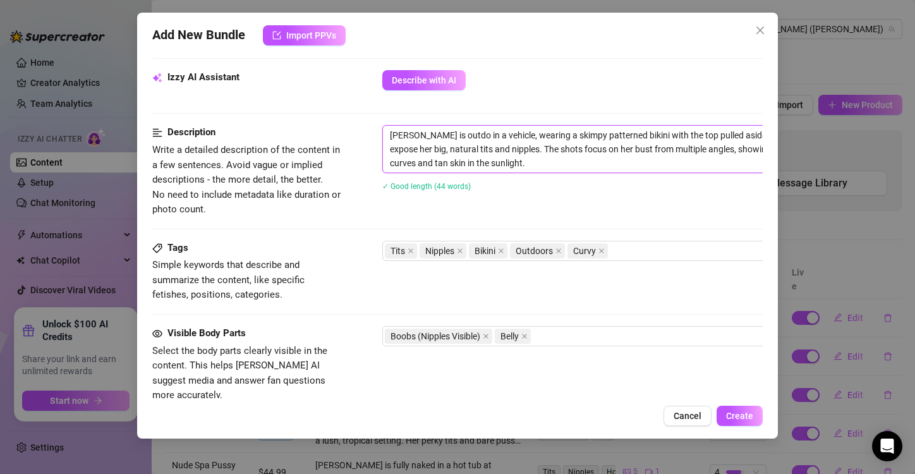
type textarea "Jaylie is outd in a vehicle, wearing a skimpy patterned bikini with the top pul…"
type textarea "Jaylie is out in a vehicle, wearing a skimpy patterned bikini with the top pull…"
type textarea "Jaylie is outs in a vehicle, wearing a skimpy patterned bikini with the top pul…"
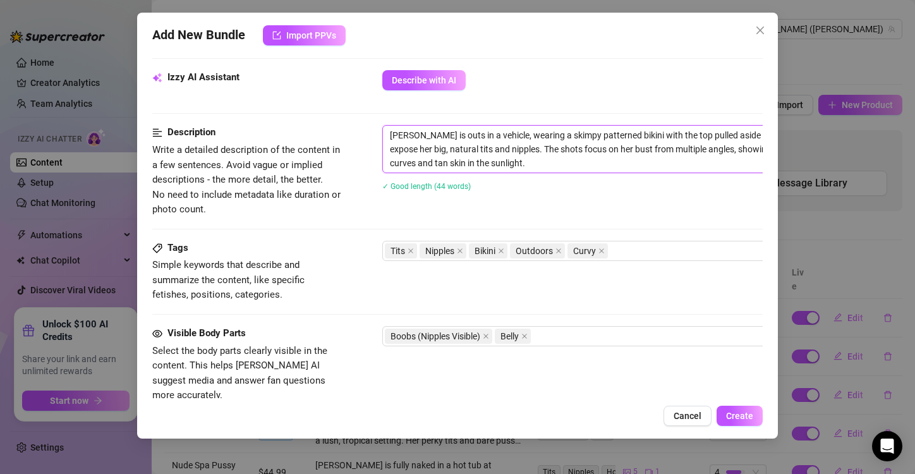
type textarea "Jaylie is outsi in a vehicle, wearing a skimpy patterned bikini with the top pu…"
type textarea "Jaylie is outsid in a vehicle, wearing a skimpy patterned bikini with the top p…"
type textarea "Jaylie is outside in a vehicle, wearing a skimpy patterned bikini with the top …"
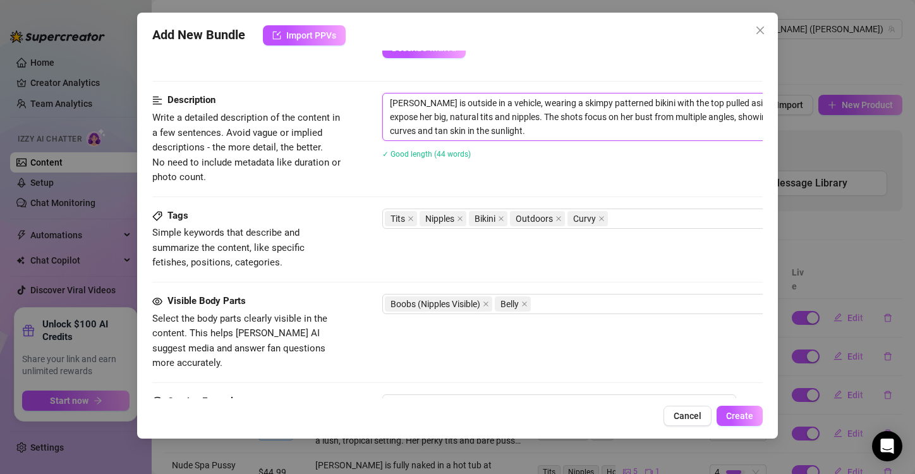
scroll to position [484, 0]
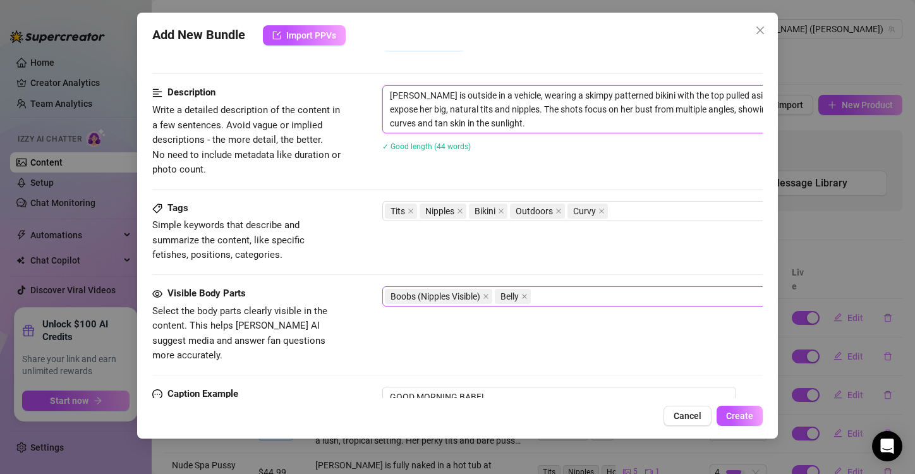
click at [579, 296] on div "Boobs (Nipples Visible) Belly" at bounding box center [597, 296] width 424 height 18
type textarea "Jaylie is outside in a vehicle, wearing a skimpy patterned bikini with the top …"
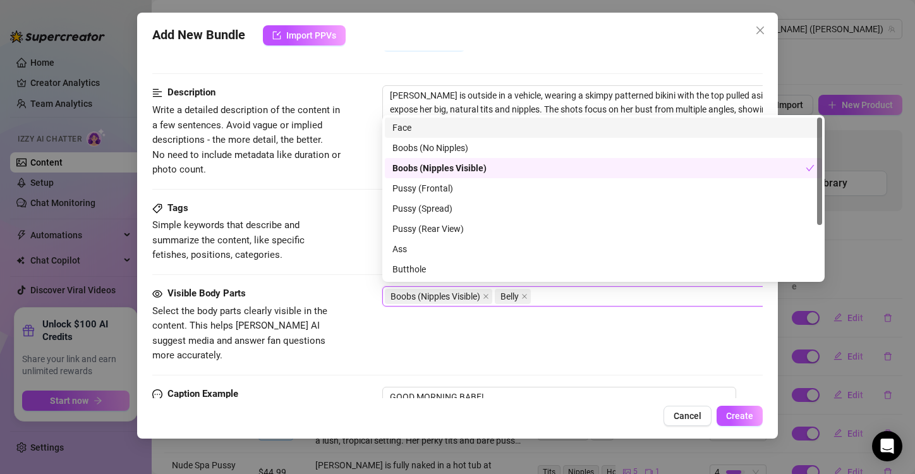
click at [444, 127] on div "Face" at bounding box center [603, 128] width 422 height 14
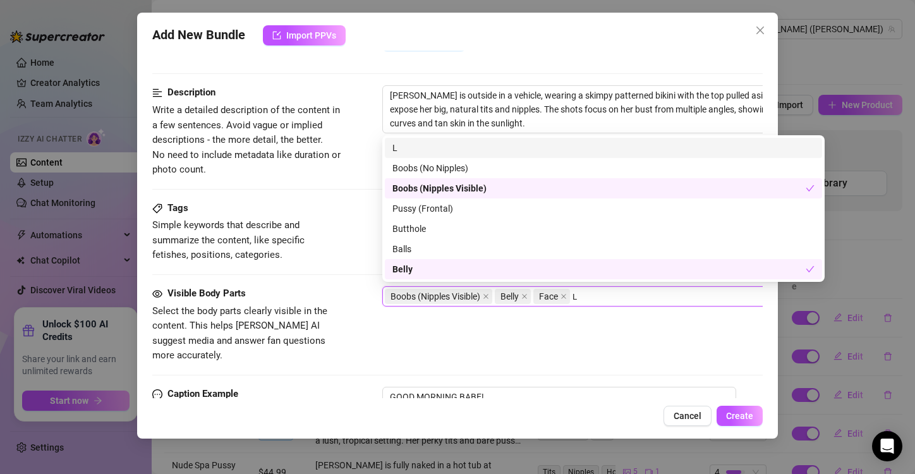
scroll to position [0, 0]
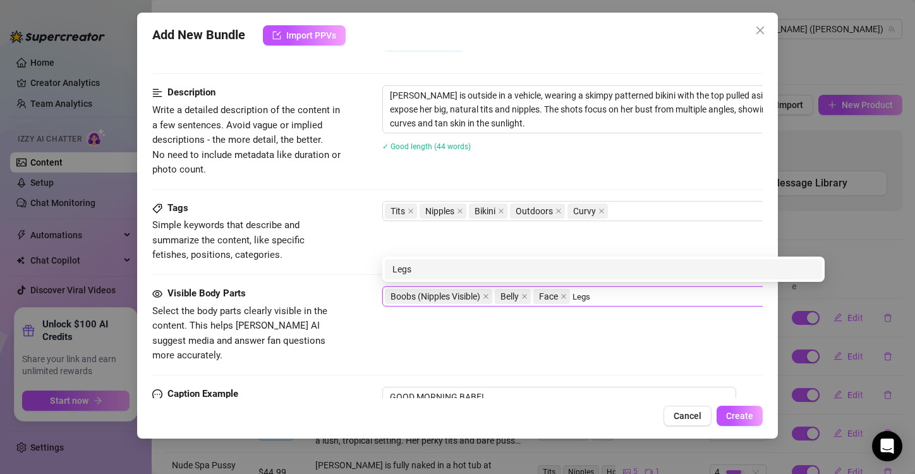
type input "Legs"
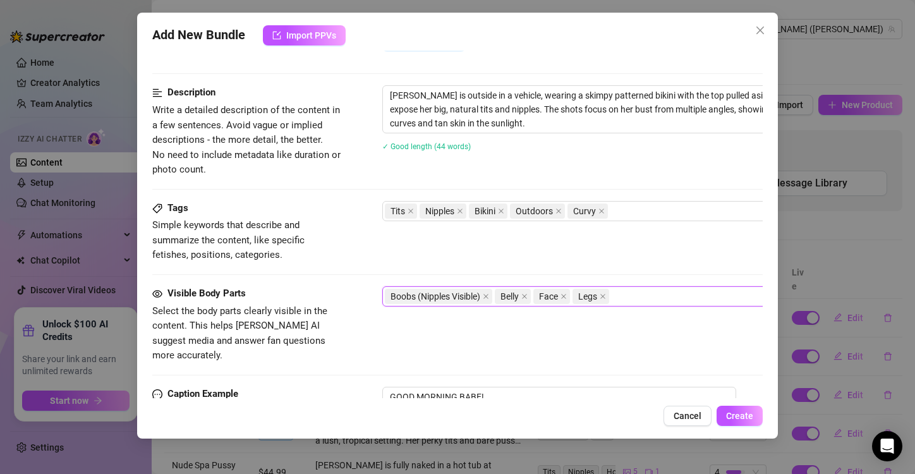
click at [476, 327] on div "Visible Body Parts Select the body parts clearly visible in the content. This h…" at bounding box center [457, 324] width 610 height 77
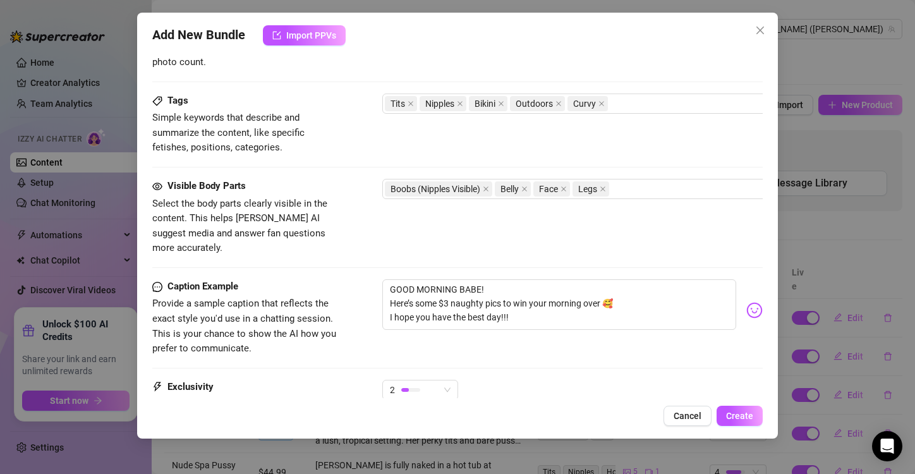
scroll to position [722, 0]
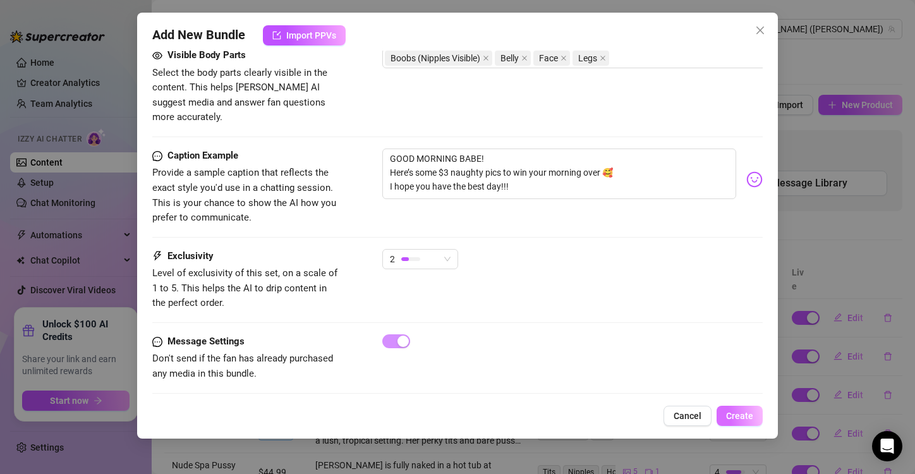
click at [727, 414] on span "Create" at bounding box center [739, 416] width 27 height 10
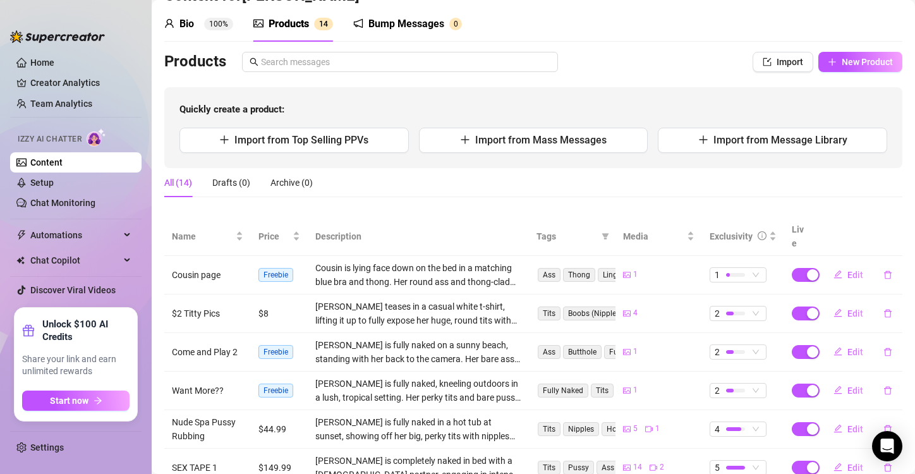
scroll to position [0, 0]
